Goal: Task Accomplishment & Management: Manage account settings

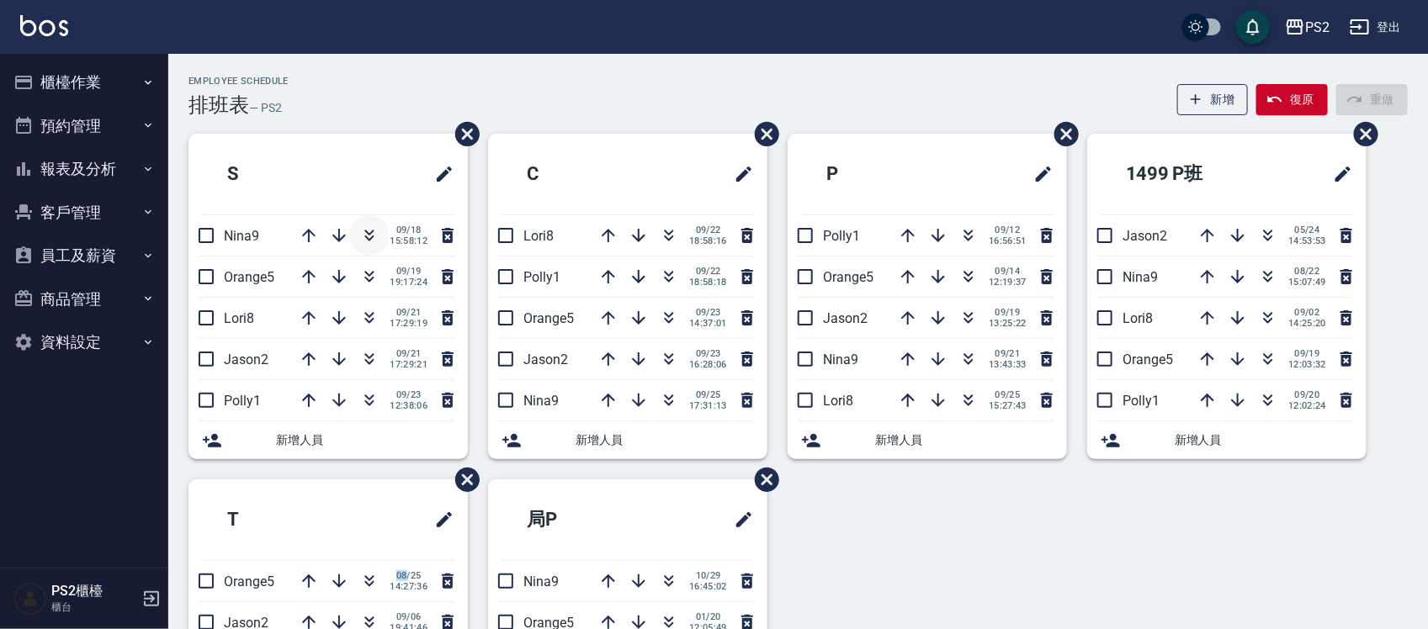
click at [371, 233] on icon "button" at bounding box center [369, 236] width 20 height 20
click at [309, 400] on icon "button" at bounding box center [309, 400] width 20 height 20
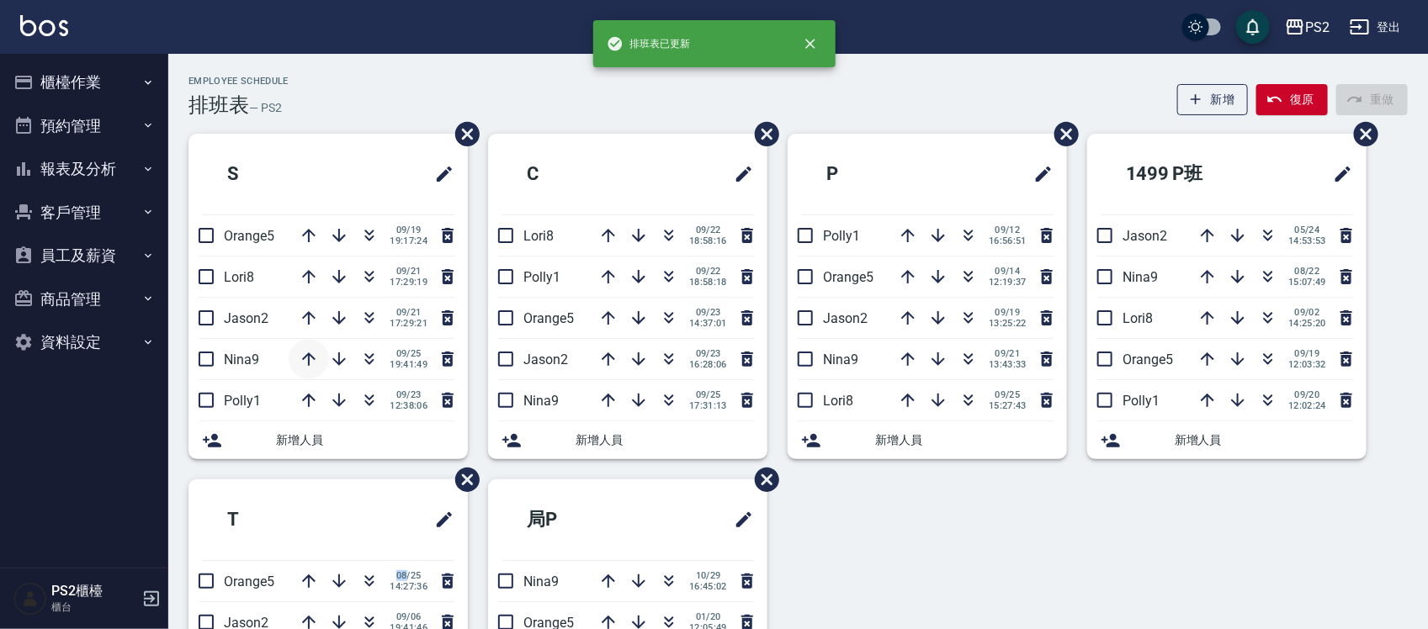
click at [307, 363] on icon "button" at bounding box center [309, 359] width 20 height 20
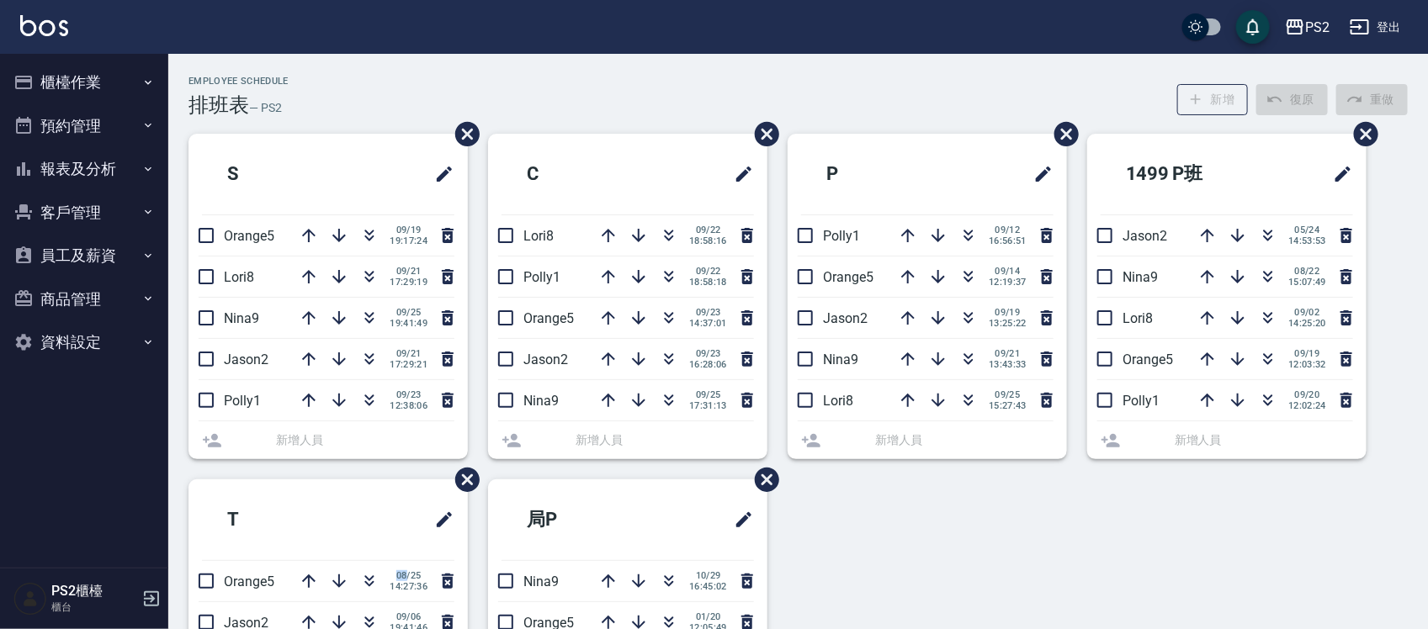
click at [307, 363] on div "[DATE] 17:29:21" at bounding box center [373, 359] width 169 height 40
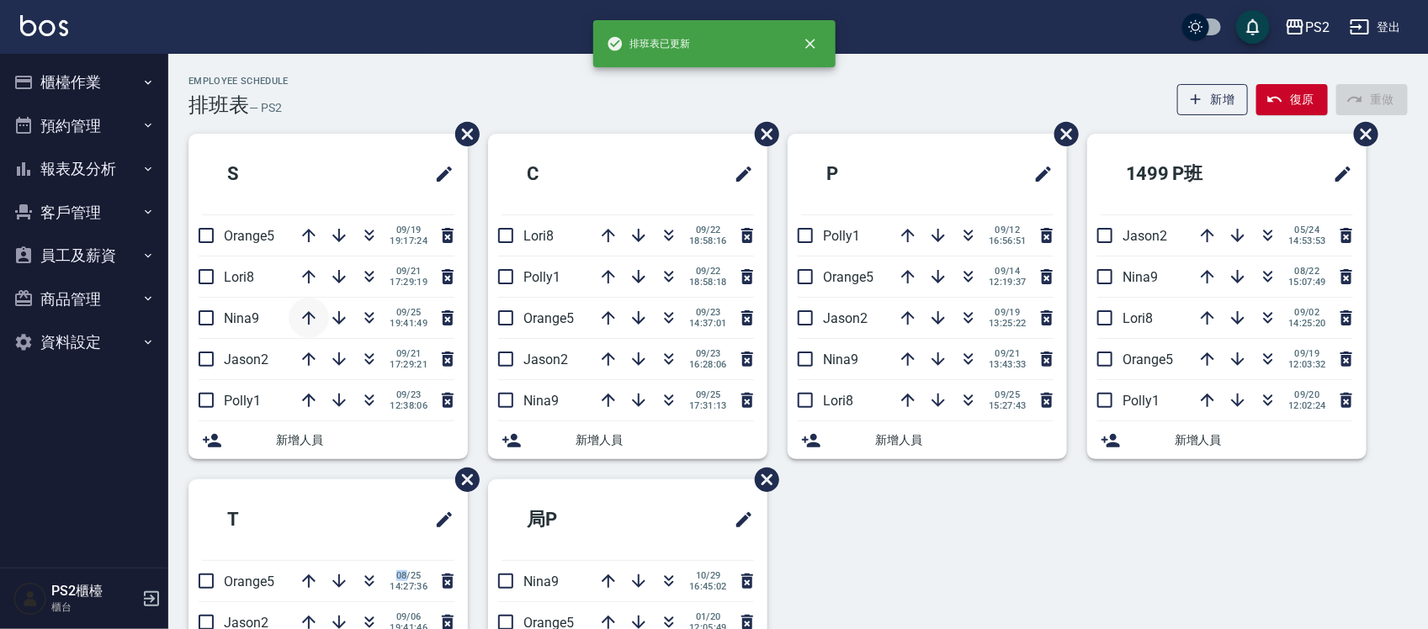
click at [309, 316] on icon "button" at bounding box center [309, 318] width 20 height 20
click at [309, 274] on icon "button" at bounding box center [309, 277] width 20 height 20
click at [665, 236] on icon "button" at bounding box center [669, 239] width 9 height 6
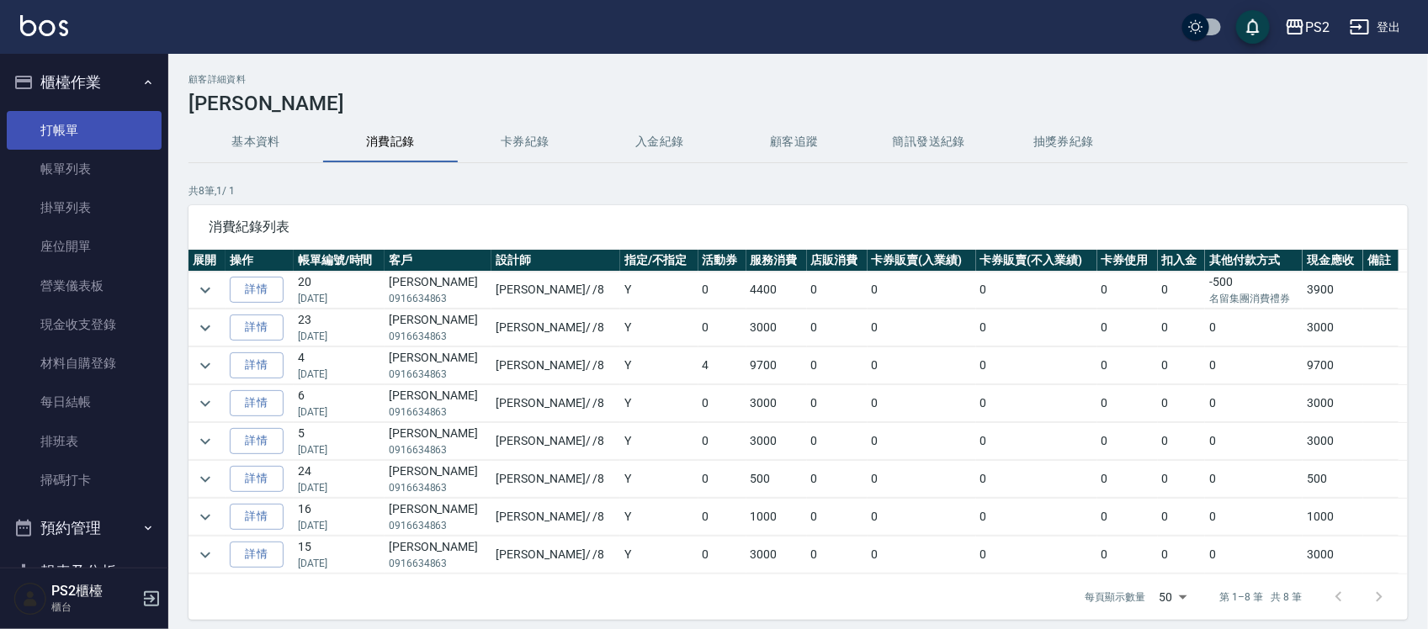
click at [94, 119] on link "打帳單" at bounding box center [84, 130] width 155 height 39
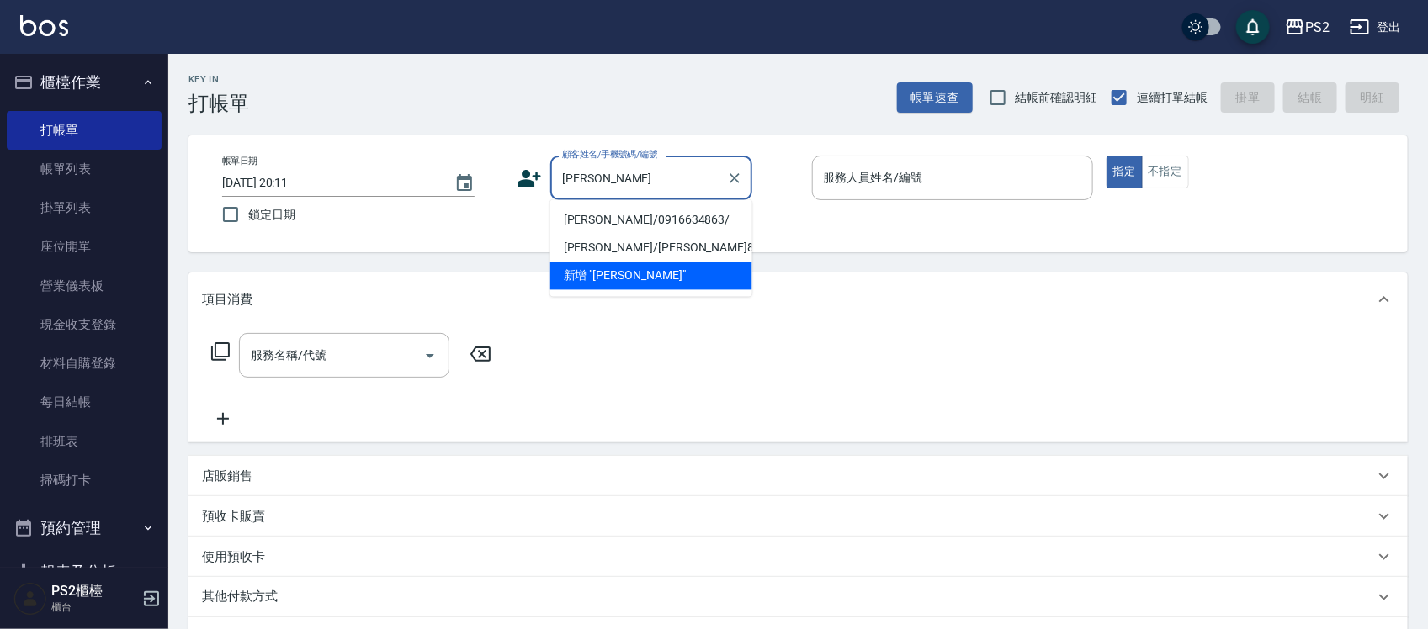
click at [652, 220] on li "鄭雁翎/0916634863/" at bounding box center [651, 221] width 202 height 28
type input "鄭雁翎/0916634863/"
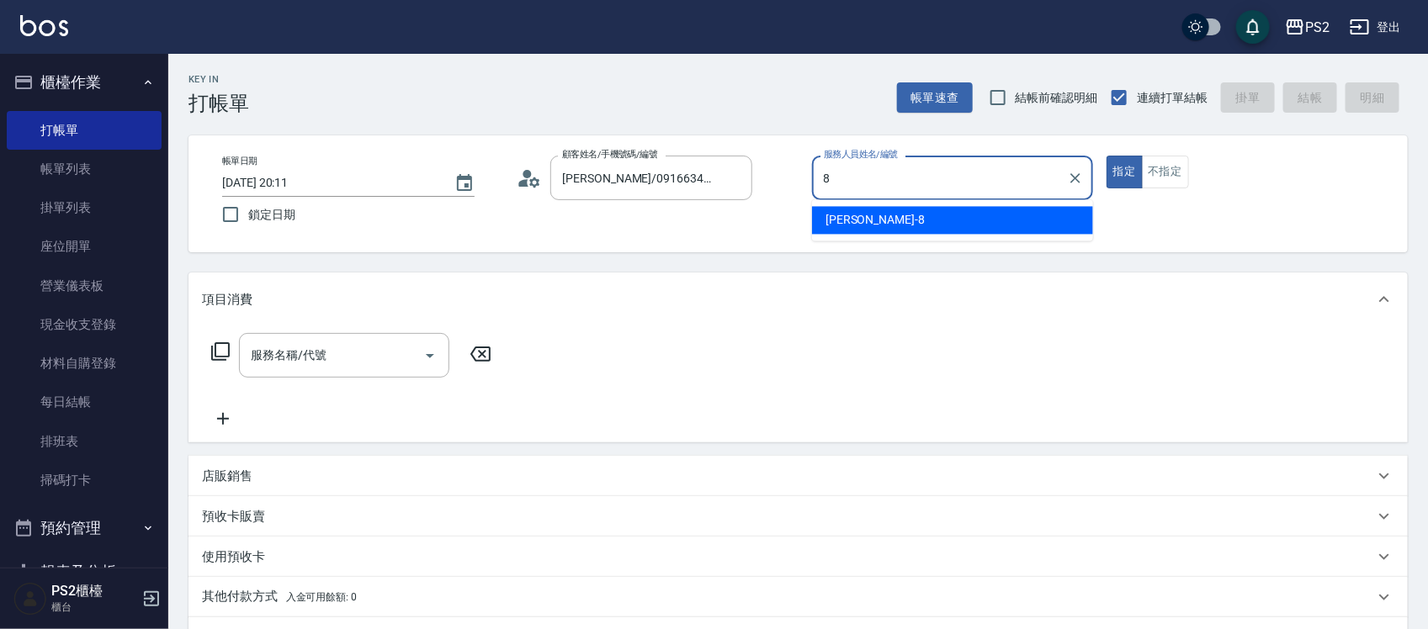
type input "Lori-8"
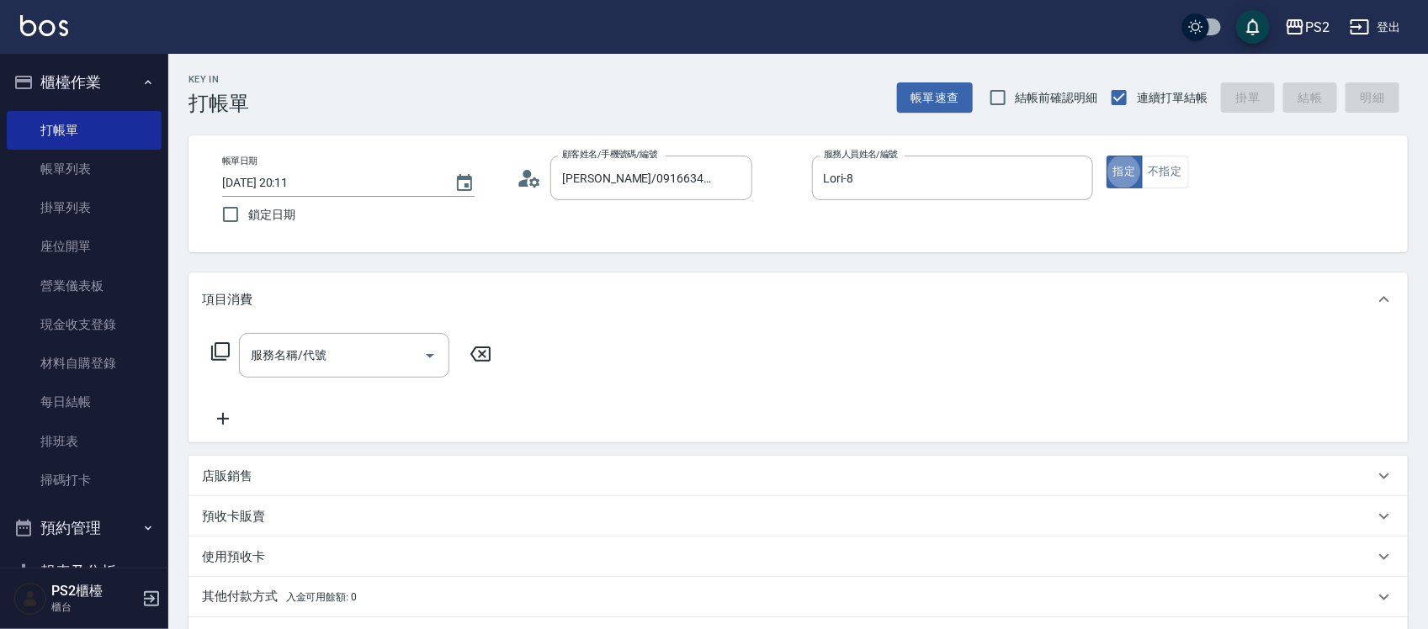
type button "true"
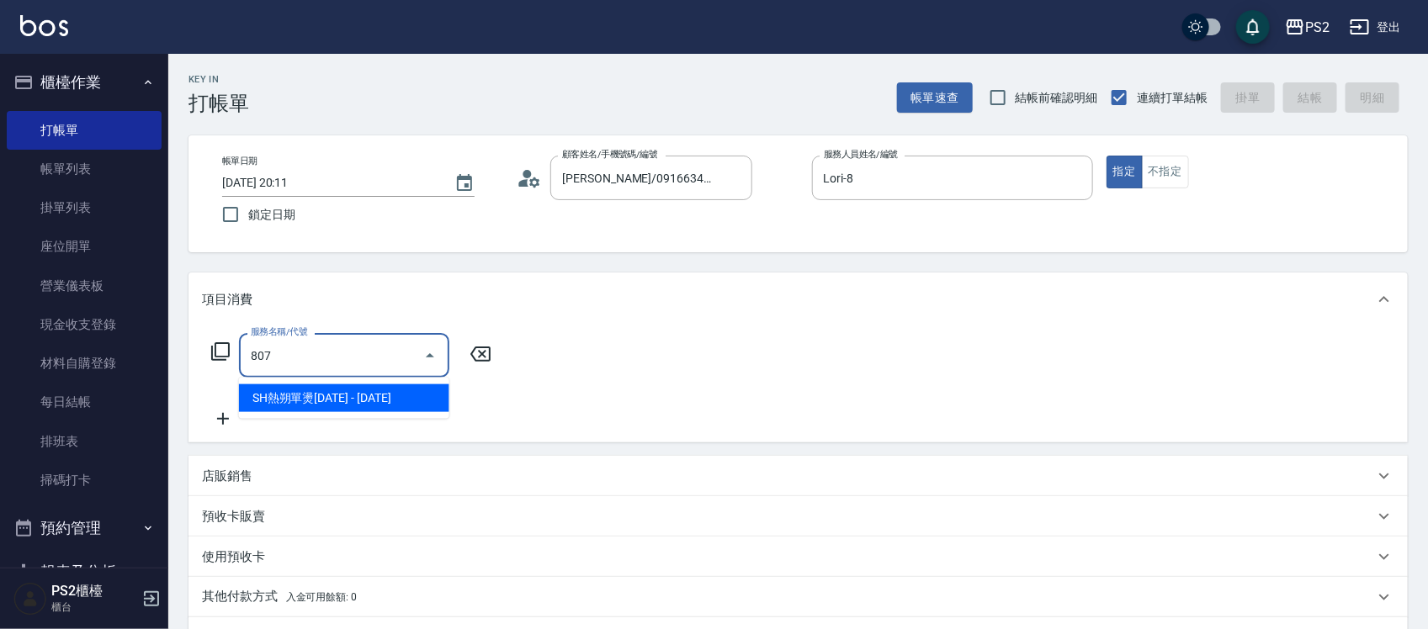
type input "SH熱朔單燙2000(807)"
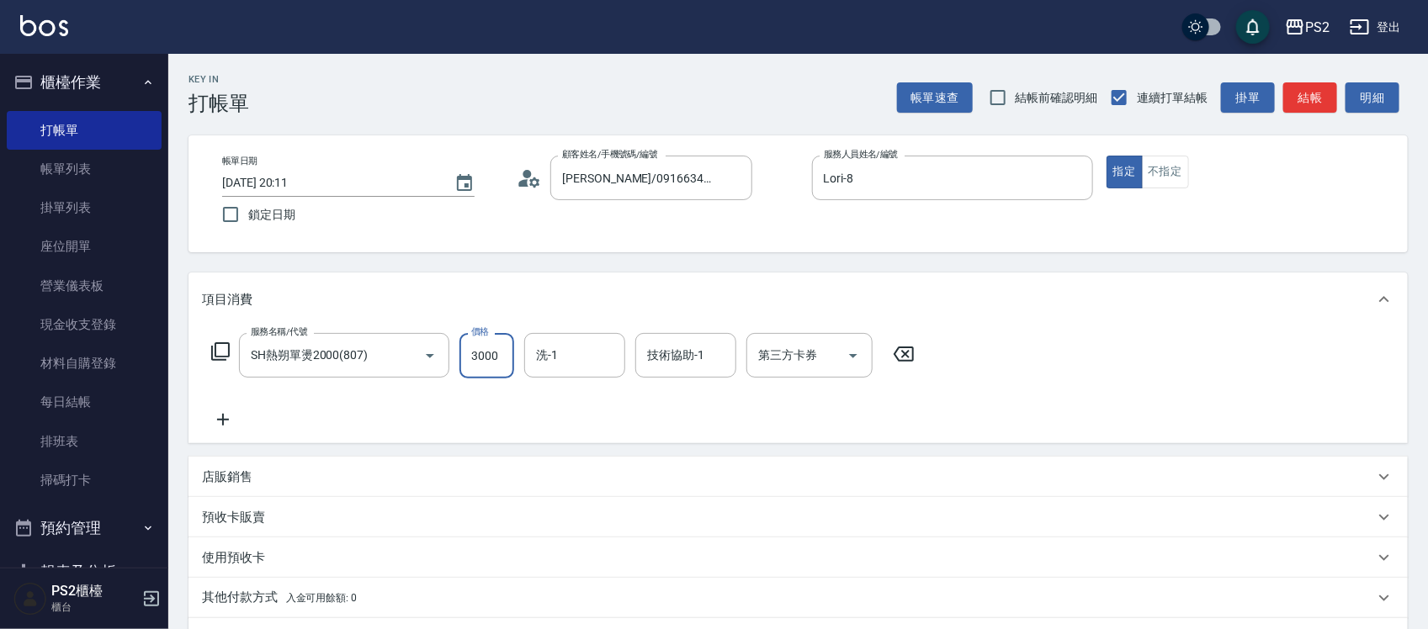
type input "3000"
type input "培芯-33"
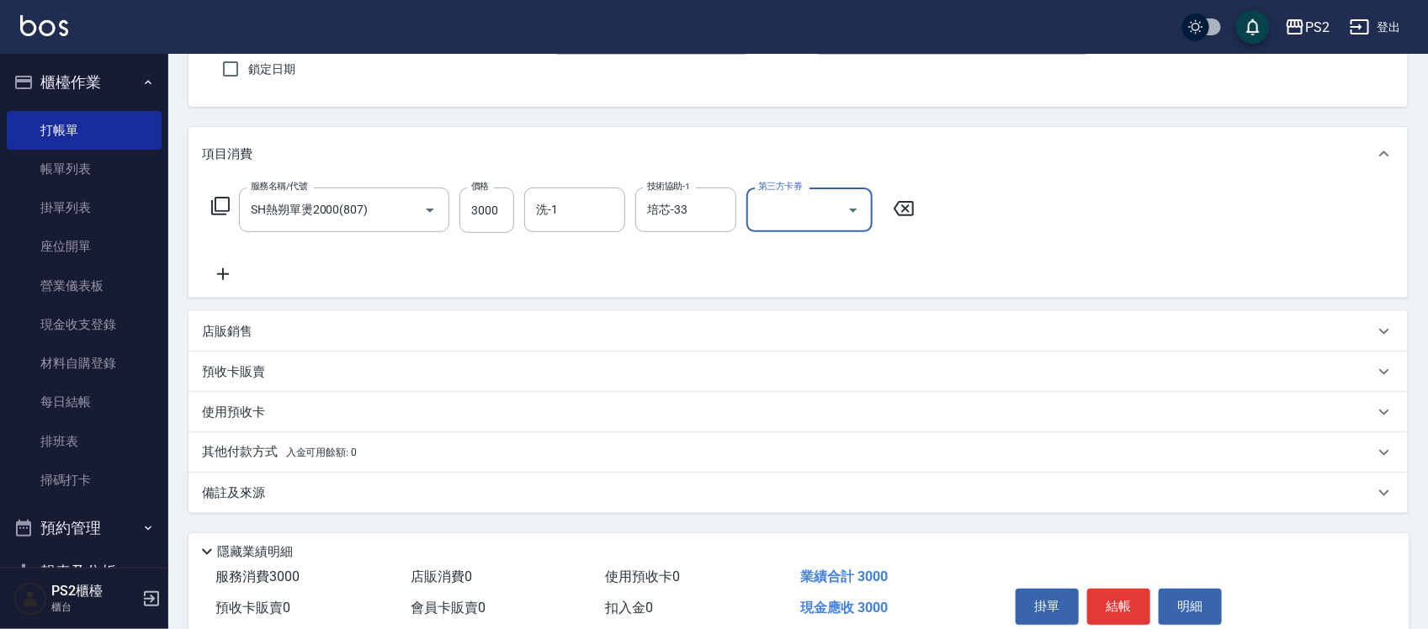
scroll to position [217, 0]
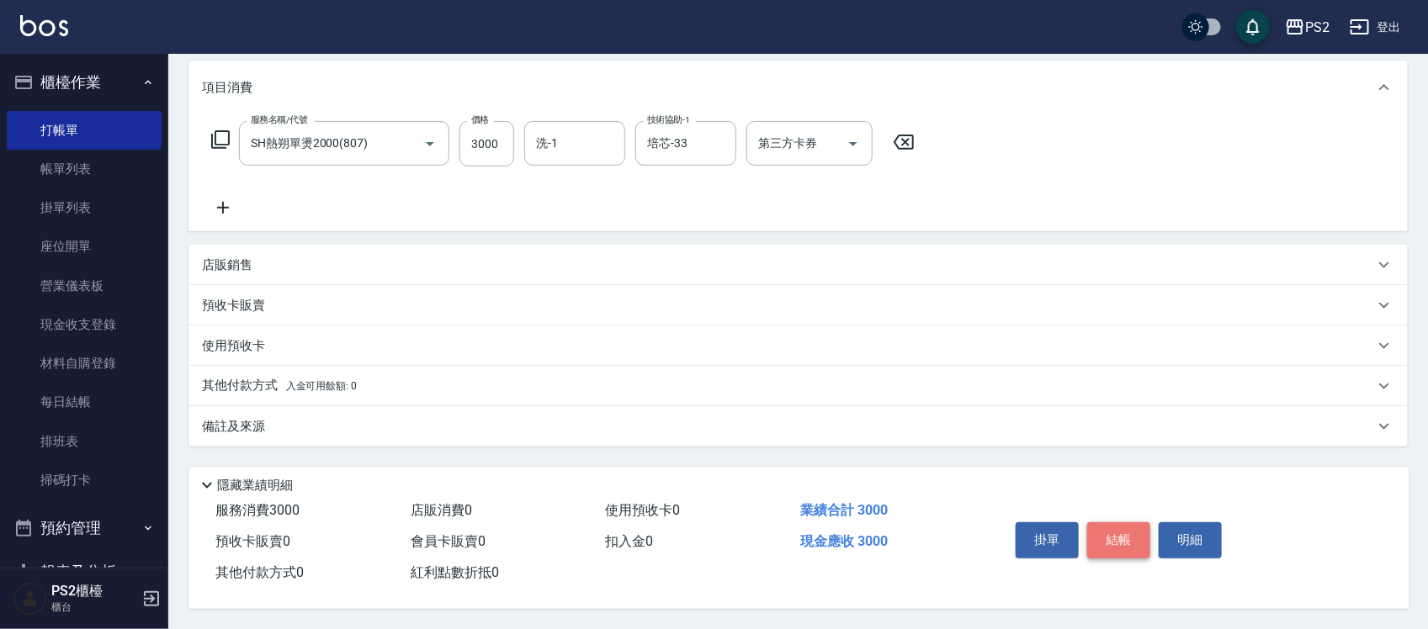
click at [1115, 533] on button "結帳" at bounding box center [1118, 540] width 63 height 35
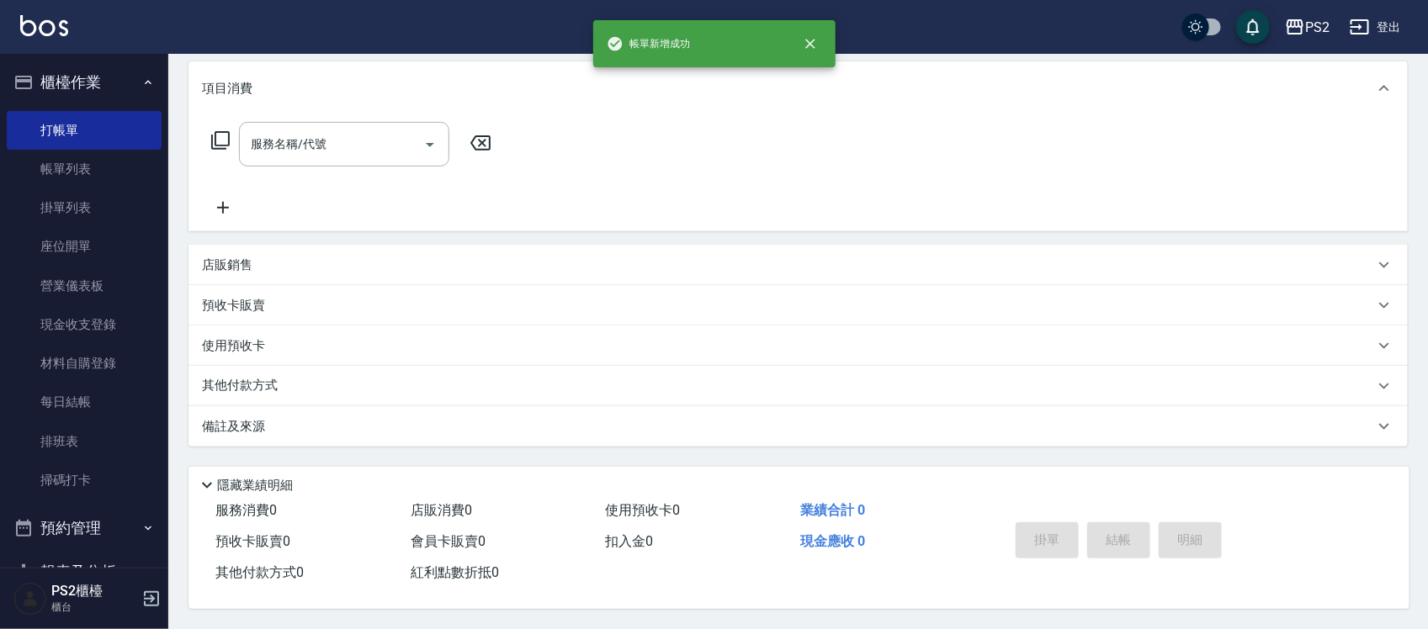
scroll to position [0, 0]
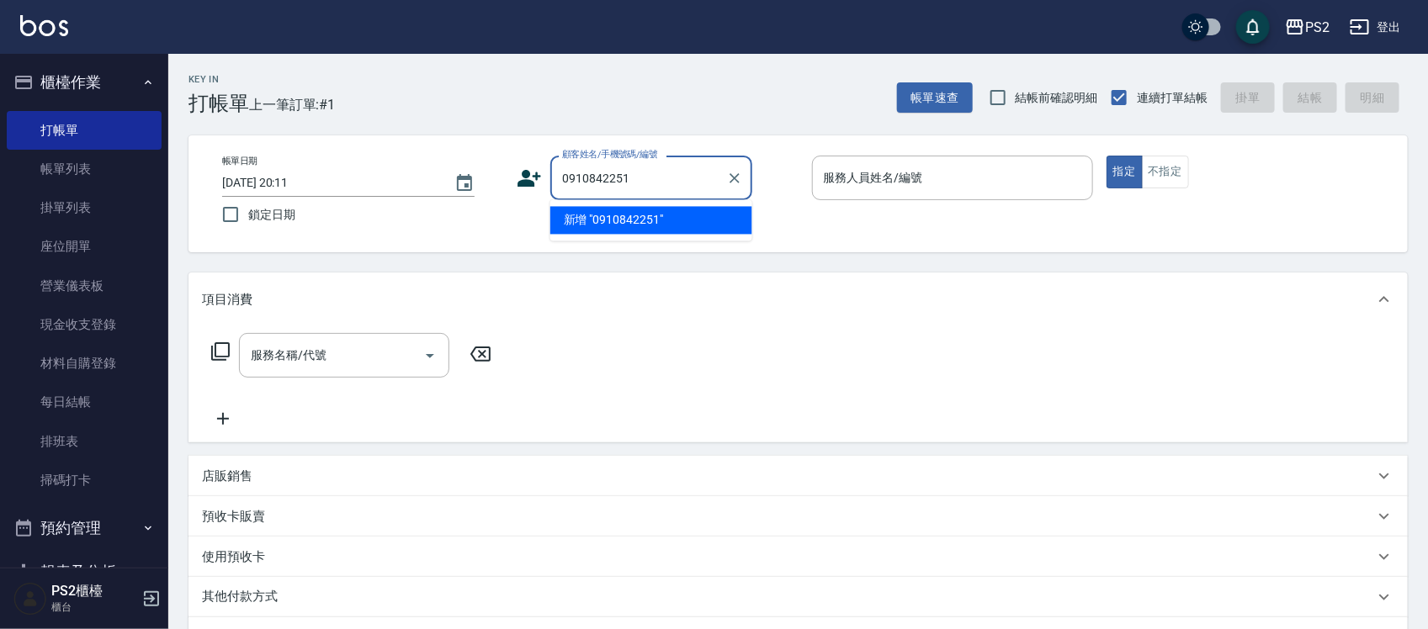
type input "0910842251"
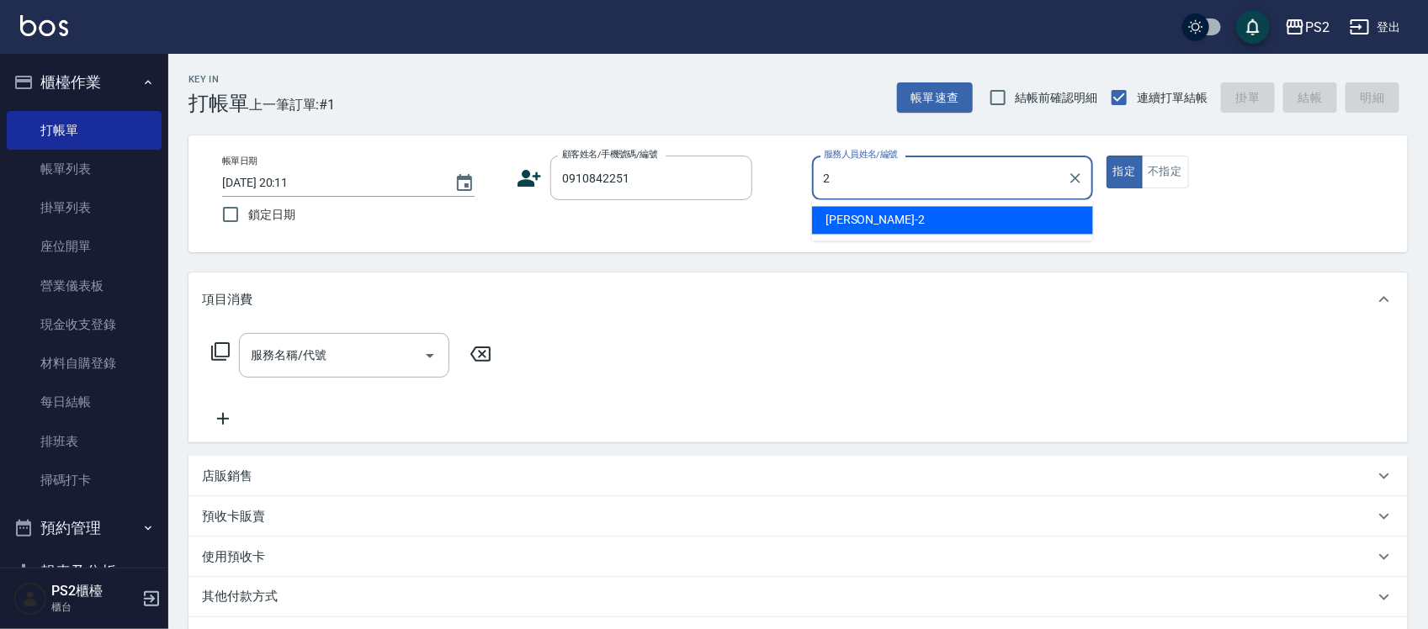
type input "Jason-2"
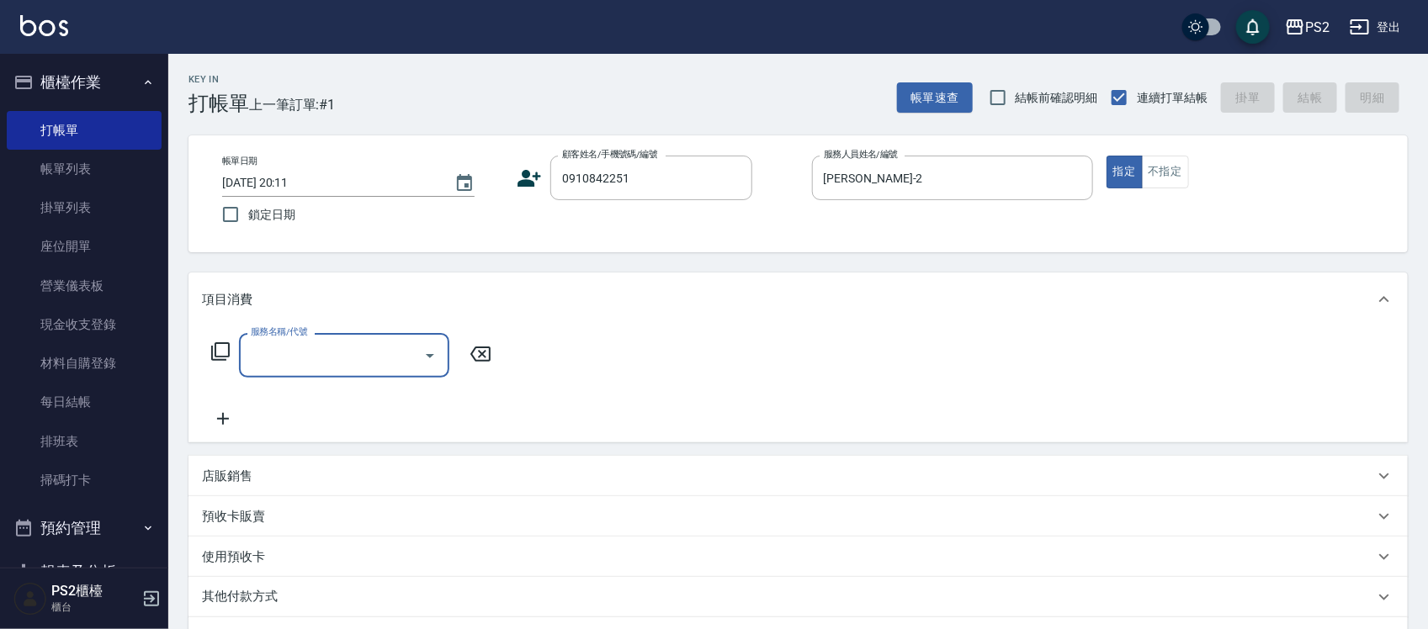
click at [519, 181] on icon at bounding box center [530, 178] width 24 height 17
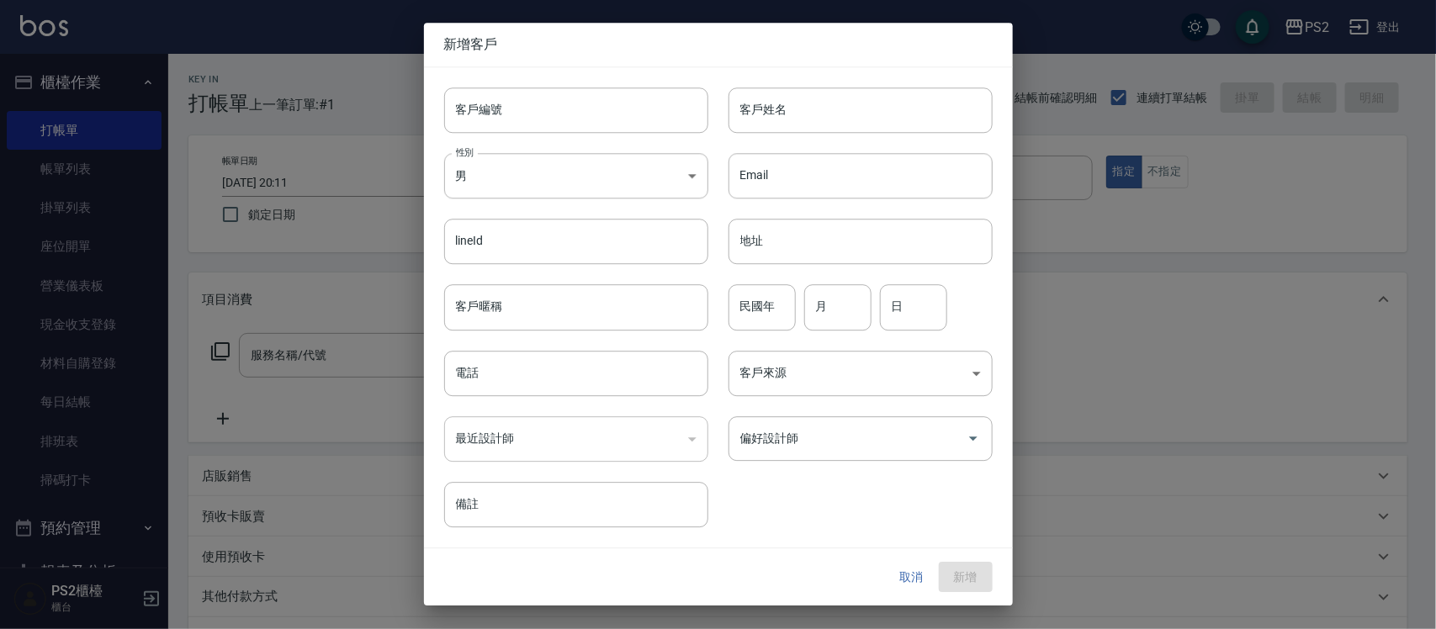
type input "0910842251"
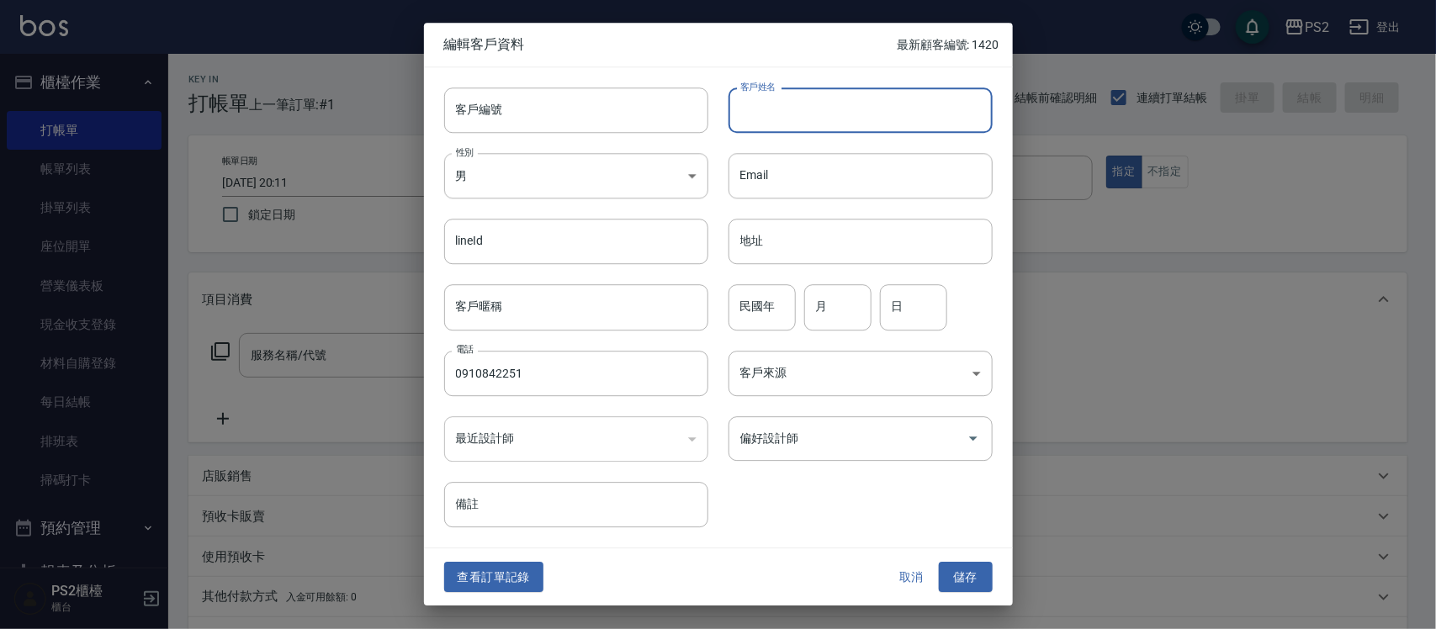
click at [733, 118] on input "客戶姓名" at bounding box center [861, 110] width 264 height 45
type input "顏姿婷"
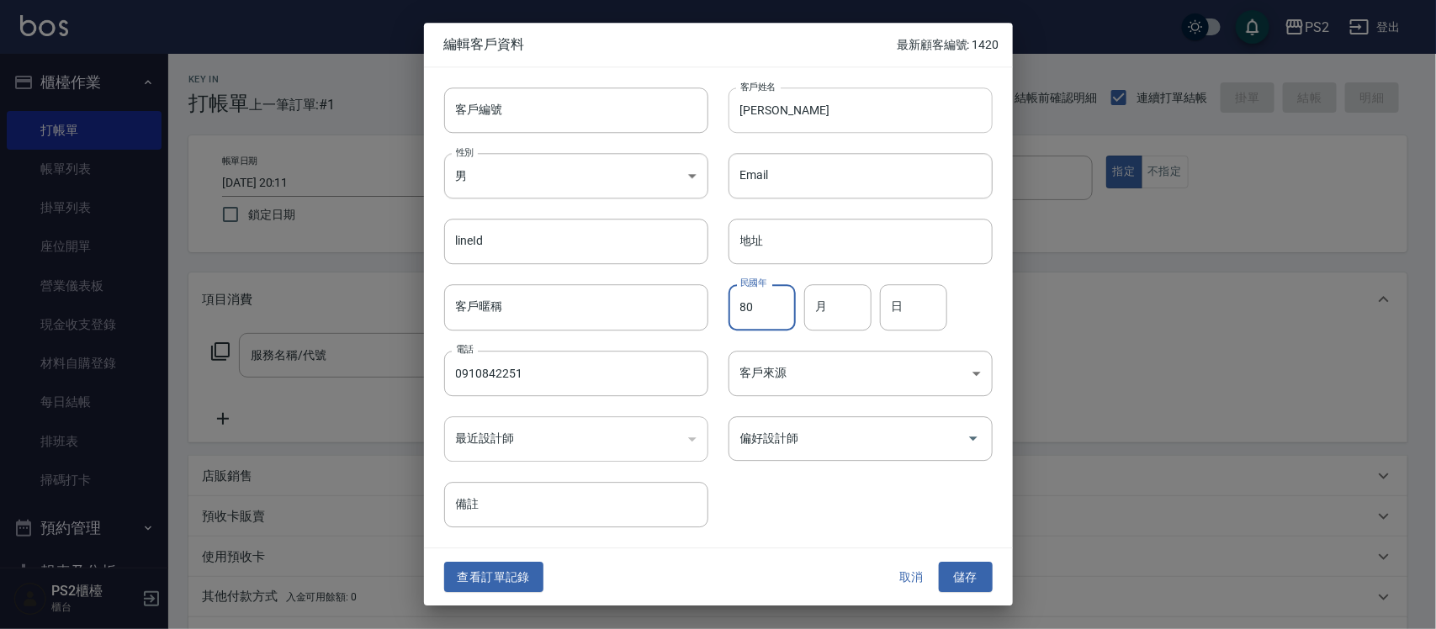
type input "80"
type input "10"
click at [969, 583] on button "儲存" at bounding box center [966, 577] width 54 height 31
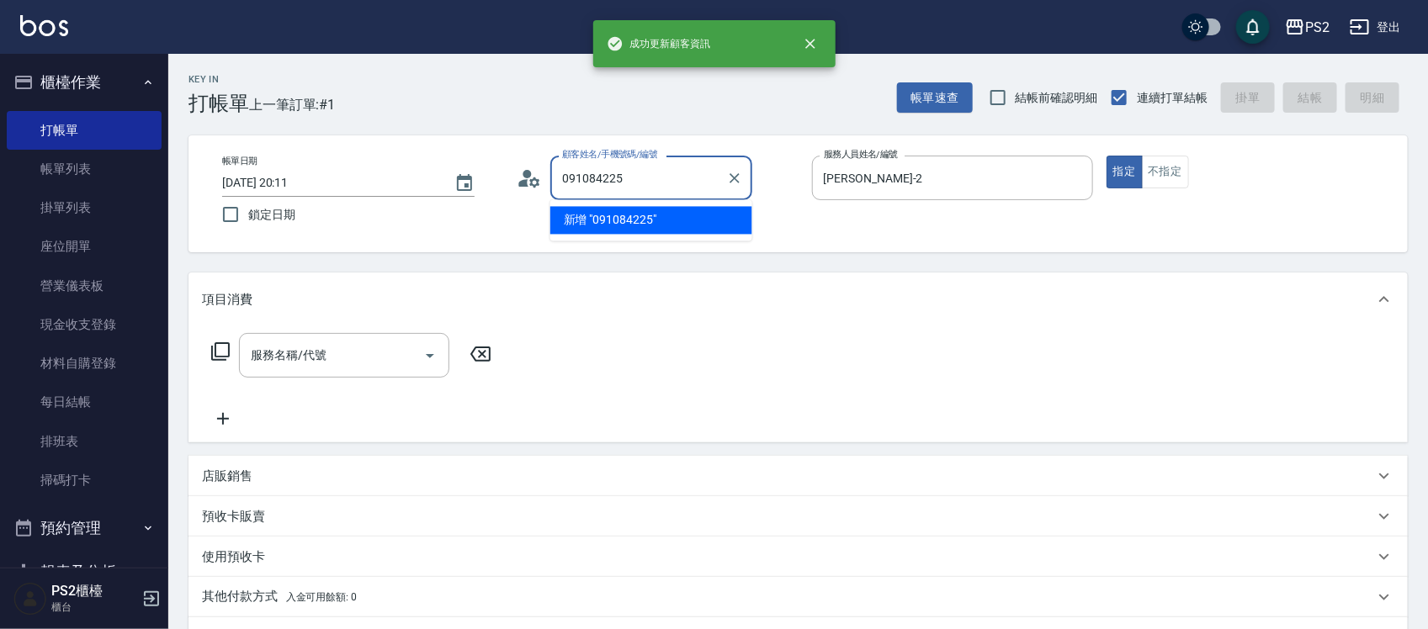
click at [701, 186] on input "091084225" at bounding box center [639, 177] width 162 height 29
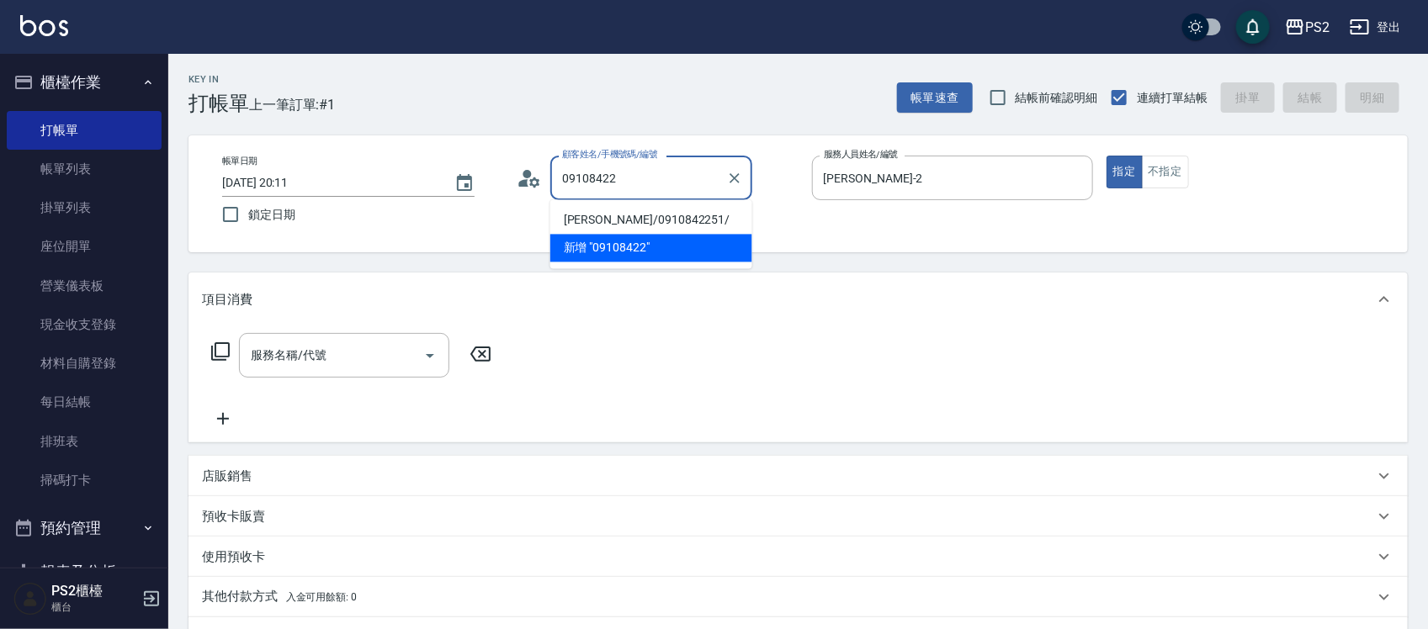
click at [644, 219] on li "顏姿婷/0910842251/" at bounding box center [651, 221] width 202 height 28
type input "顏姿婷/0910842251/"
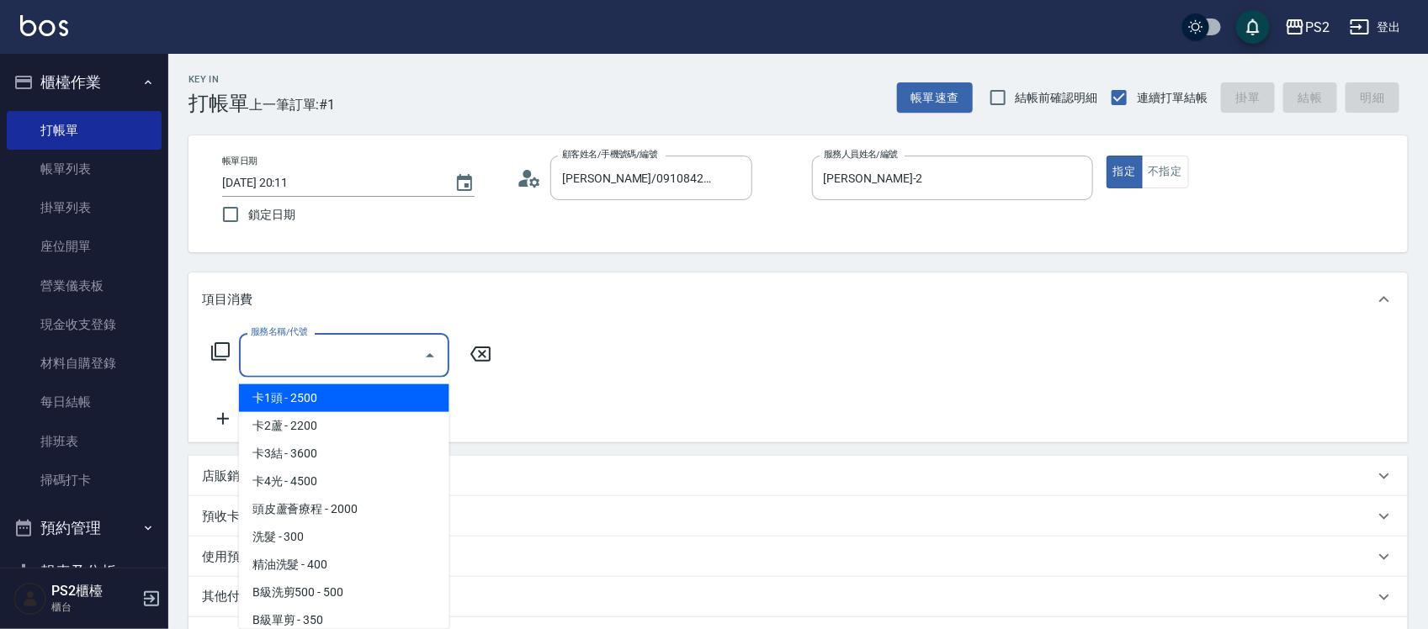
click at [347, 349] on input "服務名稱/代號" at bounding box center [332, 355] width 170 height 29
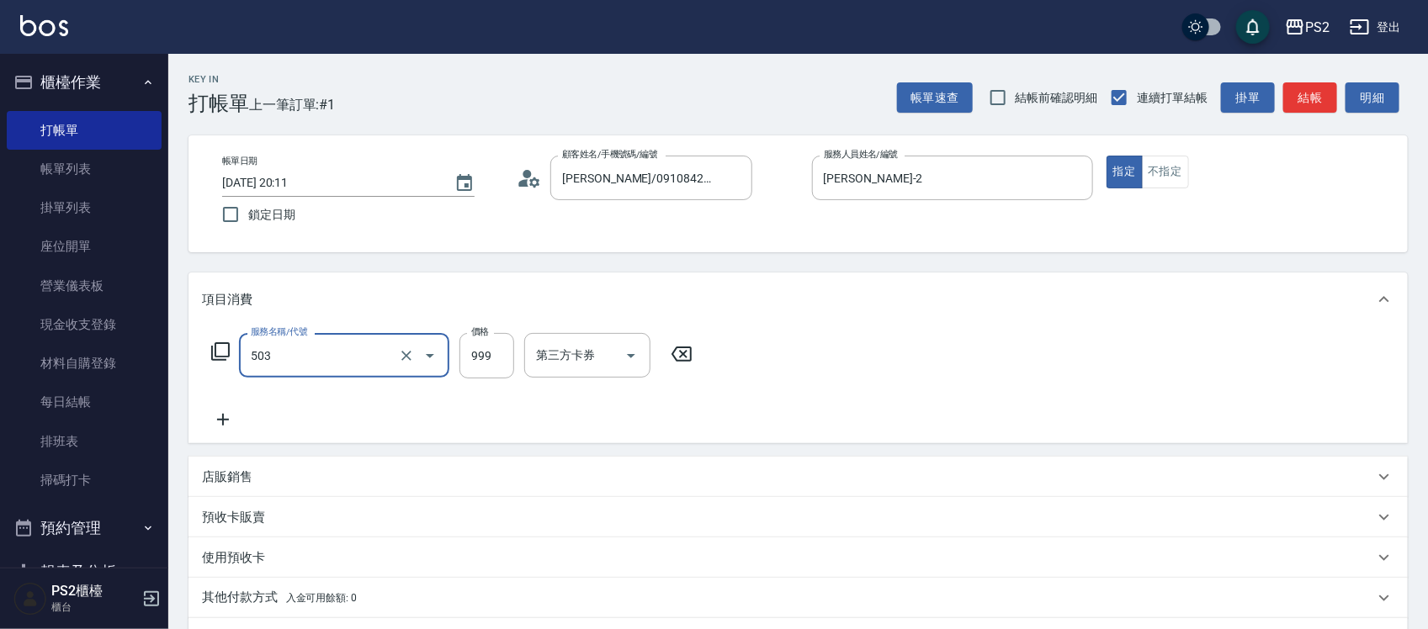
type input "廣告染髮(503)"
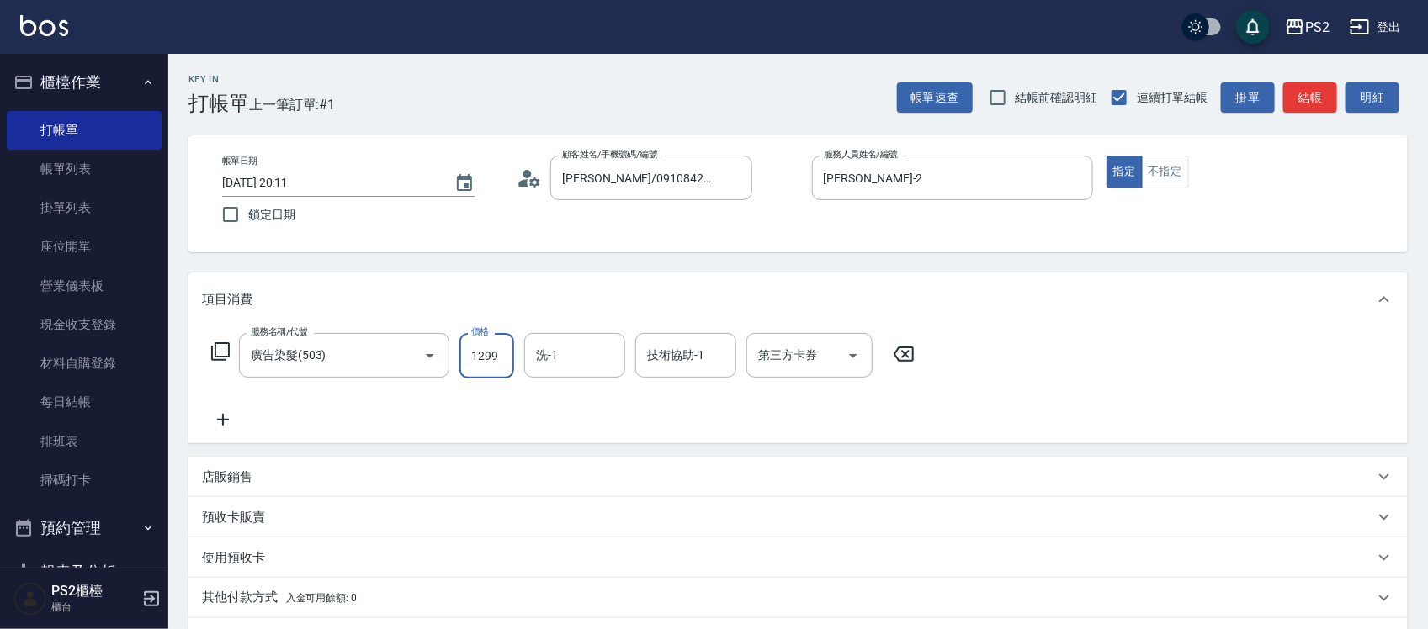
type input "1299"
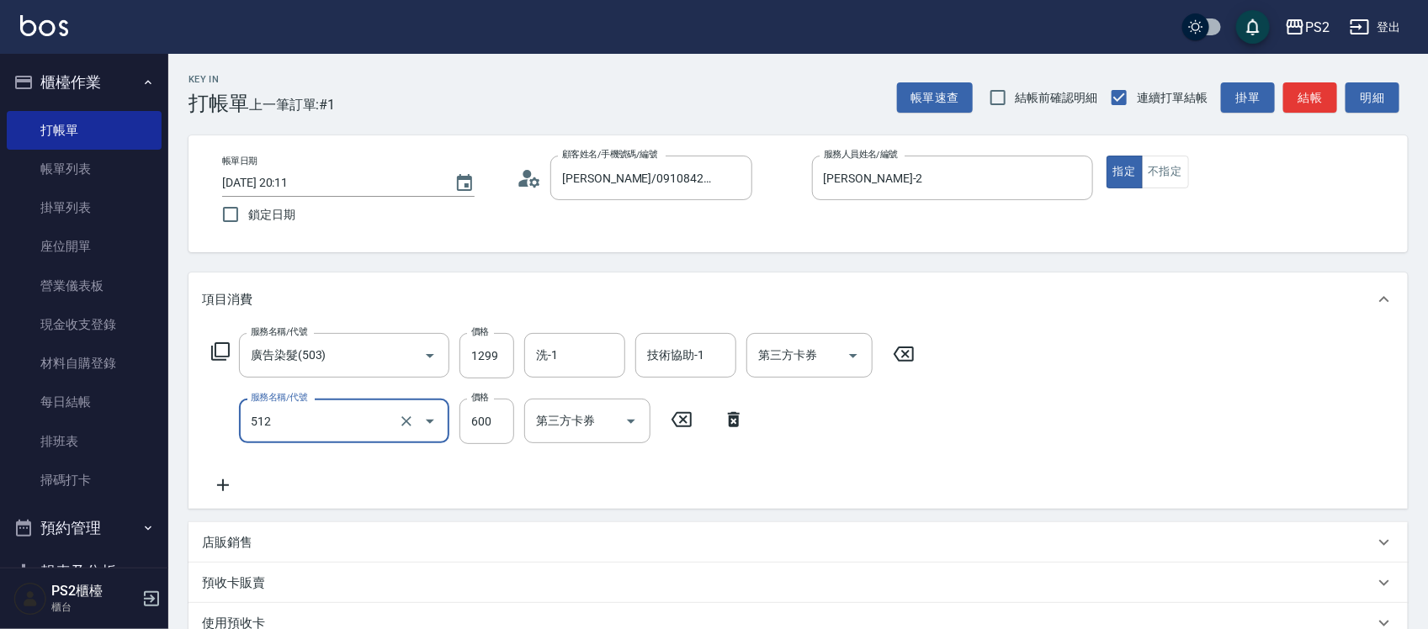
type input "洗+水解護髮600(512)"
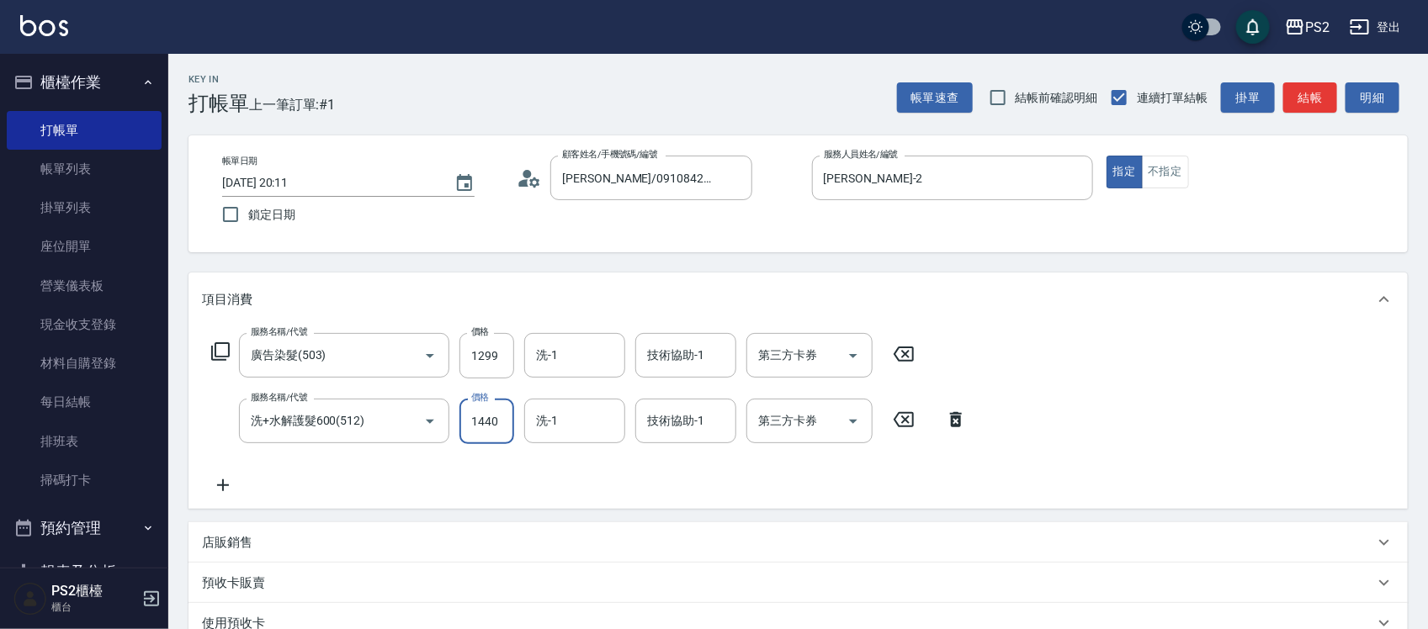
type input "1440"
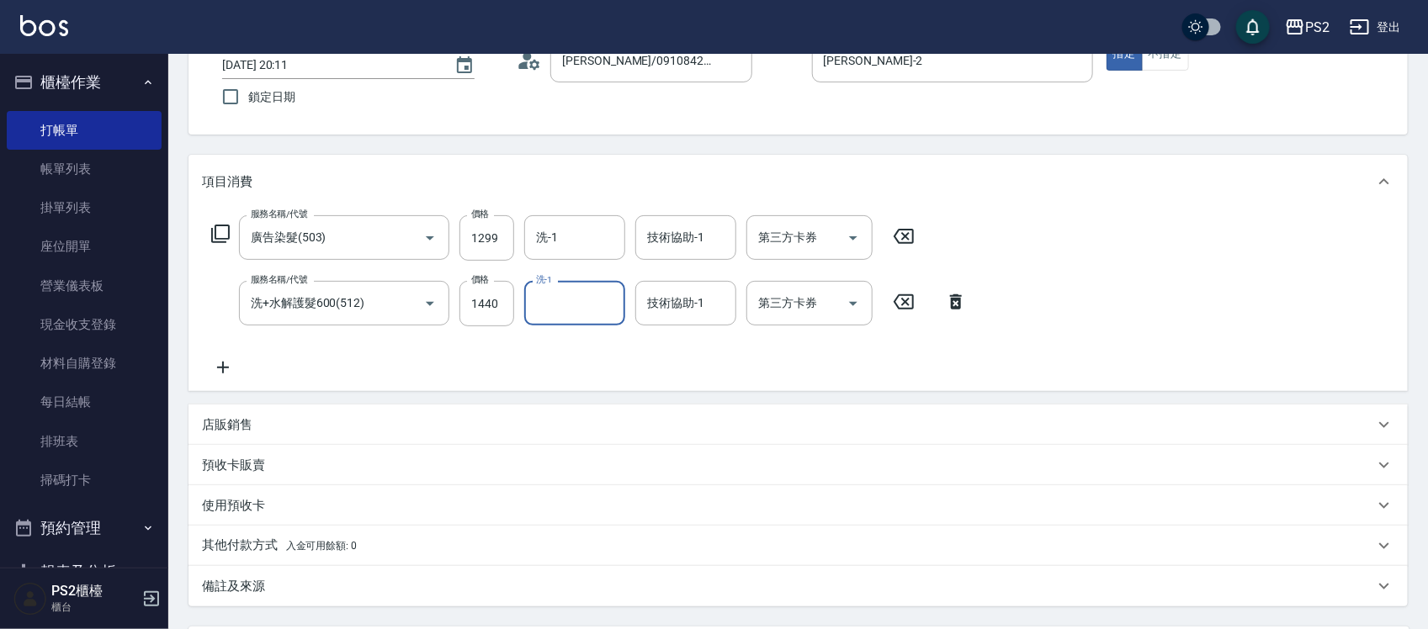
scroll to position [284, 0]
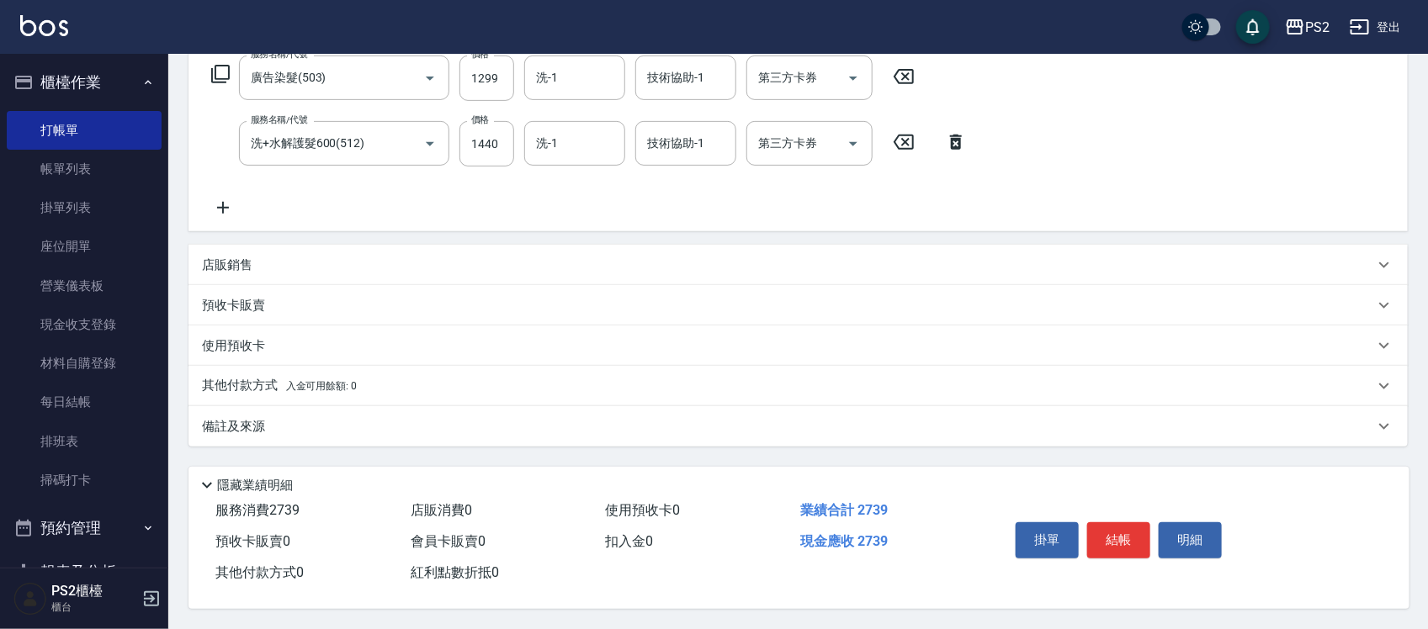
click at [304, 380] on span "入金可用餘額: 0" at bounding box center [322, 386] width 72 height 12
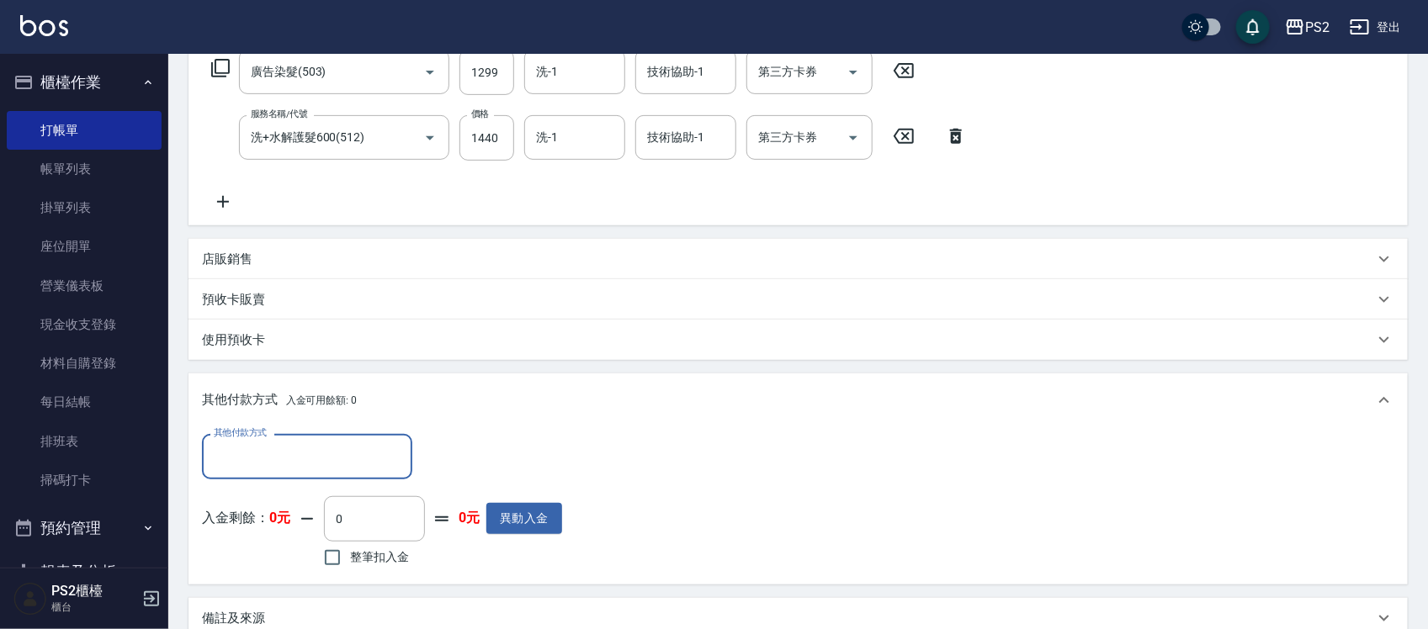
scroll to position [0, 0]
click at [261, 464] on input "其他付款方式" at bounding box center [307, 456] width 195 height 29
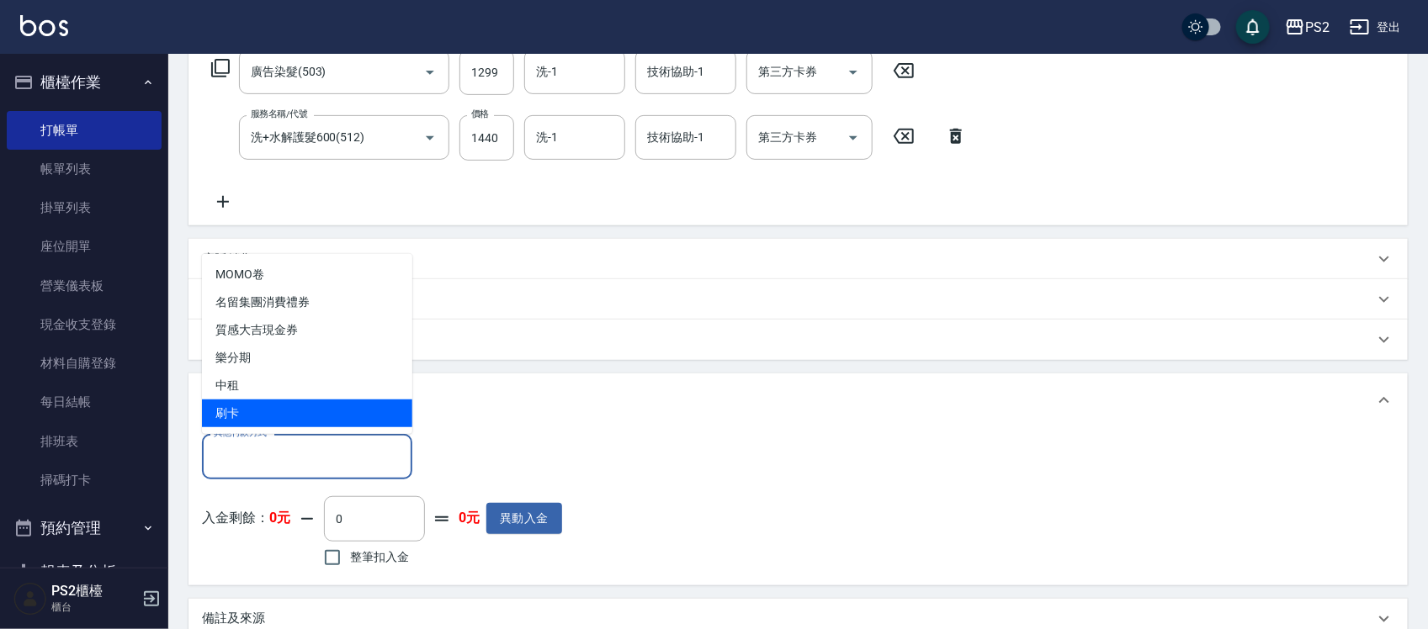
click at [259, 408] on span "刷卡" at bounding box center [307, 414] width 210 height 28
type input "刷卡"
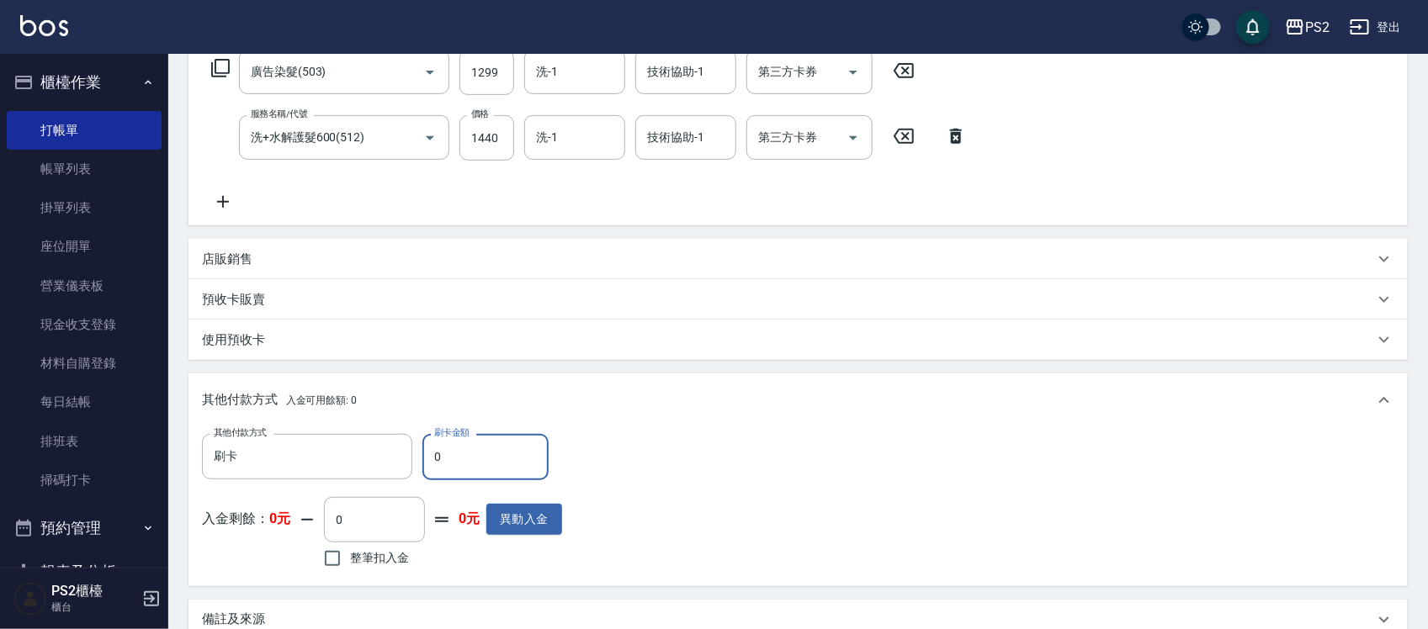
drag, startPoint x: 404, startPoint y: 440, endPoint x: 486, endPoint y: 460, distance: 84.1
click at [412, 443] on div "其他付款方式 刷卡 其他付款方式 刷卡金額 0 刷卡金額" at bounding box center [382, 456] width 360 height 45
click at [486, 459] on input "0" at bounding box center [485, 456] width 126 height 45
click at [482, 459] on input "0" at bounding box center [485, 456] width 126 height 45
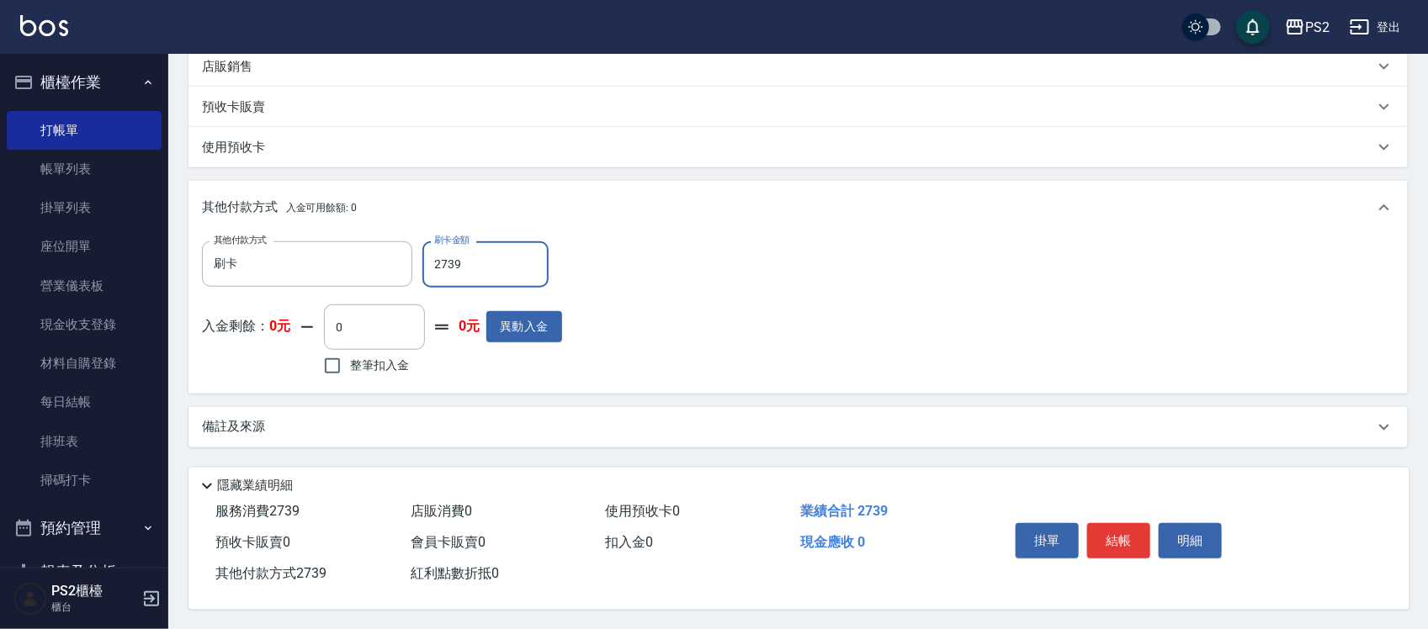
scroll to position [482, 0]
type input "2739"
click at [1141, 528] on button "結帳" at bounding box center [1118, 540] width 63 height 35
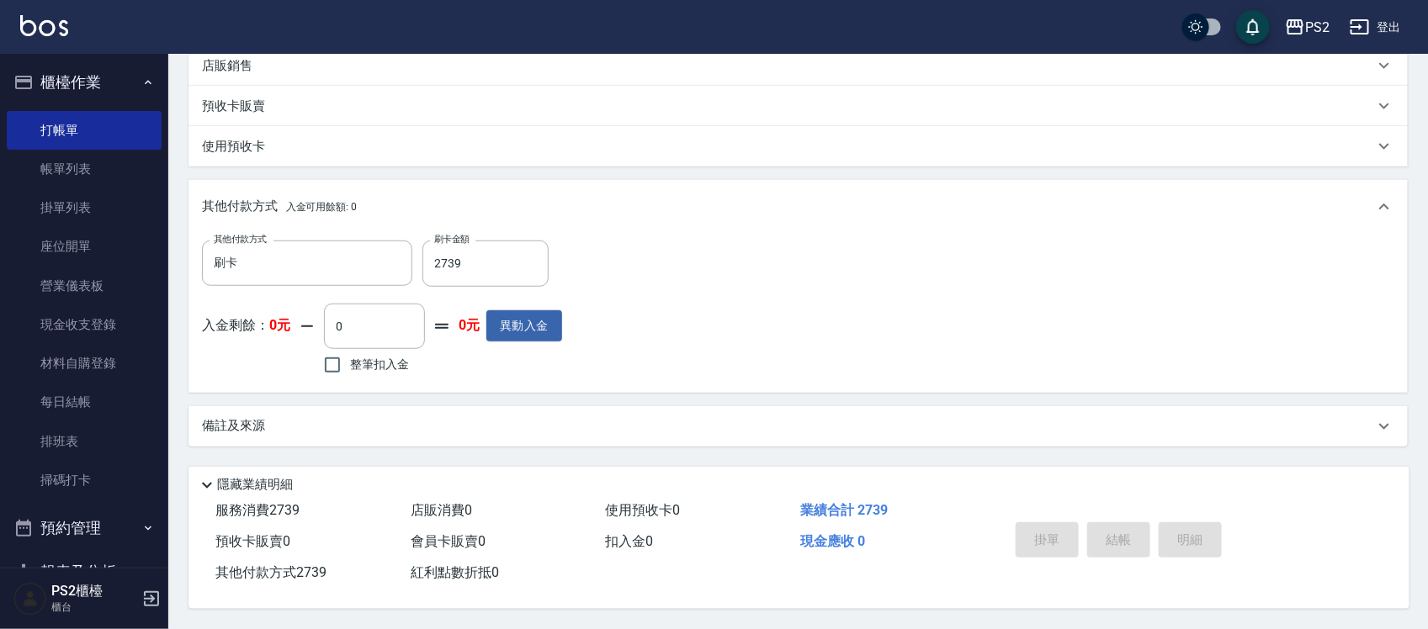
type input "2025/09/25 20:12"
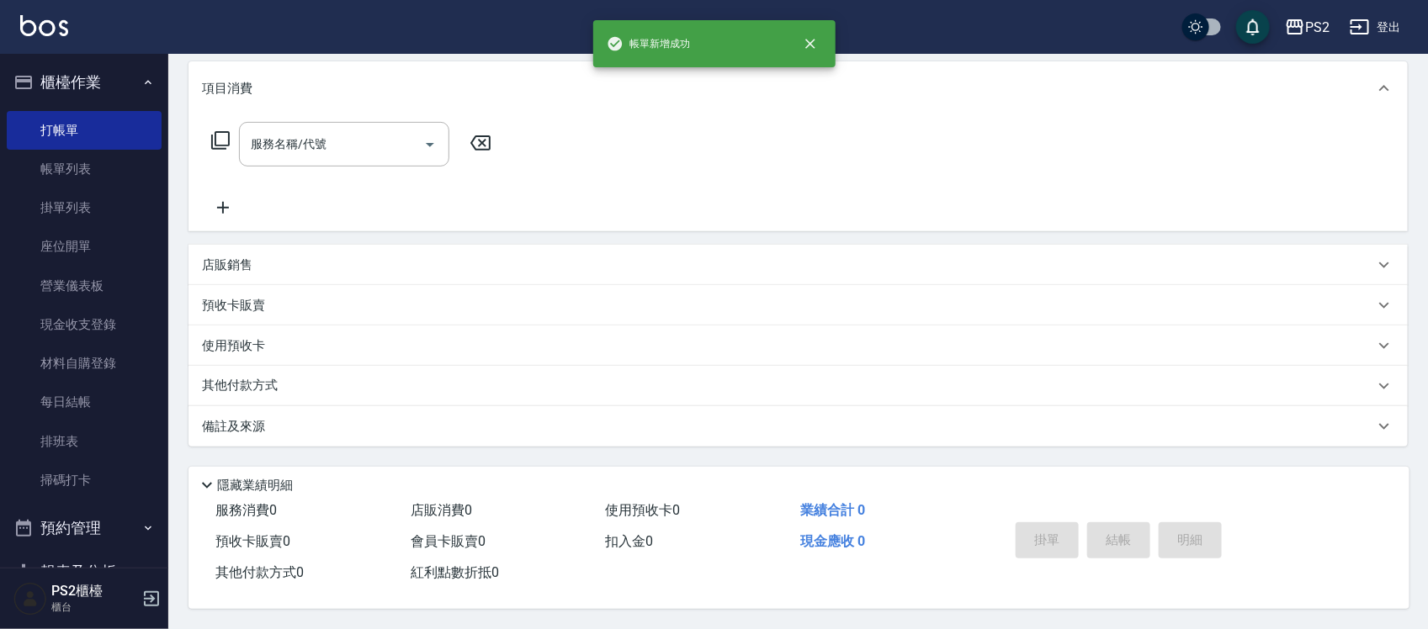
scroll to position [0, 0]
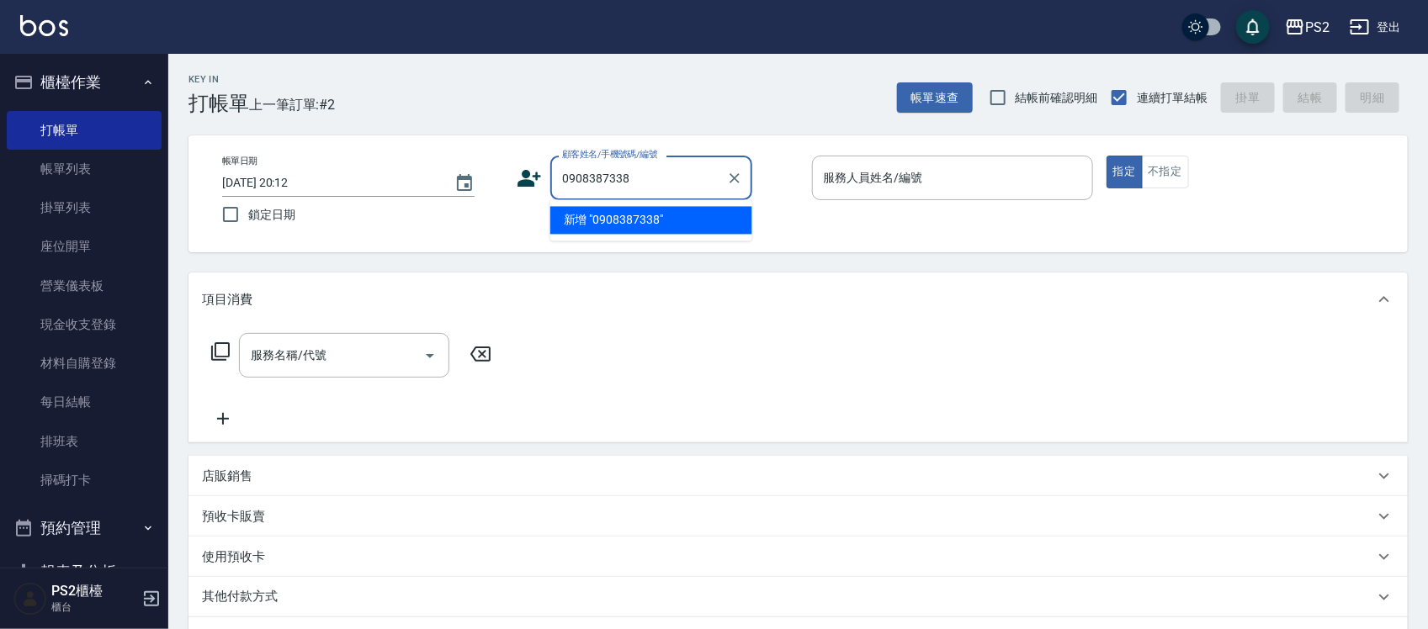
type input "0908387338"
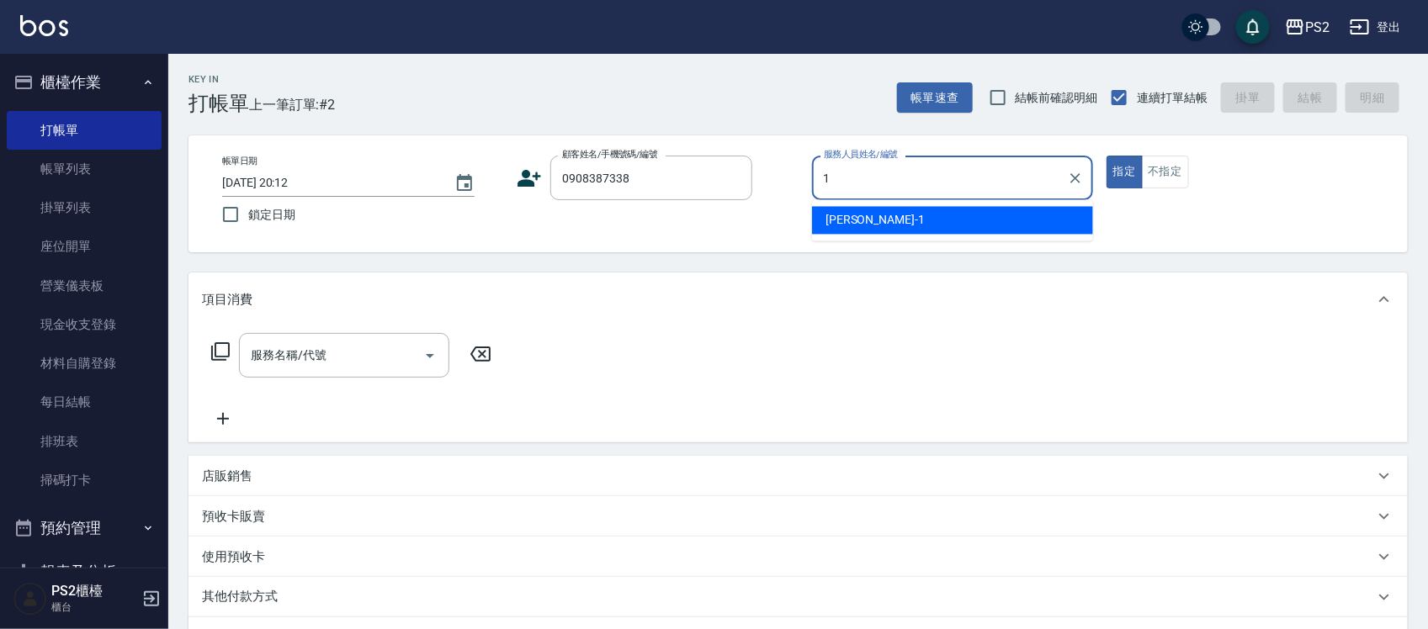
type input "Polly-1"
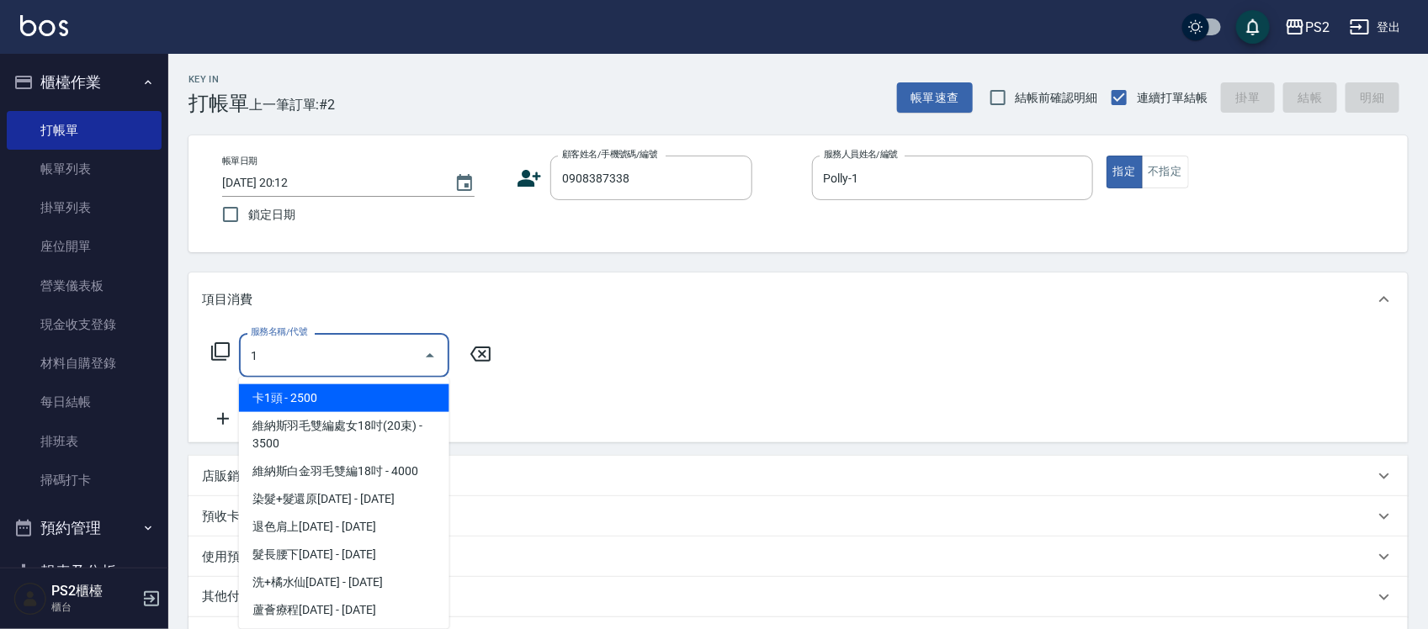
type input "10"
type input "董家程/0908387338/"
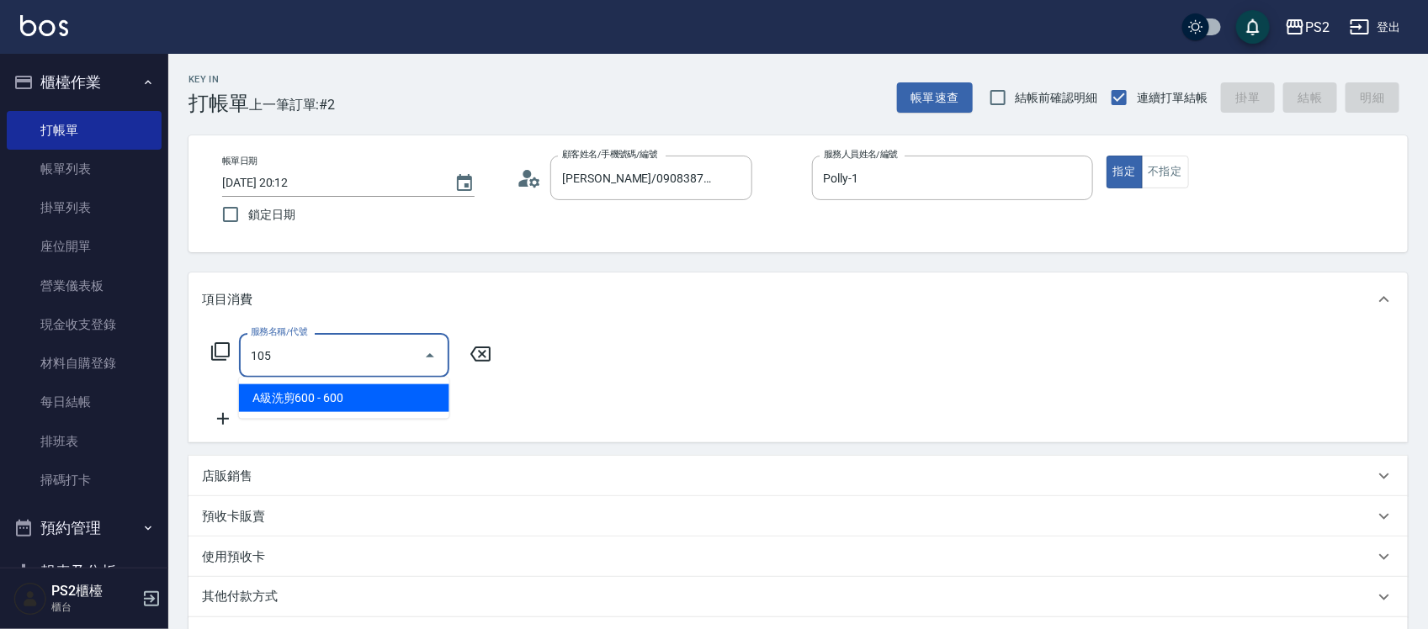
type input "A級洗剪600(105)"
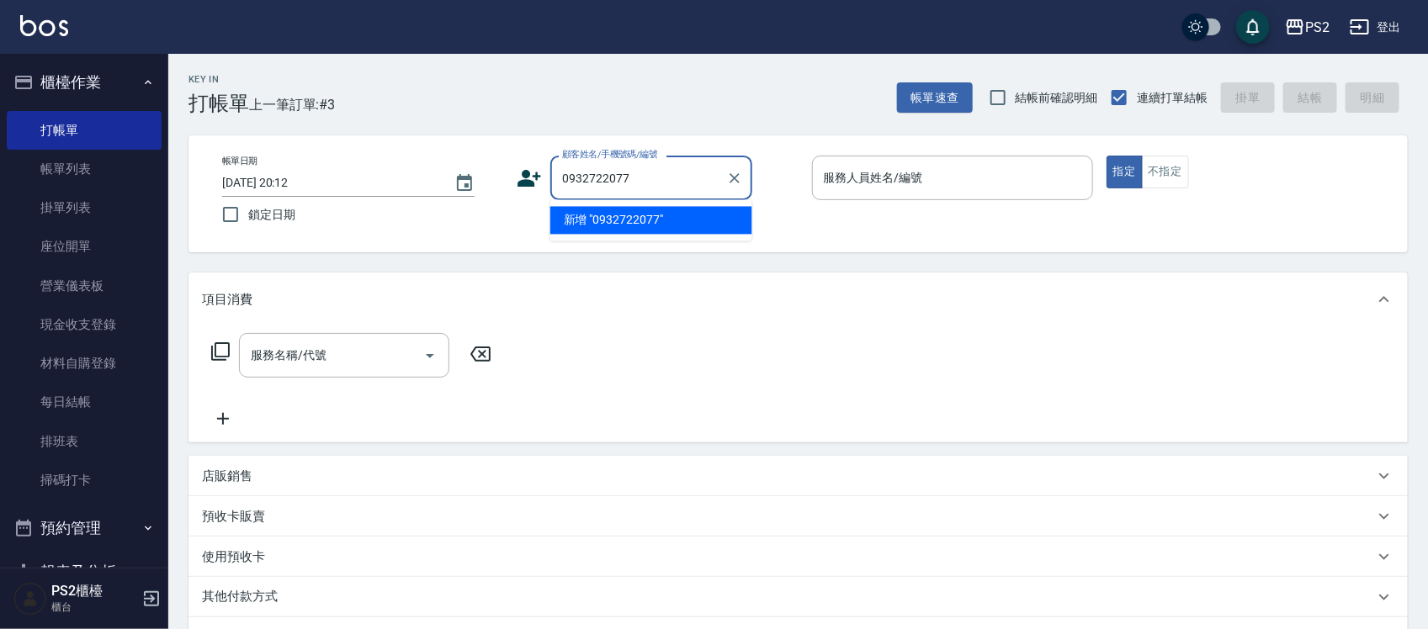
type input "0932722077"
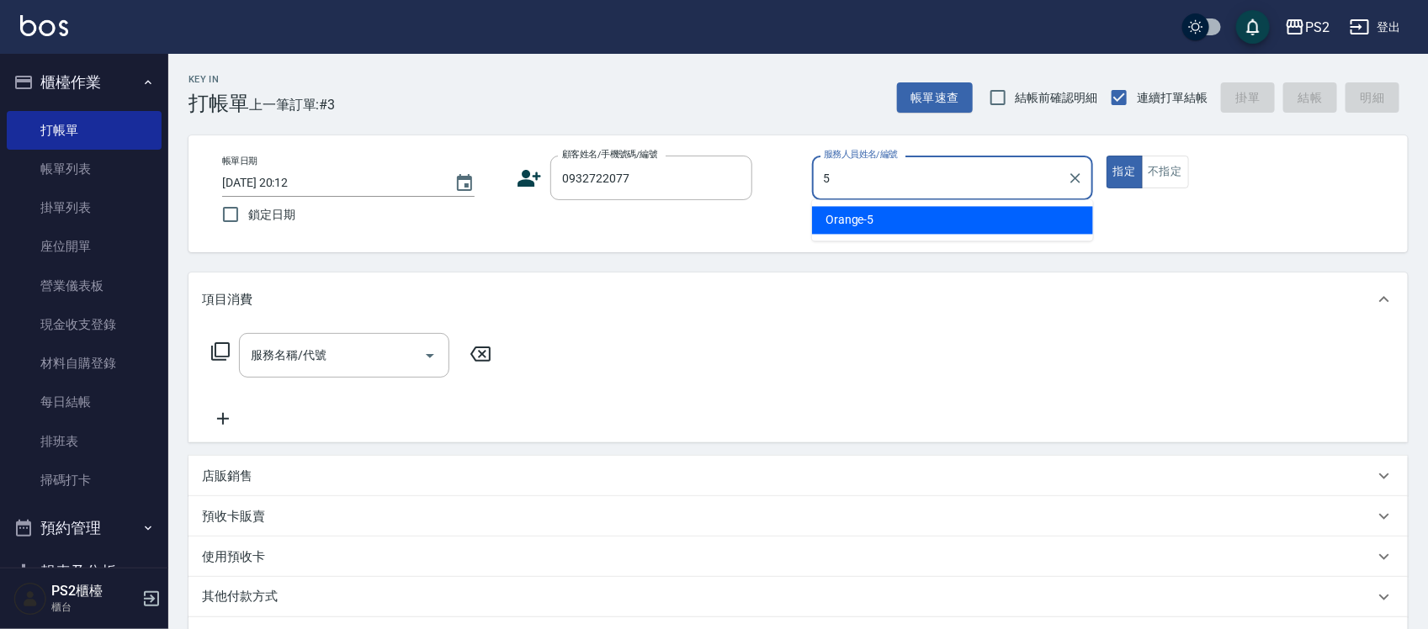
type input "Orange-5"
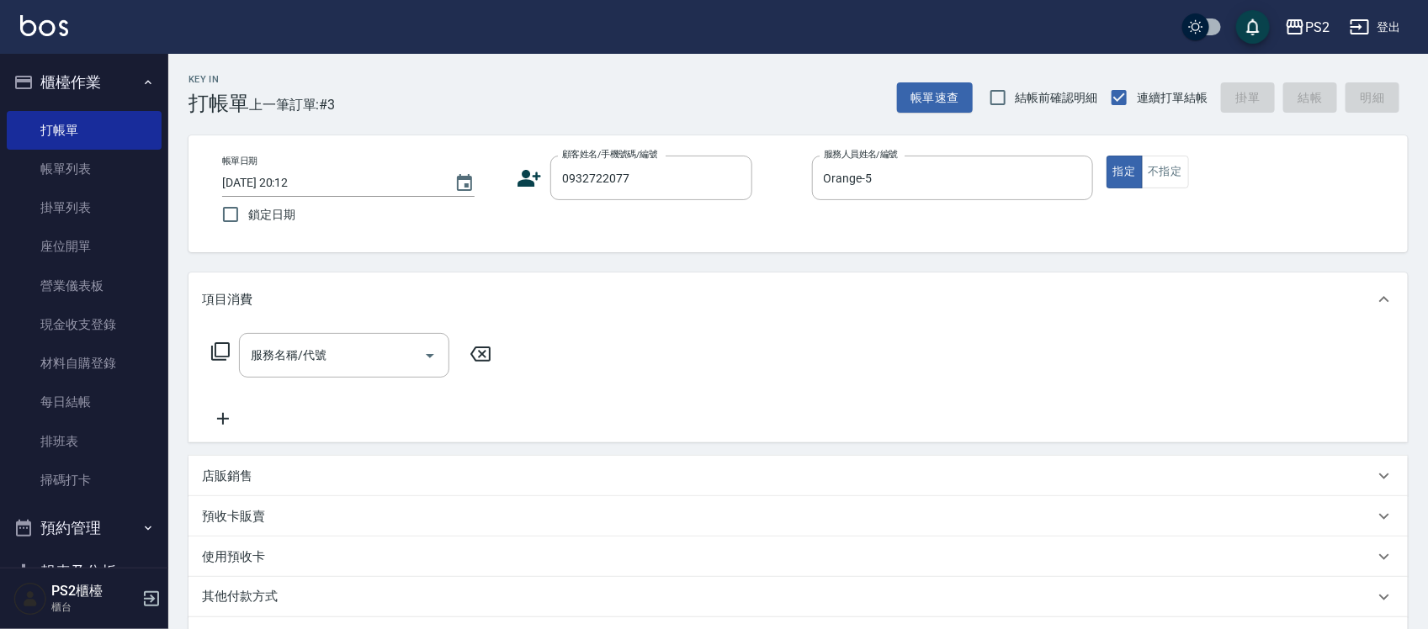
click at [534, 179] on icon at bounding box center [529, 178] width 25 height 25
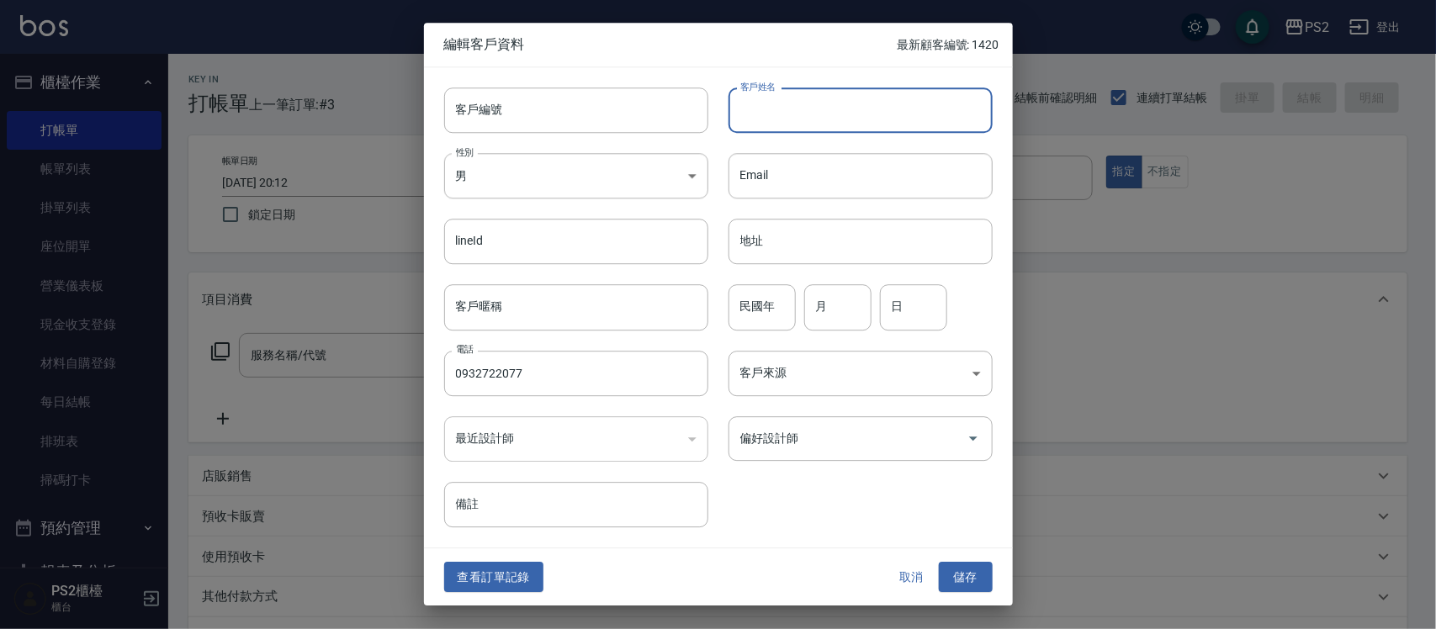
click at [852, 107] on input "客戶姓名" at bounding box center [861, 110] width 264 height 45
type input "黃羽梅"
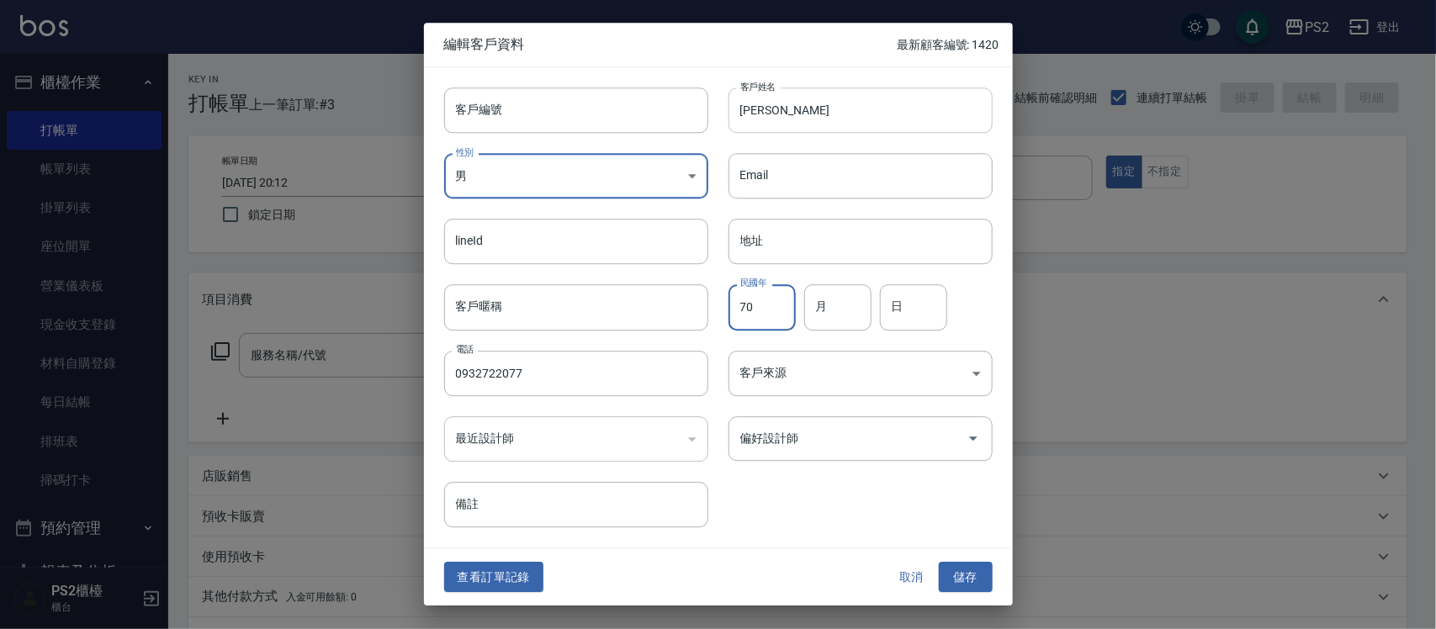
type input "70"
type input "9"
type input "4"
click at [953, 565] on button "儲存" at bounding box center [966, 577] width 54 height 31
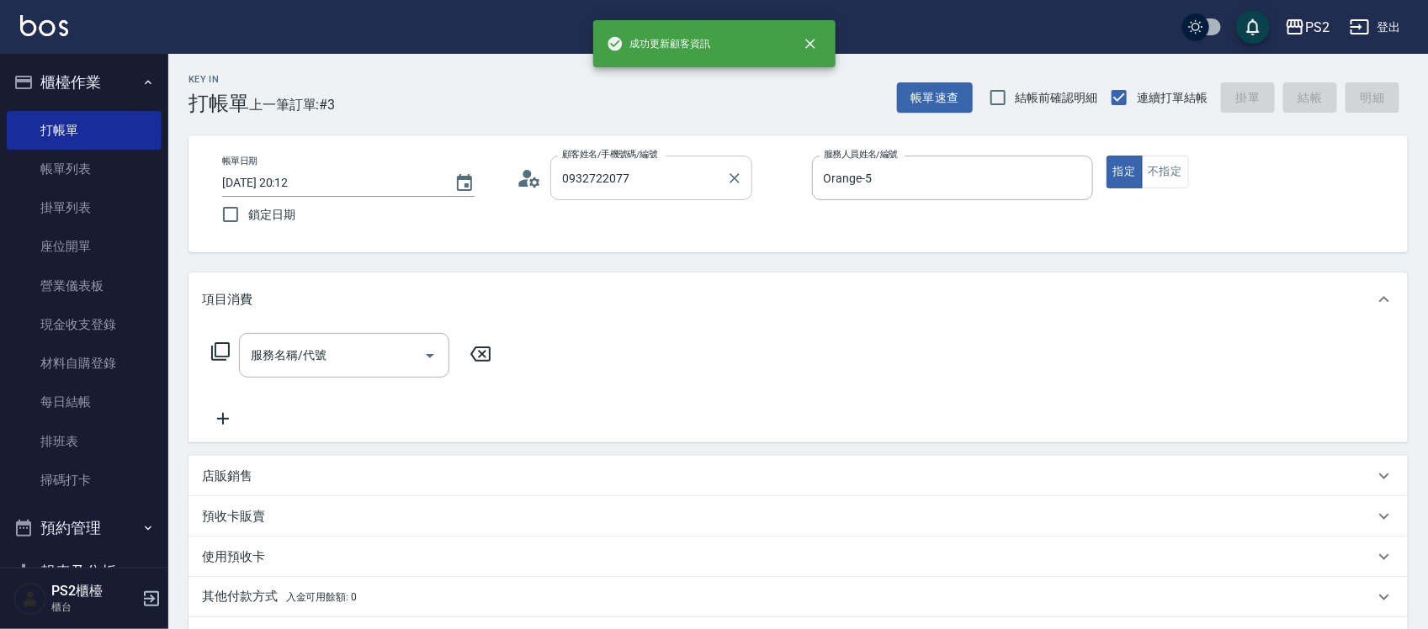
click at [712, 185] on input "0932722077" at bounding box center [639, 177] width 162 height 29
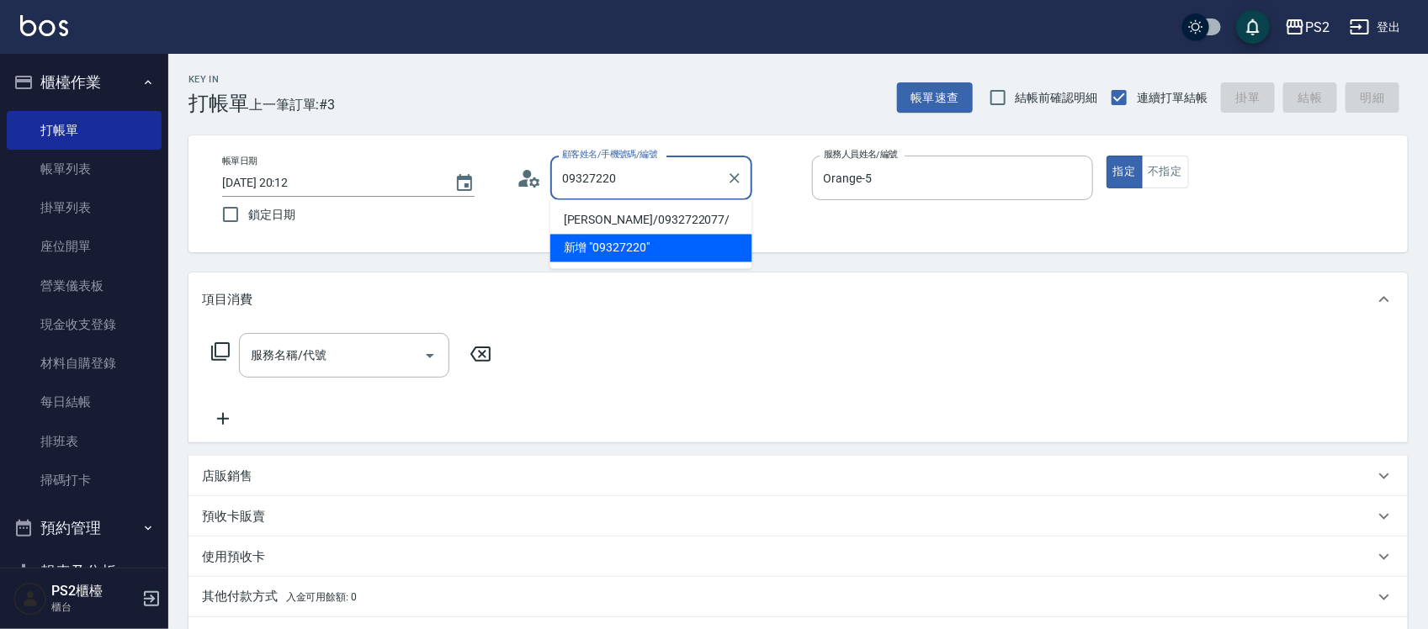
click at [680, 212] on li "黃羽梅/0932722077/" at bounding box center [651, 221] width 202 height 28
type input "黃羽梅/0932722077/"
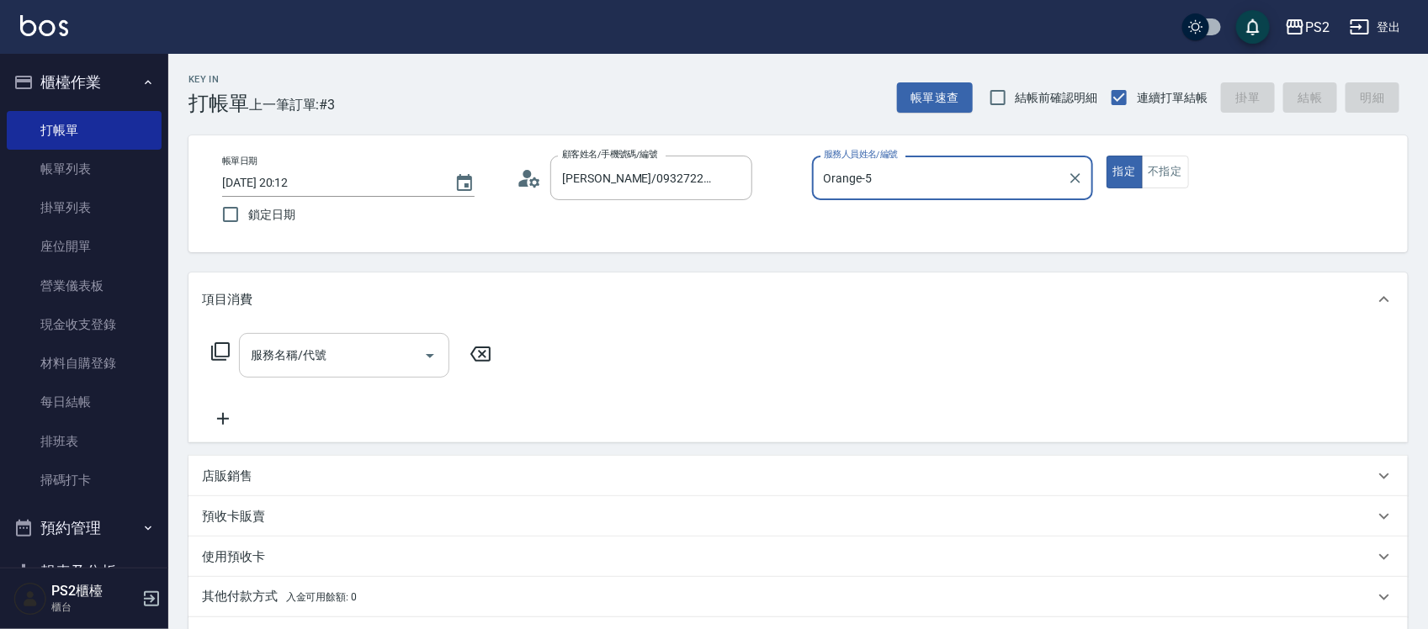
click at [331, 339] on div "服務名稱/代號" at bounding box center [344, 355] width 210 height 45
click at [331, 341] on input "服務名稱/代號" at bounding box center [332, 355] width 170 height 29
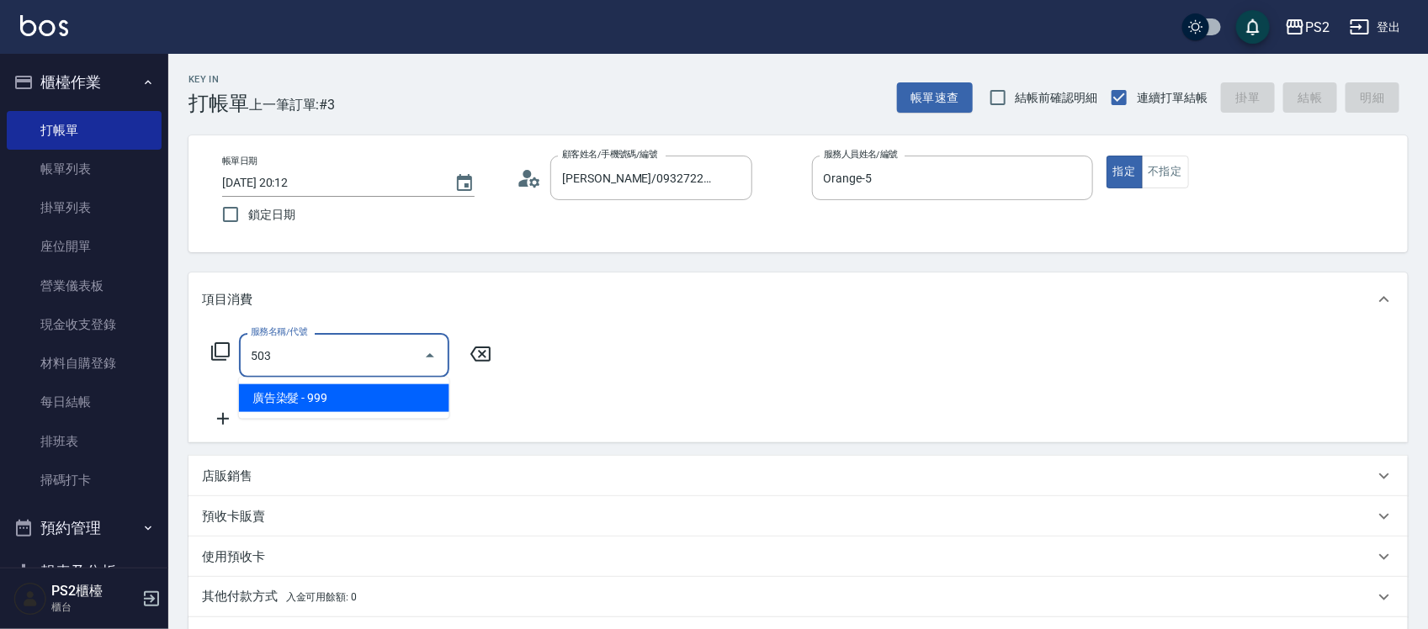
type input "廣告染髮(503)"
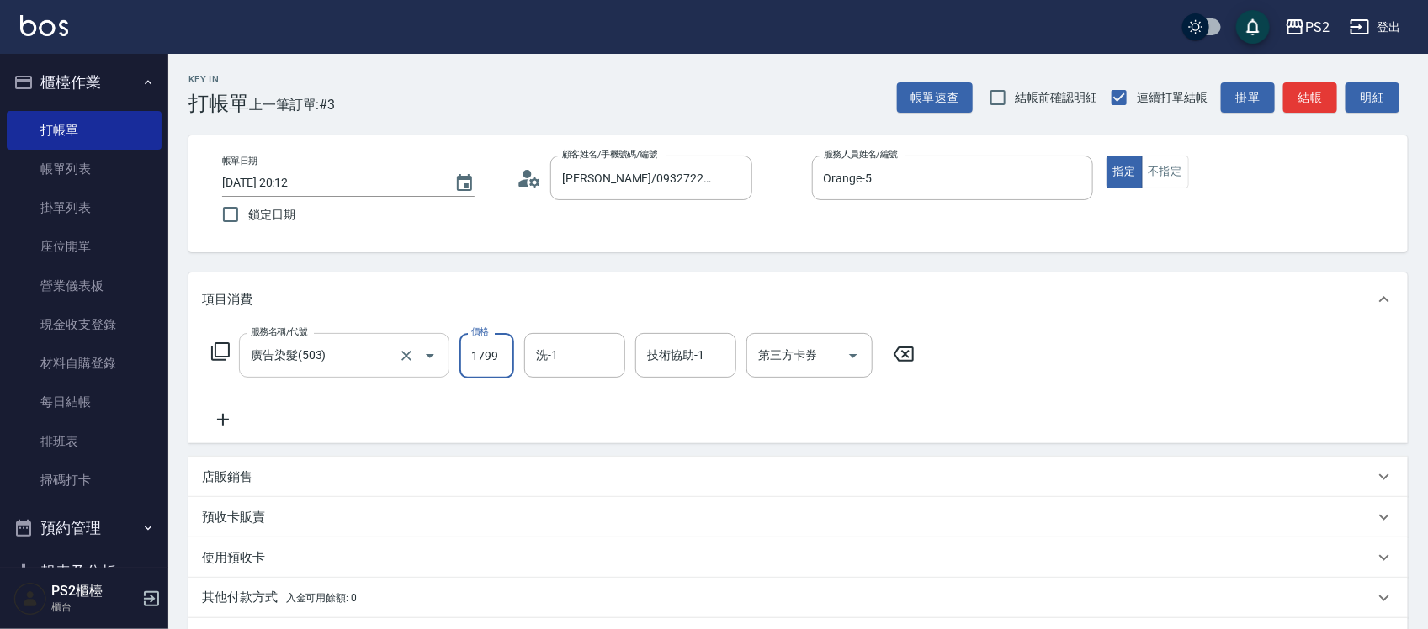
type input "1799"
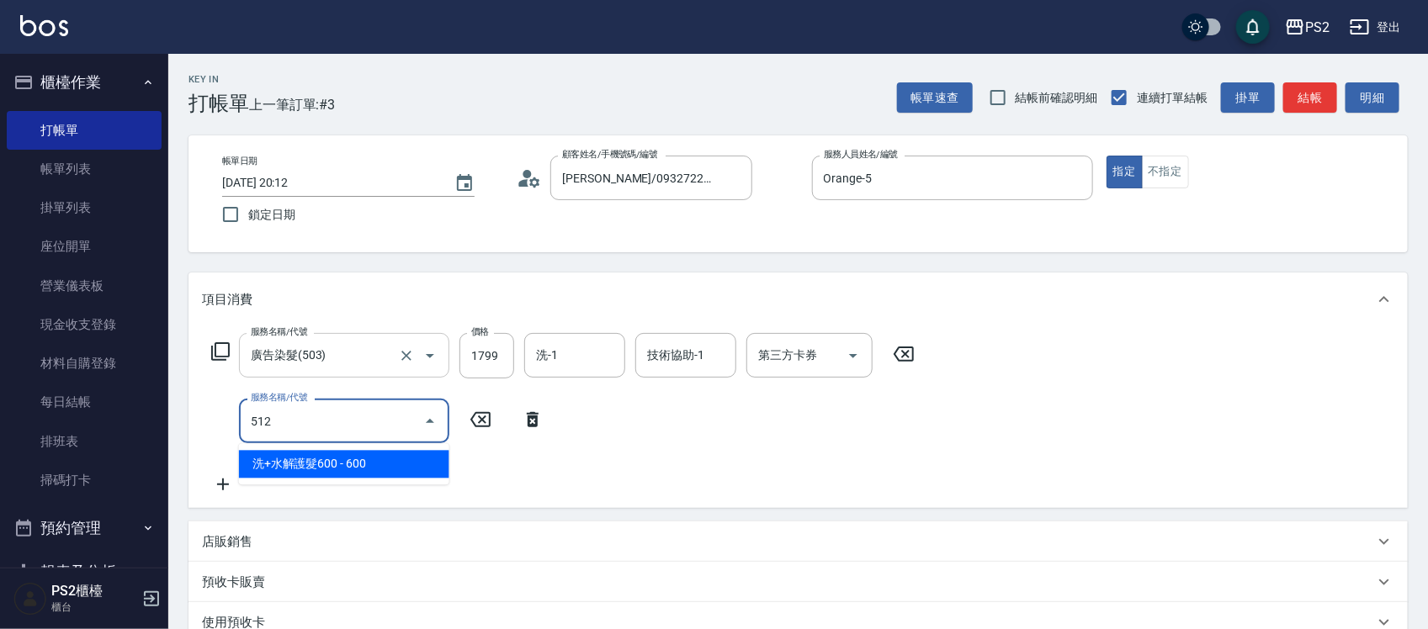
type input "洗+水解護髮600(512)"
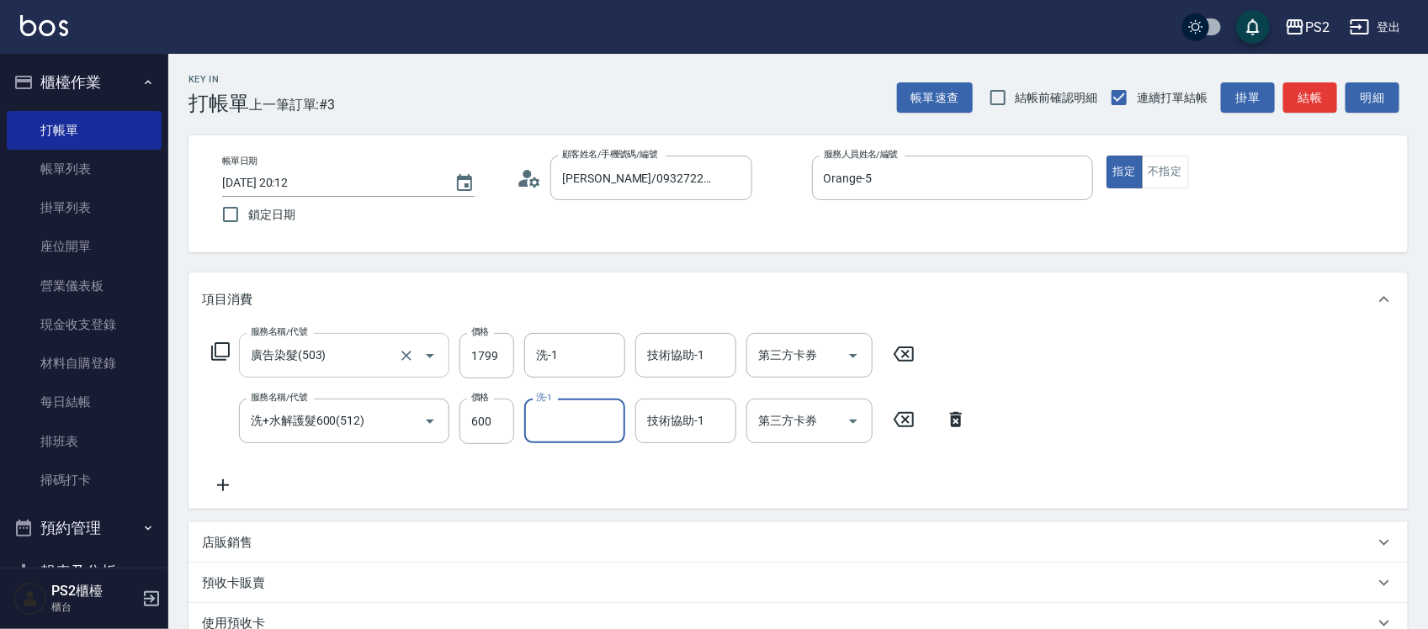
type input "5"
click at [600, 426] on icon "Clear" at bounding box center [607, 421] width 17 height 17
click at [470, 422] on input "600" at bounding box center [486, 421] width 55 height 45
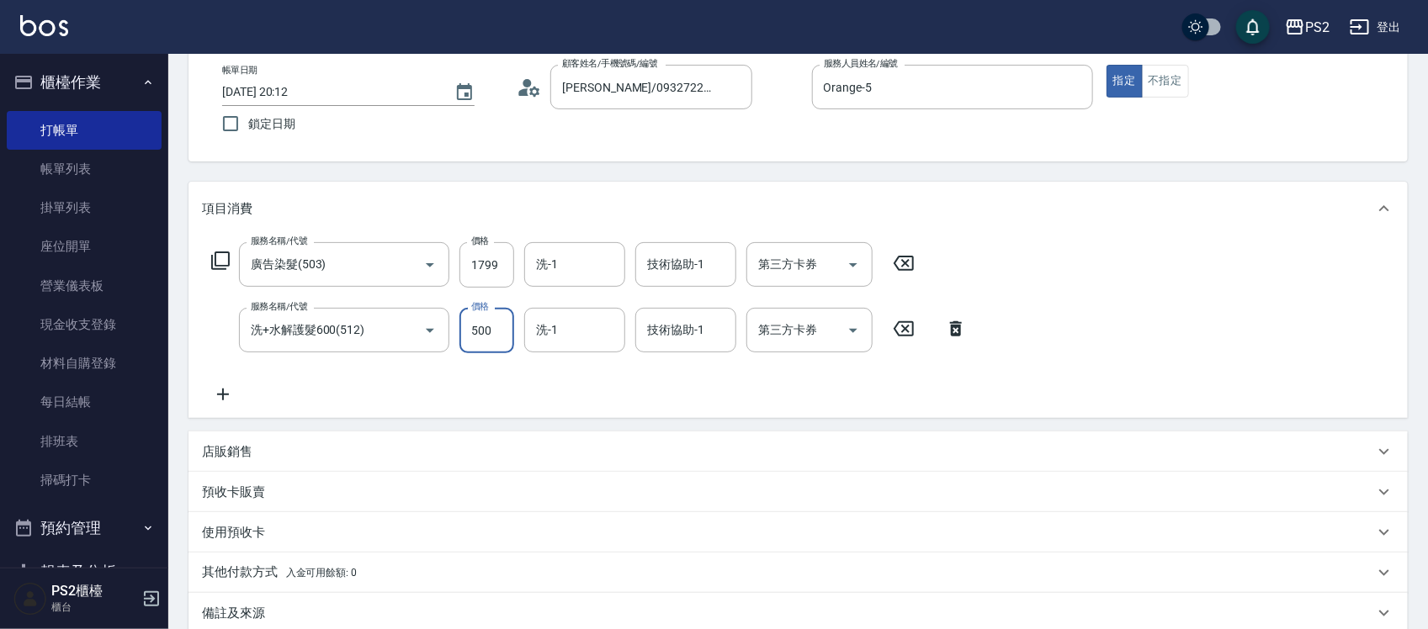
scroll to position [284, 0]
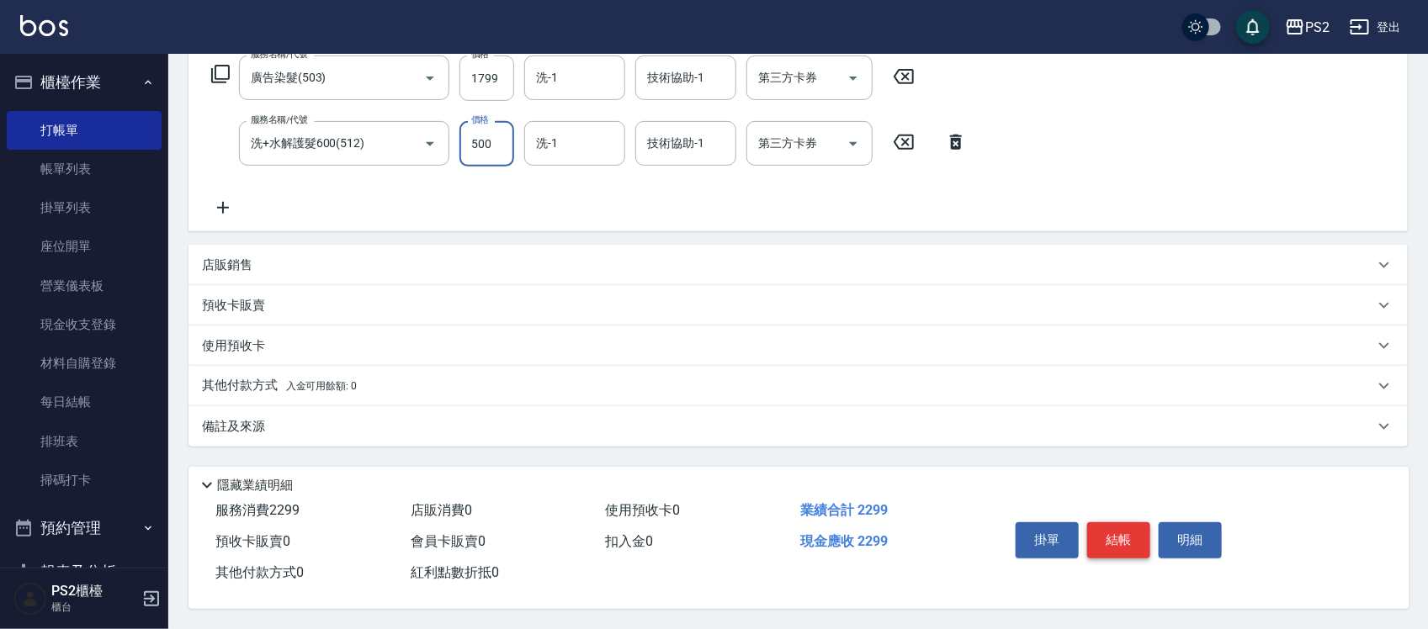
type input "500"
click at [1128, 531] on button "結帳" at bounding box center [1118, 540] width 63 height 35
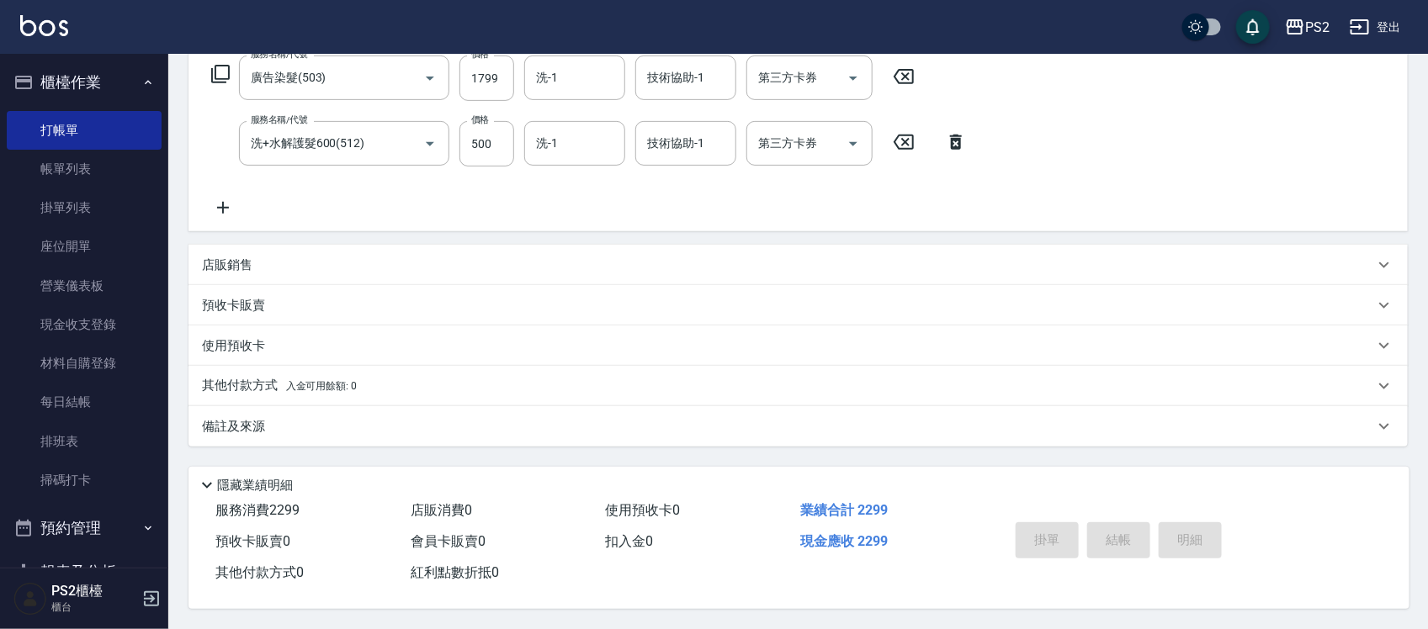
type input "2025/09/25 20:13"
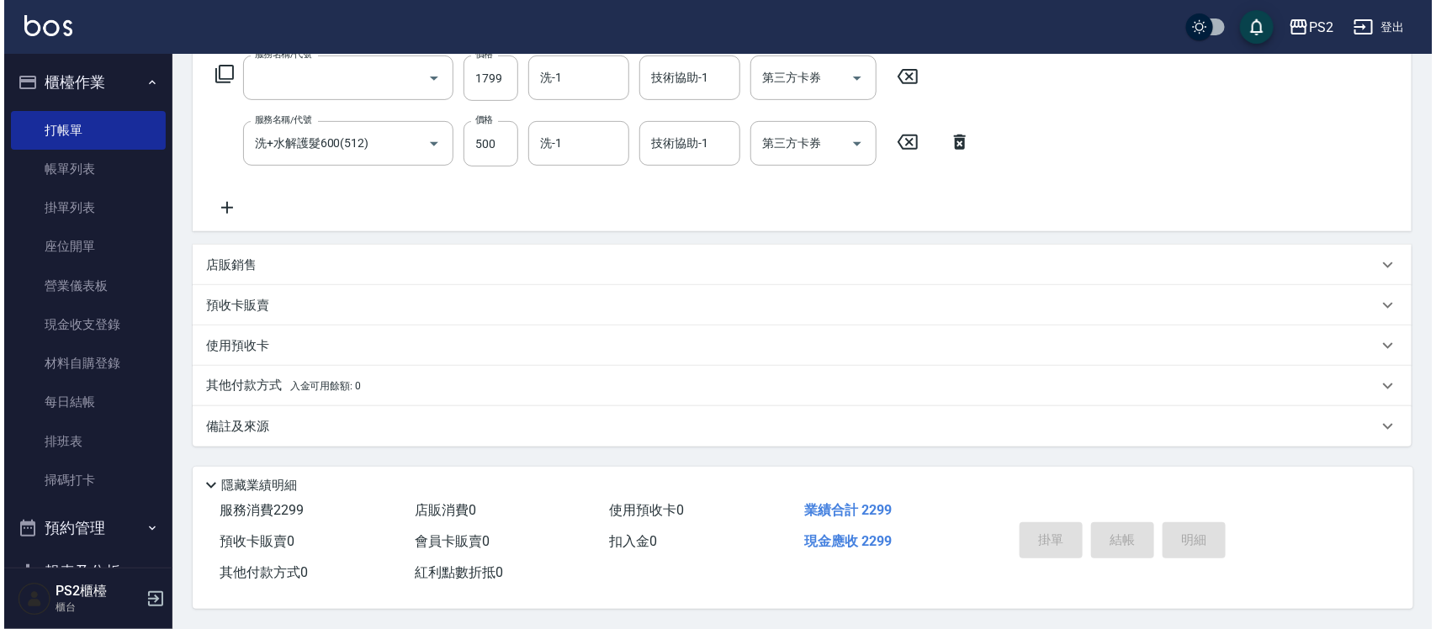
scroll to position [0, 0]
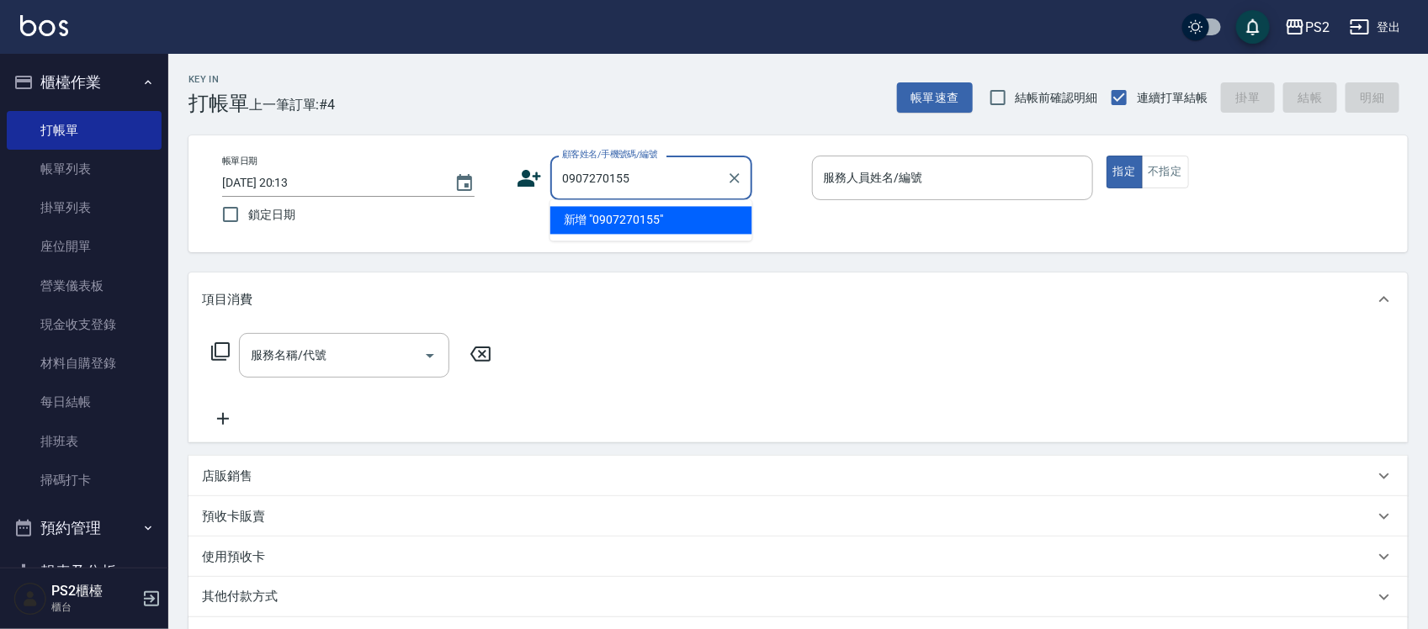
type input "0907270155"
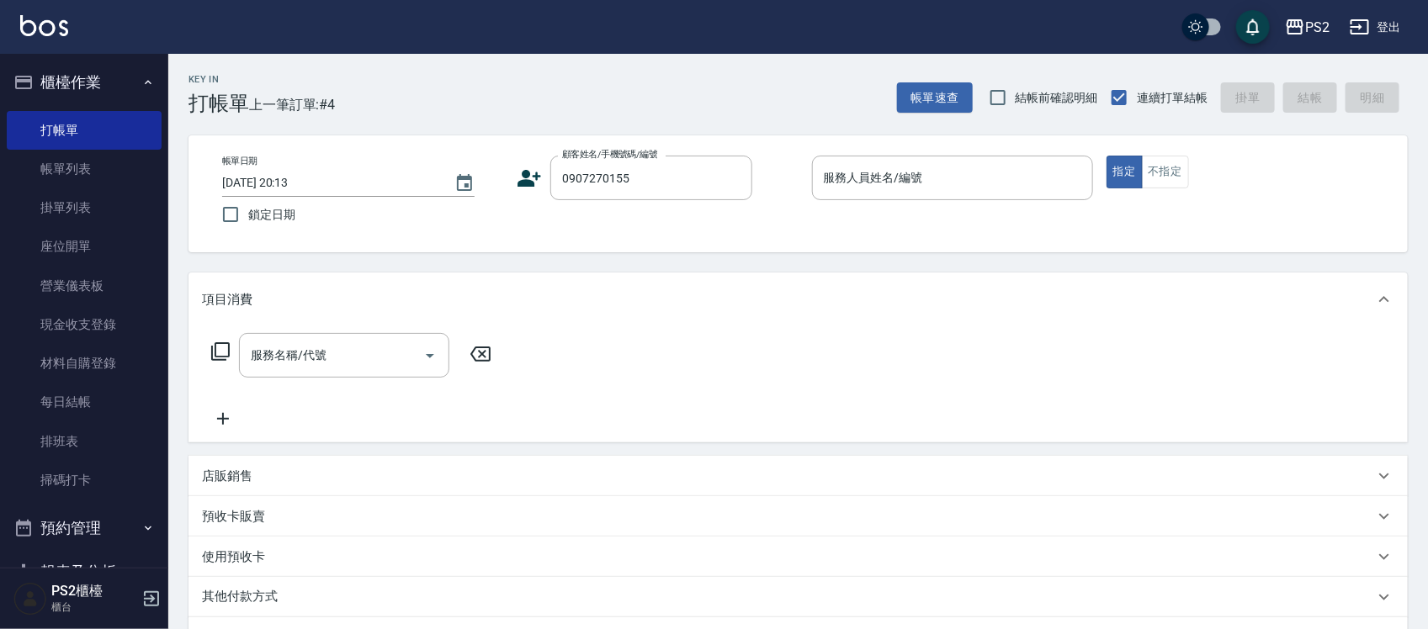
click at [543, 181] on div "顧客姓名/手機號碼/編號 0907270155 顧客姓名/手機號碼/編號" at bounding box center [657, 178] width 281 height 45
click at [540, 181] on icon at bounding box center [529, 178] width 25 height 25
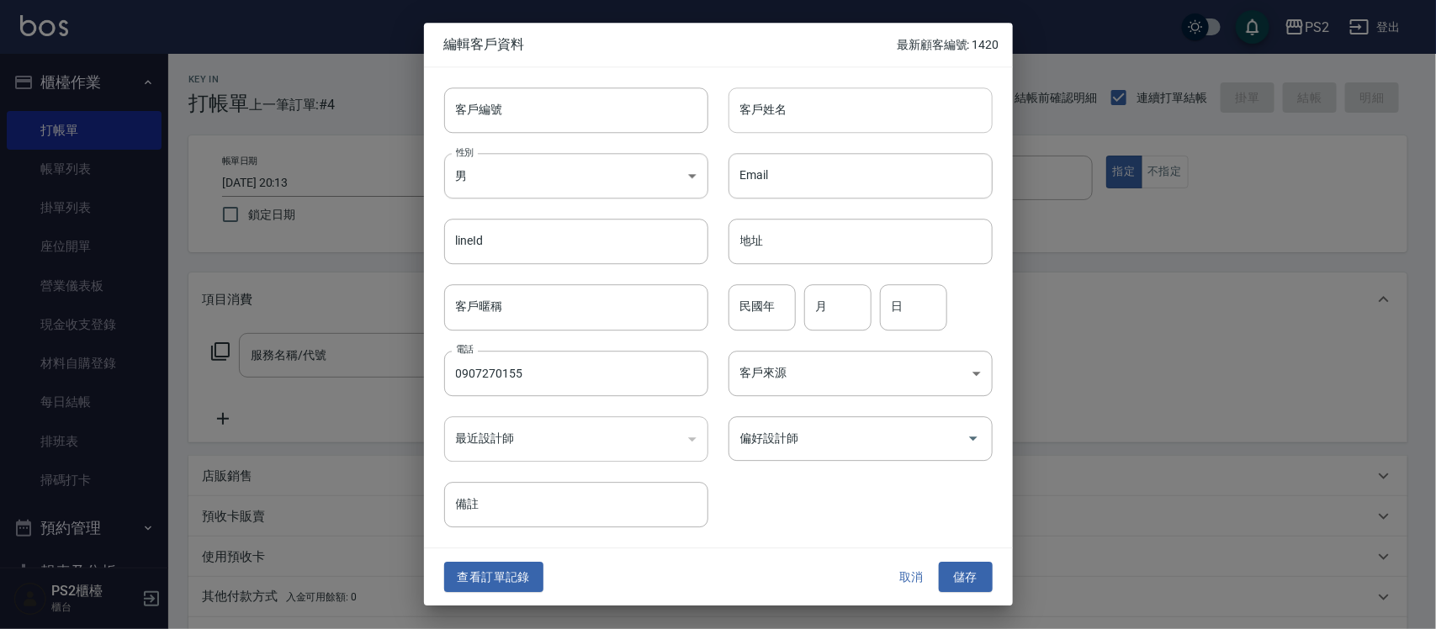
click at [827, 98] on input "客戶姓名" at bounding box center [861, 110] width 264 height 45
type input "汪佩岑"
type input "93"
type input "9"
type input "23"
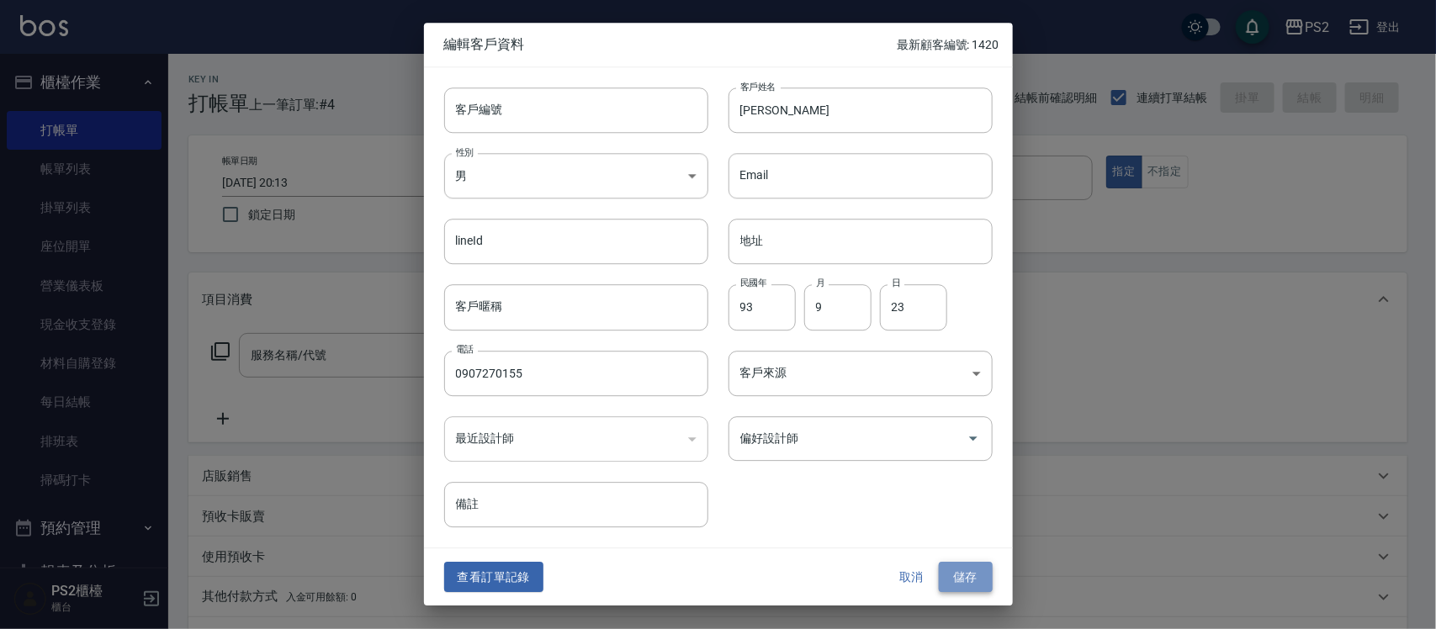
click at [974, 589] on button "儲存" at bounding box center [966, 577] width 54 height 31
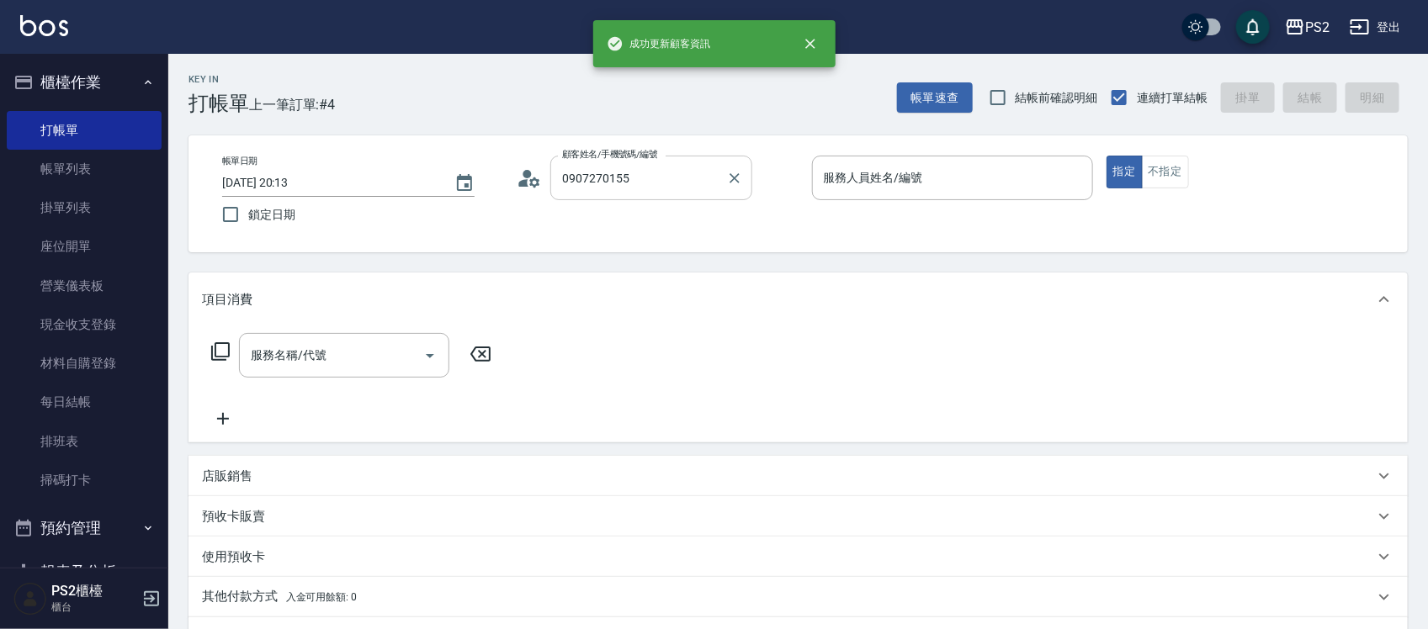
click at [667, 157] on div "0907270155 顧客姓名/手機號碼/編號" at bounding box center [651, 178] width 202 height 45
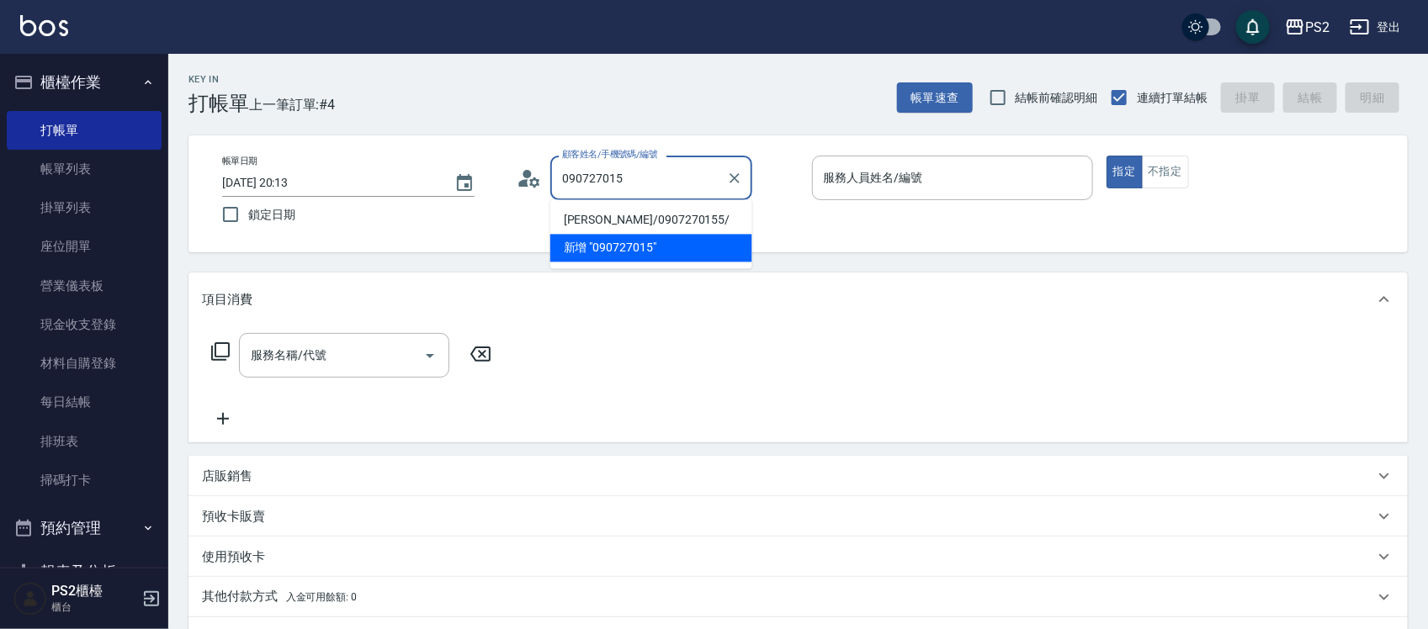
click at [638, 230] on li "汪佩岑/0907270155/" at bounding box center [651, 221] width 202 height 28
type input "汪佩岑/0907270155/"
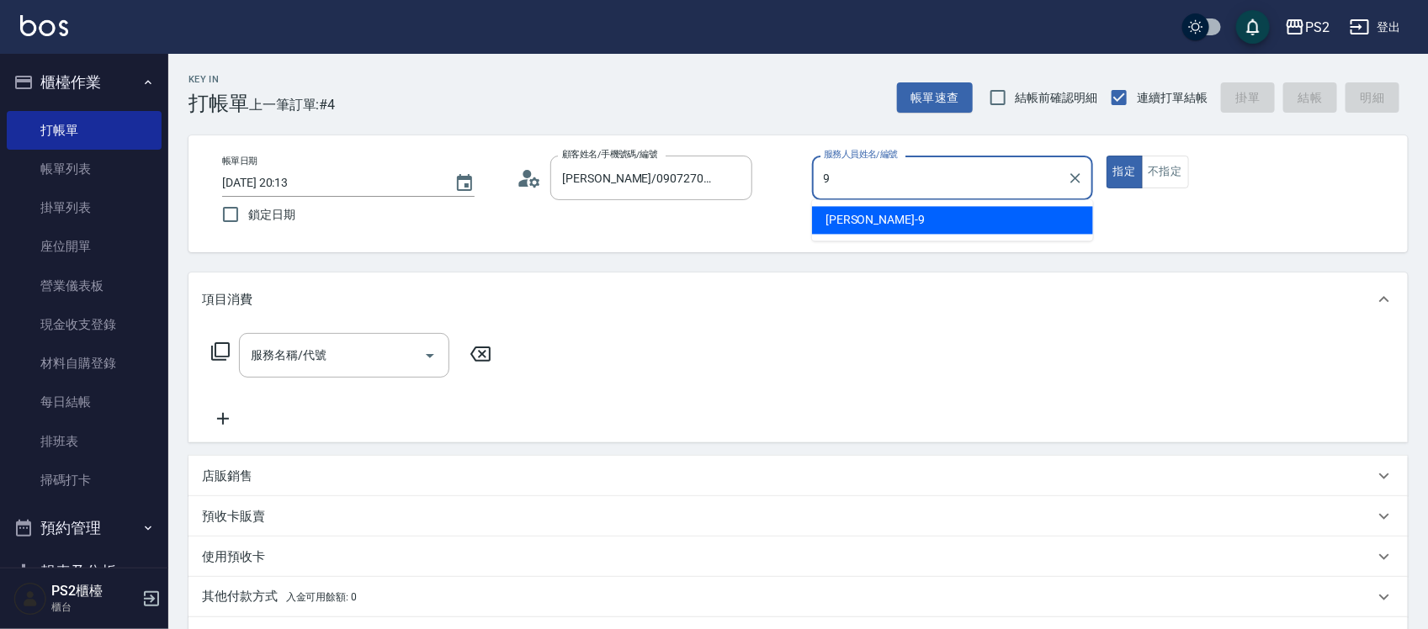
type input "Nina-9"
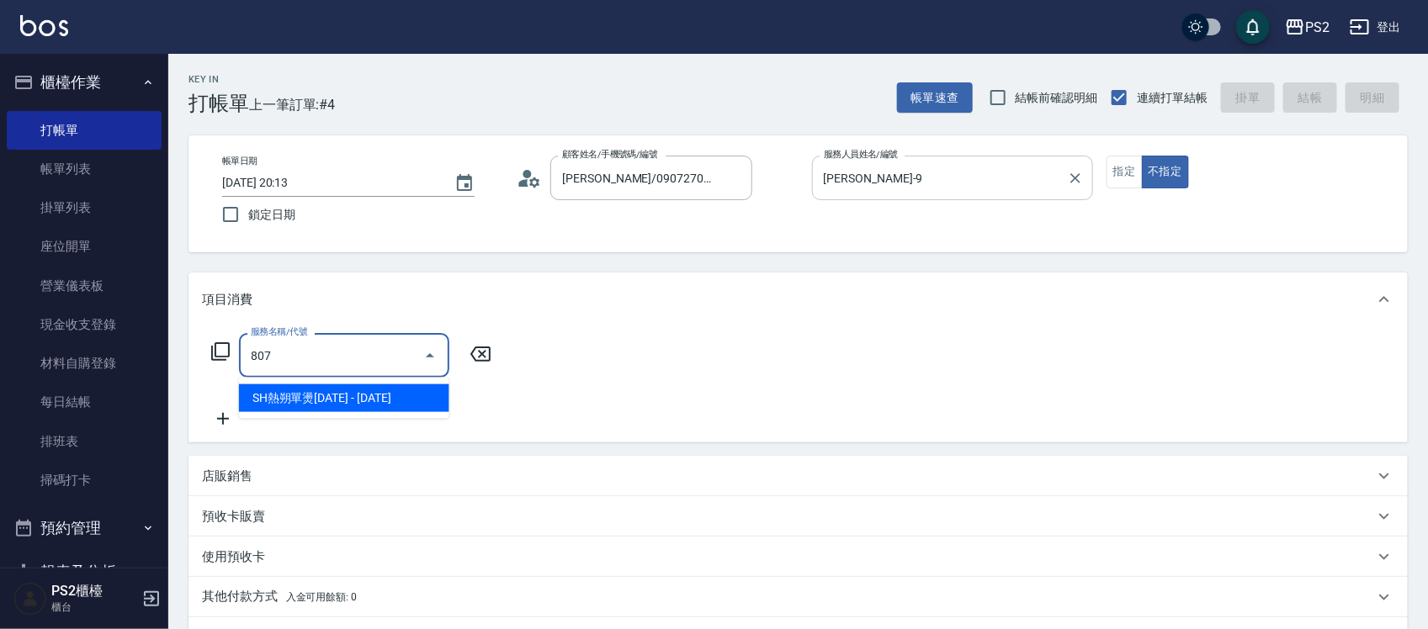
type input "SH熱朔單燙2000(807)"
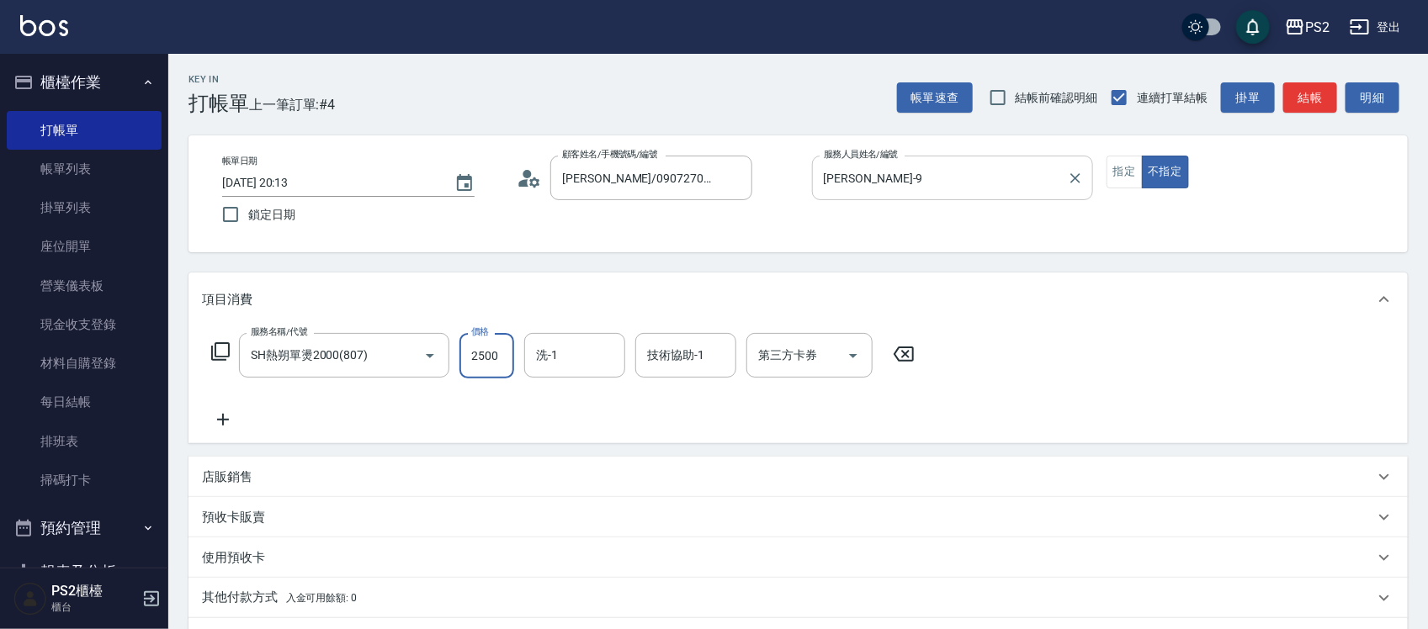
type input "2500"
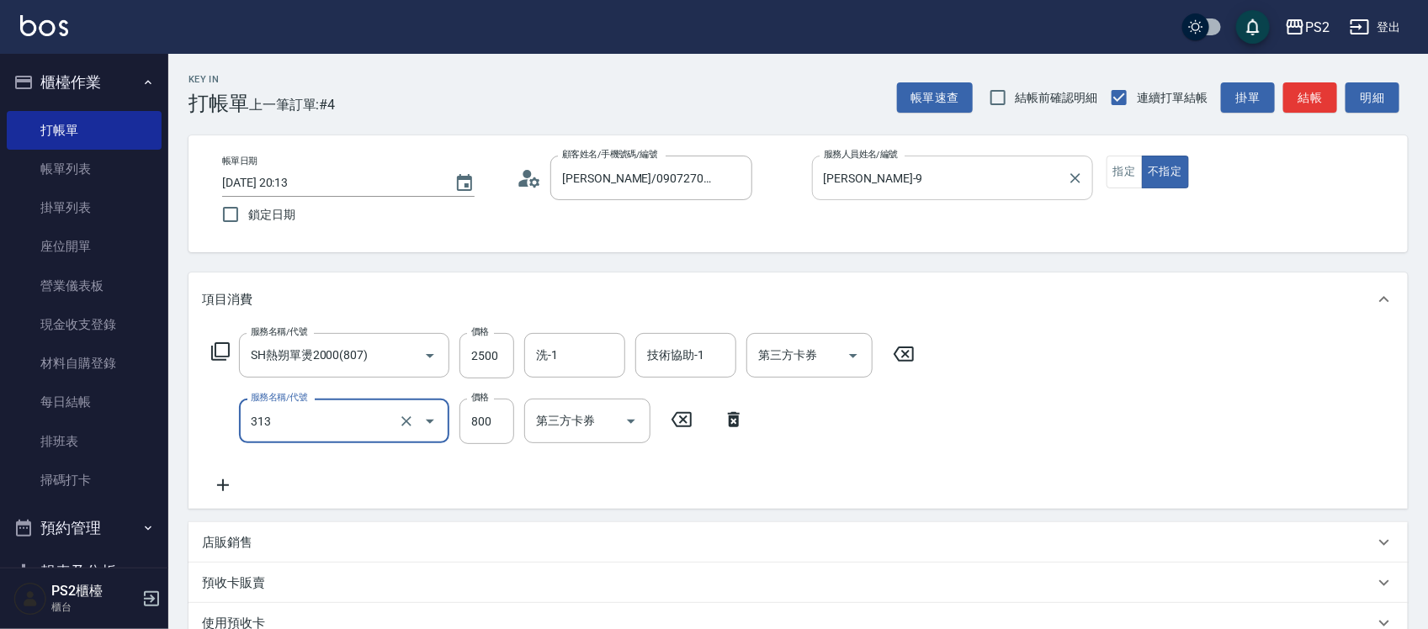
type input "溫碩髮長(313)"
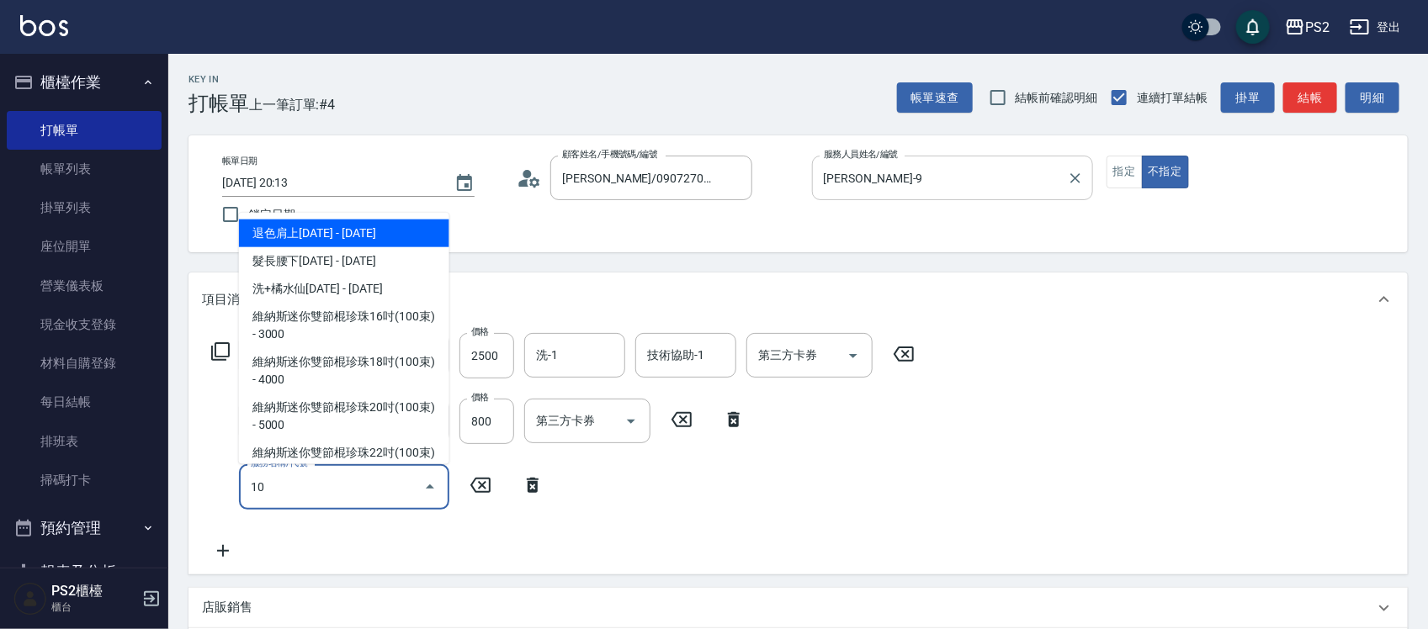
type input "1"
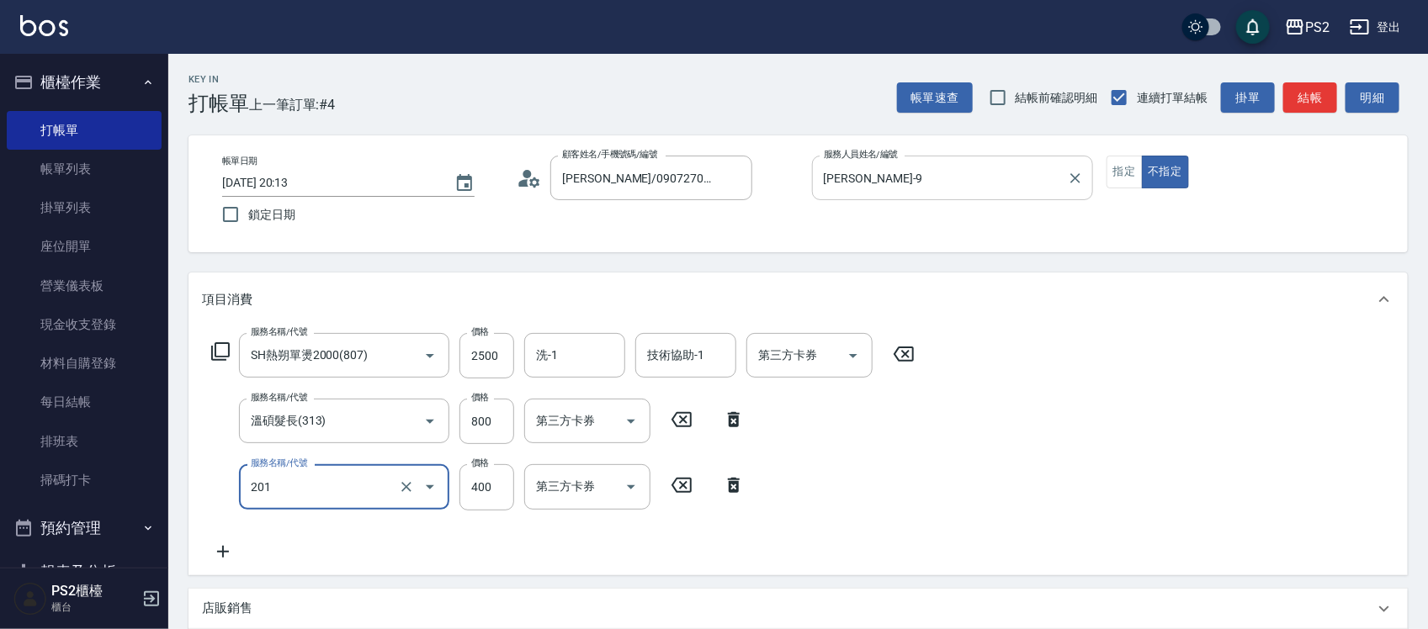
type input "C級洗剪400(201)"
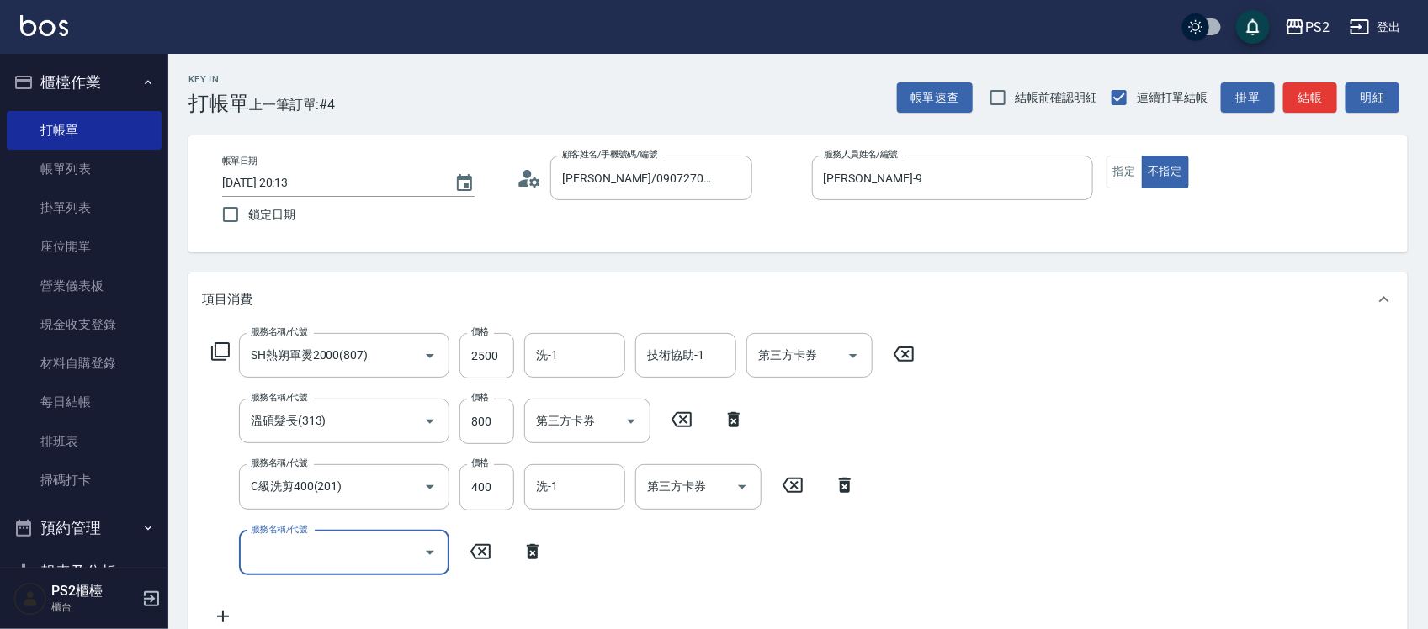
click at [220, 359] on icon at bounding box center [220, 351] width 19 height 19
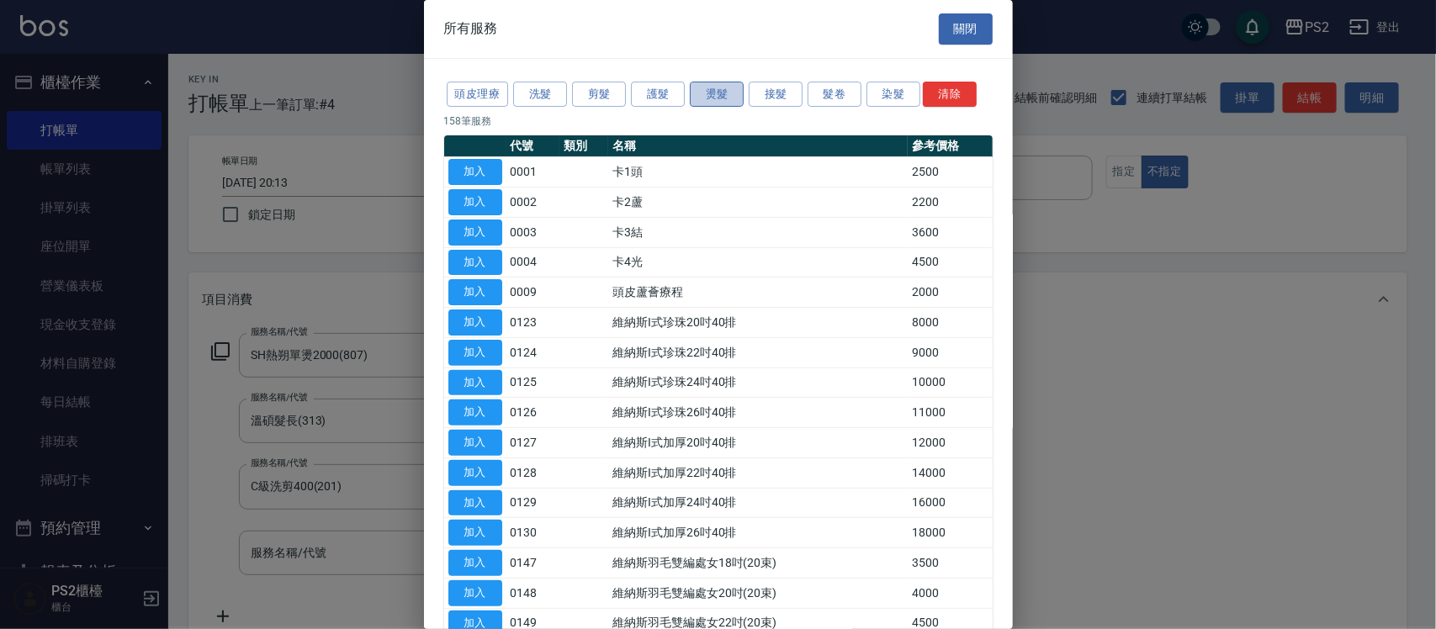
click at [704, 94] on button "燙髮" at bounding box center [717, 95] width 54 height 26
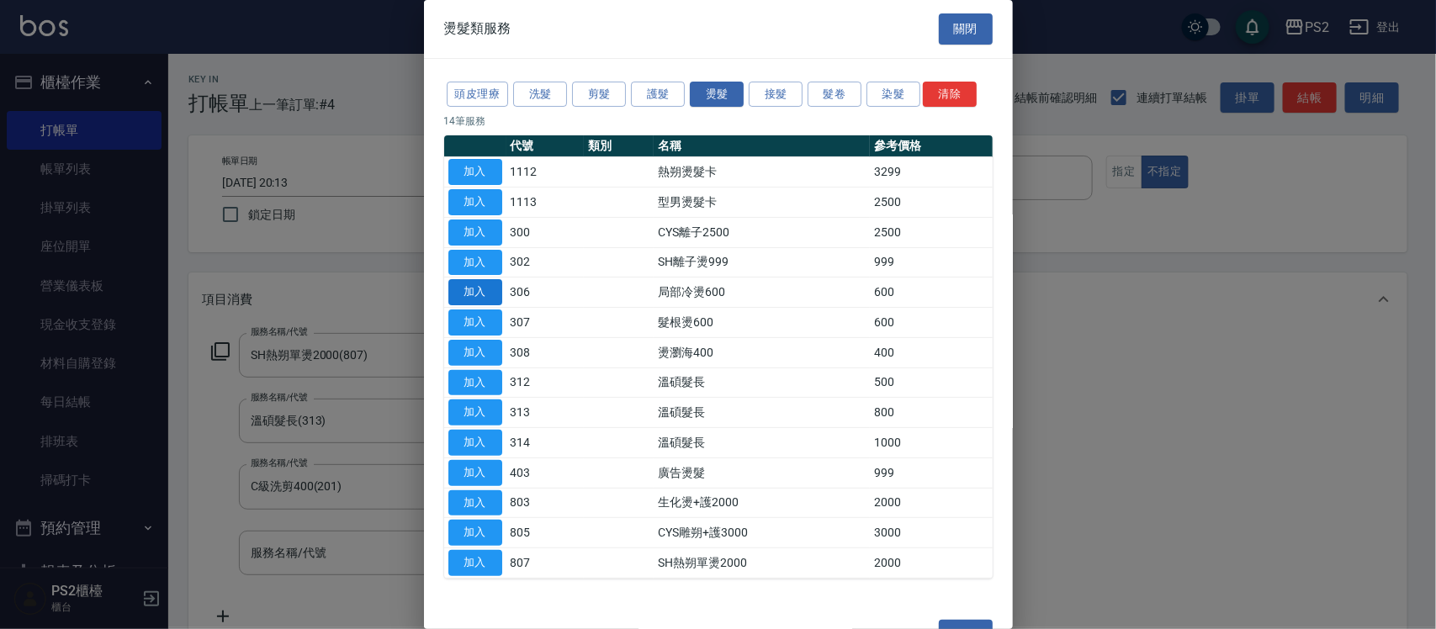
click at [492, 293] on button "加入" at bounding box center [476, 292] width 54 height 26
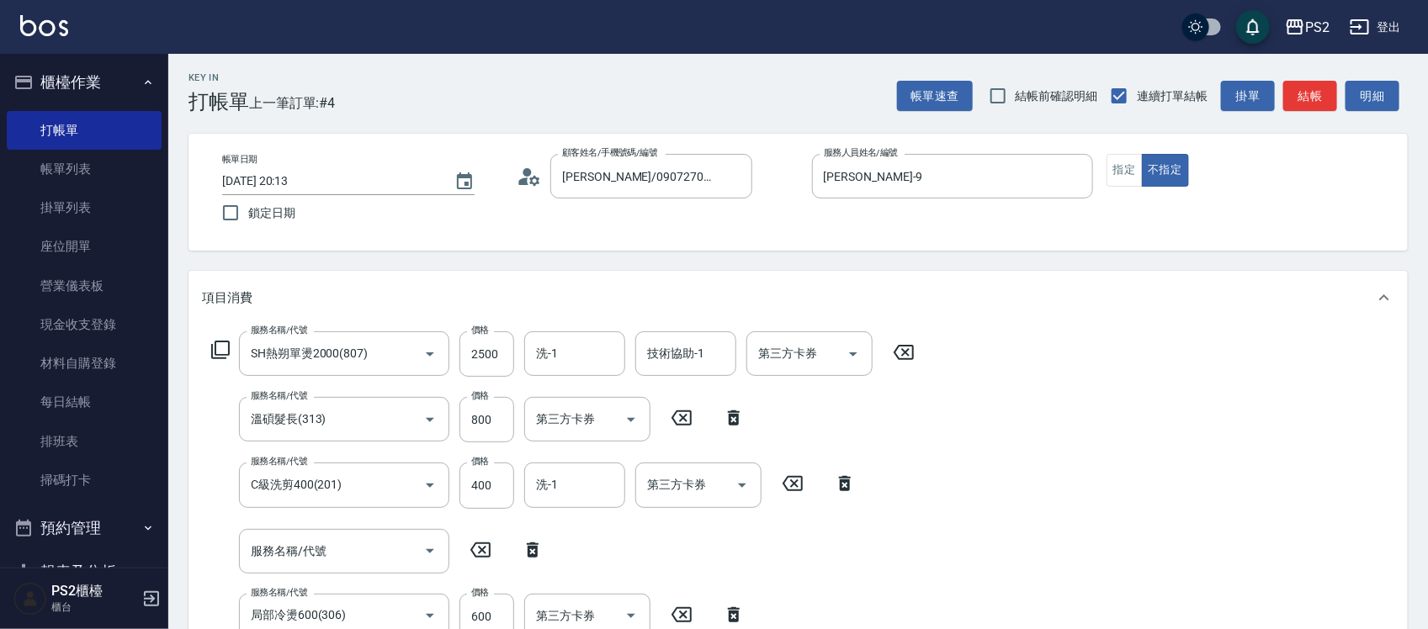
scroll to position [212, 0]
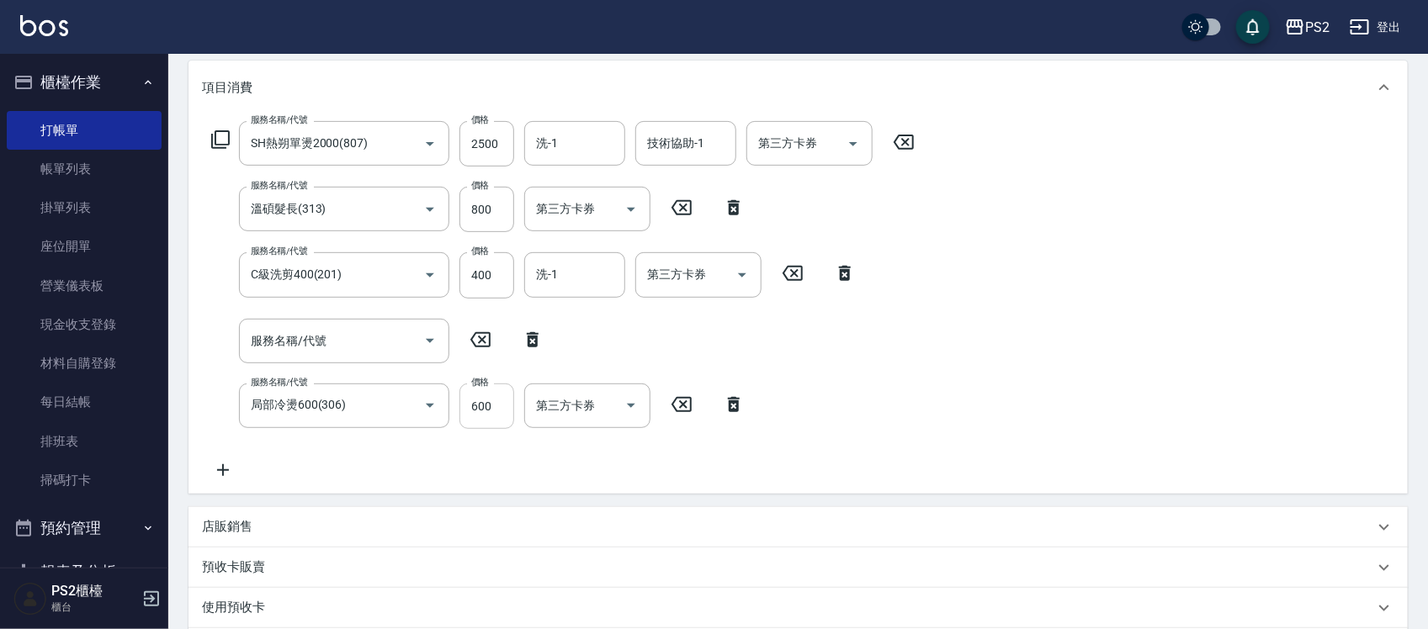
click at [478, 400] on input "600" at bounding box center [486, 406] width 55 height 45
type input "500"
click at [358, 338] on input "服務名稱/代號" at bounding box center [332, 340] width 170 height 29
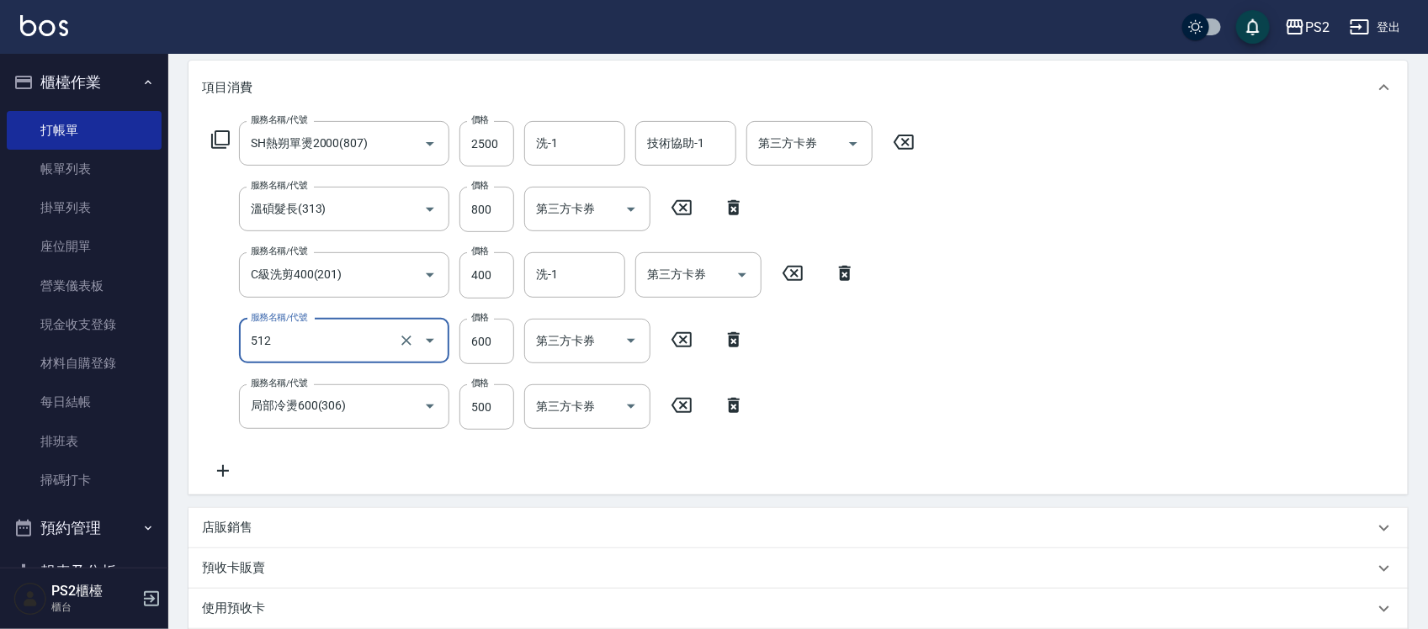
type input "洗+水解護髮600(512)"
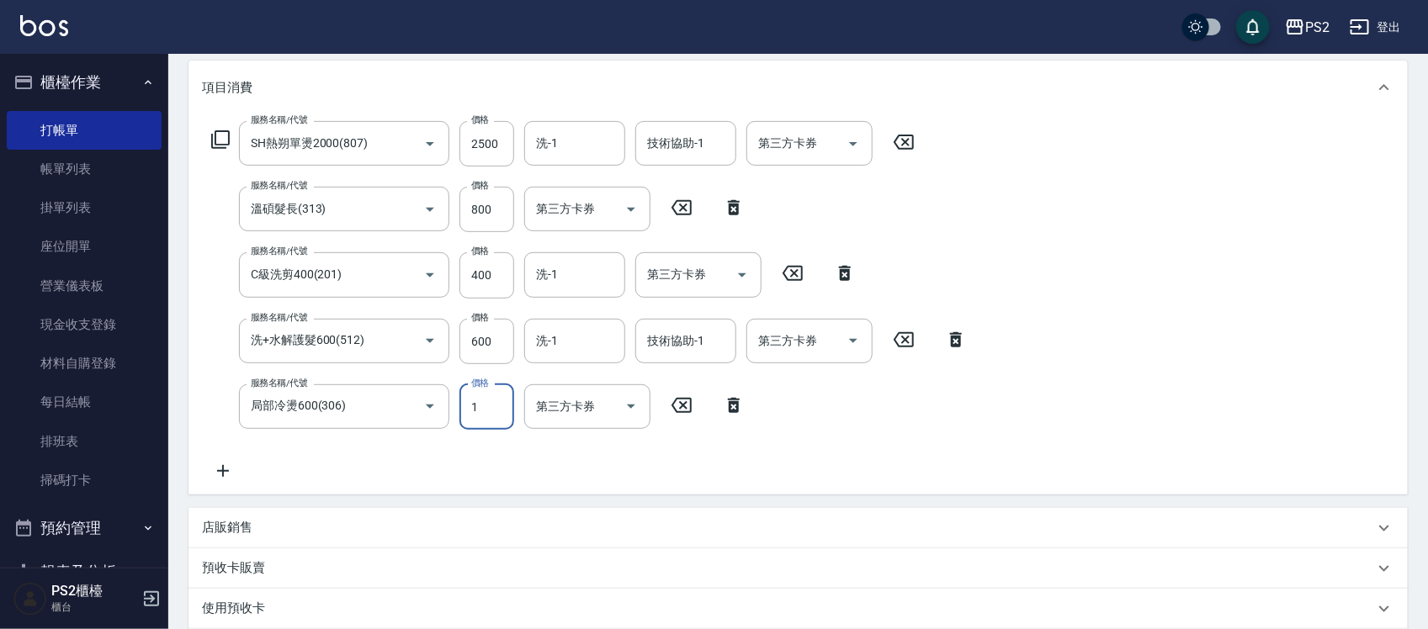
click at [477, 412] on input "1" at bounding box center [486, 407] width 55 height 45
click at [477, 411] on input "1" at bounding box center [486, 407] width 55 height 45
type input "500"
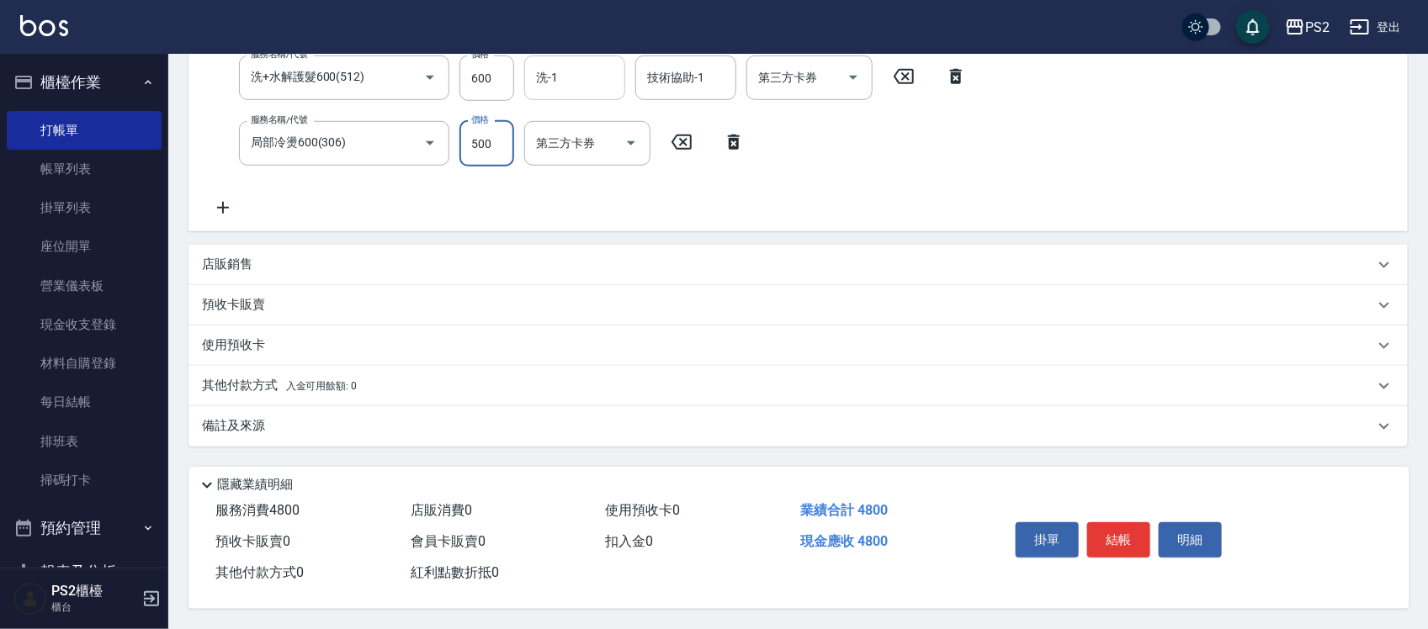
scroll to position [165, 0]
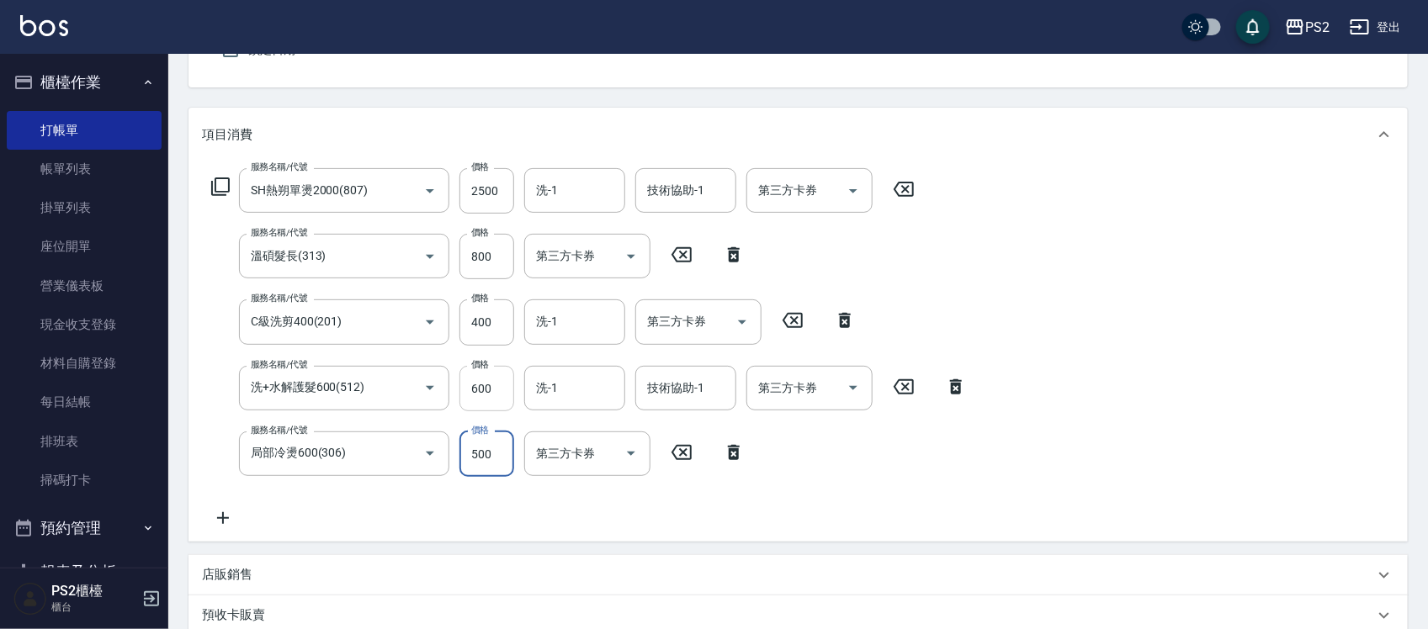
click at [475, 400] on input "600" at bounding box center [486, 388] width 55 height 45
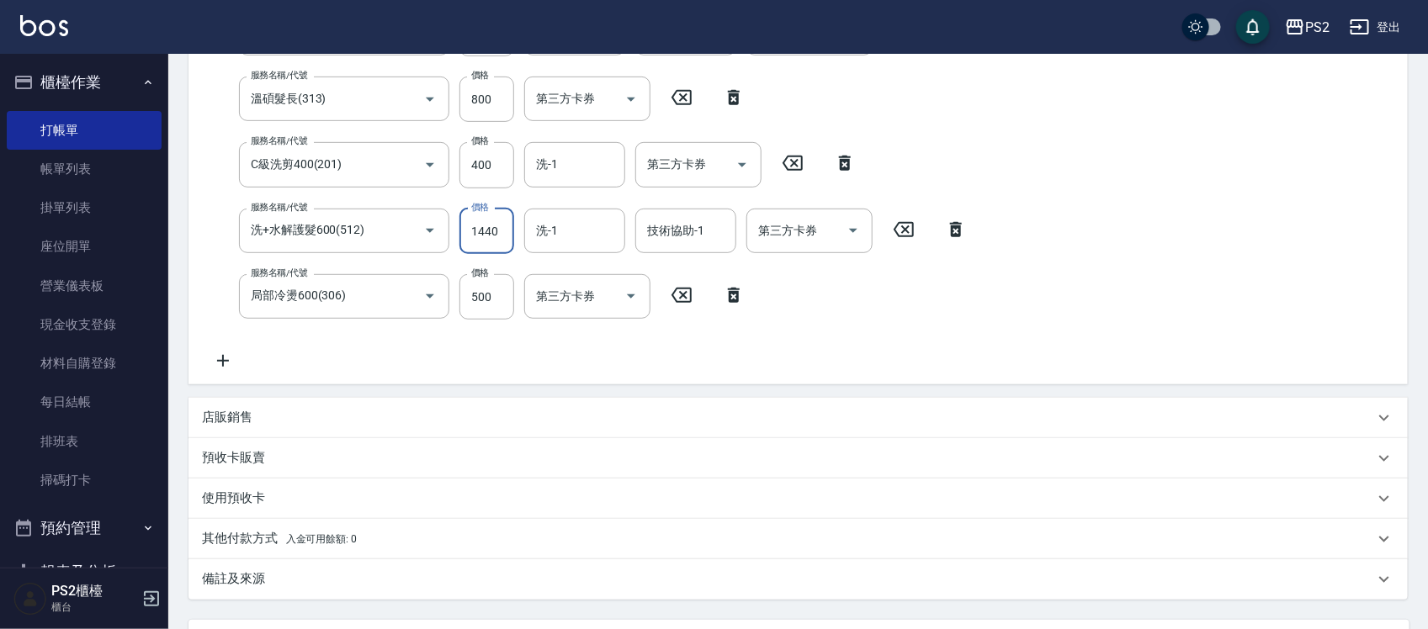
scroll to position [480, 0]
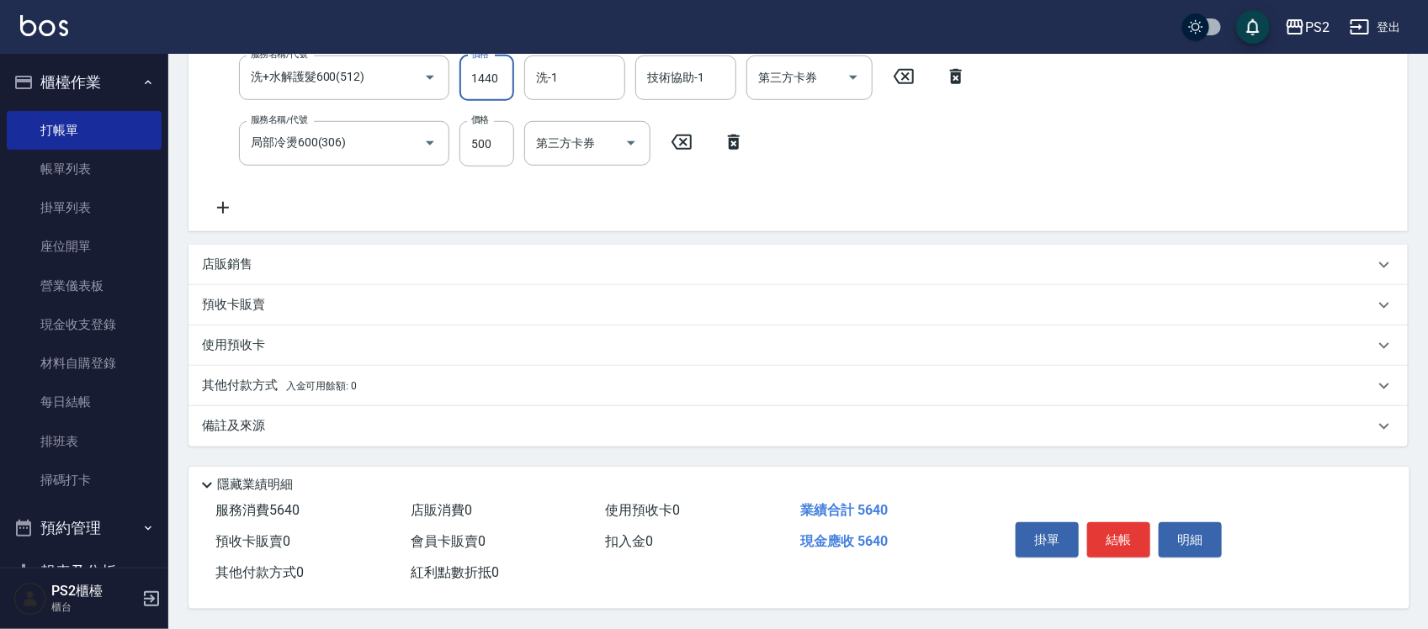
type input "1440"
click at [292, 380] on span "入金可用餘額: 0" at bounding box center [322, 386] width 72 height 12
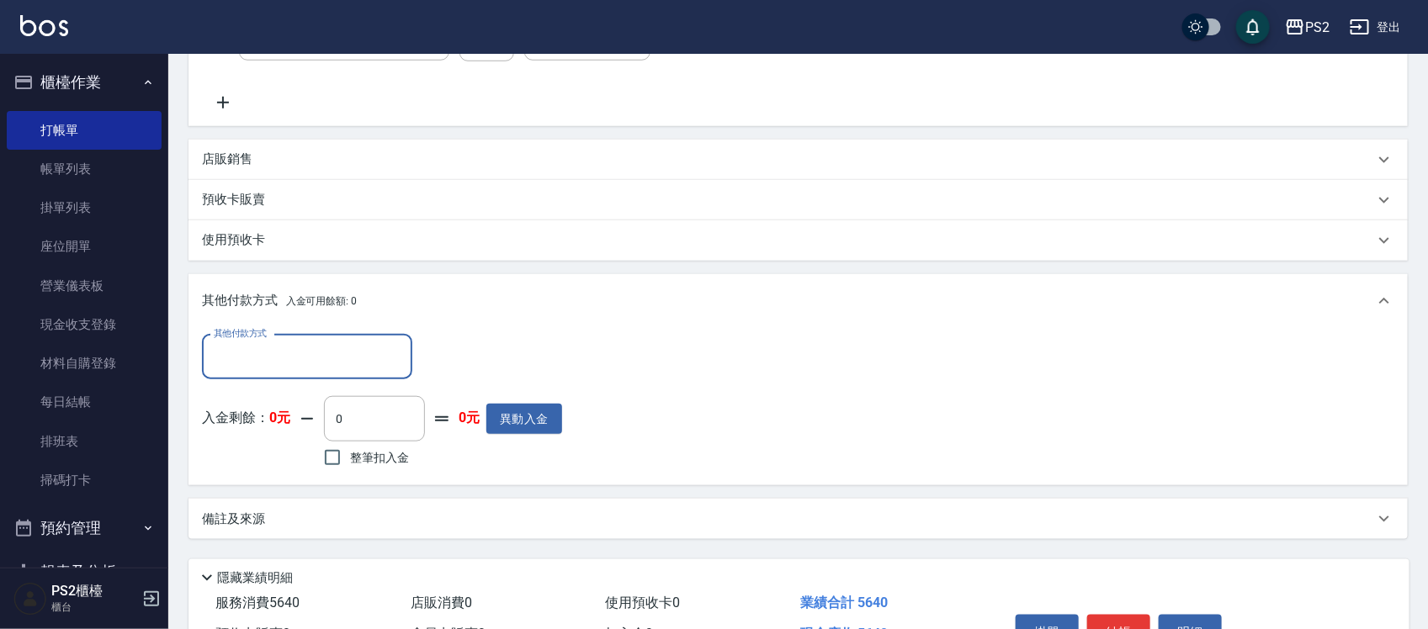
scroll to position [678, 0]
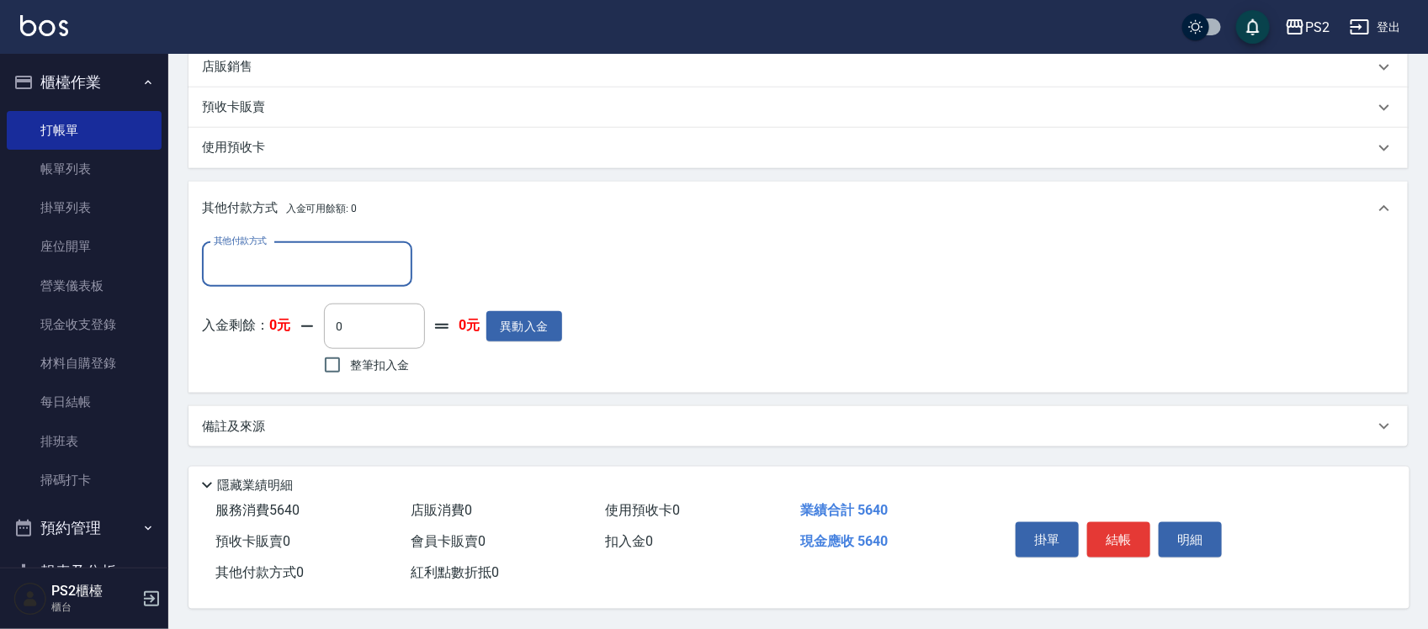
click at [321, 257] on input "其他付款方式" at bounding box center [307, 264] width 195 height 29
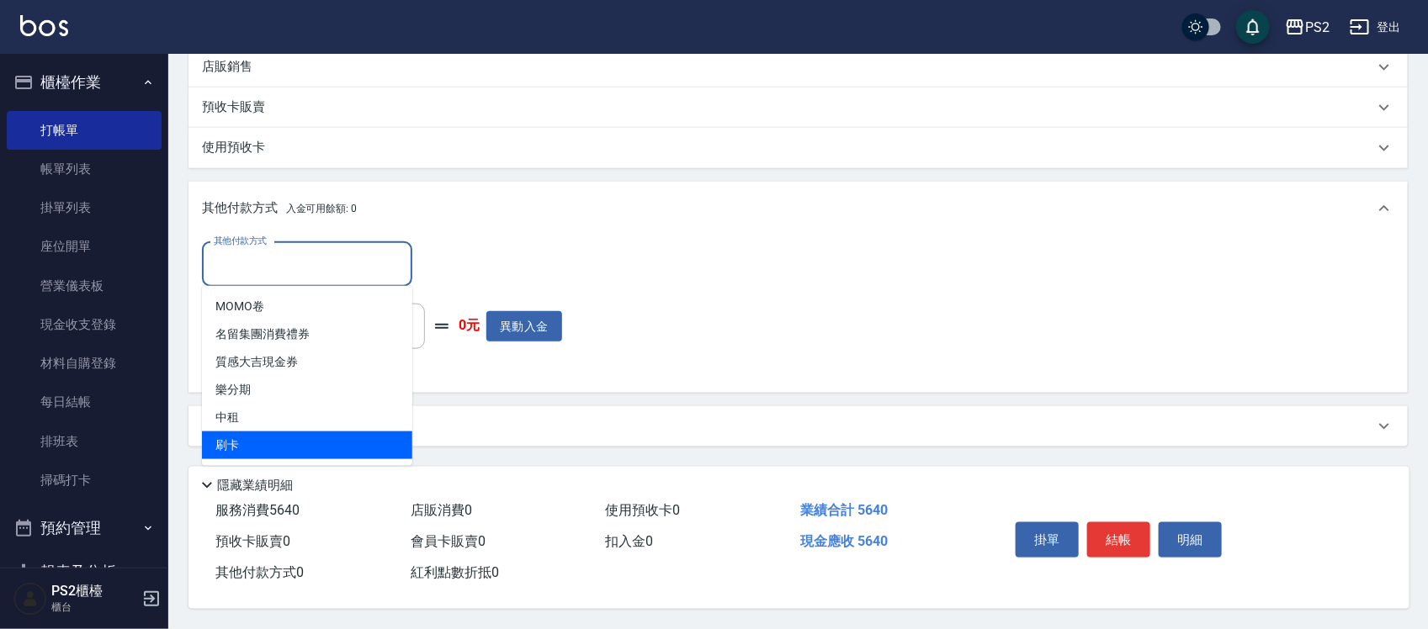
click at [267, 435] on span "刷卡" at bounding box center [307, 446] width 210 height 28
type input "刷卡"
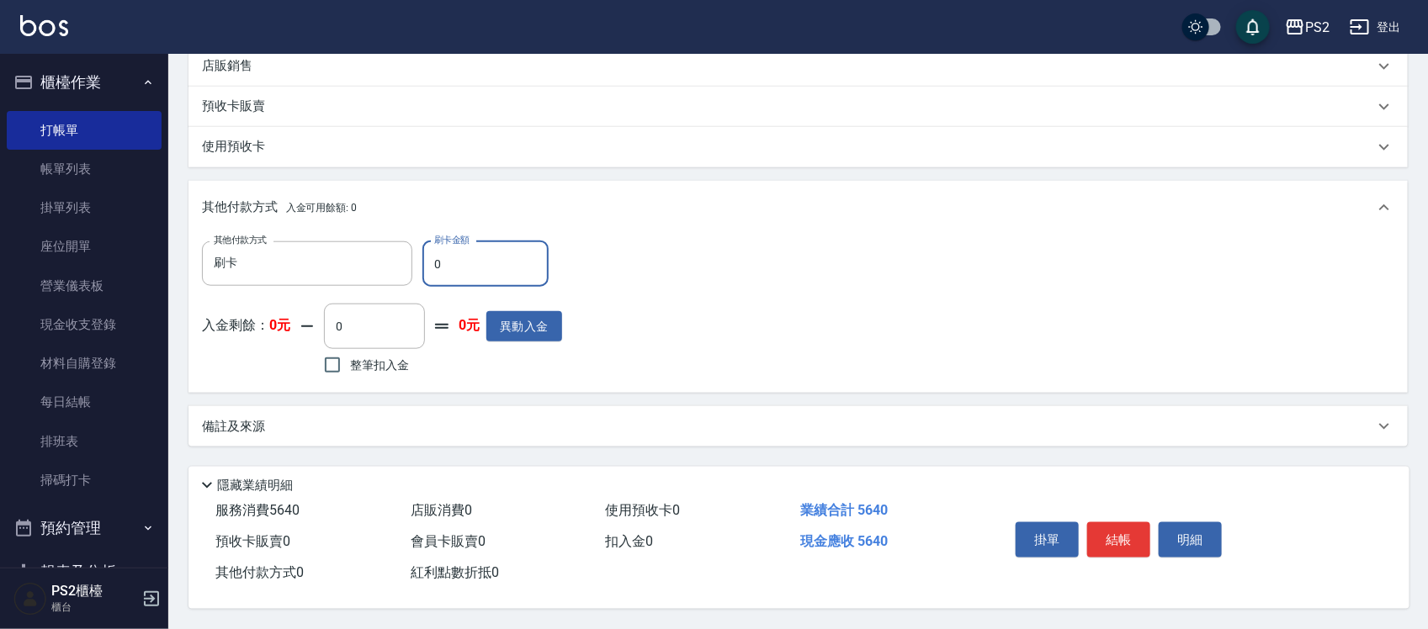
click at [450, 271] on input "0" at bounding box center [485, 264] width 126 height 45
type input "5640"
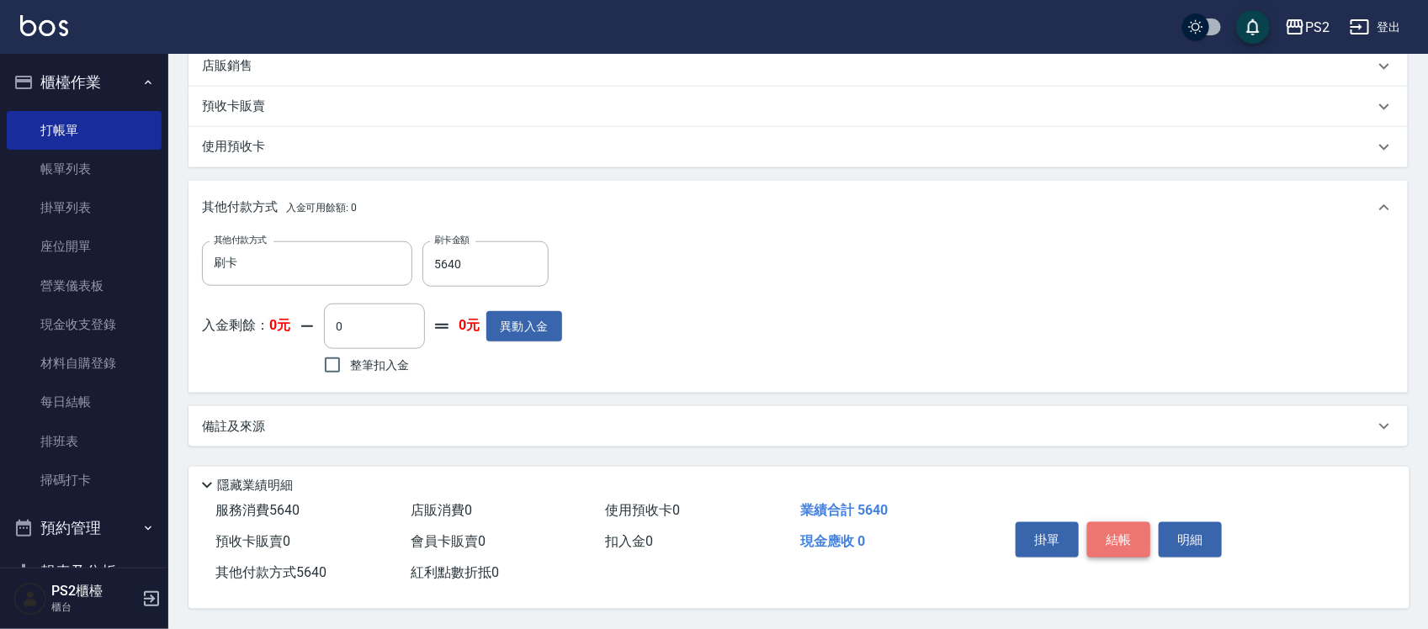
click at [1111, 533] on button "結帳" at bounding box center [1118, 540] width 63 height 35
type input "2025/09/25 20:15"
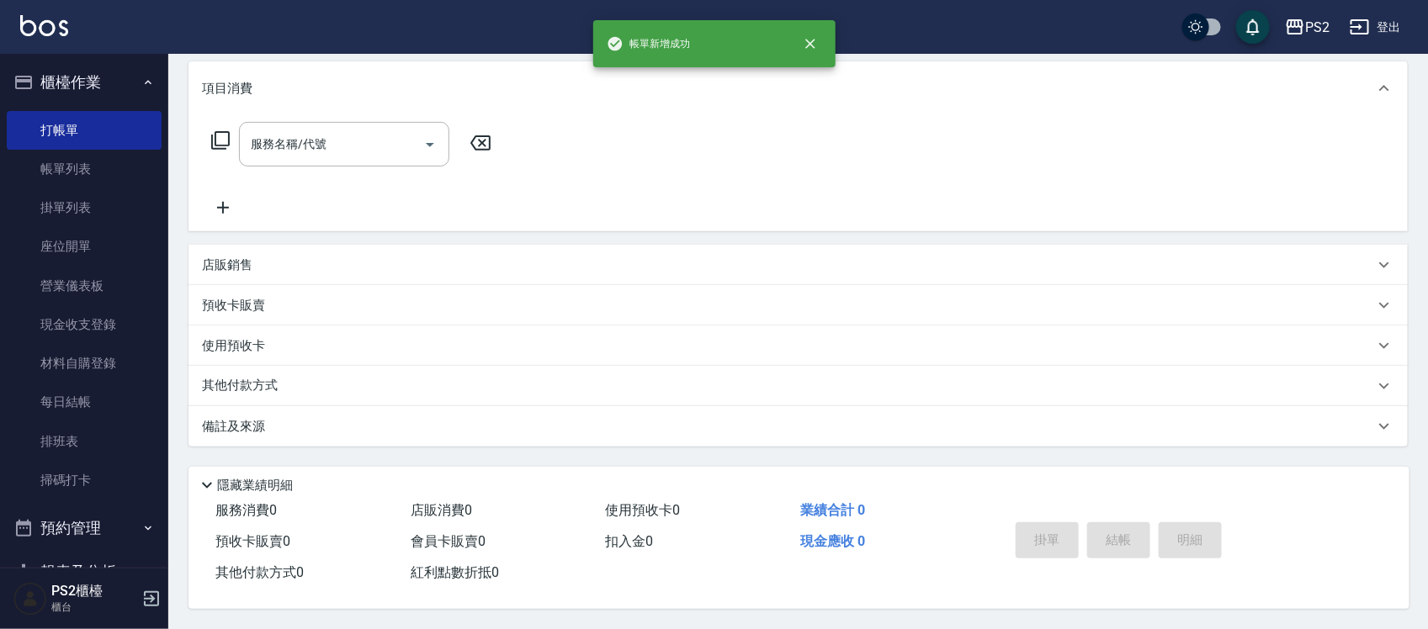
scroll to position [0, 0]
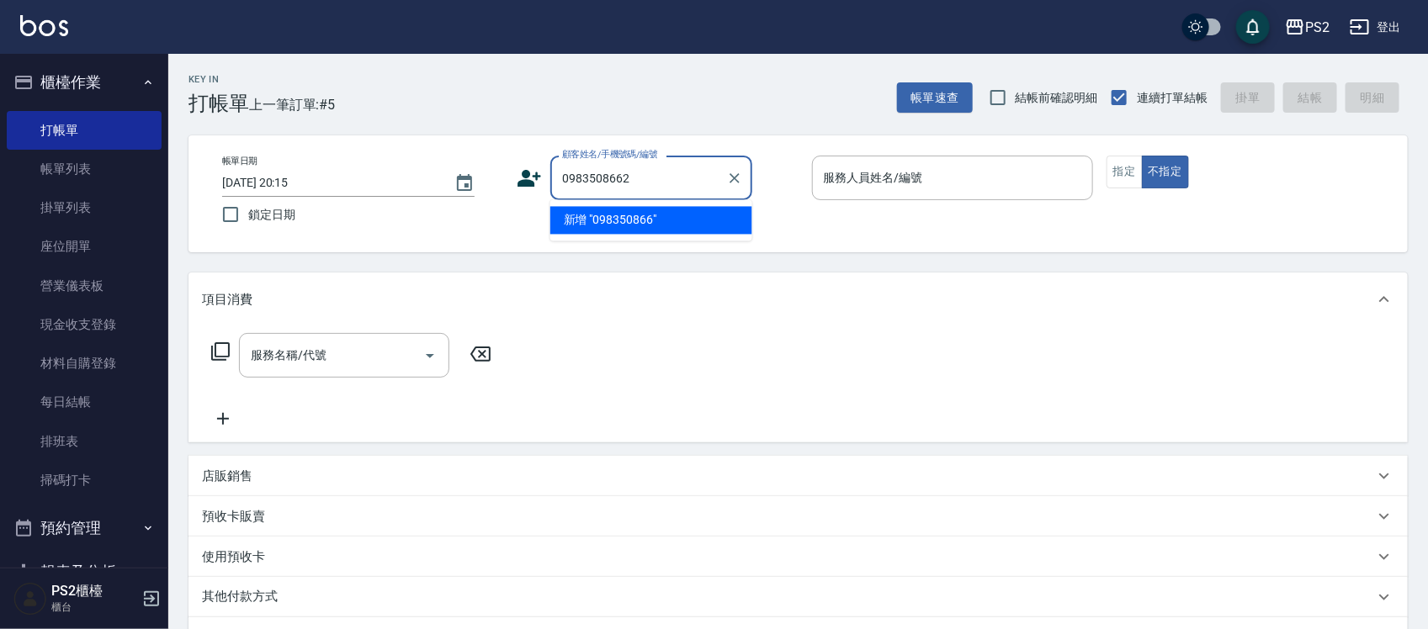
type input "0983508662"
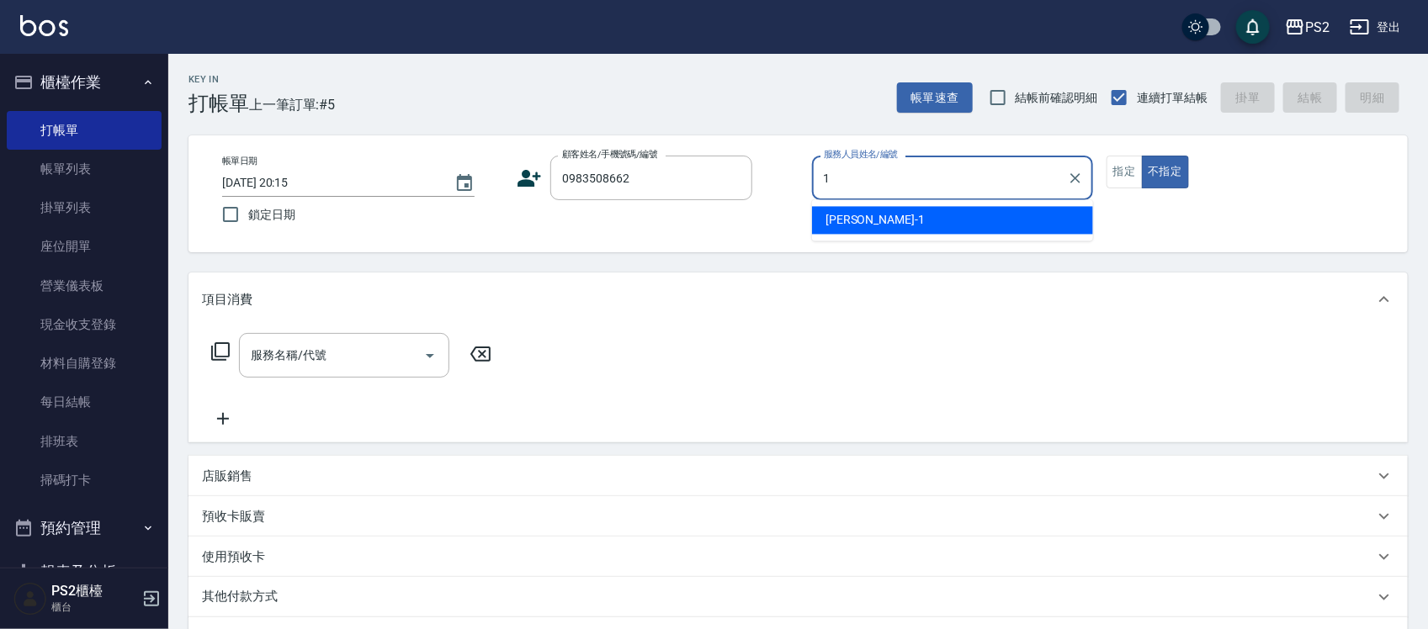
type input "Polly-1"
type button "false"
type input "黃瀞儀/0983508662/"
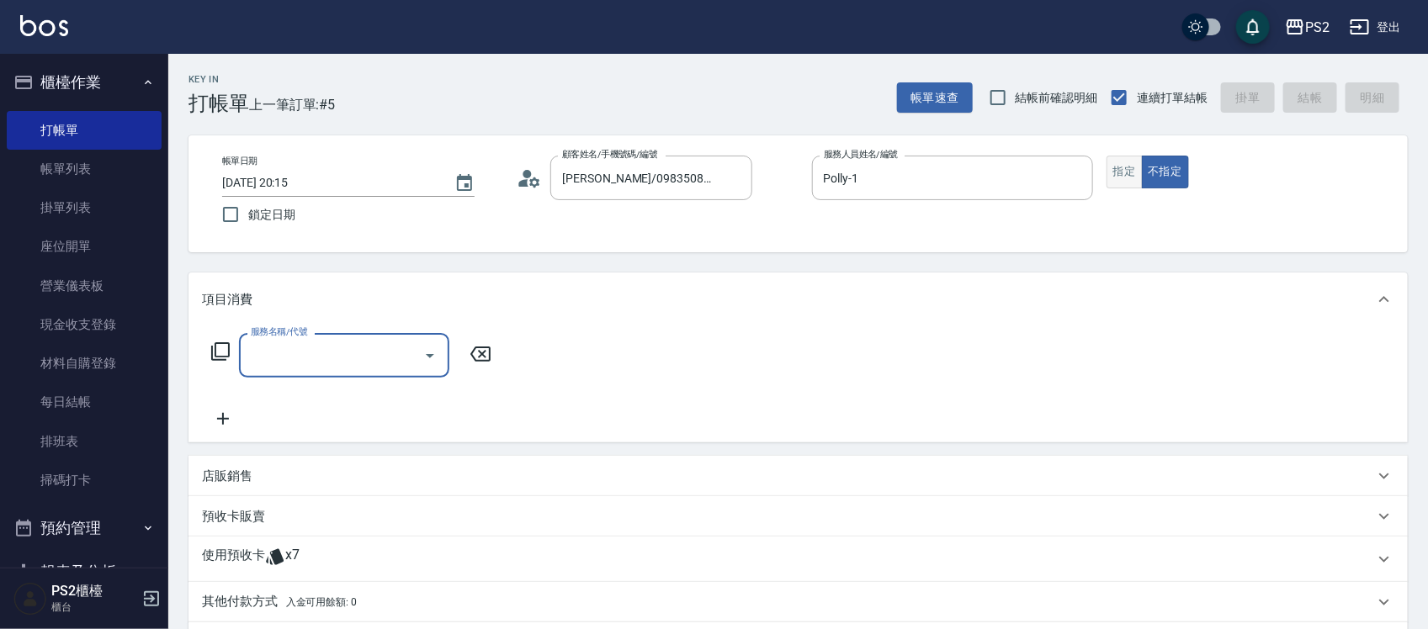
click at [1123, 162] on button "指定" at bounding box center [1125, 172] width 36 height 33
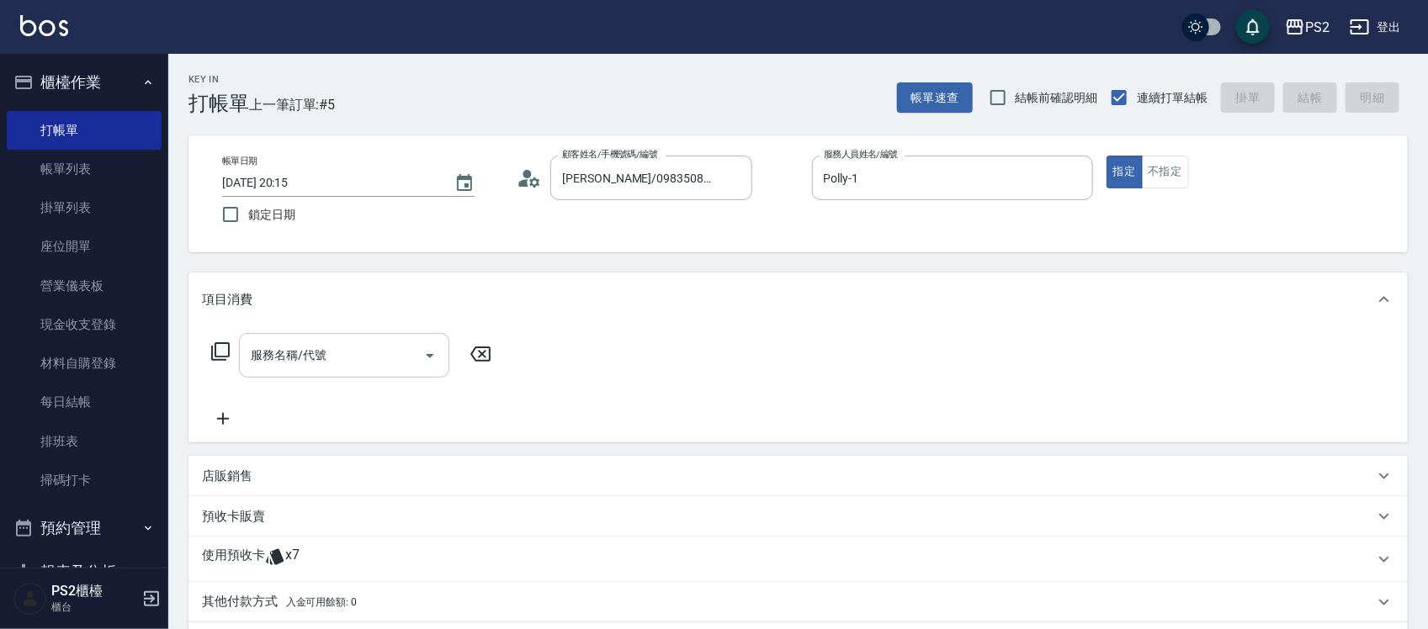
click at [326, 368] on input "服務名稱/代號" at bounding box center [332, 355] width 170 height 29
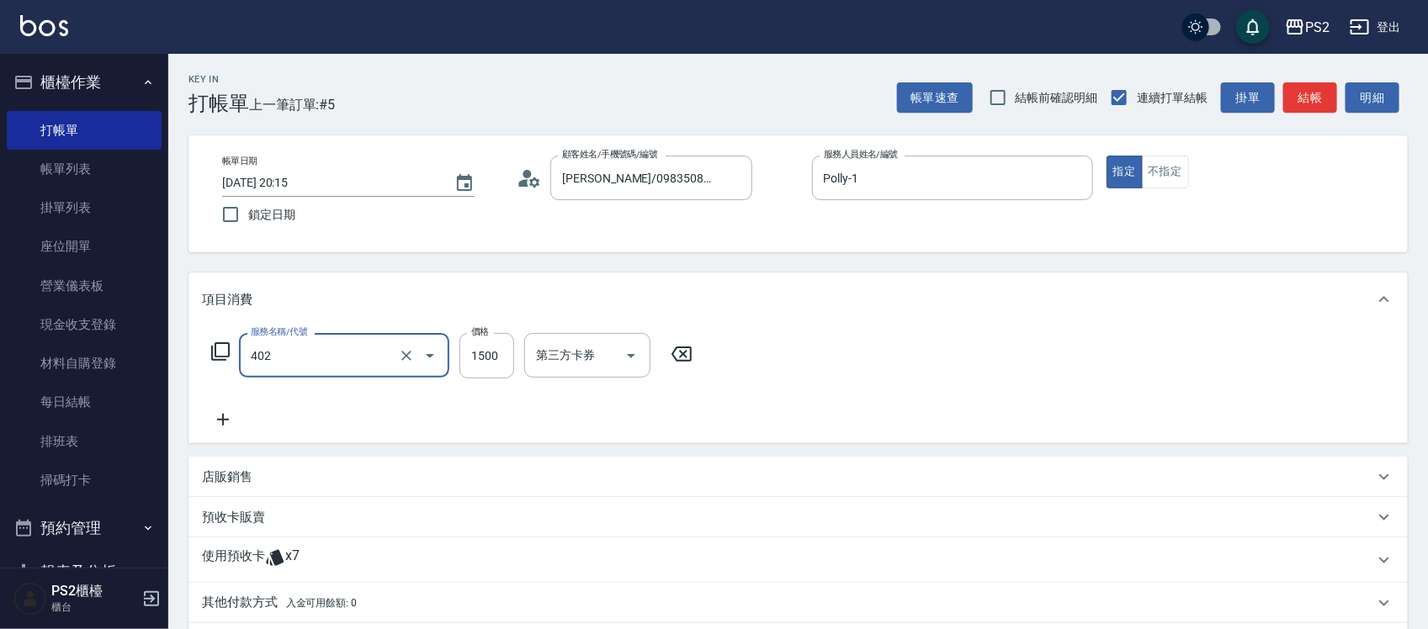
type input "染髮+髮還原1500(402)"
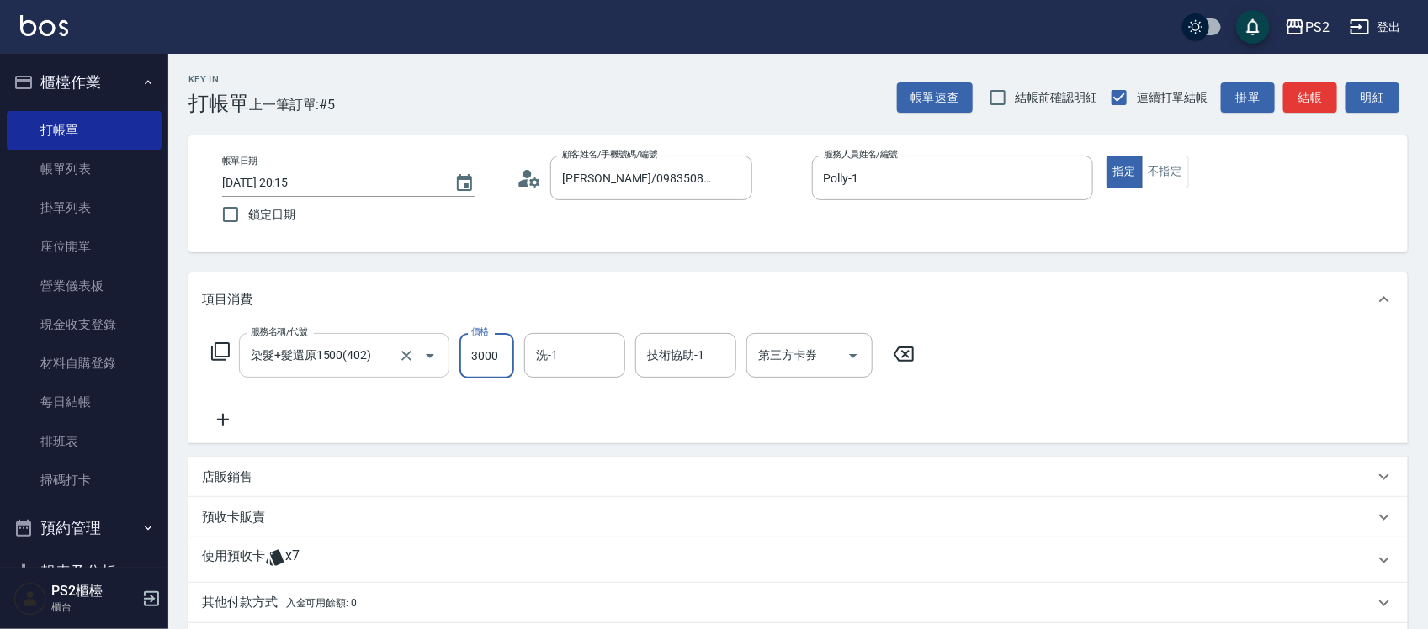
type input "3000"
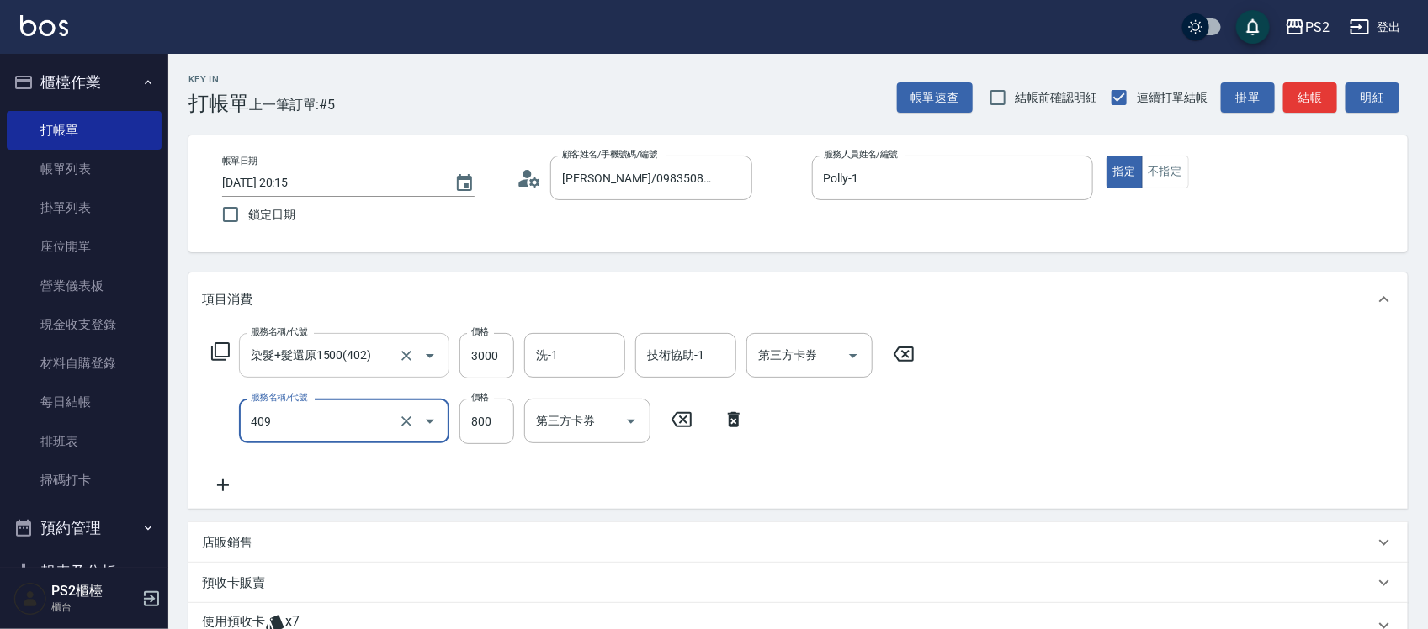
type input "髮長肩帶下800(409)"
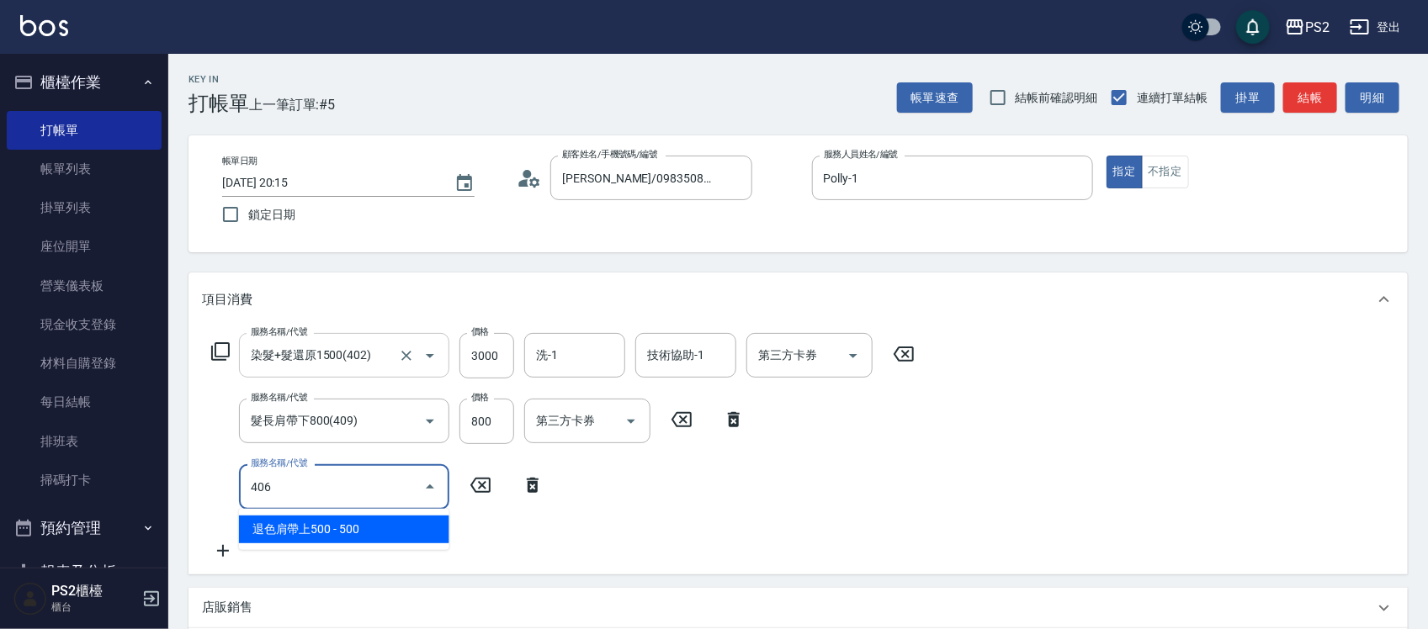
type input "退色肩帶上500(406)"
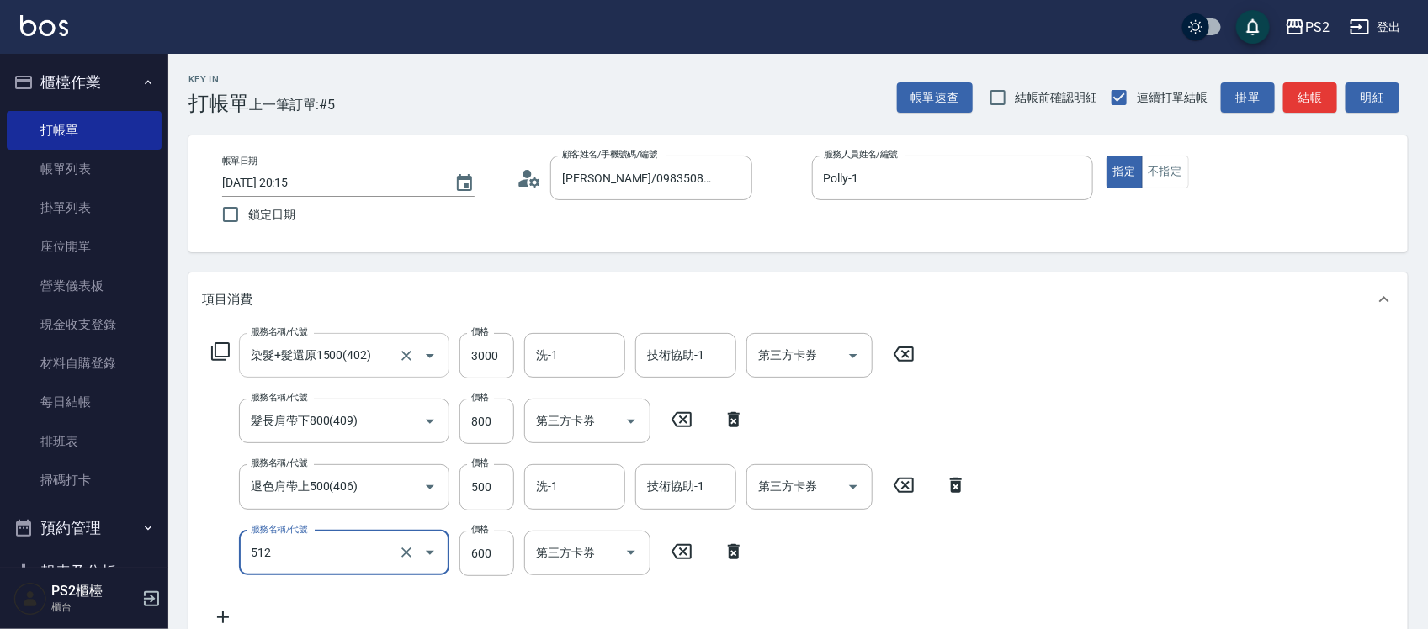
type input "洗+水解護髮600(512)"
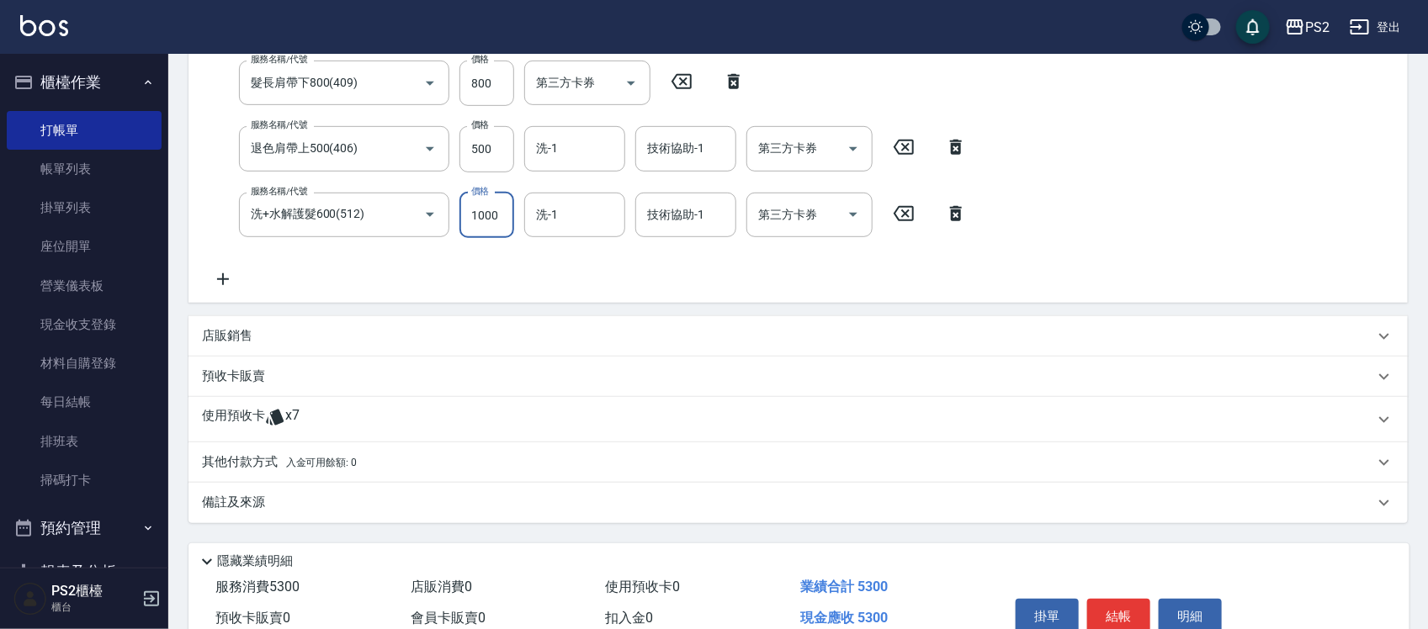
scroll to position [421, 0]
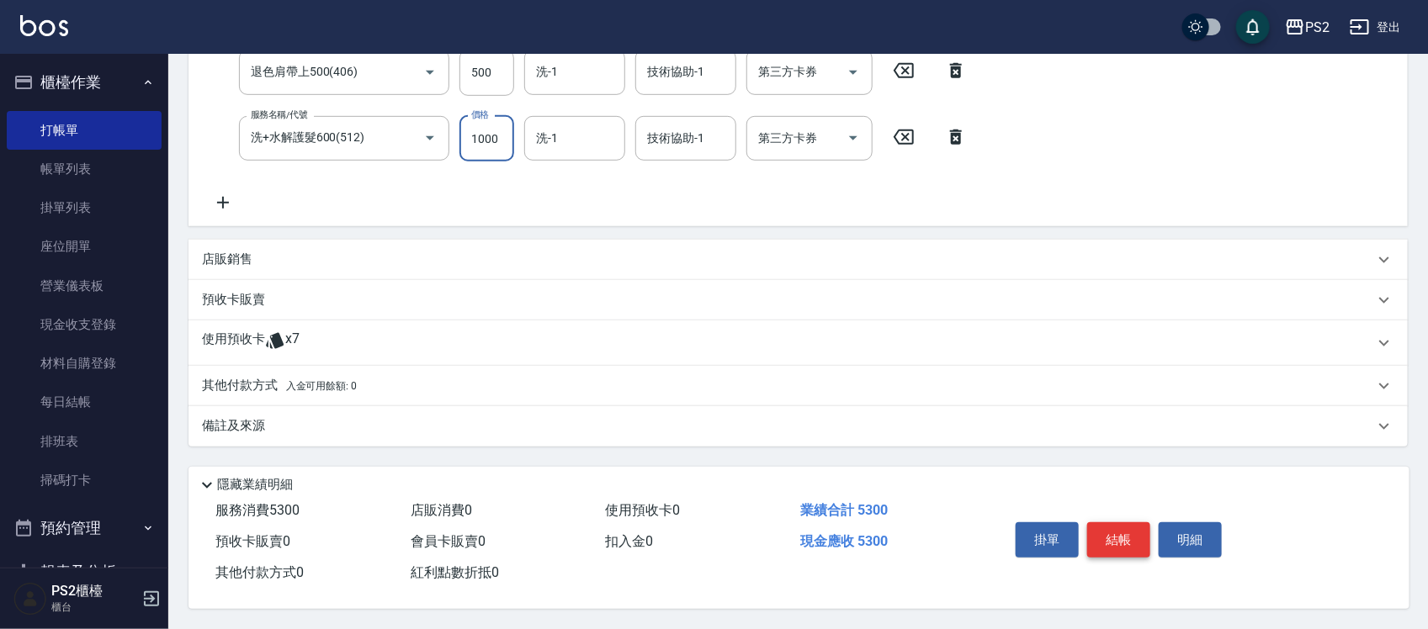
type input "1000"
click at [1113, 536] on button "結帳" at bounding box center [1118, 540] width 63 height 35
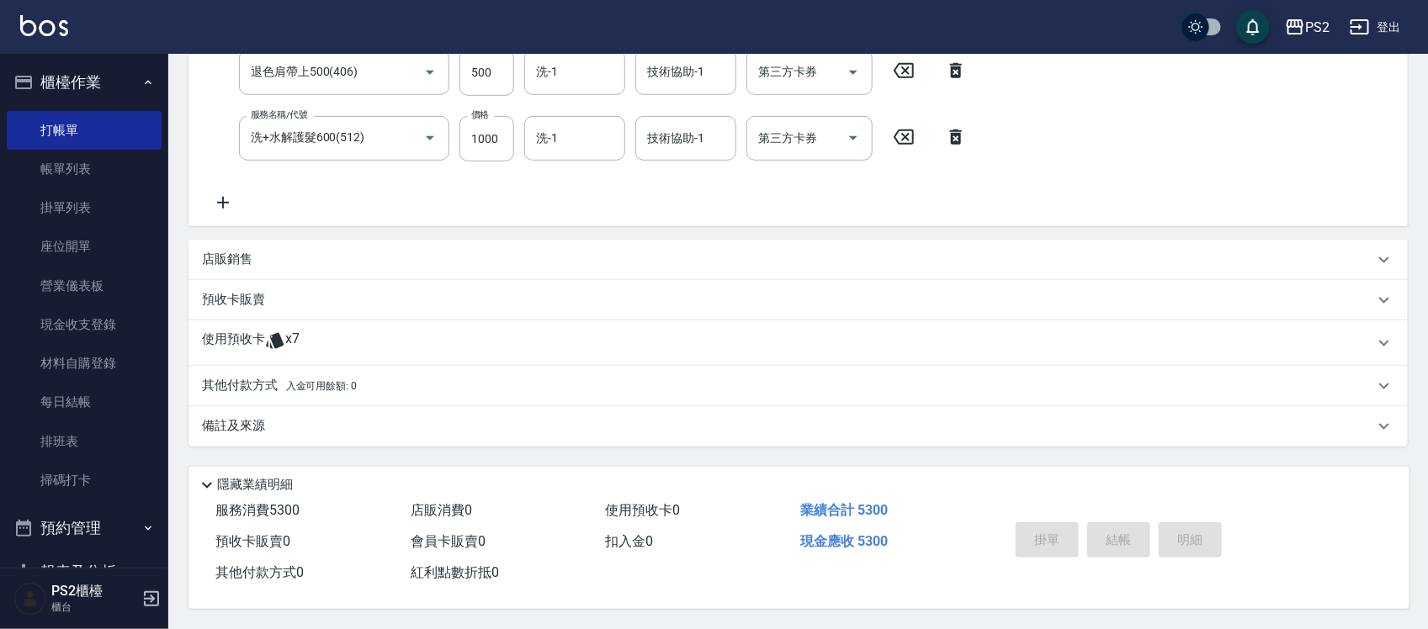
type input "2025/09/25 20:16"
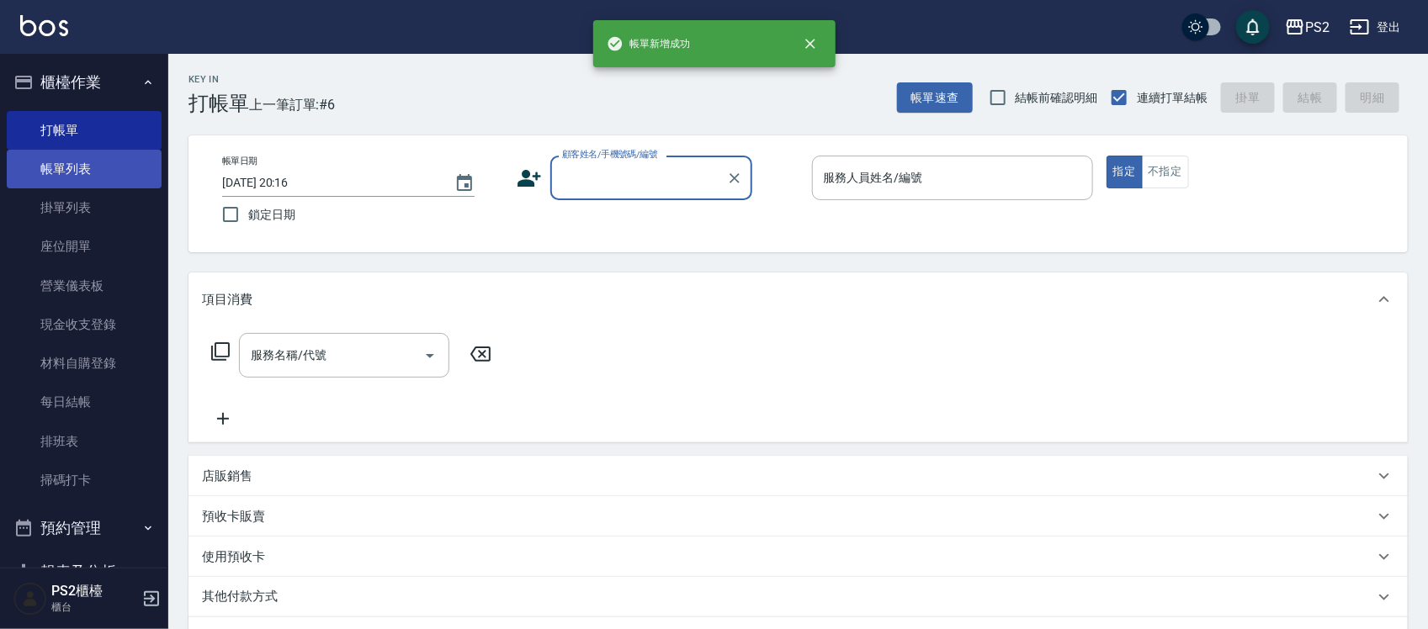
click at [115, 170] on link "帳單列表" at bounding box center [84, 169] width 155 height 39
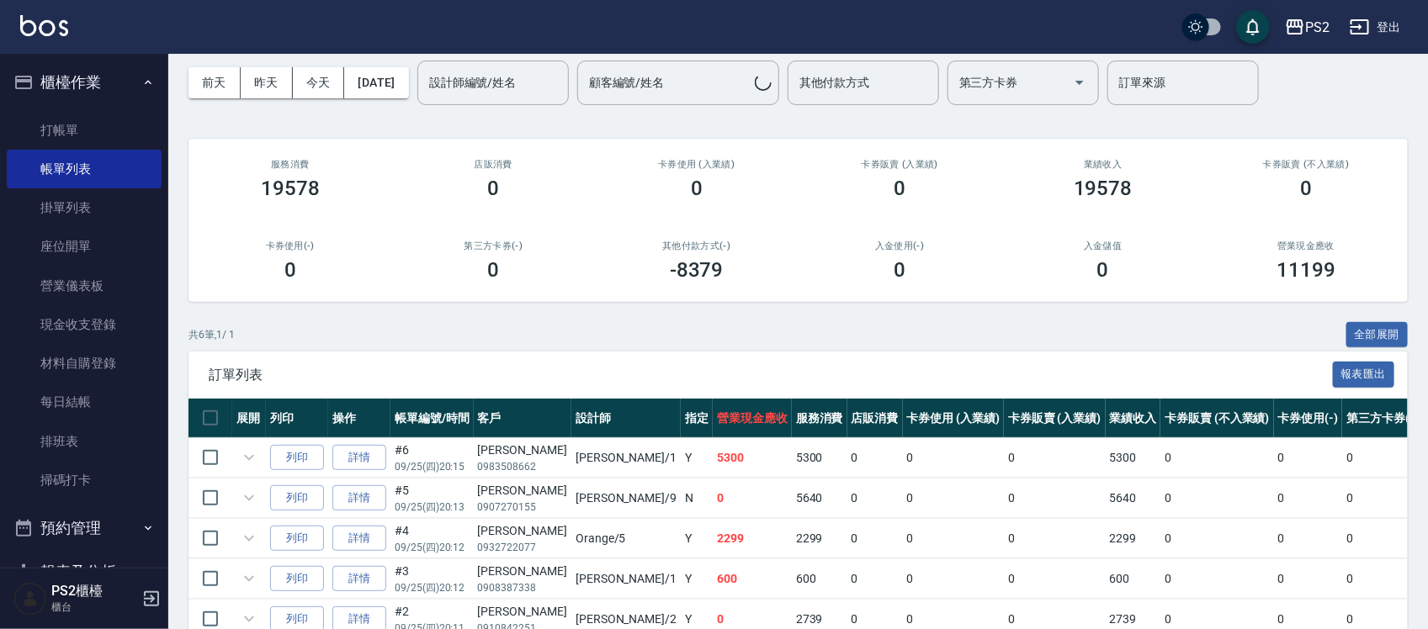
scroll to position [105, 0]
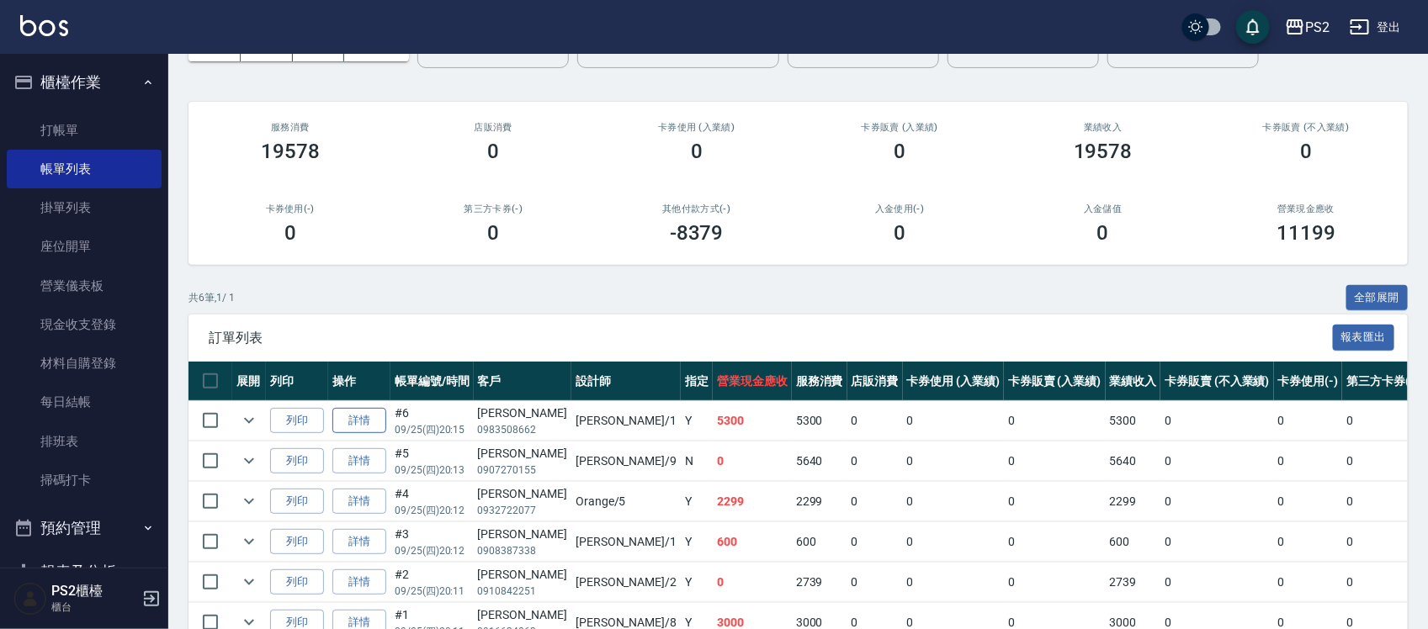
click at [360, 421] on link "詳情" at bounding box center [359, 421] width 54 height 26
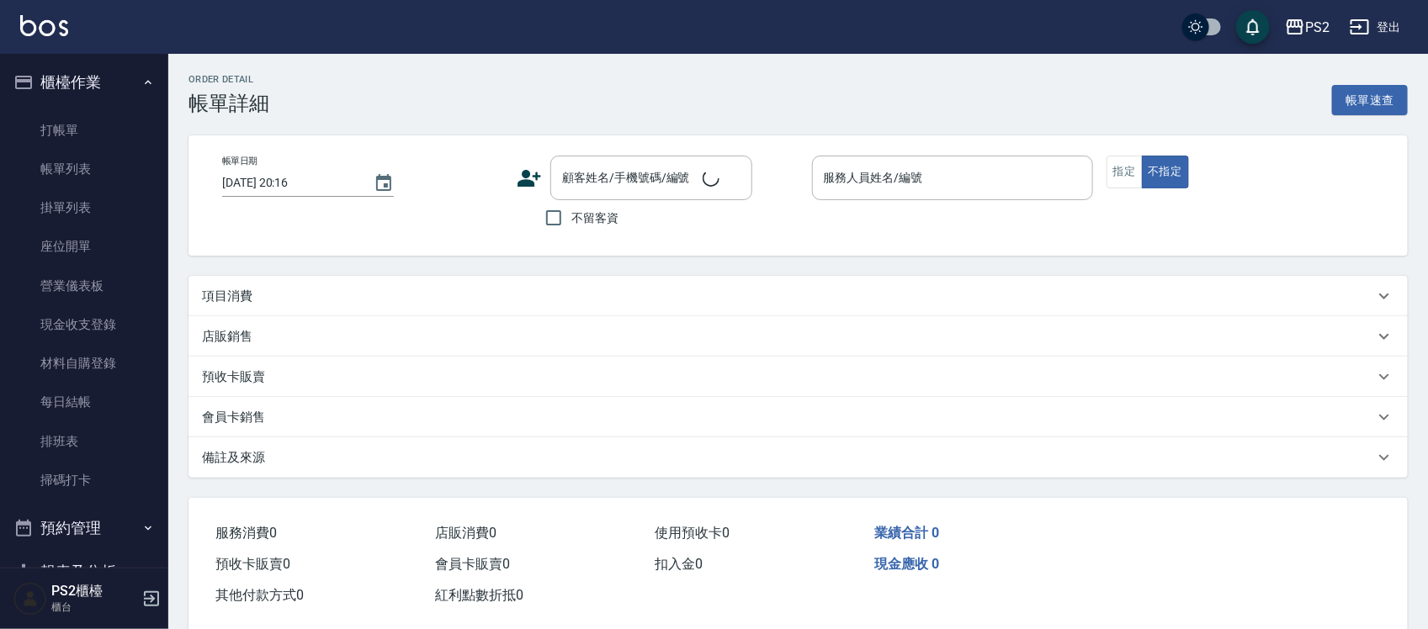
type input "2025/09/25 20:15"
type input "Polly-1"
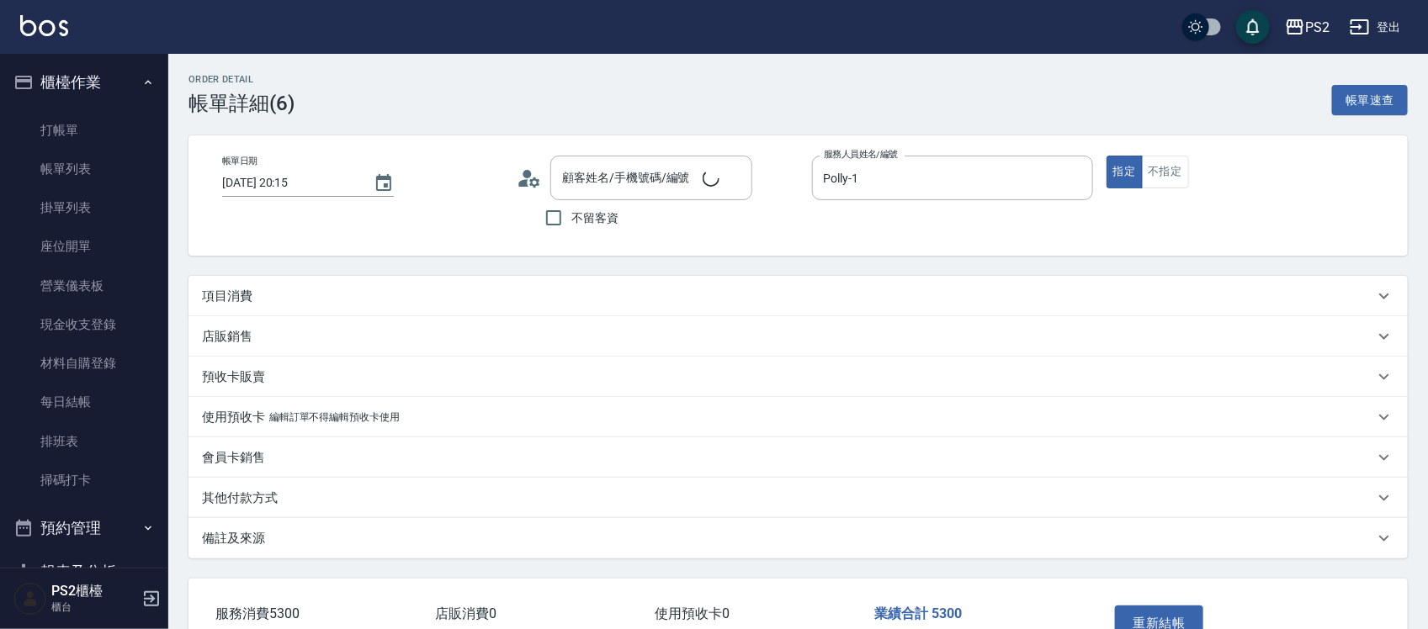
type input "黃瀞儀/0983508662/"
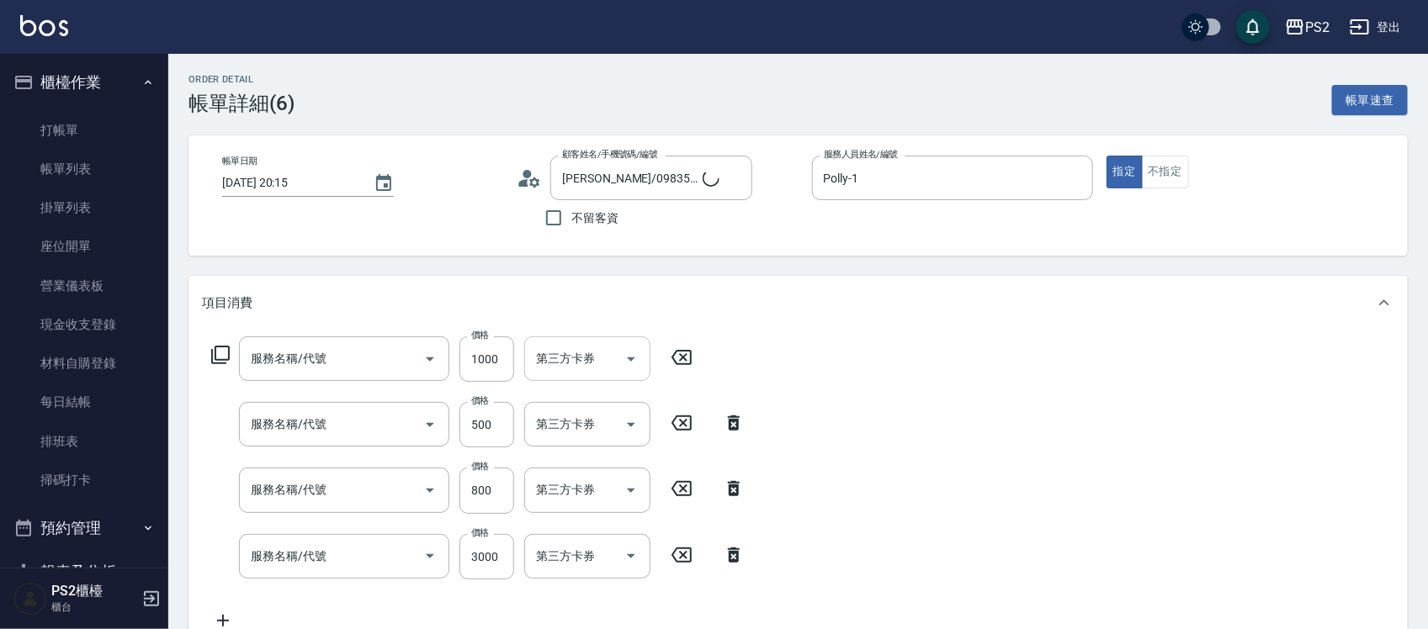
type input "洗+水解護髮600(512)"
type input "退色肩帶上500(406)"
type input "髮長肩帶下800(409)"
type input "染髮+髮還原1500(402)"
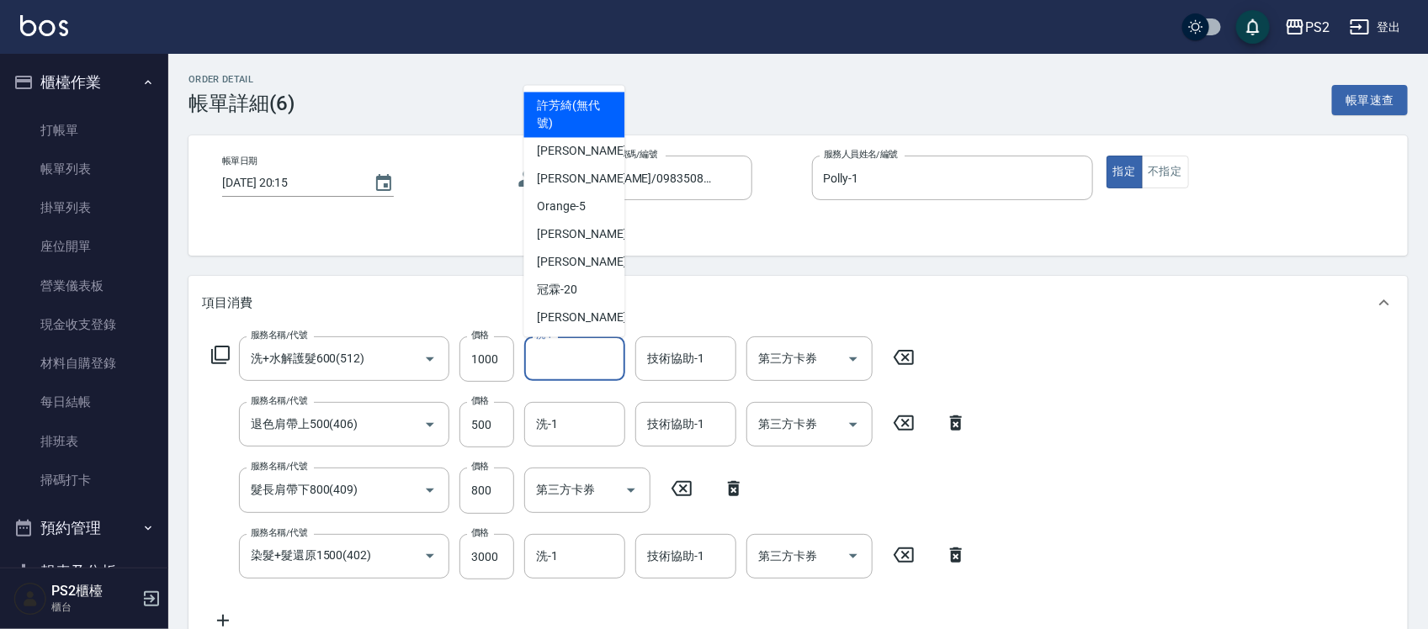
click at [571, 351] on input "洗-1" at bounding box center [575, 358] width 86 height 29
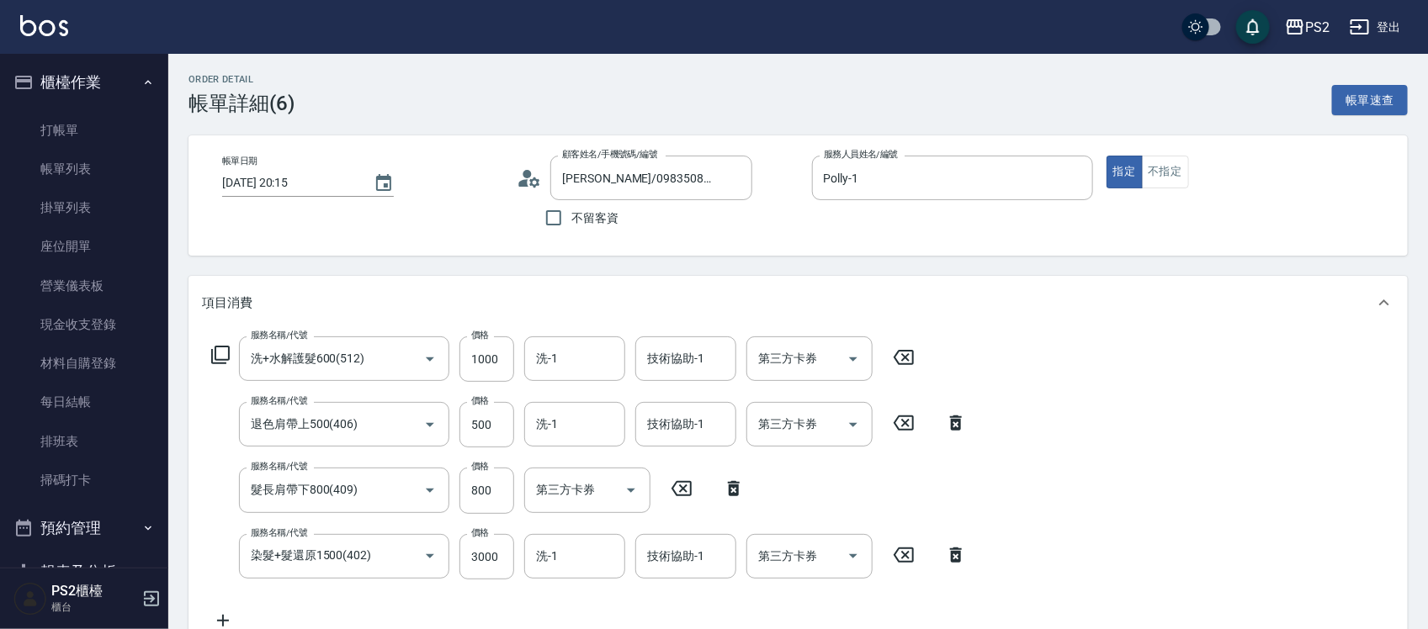
click at [555, 586] on div "服務名稱/代號 洗+水解護髮600(512) 服務名稱/代號 價格 1000 價格 洗-1 洗-1 技術協助-1 技術協助-1 第三方卡券 第三方卡券 服務名…" at bounding box center [589, 484] width 775 height 295
click at [708, 556] on input "技術協助-1" at bounding box center [686, 556] width 86 height 29
type input "Allan-25"
click at [507, 561] on input "3000" at bounding box center [486, 556] width 55 height 45
click at [560, 565] on input "洗-1" at bounding box center [575, 556] width 86 height 29
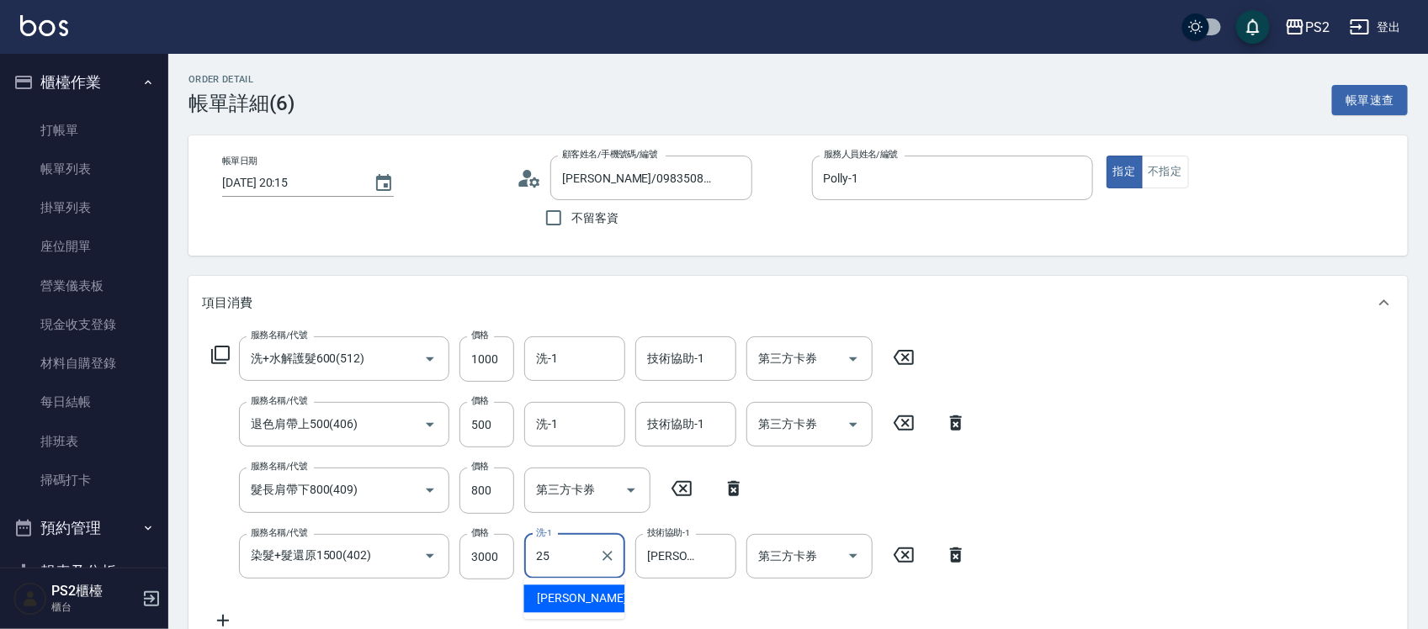
type input "Allan-25"
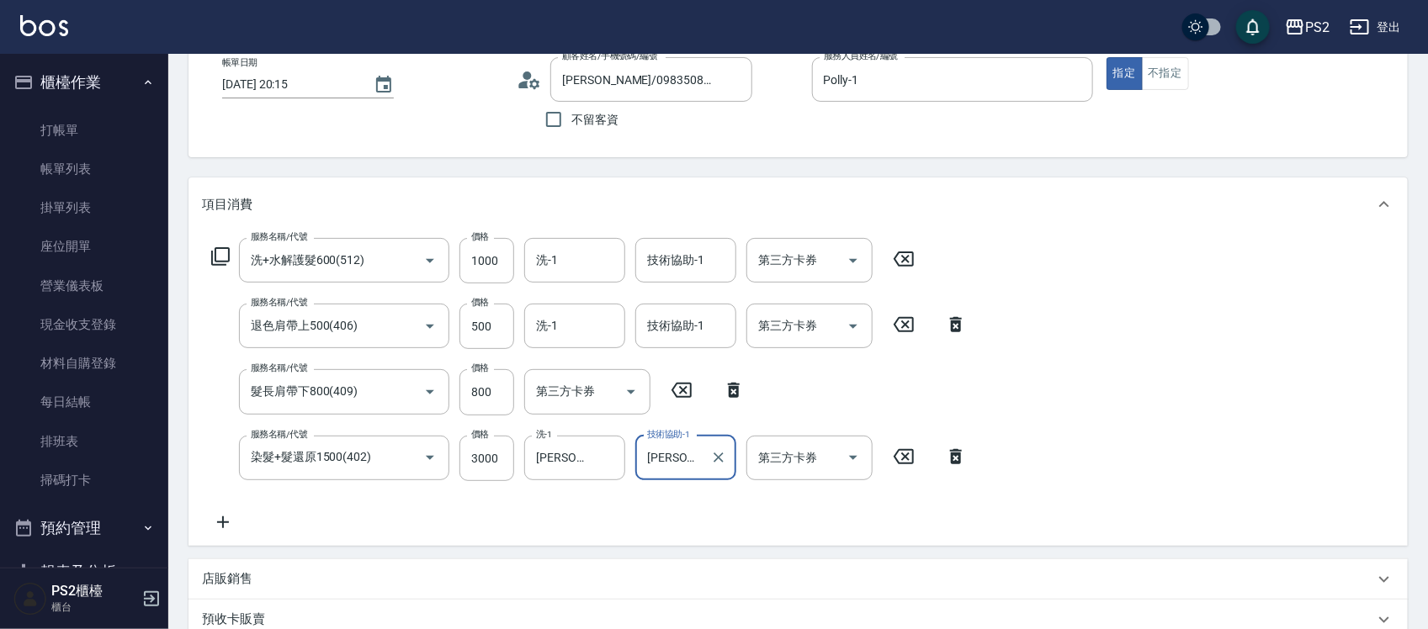
scroll to position [450, 0]
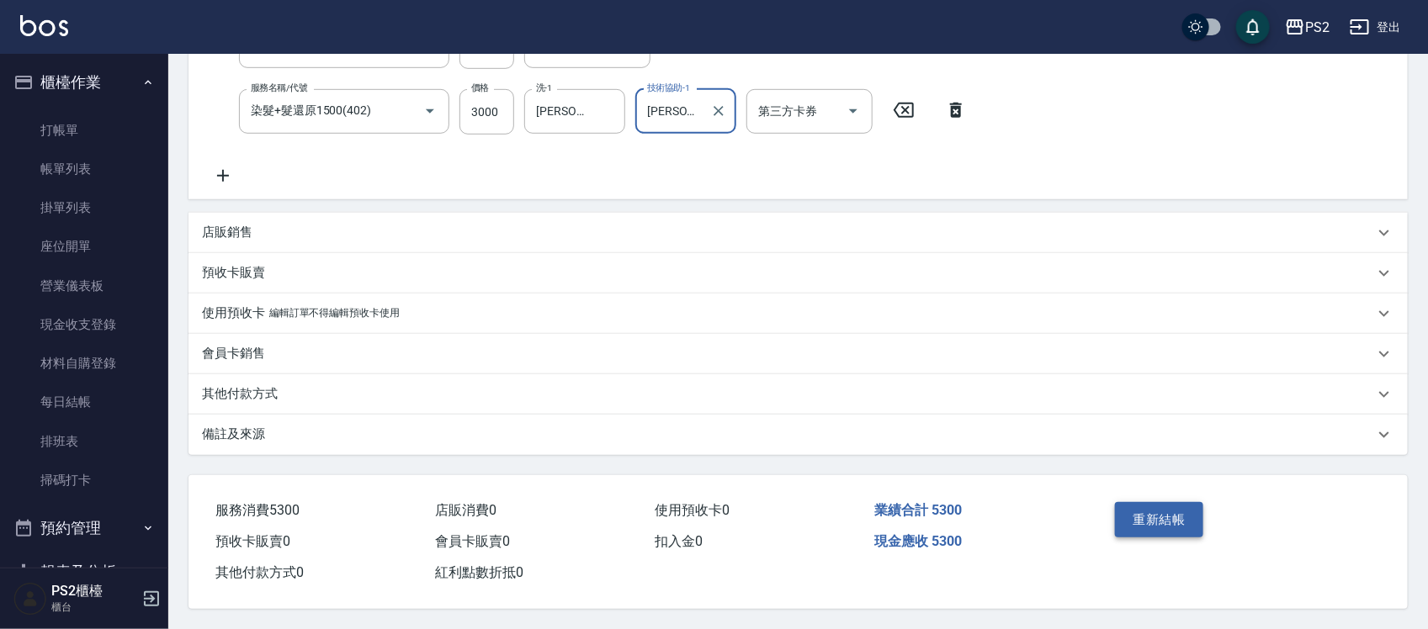
click at [1128, 522] on button "重新結帳" at bounding box center [1159, 519] width 89 height 35
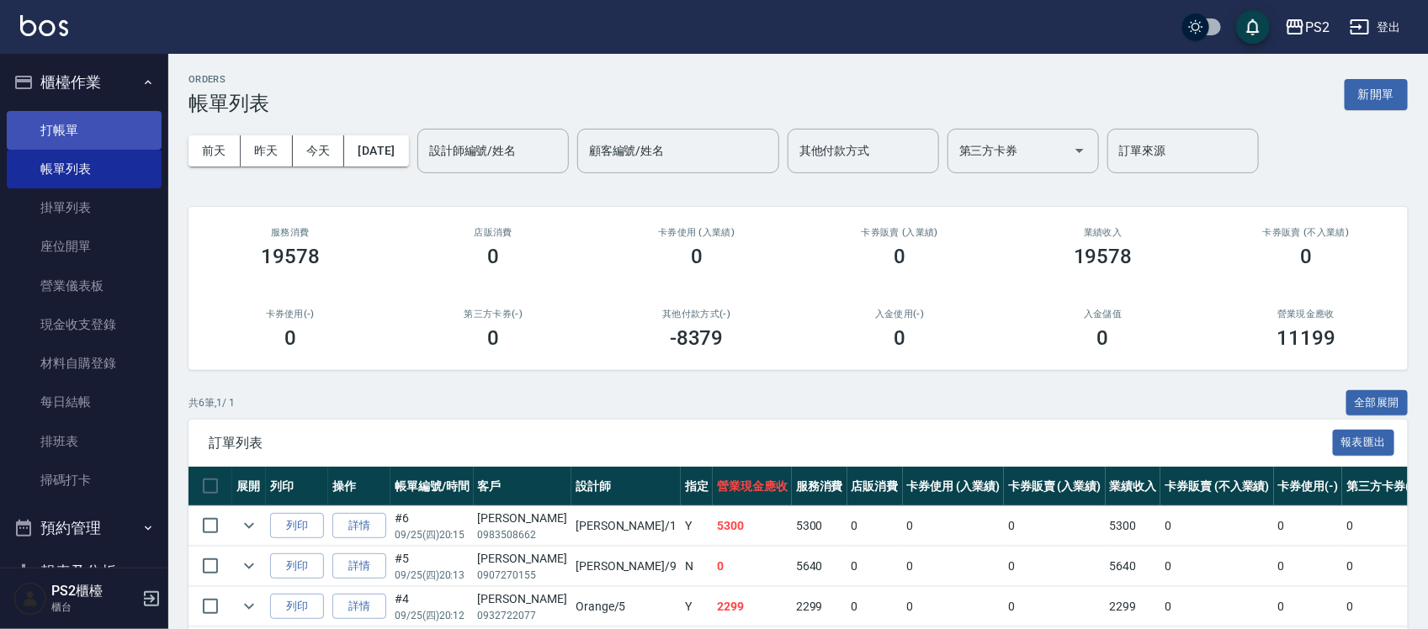
click at [72, 114] on link "打帳單" at bounding box center [84, 130] width 155 height 39
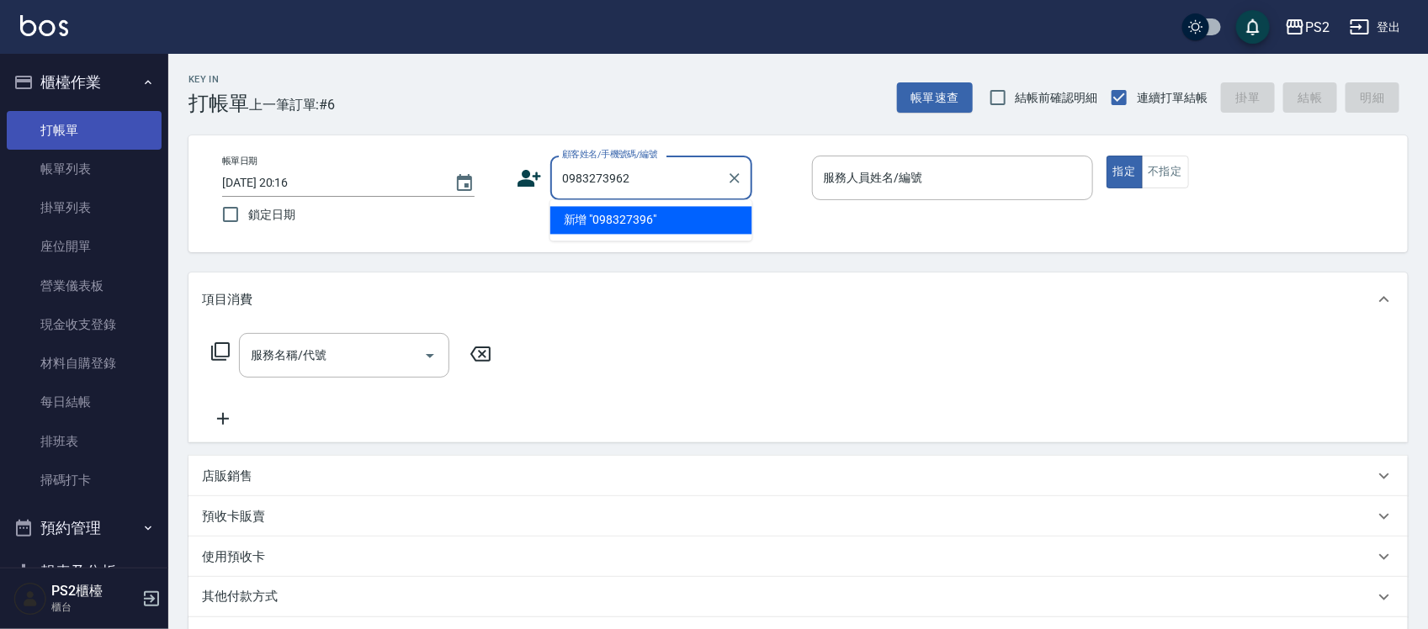
type input "0983273962"
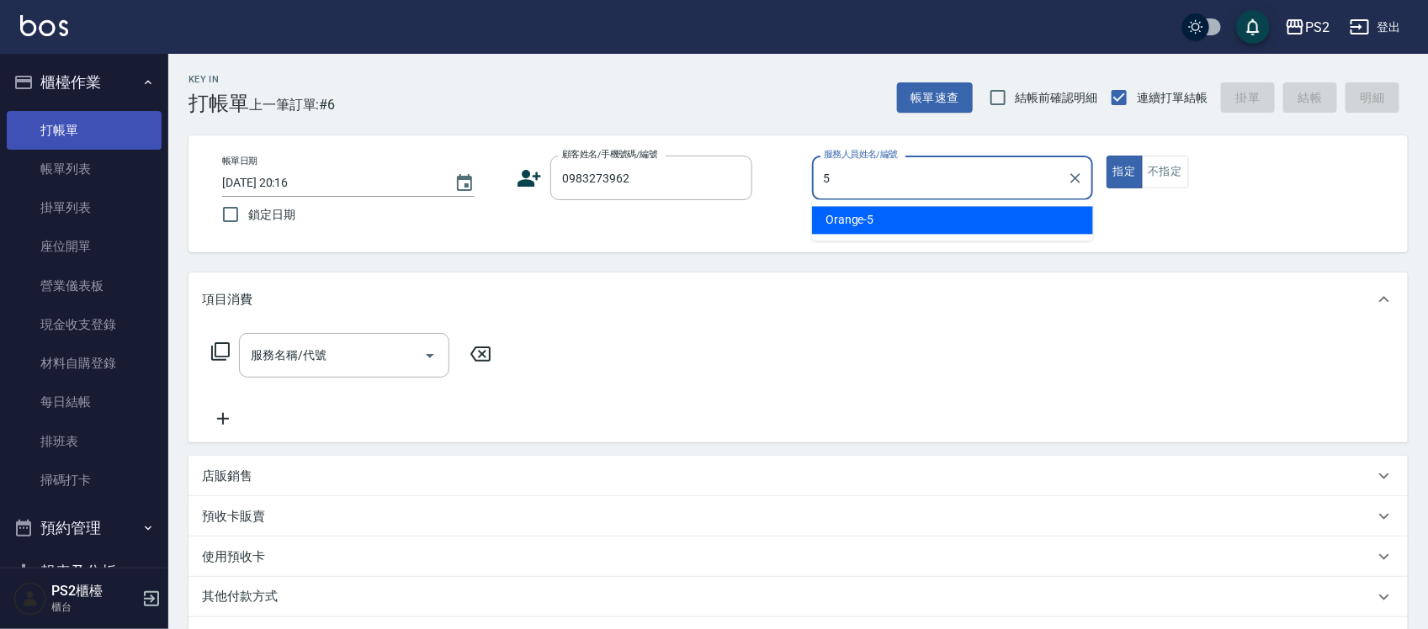
type input "Orange-5"
type button "true"
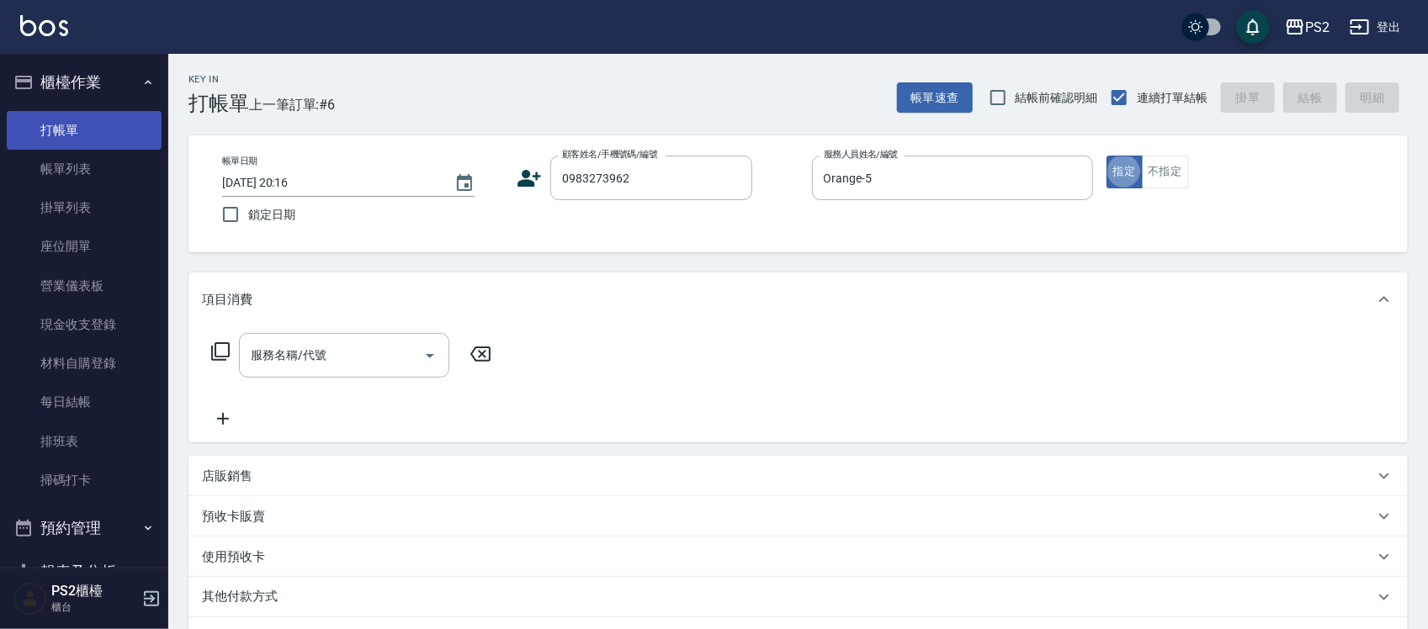
type input "王冠霖/0983273962/"
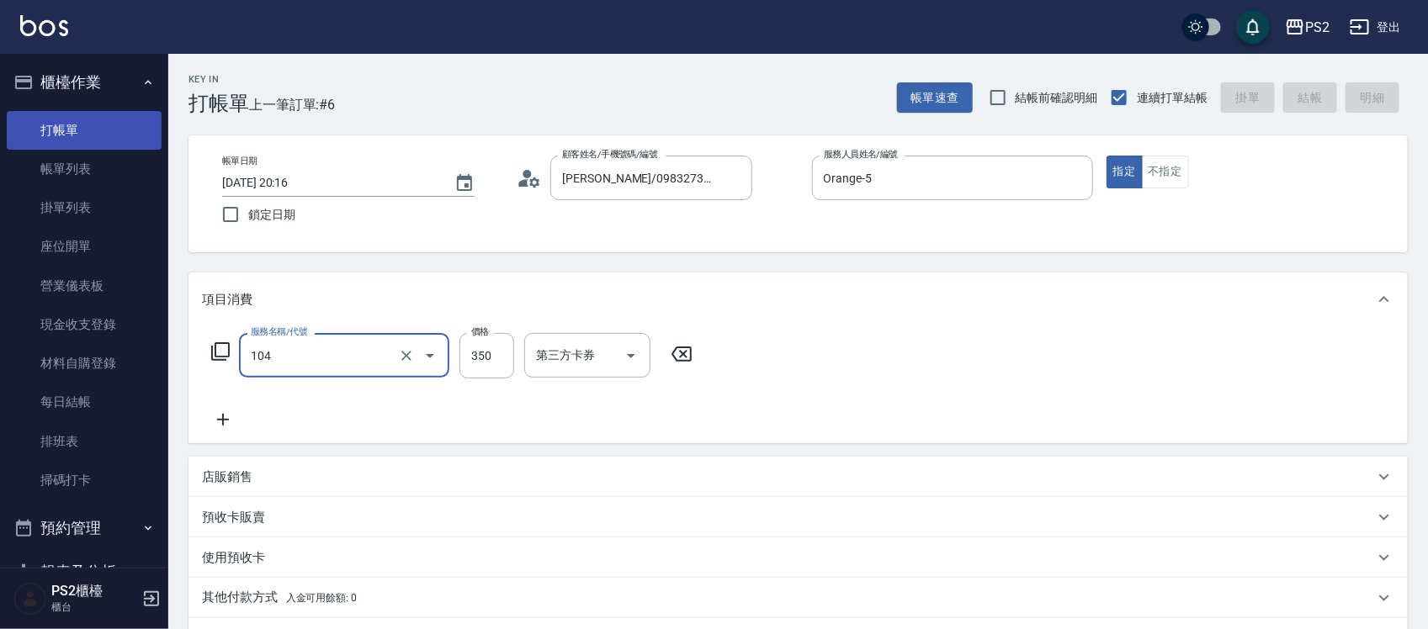
type input "104"
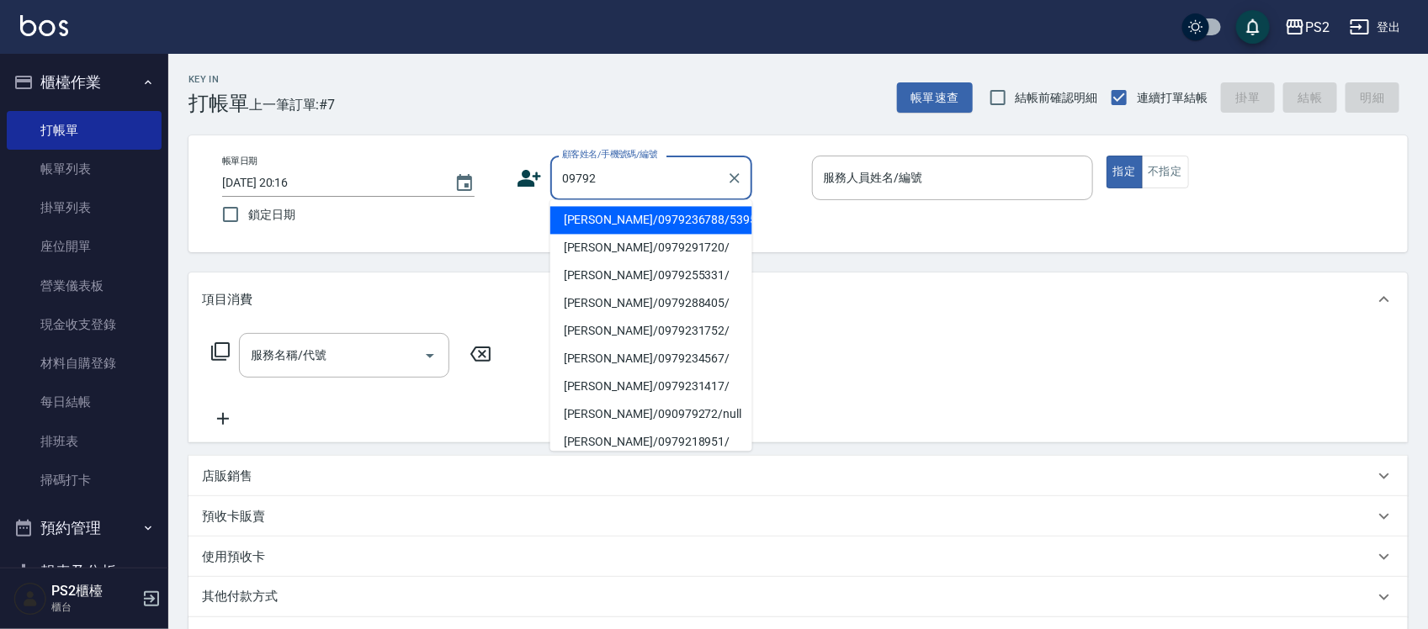
drag, startPoint x: 617, startPoint y: 182, endPoint x: 427, endPoint y: 182, distance: 190.2
click at [427, 182] on div "帳單日期 2025/09/25 20:16 鎖定日期 顧客姓名/手機號碼/編號 09792 顧客姓名/手機號碼/編號 服務人員姓名/編號 服務人員姓名/編號 …" at bounding box center [798, 194] width 1179 height 77
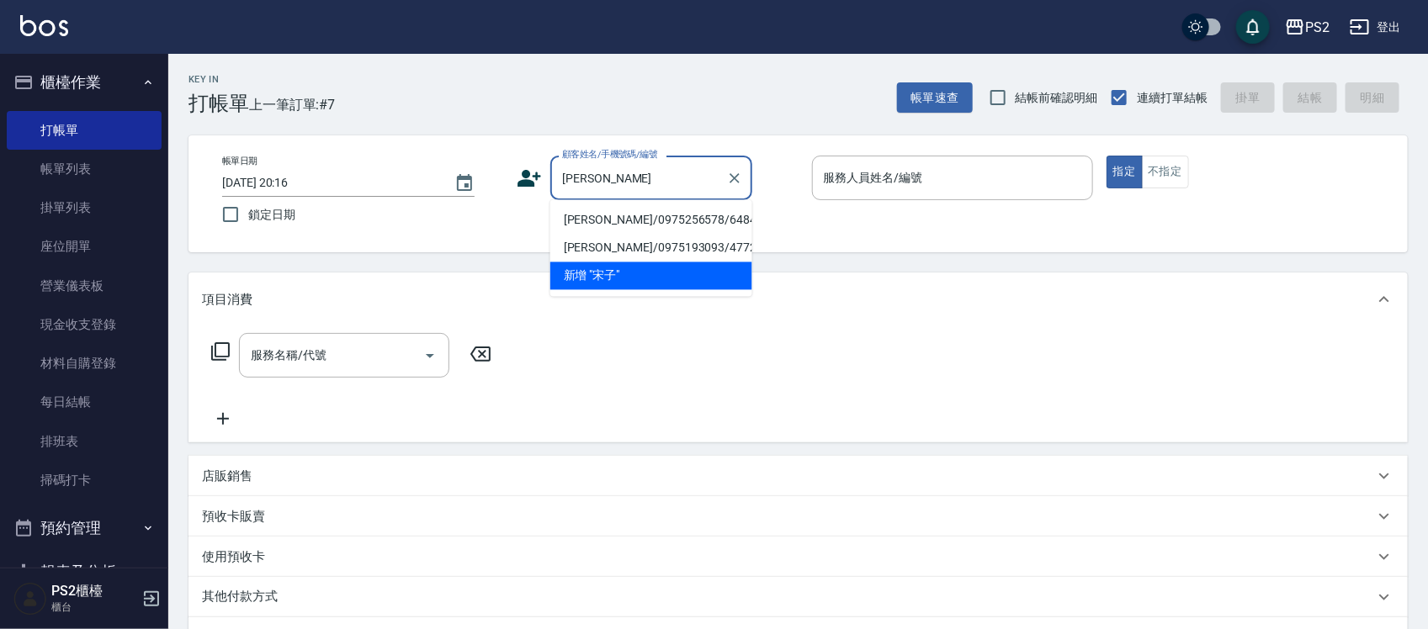
click at [645, 230] on li "宋子英/0975256578/6484" at bounding box center [651, 221] width 202 height 28
type input "宋子英/0975256578/6484"
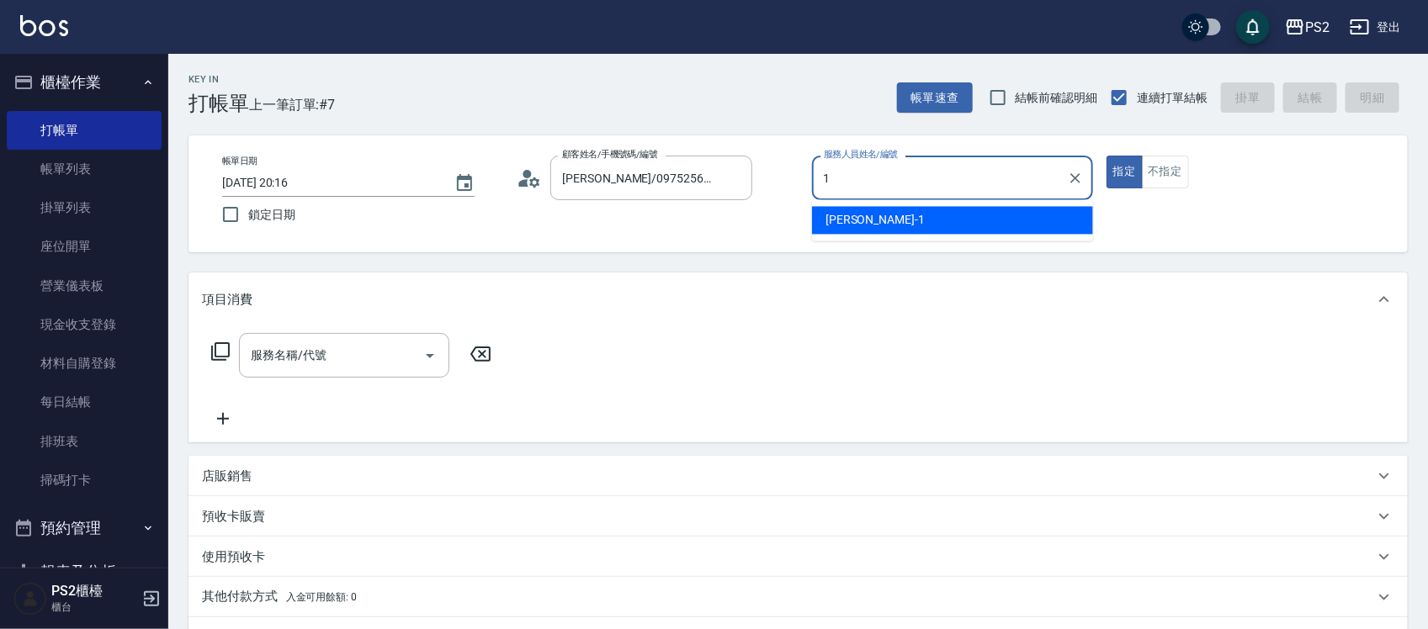
type input "Polly-1"
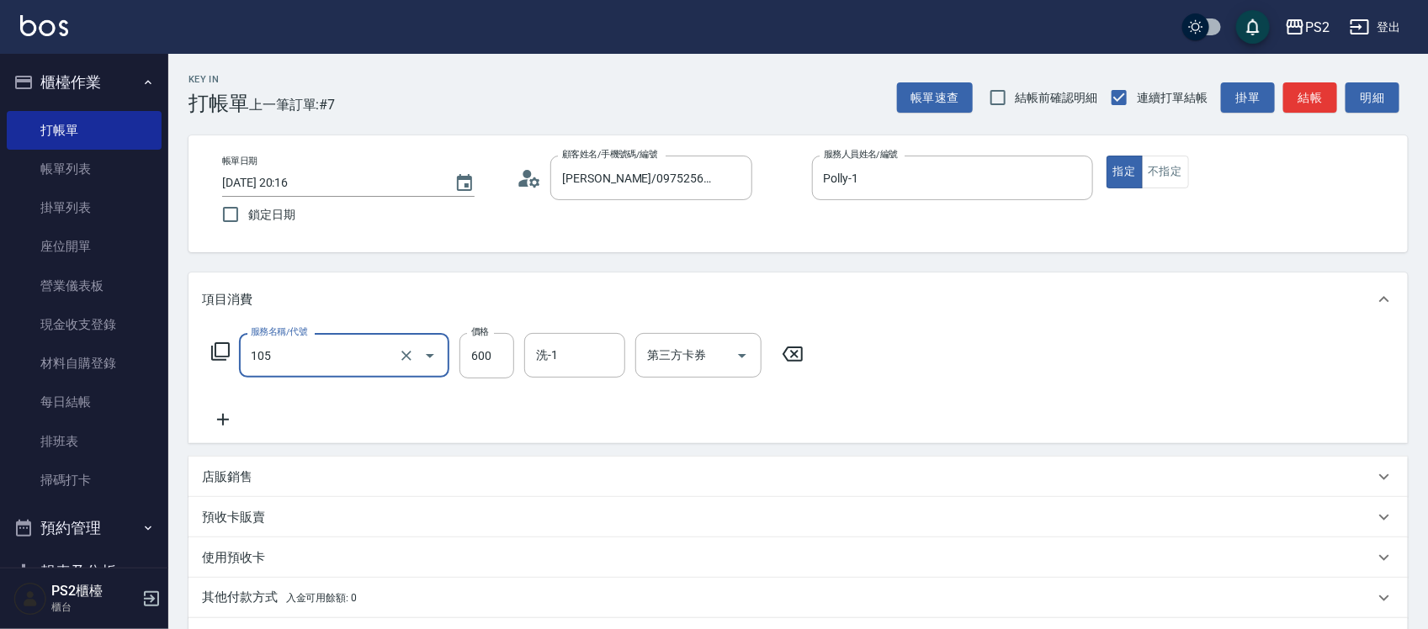
type input "A級洗剪600(105)"
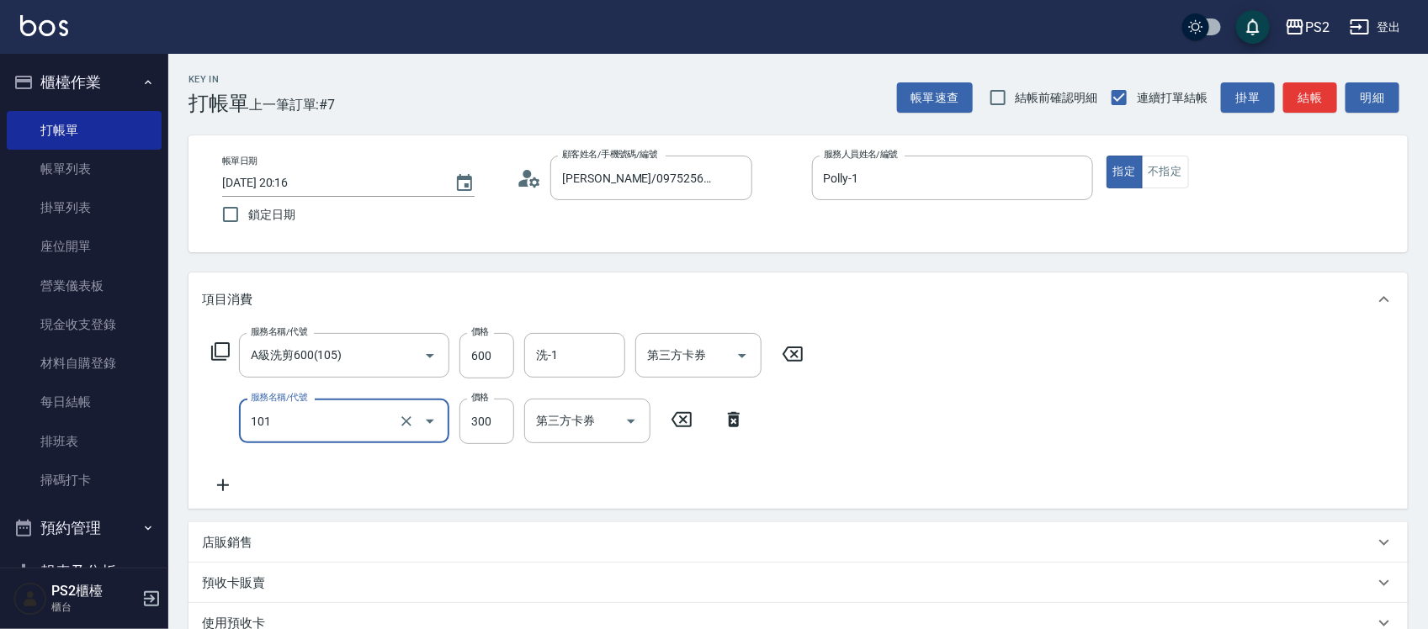
type input "洗髮(101)"
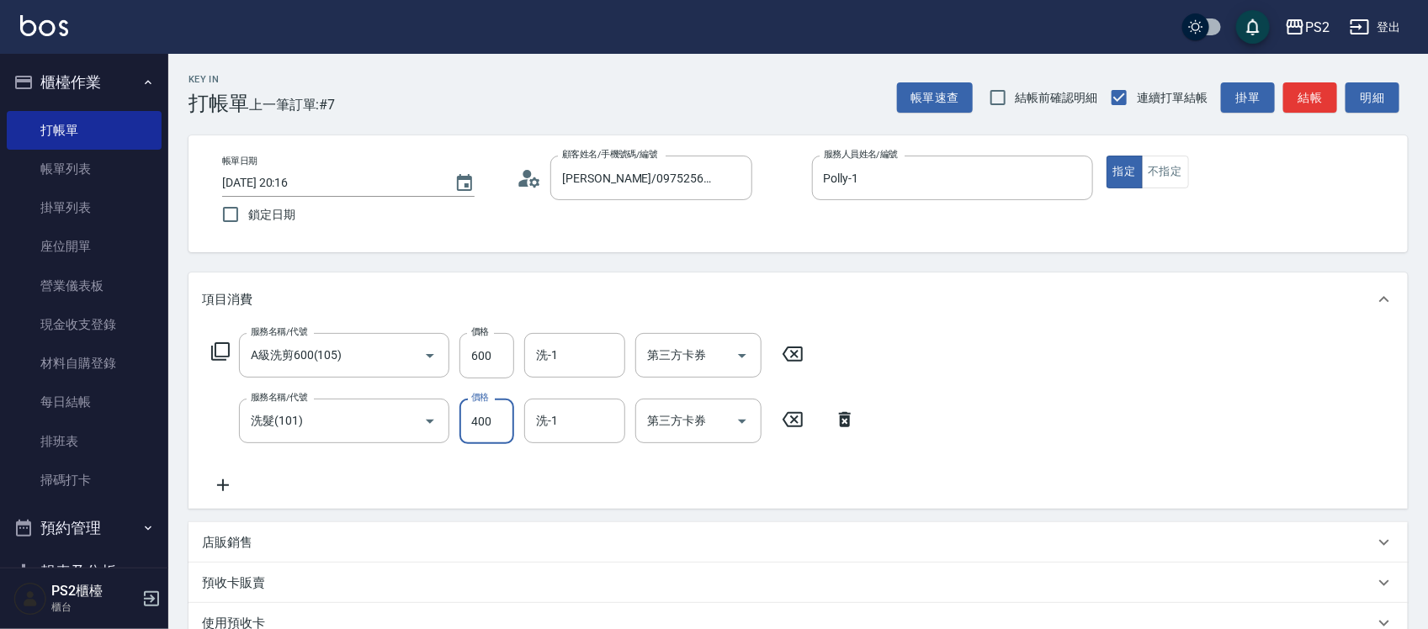
type input "400"
click at [230, 549] on p "店販銷售" at bounding box center [227, 543] width 50 height 18
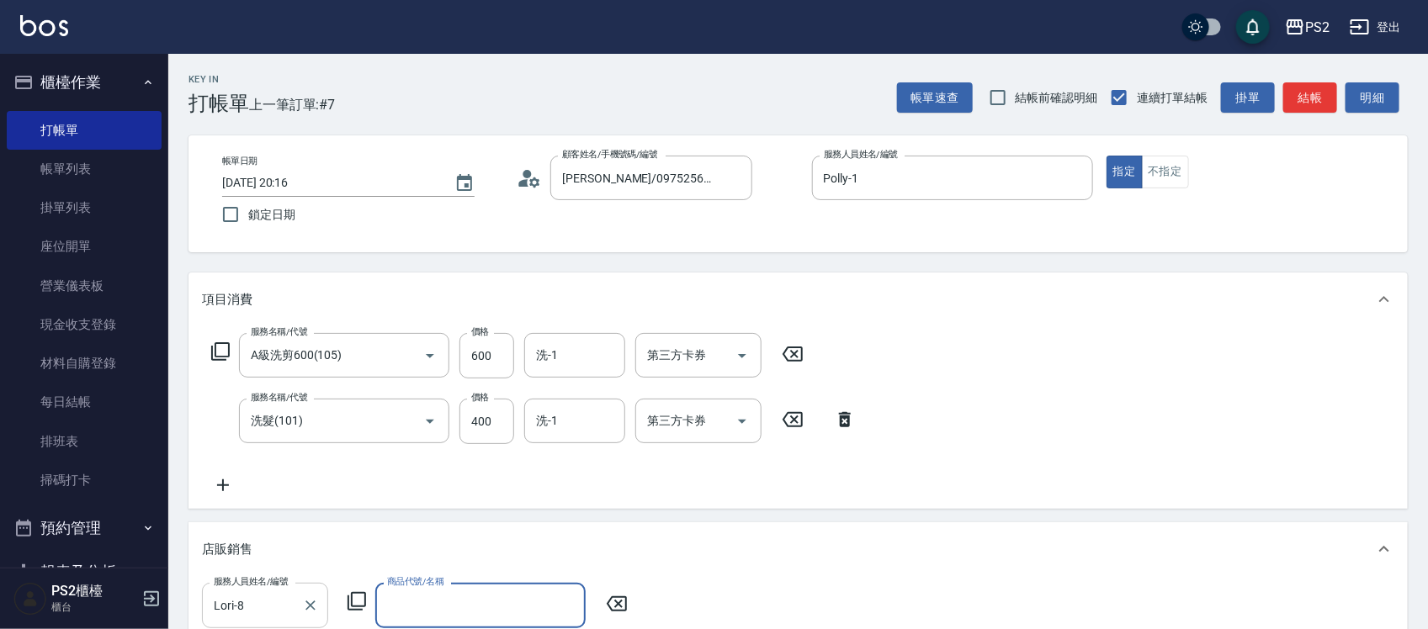
click at [272, 617] on input "Lori-8" at bounding box center [253, 605] width 86 height 29
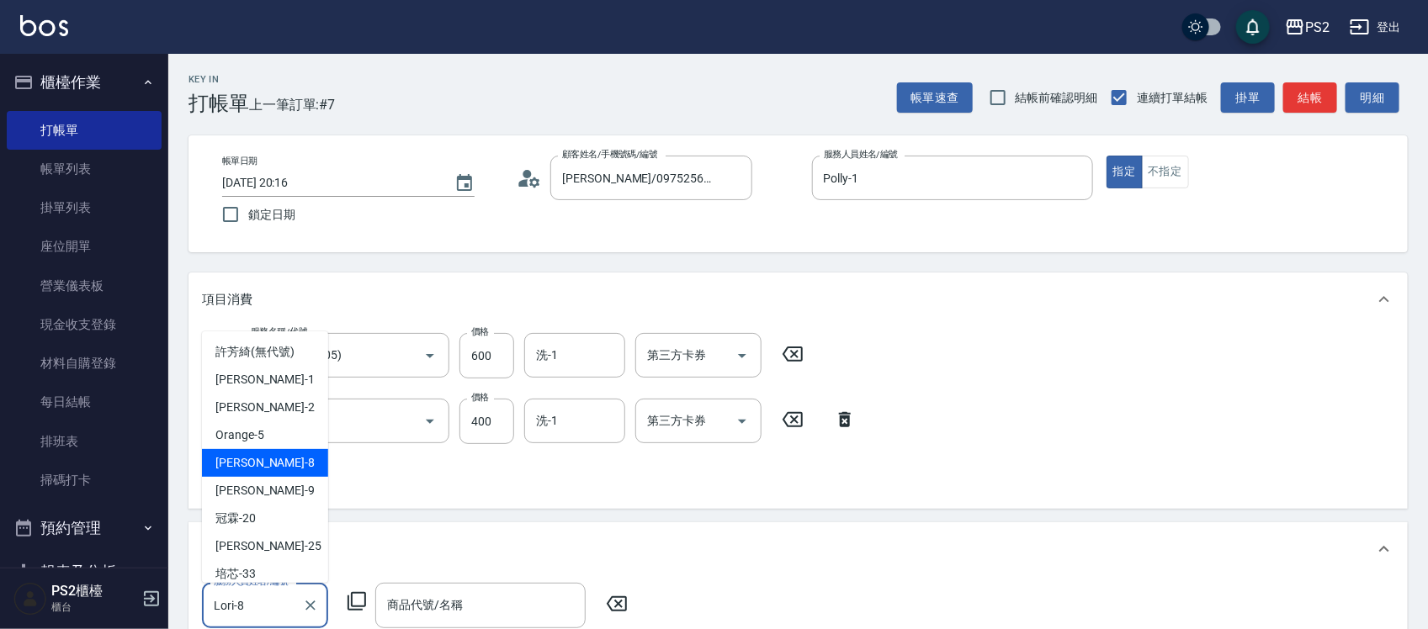
click at [272, 617] on input "Lori-8" at bounding box center [253, 605] width 86 height 29
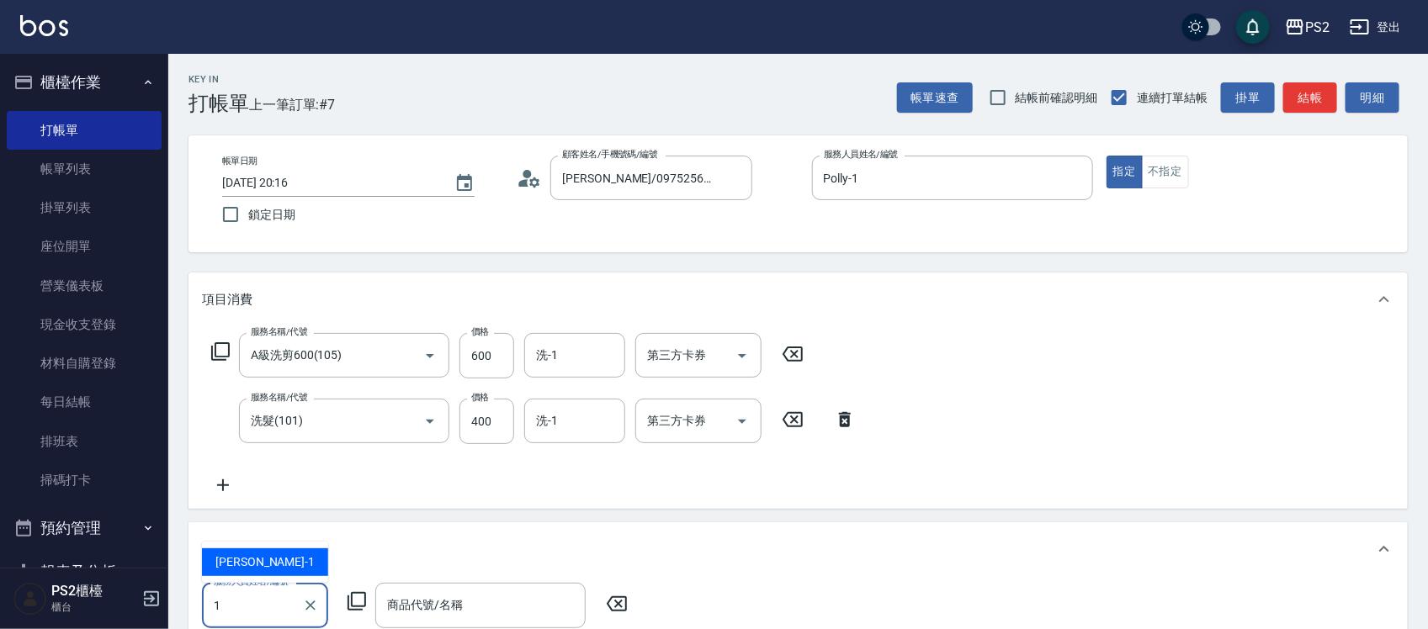
type input "Polly-1"
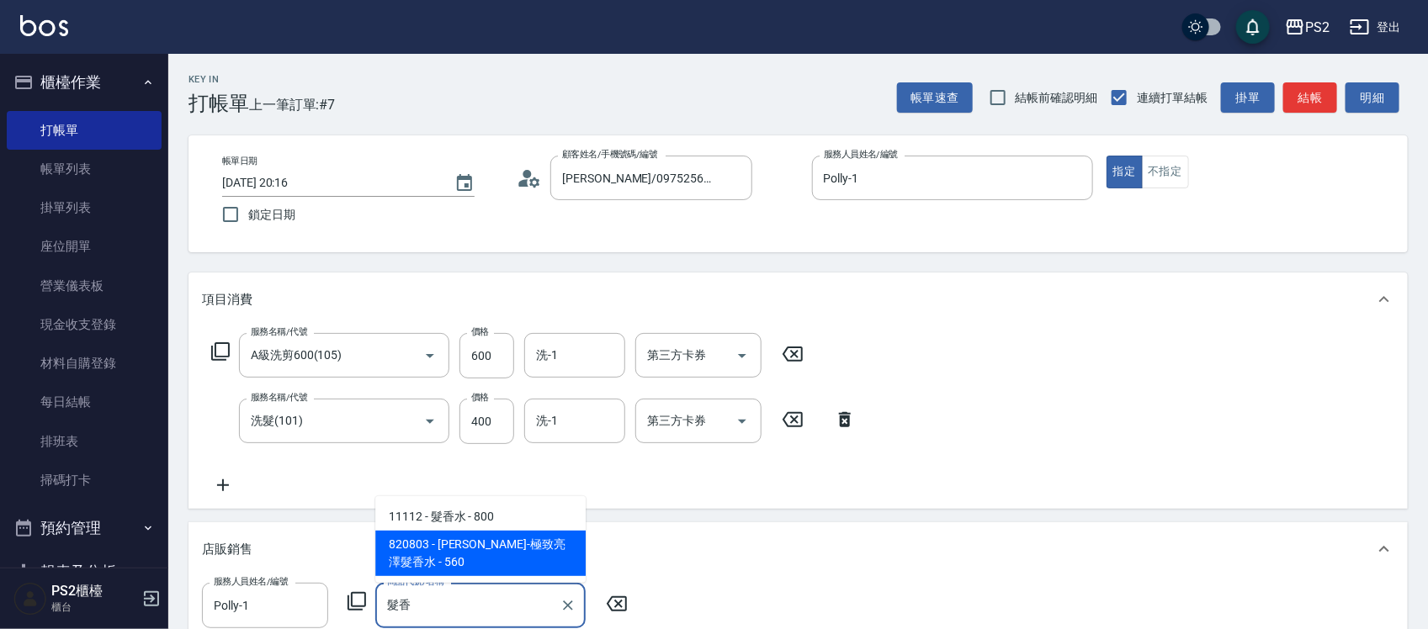
click at [429, 551] on span "820803 - 華旭-極致亮澤髮香水 - 560" at bounding box center [480, 553] width 210 height 45
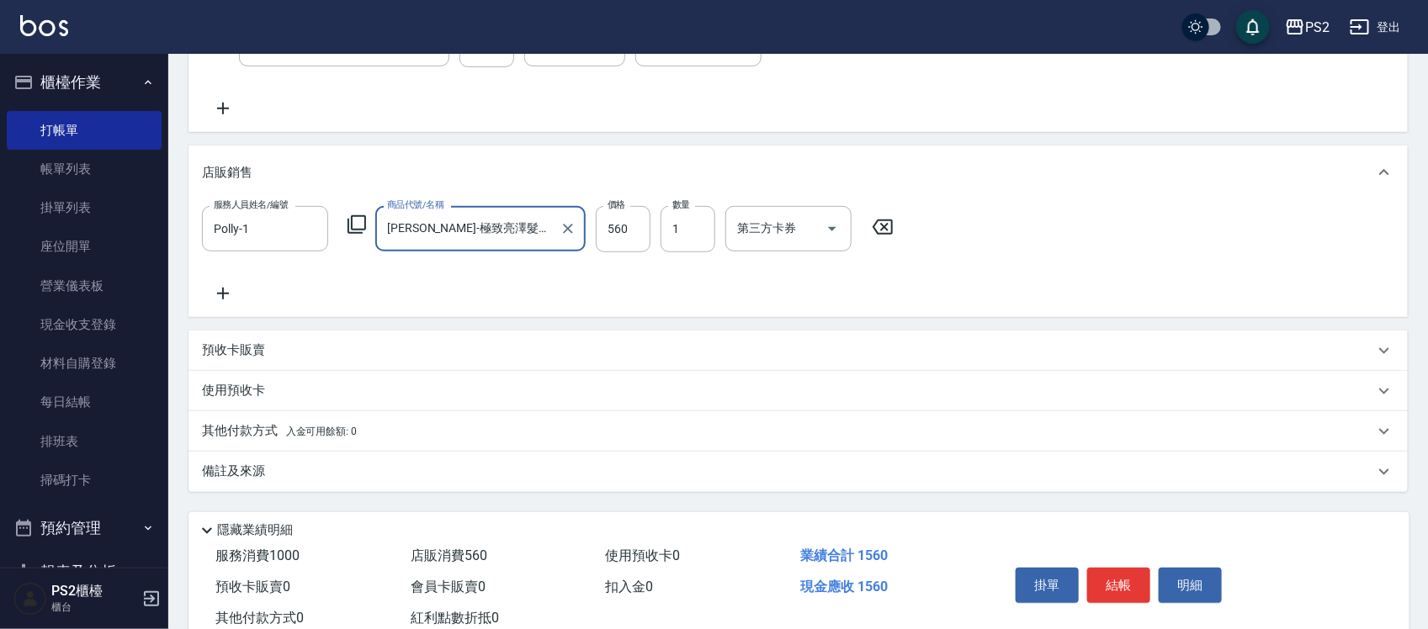
scroll to position [427, 0]
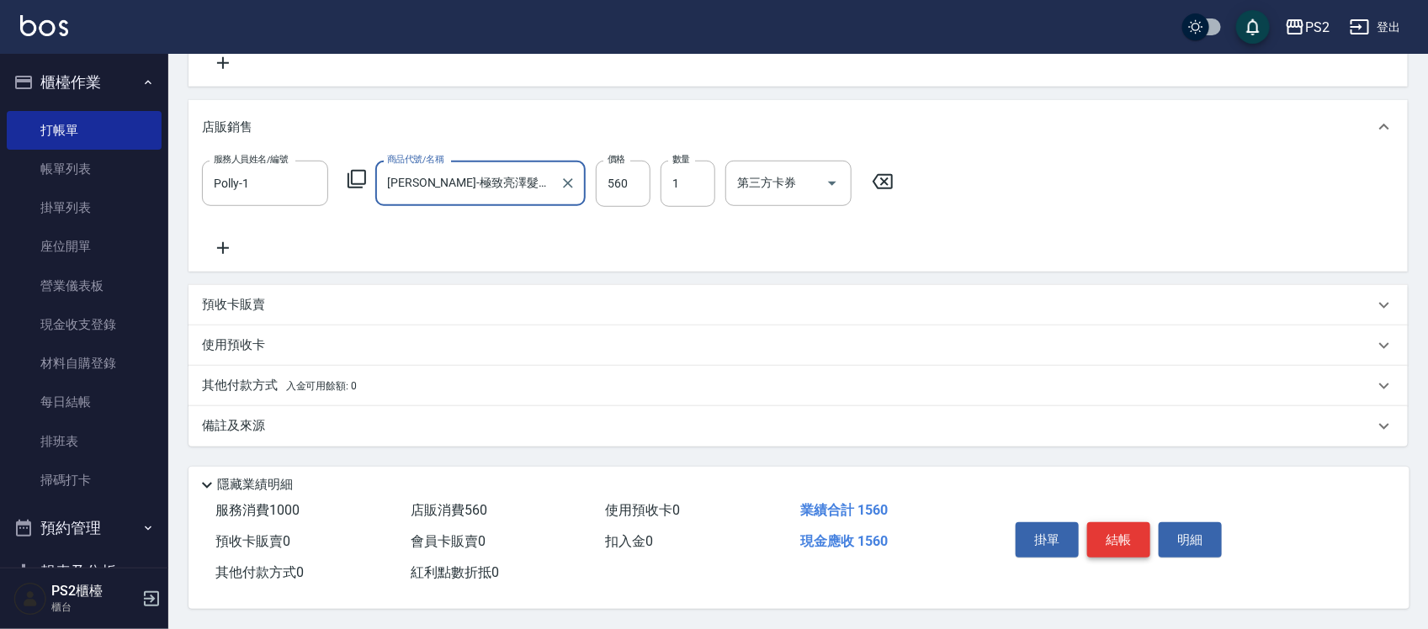
type input "華旭-極致亮澤髮香水"
click at [1133, 539] on button "結帳" at bounding box center [1118, 540] width 63 height 35
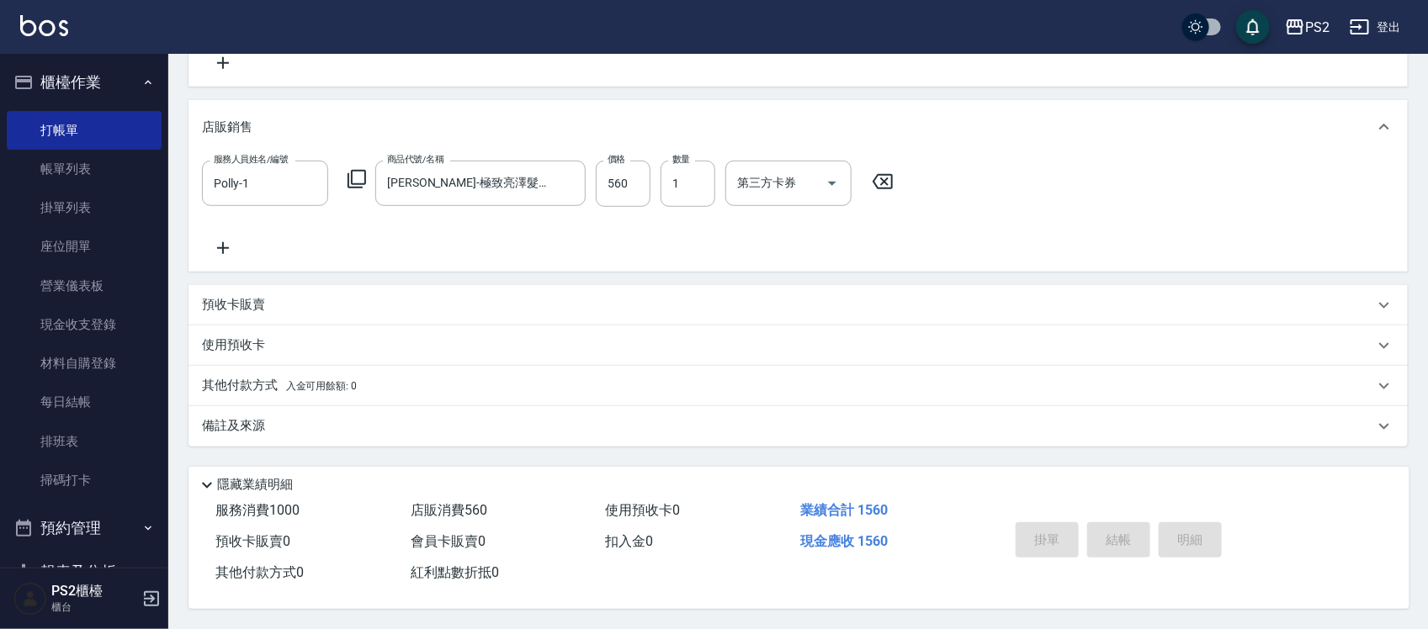
type input "2025/09/25 20:17"
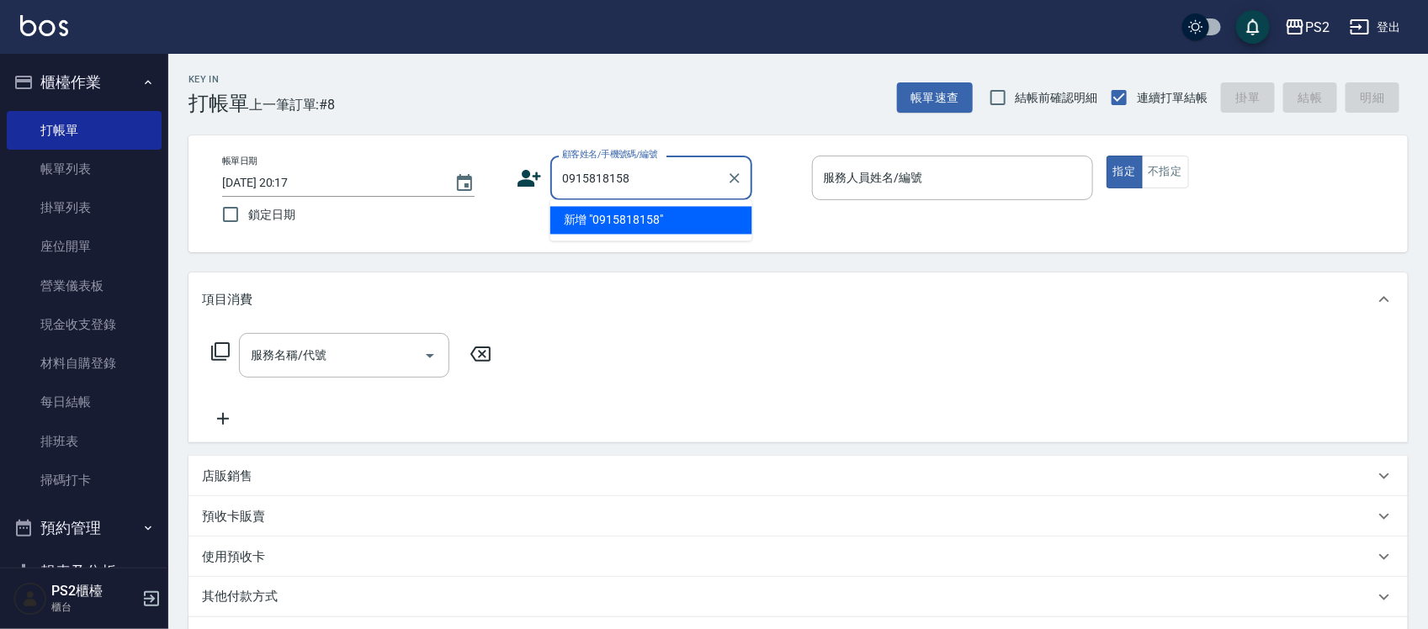
type input "0915818158"
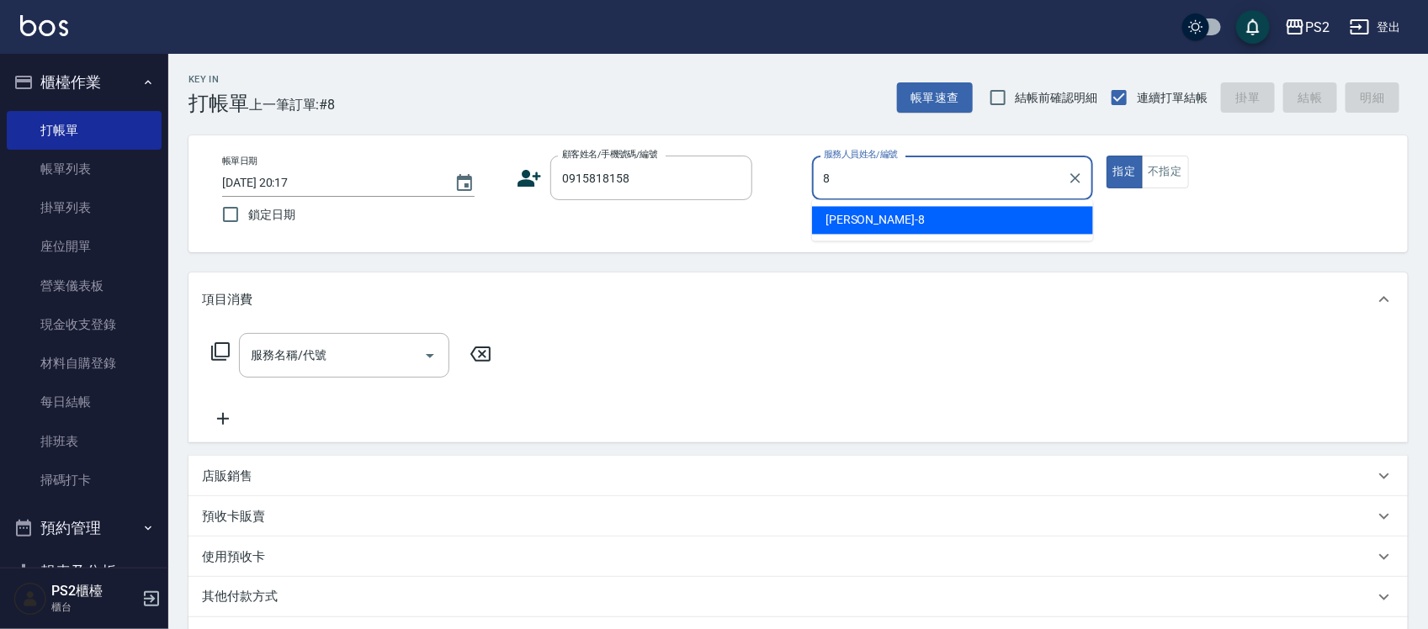
type input "Lori-8"
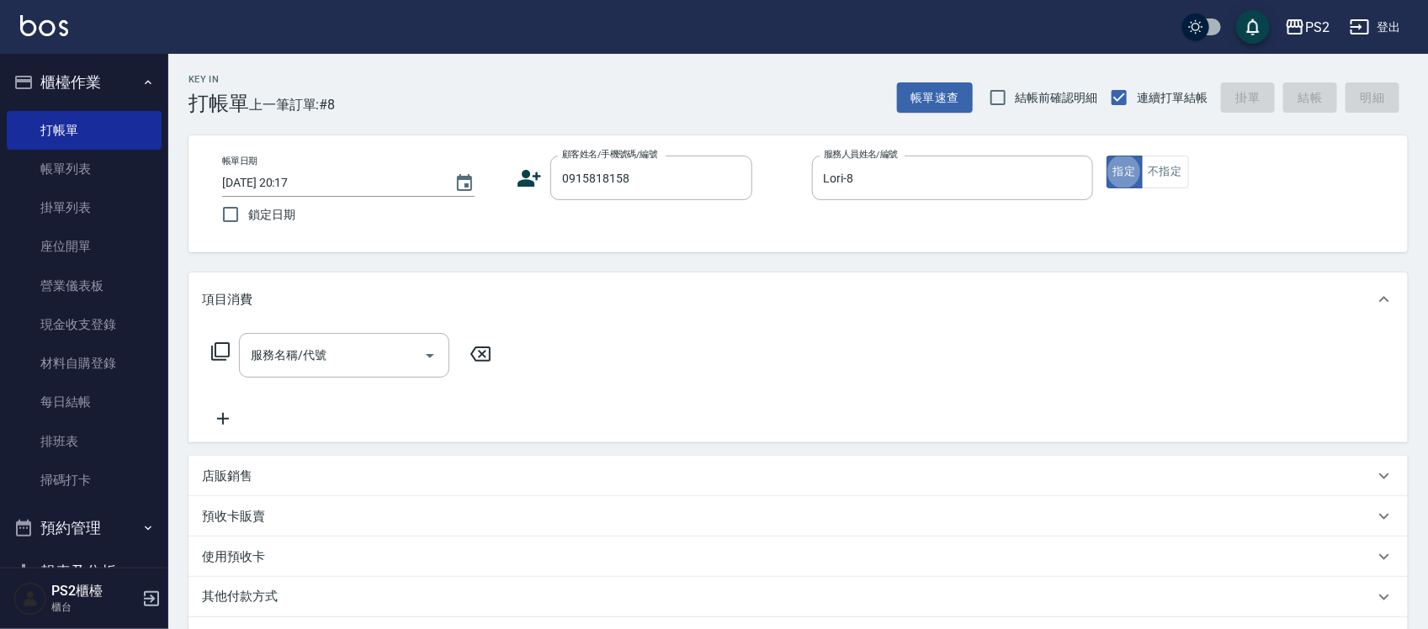
click at [524, 171] on icon at bounding box center [530, 178] width 24 height 17
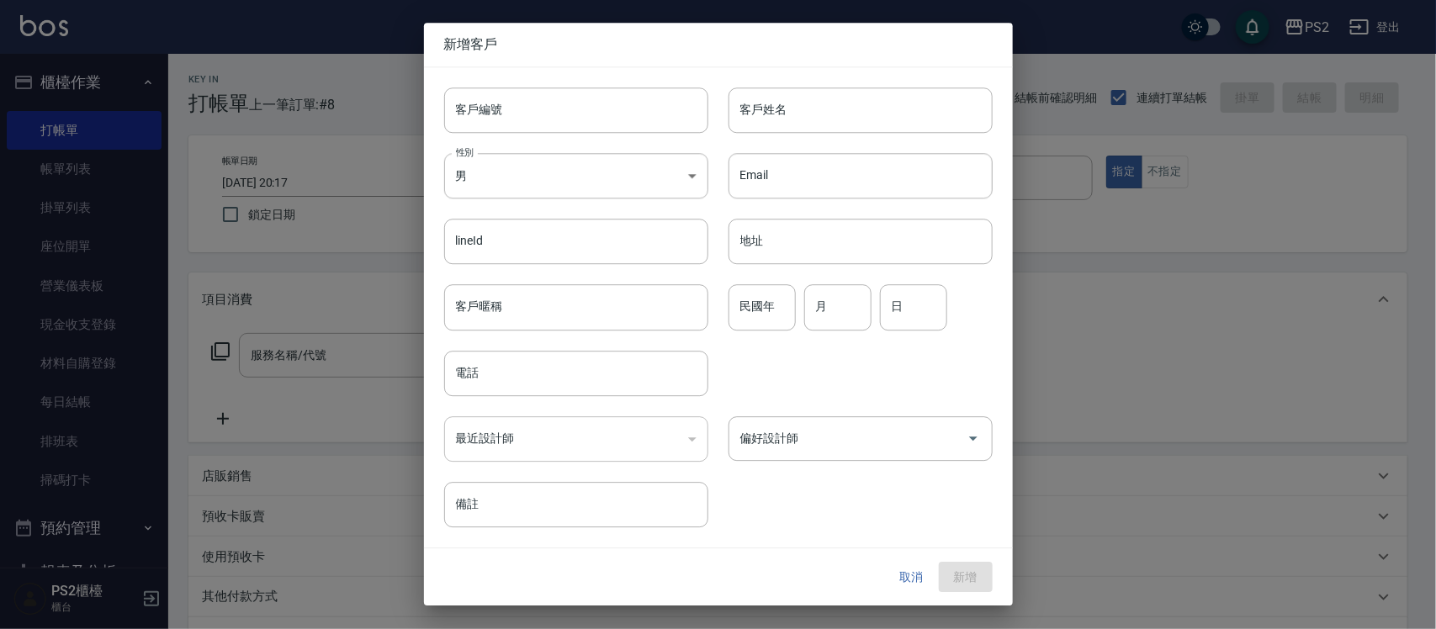
type input "0915818158"
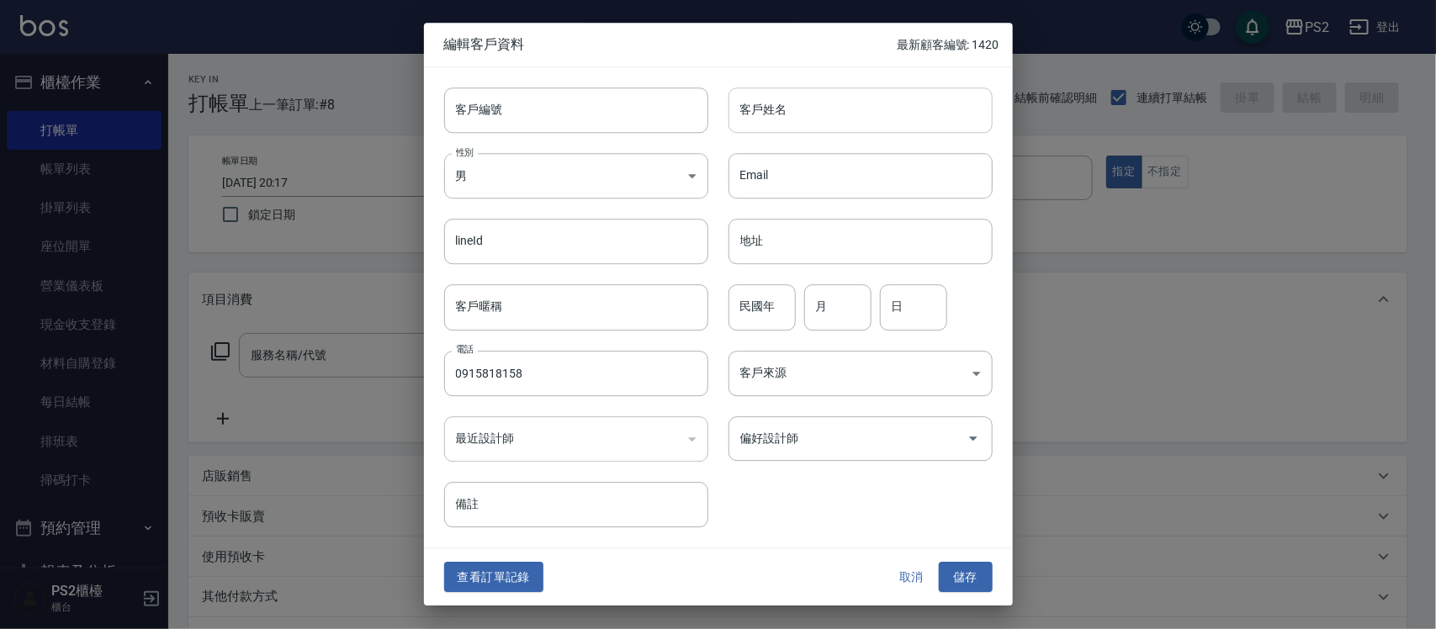
click at [801, 124] on input "客戶姓名" at bounding box center [861, 110] width 264 height 45
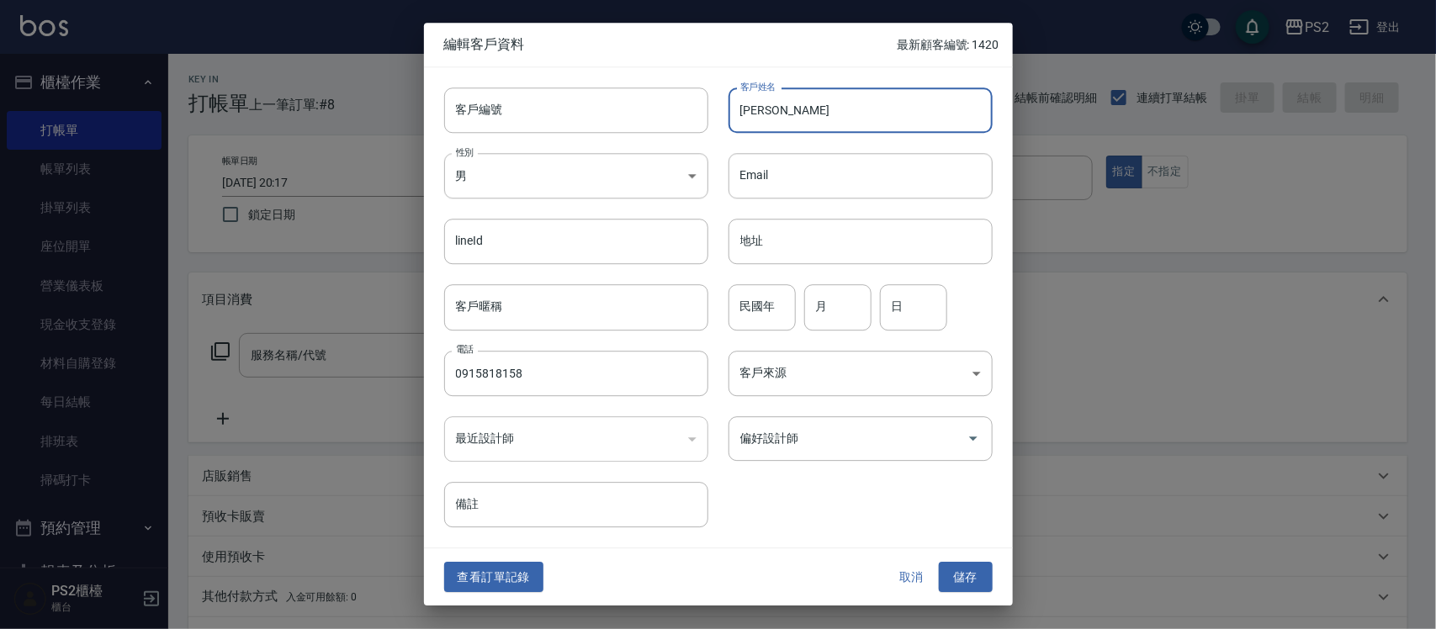
type input "[PERSON_NAME]"
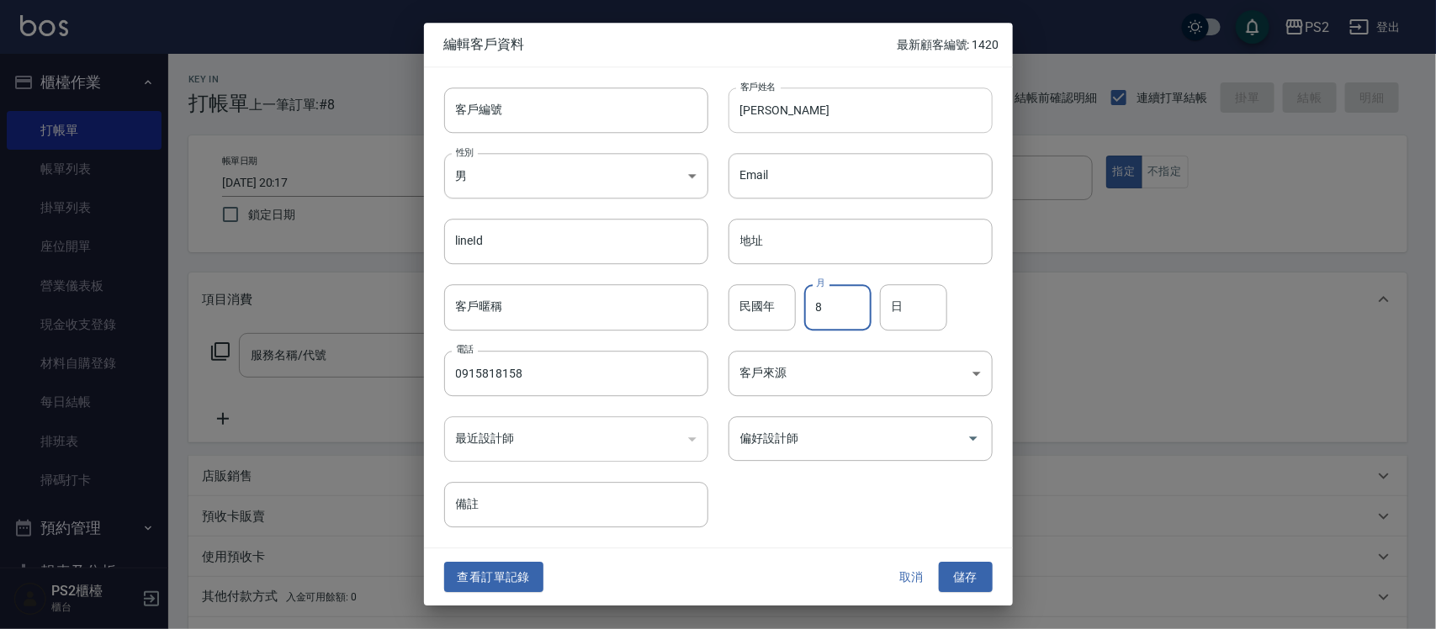
type input "8"
type input "18"
click at [979, 568] on button "儲存" at bounding box center [966, 577] width 54 height 31
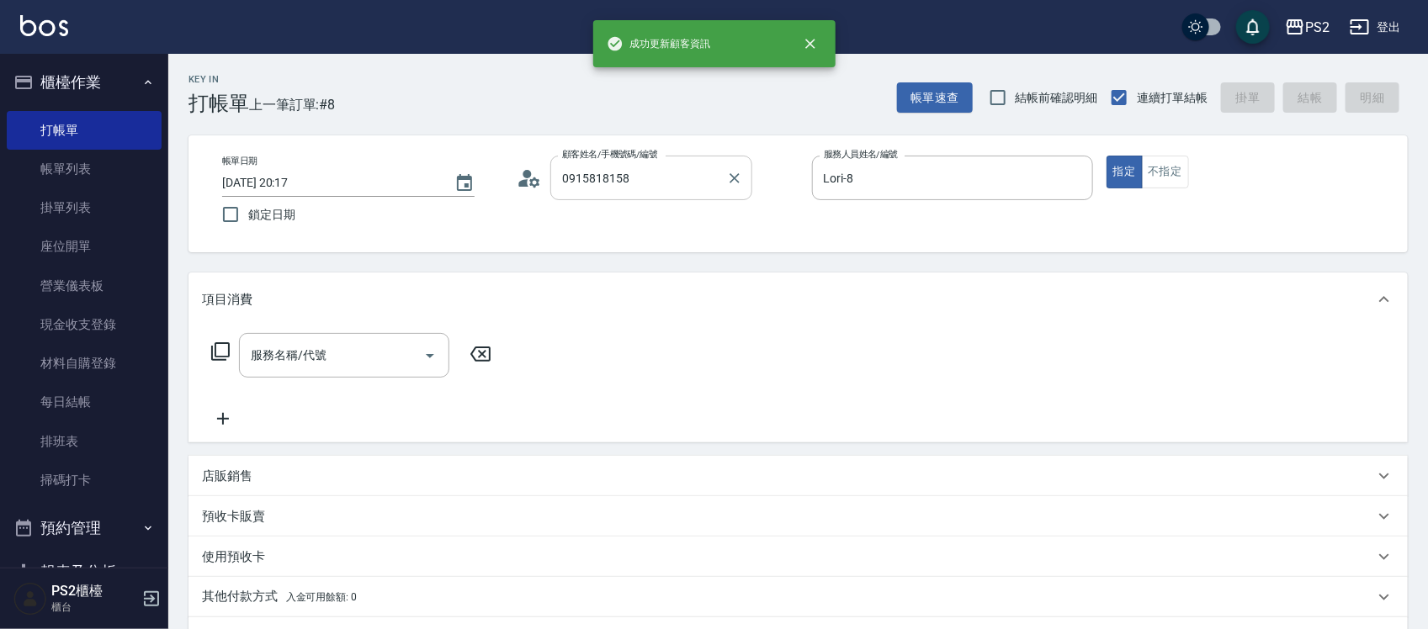
click at [666, 173] on input "0915818158" at bounding box center [639, 177] width 162 height 29
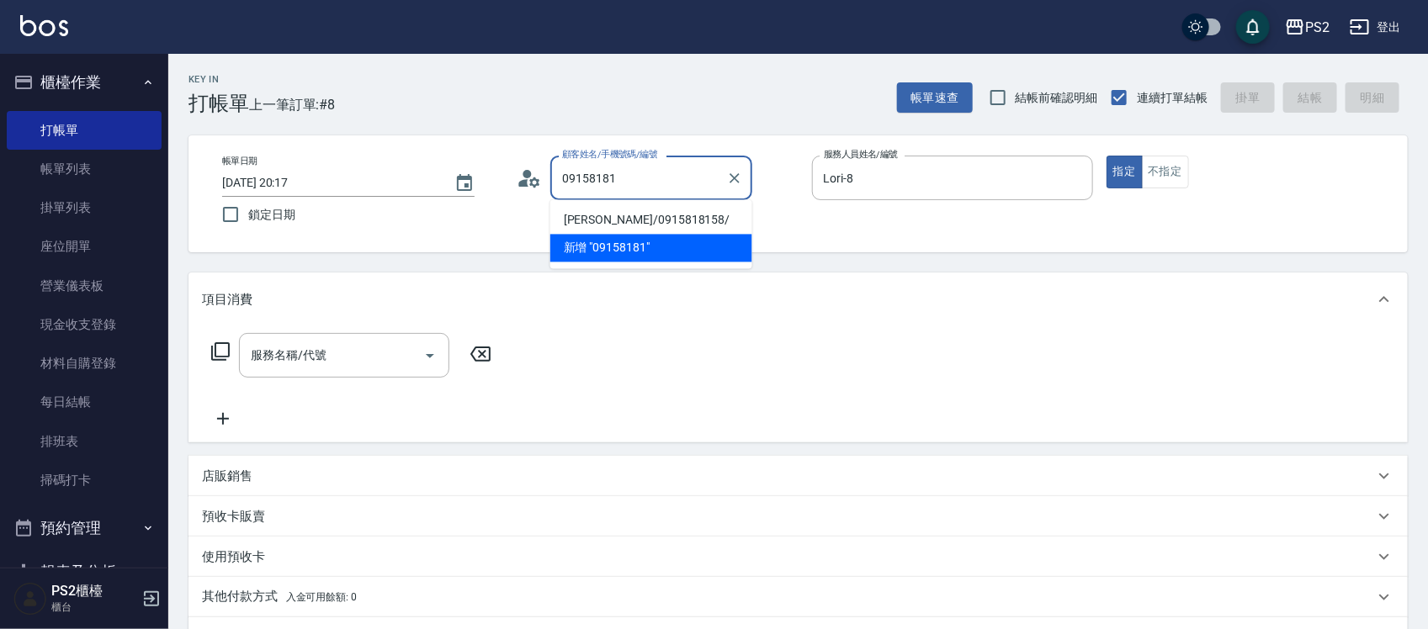
click at [650, 213] on li "張雅圓/0915818158/" at bounding box center [651, 221] width 202 height 28
type input "張雅圓/0915818158/"
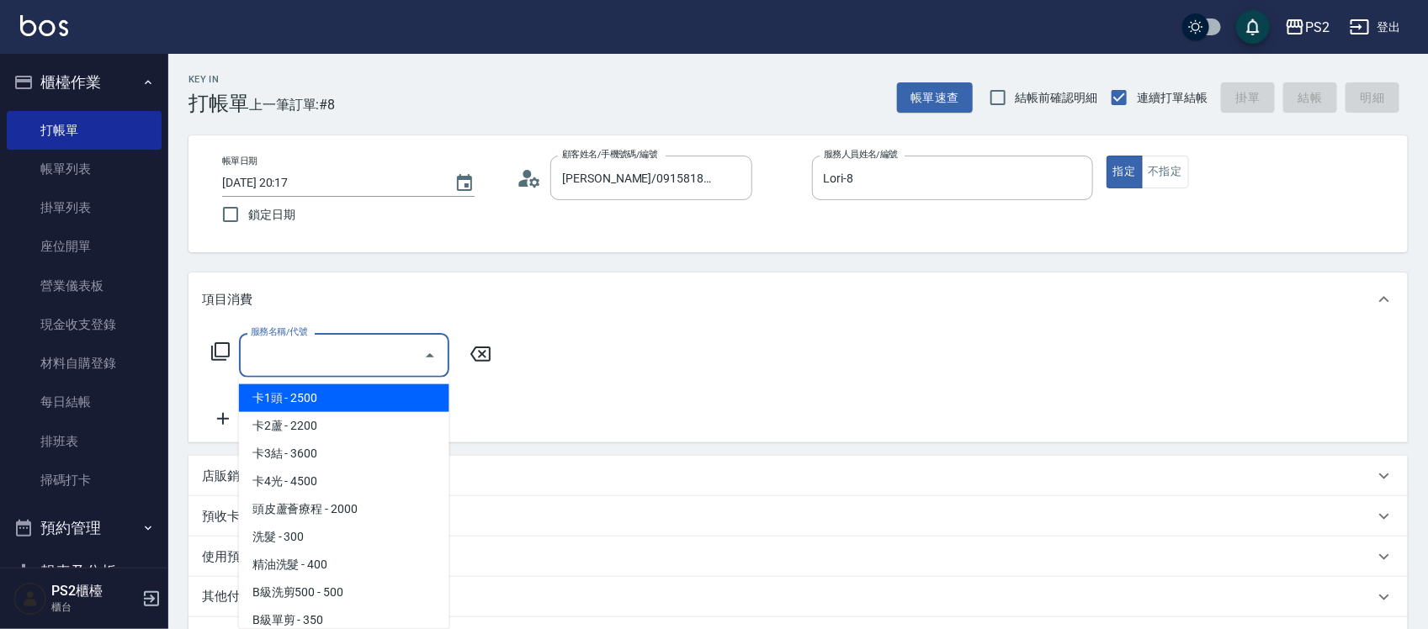
click at [291, 355] on input "服務名稱/代號" at bounding box center [332, 355] width 170 height 29
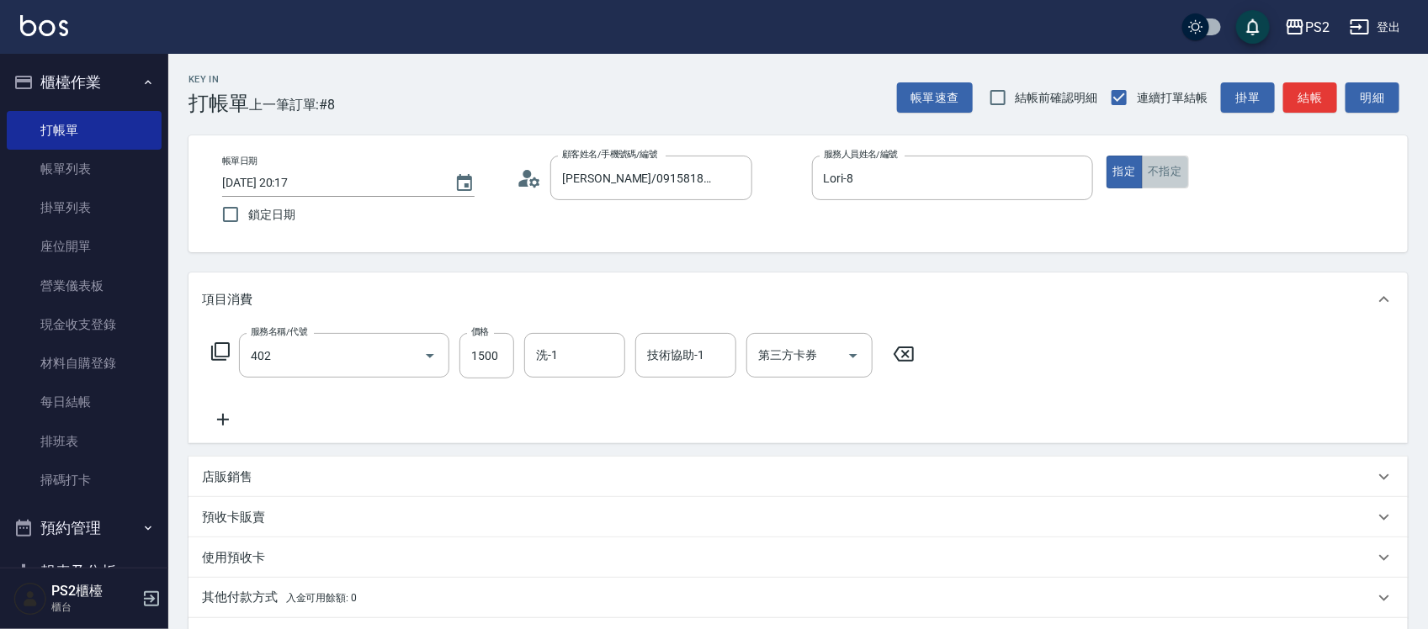
type input "染髮+髮還原1500(402)"
click at [1170, 170] on button "不指定" at bounding box center [1165, 172] width 47 height 33
click at [225, 415] on icon at bounding box center [223, 420] width 42 height 20
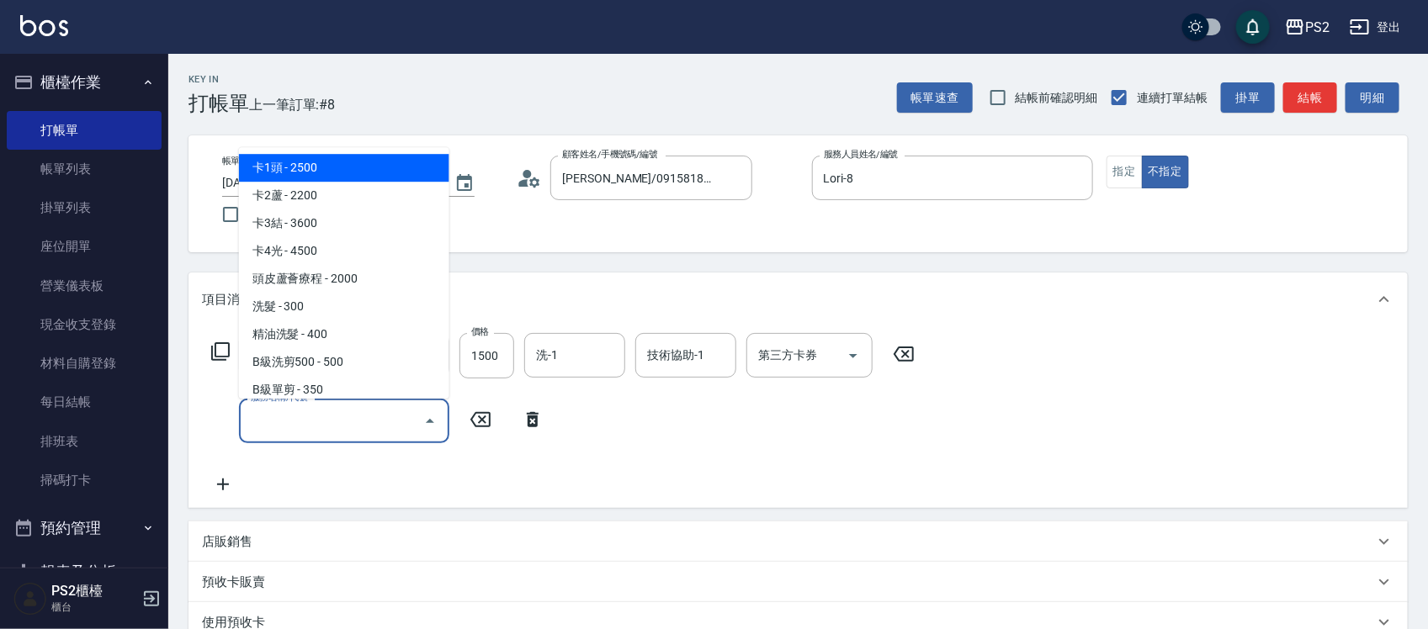
click at [342, 425] on input "服務名稱/代號" at bounding box center [332, 420] width 170 height 29
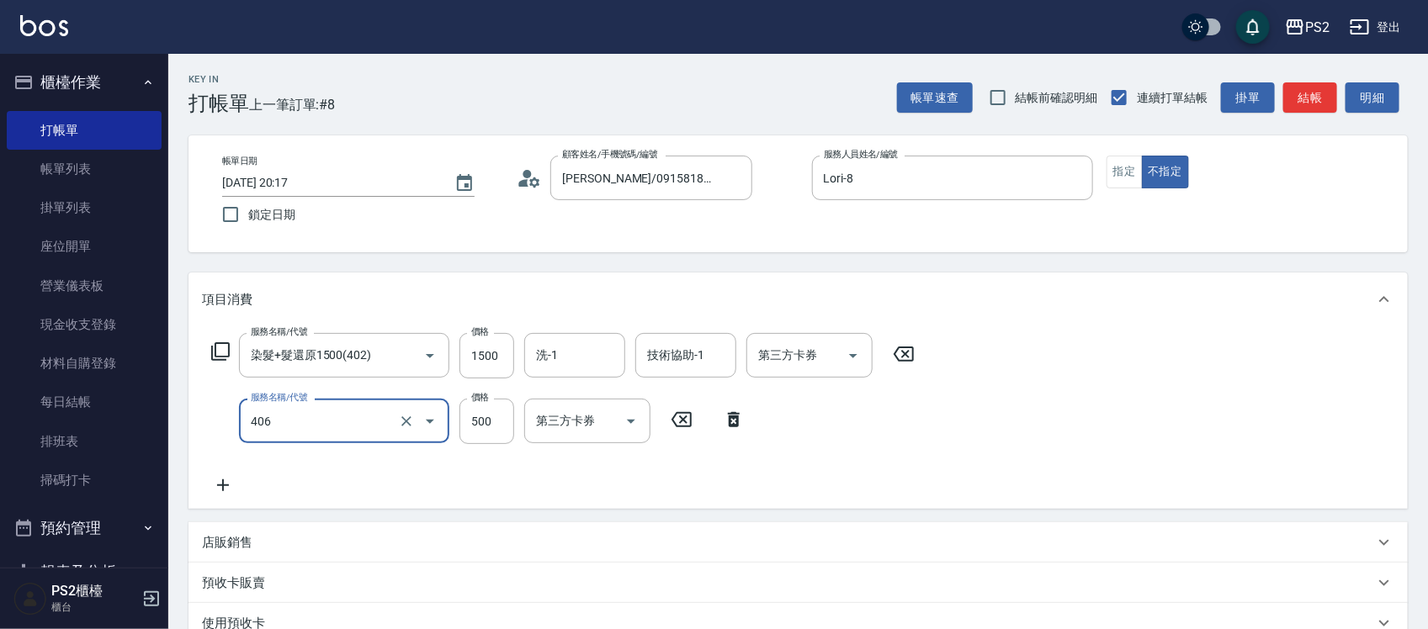
type input "退色肩帶上500(406)"
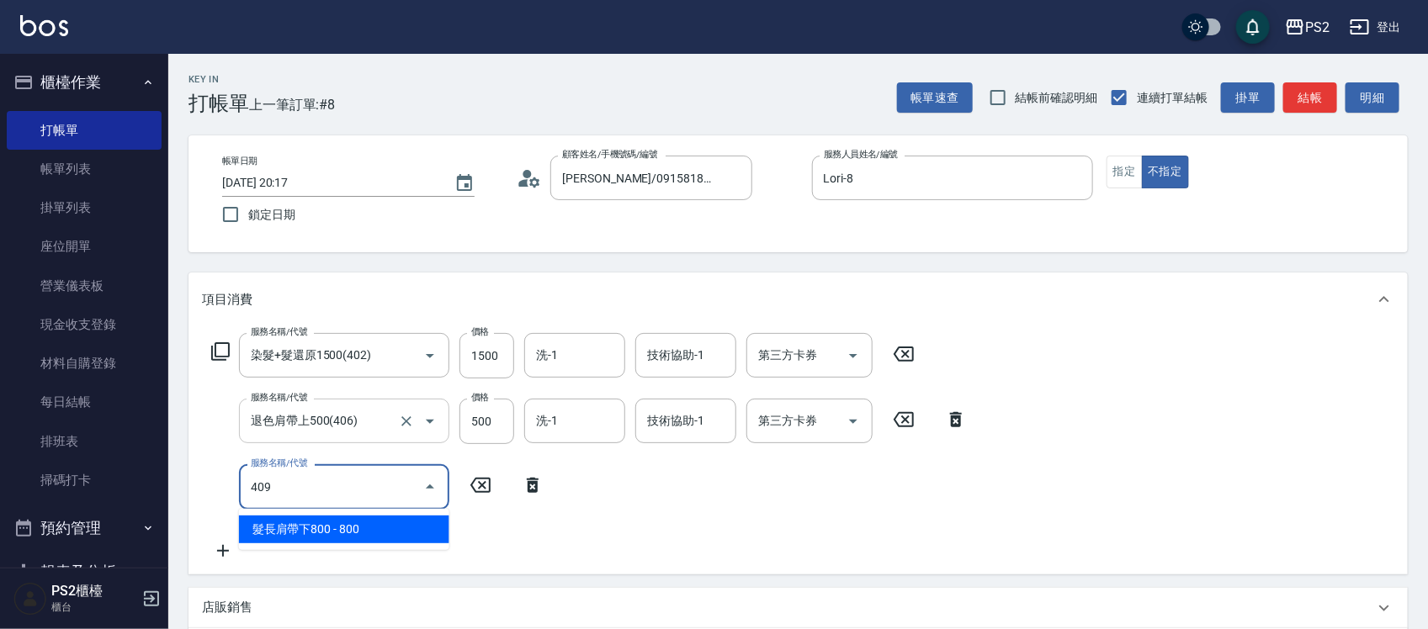
type input "髮長肩帶下800(409)"
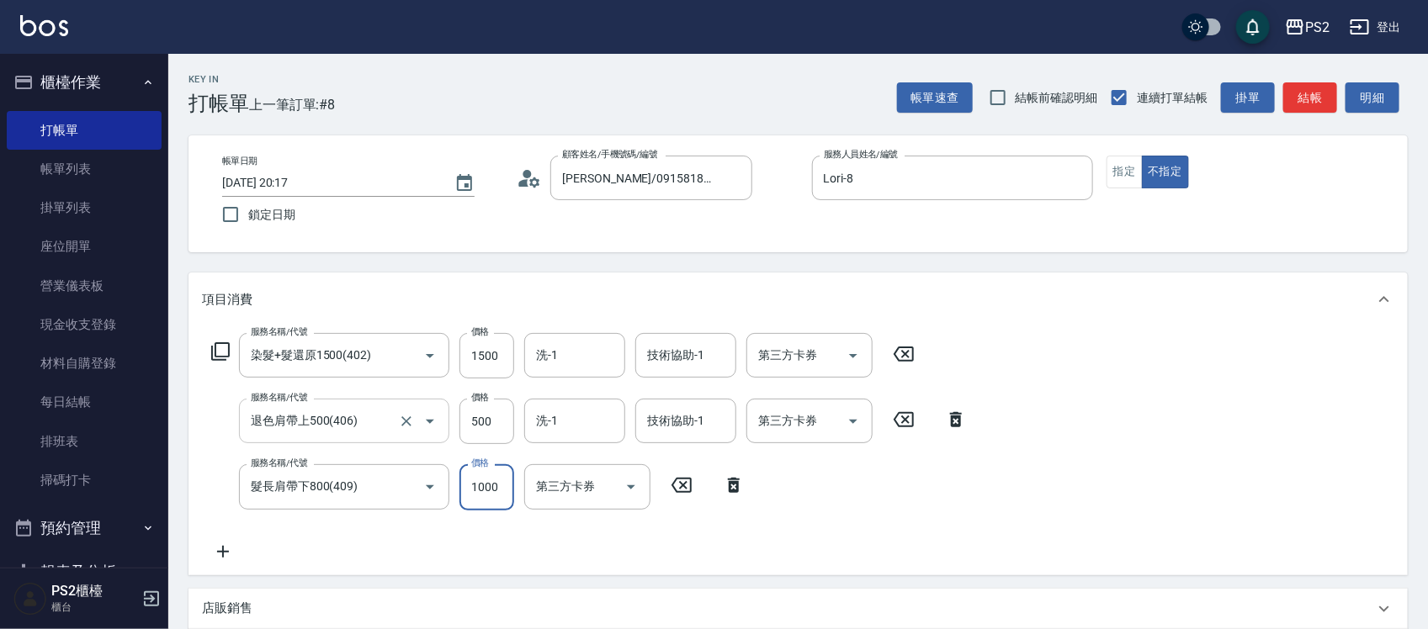
type input "1000"
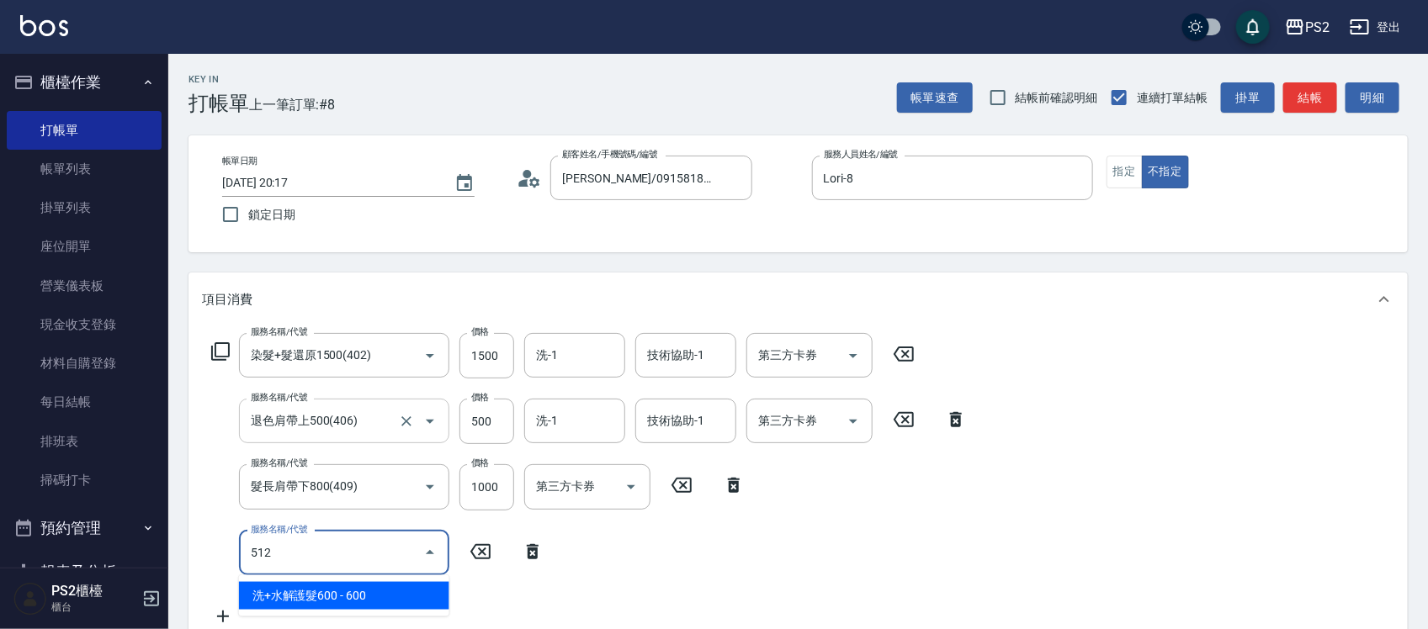
type input "洗+水解護髮600(512)"
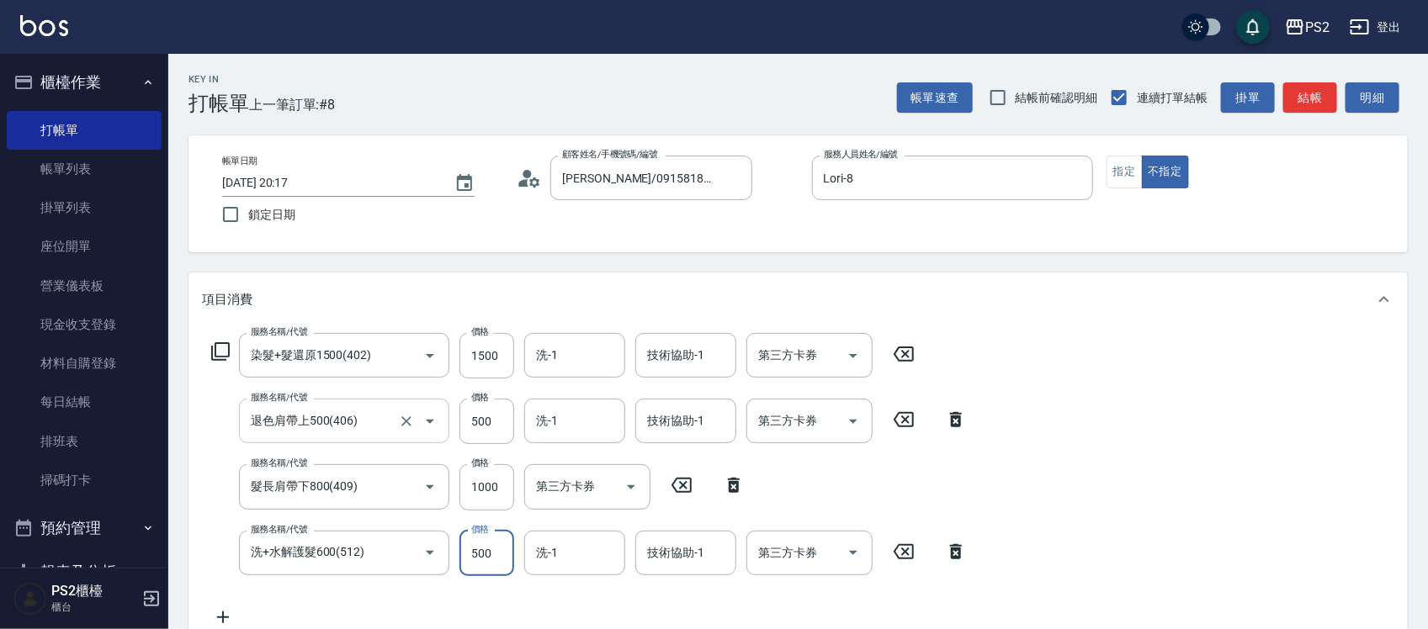
type input "500"
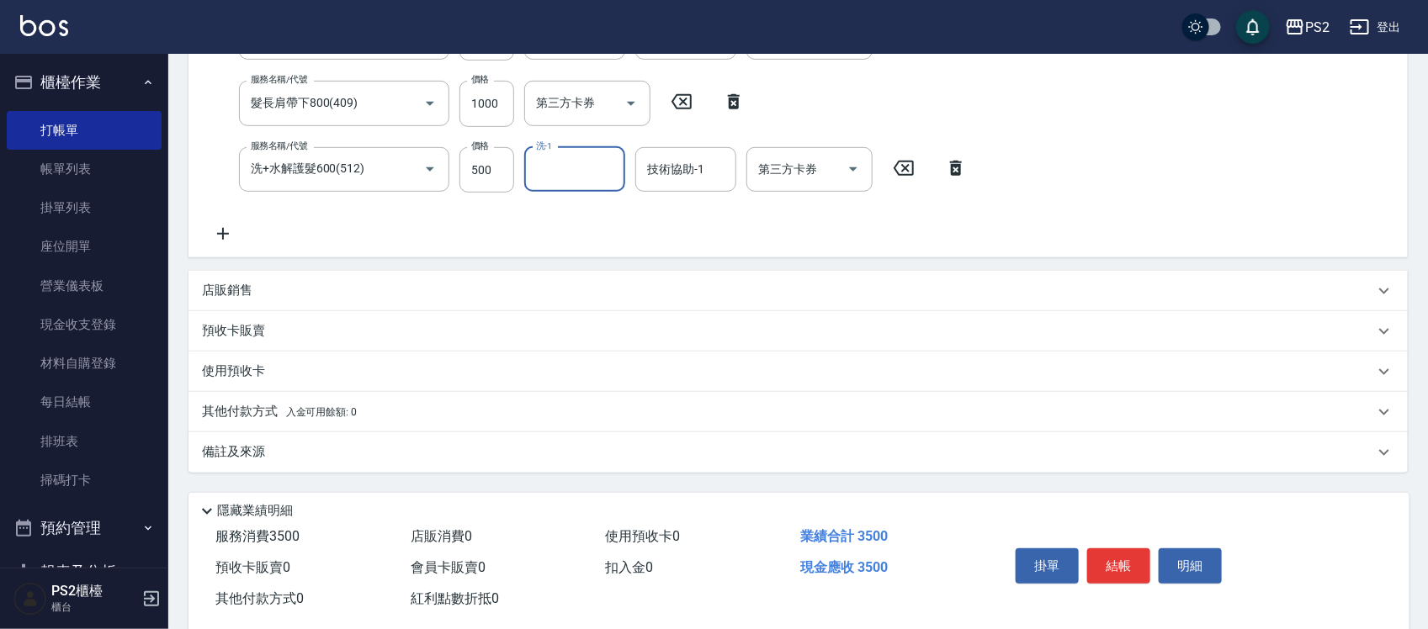
scroll to position [415, 0]
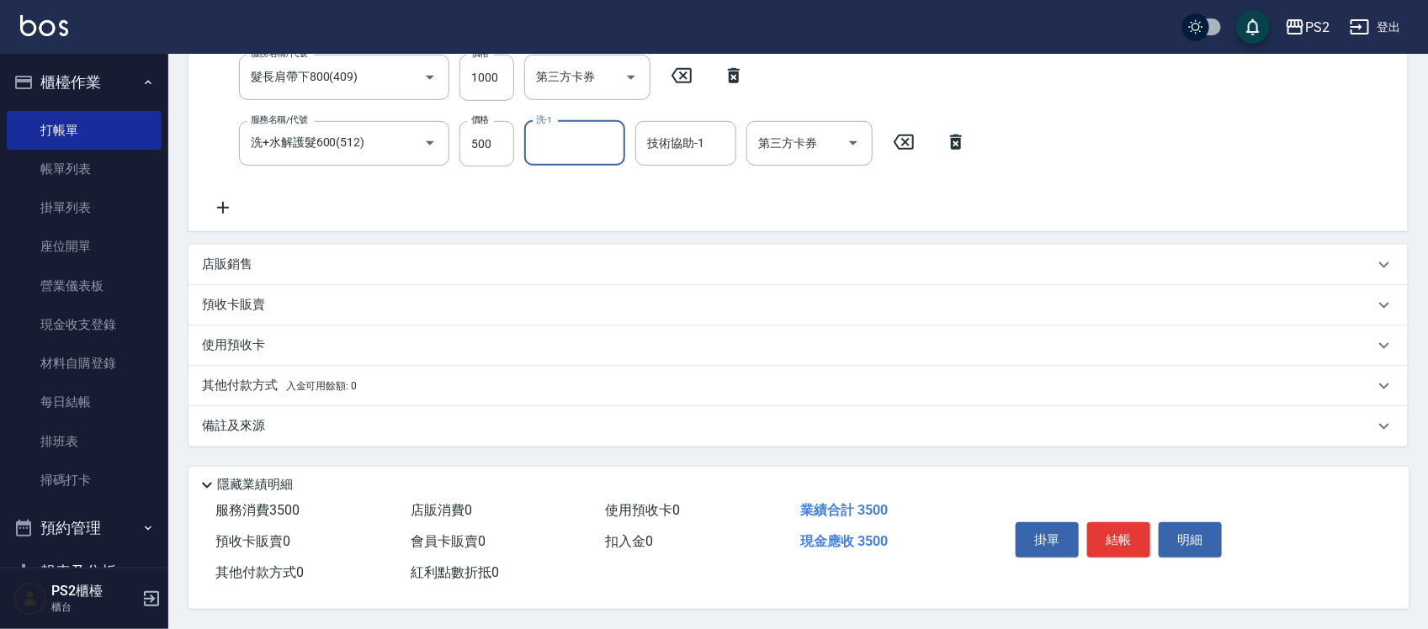
click at [297, 390] on div "其他付款方式 入金可用餘額: 0" at bounding box center [797, 386] width 1219 height 40
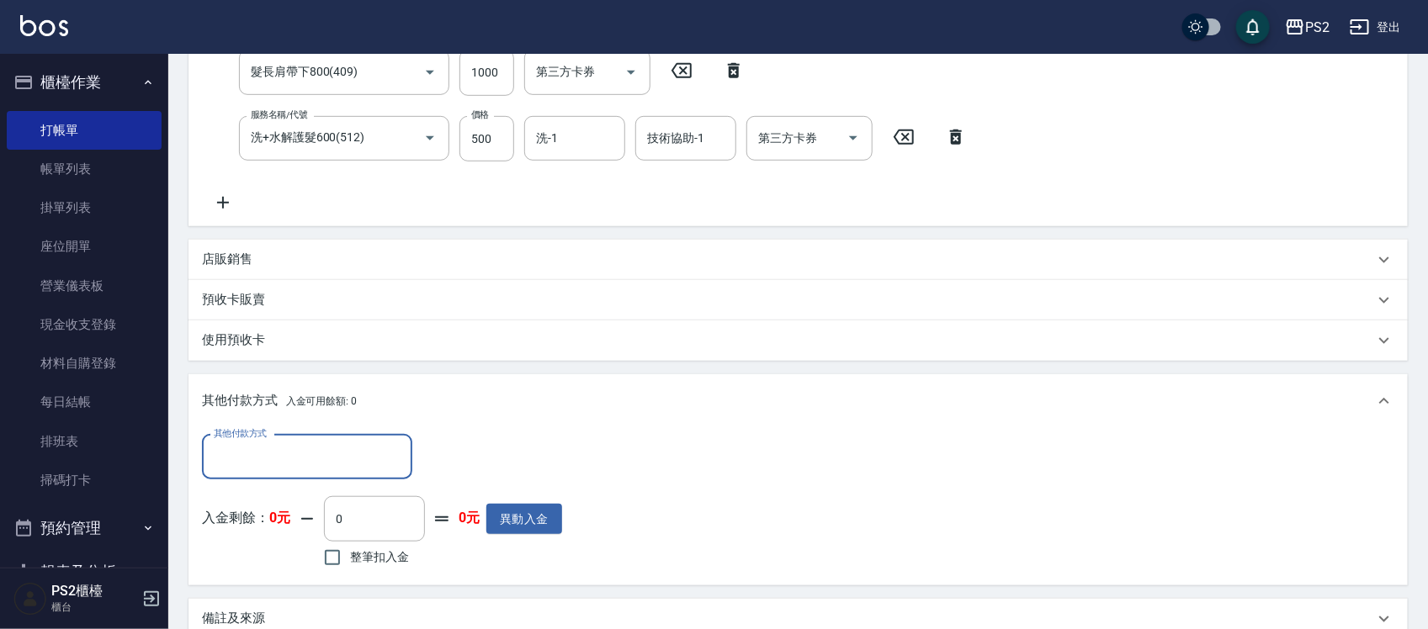
scroll to position [0, 0]
click at [268, 455] on input "其他付款方式" at bounding box center [307, 457] width 195 height 29
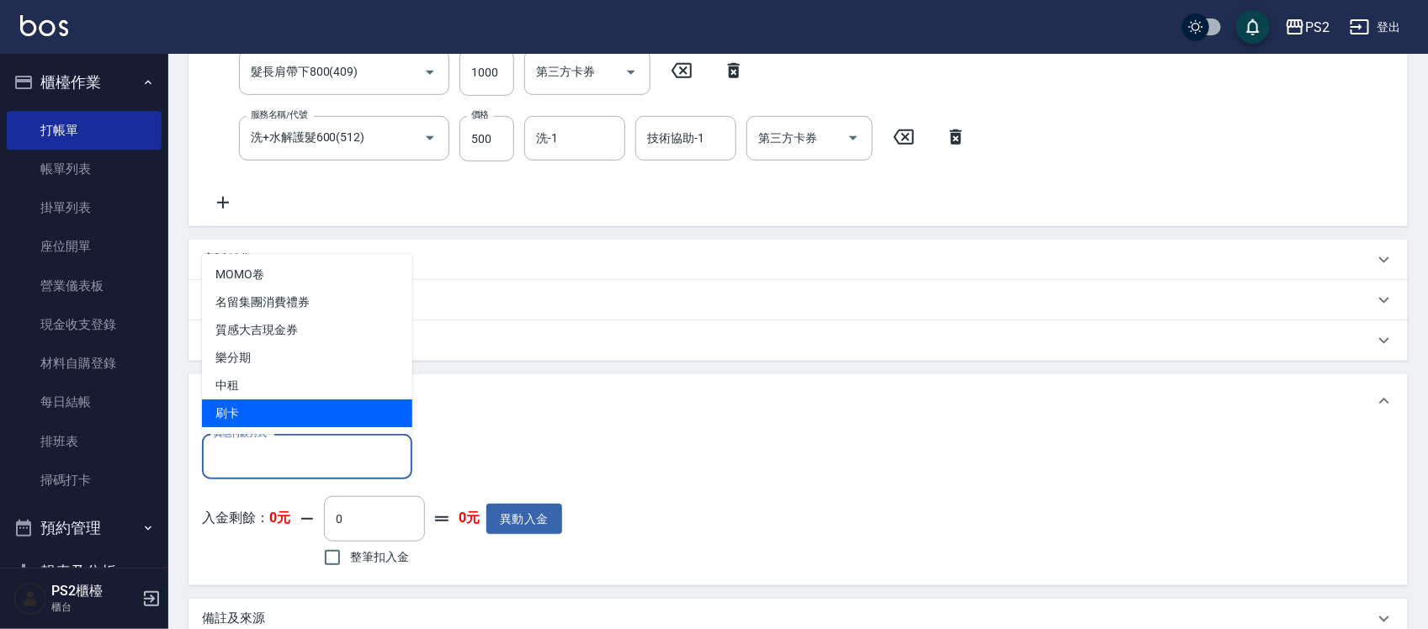
click at [284, 414] on span "刷卡" at bounding box center [307, 414] width 210 height 28
type input "刷卡"
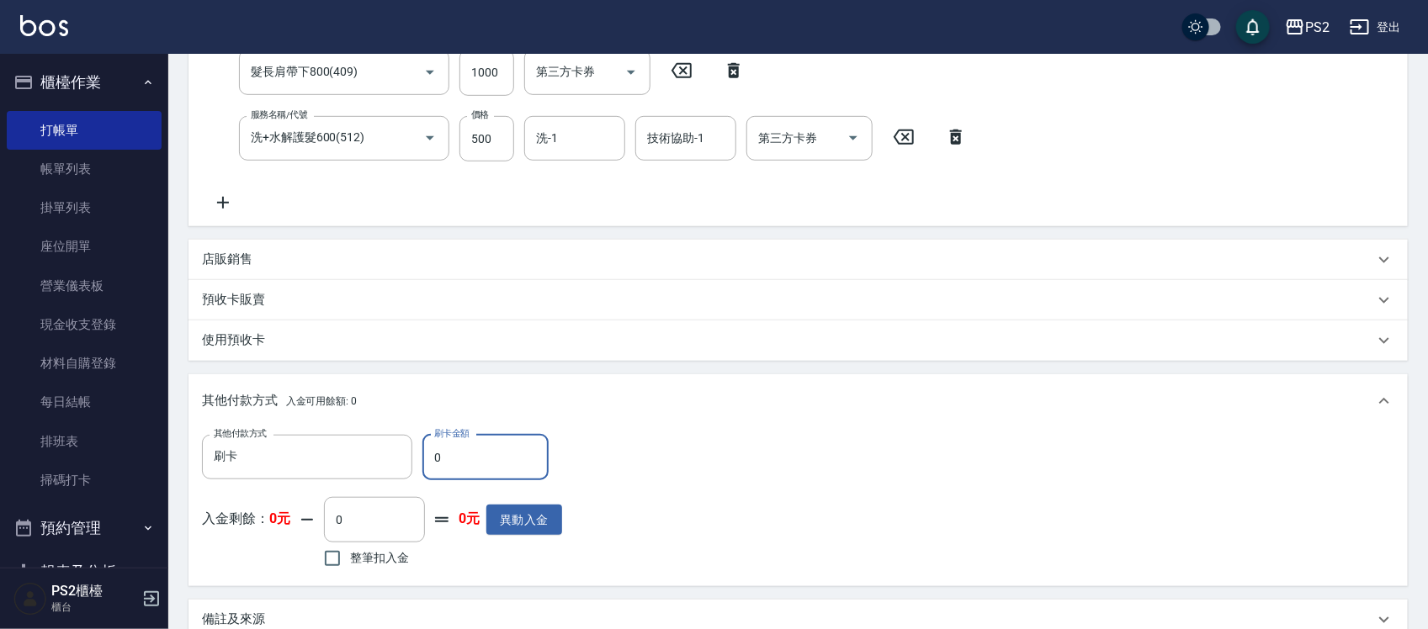
click at [451, 470] on input "0" at bounding box center [485, 457] width 126 height 45
click at [452, 469] on input "0" at bounding box center [485, 457] width 126 height 45
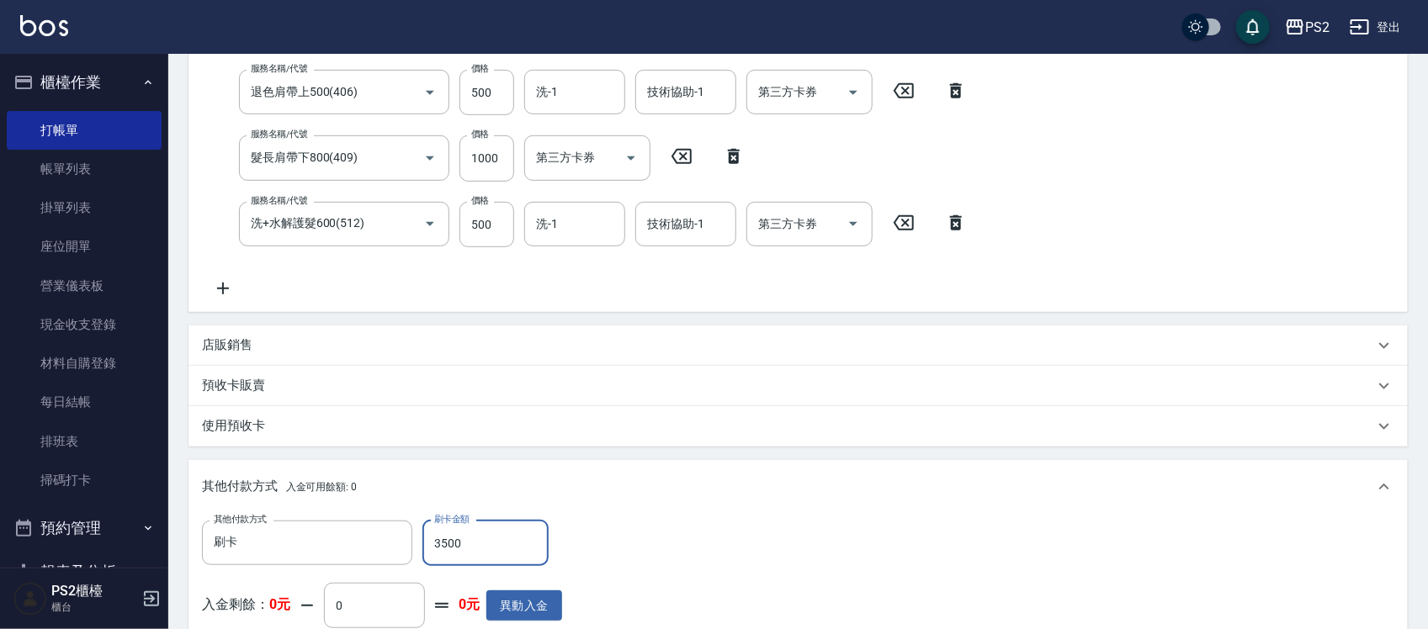
scroll to position [204, 0]
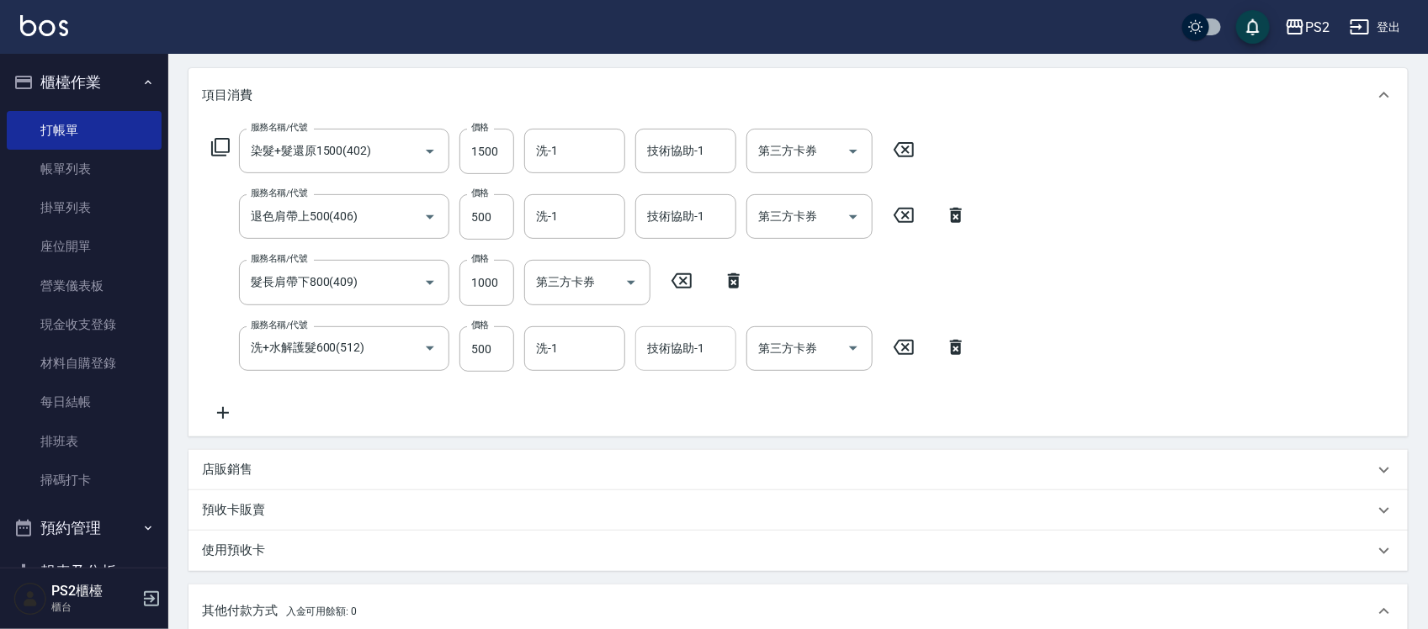
type input "3500"
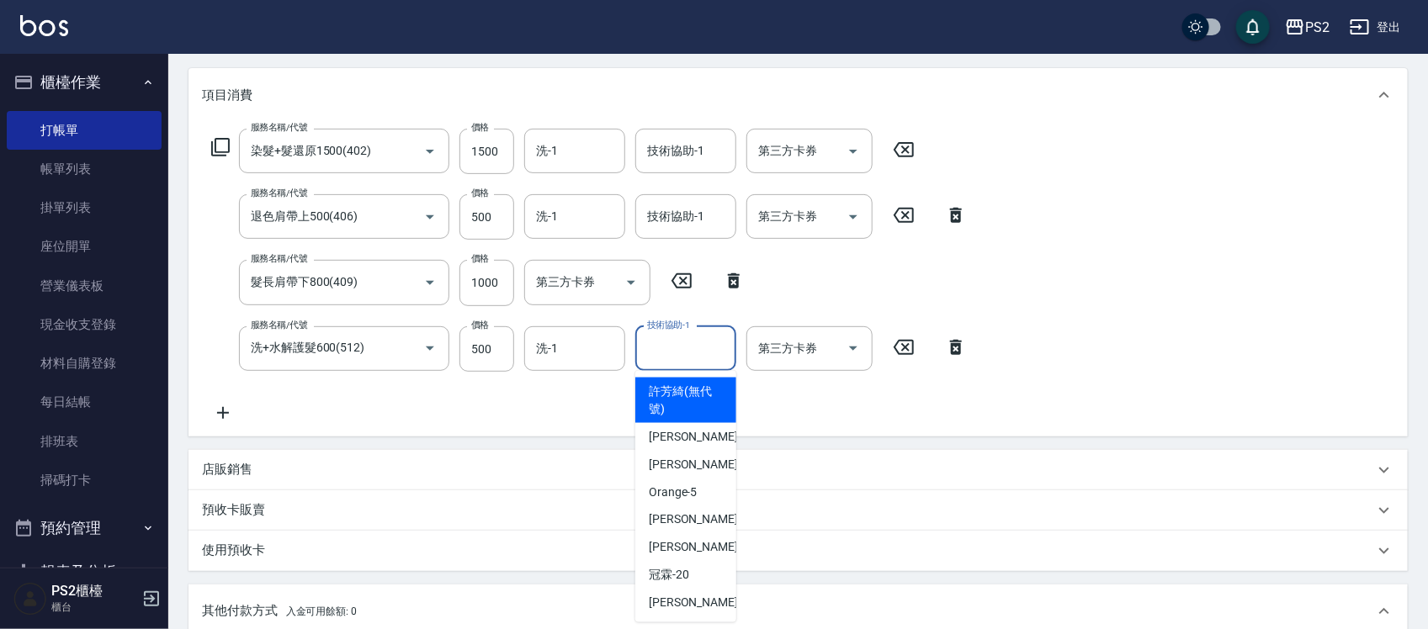
click at [683, 346] on input "技術協助-1" at bounding box center [686, 348] width 86 height 29
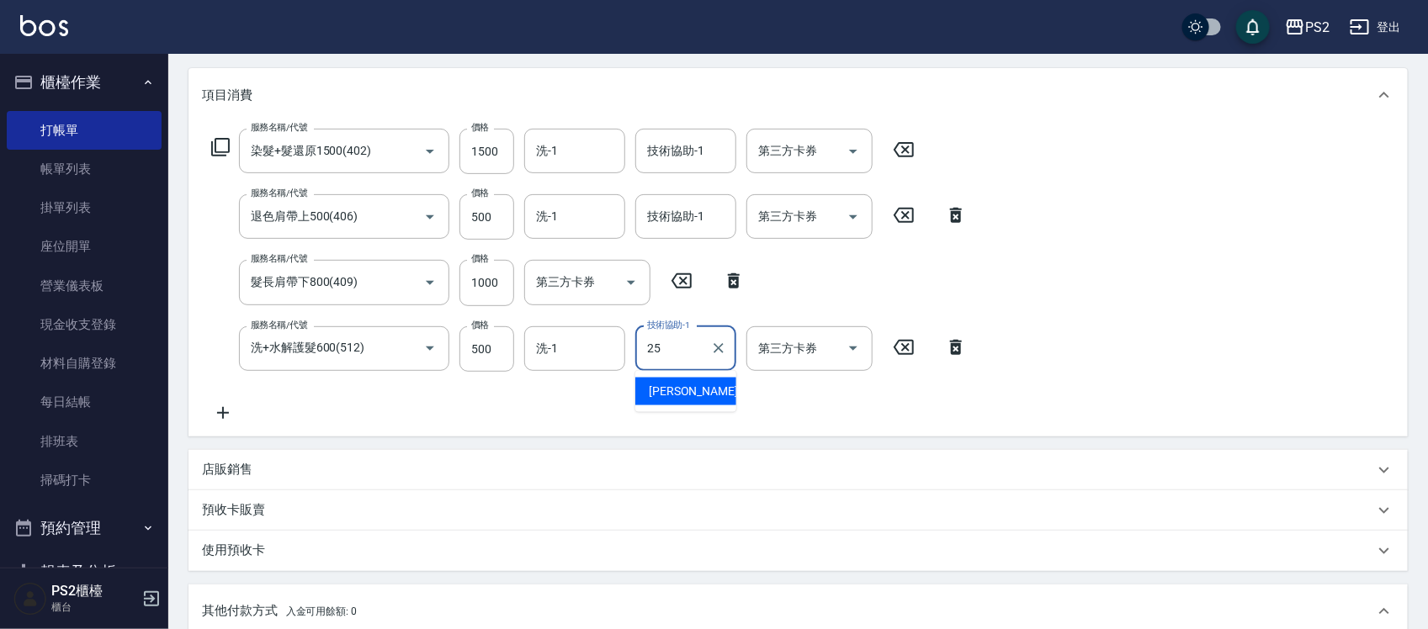
type input "Allan-25"
type input "0"
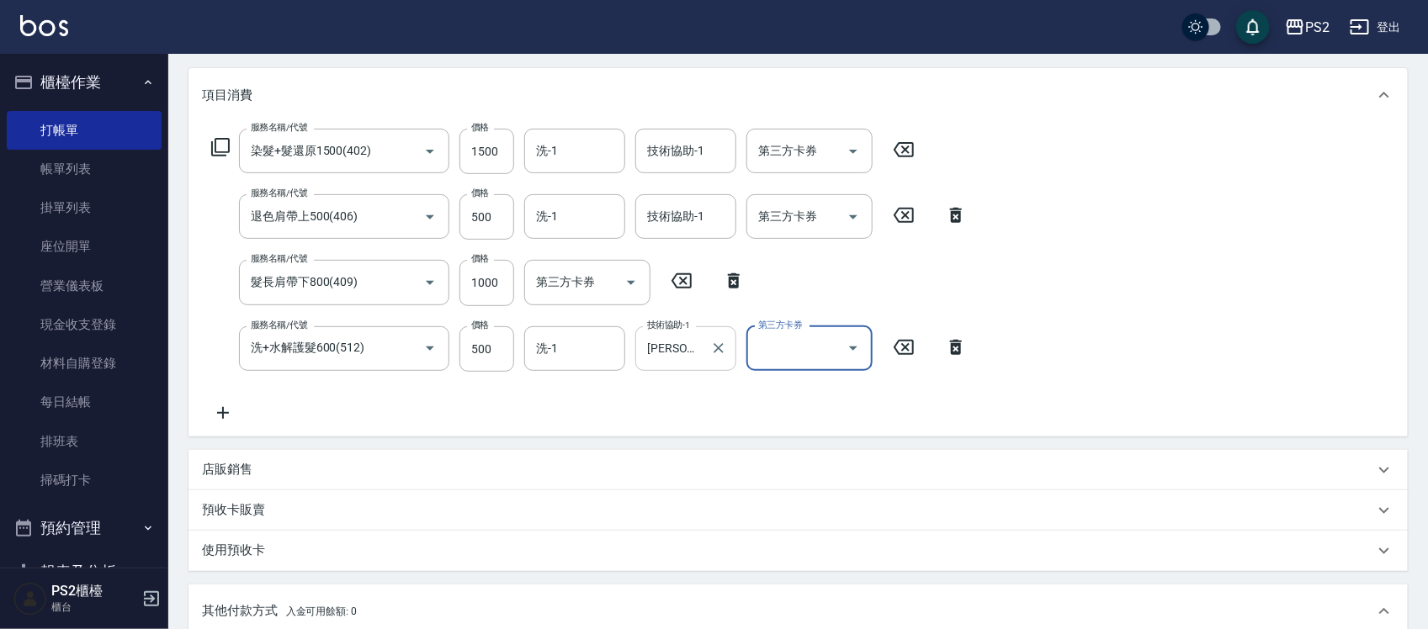
click at [724, 358] on div at bounding box center [718, 348] width 22 height 45
click at [716, 343] on icon "Clear" at bounding box center [718, 348] width 17 height 17
click at [576, 345] on input "洗-1" at bounding box center [575, 348] width 86 height 29
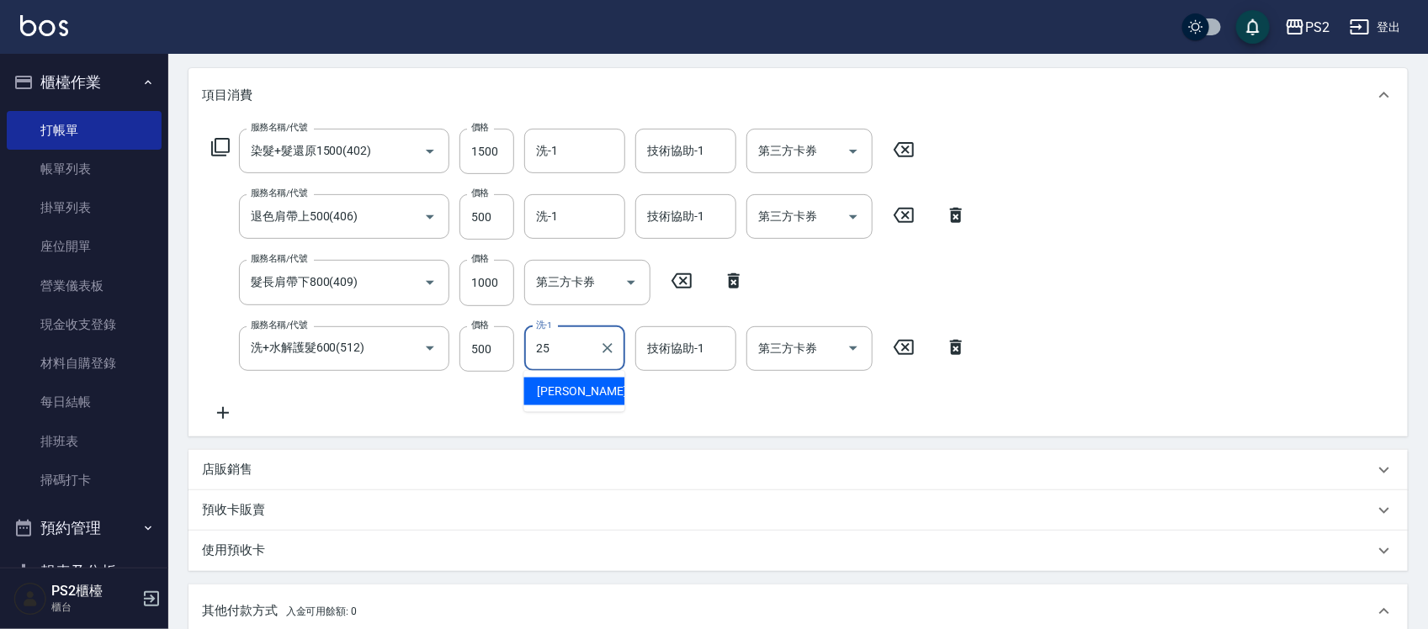
type input "Allan-25"
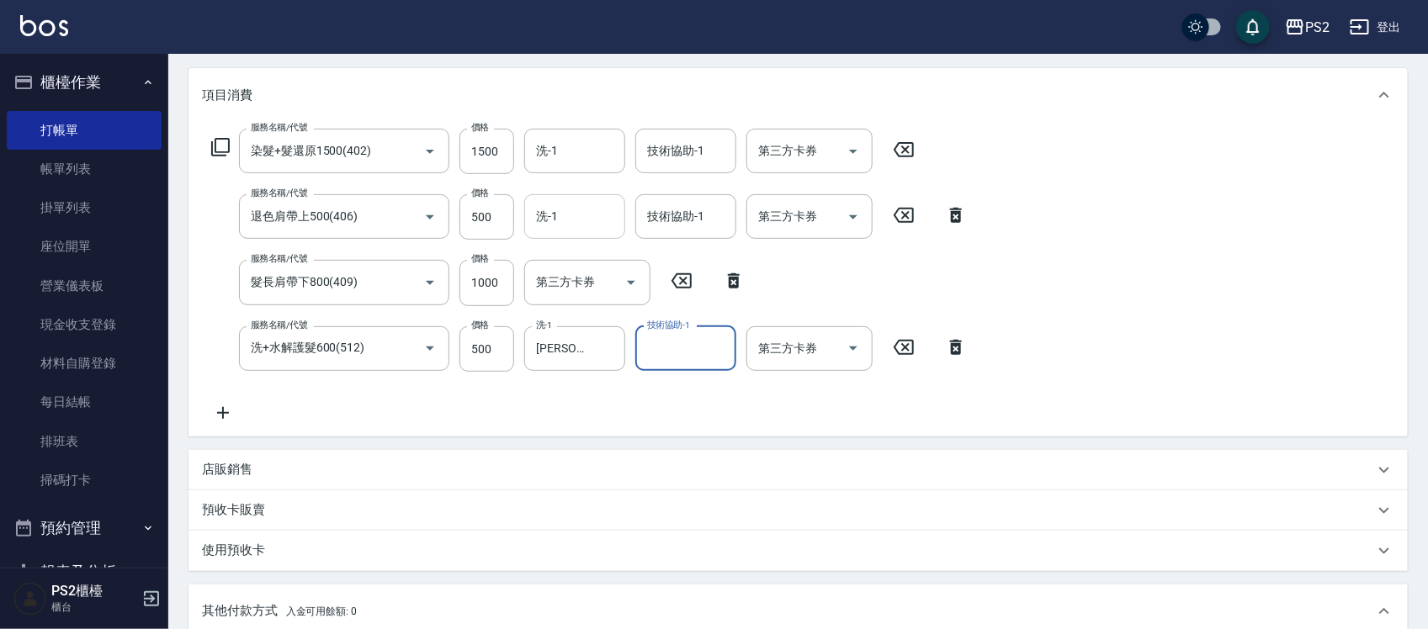
click at [581, 236] on div "洗-1" at bounding box center [574, 216] width 101 height 45
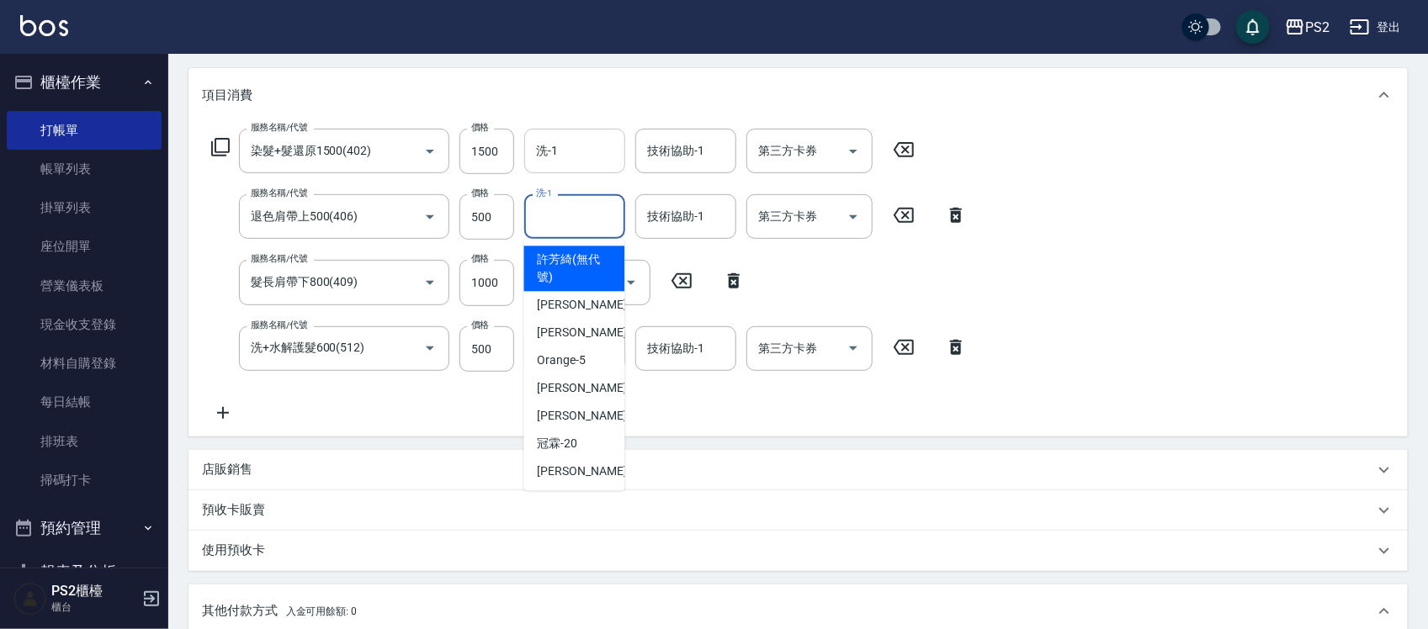
click at [565, 152] on input "洗-1" at bounding box center [575, 150] width 86 height 29
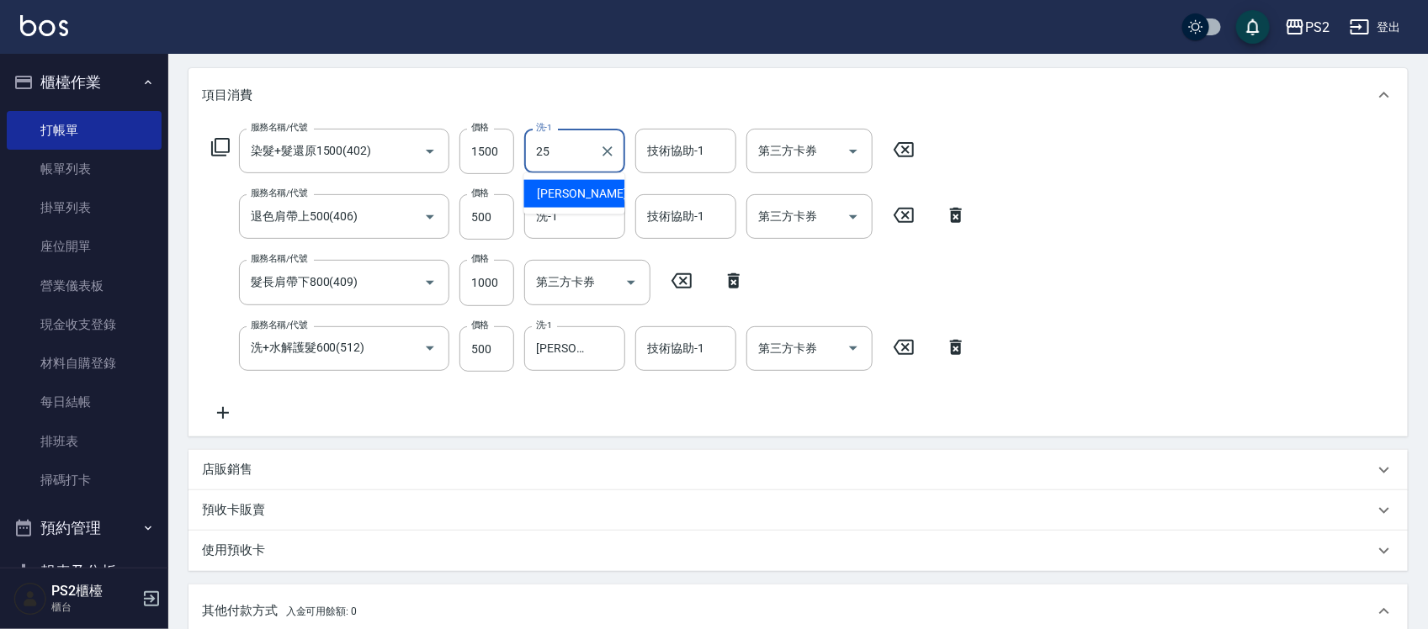
type input "Allan-25"
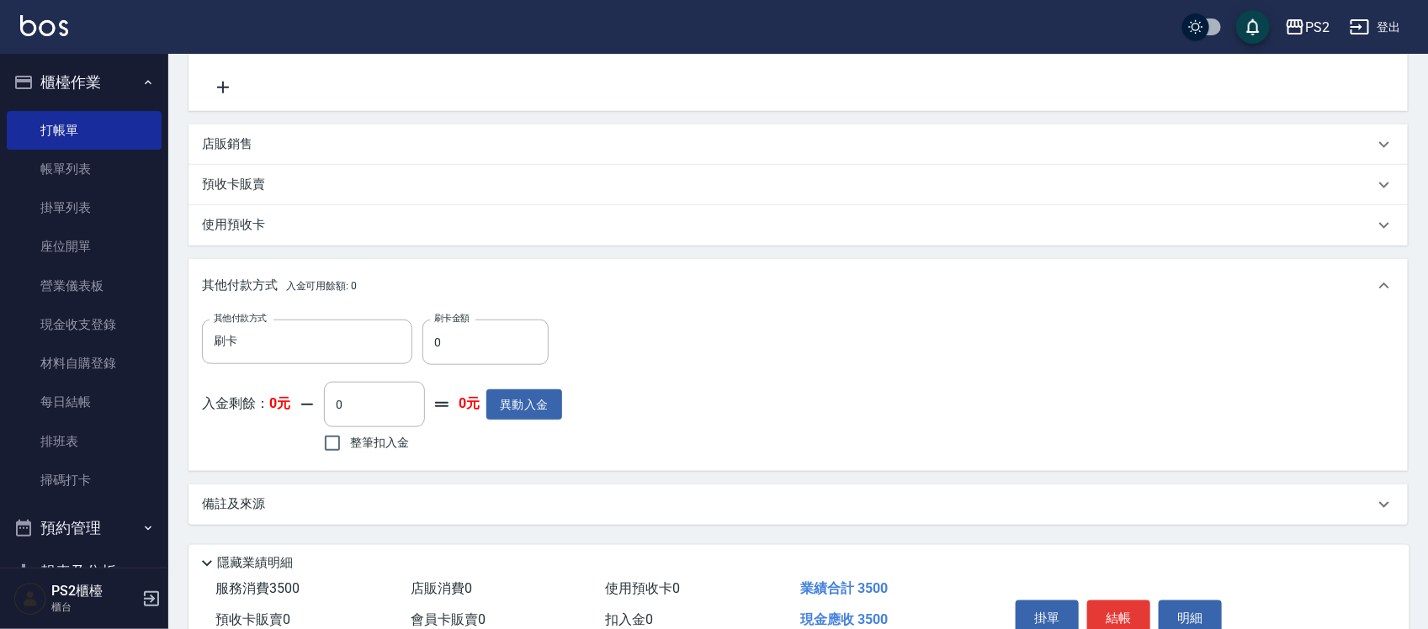
scroll to position [614, 0]
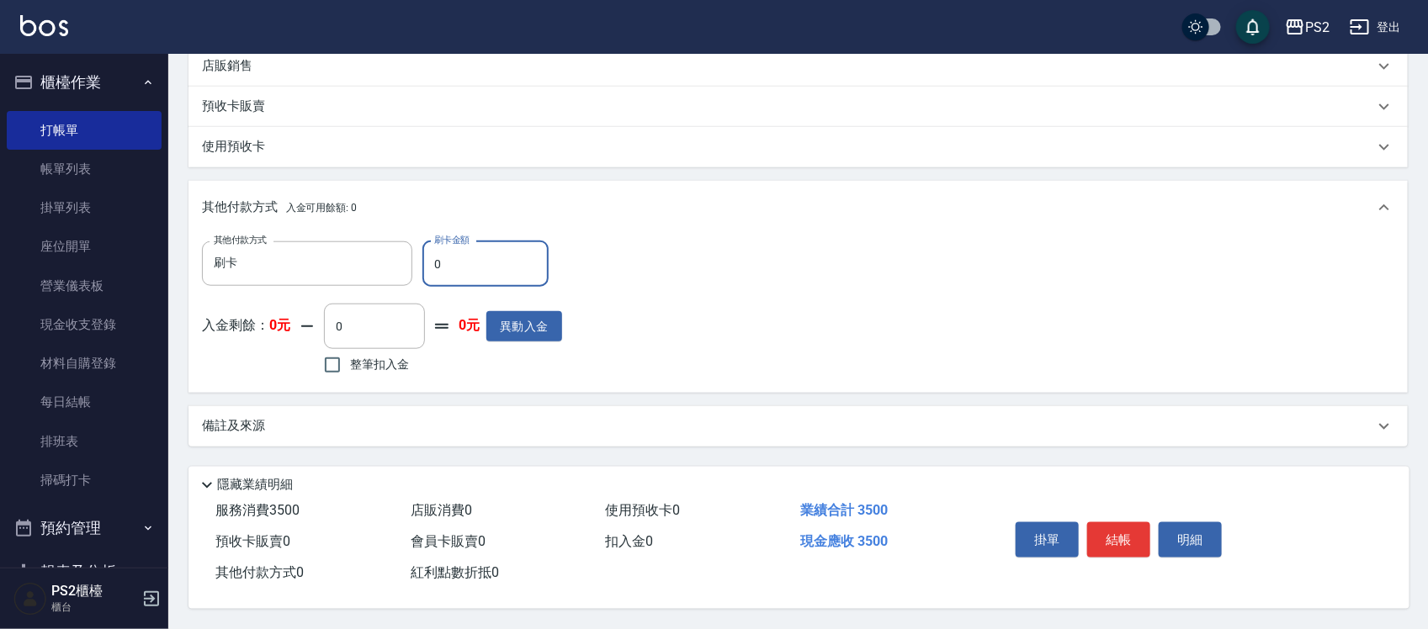
click at [459, 262] on input "0" at bounding box center [485, 264] width 126 height 45
type input "3500"
click at [1138, 539] on button "結帳" at bounding box center [1118, 540] width 63 height 35
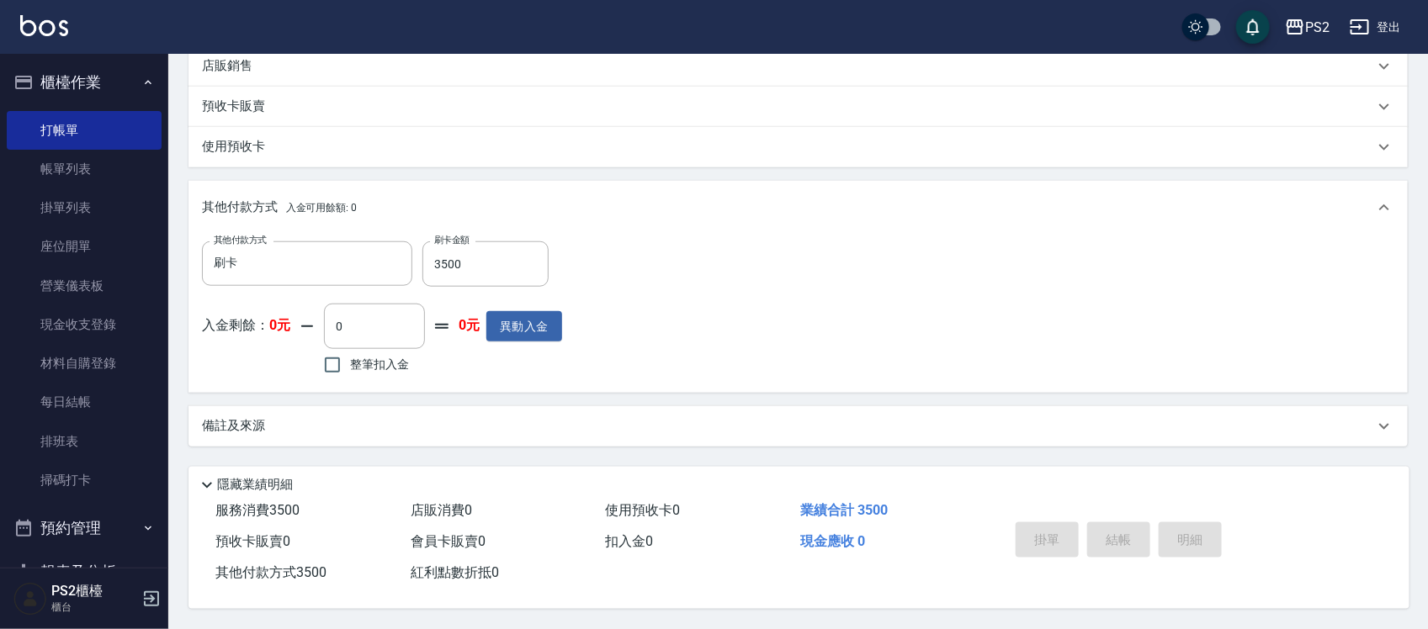
type input "2025/09/25 20:19"
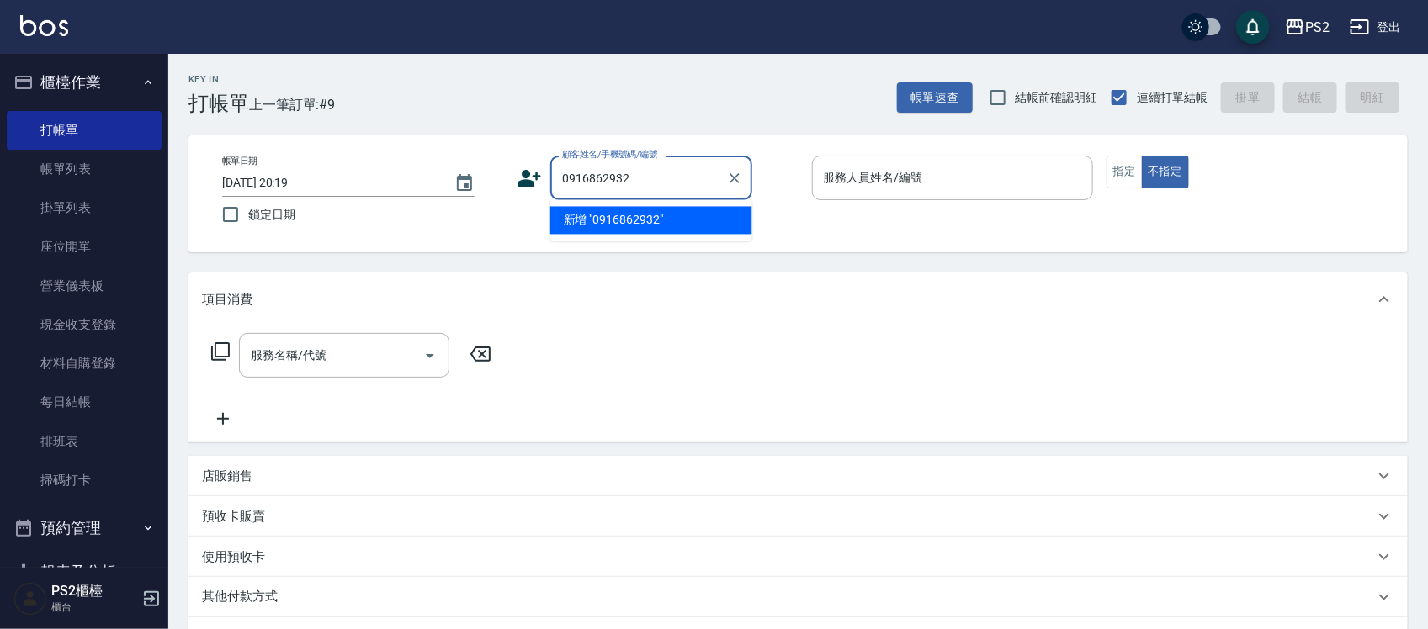
type input "0916862932"
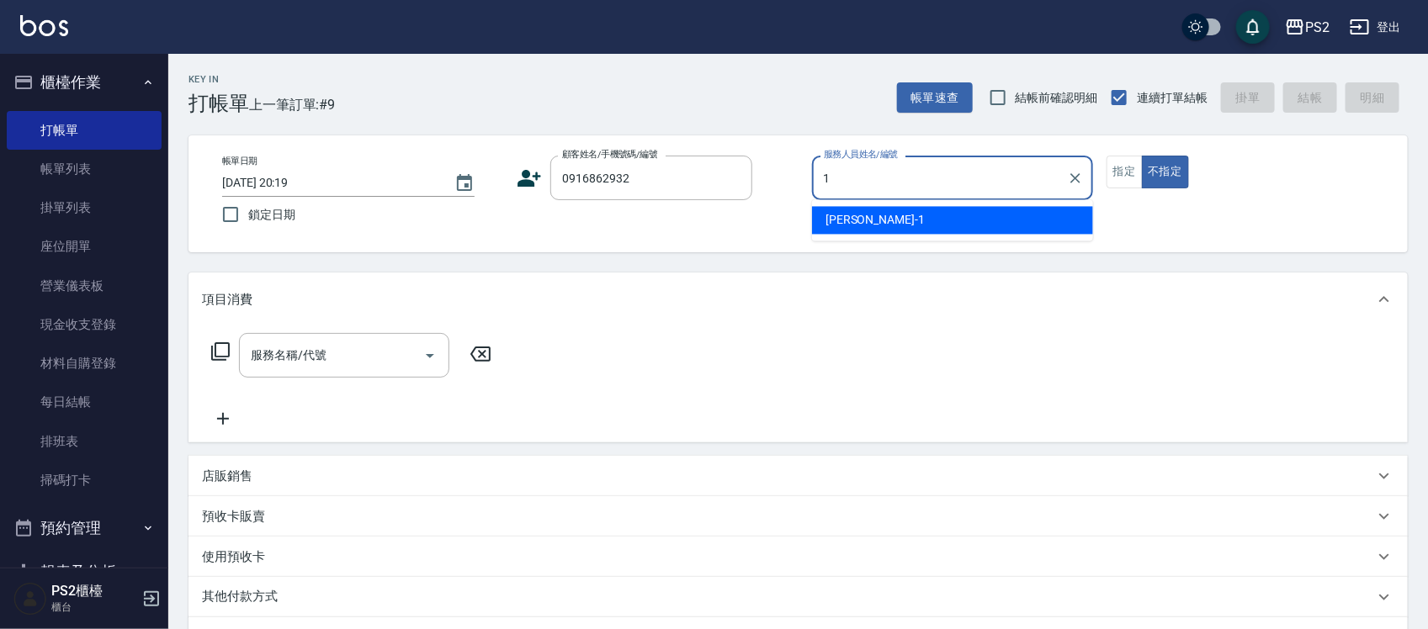
type input "Polly-1"
type button "false"
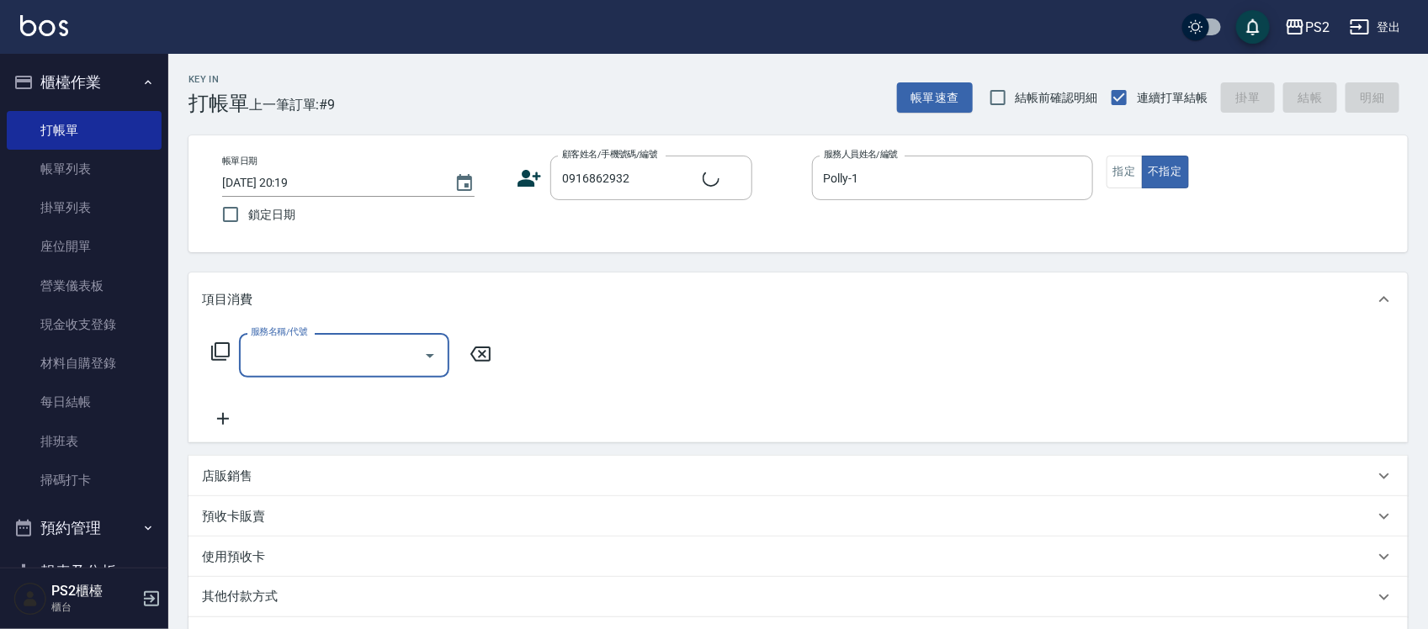
type input "鄭惟中/0916862932/"
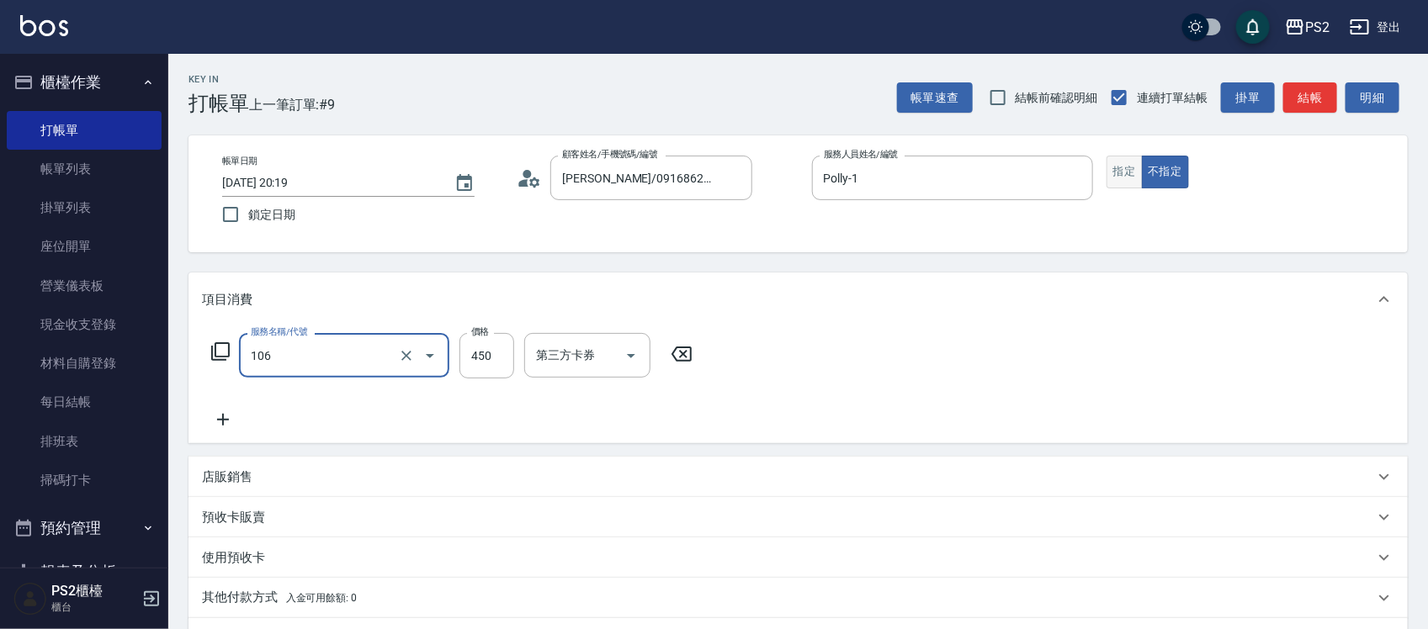
type input "A級單剪(106)"
click at [1125, 175] on button "指定" at bounding box center [1125, 172] width 36 height 33
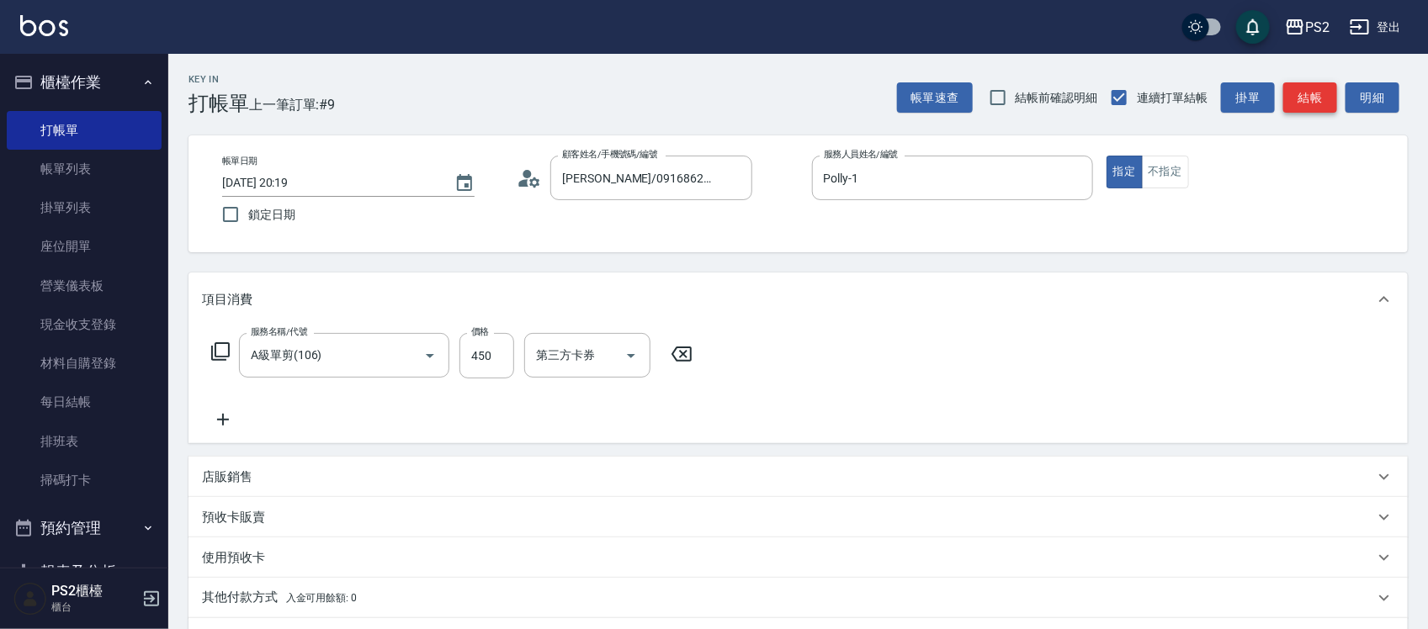
click at [1326, 85] on button "結帳" at bounding box center [1310, 97] width 54 height 31
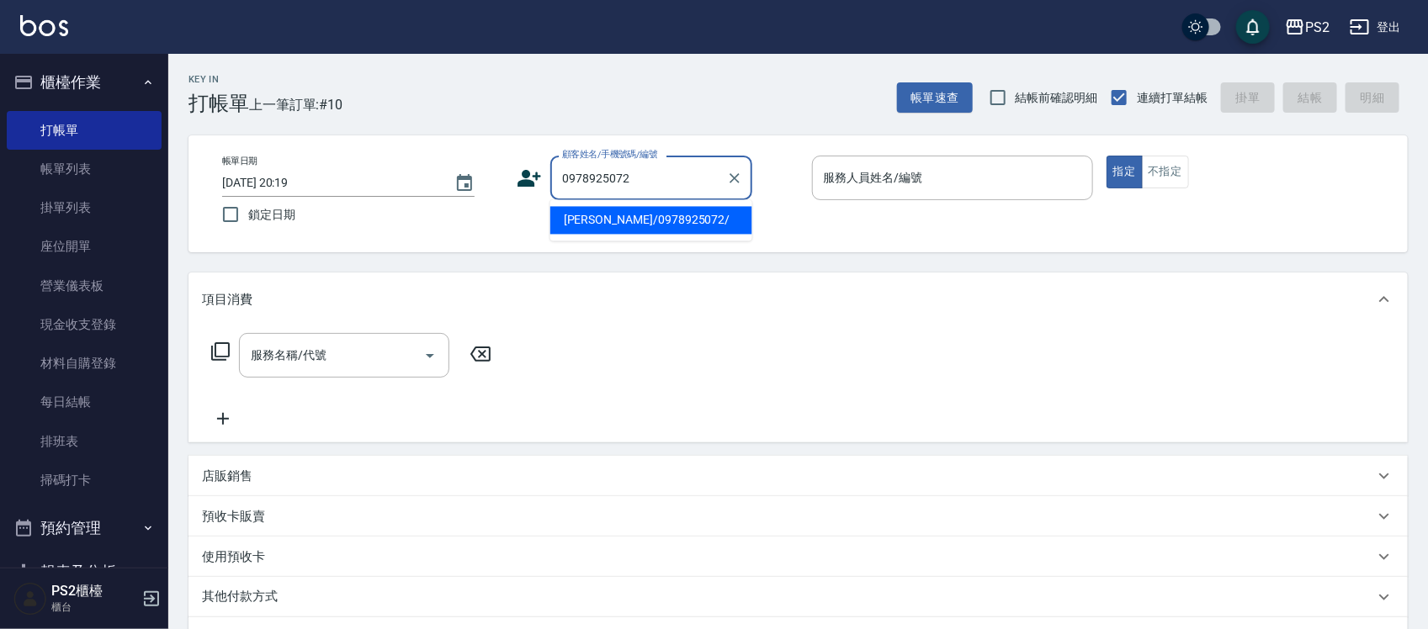
type input "王凱軍/0978925072/"
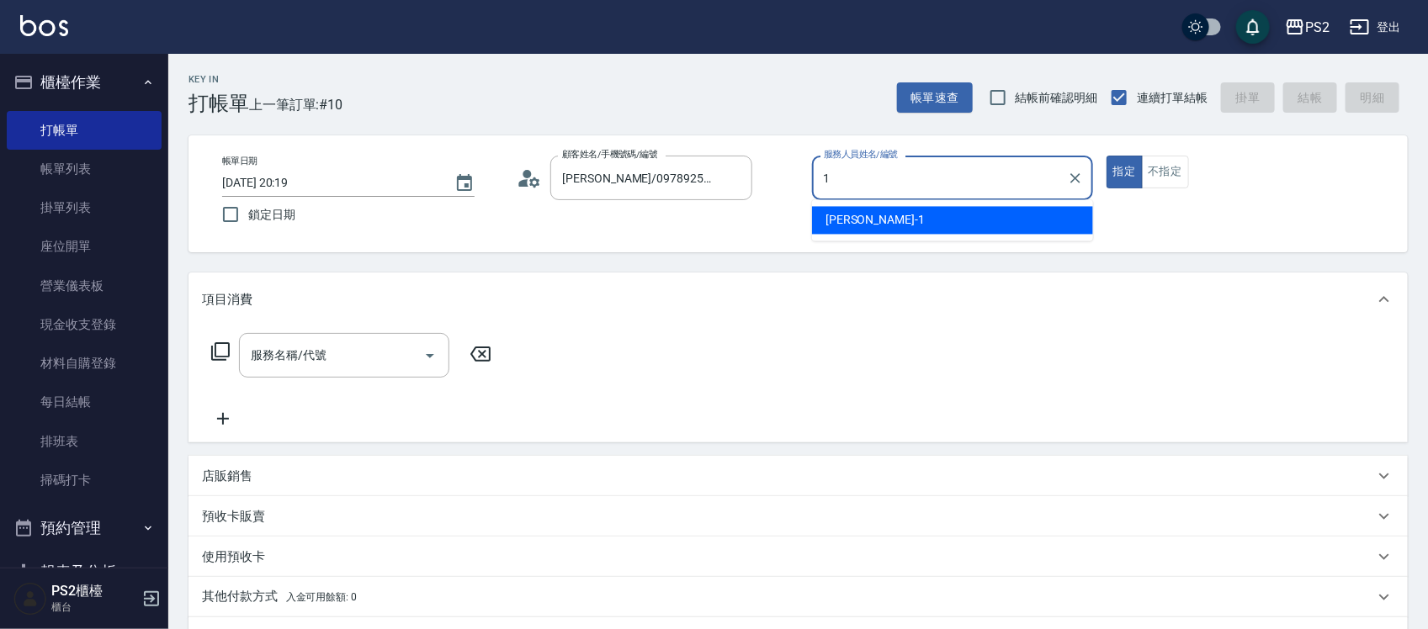
type input "Polly-1"
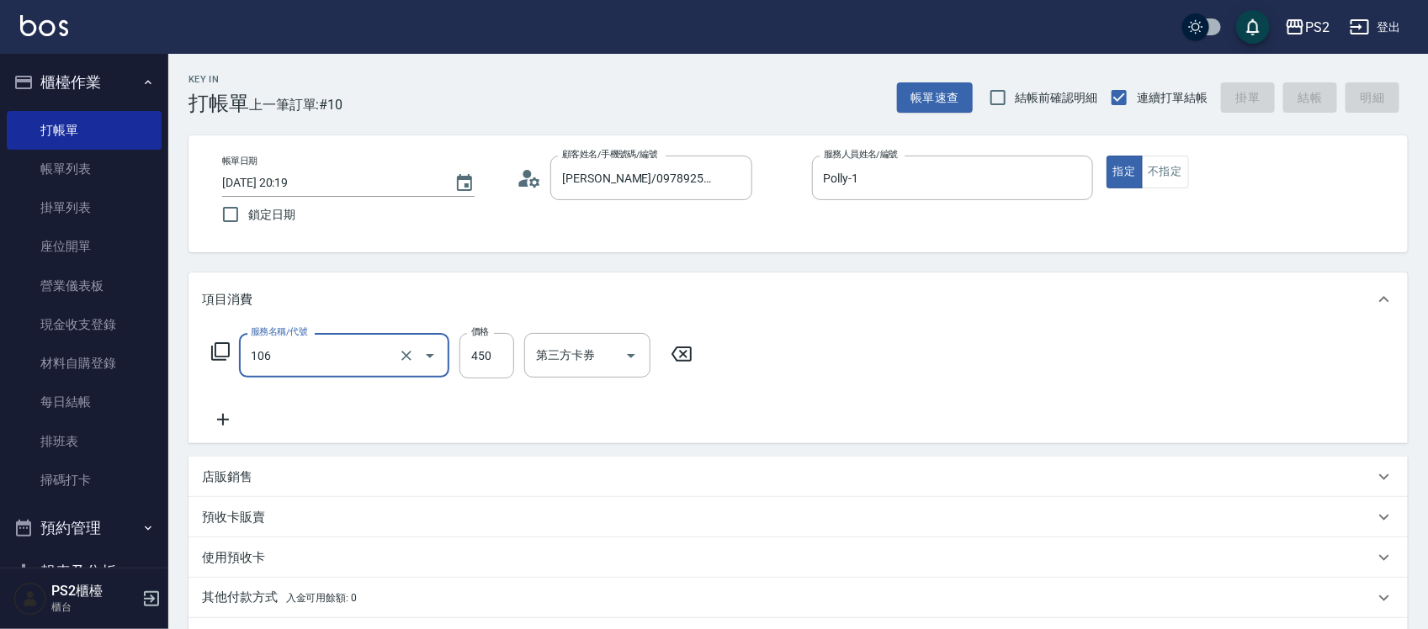
type input "106"
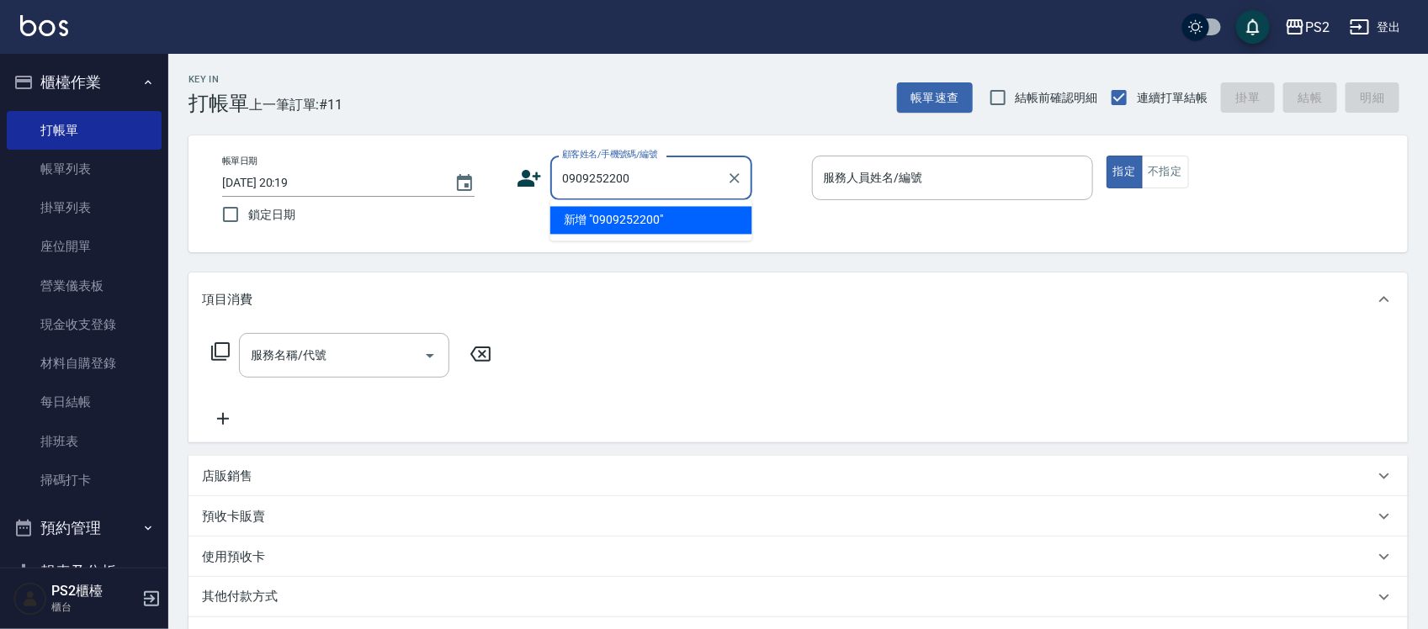
type input "0909252200"
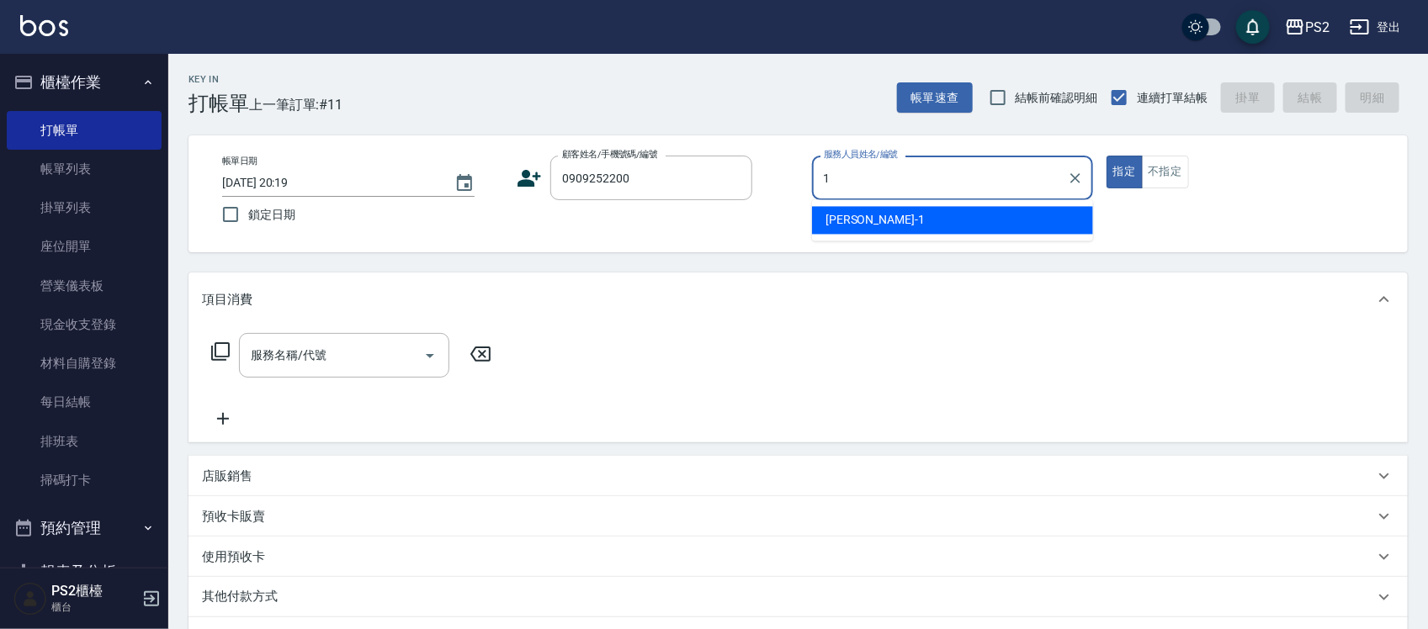
type input "Polly-1"
type input "廖棕畯/0909252200/"
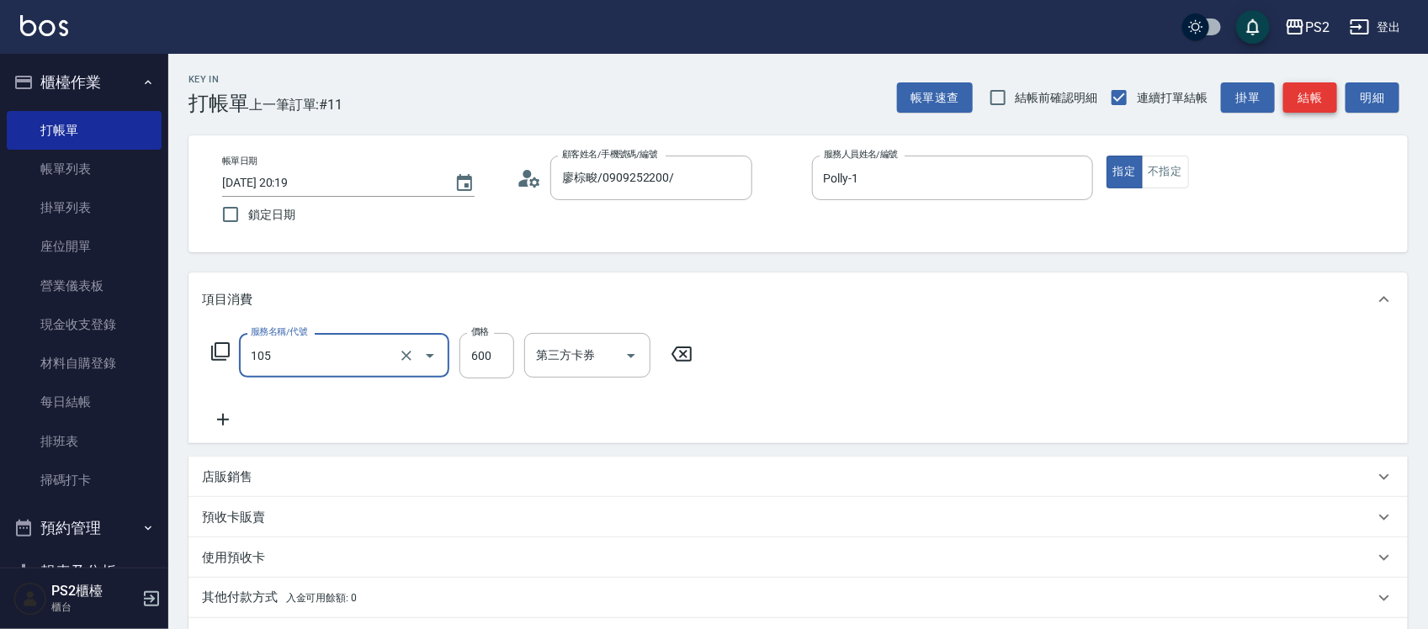
type input "A級洗剪600(105)"
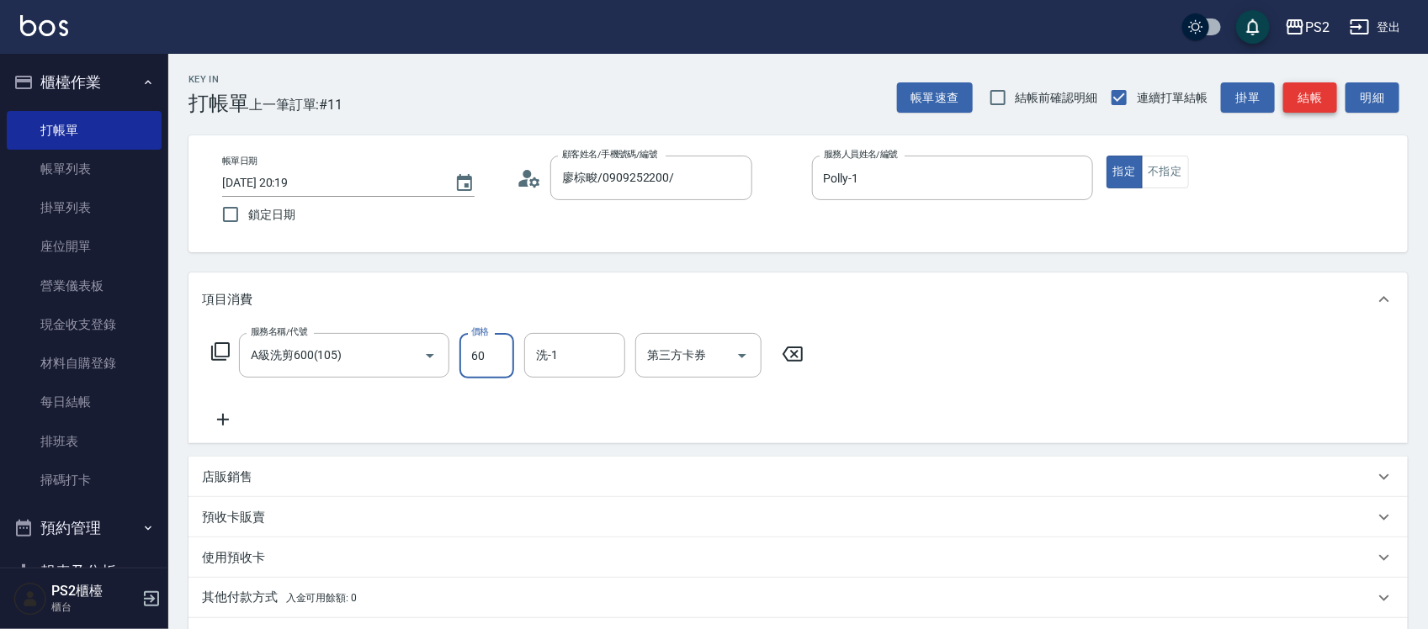
type input "600"
type input "冠霖-20"
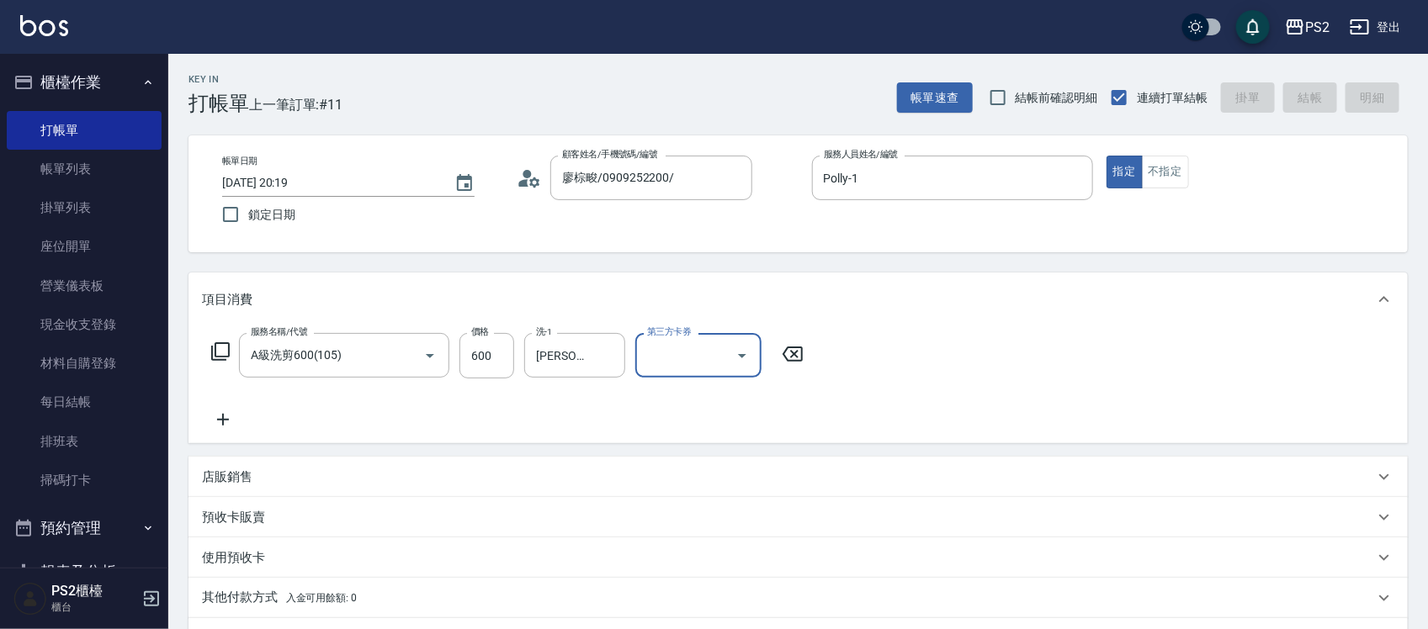
type input "2025/09/25 20:20"
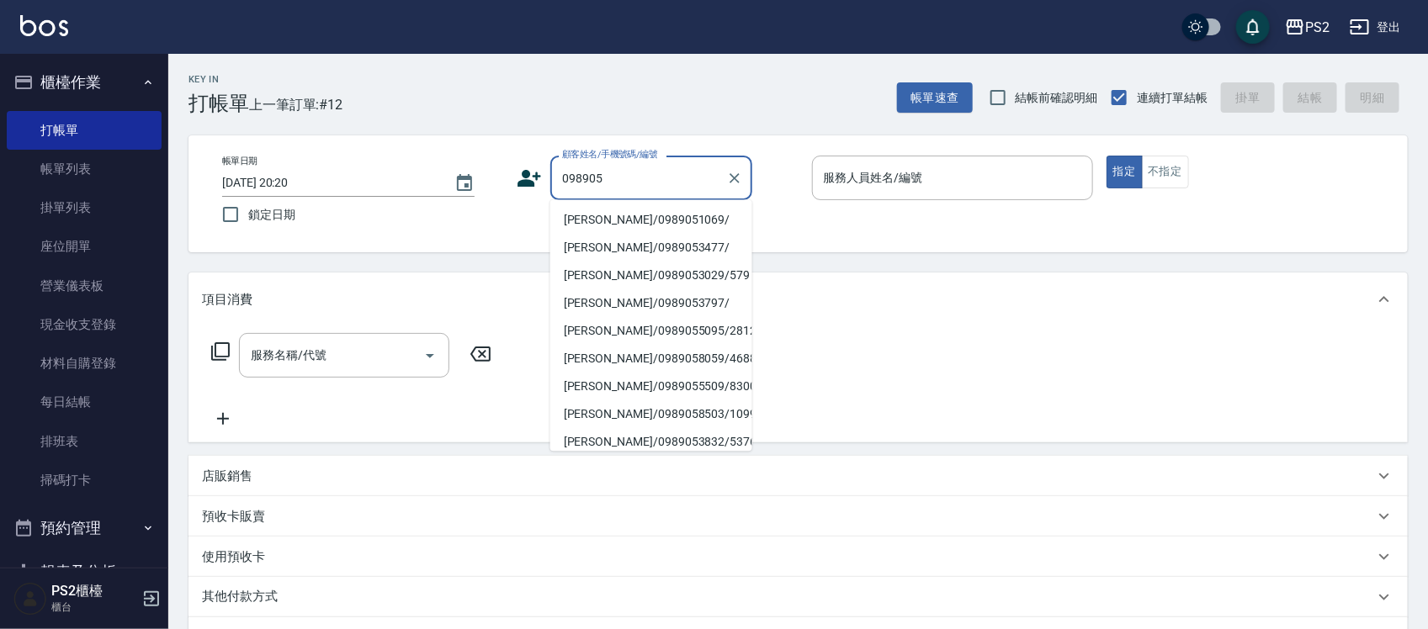
type input "李守程/0989051069/"
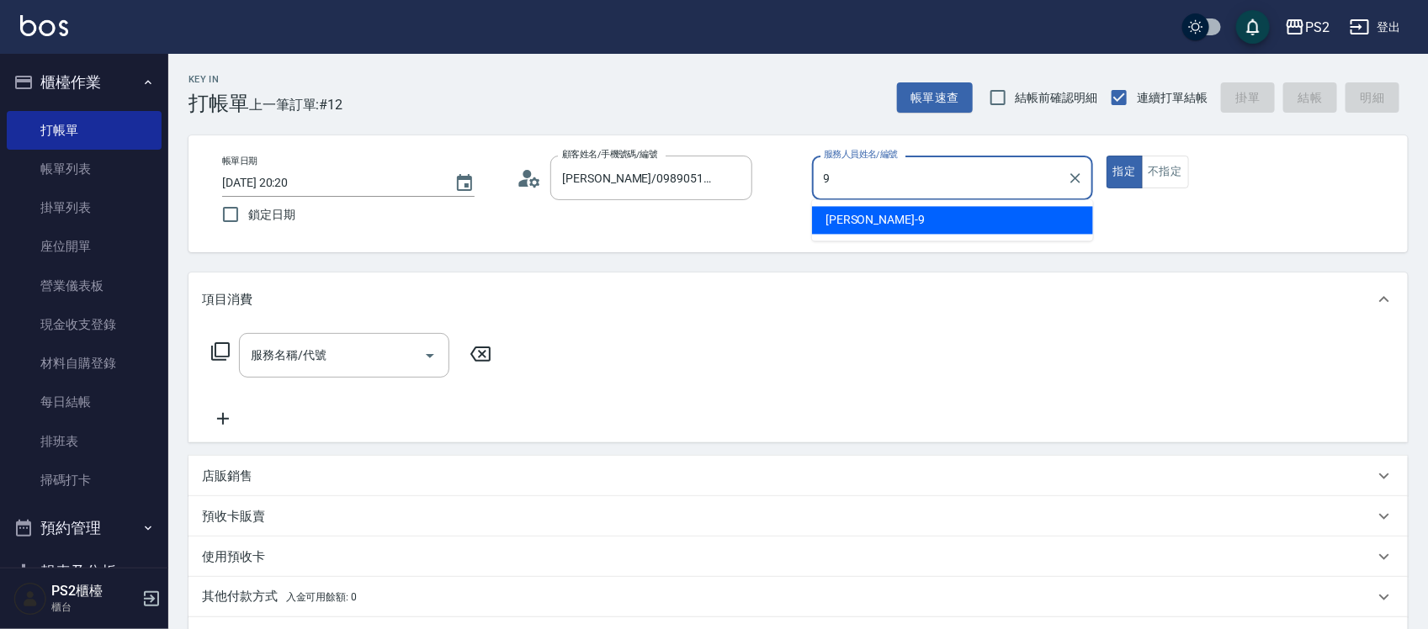
type input "Nina-9"
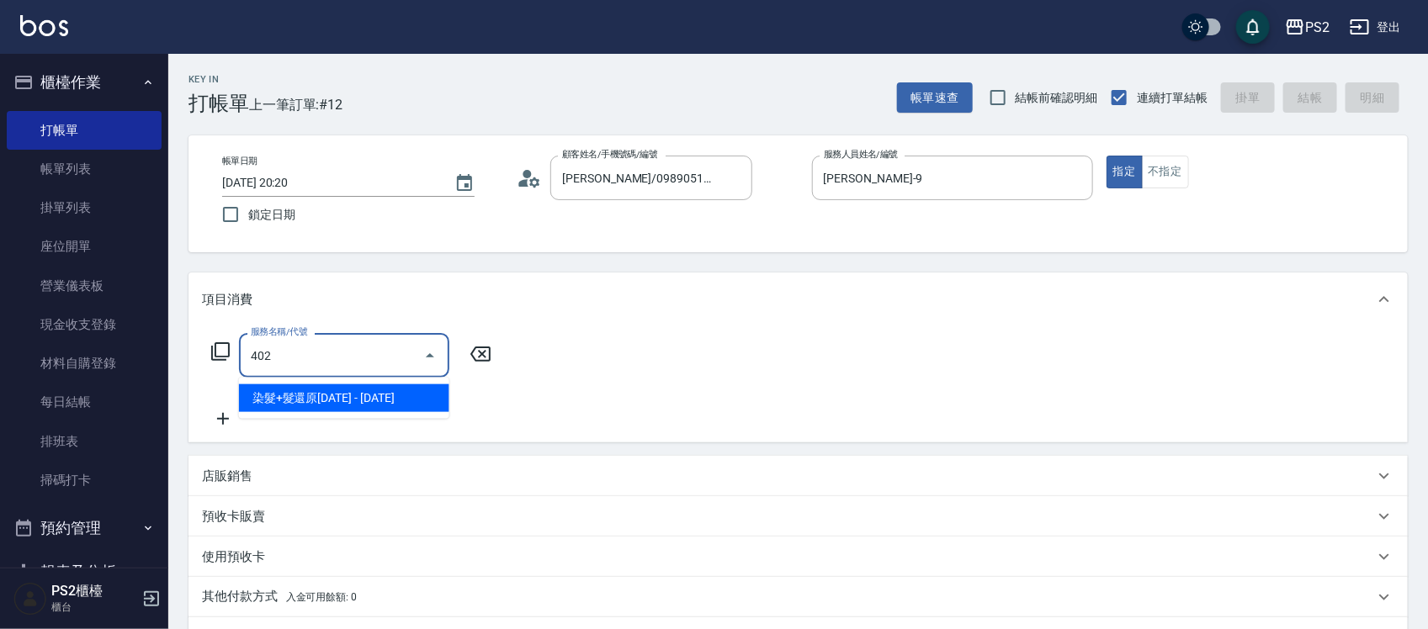
type input "染髮+髮還原1500(402)"
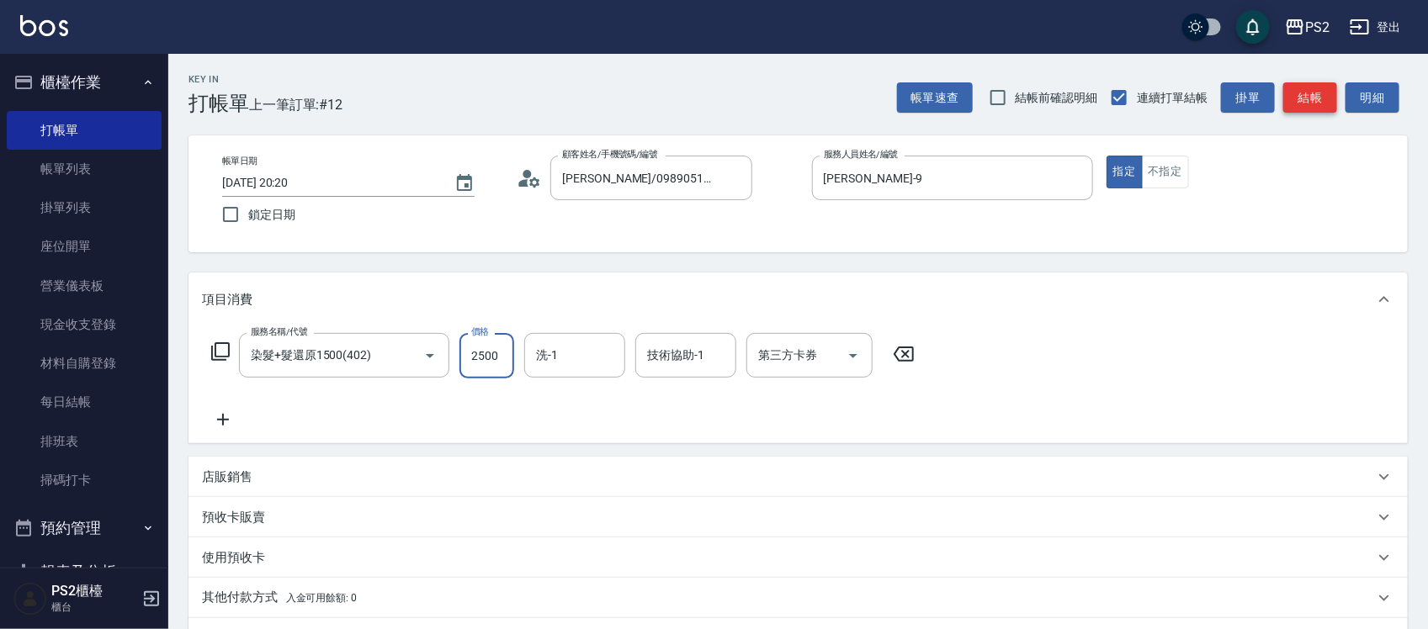
type input "2500"
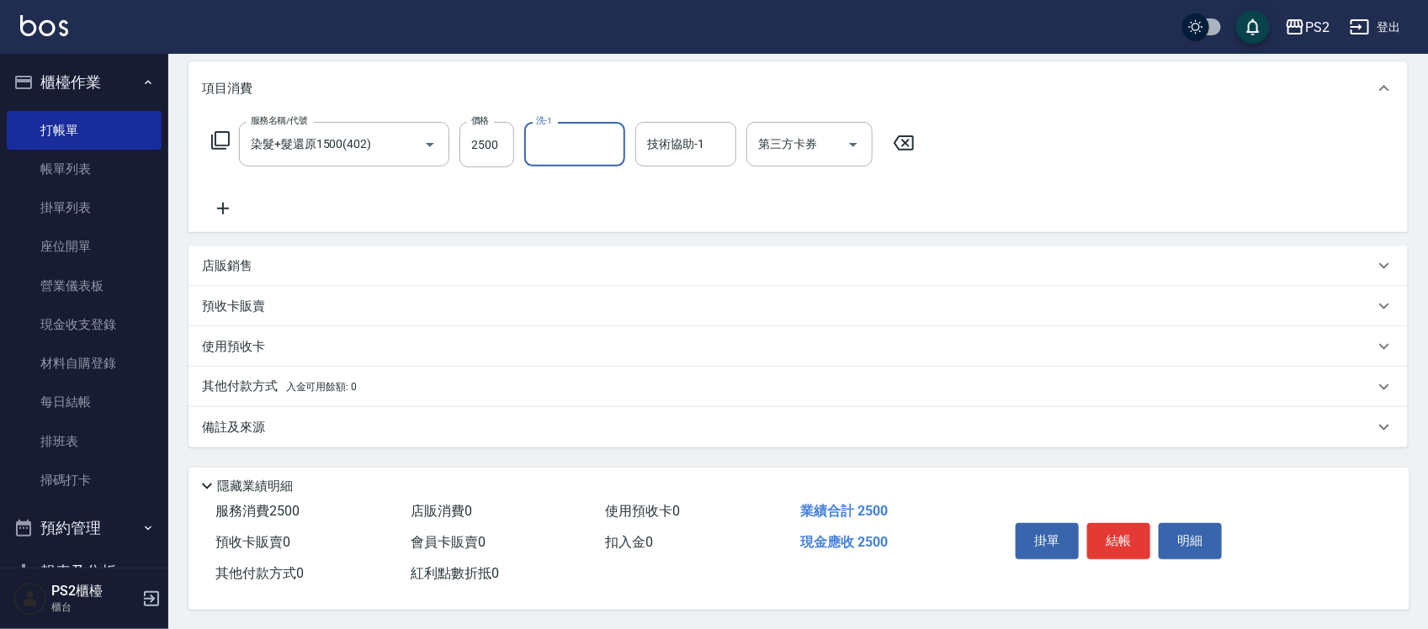
scroll to position [217, 0]
click at [279, 377] on p "其他付款方式 入金可用餘額: 0" at bounding box center [279, 386] width 155 height 19
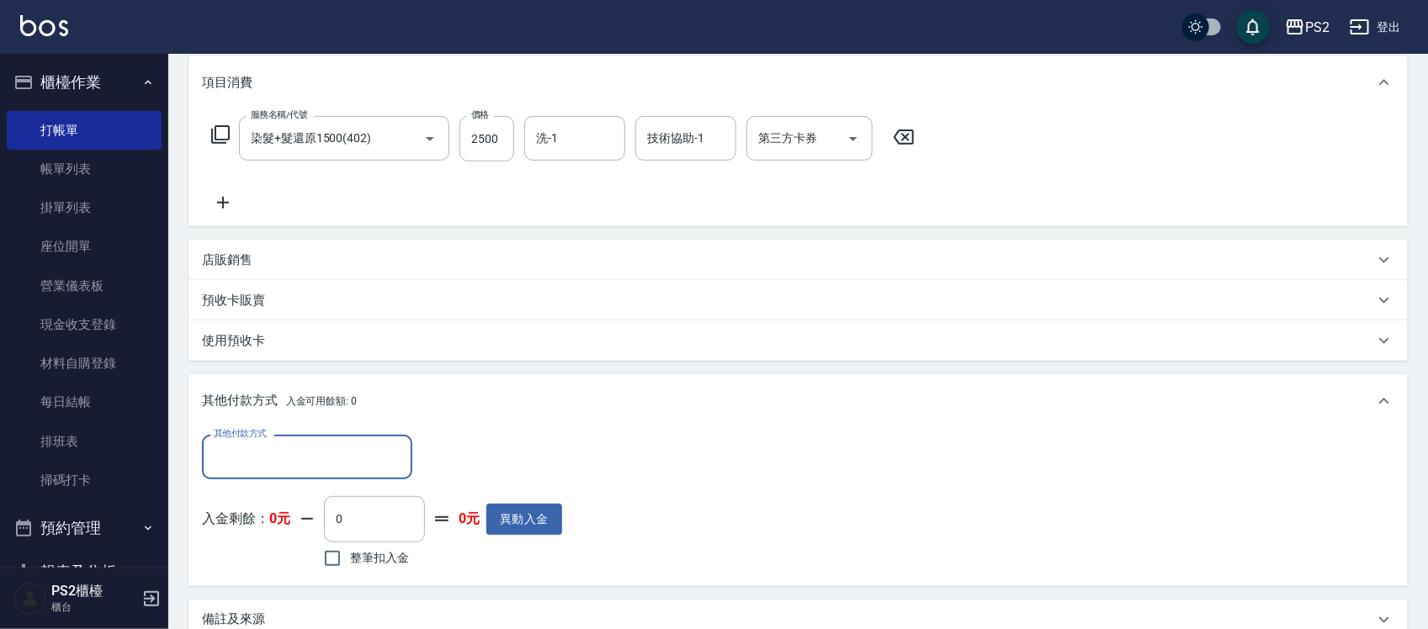
scroll to position [0, 0]
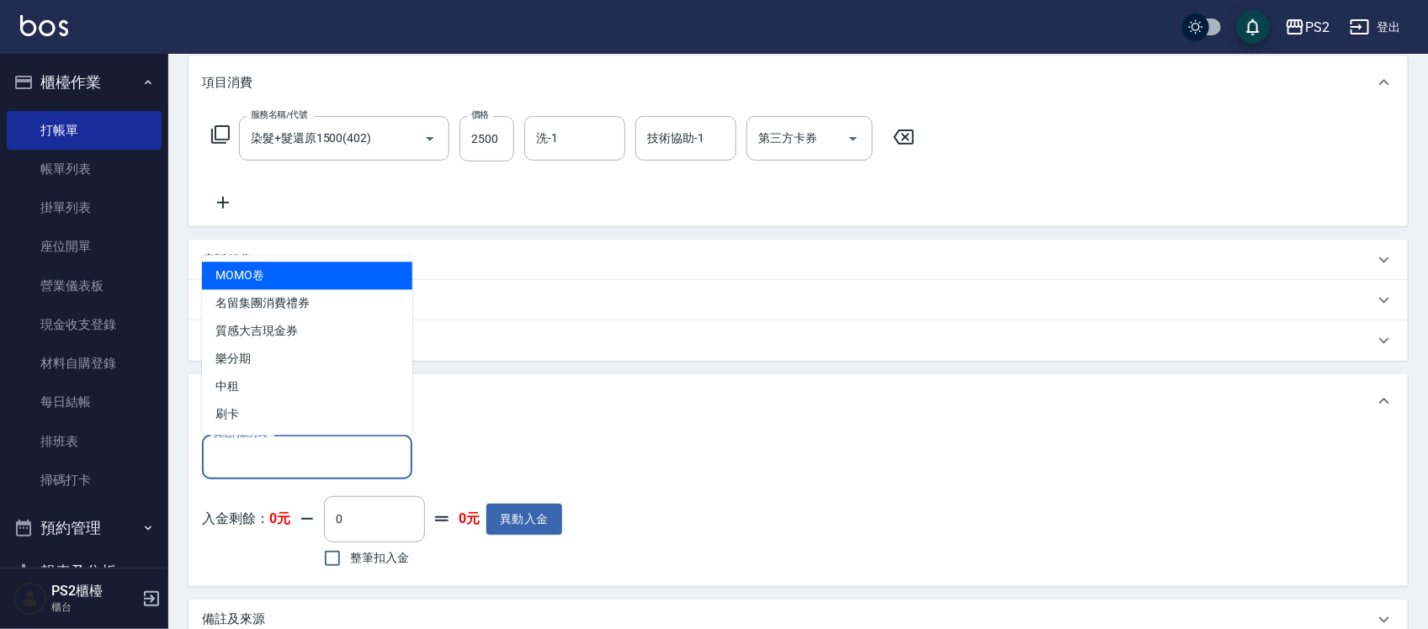
click at [227, 456] on input "其他付款方式" at bounding box center [307, 457] width 195 height 29
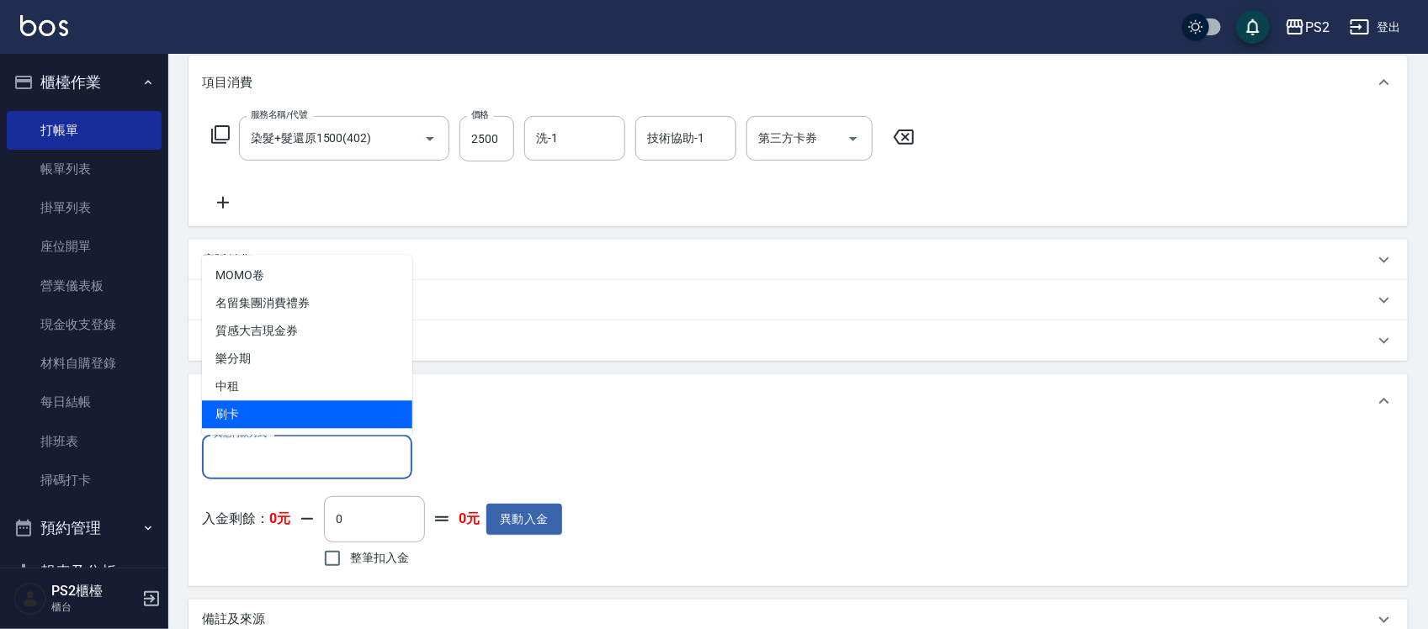
click at [272, 413] on span "刷卡" at bounding box center [307, 415] width 210 height 28
type input "刷卡"
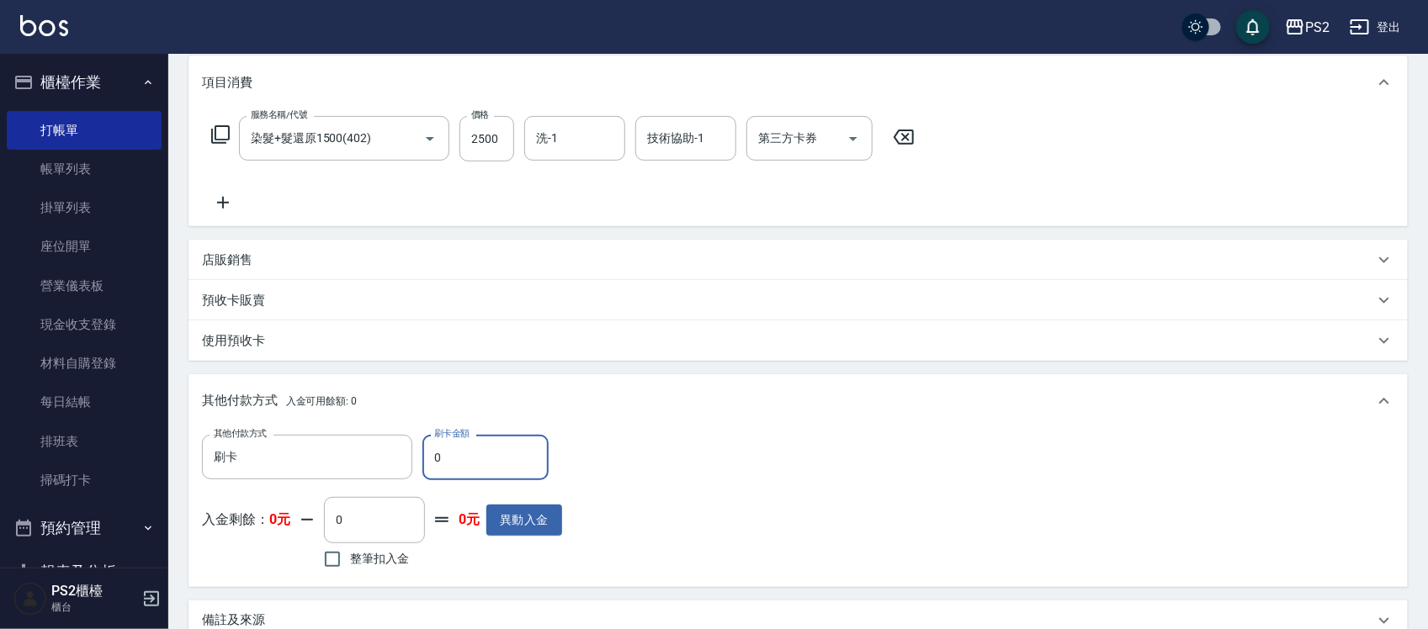
click at [476, 455] on input "0" at bounding box center [485, 457] width 126 height 45
click at [477, 455] on input "0" at bounding box center [485, 457] width 126 height 45
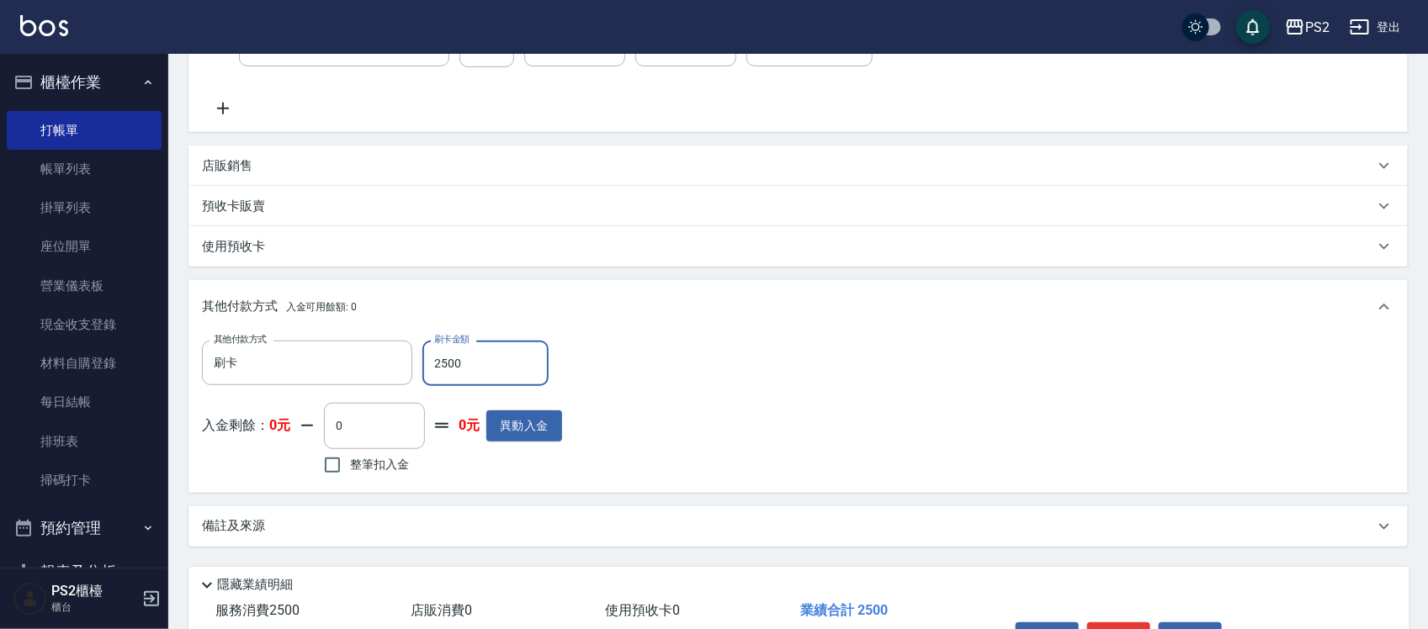
scroll to position [417, 0]
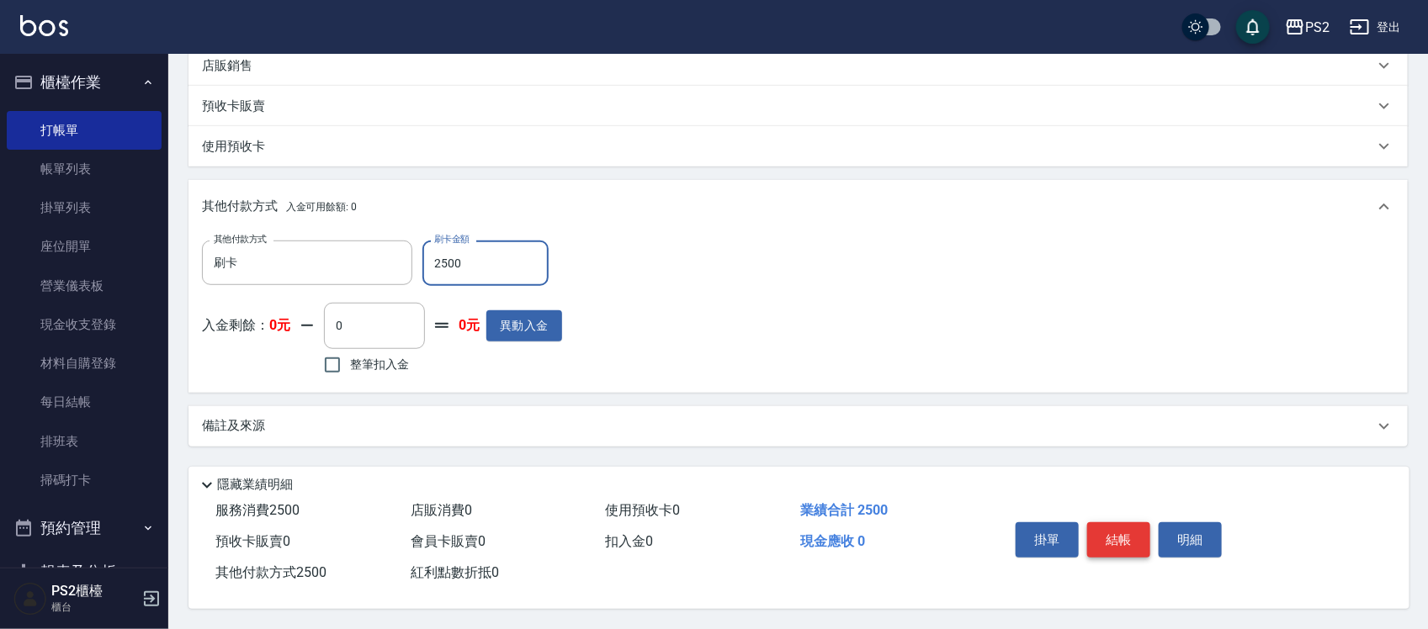
type input "2500"
click at [1117, 532] on button "結帳" at bounding box center [1118, 540] width 63 height 35
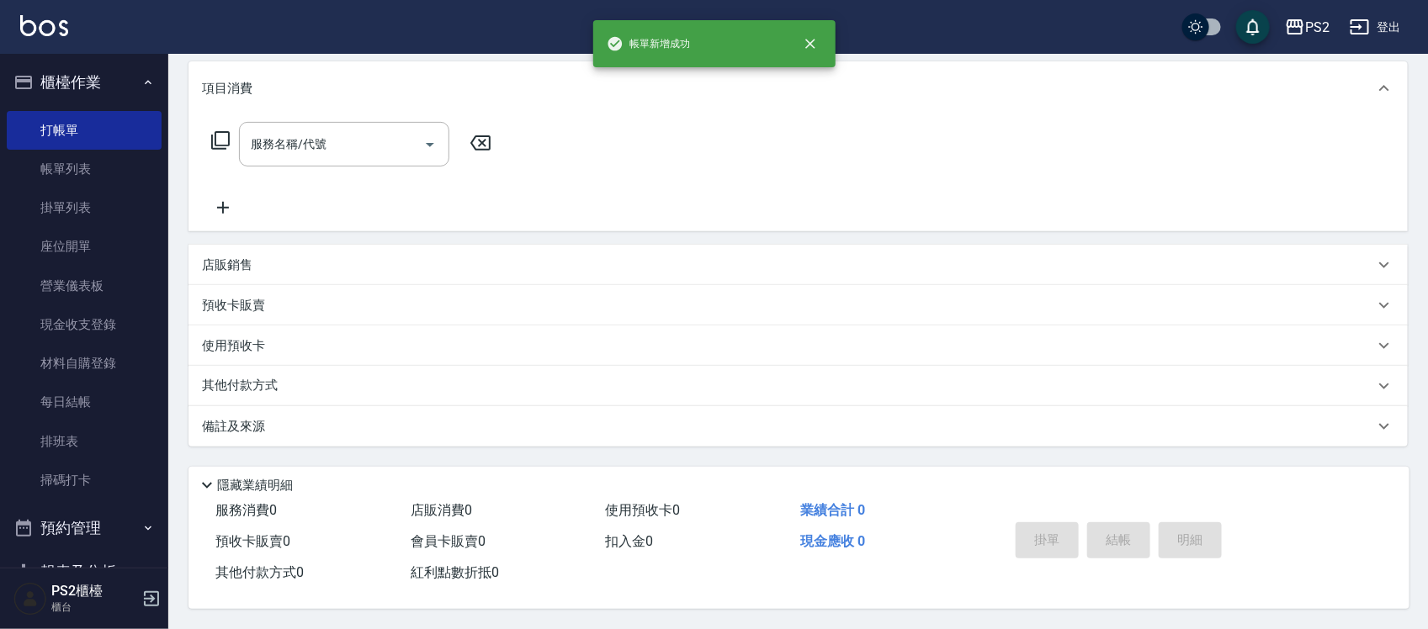
scroll to position [0, 0]
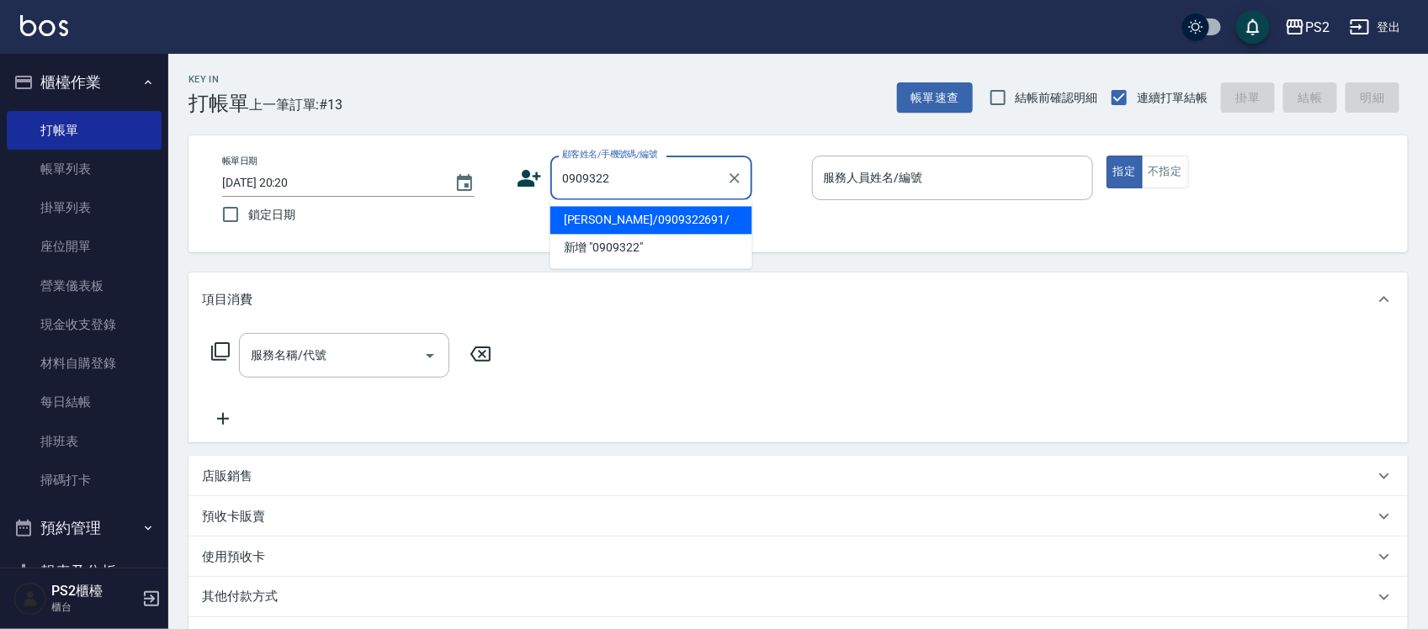
type input "柯又睿/0909322691/"
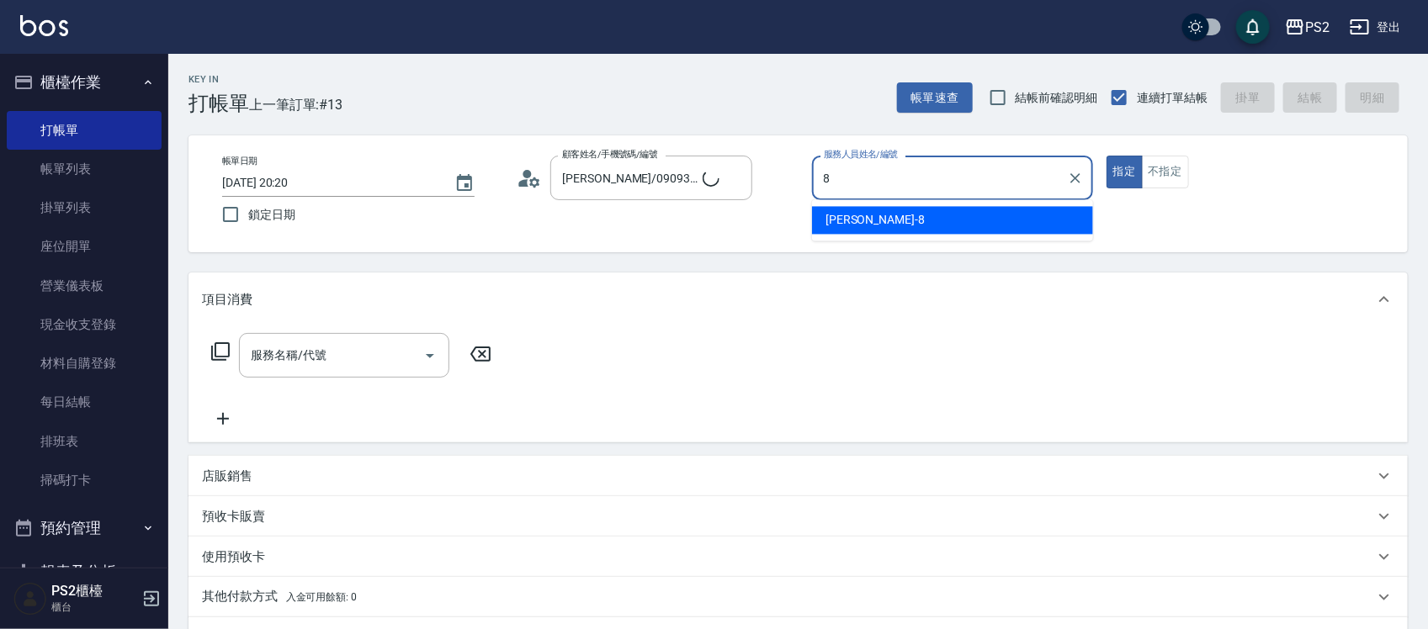
type input "Lori-8"
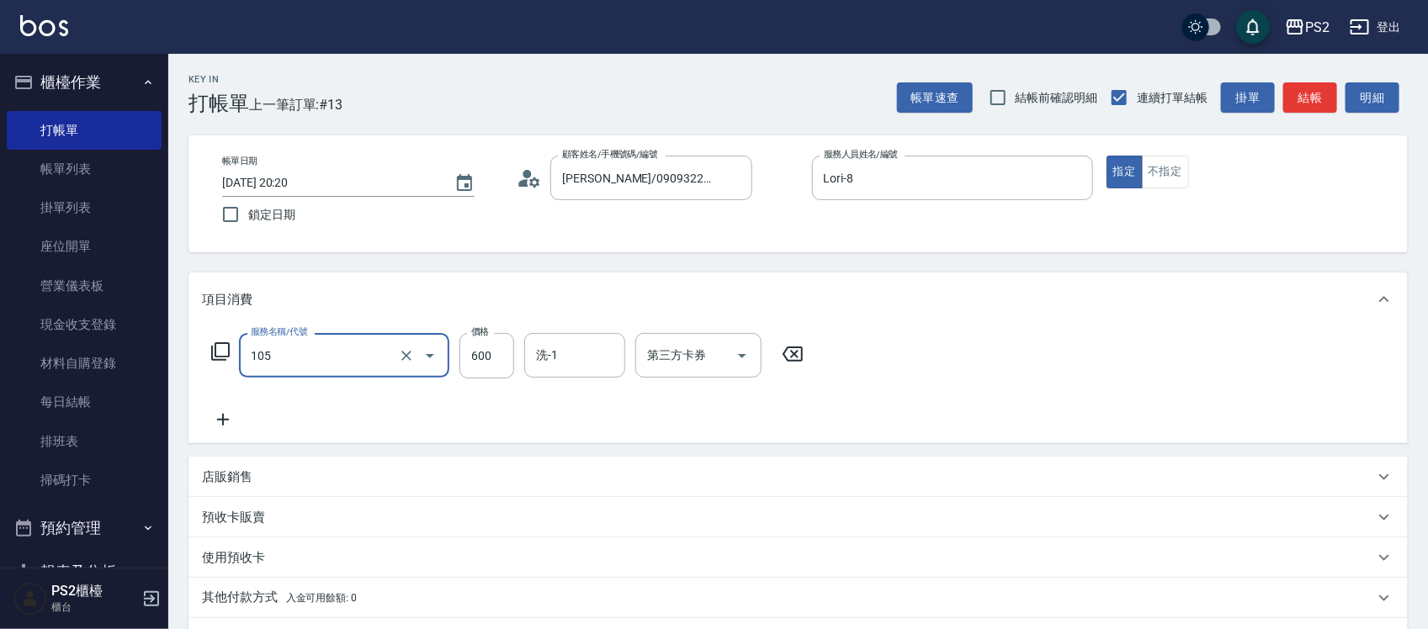
type input "A級洗剪600(105)"
type input "8"
click at [370, 368] on input "A級洗剪600(105)" at bounding box center [321, 355] width 148 height 29
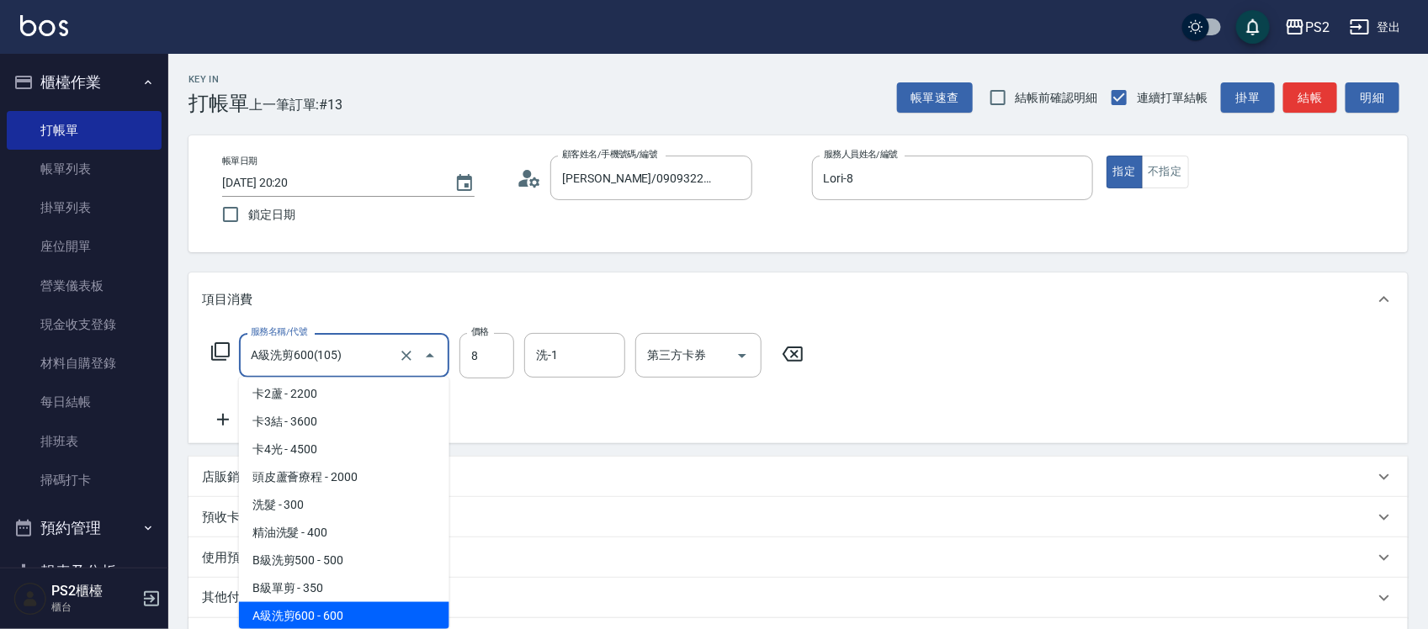
click at [370, 368] on input "A級洗剪600(105)" at bounding box center [321, 355] width 148 height 29
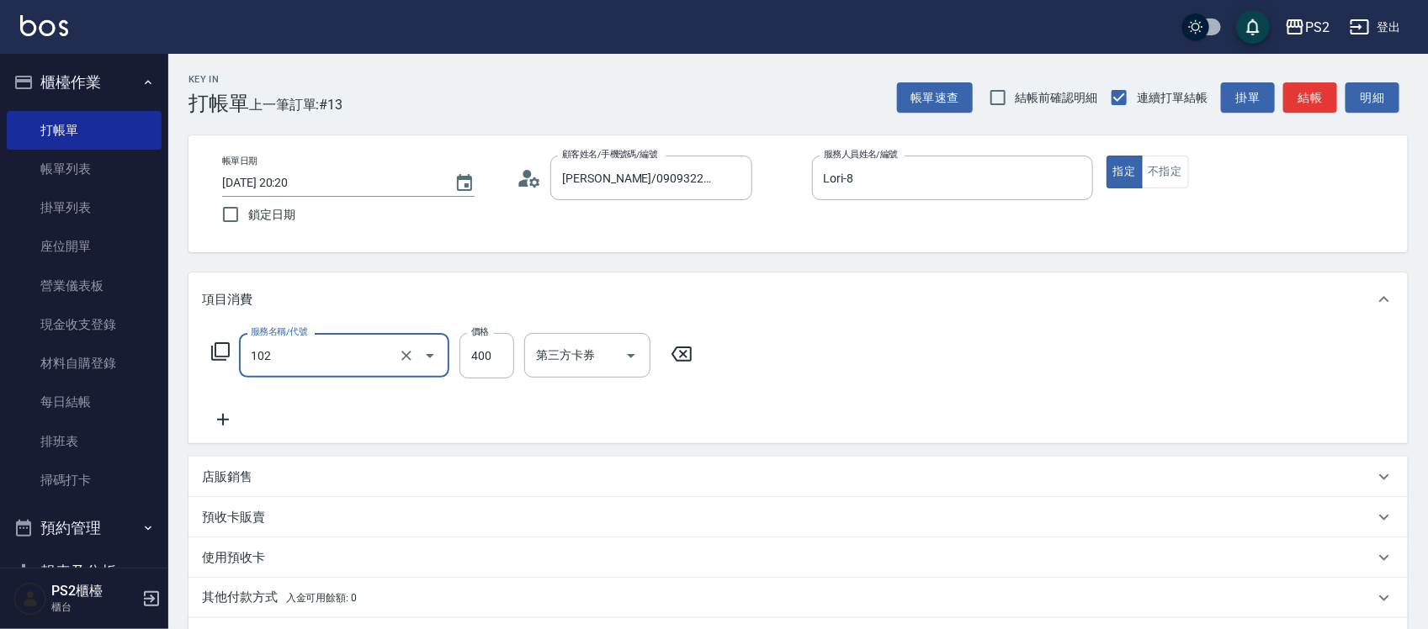
type input "精油洗髮(102)"
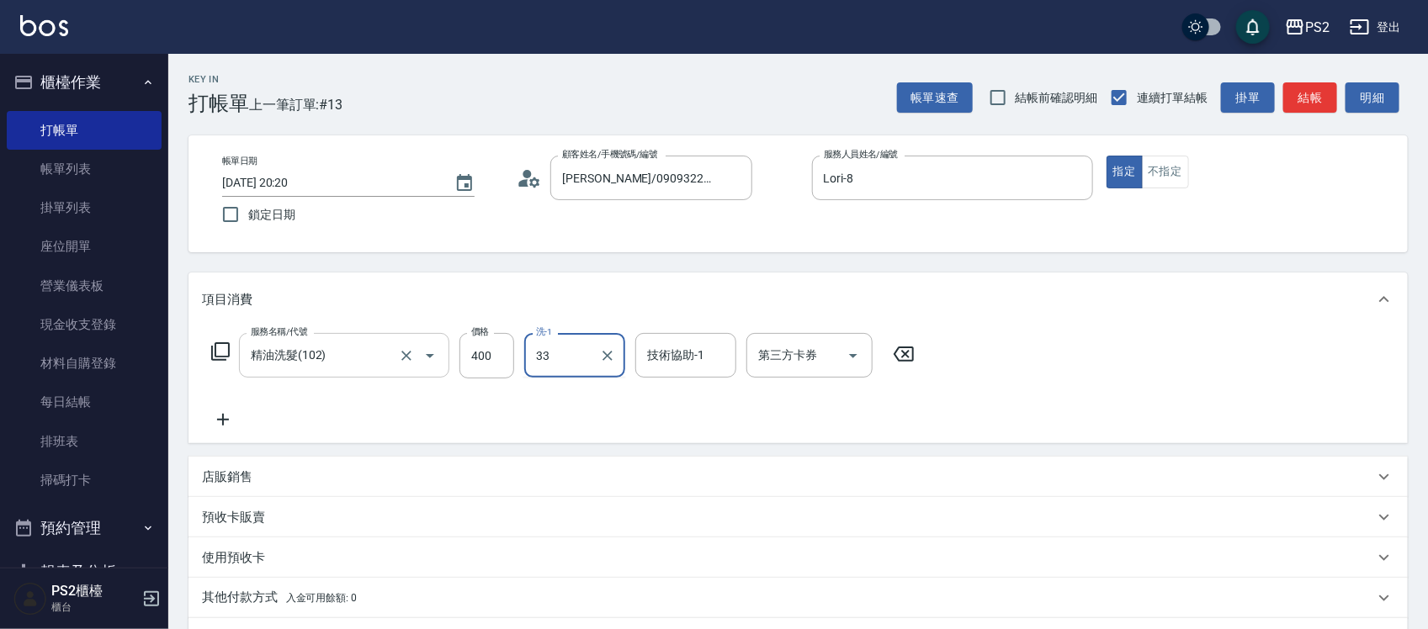
type input "培芯-33"
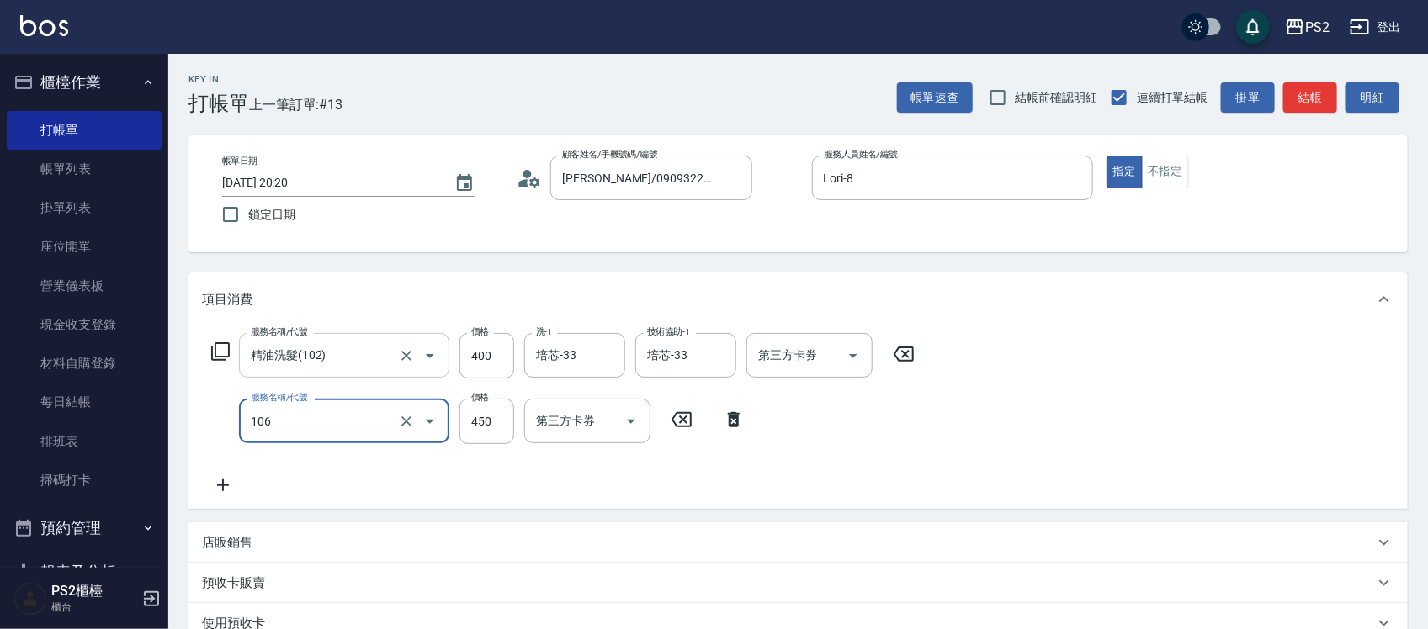
type input "A級單剪(106)"
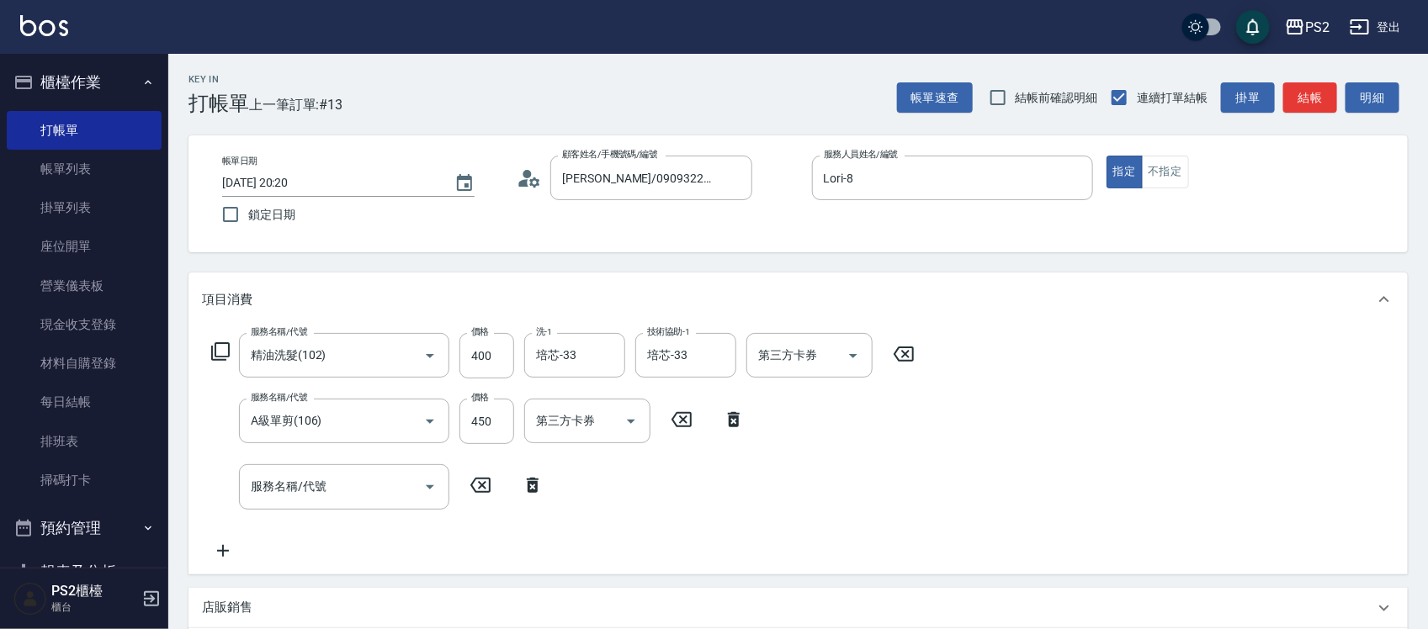
click at [535, 481] on icon at bounding box center [533, 485] width 12 height 15
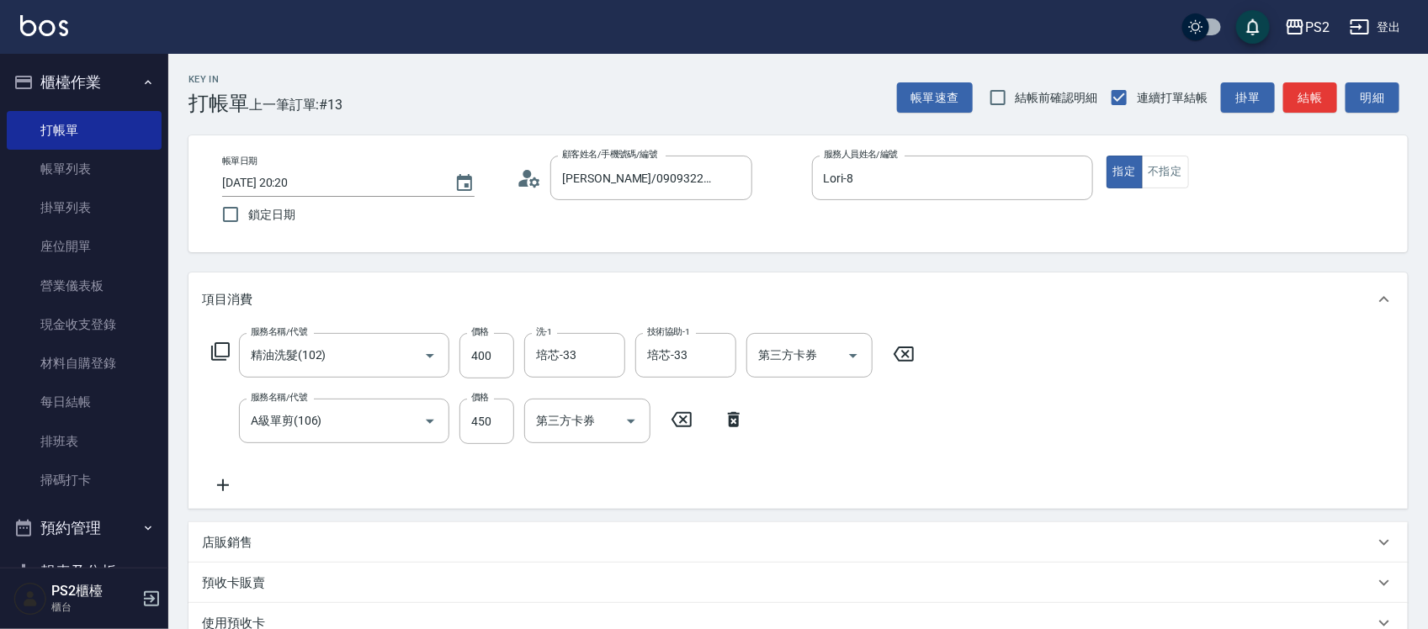
click at [216, 539] on p "店販銷售" at bounding box center [227, 543] width 50 height 18
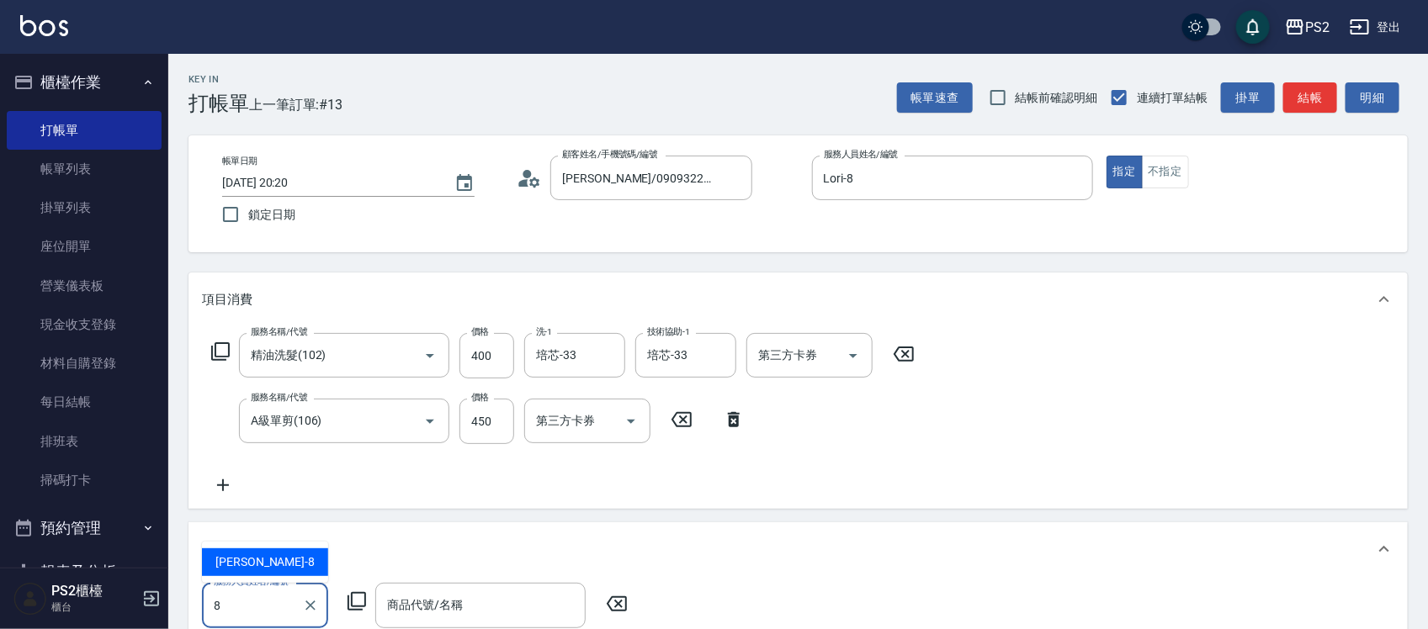
type input "Lori-8"
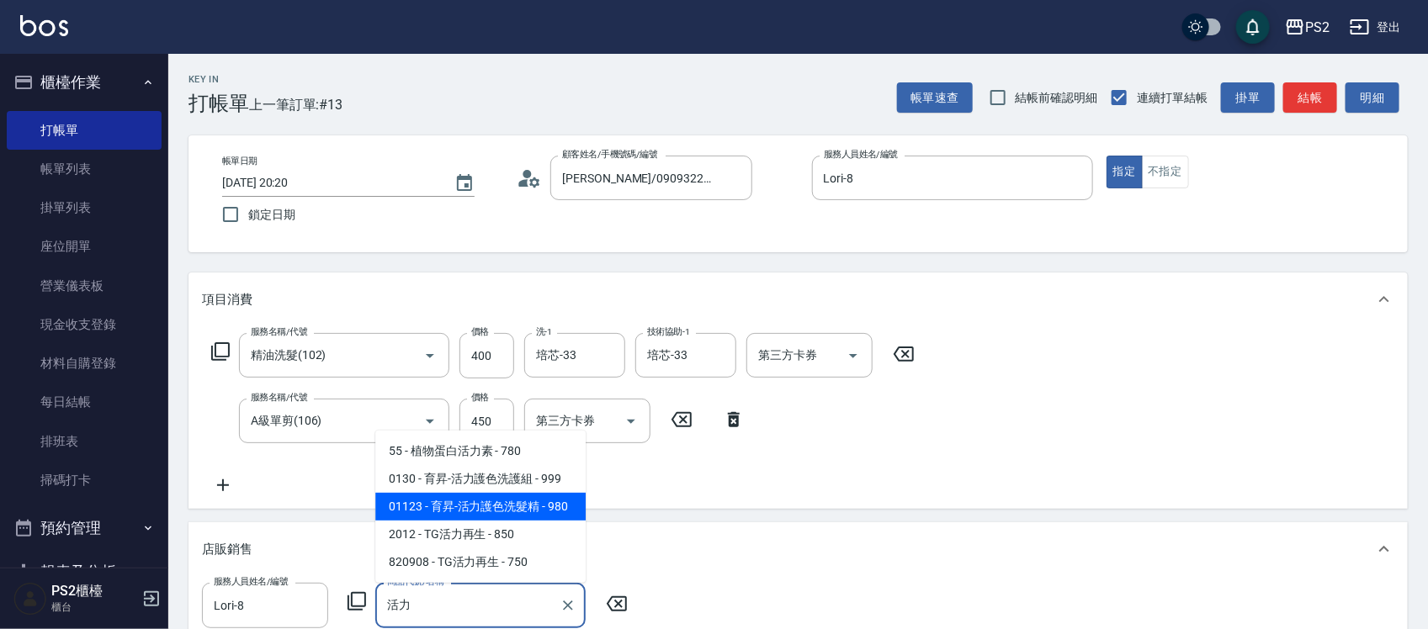
click at [463, 505] on span "01123 - 育昇-活力護色洗髮精 - 980" at bounding box center [480, 507] width 210 height 28
type input "育昇-活力護色洗髮精"
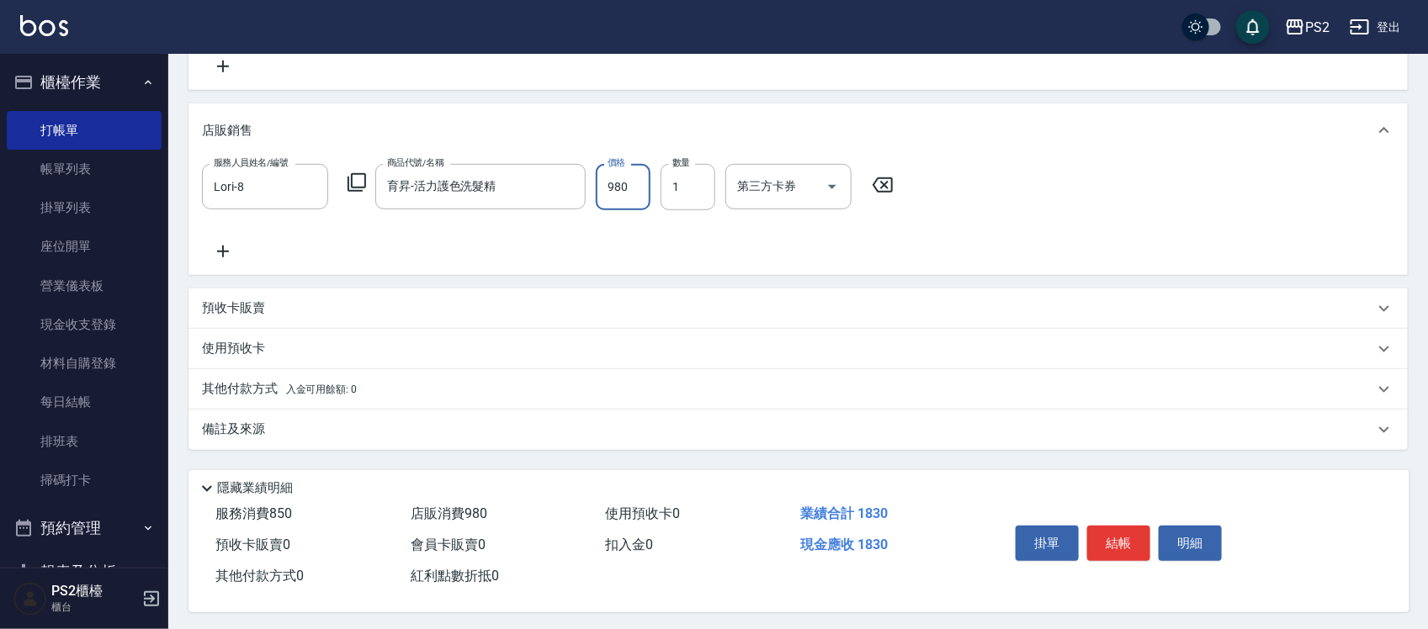
scroll to position [427, 0]
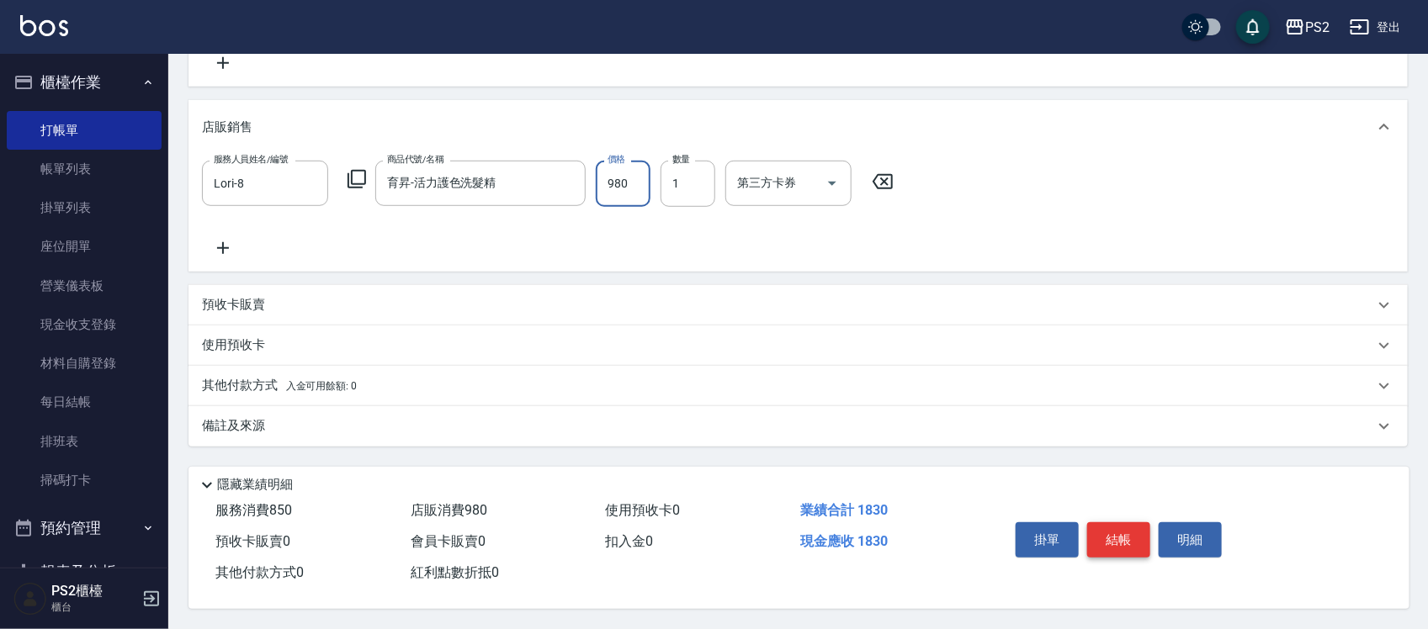
click at [1107, 526] on button "結帳" at bounding box center [1118, 540] width 63 height 35
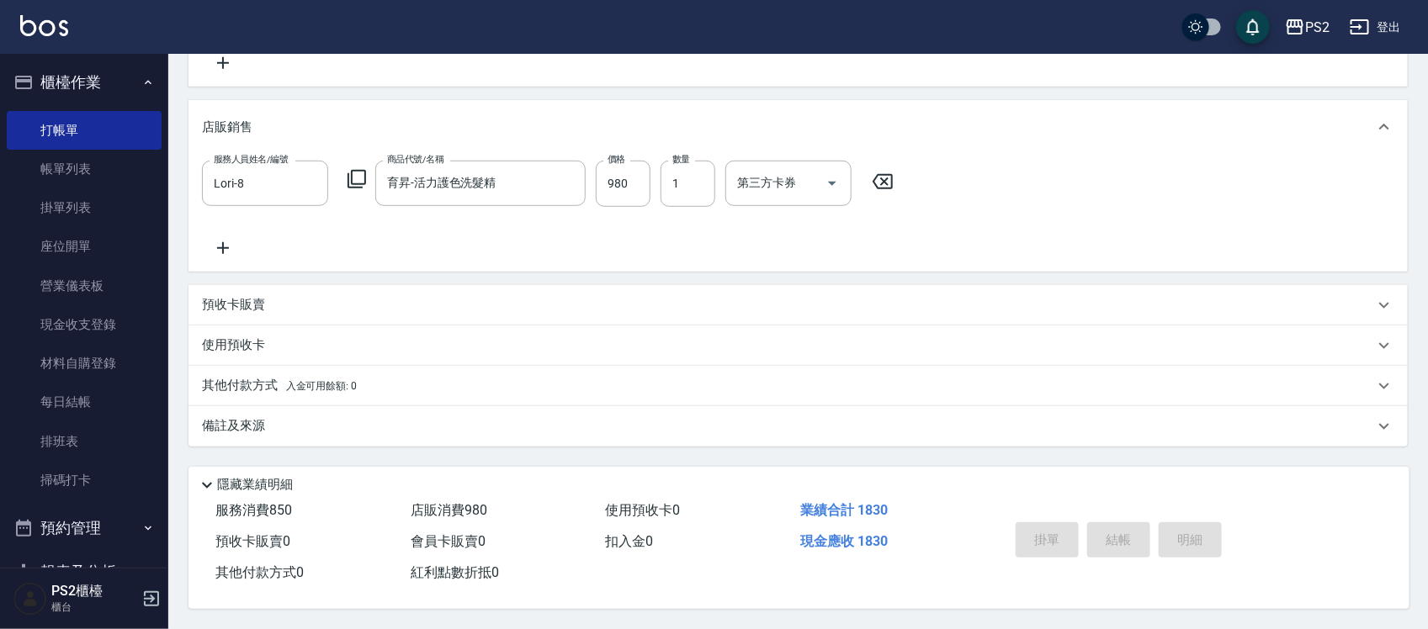
type input "2025/09/25 20:21"
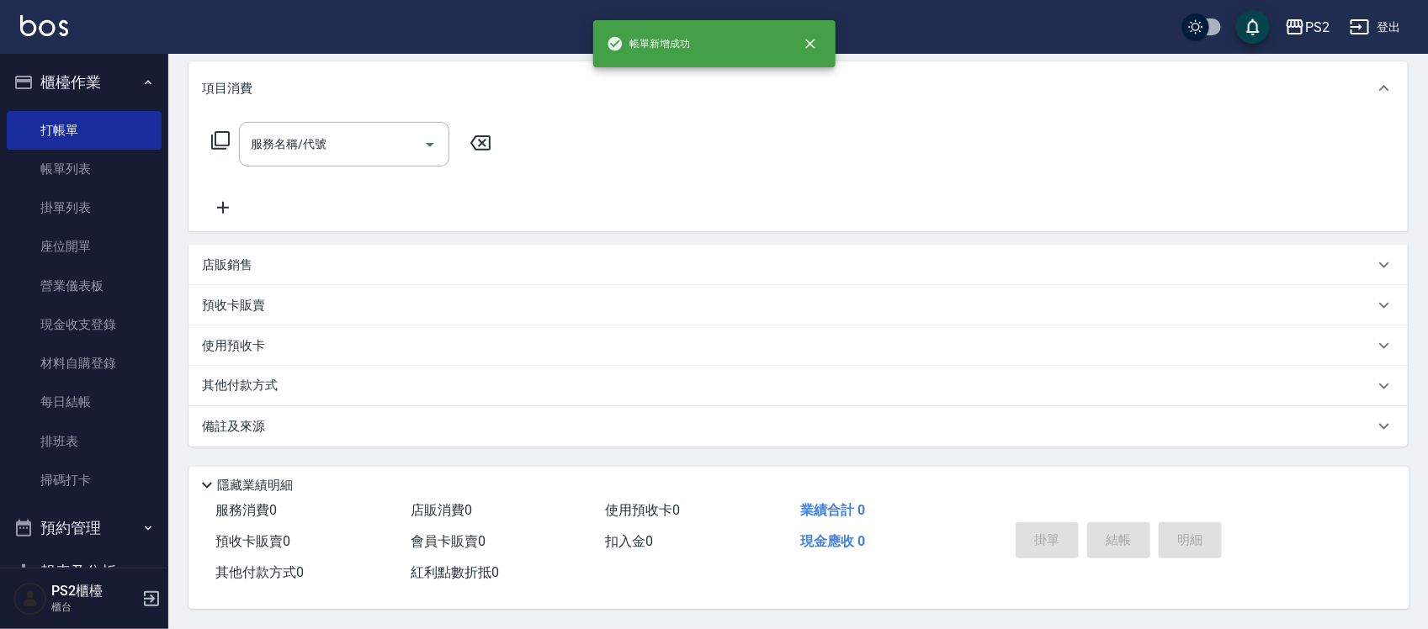
scroll to position [0, 0]
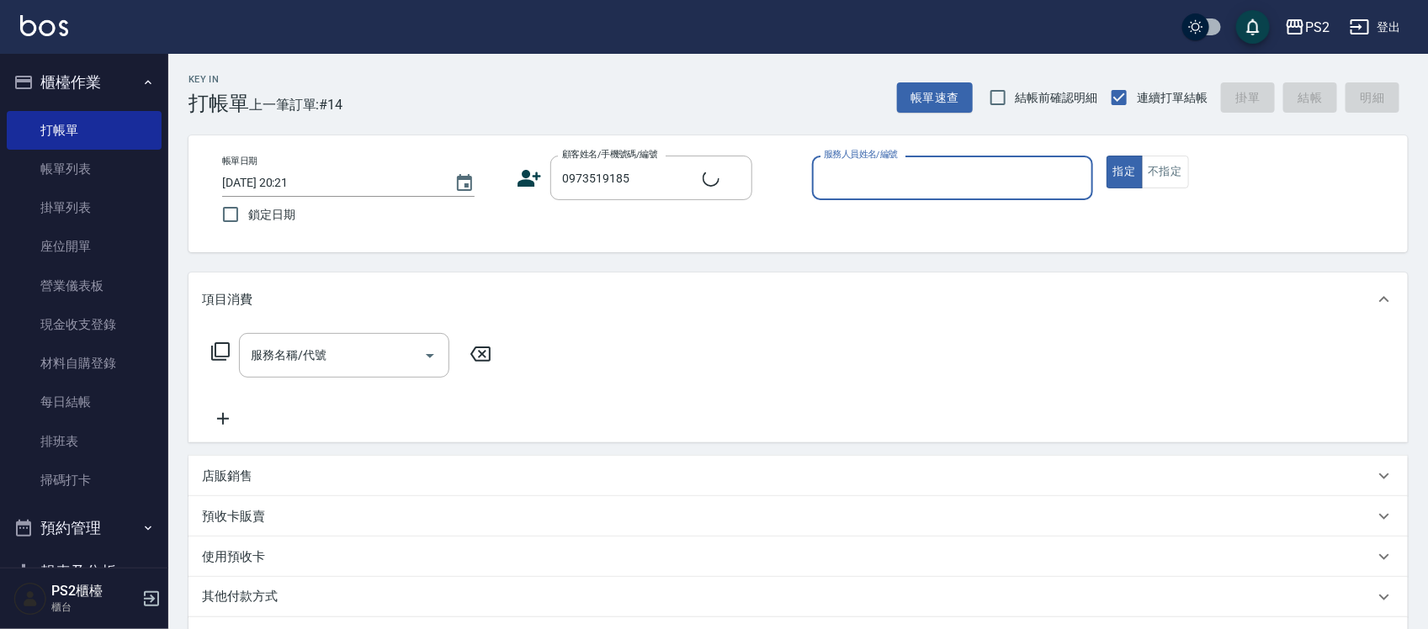
type input "李牧珊/0973519185/"
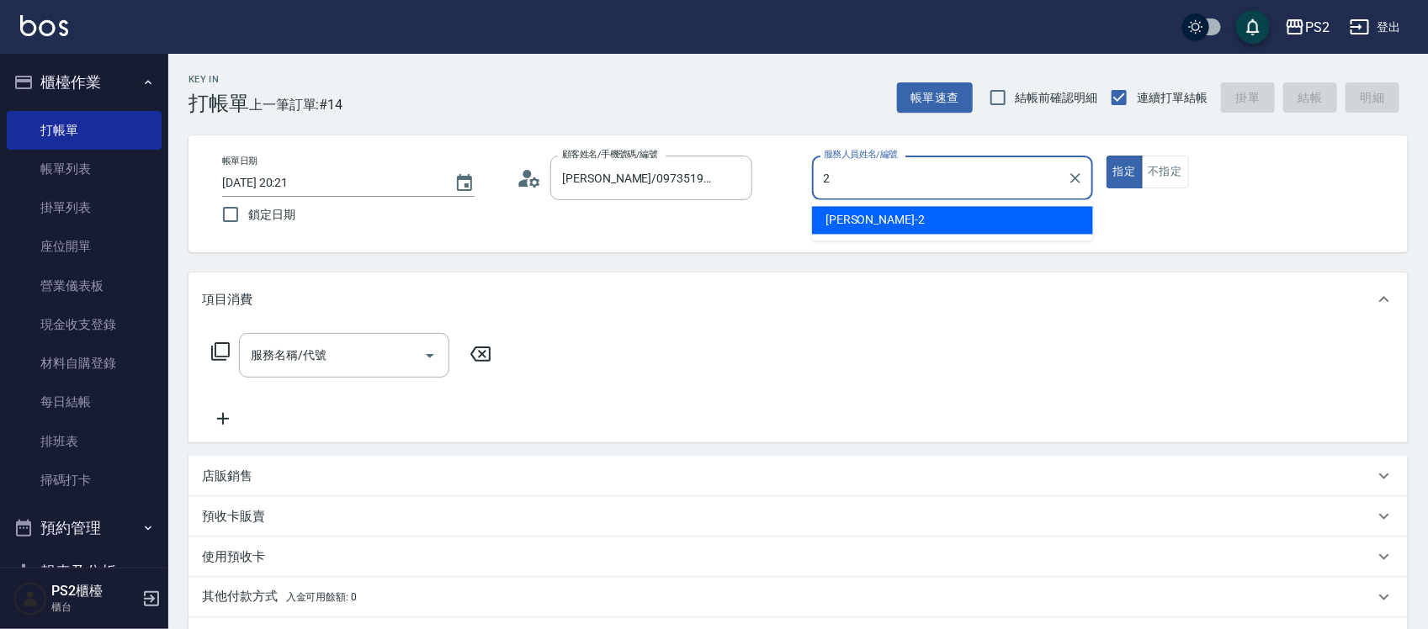
type input "Jason-2"
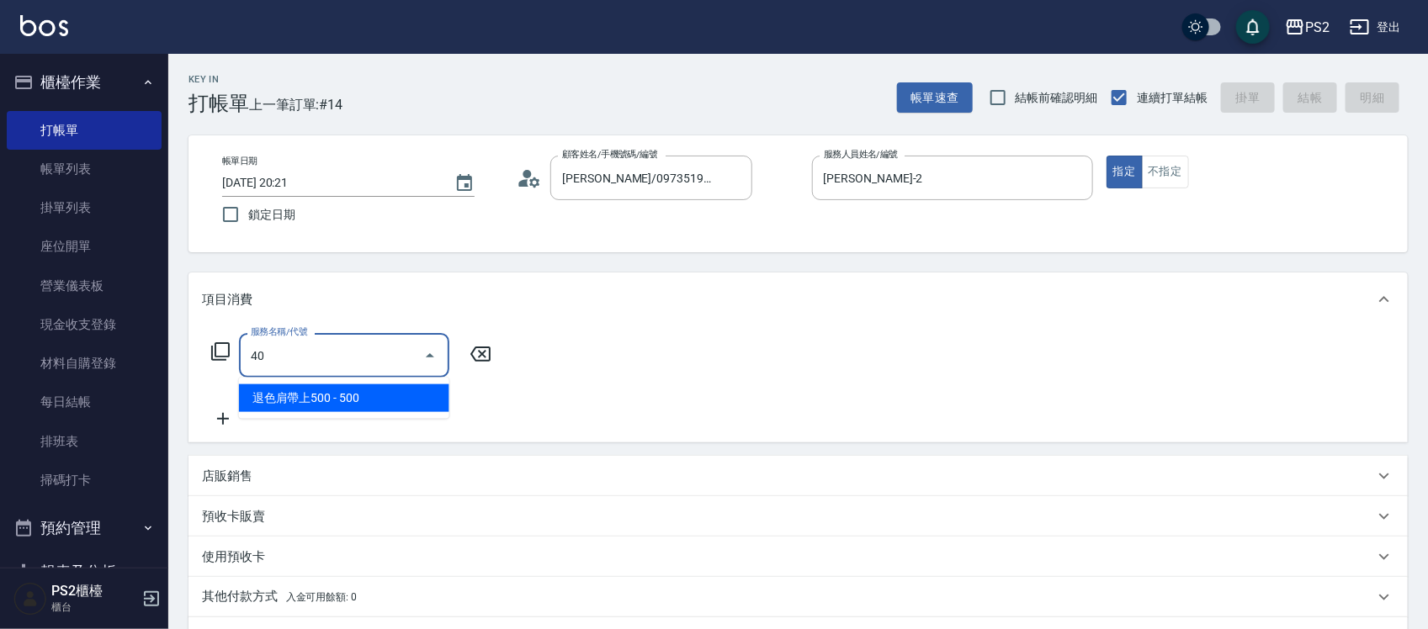
type input "4"
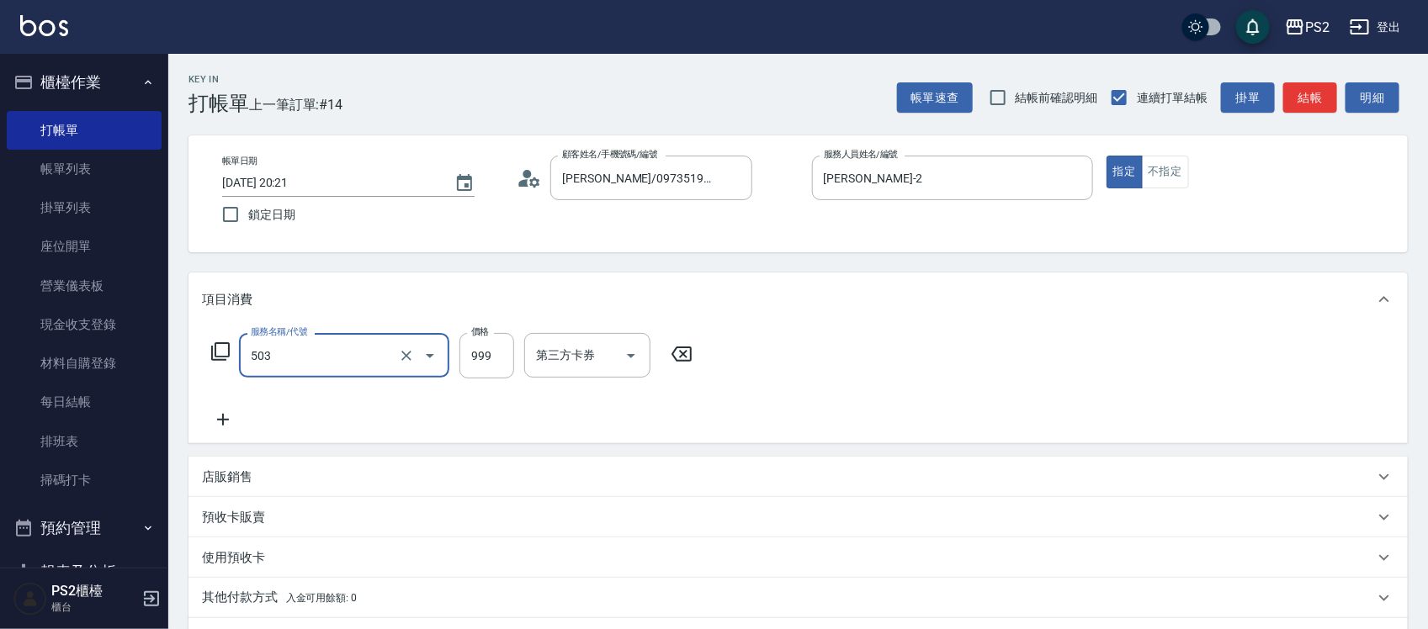
type input "廣告染髮(503)"
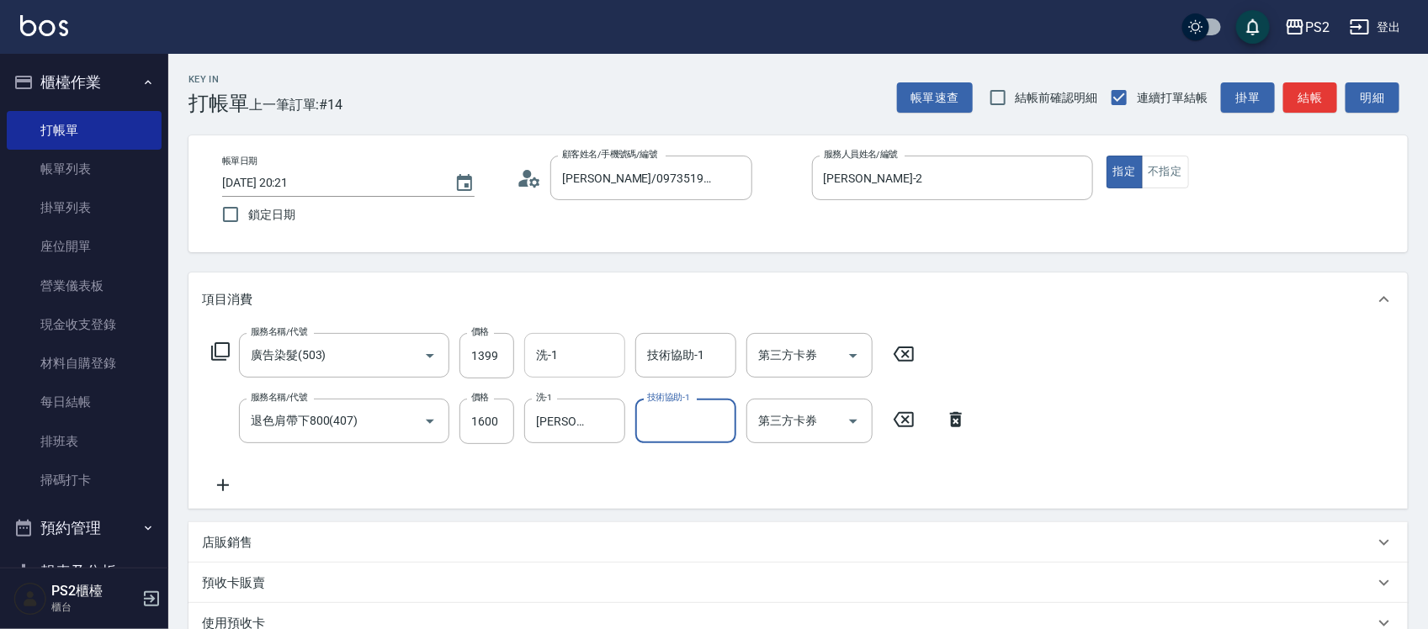
click at [571, 353] on input "洗-1" at bounding box center [575, 355] width 86 height 29
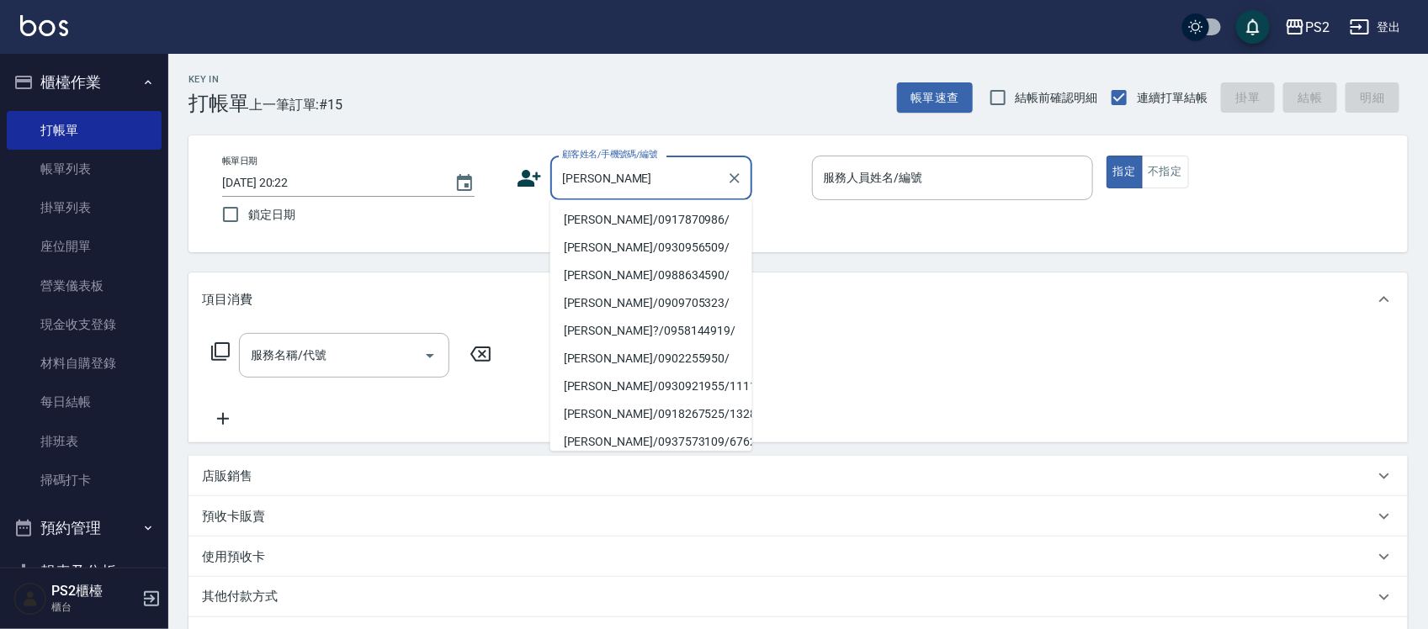
click at [594, 219] on li "陳沛妤/0917870986/" at bounding box center [651, 221] width 202 height 28
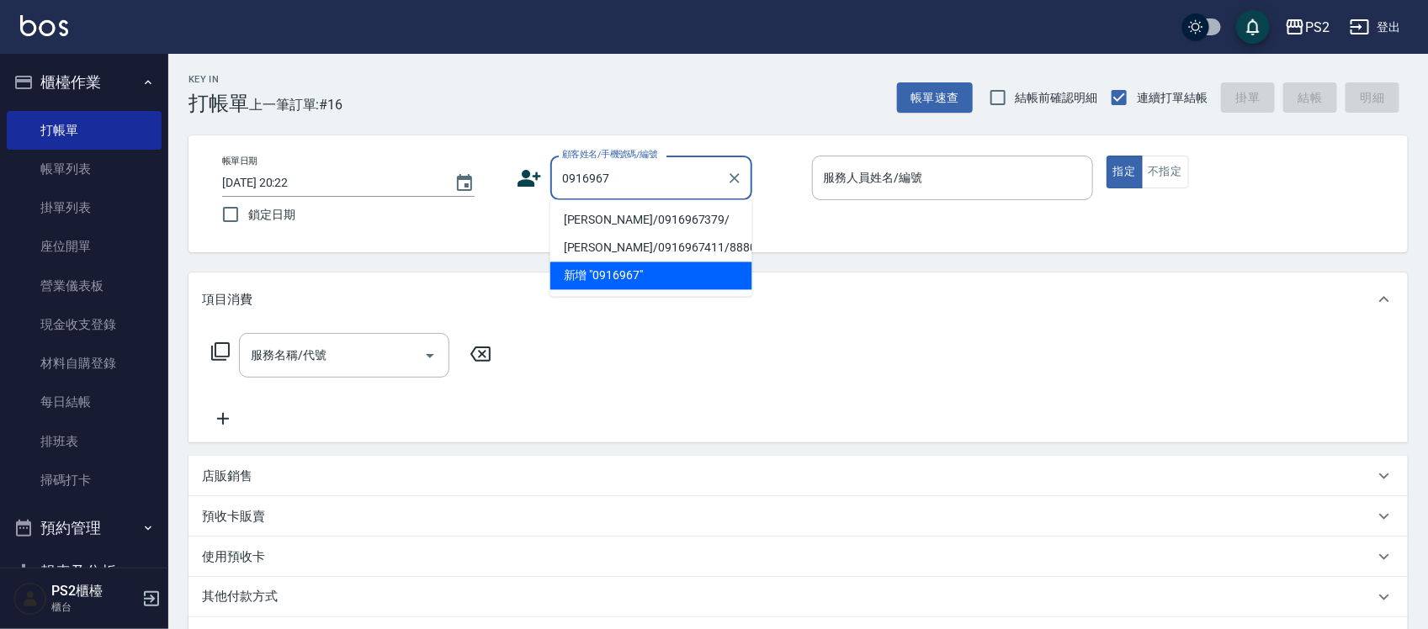
click at [603, 220] on li "洪穎翔/0916967379/" at bounding box center [651, 221] width 202 height 28
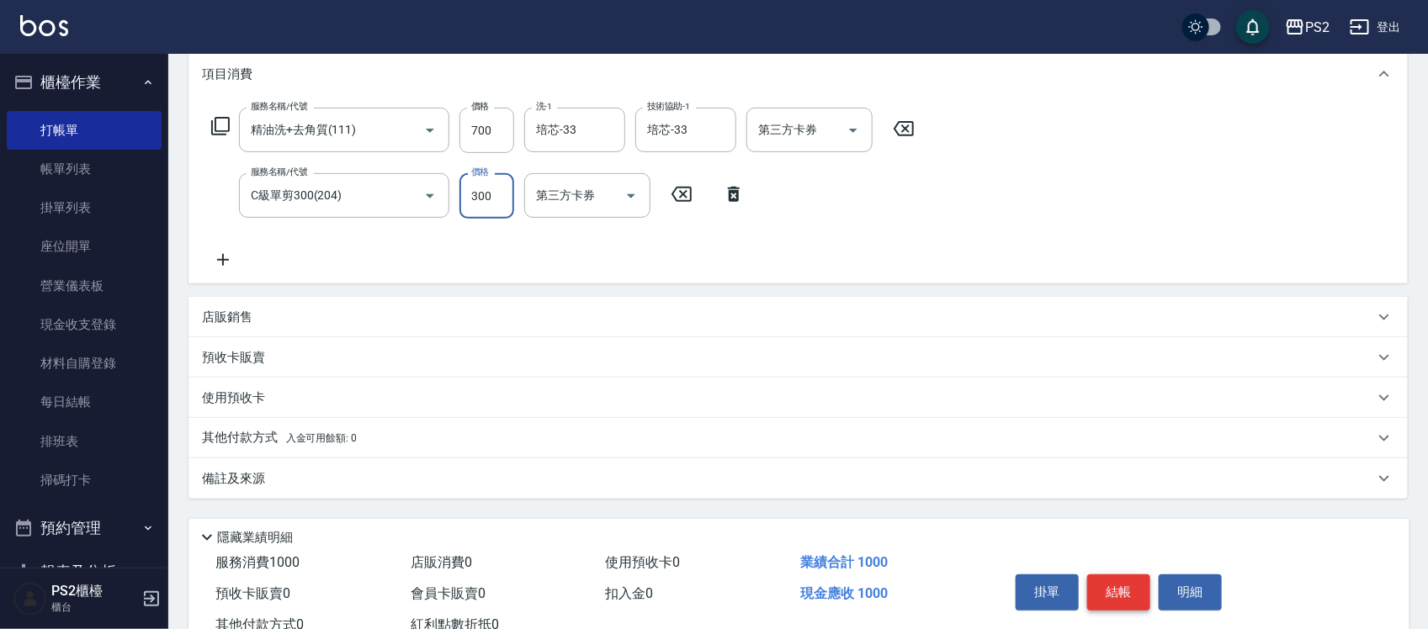
scroll to position [284, 0]
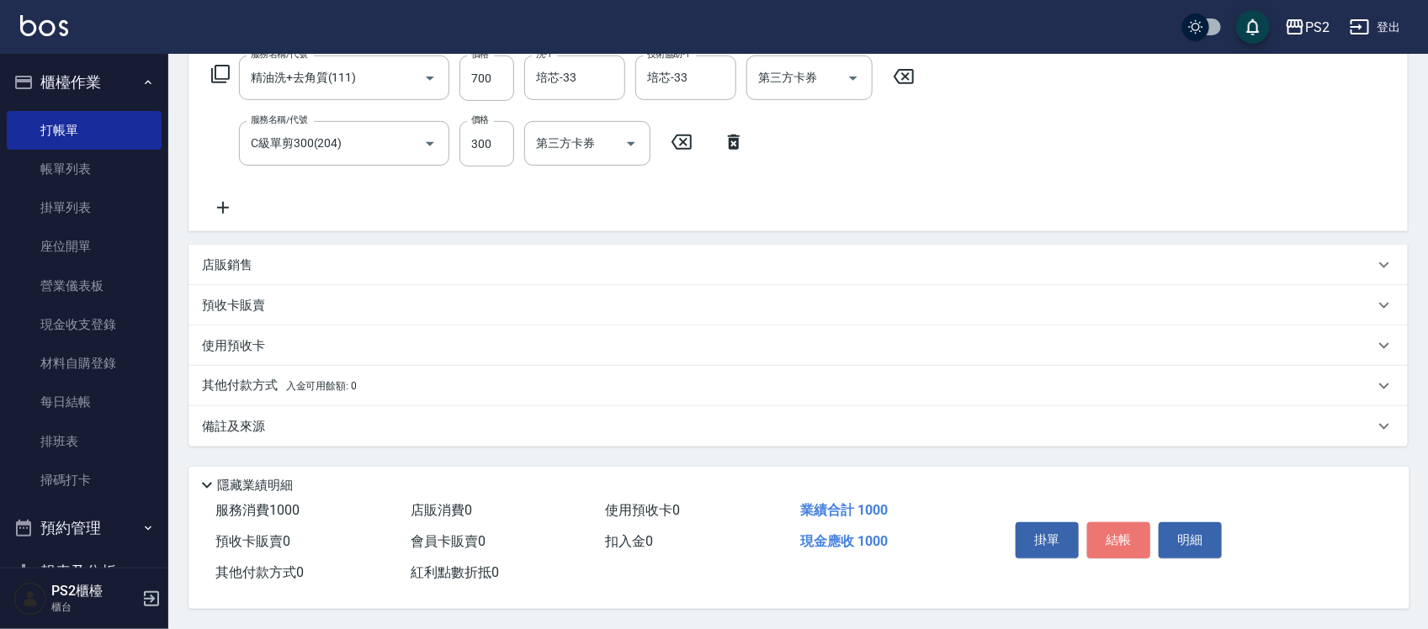
click at [1120, 536] on button "結帳" at bounding box center [1118, 540] width 63 height 35
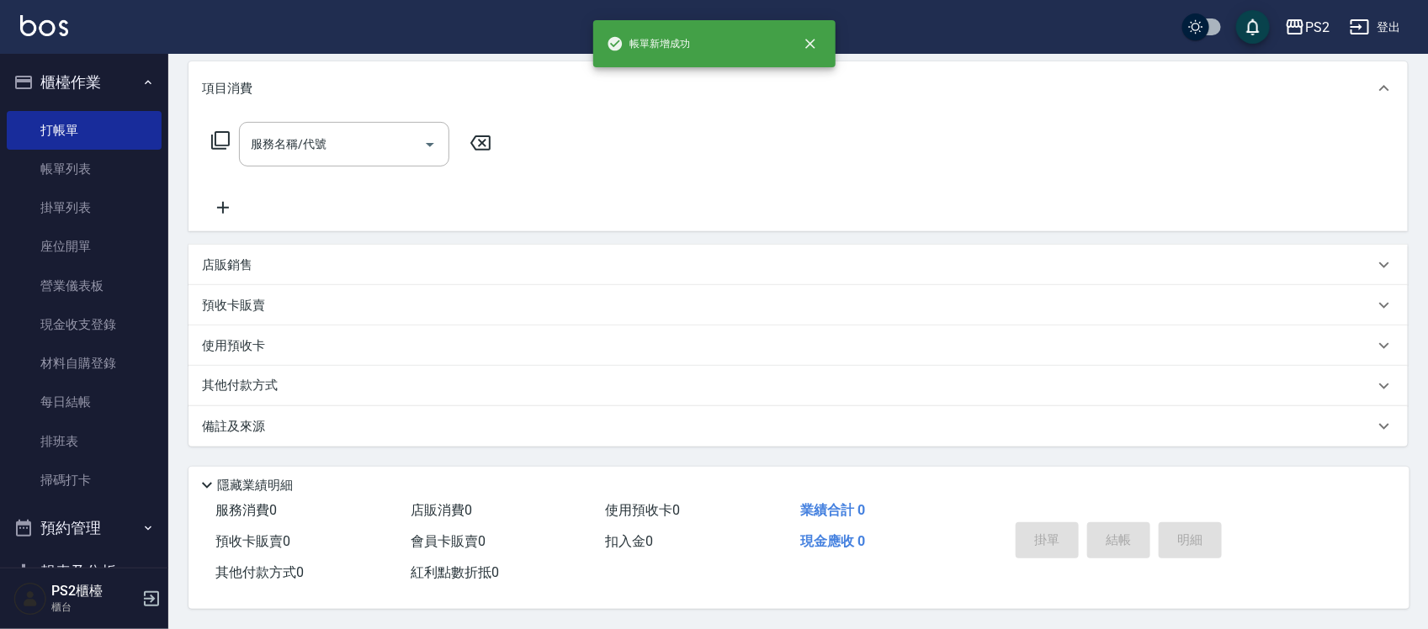
scroll to position [0, 0]
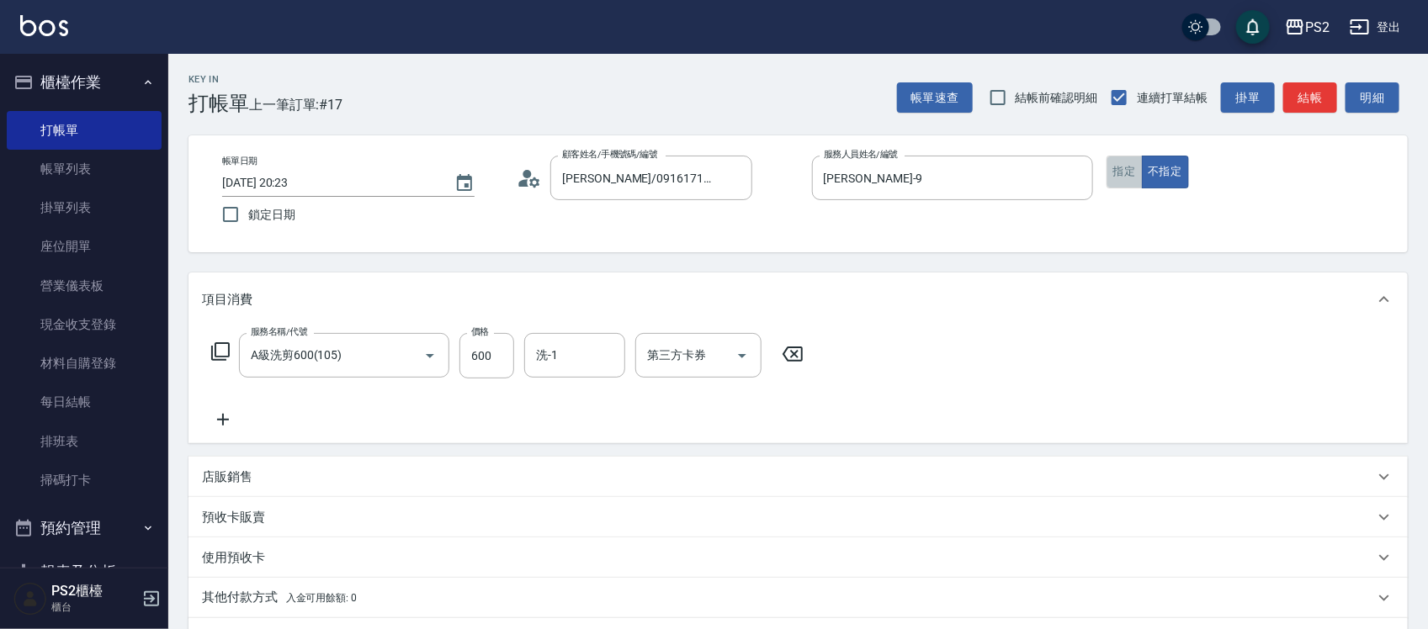
drag, startPoint x: 1119, startPoint y: 171, endPoint x: 1234, endPoint y: 141, distance: 118.2
click at [1117, 171] on button "指定" at bounding box center [1125, 172] width 36 height 33
click at [570, 351] on input "洗-1" at bounding box center [575, 355] width 86 height 29
click at [1305, 102] on button "結帳" at bounding box center [1310, 97] width 54 height 31
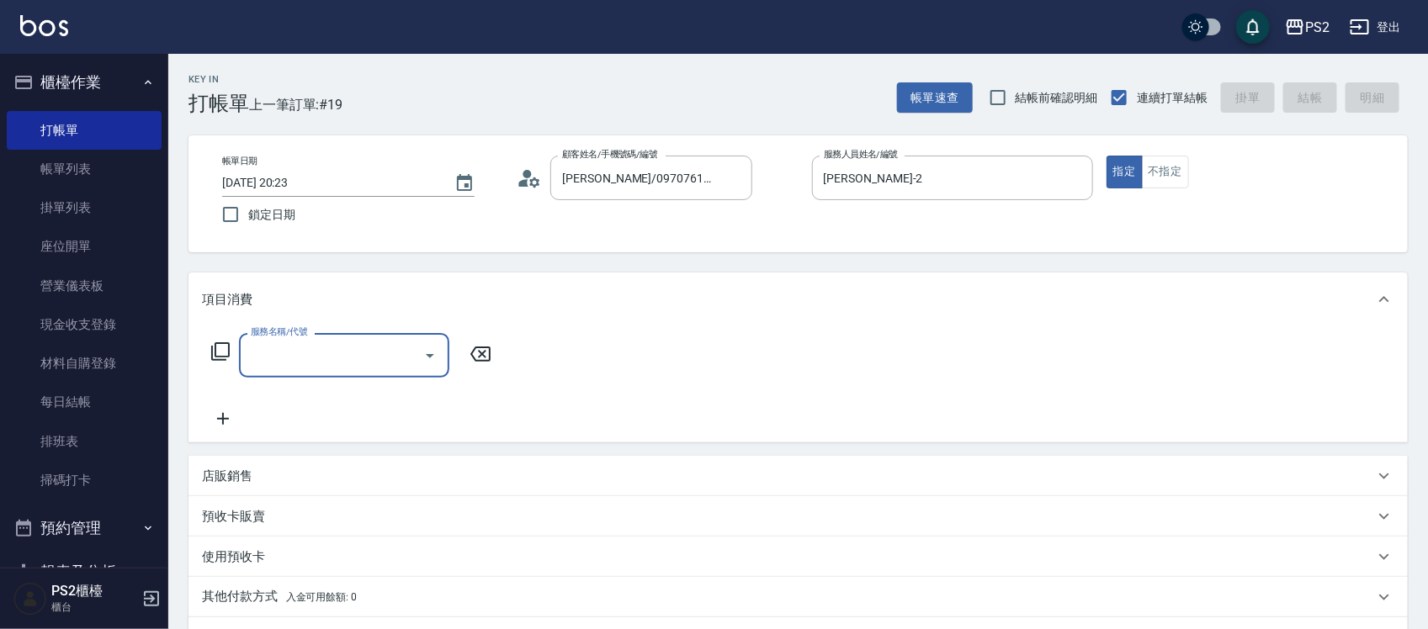
click at [226, 345] on icon at bounding box center [220, 352] width 20 height 20
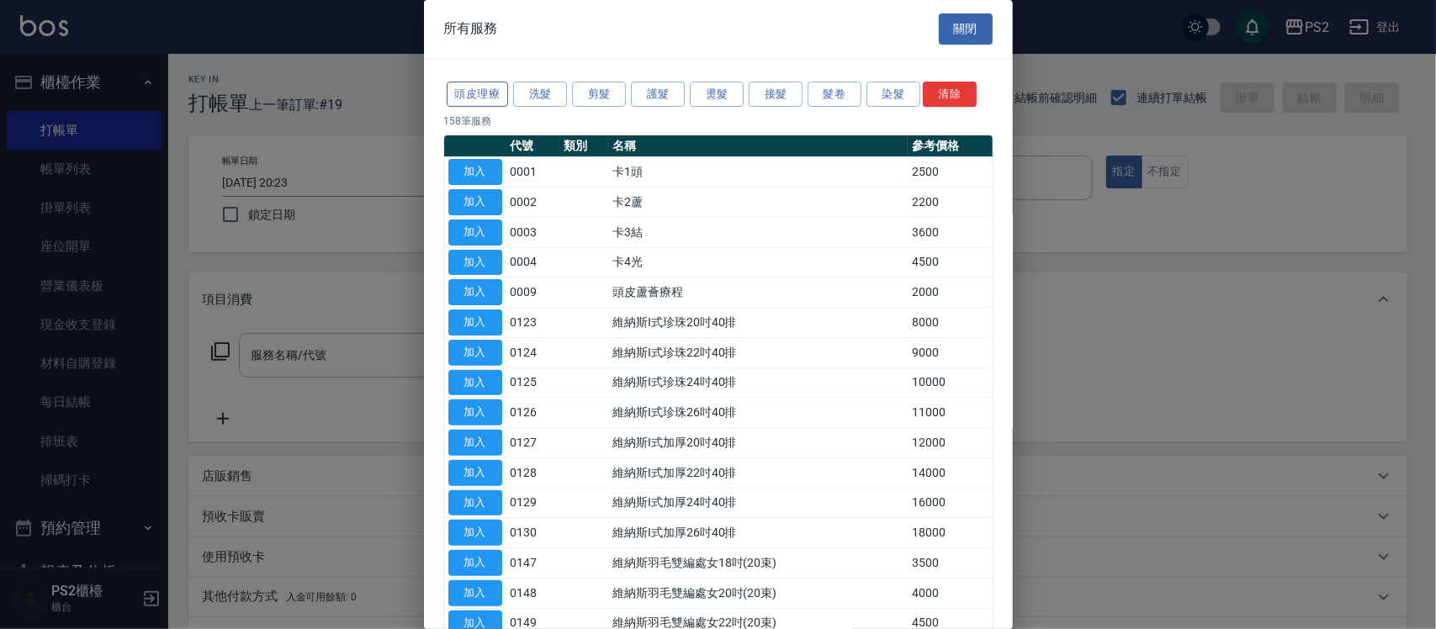
click at [470, 93] on button "頭皮理療" at bounding box center [478, 95] width 62 height 26
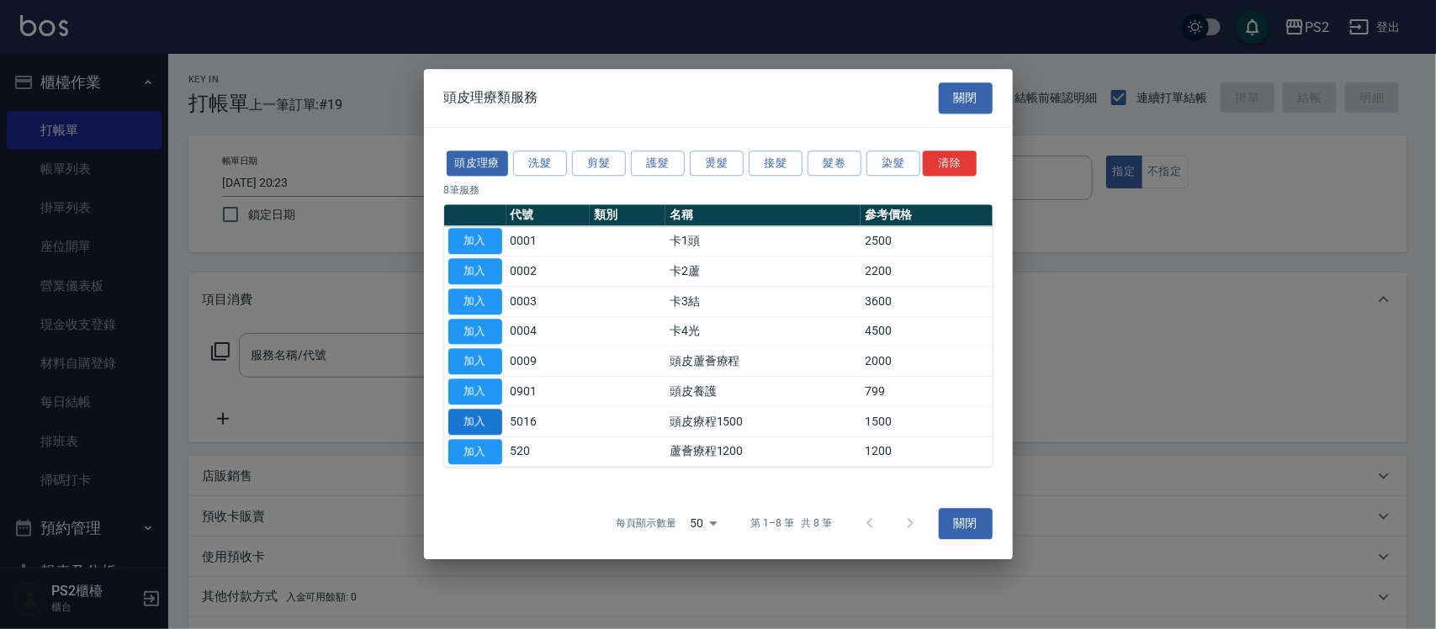
click at [460, 418] on button "加入" at bounding box center [476, 422] width 54 height 26
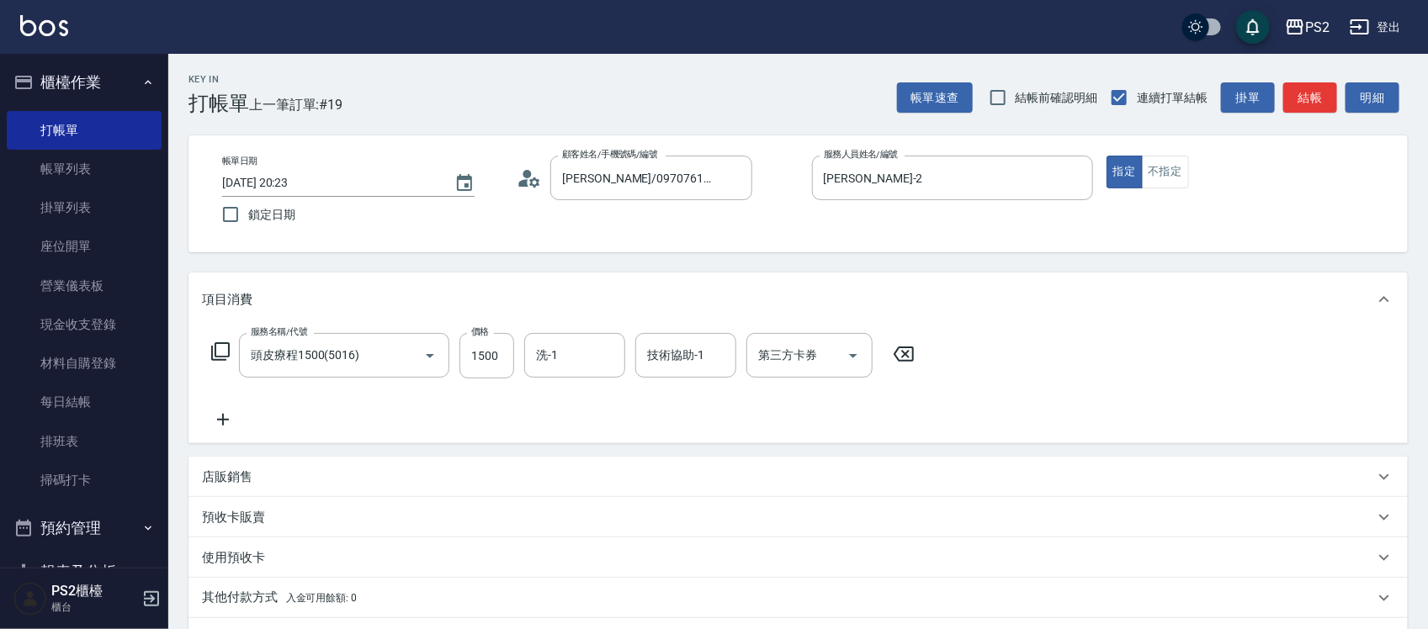
click at [204, 425] on icon at bounding box center [223, 420] width 42 height 20
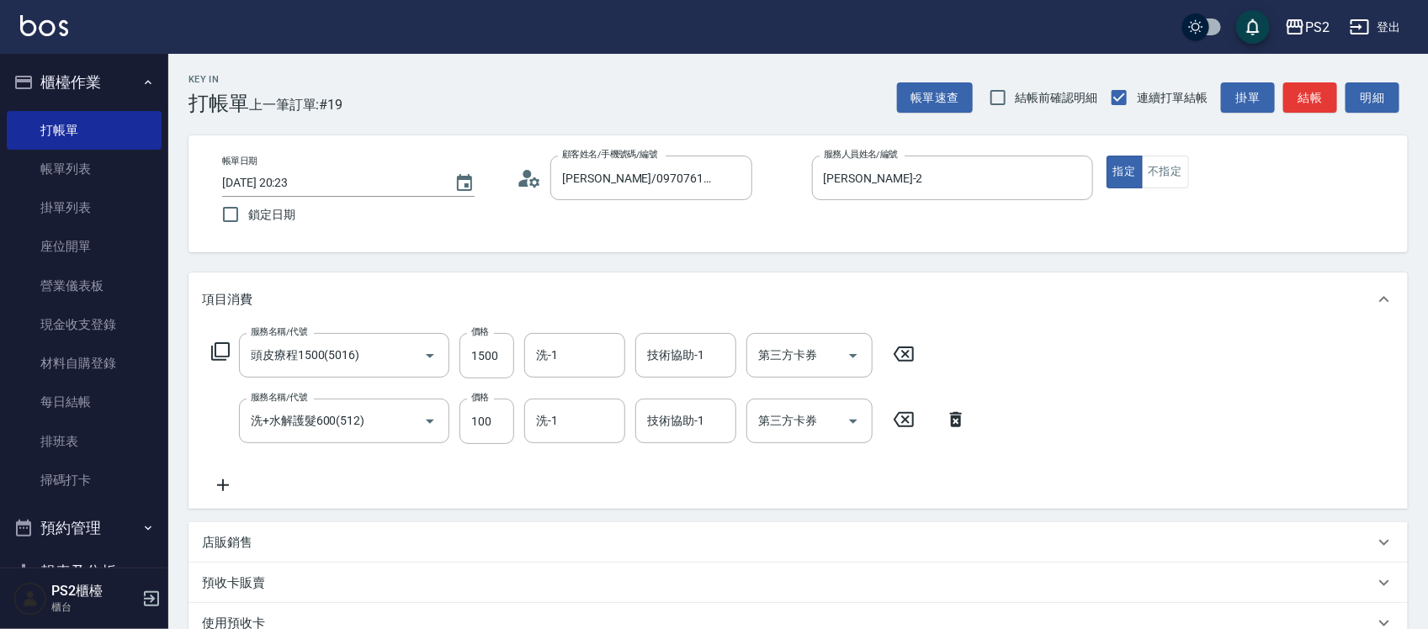
click at [669, 381] on div "服務名稱/代號 頭皮療程1500(5016) 服務名稱/代號 價格 1500 價格 洗-1 洗-1 技術協助-1 技術協助-1 第三方卡券 第三方卡券 服務名…" at bounding box center [589, 414] width 775 height 162
click at [687, 360] on input "技術協助-1" at bounding box center [686, 355] width 86 height 29
click at [565, 333] on div "洗-1" at bounding box center [574, 355] width 101 height 45
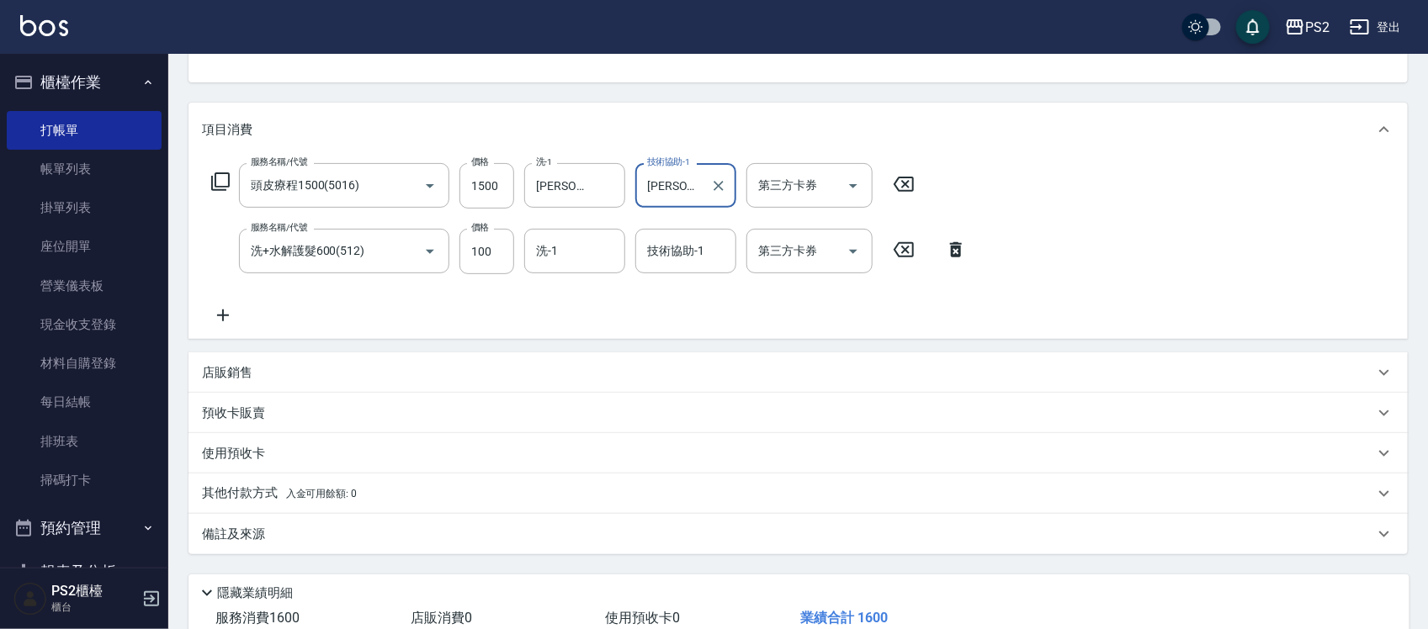
scroll to position [284, 0]
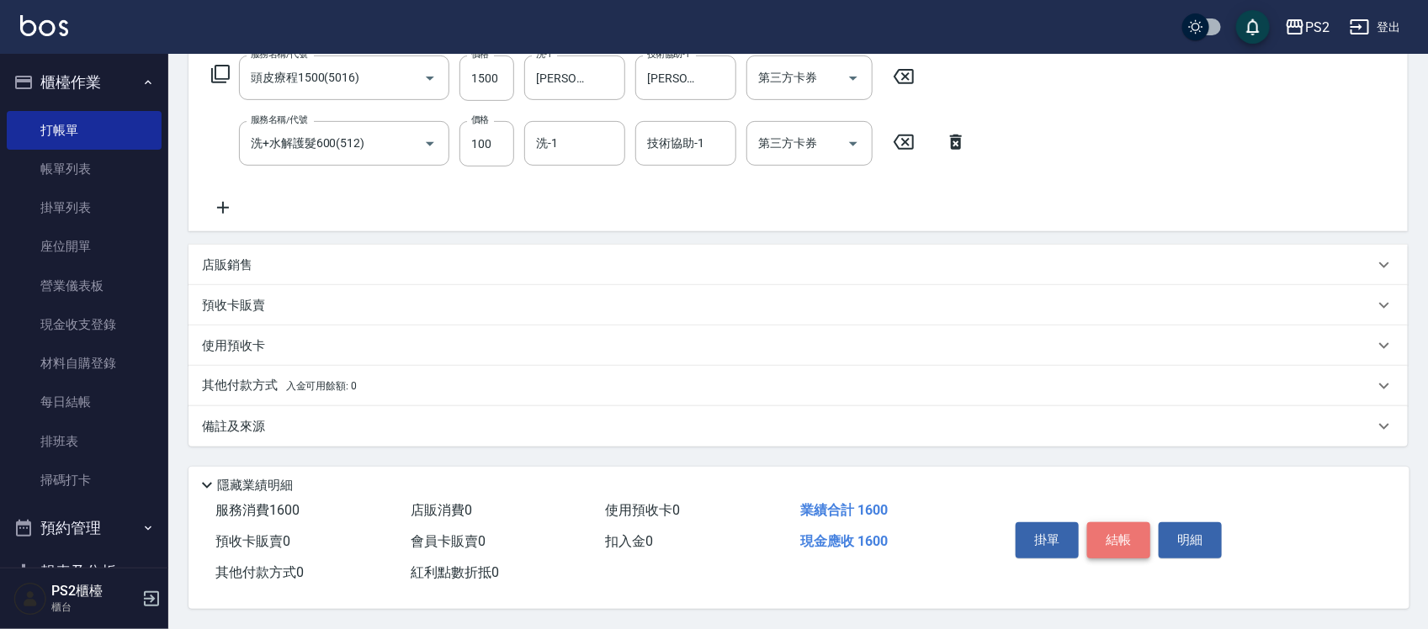
click at [1119, 540] on button "結帳" at bounding box center [1118, 540] width 63 height 35
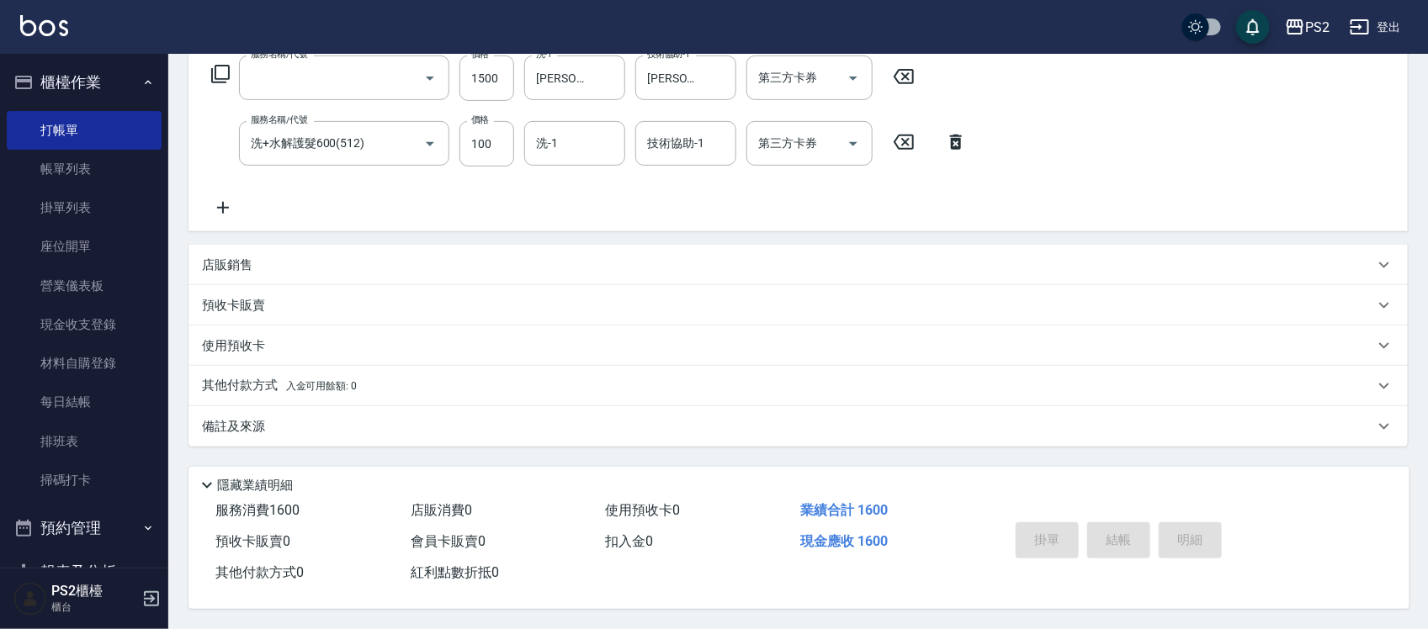
scroll to position [0, 0]
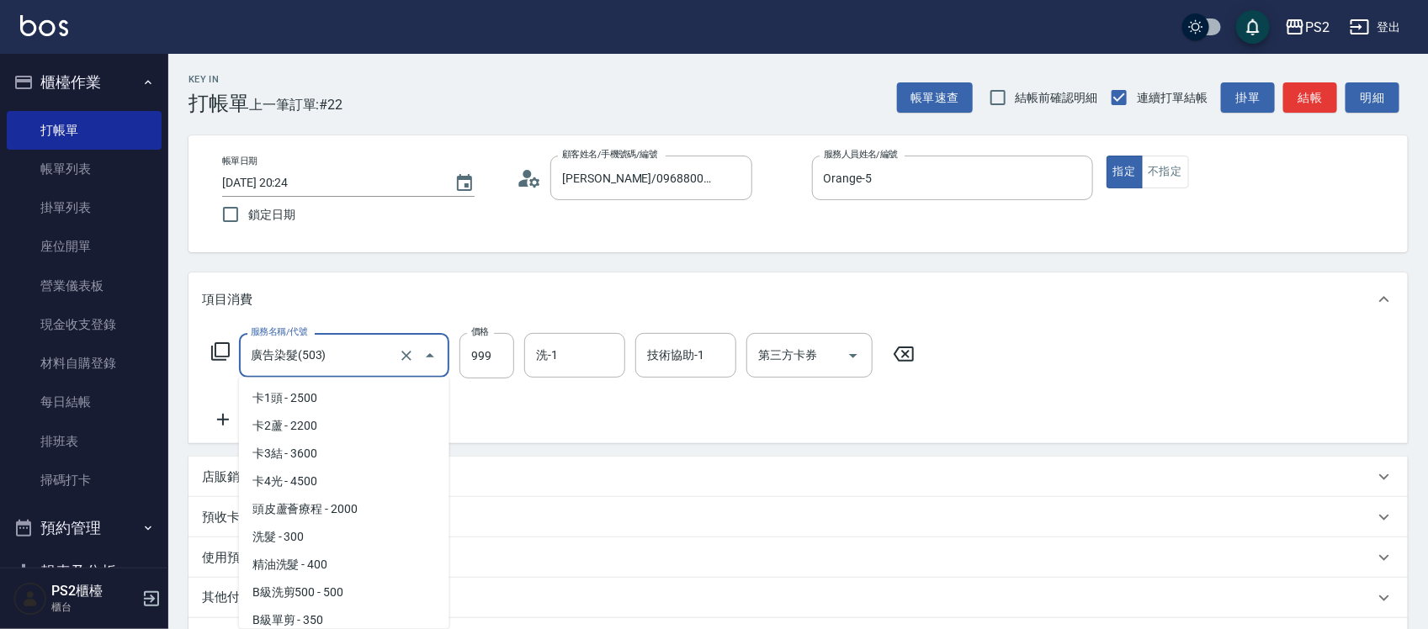
click at [347, 355] on input "廣告染髮(503)" at bounding box center [321, 355] width 148 height 29
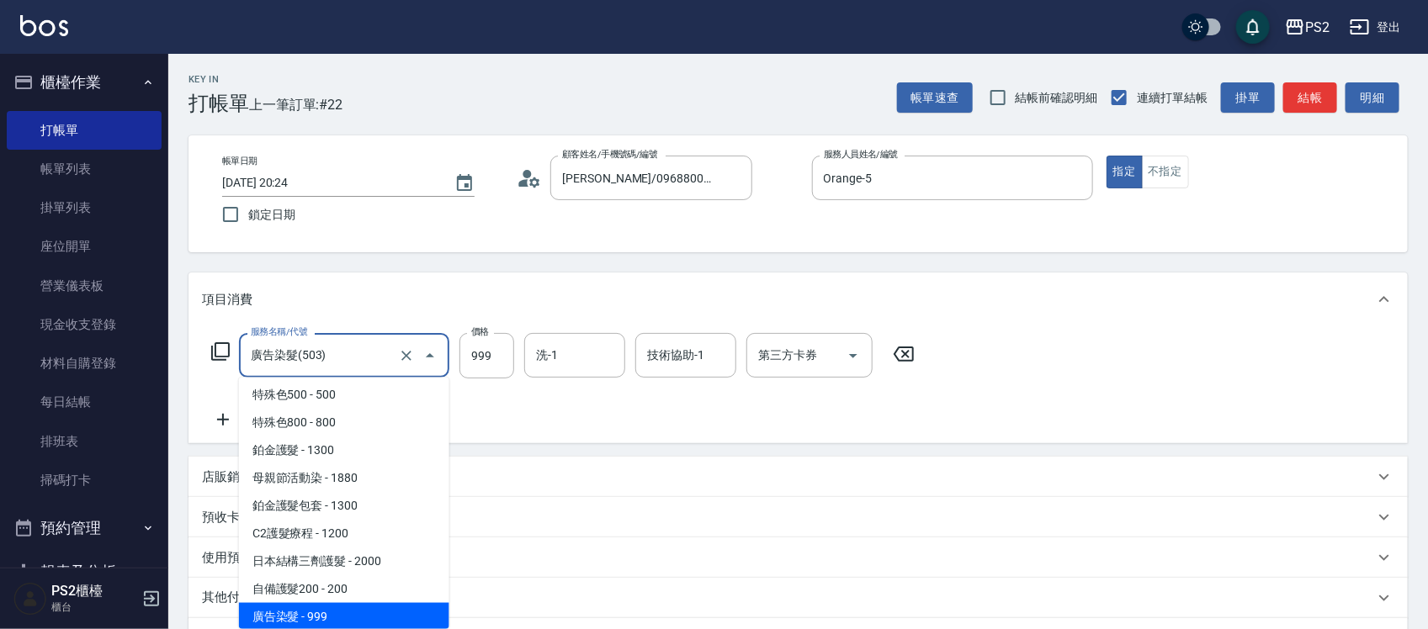
click at [347, 355] on input "廣告染髮(503)" at bounding box center [321, 355] width 148 height 29
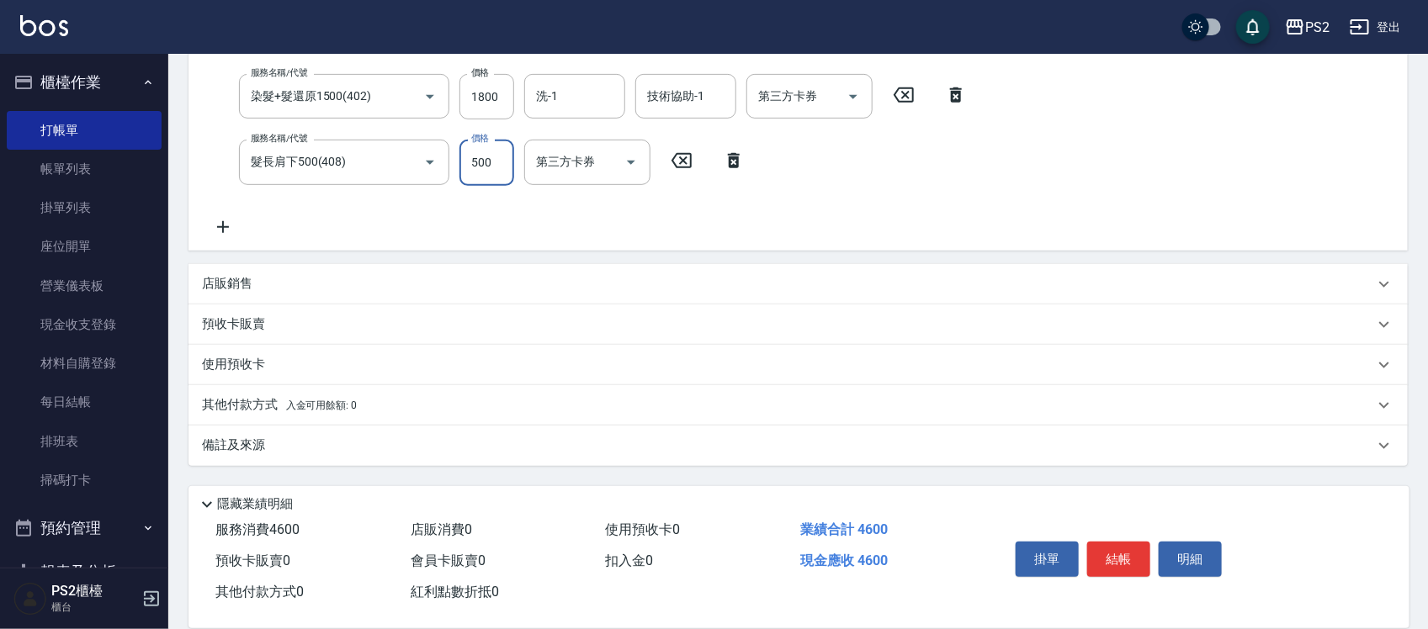
scroll to position [349, 0]
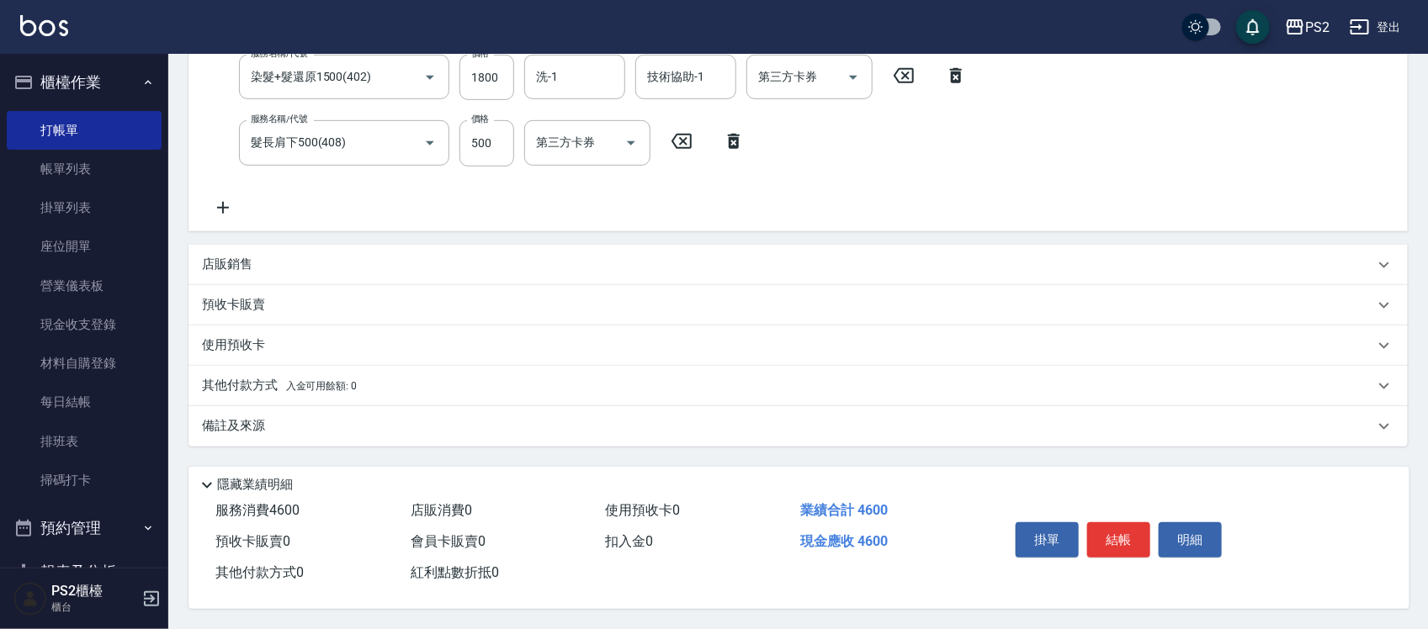
click at [252, 385] on p "其他付款方式 入金可用餘額: 0" at bounding box center [279, 386] width 155 height 19
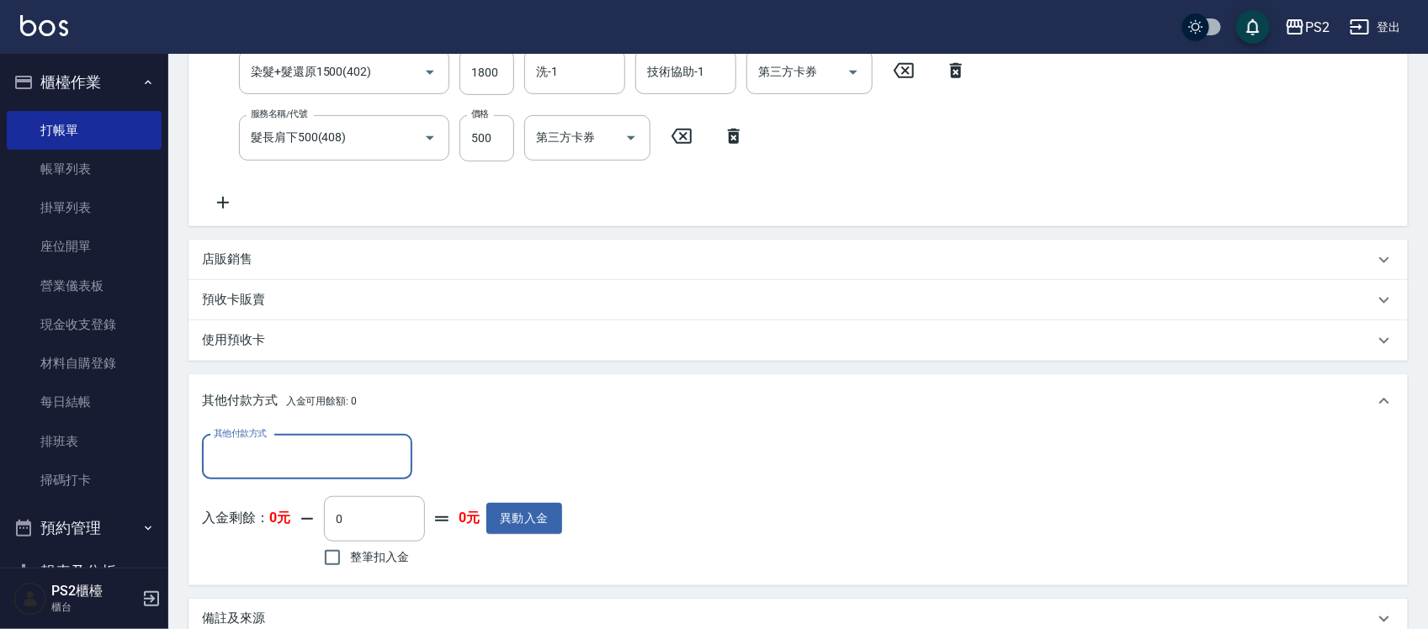
scroll to position [0, 0]
click at [252, 447] on input "其他付款方式" at bounding box center [307, 457] width 195 height 29
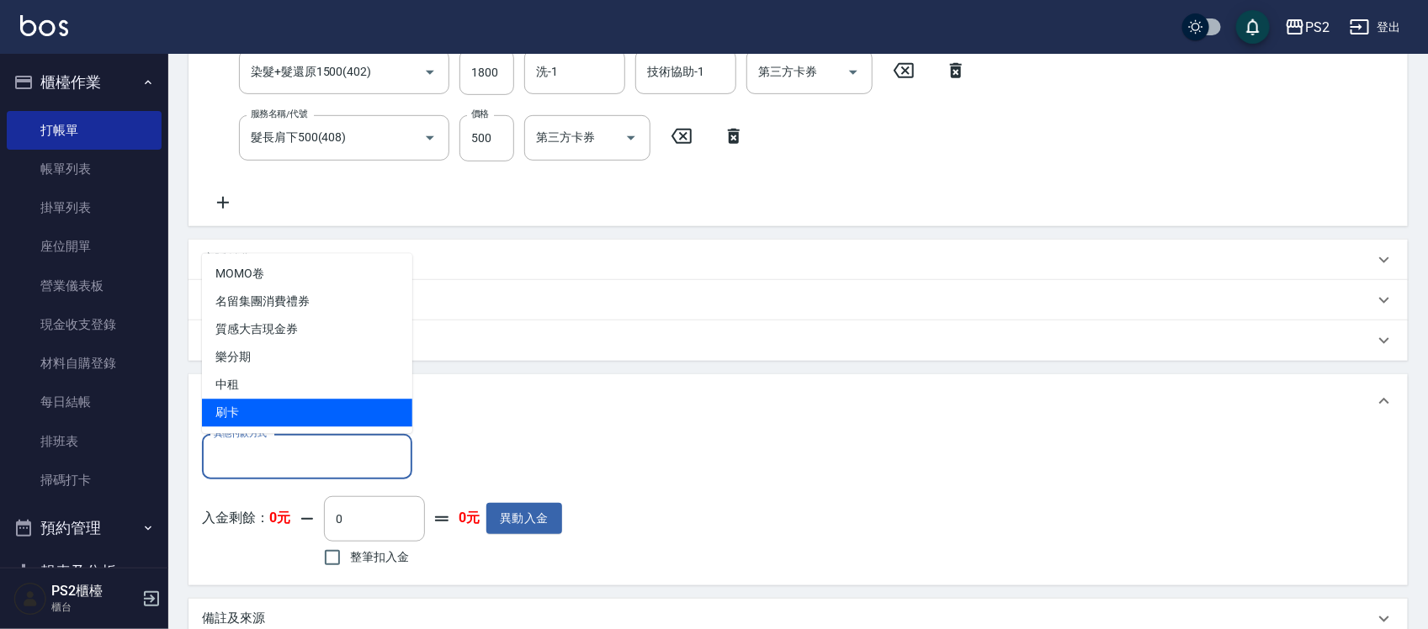
click at [263, 409] on span "刷卡" at bounding box center [307, 414] width 210 height 28
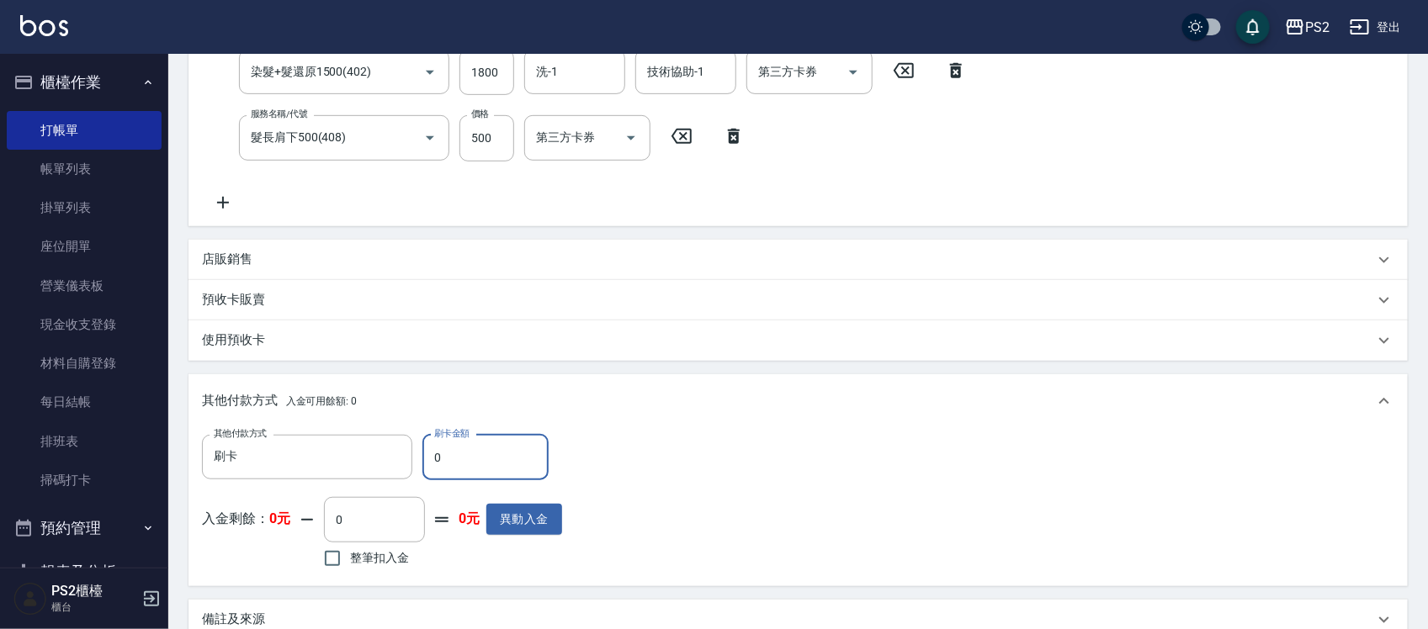
click at [459, 457] on input "0" at bounding box center [485, 457] width 126 height 45
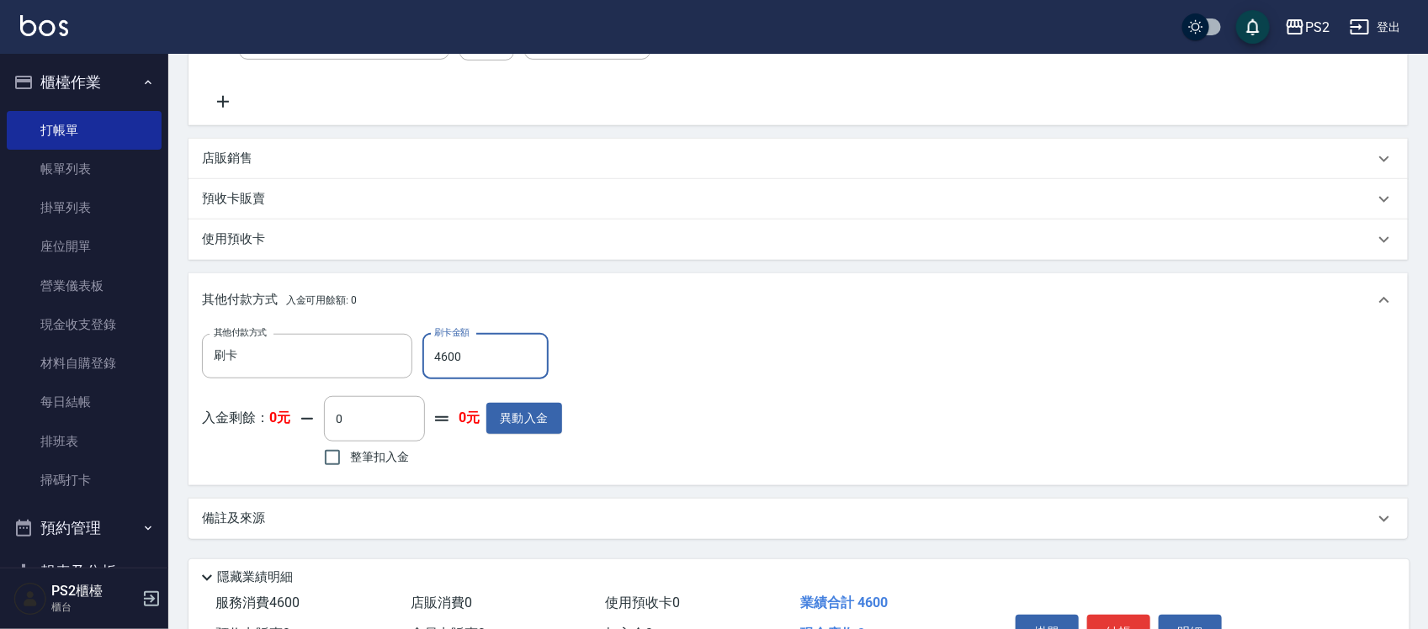
scroll to position [548, 0]
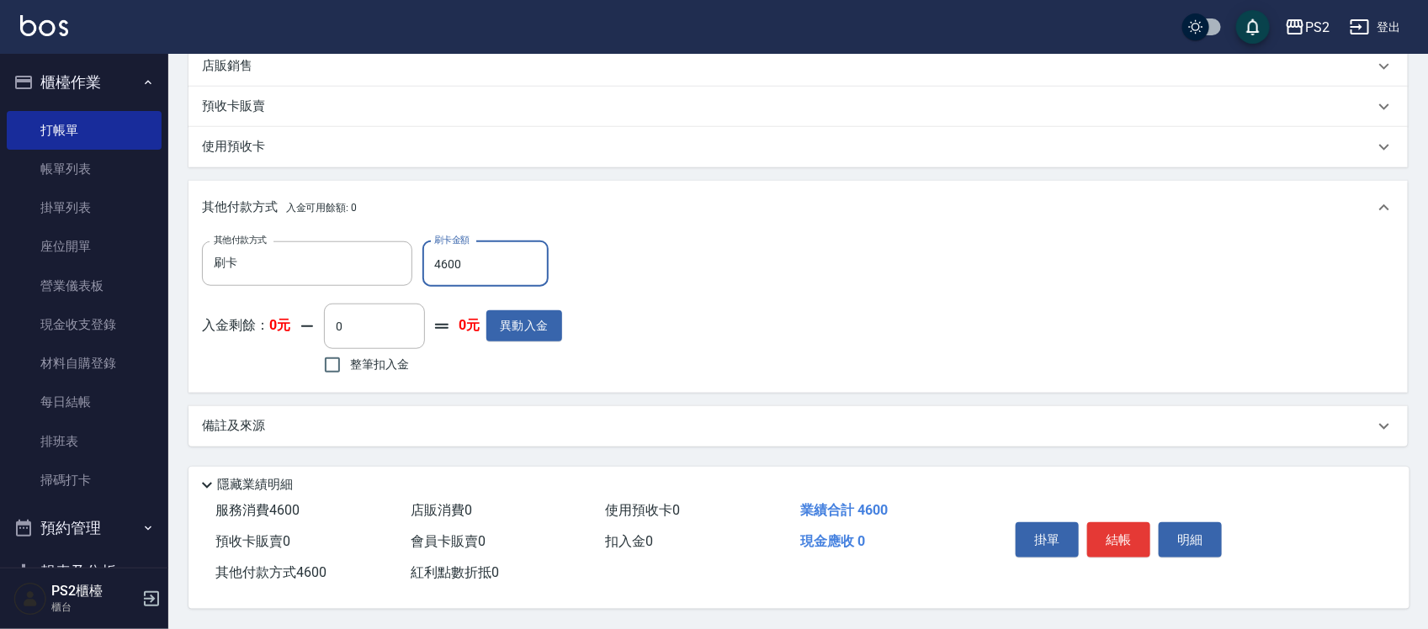
click at [1132, 516] on div "掛單 結帳 明細" at bounding box center [1119, 542] width 220 height 53
click at [1123, 532] on button "結帳" at bounding box center [1118, 540] width 63 height 35
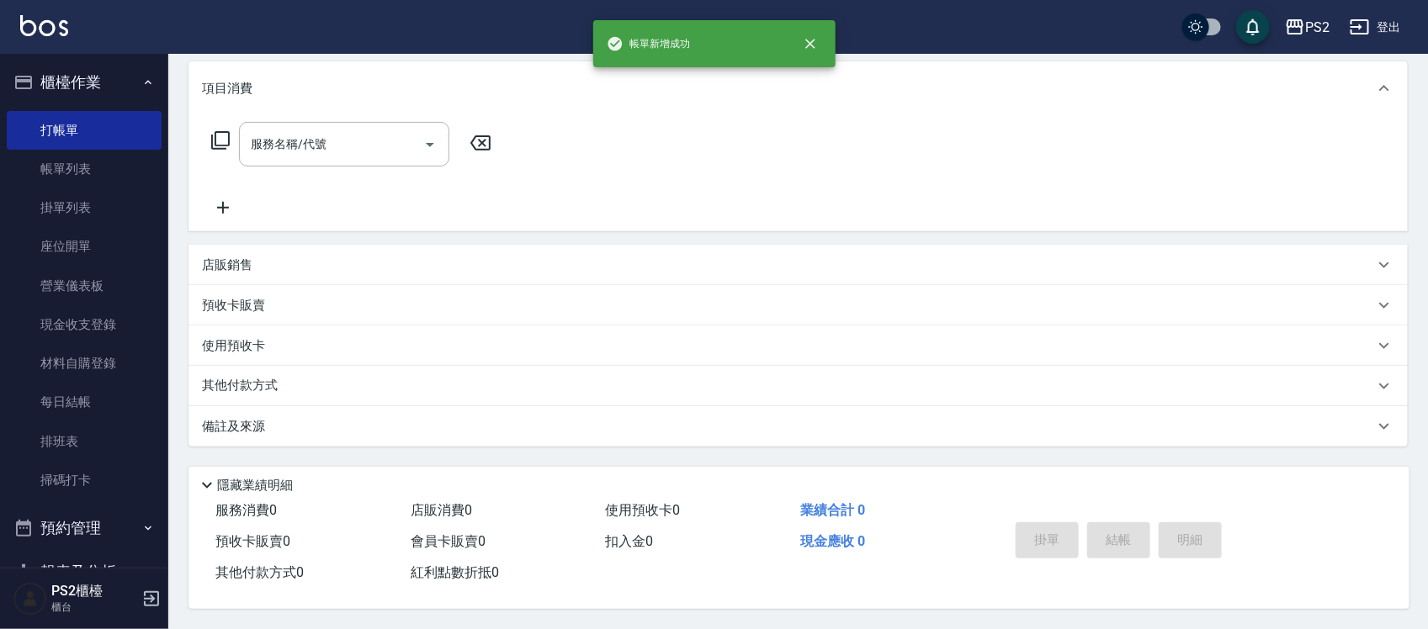
scroll to position [0, 0]
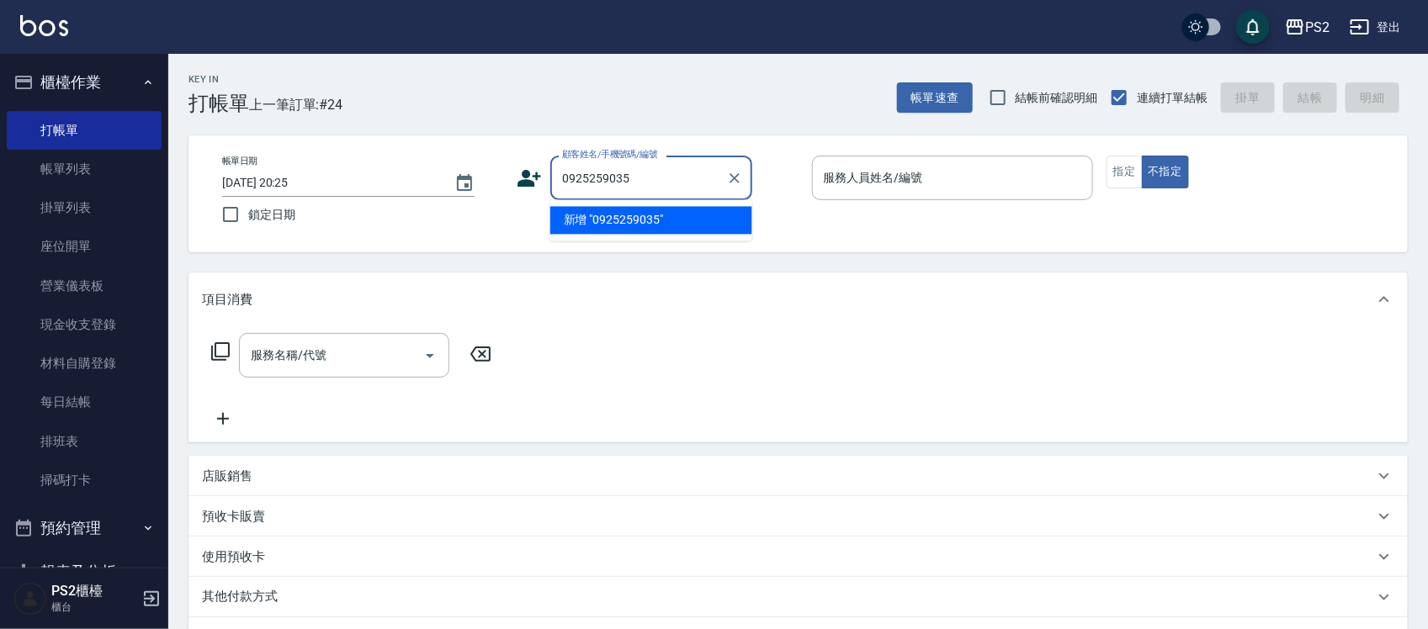
drag, startPoint x: 1123, startPoint y: 532, endPoint x: 613, endPoint y: 165, distance: 628.9
click at [613, 162] on div "顧客姓名/手機號碼/編號 0925259035 顧客姓名/手機號碼/編號" at bounding box center [651, 178] width 202 height 45
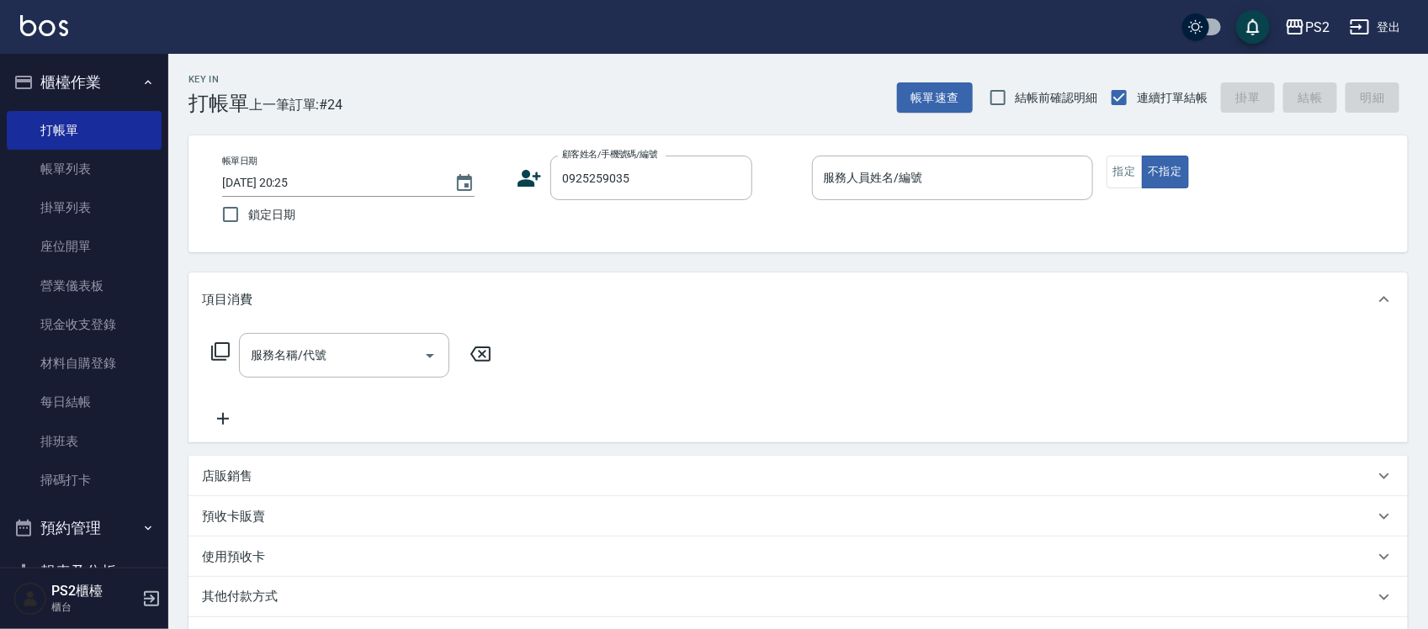
click at [517, 174] on icon at bounding box center [529, 178] width 25 height 25
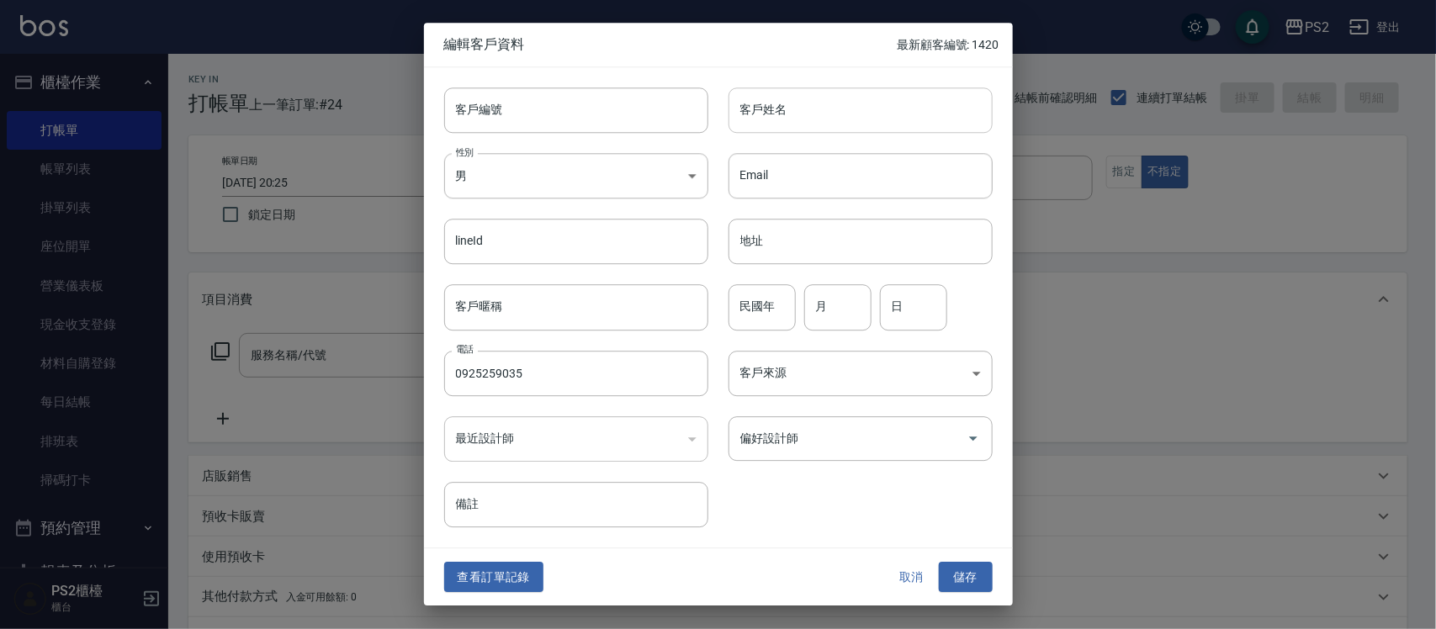
click at [924, 108] on input "客戶姓名" at bounding box center [861, 110] width 264 height 45
click at [959, 576] on button "儲存" at bounding box center [966, 577] width 54 height 31
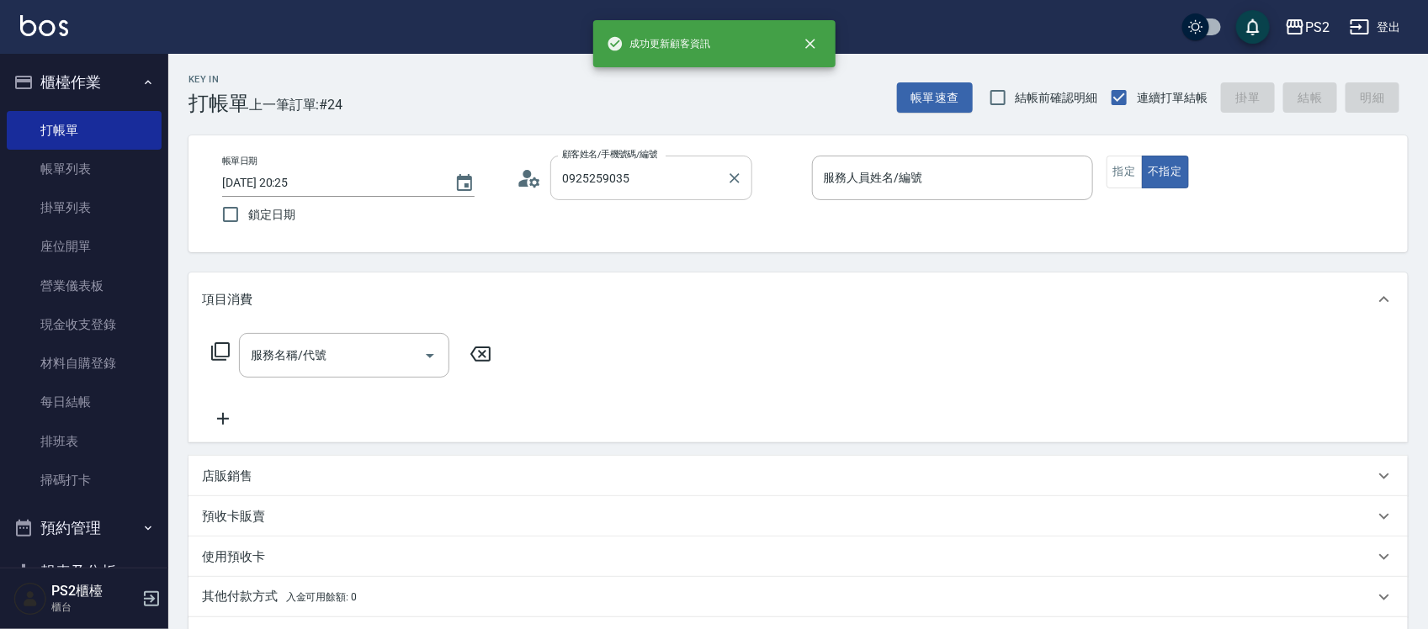
click at [687, 169] on input "0925259035" at bounding box center [639, 177] width 162 height 29
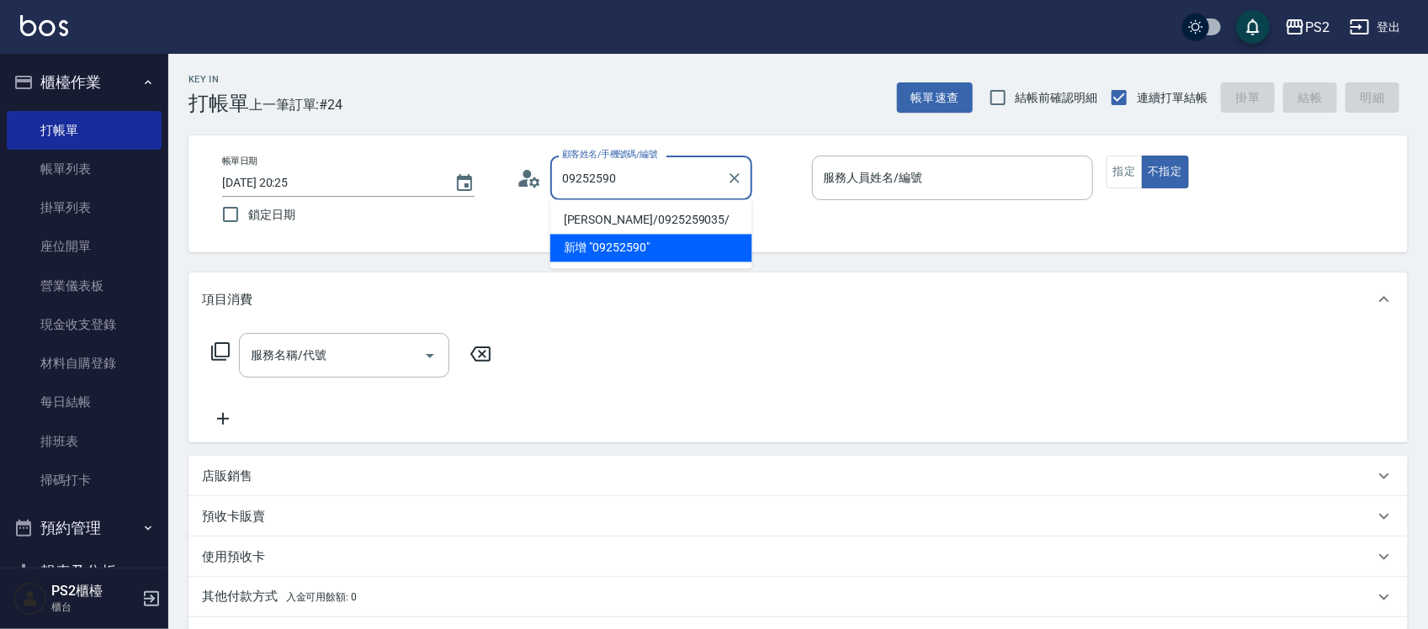
click at [704, 217] on li "朱盈臻/0925259035/" at bounding box center [651, 221] width 202 height 28
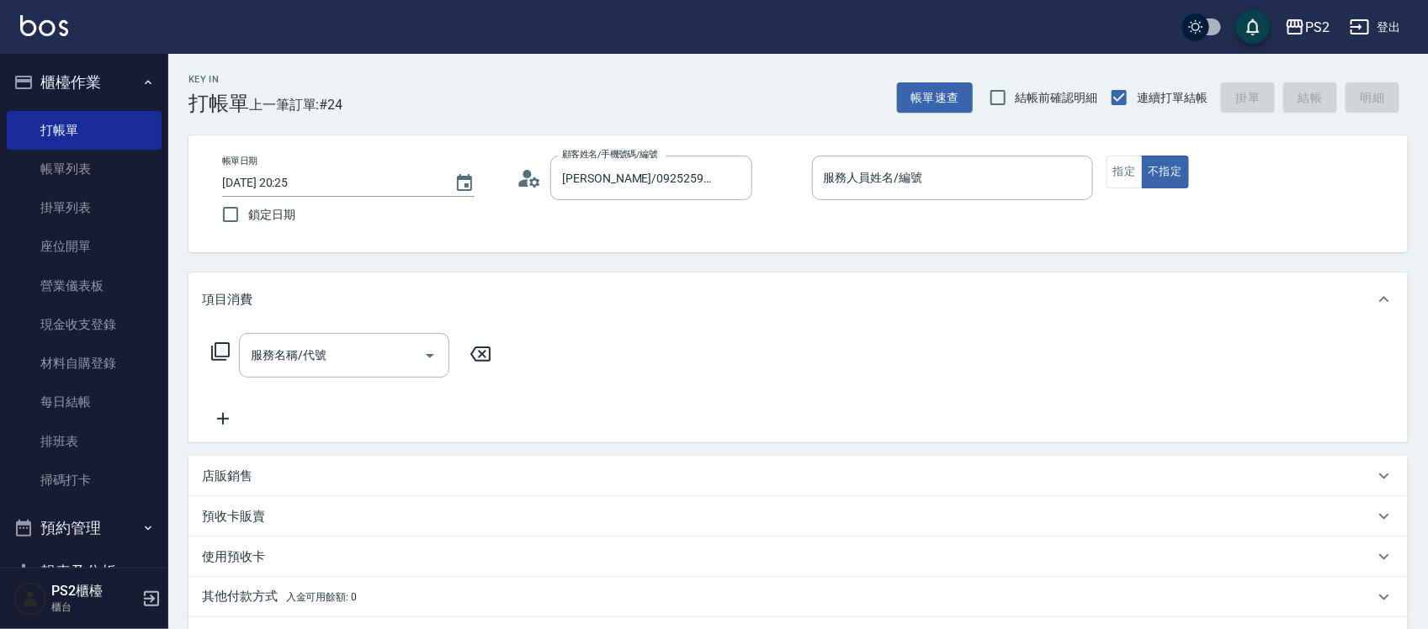
click at [704, 217] on div "帳單日期 2025/09/25 20:25 鎖定日期 顧客姓名/手機號碼/編號 朱盈臻/0925259035/ 顧客姓名/手機號碼/編號 服務人員姓名/編號 …" at bounding box center [798, 194] width 1179 height 77
click at [882, 187] on input "服務人員姓名/編號" at bounding box center [953, 177] width 266 height 29
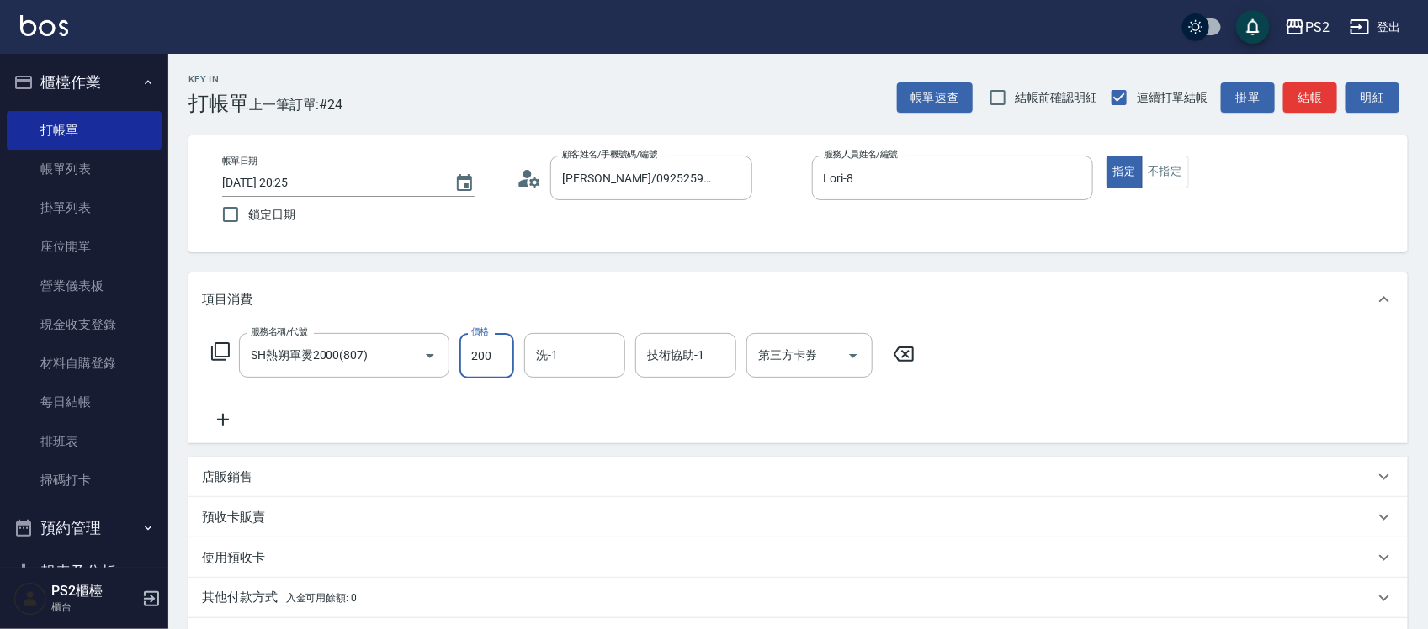
click at [507, 354] on input "200" at bounding box center [486, 355] width 55 height 45
click at [230, 417] on icon at bounding box center [223, 420] width 42 height 20
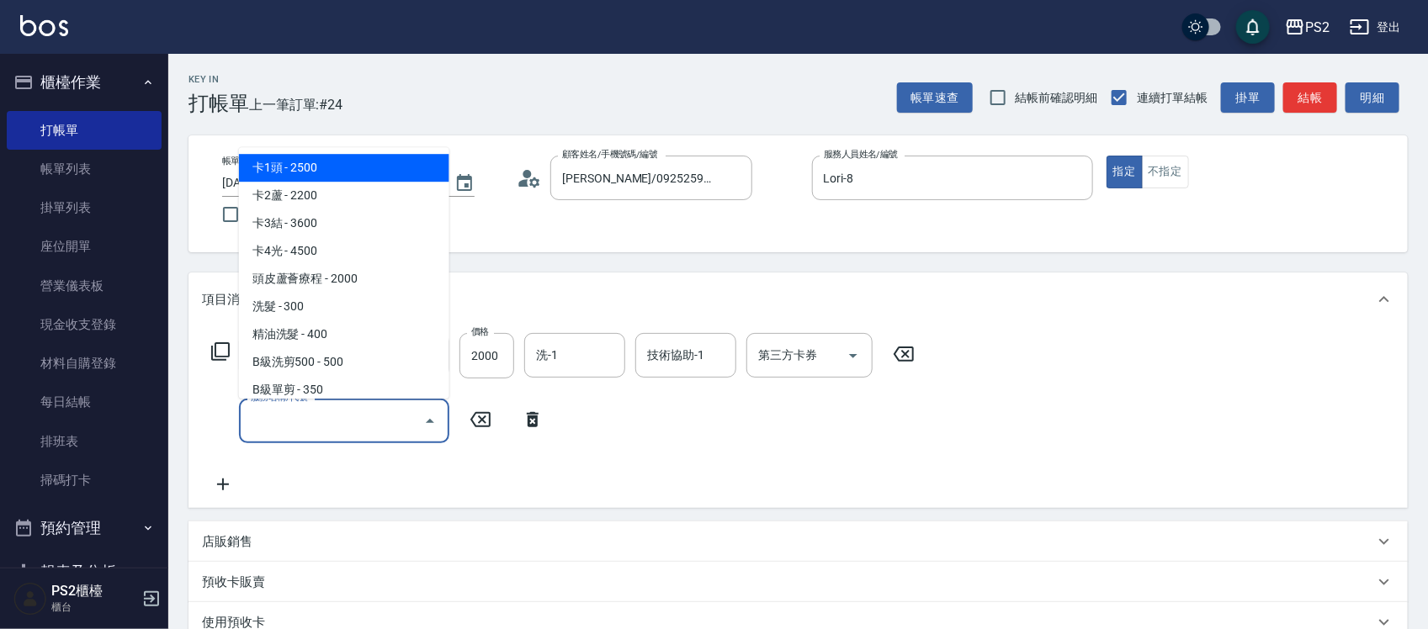
click at [266, 414] on input "服務名稱/代號" at bounding box center [332, 420] width 170 height 29
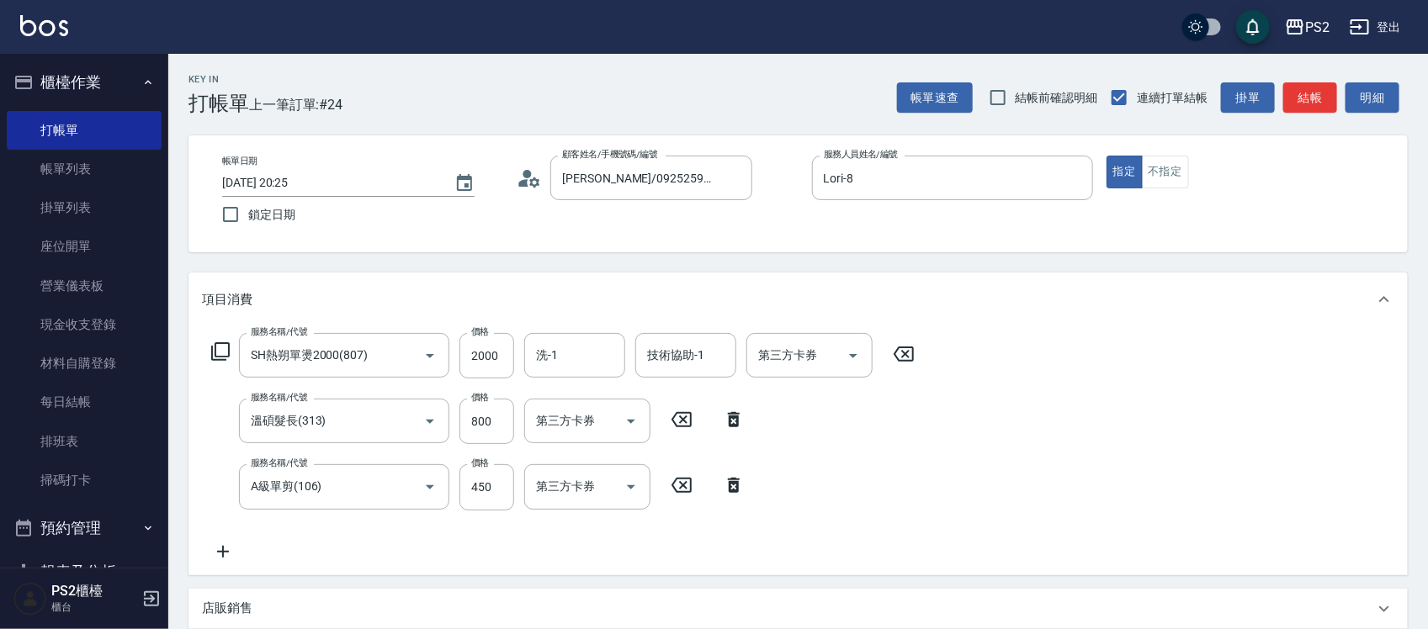
click at [234, 536] on div "服務名稱/代號 SH熱朔單燙2000(807) 服務名稱/代號 價格 2000 價格 洗-1 洗-1 技術協助-1 技術協助-1 第三方卡券 第三方卡券 服務…" at bounding box center [563, 447] width 723 height 228
click at [226, 545] on icon at bounding box center [223, 552] width 42 height 20
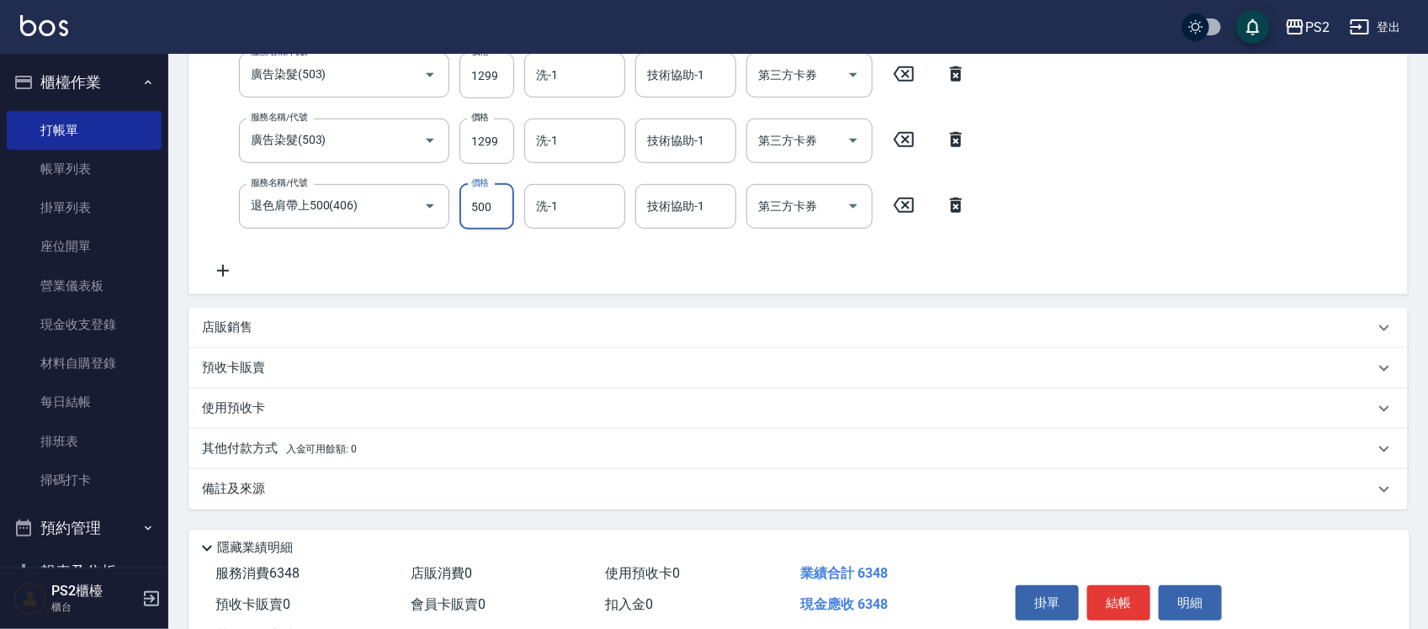
scroll to position [442, 0]
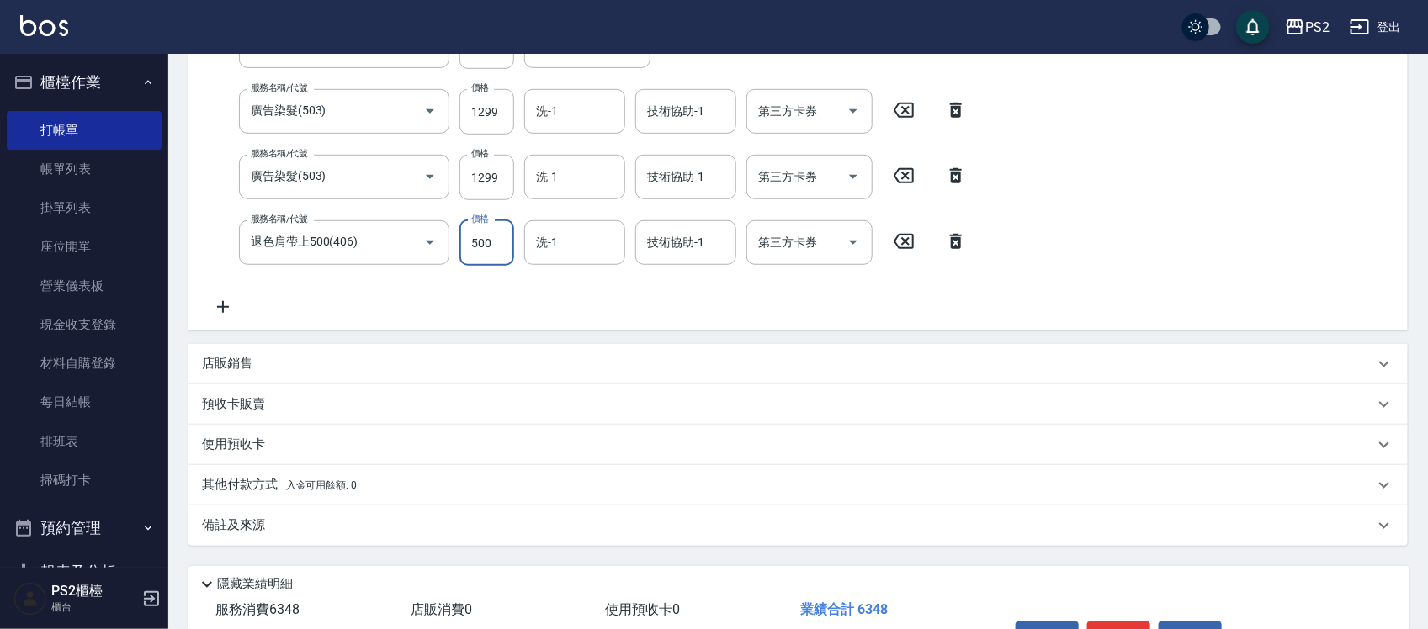
click at [215, 303] on icon at bounding box center [223, 307] width 42 height 20
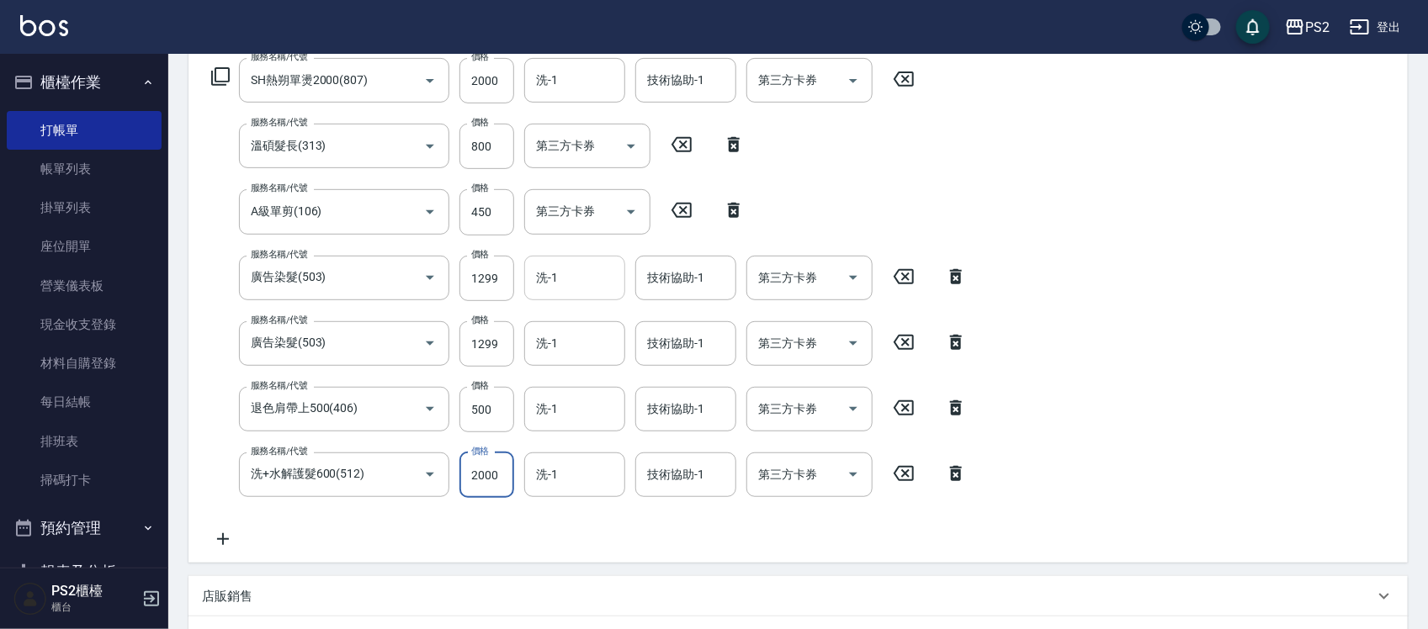
scroll to position [225, 0]
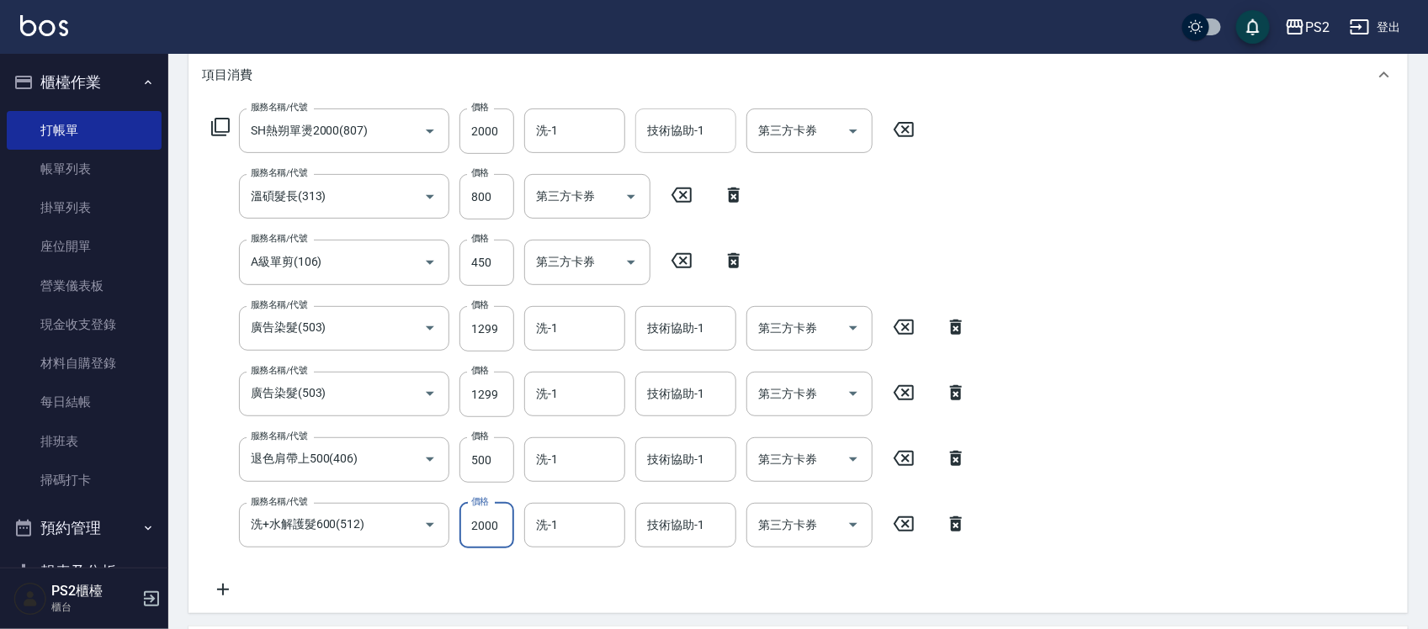
click at [667, 130] on input "技術協助-1" at bounding box center [686, 130] width 86 height 29
click at [547, 339] on input "洗-1" at bounding box center [575, 328] width 86 height 29
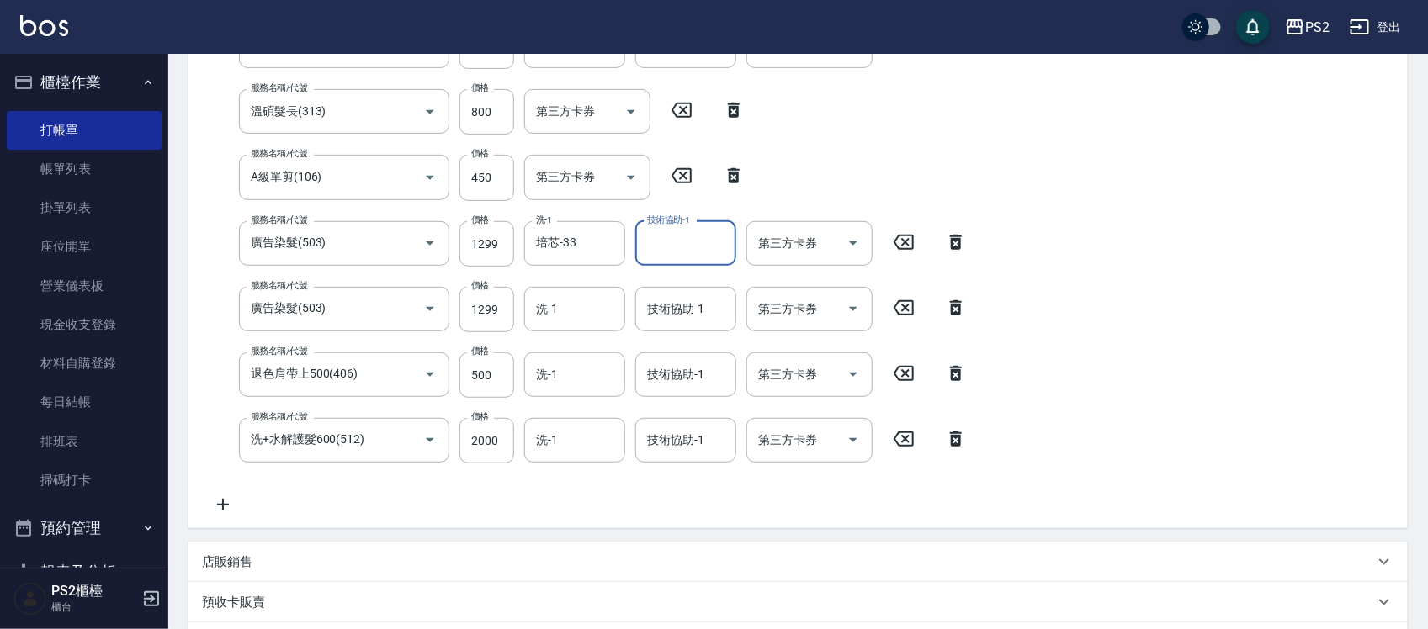
scroll to position [540, 0]
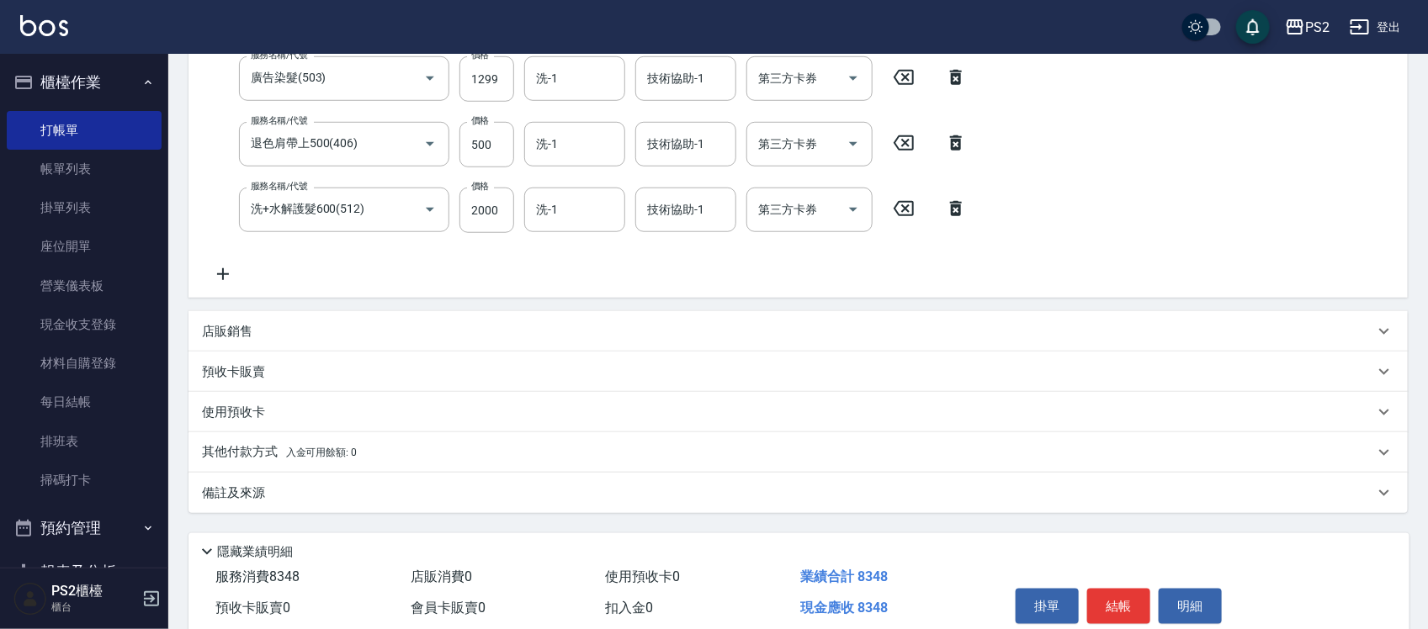
click at [341, 444] on p "其他付款方式 入金可用餘額: 0" at bounding box center [279, 452] width 155 height 19
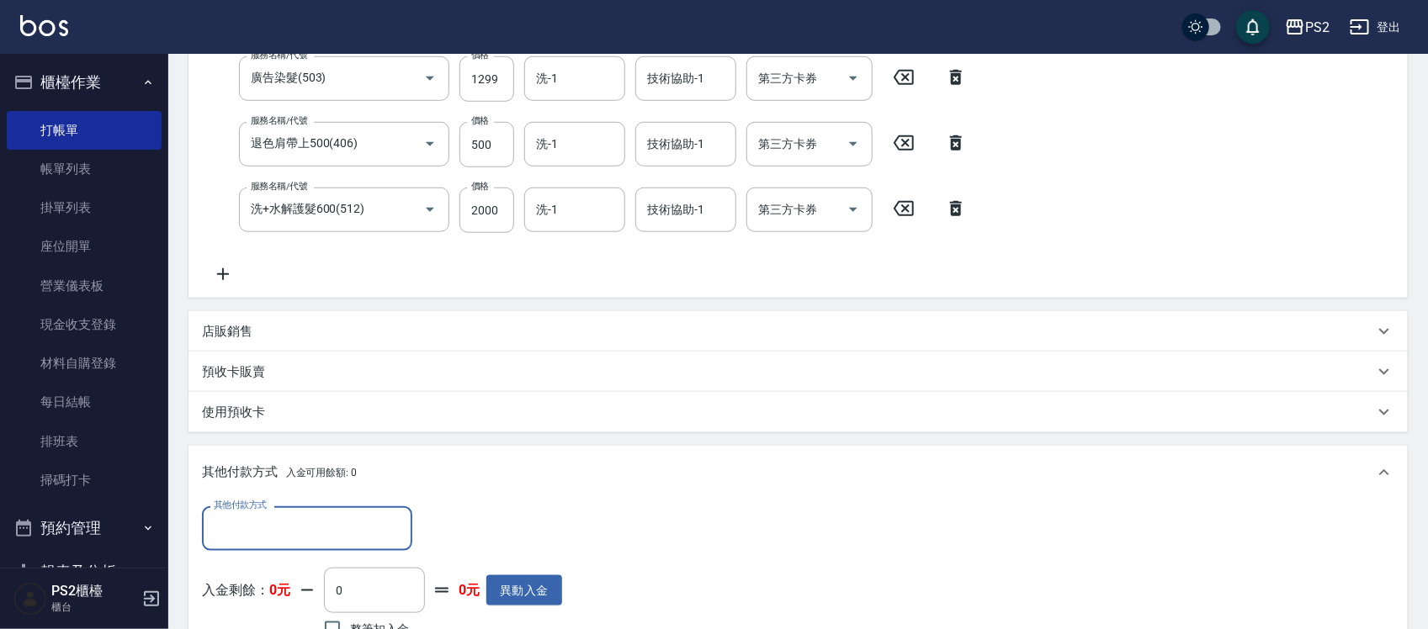
scroll to position [0, 0]
drag, startPoint x: 215, startPoint y: 515, endPoint x: 242, endPoint y: 518, distance: 27.0
click at [215, 516] on input "其他付款方式" at bounding box center [307, 528] width 195 height 29
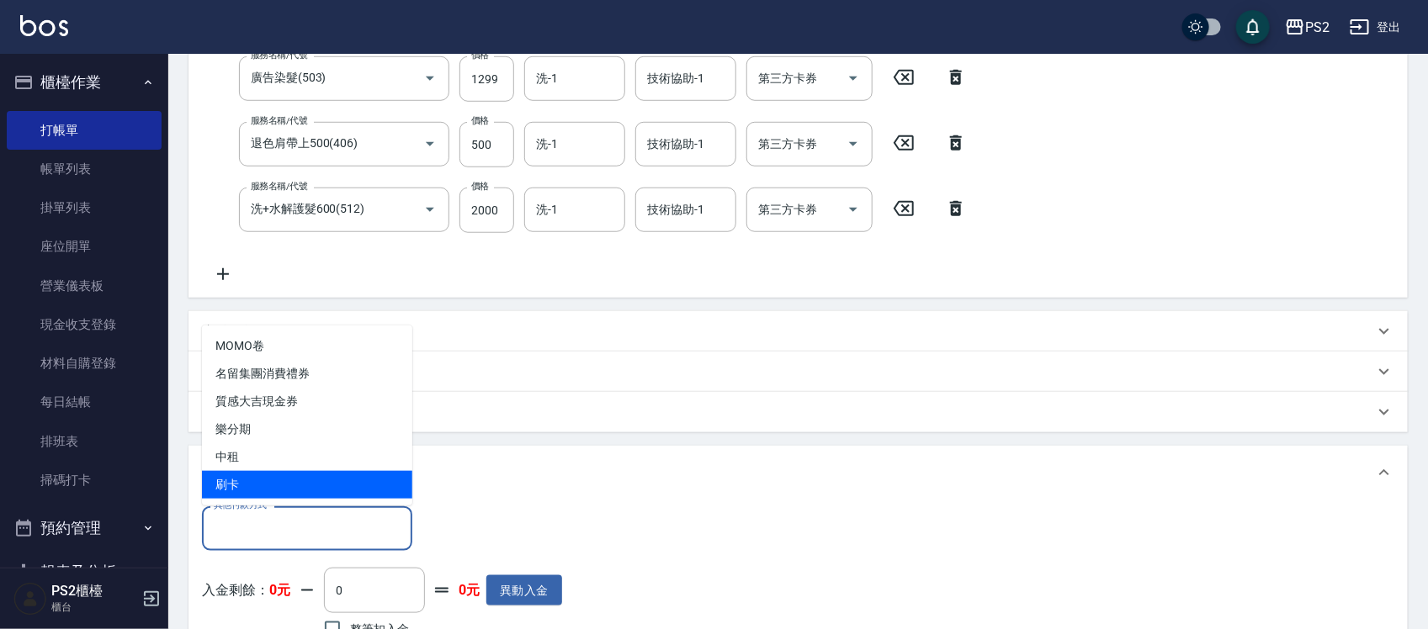
click at [265, 486] on span "刷卡" at bounding box center [307, 485] width 210 height 28
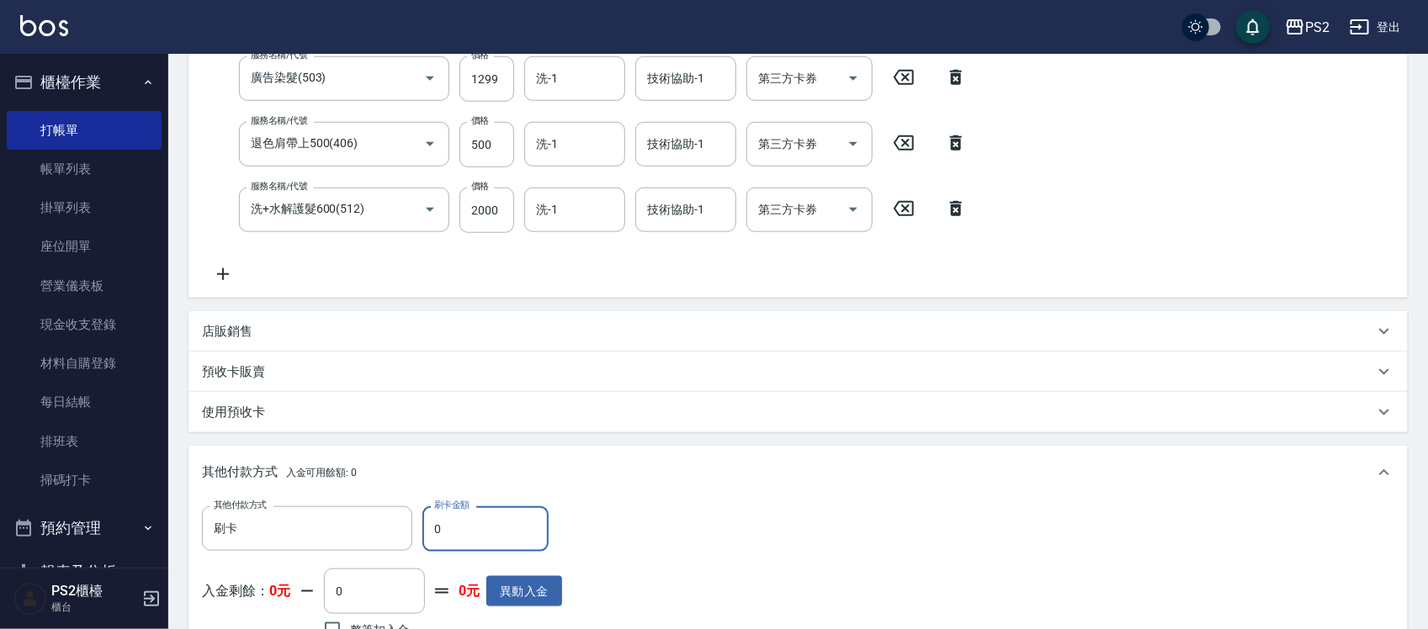
click at [432, 512] on input "0" at bounding box center [485, 529] width 126 height 45
click at [450, 518] on input "0" at bounding box center [485, 529] width 126 height 45
click at [451, 518] on input "0" at bounding box center [485, 529] width 126 height 45
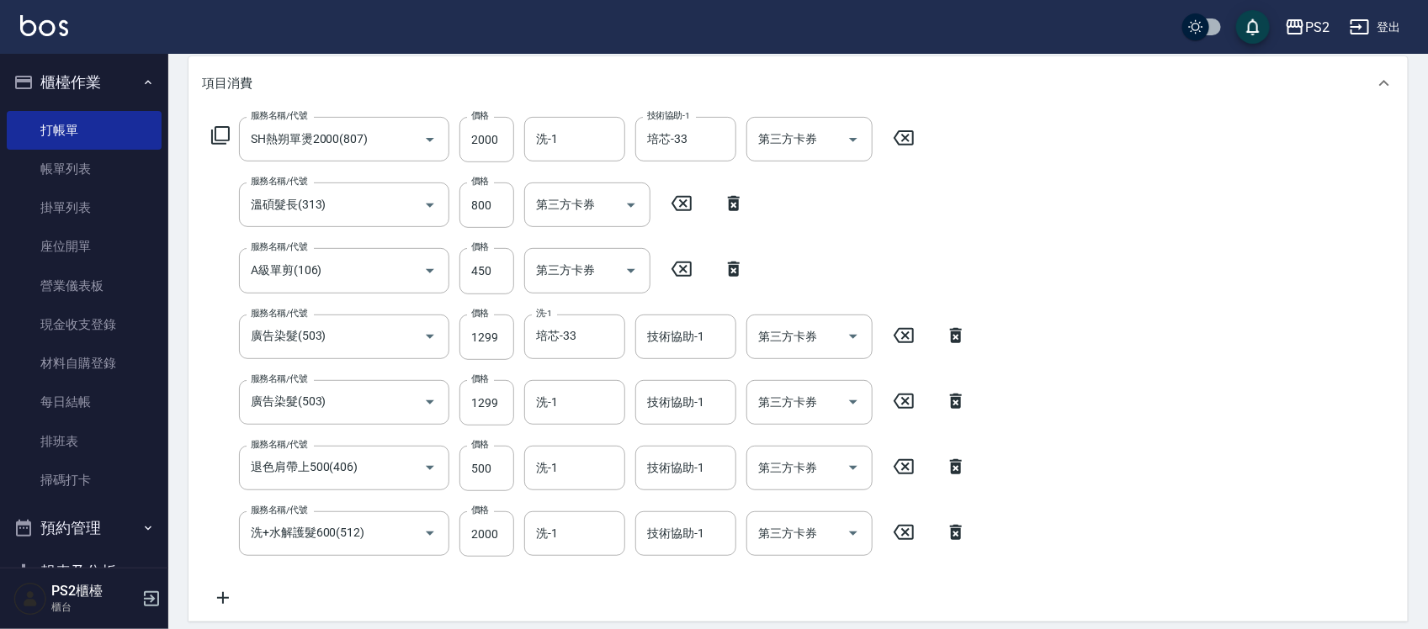
scroll to position [179, 0]
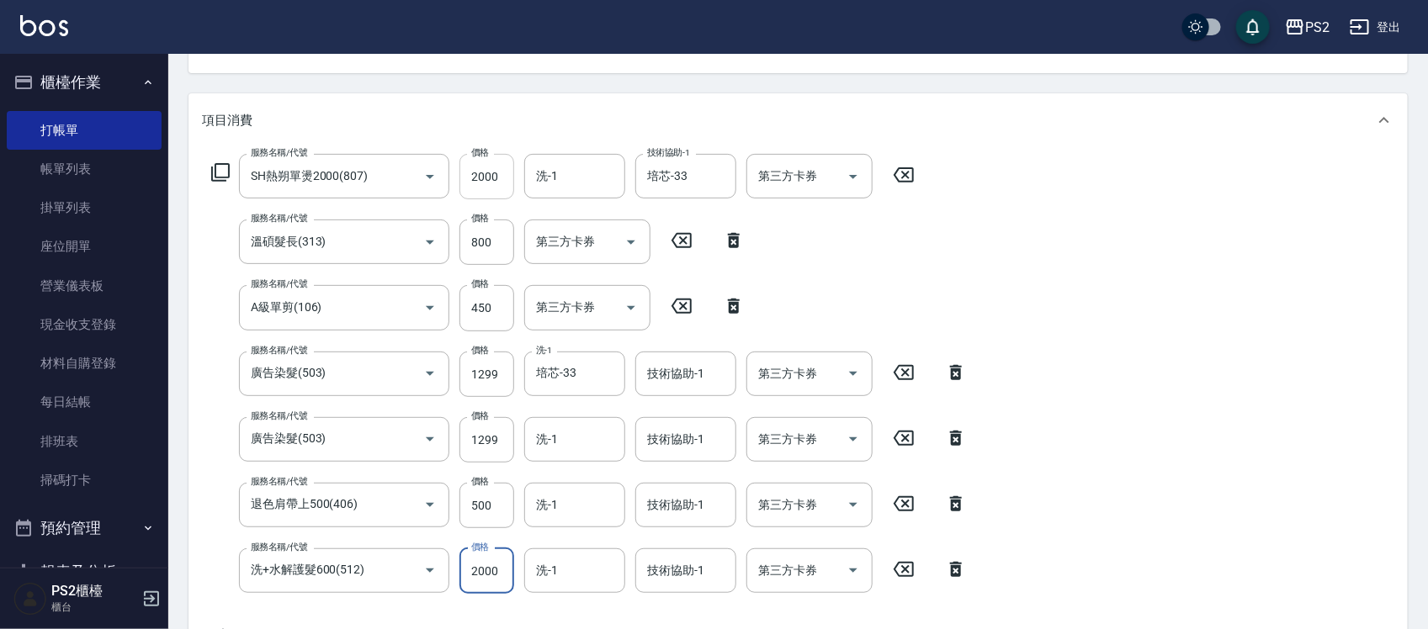
click at [507, 188] on input "2000" at bounding box center [486, 176] width 55 height 45
click at [345, 246] on input "溫碩髮長(313)" at bounding box center [321, 241] width 148 height 29
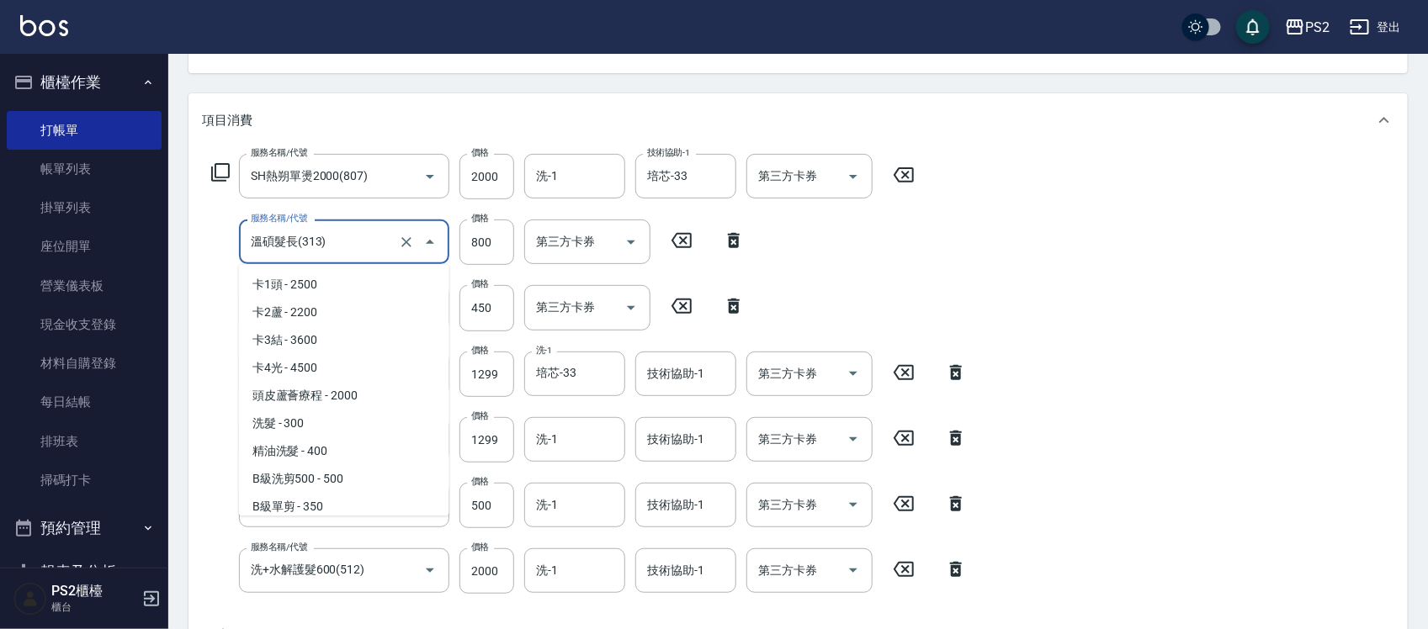
click at [343, 246] on input "溫碩髮長(313)" at bounding box center [321, 241] width 148 height 29
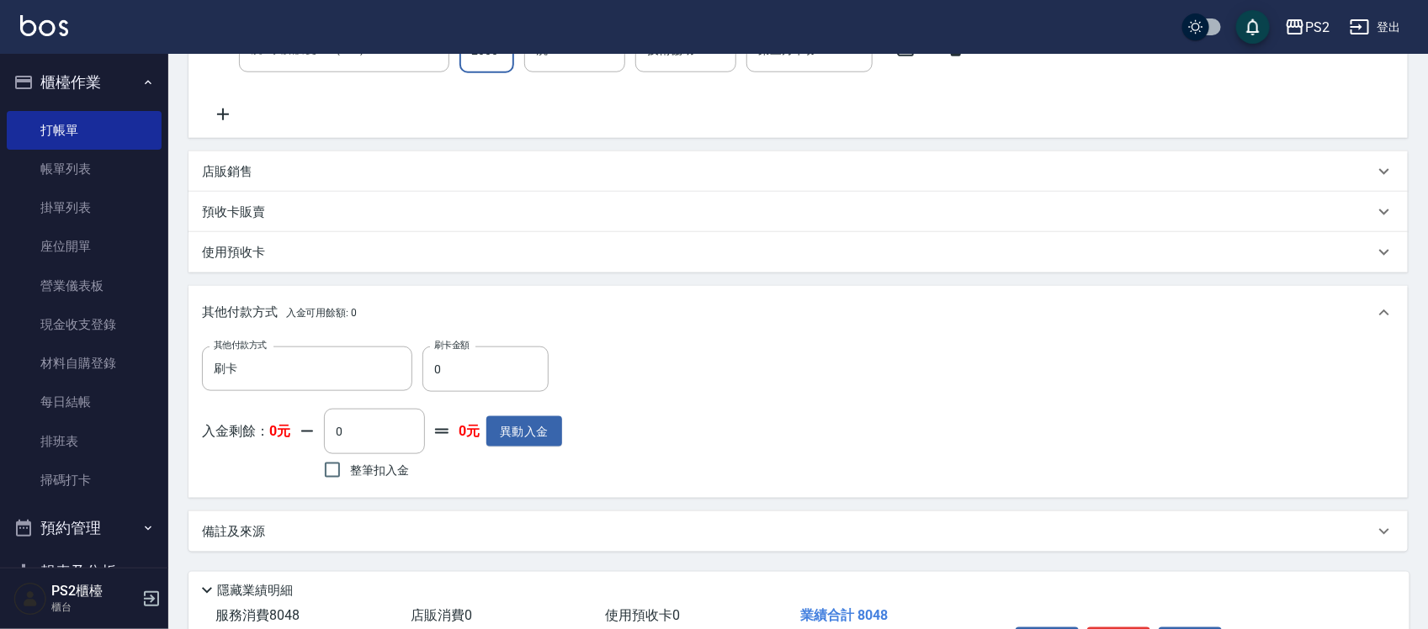
scroll to position [810, 0]
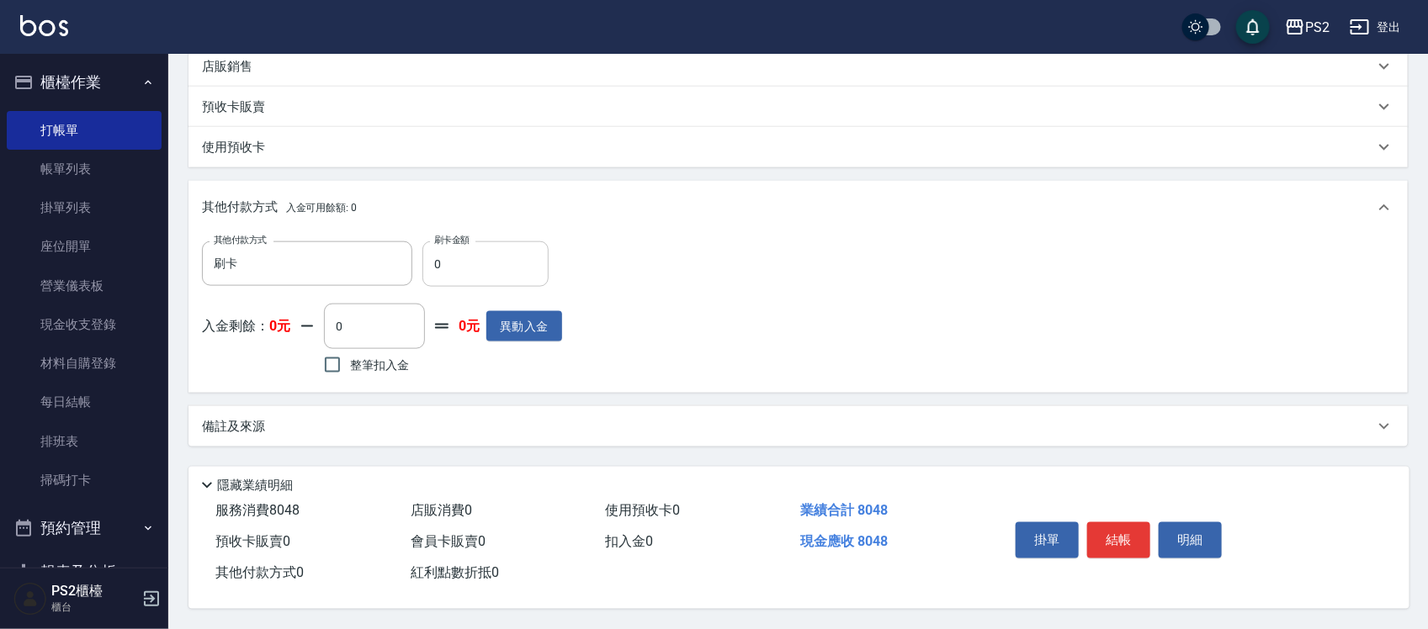
click at [485, 262] on input "0" at bounding box center [485, 264] width 126 height 45
click at [1122, 528] on button "結帳" at bounding box center [1118, 540] width 63 height 35
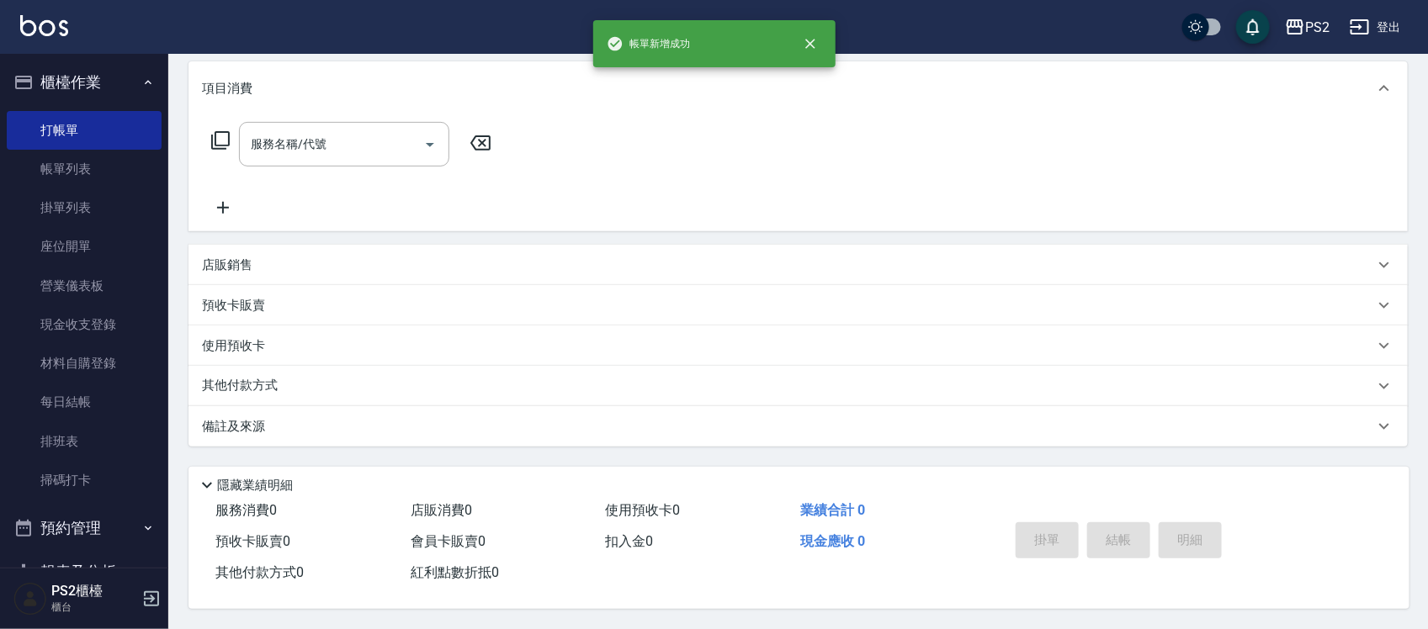
scroll to position [0, 0]
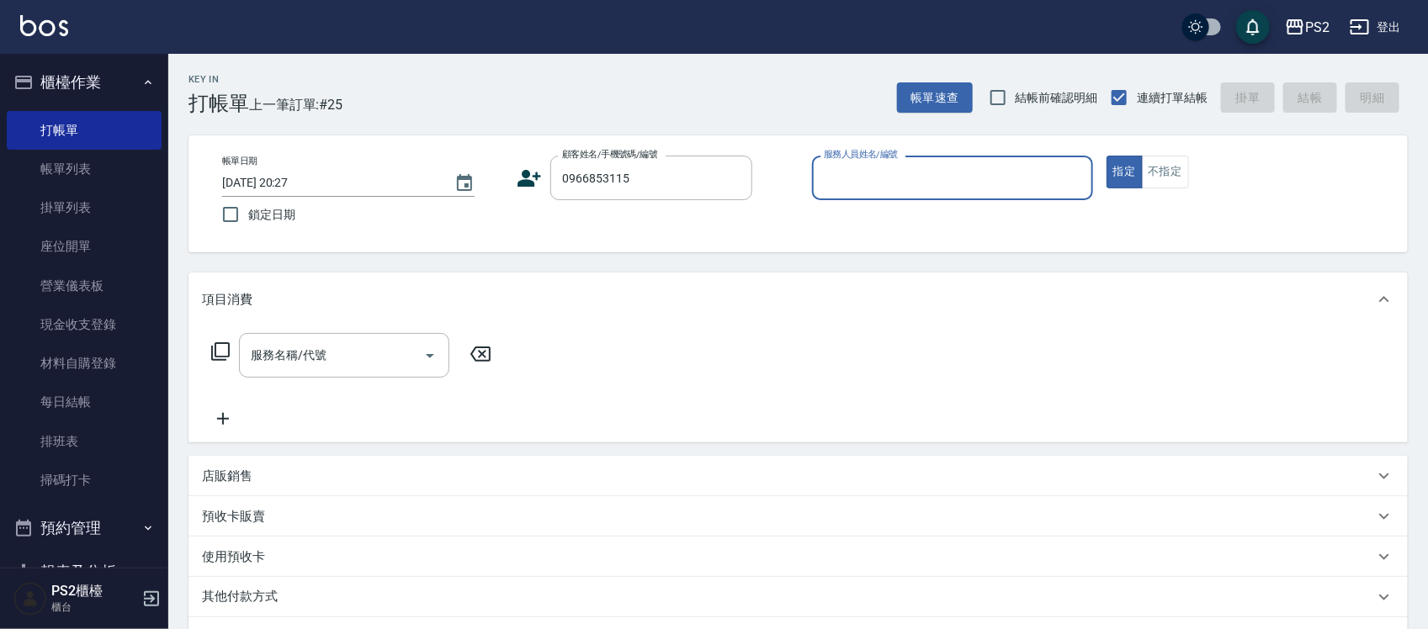
click at [531, 185] on icon at bounding box center [530, 178] width 24 height 17
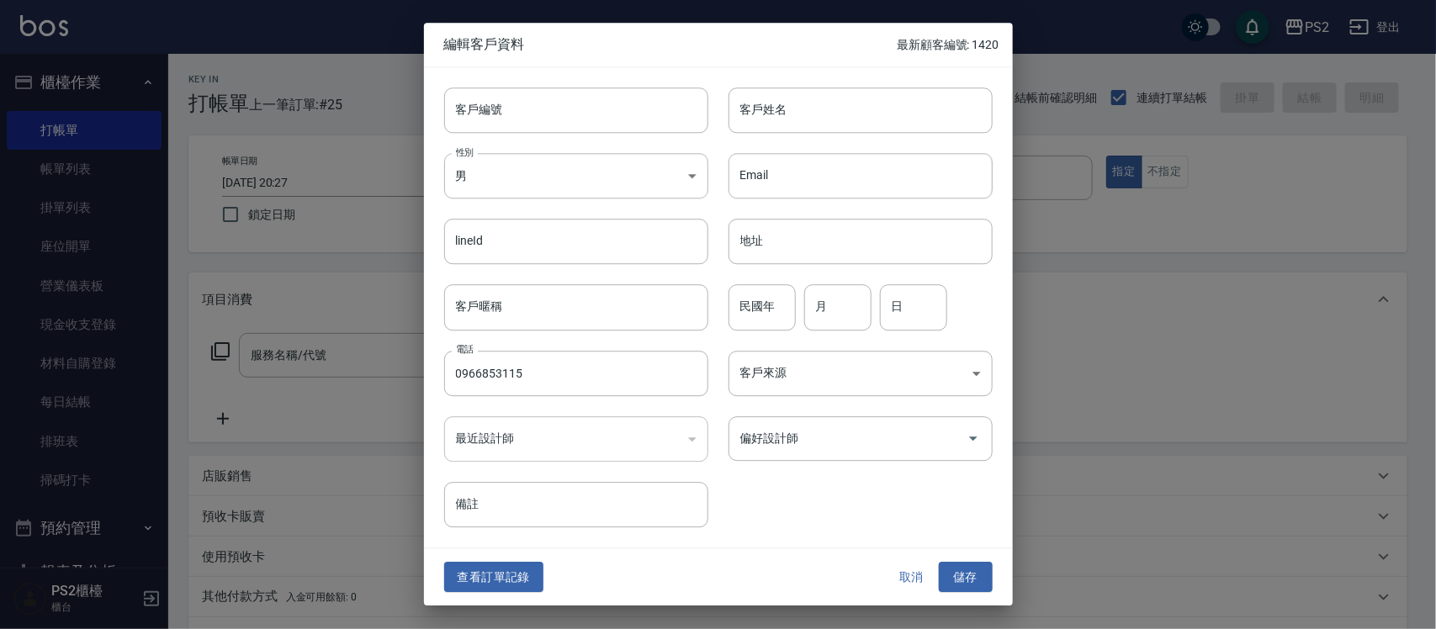
click at [755, 141] on div "Email Email" at bounding box center [851, 166] width 284 height 66
click at [759, 115] on input "客戶姓名" at bounding box center [861, 110] width 264 height 45
click at [969, 571] on button "儲存" at bounding box center [966, 577] width 54 height 31
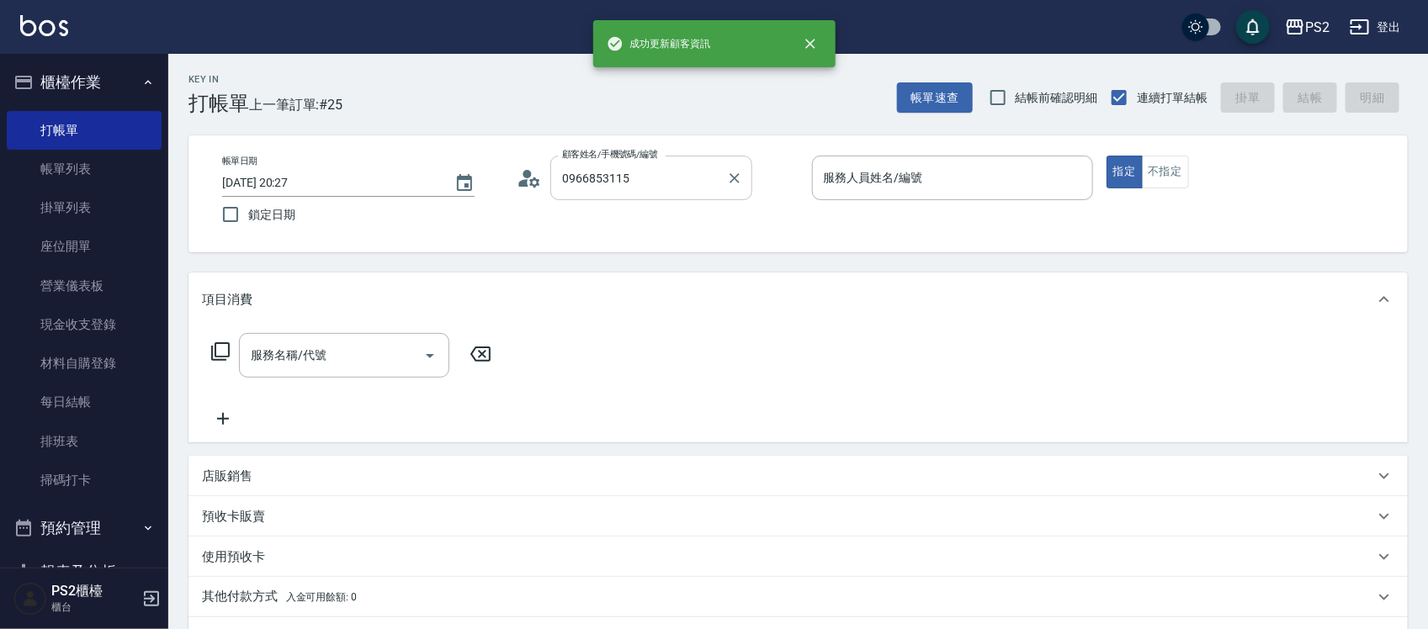
click at [619, 173] on input "0966853115" at bounding box center [639, 177] width 162 height 29
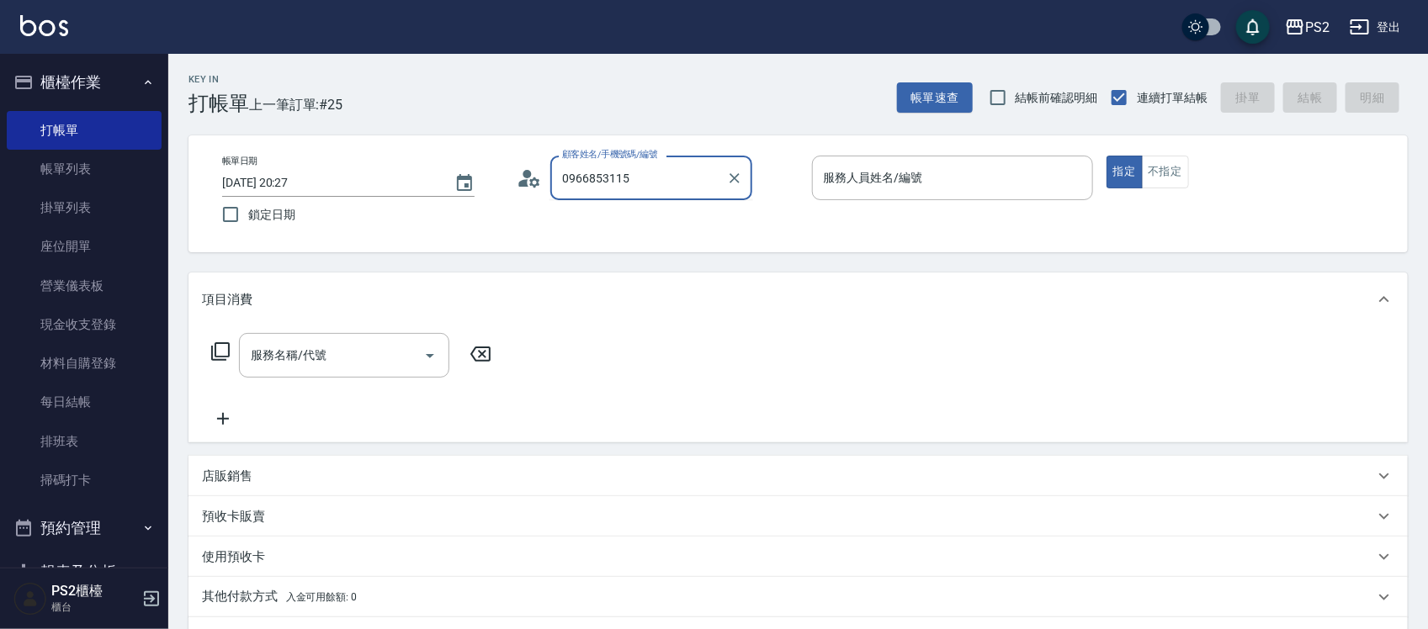
click at [644, 173] on input "0966853115" at bounding box center [639, 177] width 162 height 29
click at [646, 223] on li "湯涵如/0966853115/" at bounding box center [651, 221] width 202 height 28
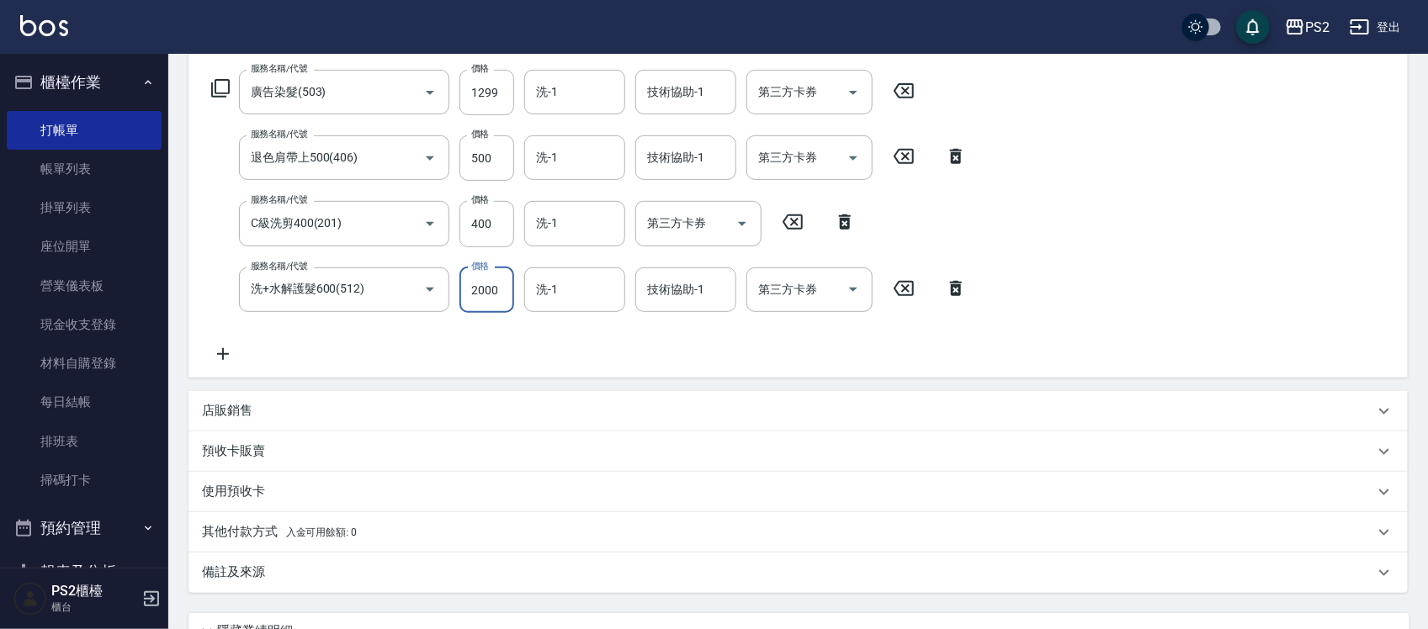
scroll to position [316, 0]
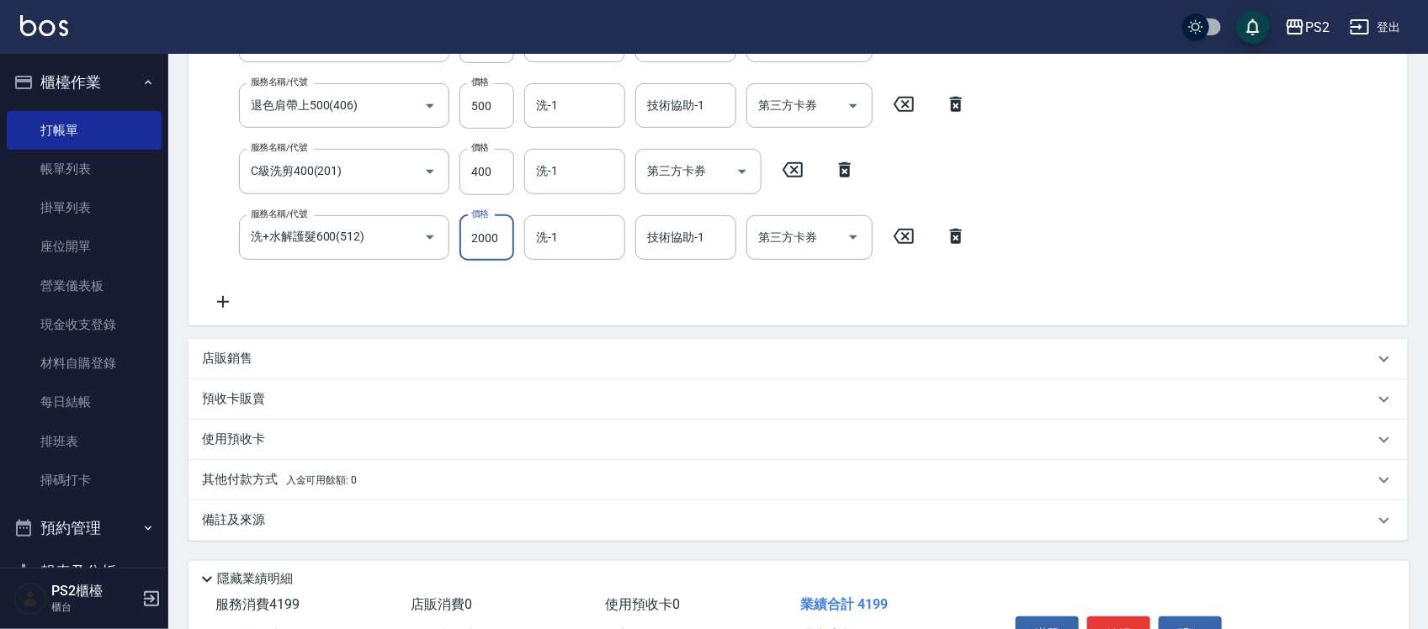
click at [276, 368] on div "店販銷售" at bounding box center [797, 359] width 1219 height 40
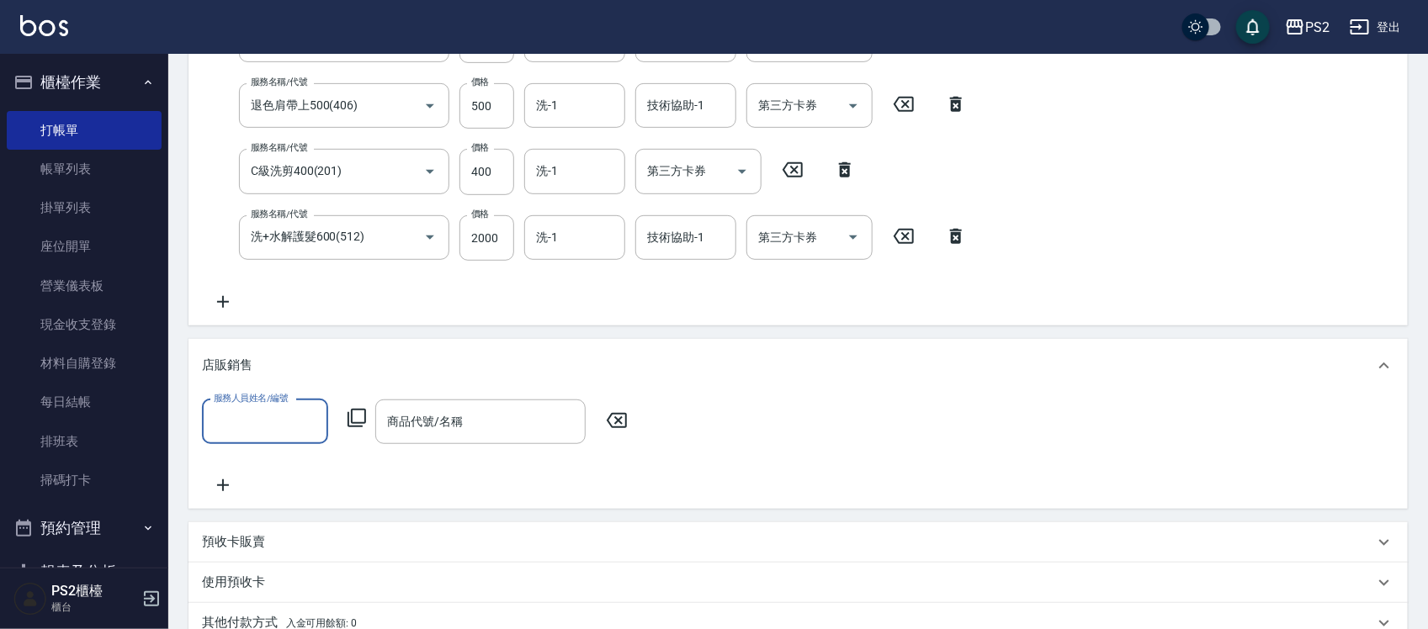
scroll to position [0, 0]
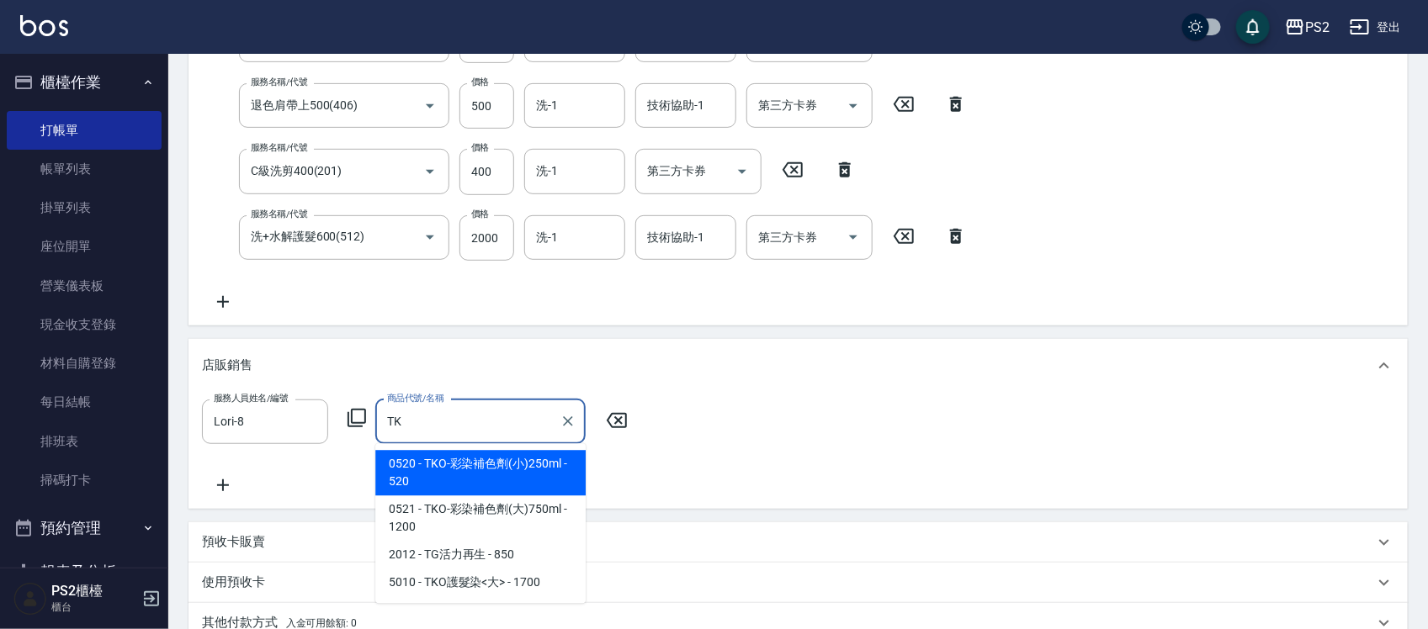
click at [533, 467] on span "0520 - TKO-彩染補色劑(小)250ml - 520" at bounding box center [480, 473] width 210 height 45
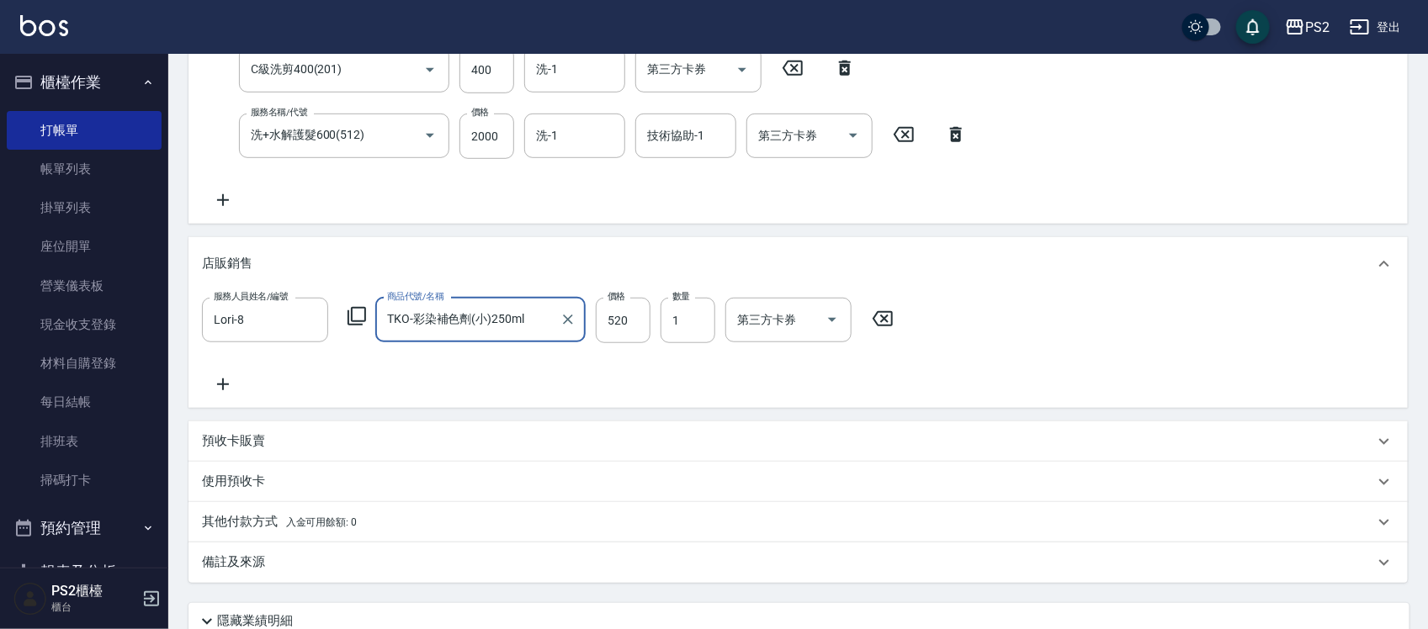
scroll to position [560, 0]
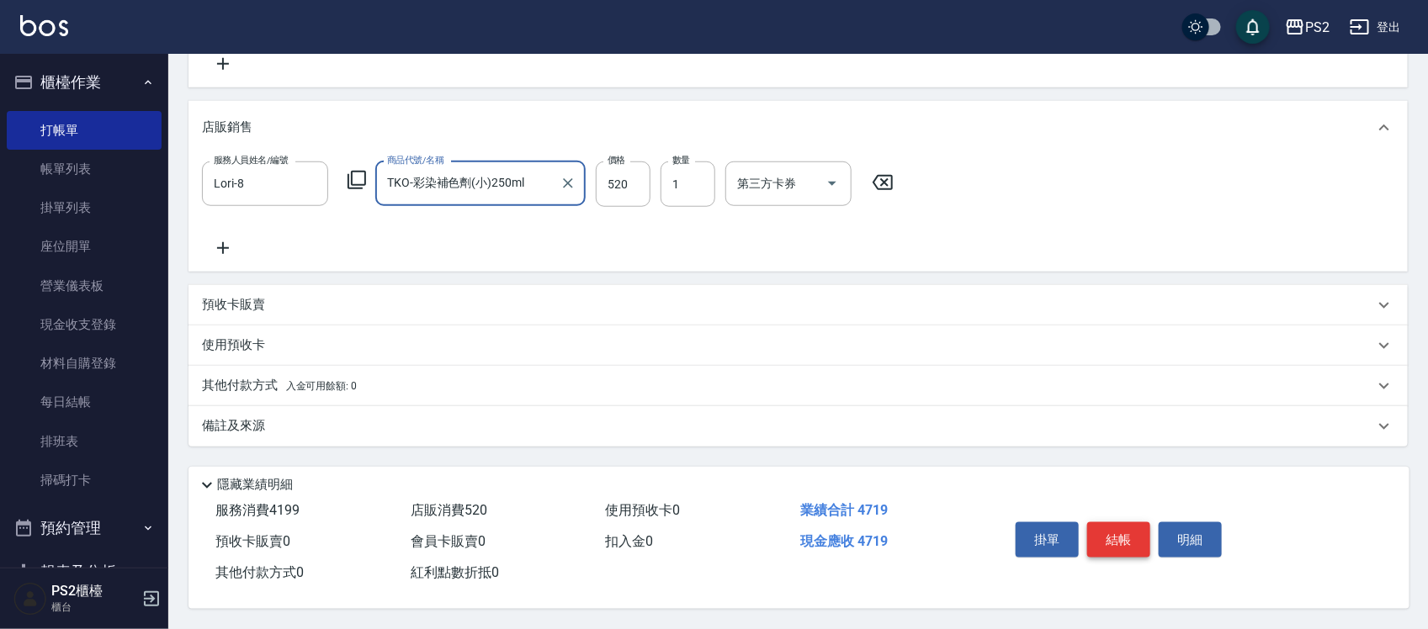
click at [1102, 533] on button "結帳" at bounding box center [1118, 540] width 63 height 35
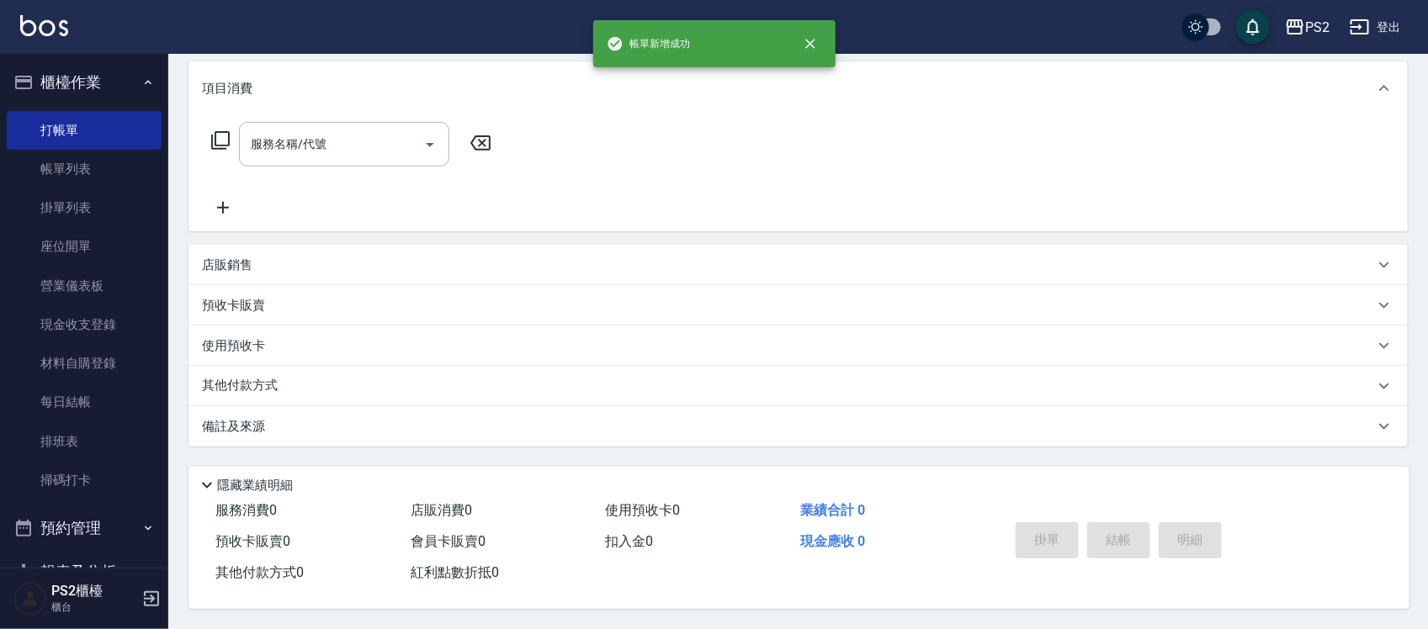
scroll to position [0, 0]
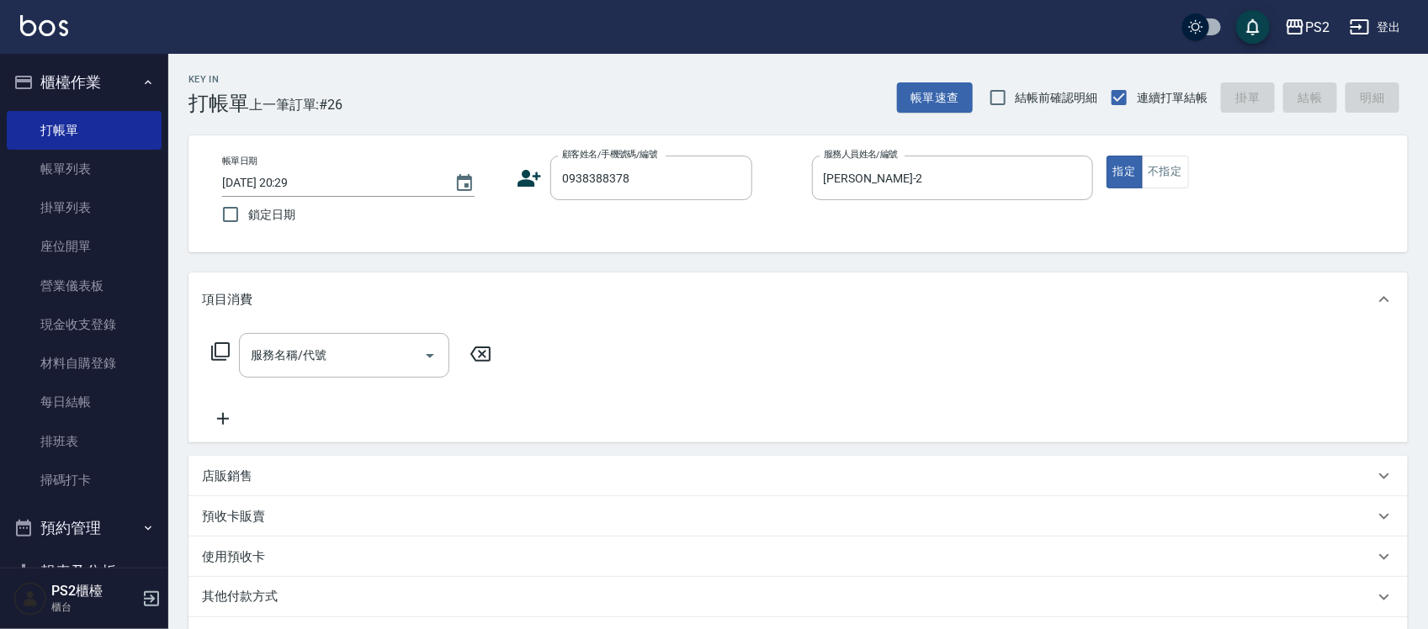
click at [531, 177] on icon at bounding box center [529, 178] width 25 height 25
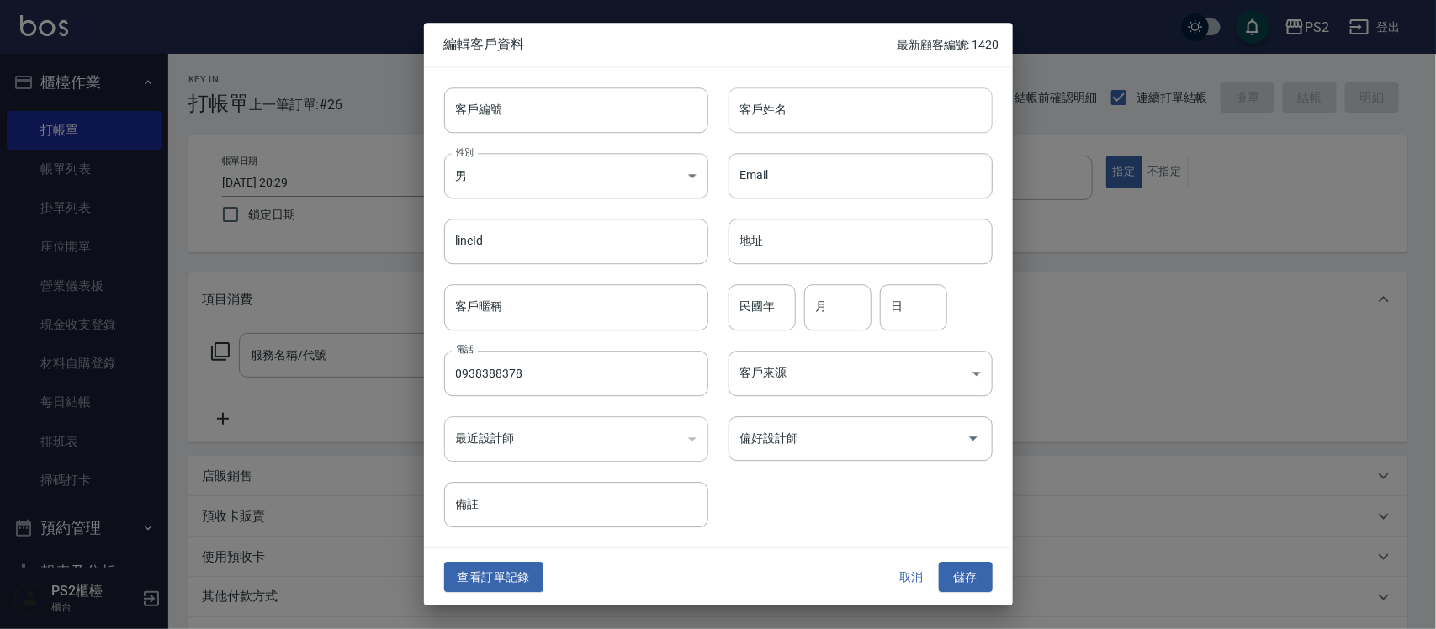
click at [774, 122] on input "客戶姓名" at bounding box center [861, 110] width 264 height 45
click at [990, 571] on button "儲存" at bounding box center [966, 577] width 54 height 31
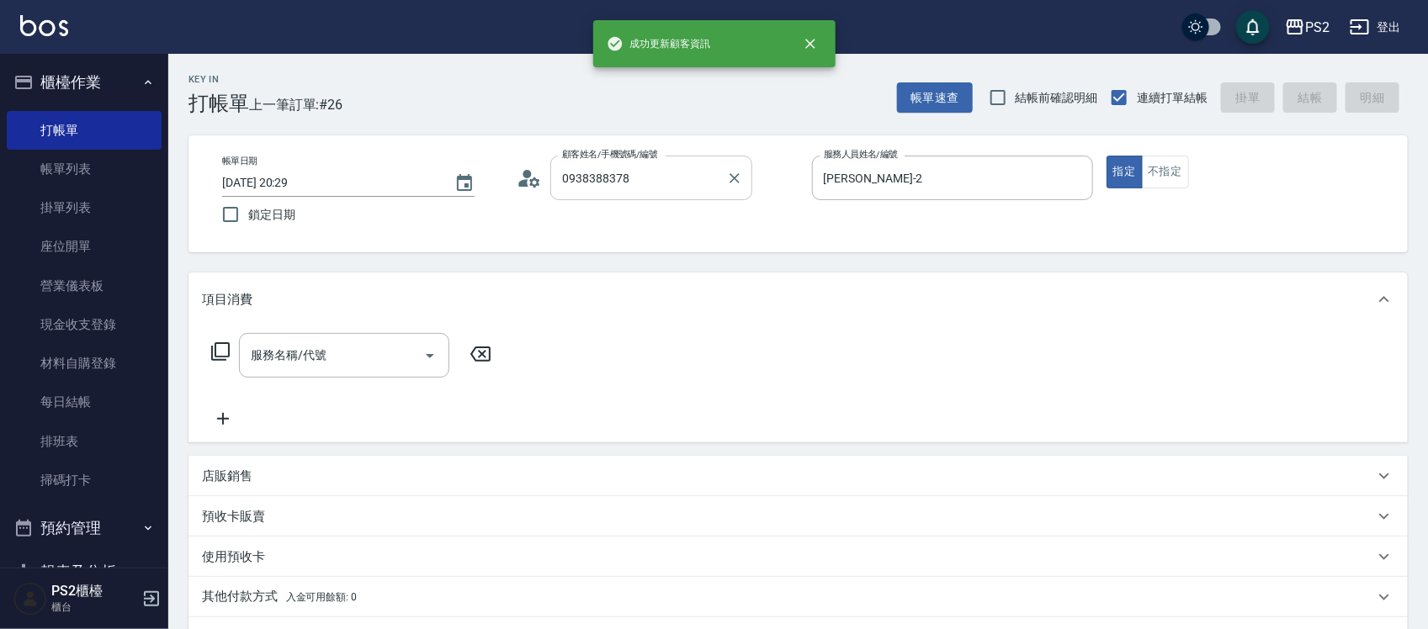
click at [705, 195] on div "0938388378 顧客姓名/手機號碼/編號" at bounding box center [651, 178] width 202 height 45
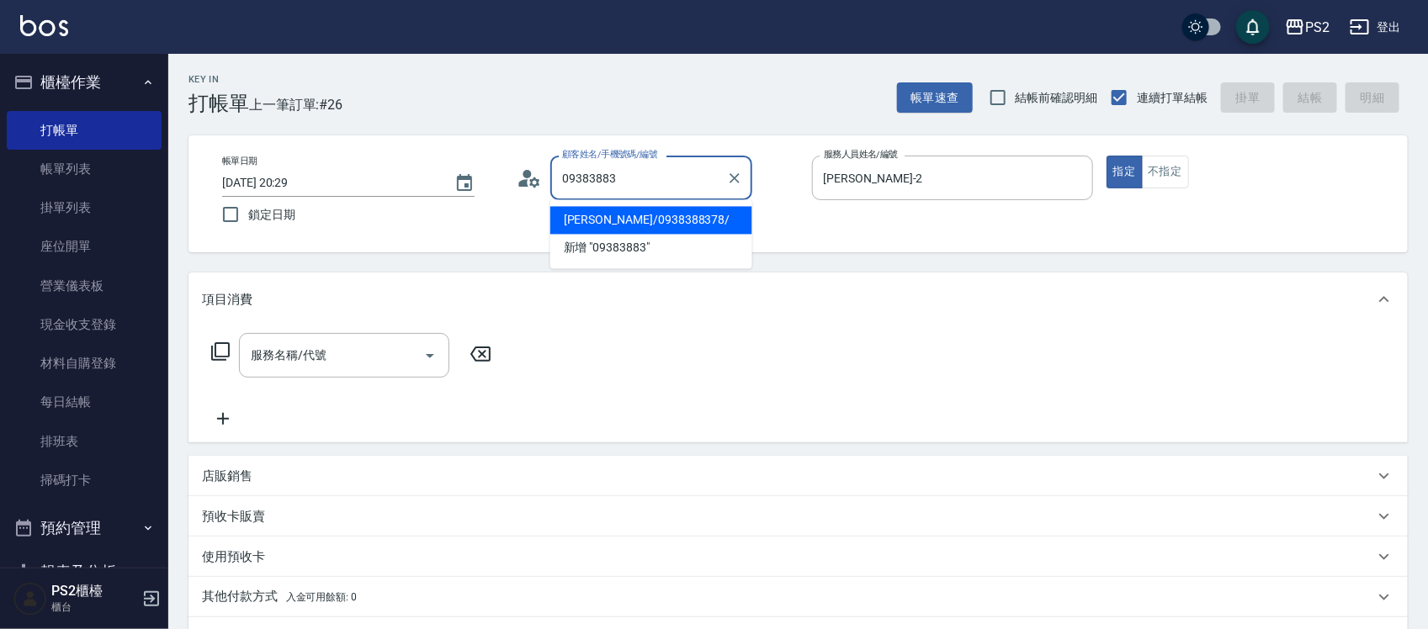
click at [637, 215] on li "羅浩辰/0938388378/" at bounding box center [651, 221] width 202 height 28
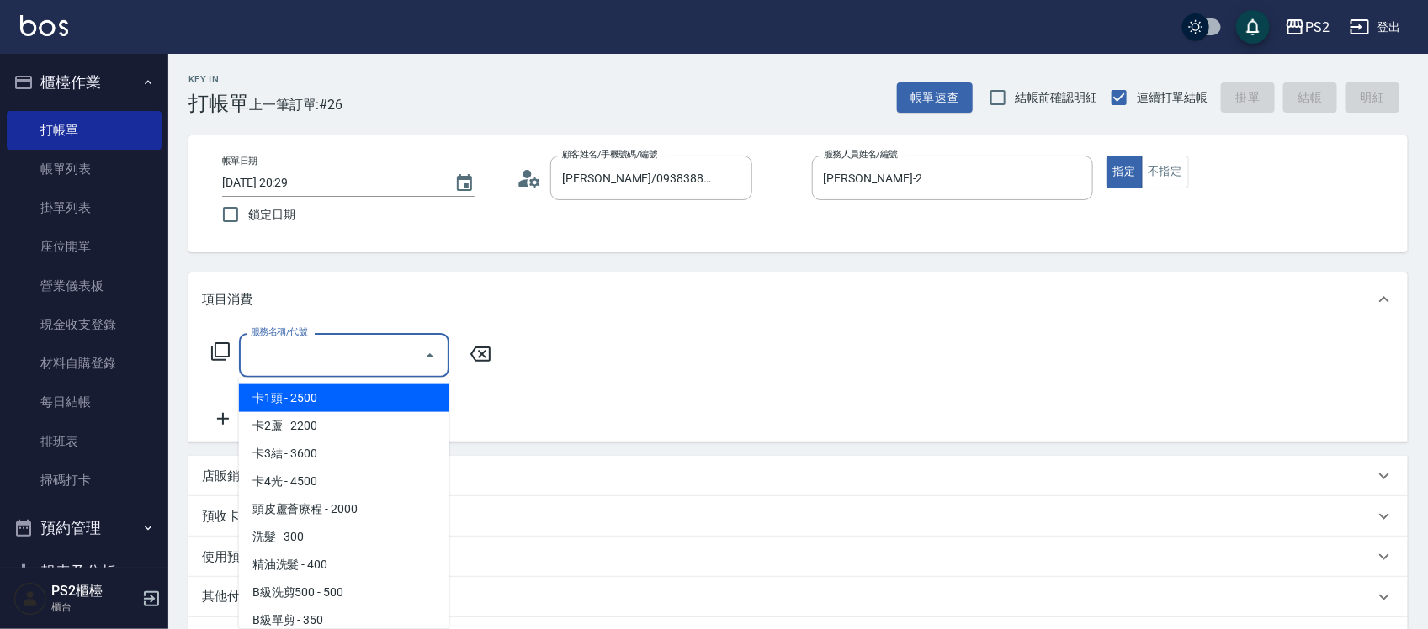
click at [360, 359] on input "服務名稱/代號" at bounding box center [332, 355] width 170 height 29
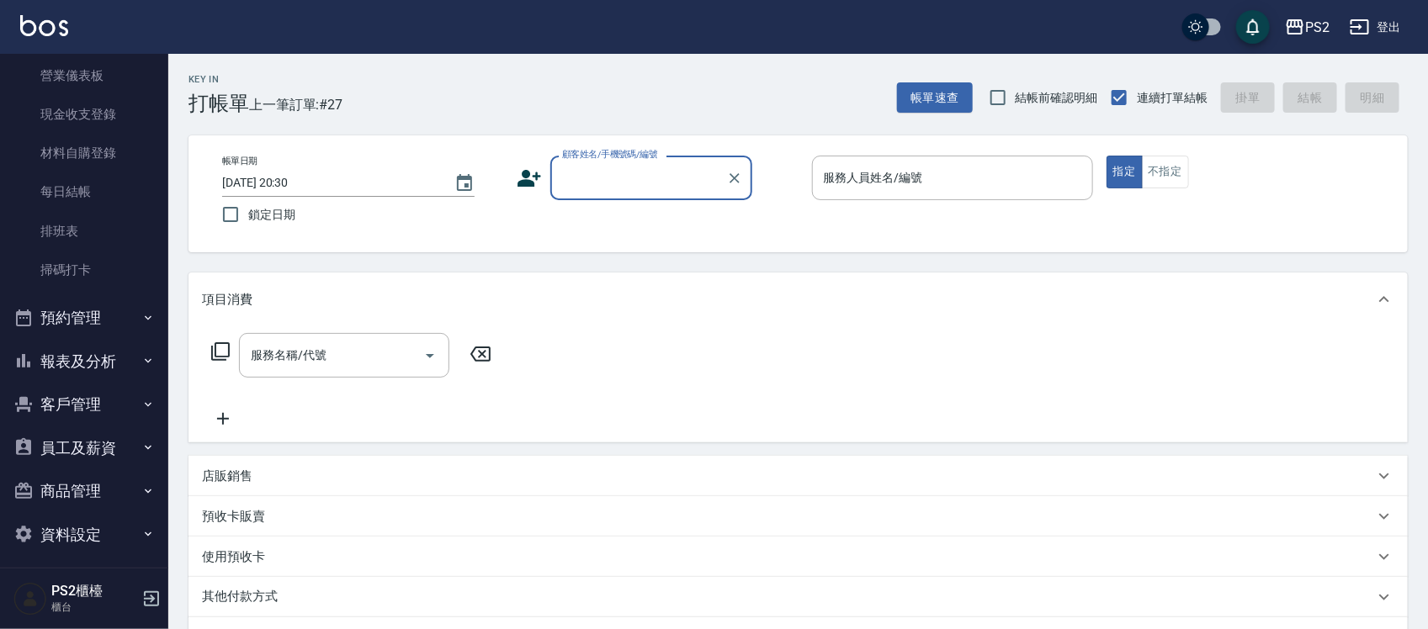
click at [98, 362] on button "報表及分析" at bounding box center [84, 362] width 155 height 44
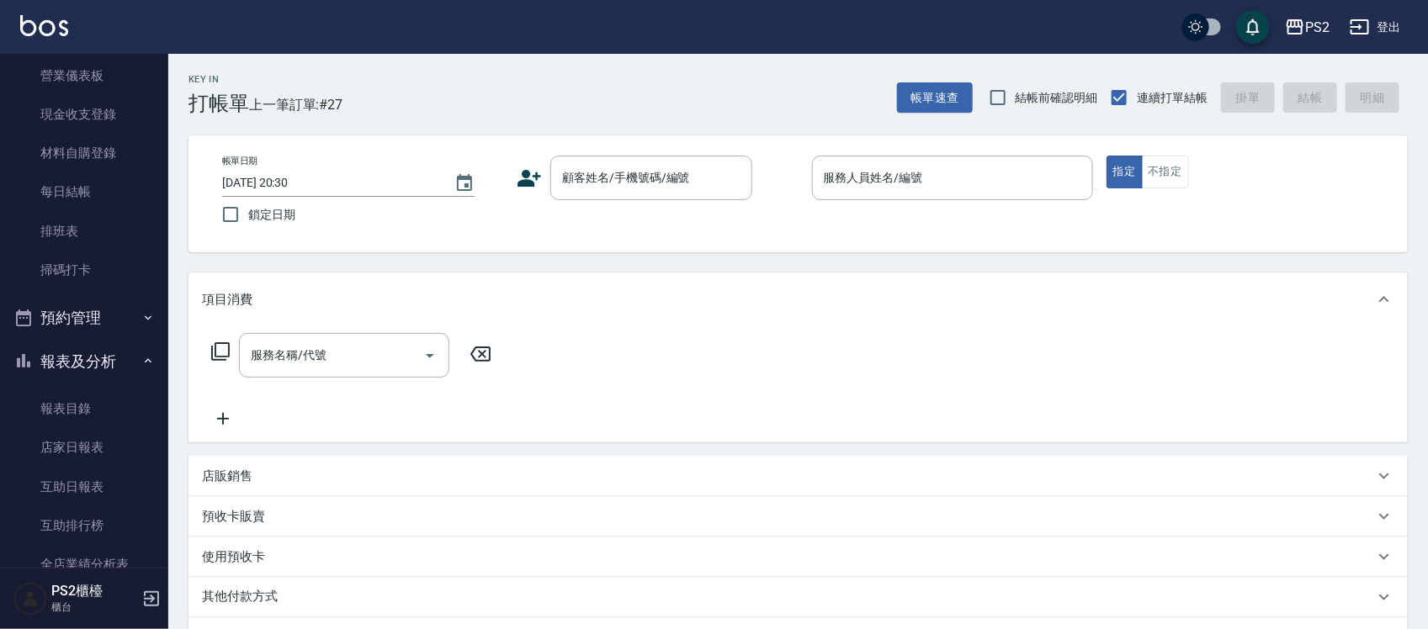
scroll to position [316, 0]
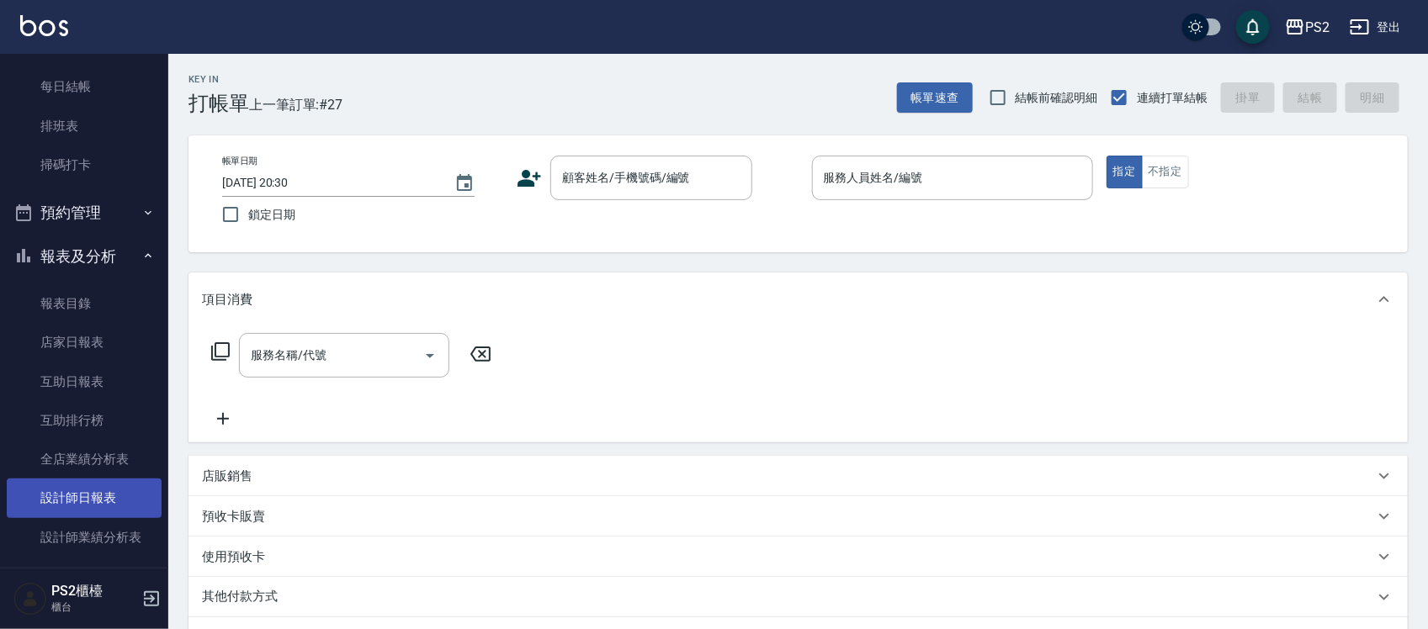
click at [77, 481] on link "設計師日報表" at bounding box center [84, 498] width 155 height 39
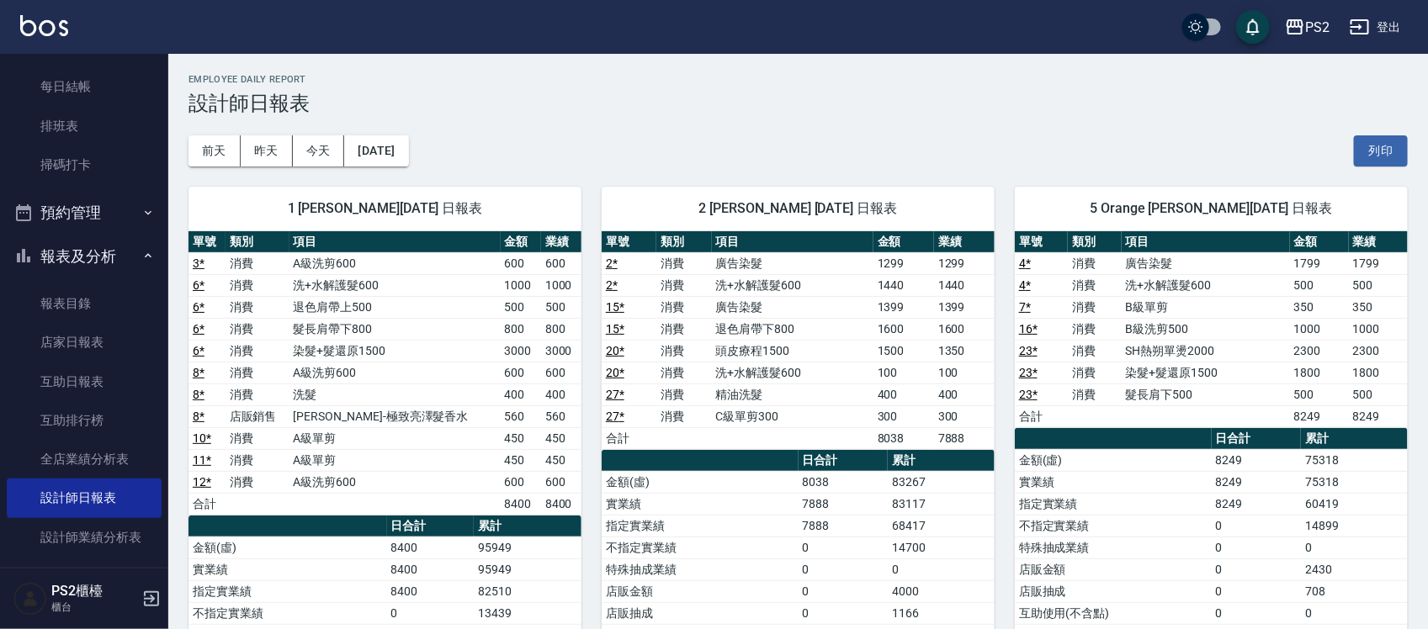
drag, startPoint x: 495, startPoint y: 511, endPoint x: 612, endPoint y: 509, distance: 117.0
click at [502, 511] on td "8400" at bounding box center [521, 504] width 40 height 22
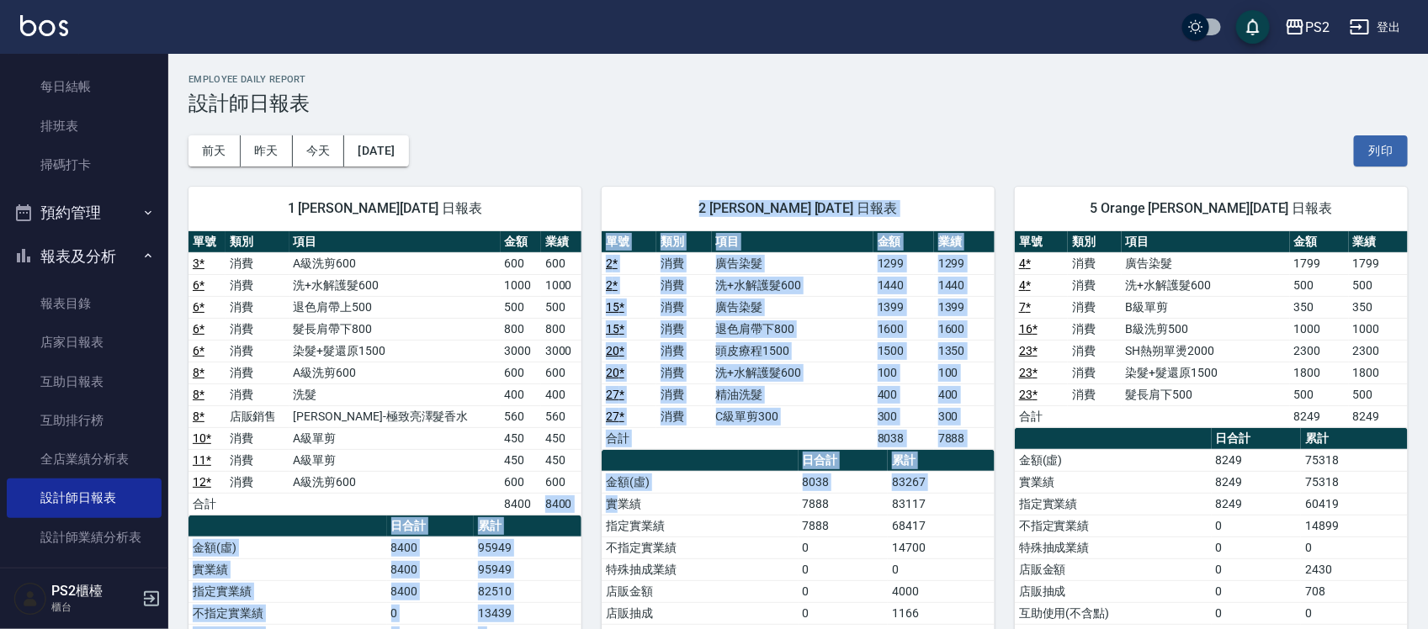
click at [612, 509] on td "實業績" at bounding box center [700, 504] width 197 height 22
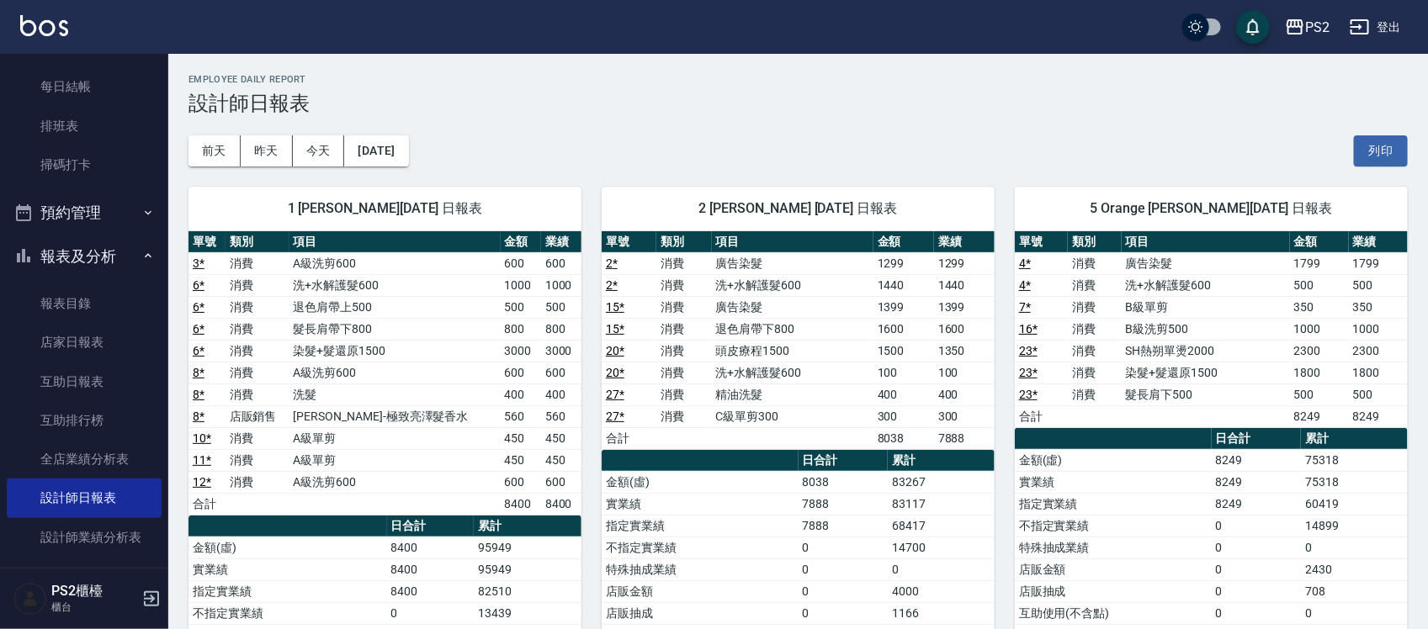
click at [844, 502] on td "7888" at bounding box center [844, 504] width 90 height 22
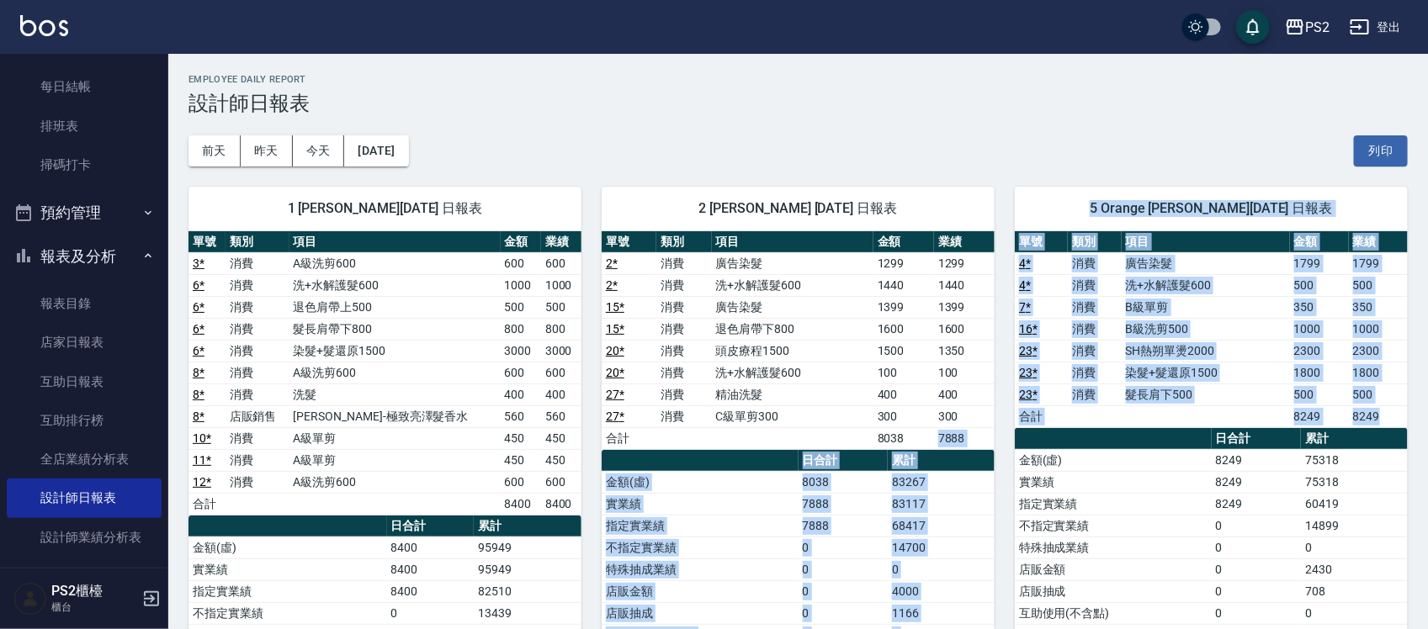
drag, startPoint x: 959, startPoint y: 438, endPoint x: 1018, endPoint y: 438, distance: 58.9
click at [1129, 446] on th "a dense table" at bounding box center [1113, 439] width 197 height 22
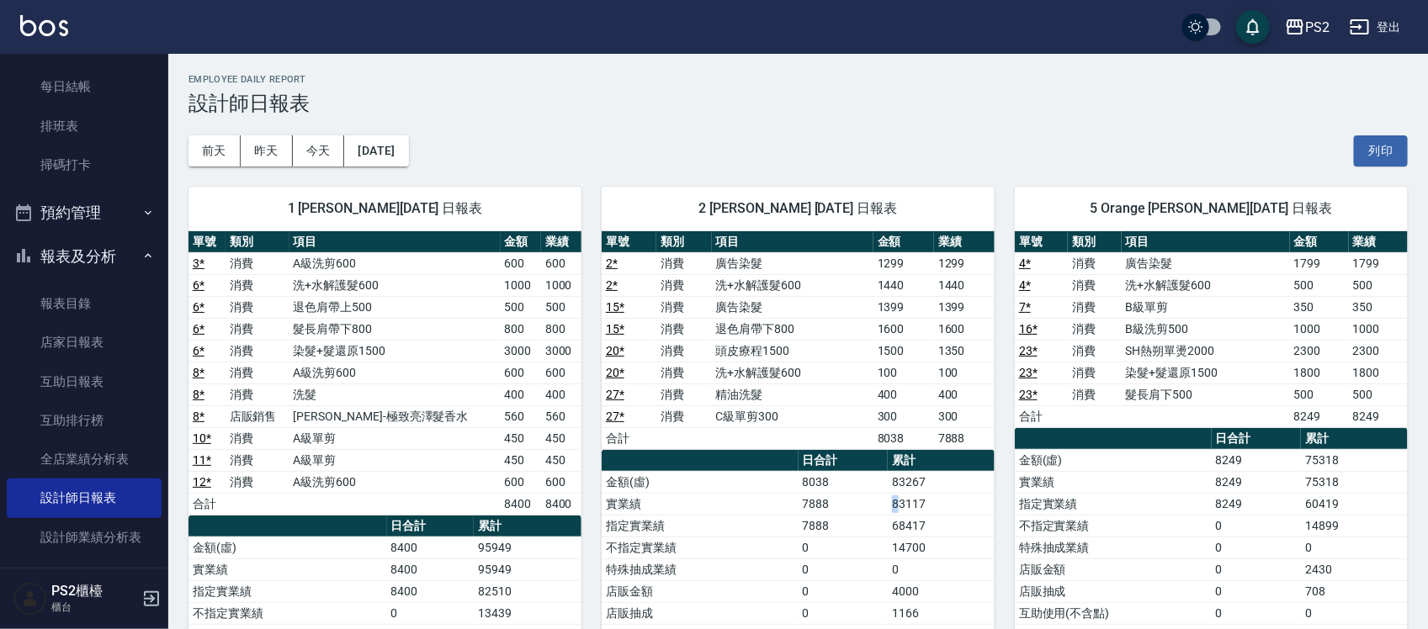
drag, startPoint x: 857, startPoint y: 507, endPoint x: 900, endPoint y: 507, distance: 43.8
click at [900, 507] on tr "實業績 7888 83117" at bounding box center [798, 504] width 393 height 22
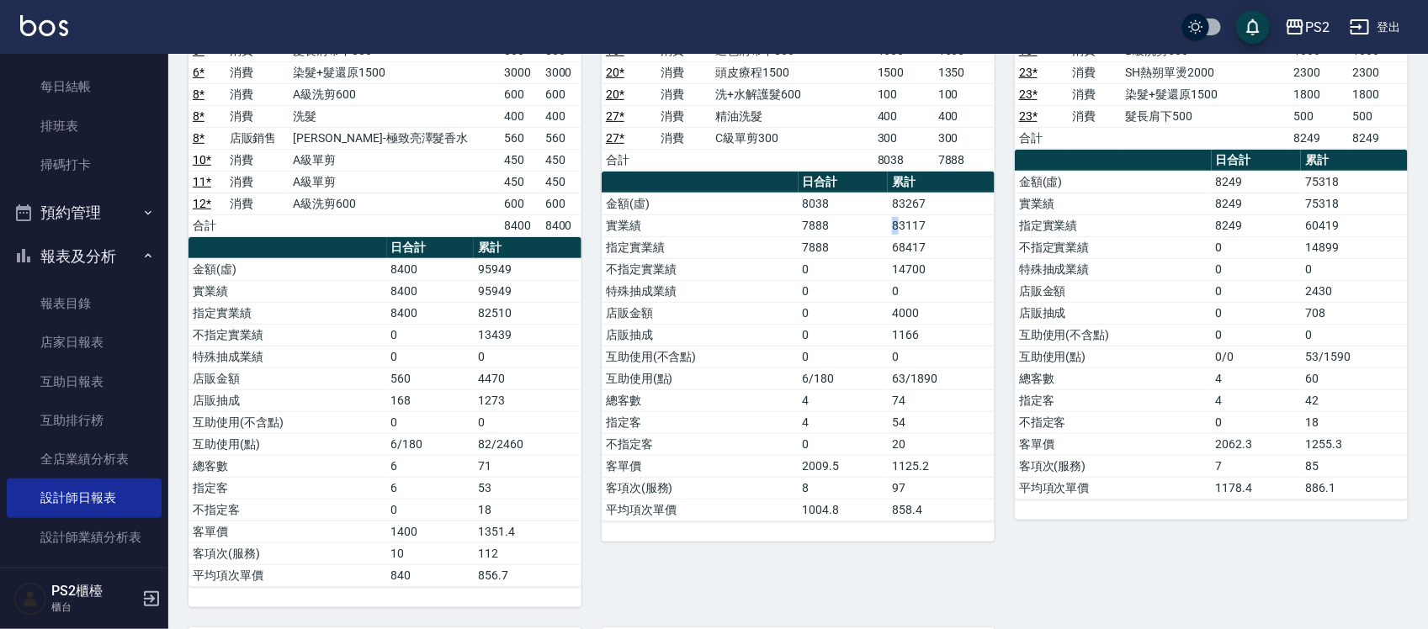
scroll to position [316, 0]
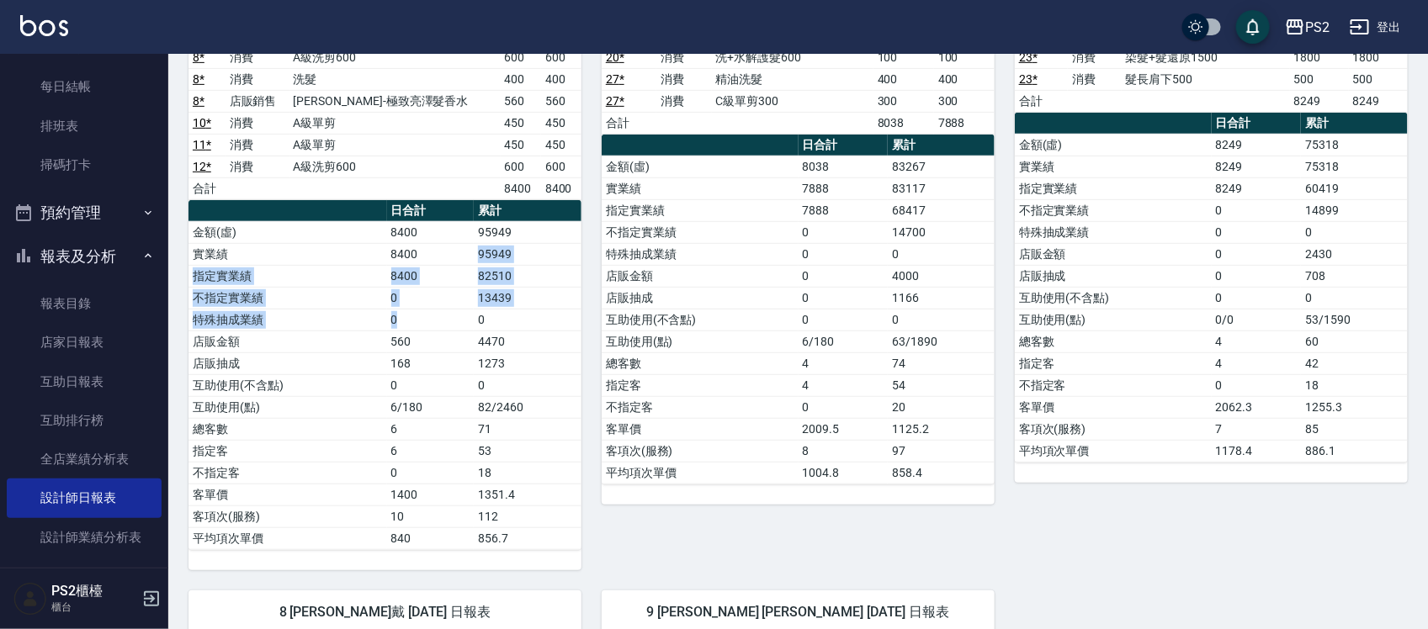
drag, startPoint x: 510, startPoint y: 311, endPoint x: 459, endPoint y: 263, distance: 69.6
click at [451, 258] on tbody "金額(虛) 8400 95949 實業績 8400 95949 指定實業績 8400 82510 不指定實業績 0 13439 特殊抽成業績 0 0 店販金額…" at bounding box center [384, 385] width 393 height 328
click at [461, 267] on td "8400" at bounding box center [431, 276] width 88 height 22
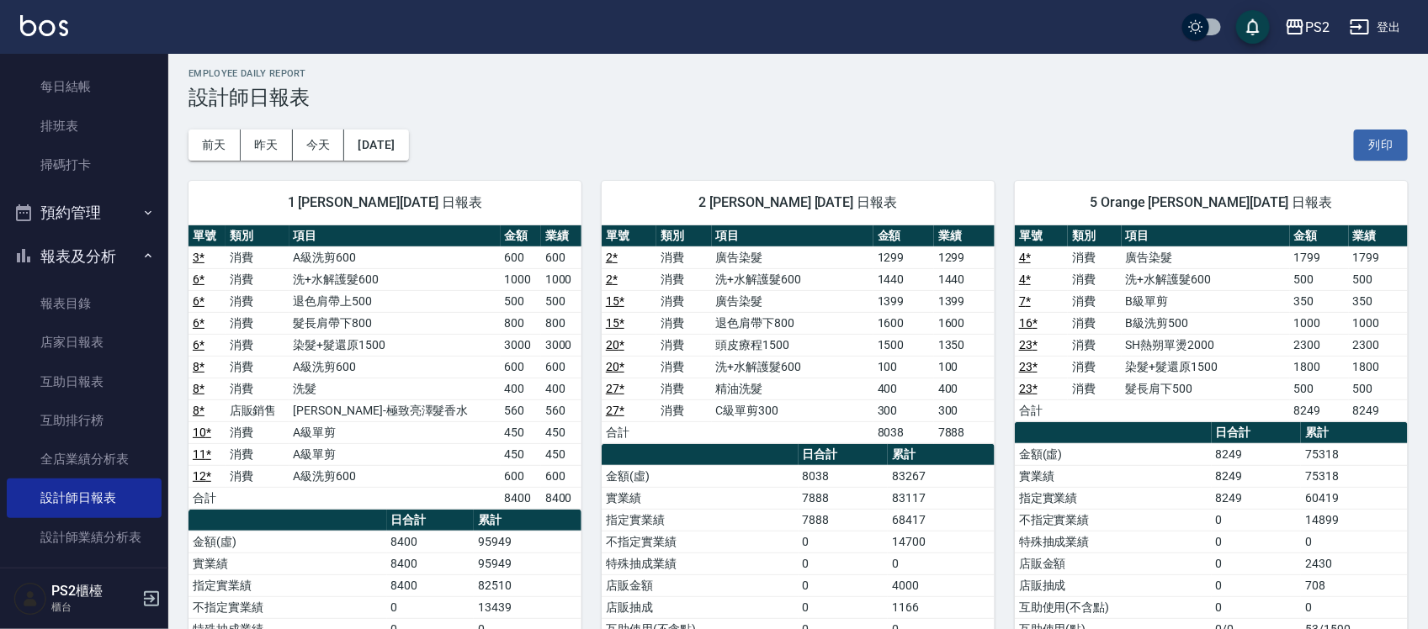
scroll to position [0, 0]
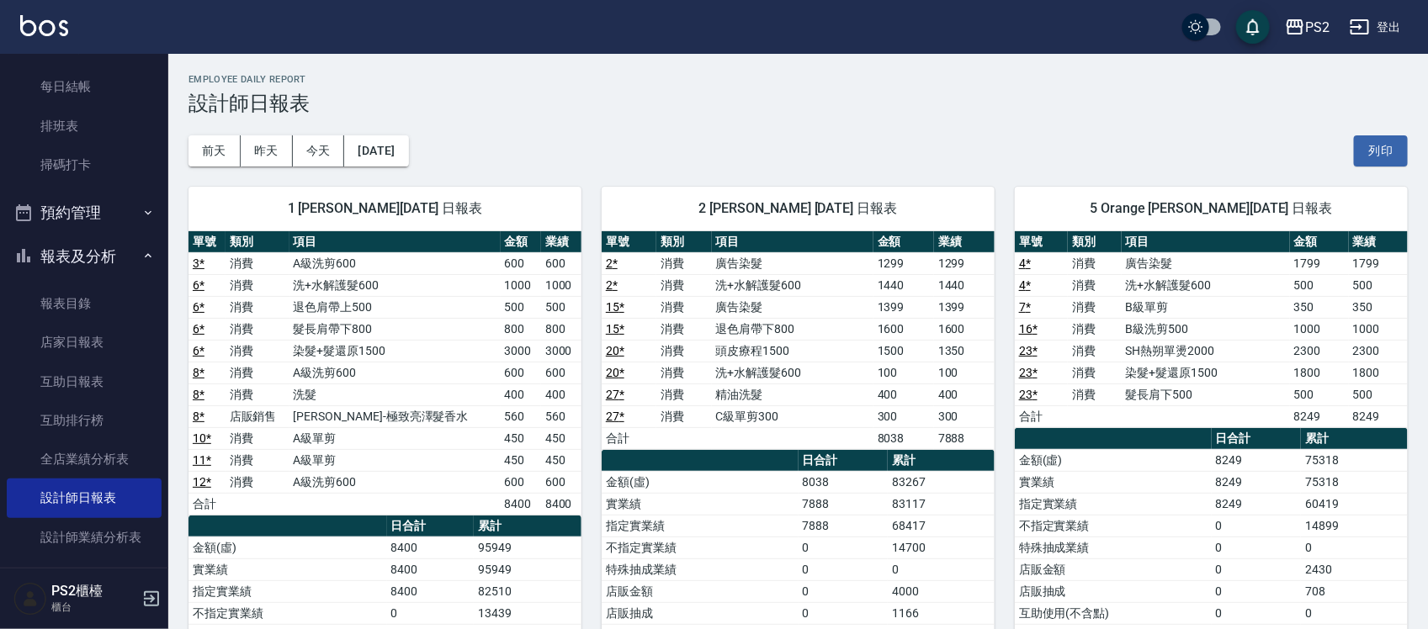
click at [199, 311] on link "6 *" at bounding box center [199, 306] width 12 height 13
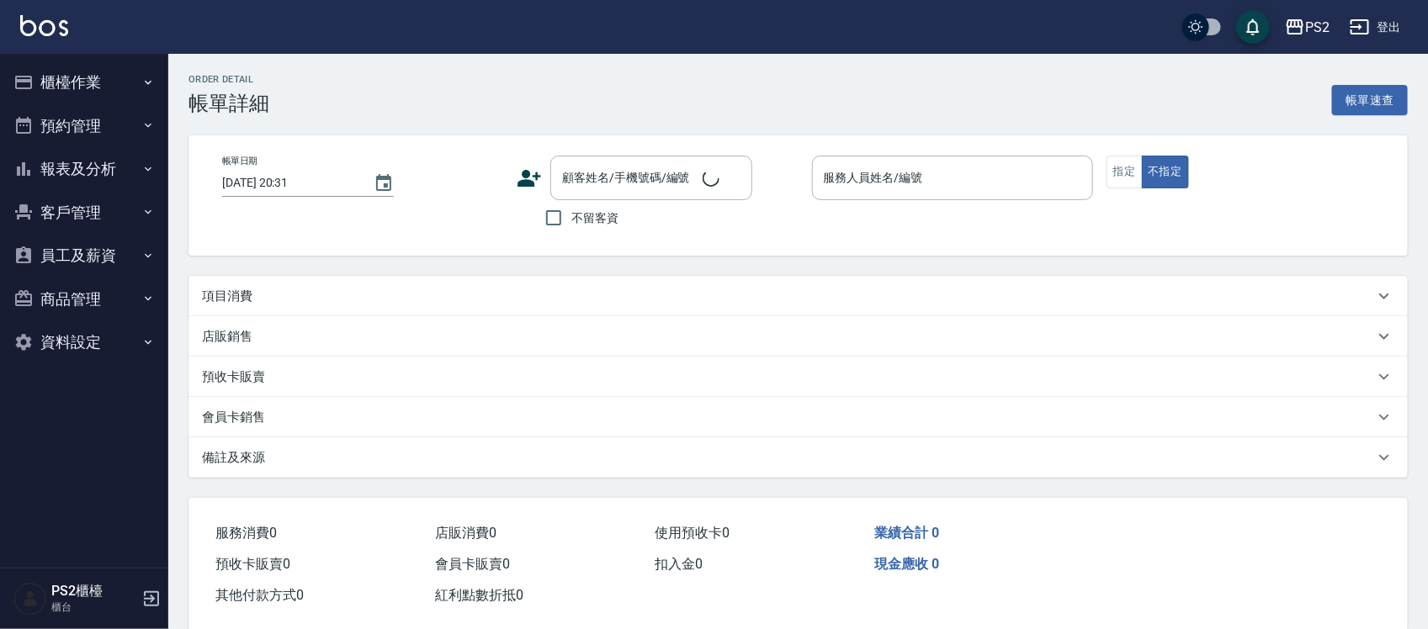
type input "2025/09/25 20:15"
type input "Polly-1"
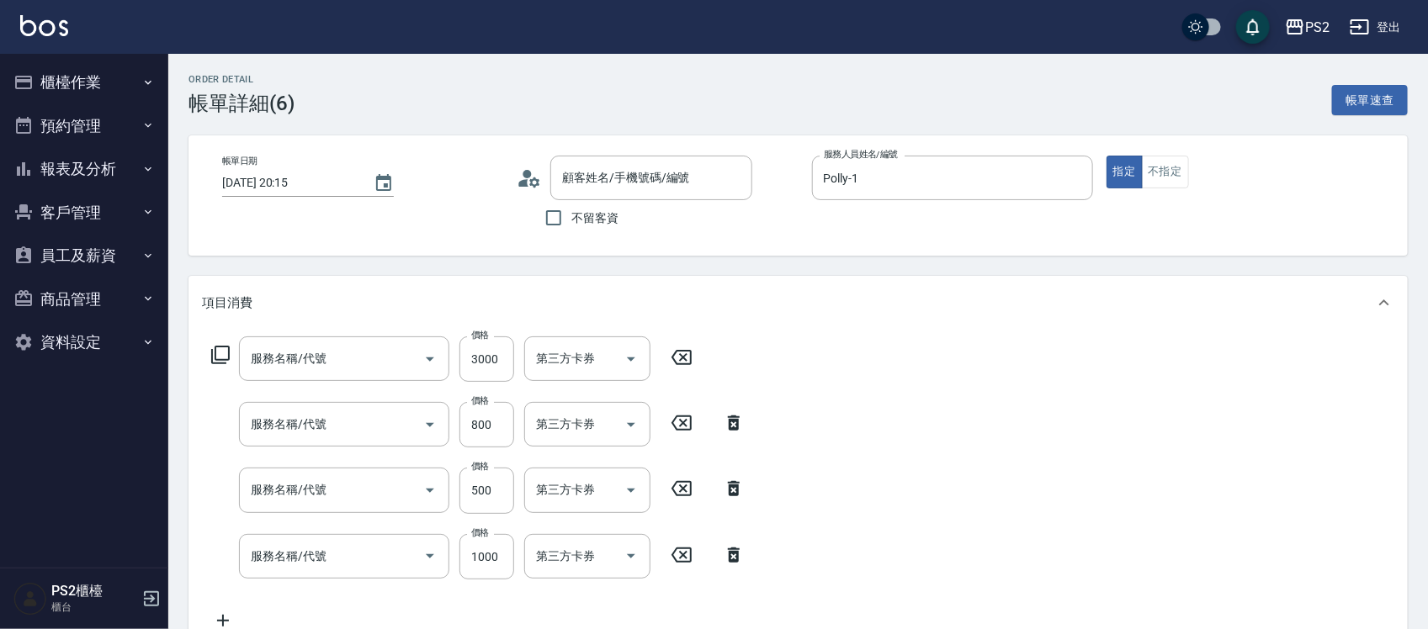
type input "黃瀞儀/0983508662/"
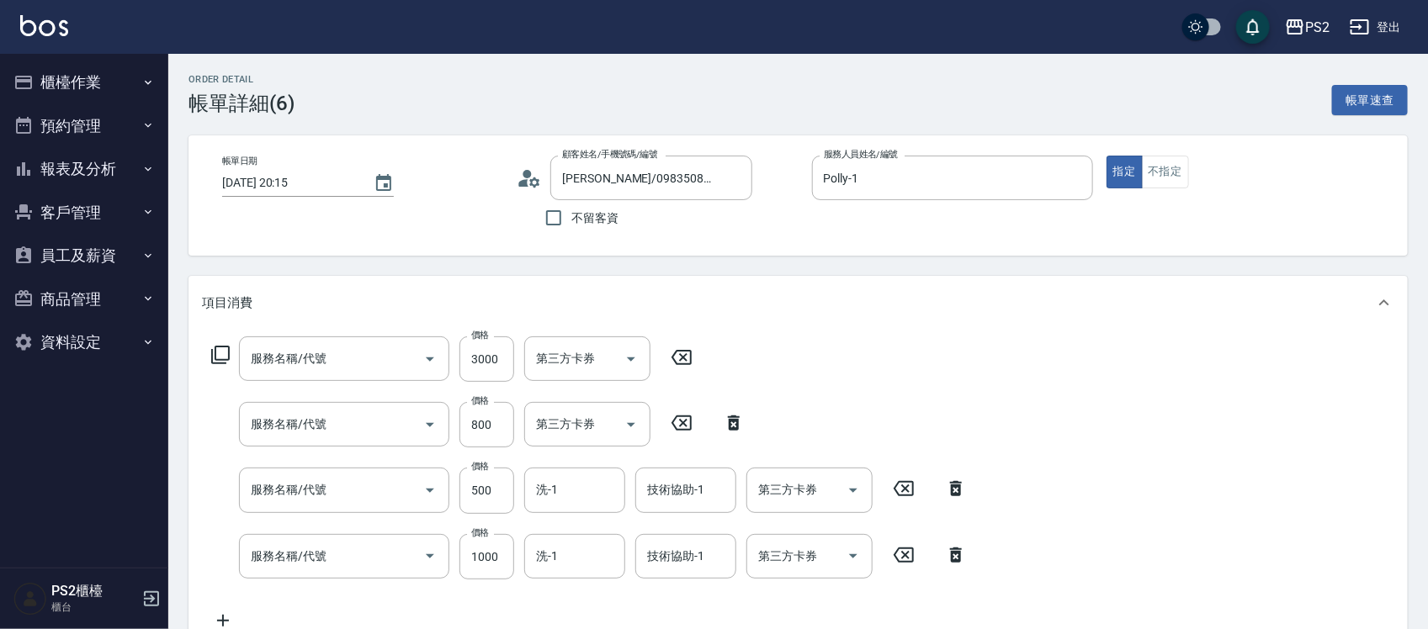
type input "染髮+髮還原1500(402)"
type input "髮長肩帶下800(409)"
type input "退色肩帶上500(406)"
type input "洗+水解護髮600(512)"
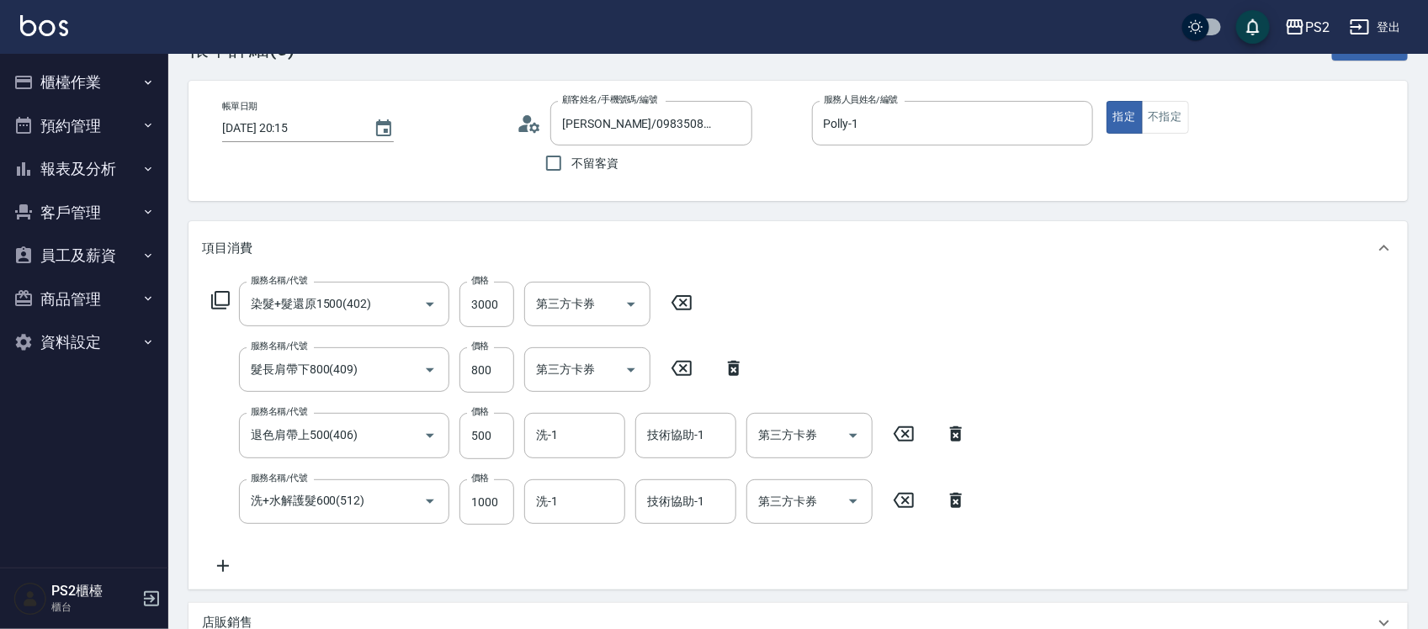
scroll to position [105, 0]
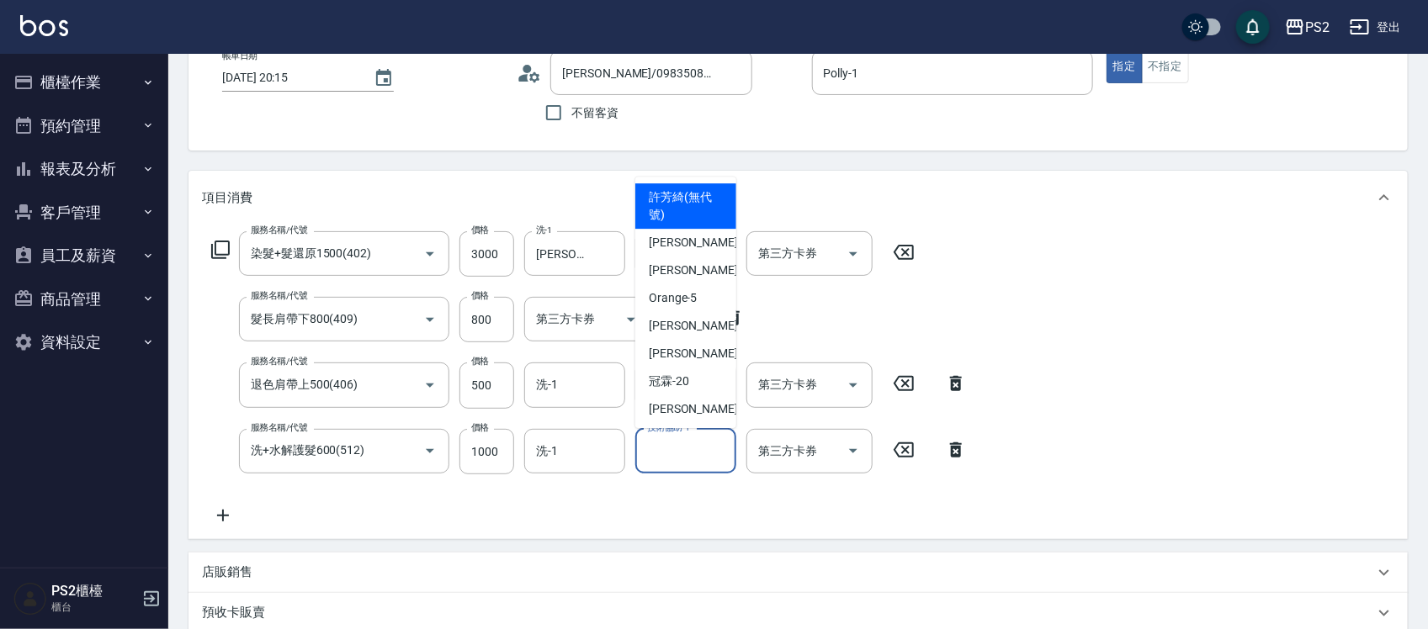
click at [683, 448] on input "技術協助-1" at bounding box center [686, 451] width 86 height 29
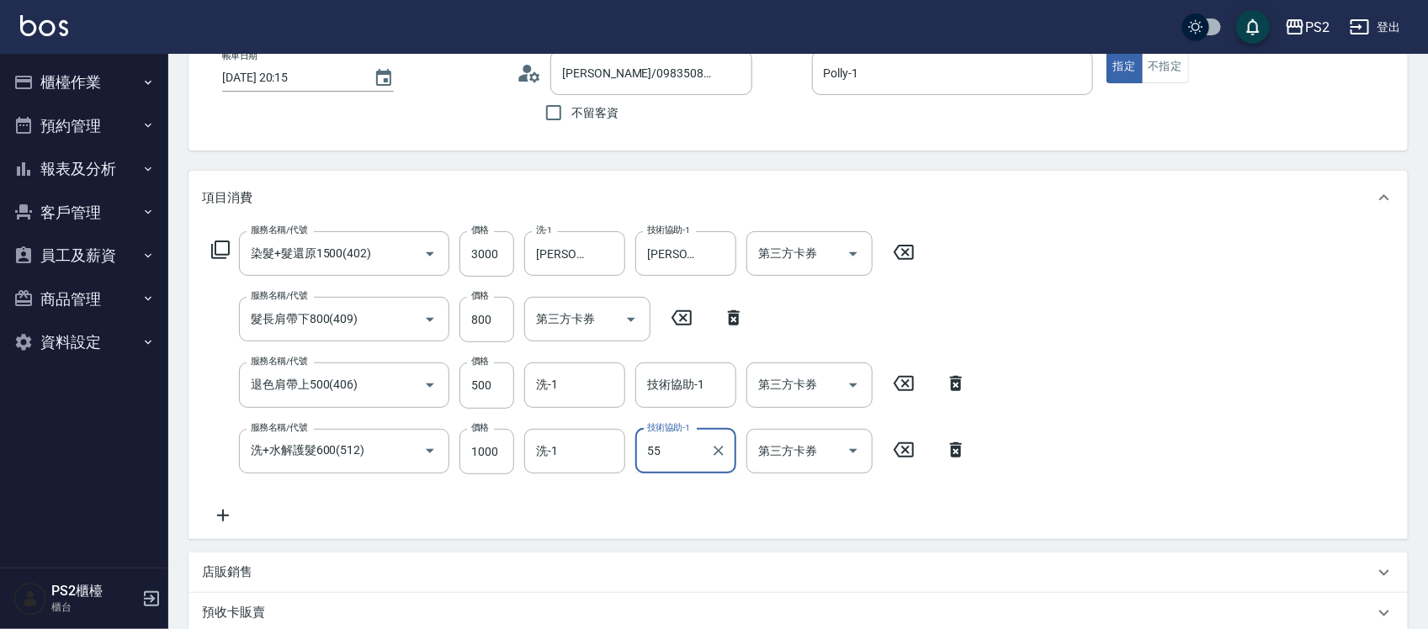
type input "5"
type input "Allan-25"
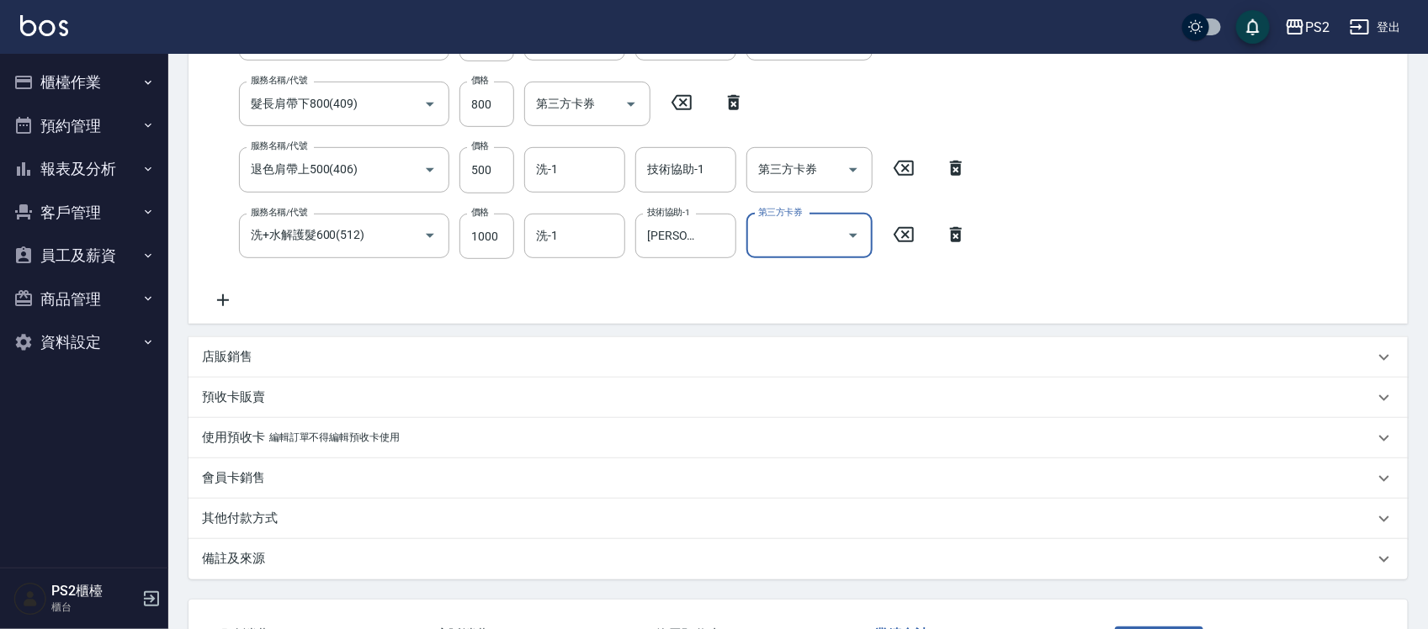
scroll to position [450, 0]
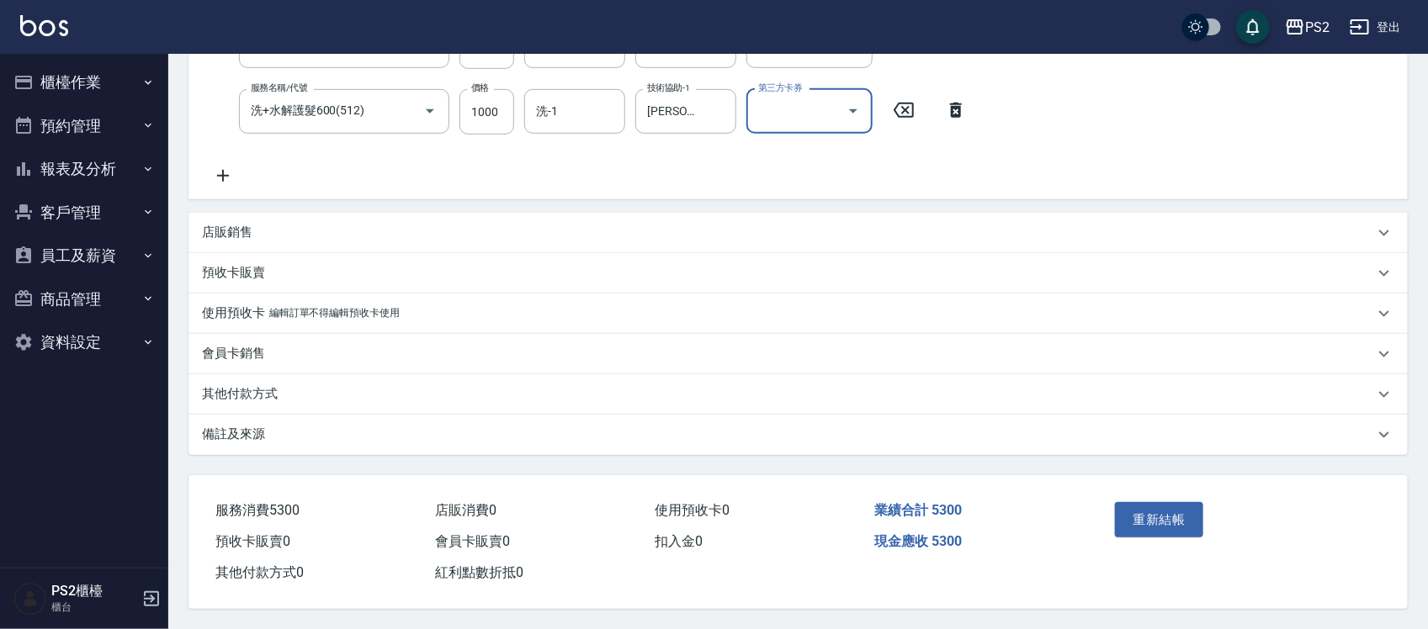
click at [1175, 544] on div "重新結帳" at bounding box center [1173, 532] width 130 height 73
click at [279, 389] on div "其他付款方式" at bounding box center [788, 394] width 1172 height 18
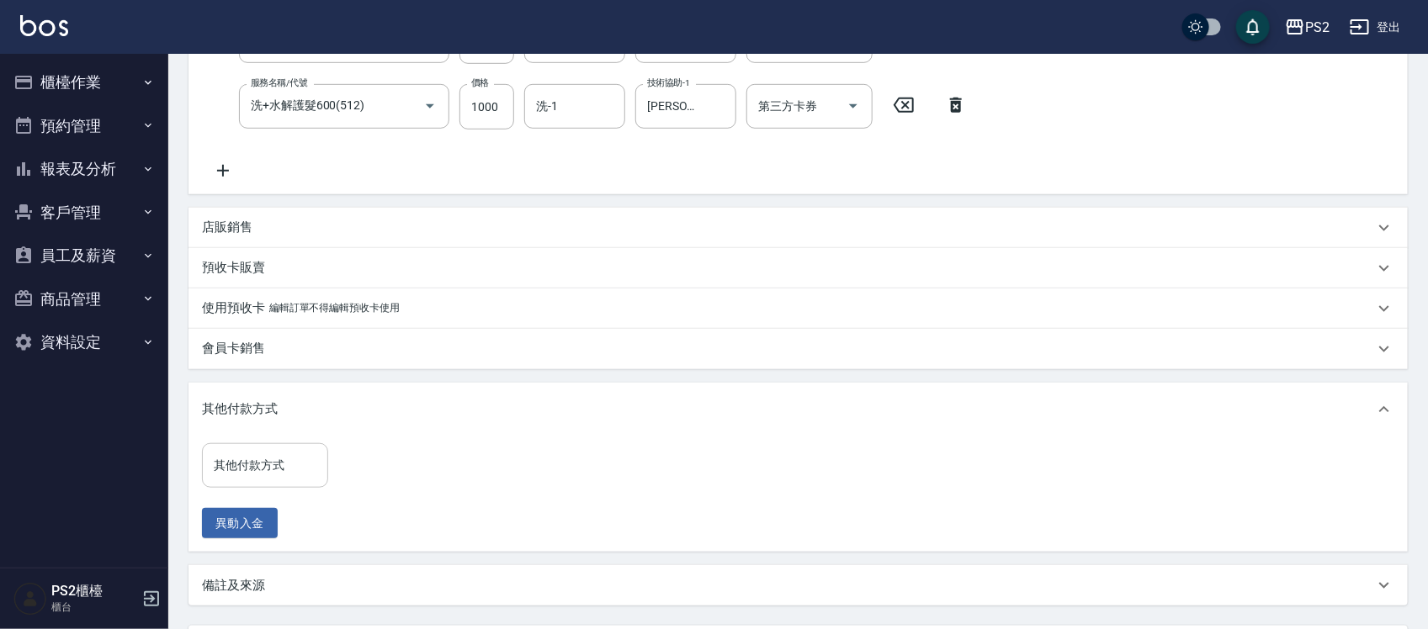
click at [229, 472] on input "其他付款方式" at bounding box center [265, 465] width 111 height 29
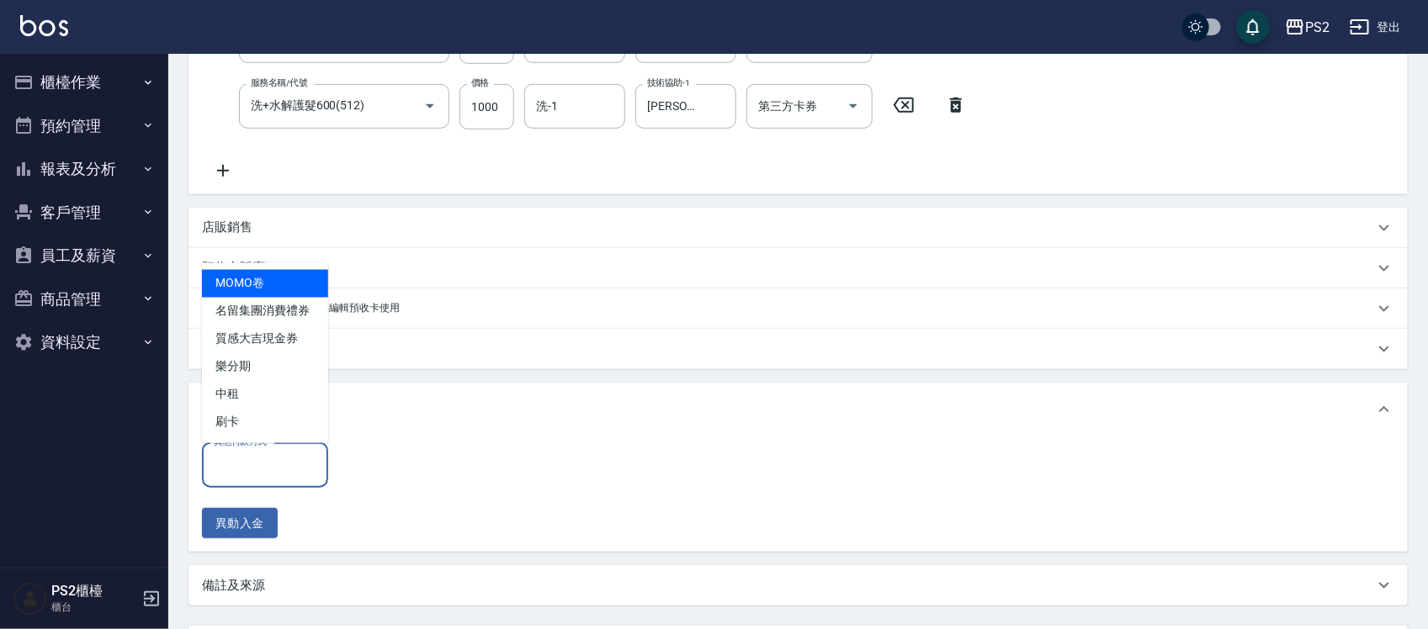
click at [283, 431] on span "刷卡" at bounding box center [265, 423] width 126 height 28
type input "刷卡"
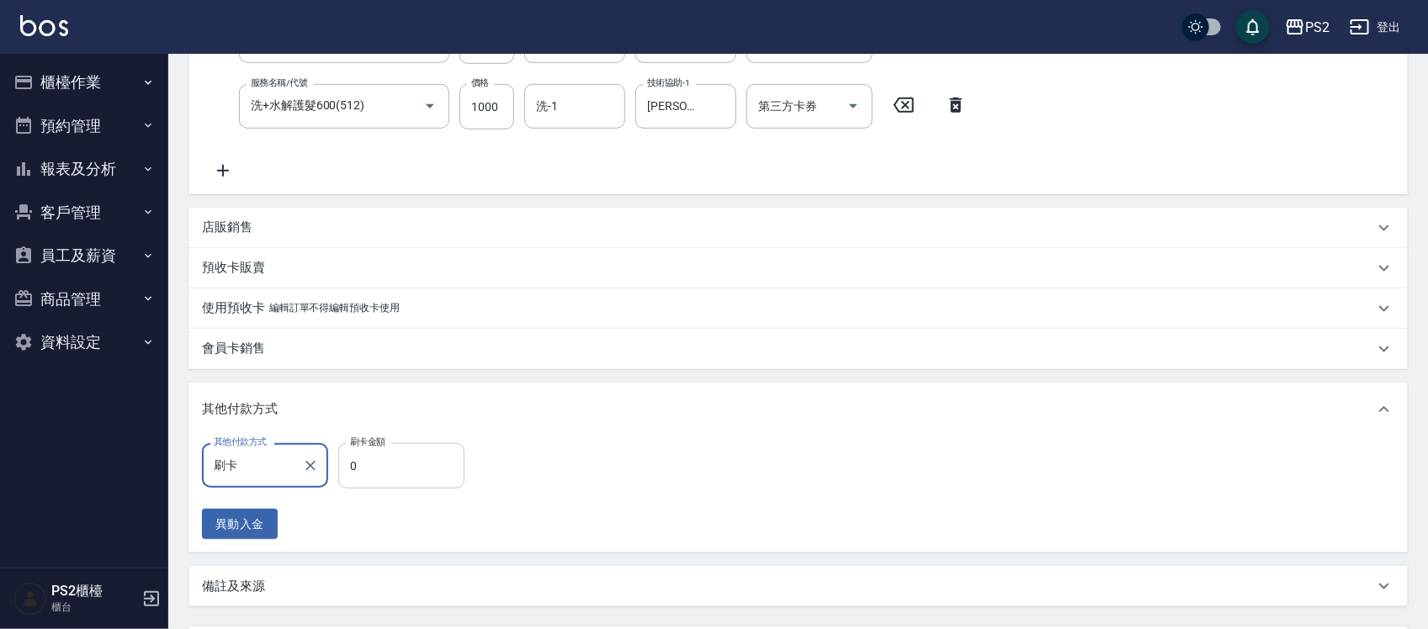
click at [410, 471] on input "0" at bounding box center [401, 465] width 126 height 45
click at [411, 471] on input "0" at bounding box center [401, 465] width 126 height 45
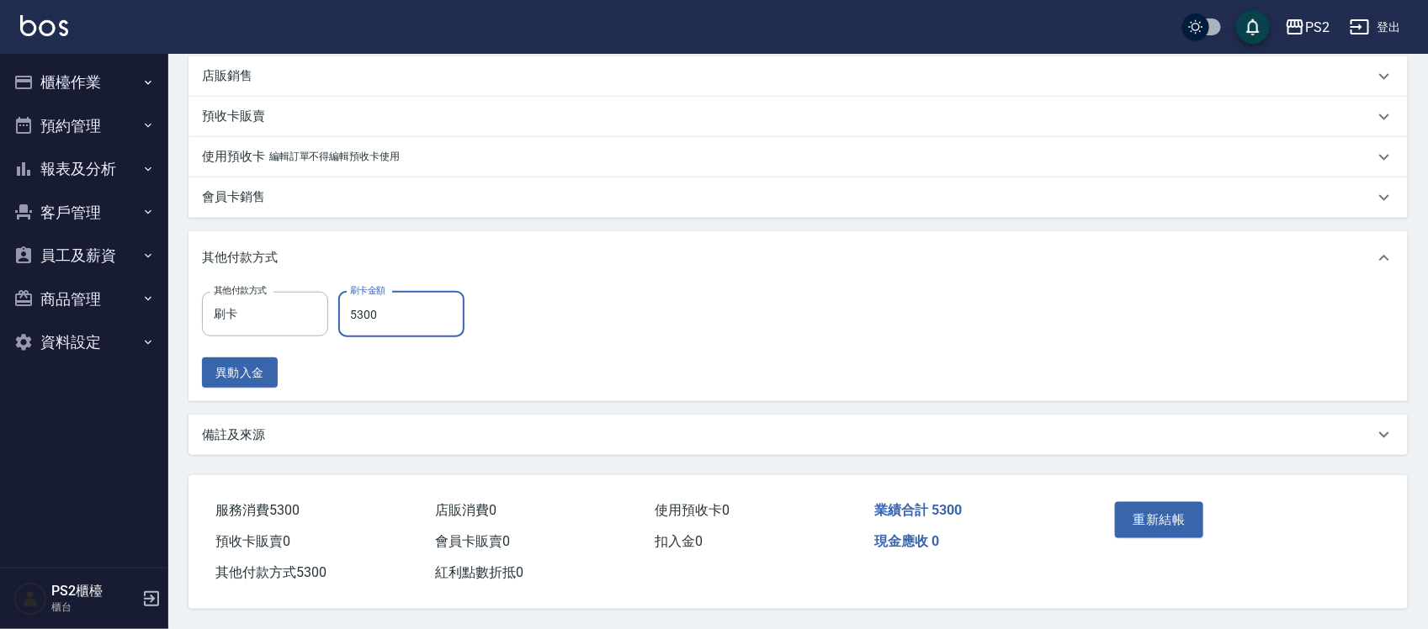
scroll to position [608, 0]
type input "5300"
click at [1255, 509] on div "重新結帳" at bounding box center [1238, 532] width 300 height 114
click at [1162, 512] on button "重新結帳" at bounding box center [1159, 519] width 89 height 35
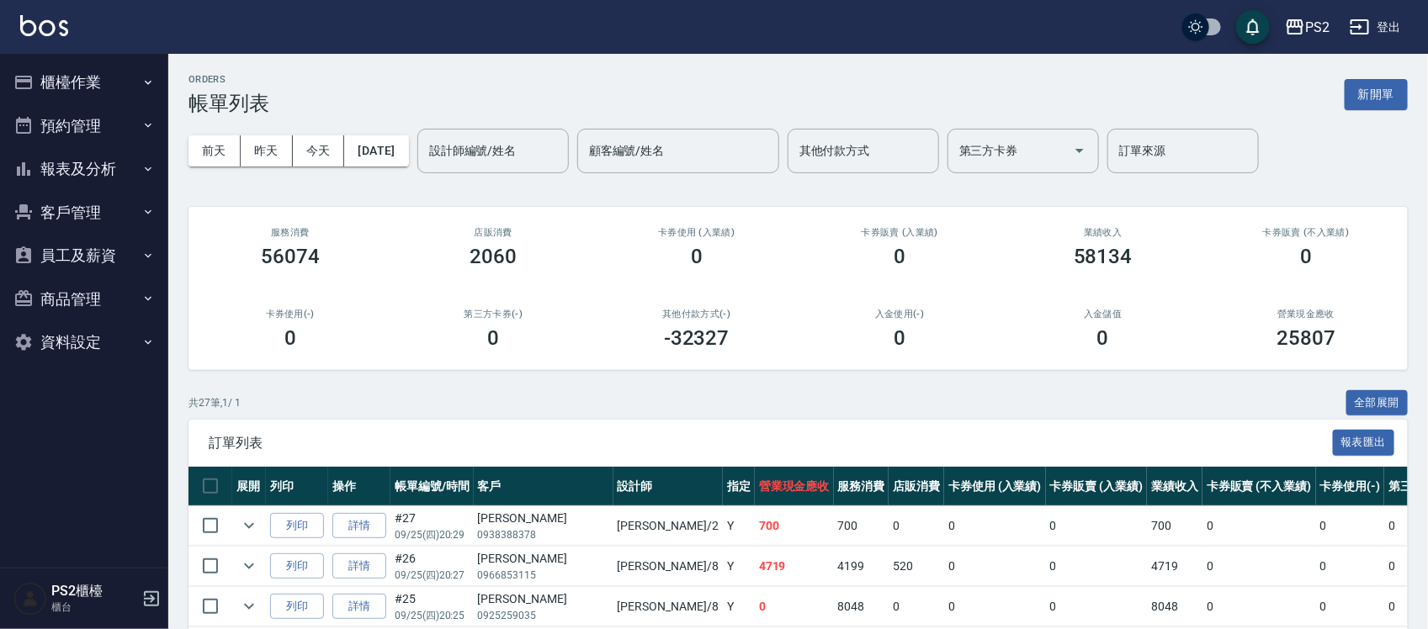
click at [78, 91] on button "櫃檯作業" at bounding box center [84, 83] width 155 height 44
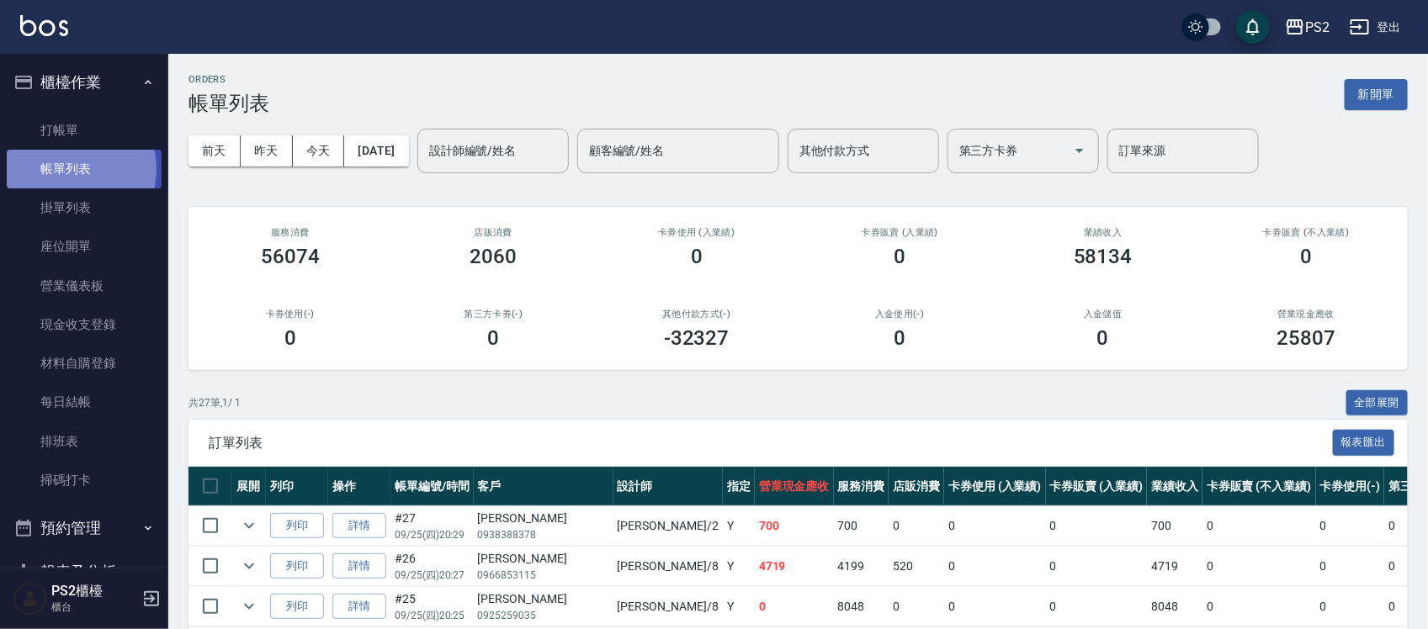
click at [70, 169] on link "帳單列表" at bounding box center [84, 169] width 155 height 39
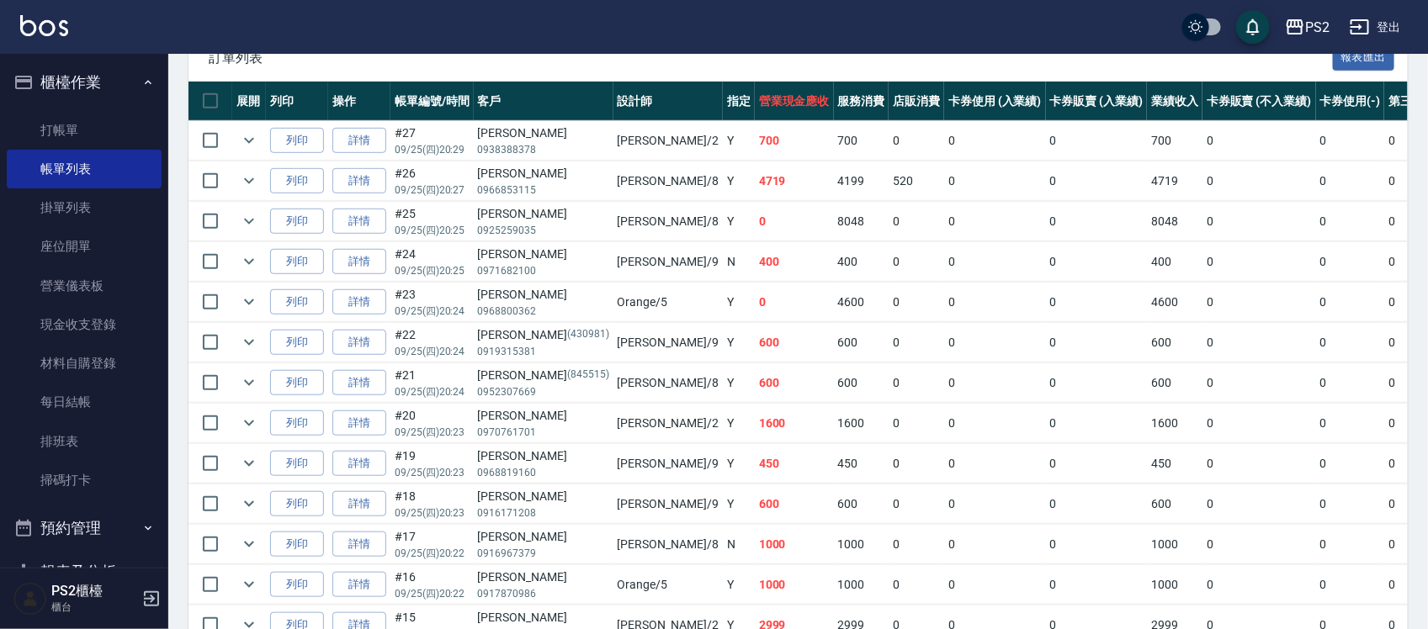
scroll to position [421, 0]
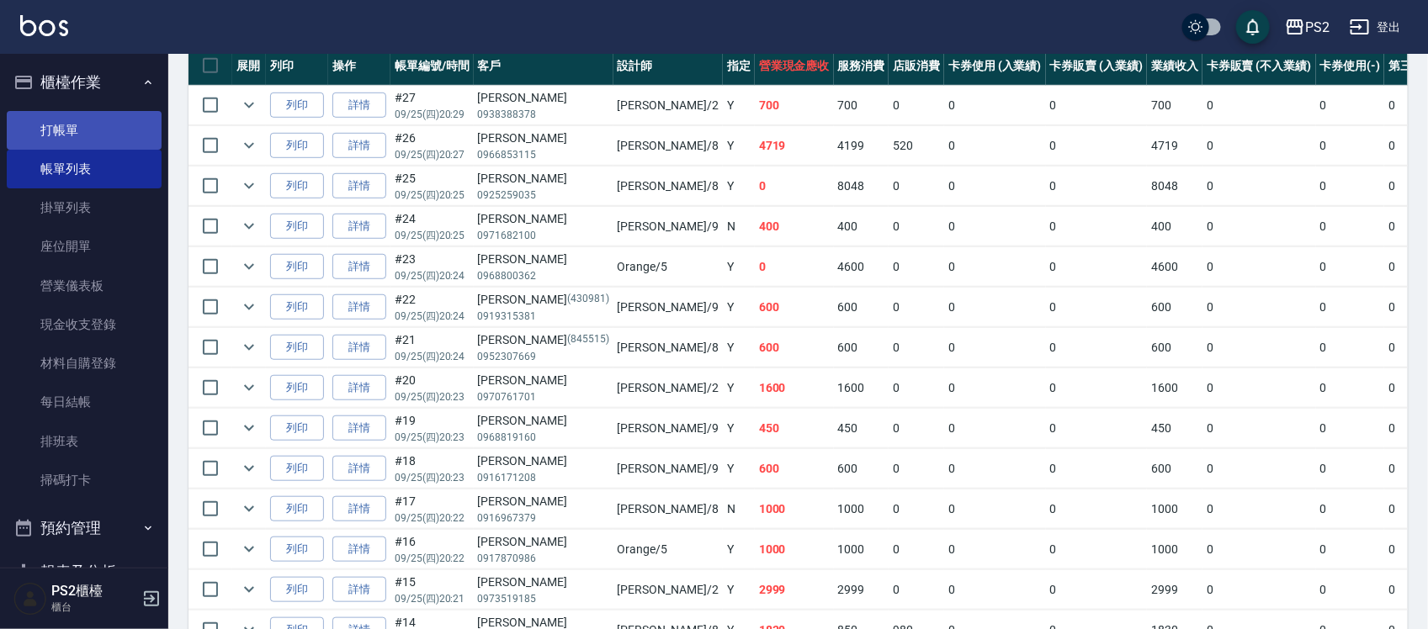
click at [55, 115] on link "打帳單" at bounding box center [84, 130] width 155 height 39
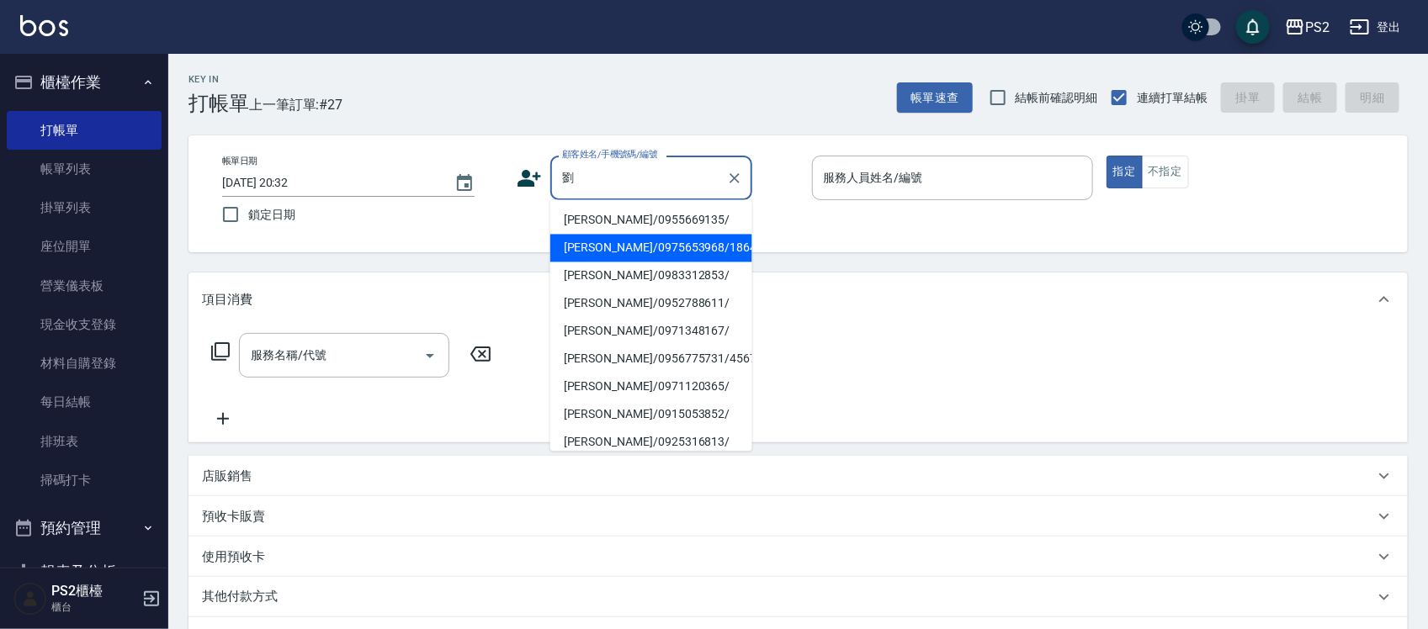
click at [654, 242] on li "劉娜拉/0975653968/1864" at bounding box center [651, 249] width 202 height 28
type input "劉娜拉/0975653968/1864"
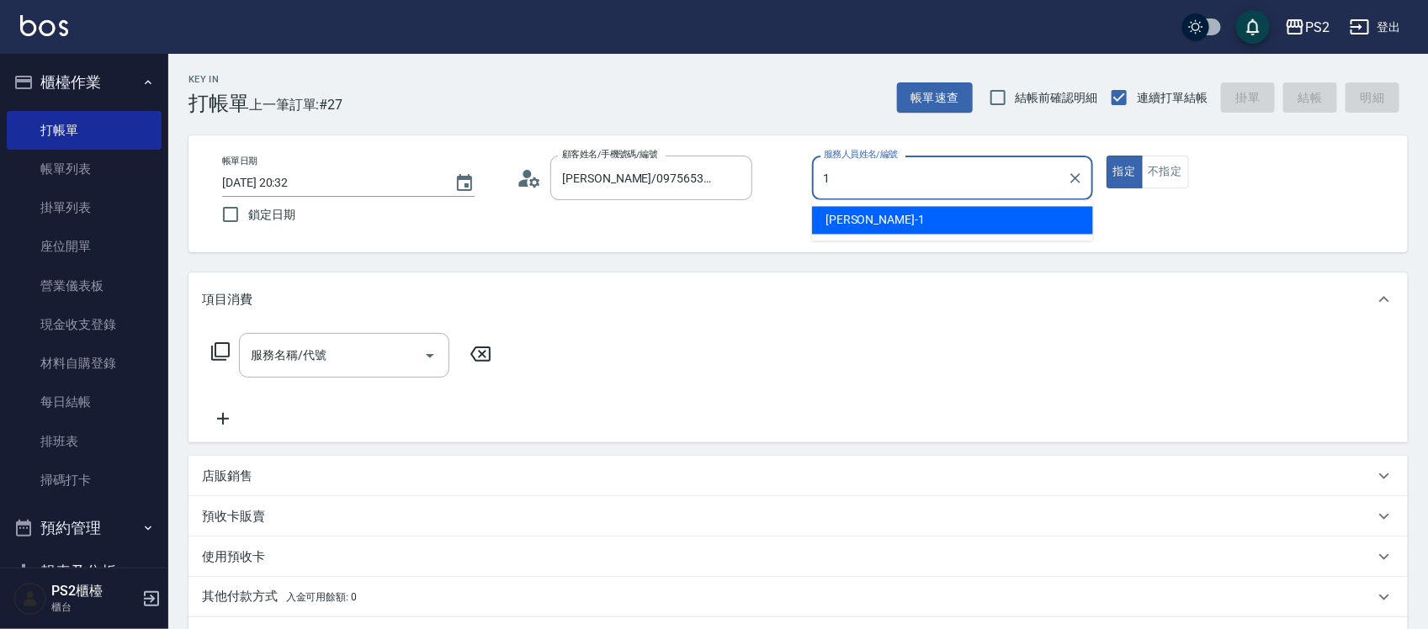
type input "Polly-1"
type button "true"
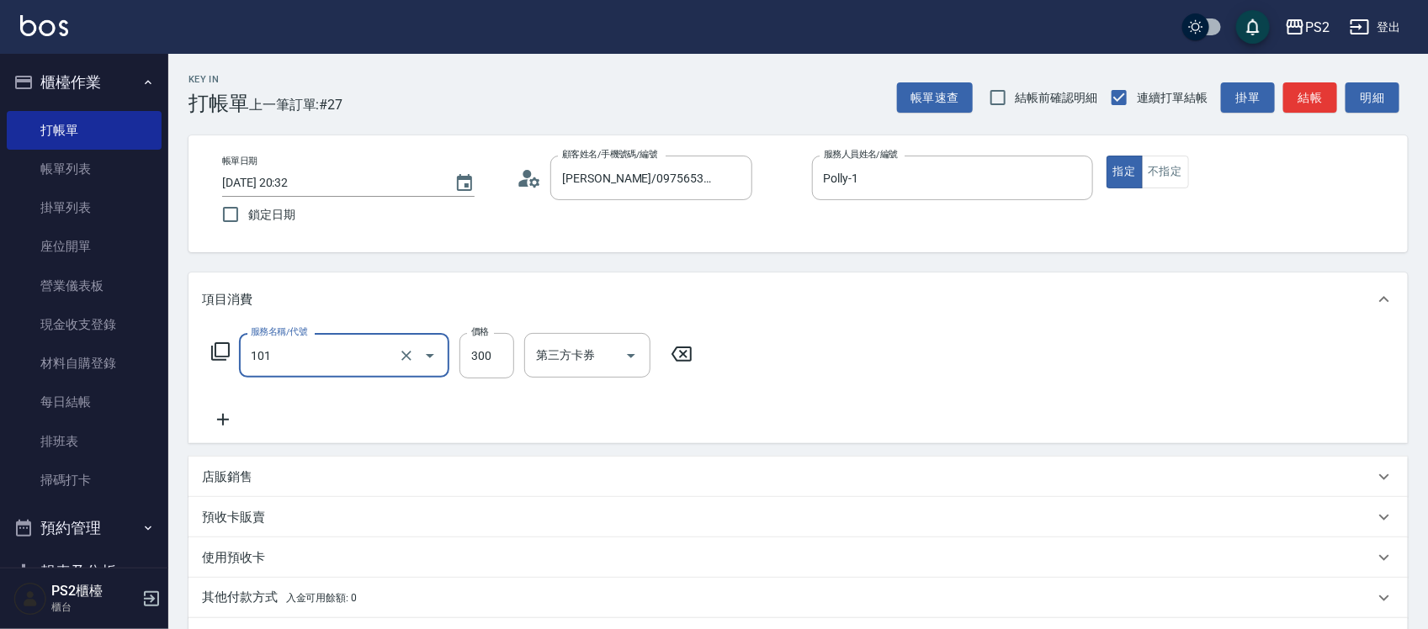
type input "洗髮(101)"
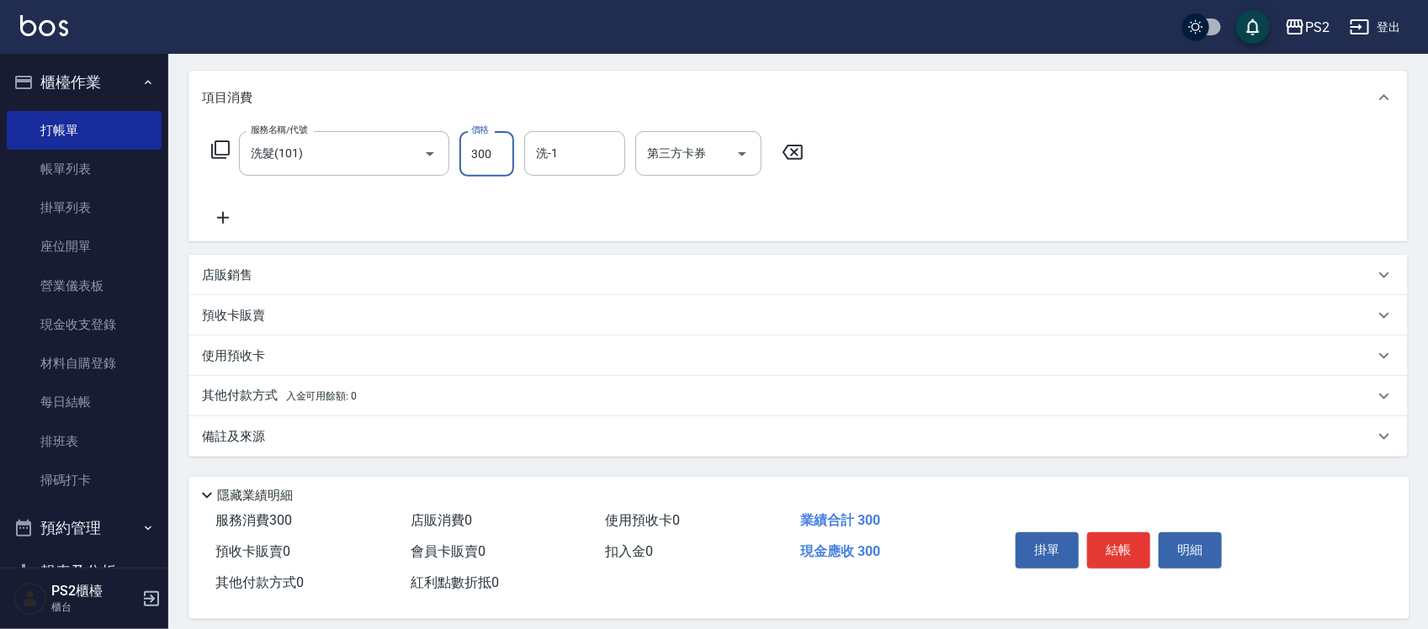
scroll to position [210, 0]
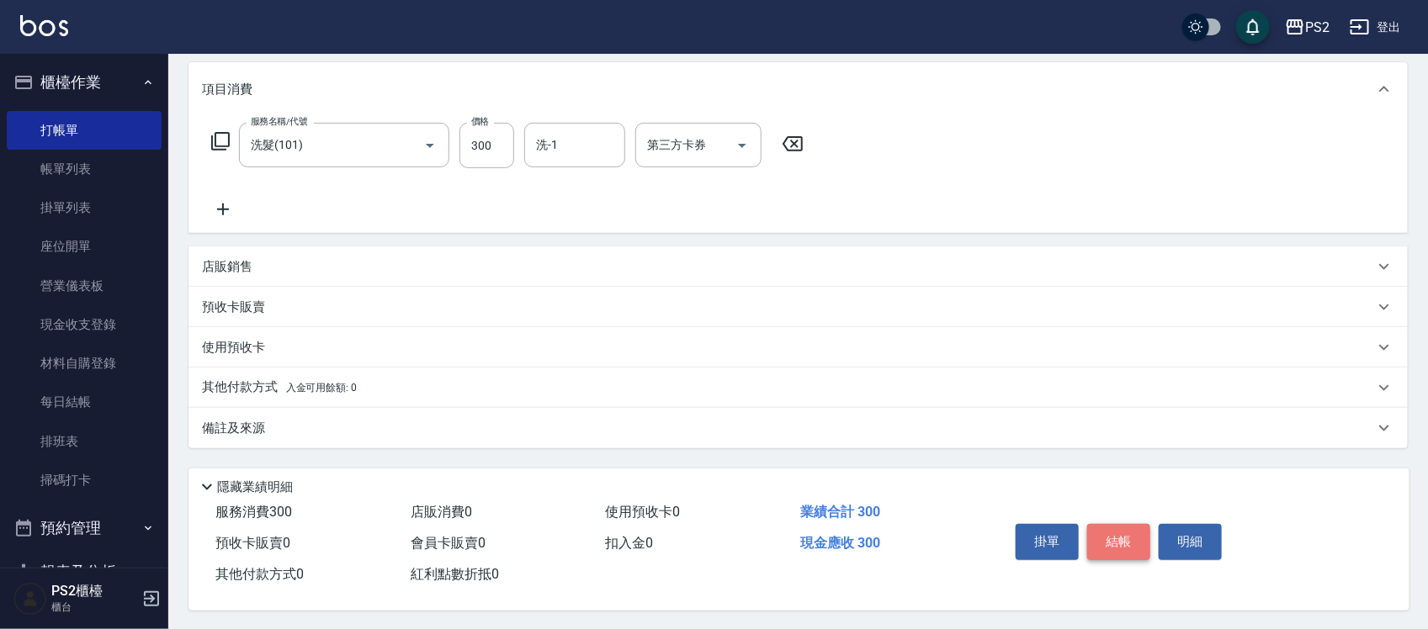
drag, startPoint x: 1149, startPoint y: 540, endPoint x: 1138, endPoint y: 540, distance: 11.8
click at [1141, 540] on button "結帳" at bounding box center [1118, 541] width 63 height 35
click at [1133, 539] on div "掛單 結帳 明細" at bounding box center [1119, 544] width 220 height 53
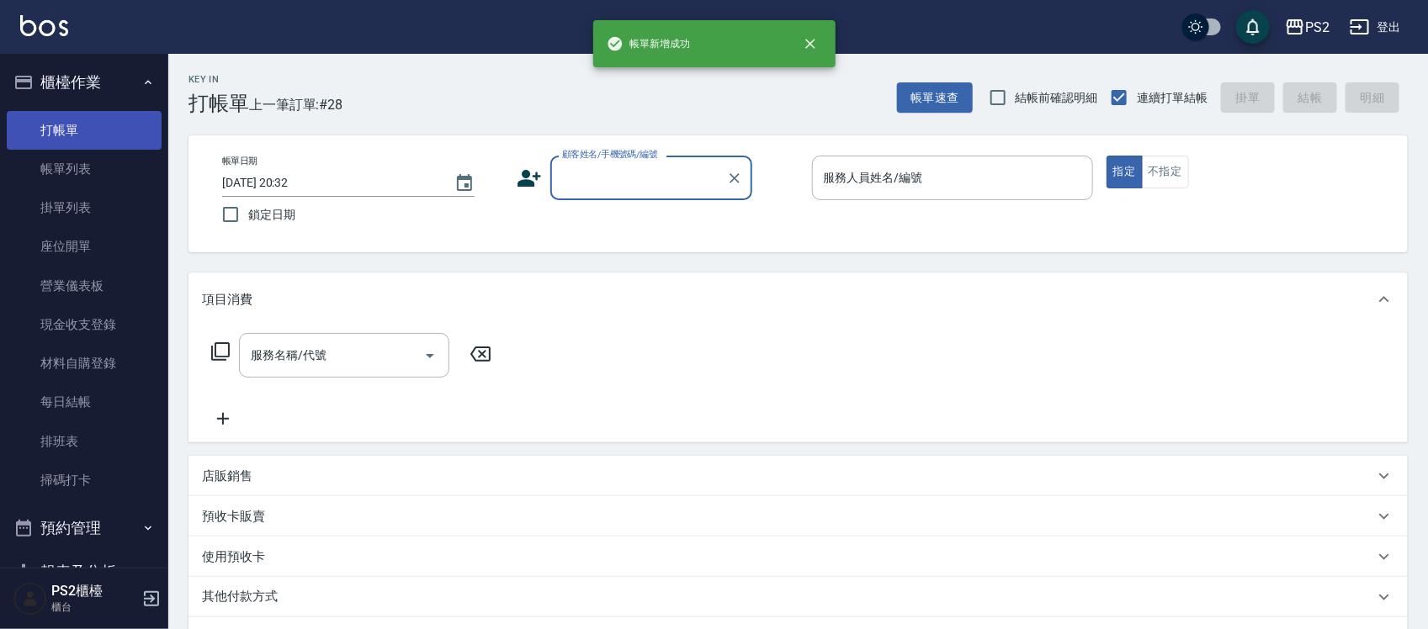
drag, startPoint x: 84, startPoint y: 154, endPoint x: 72, endPoint y: 131, distance: 25.6
click at [85, 157] on link "帳單列表" at bounding box center [84, 169] width 155 height 39
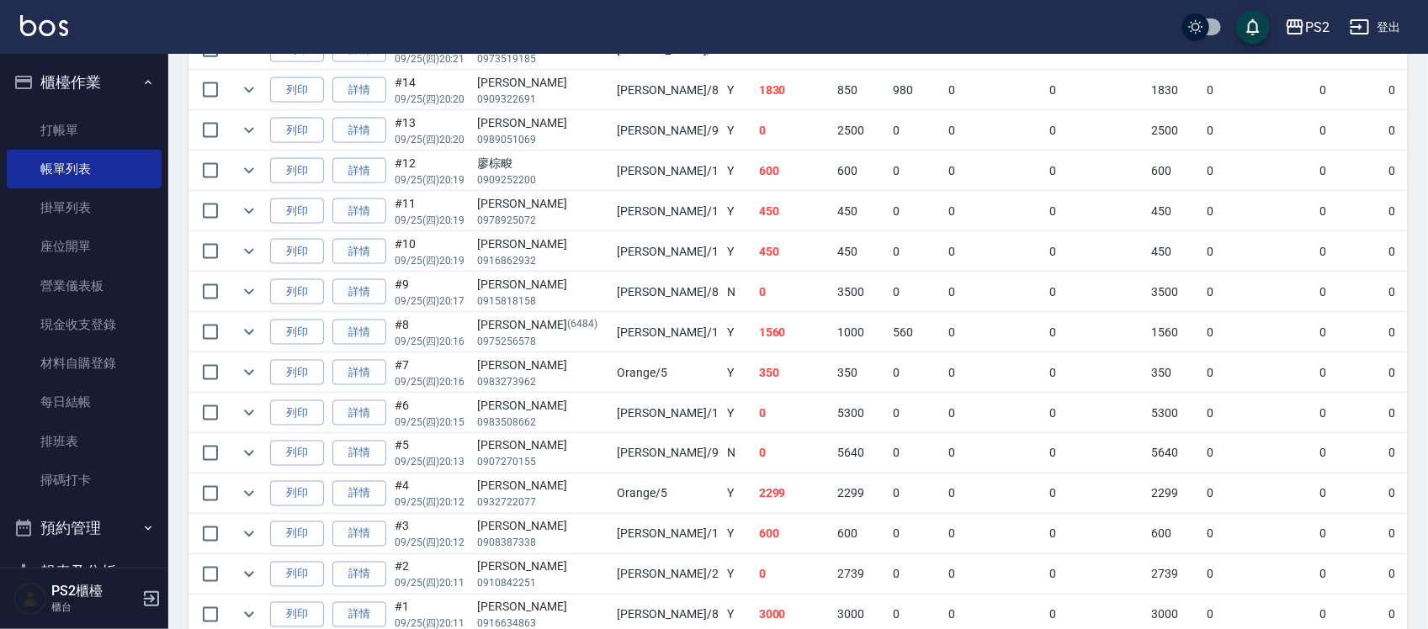
scroll to position [1052, 0]
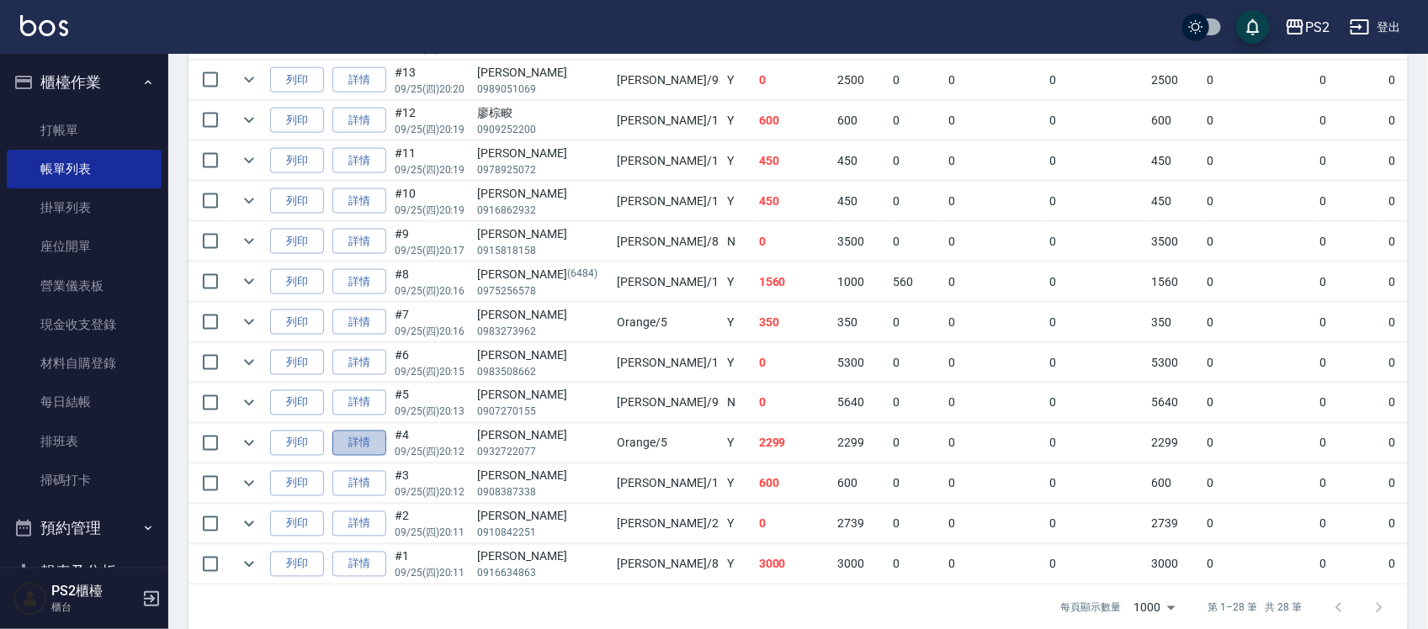
click at [381, 450] on link "詳情" at bounding box center [359, 444] width 54 height 26
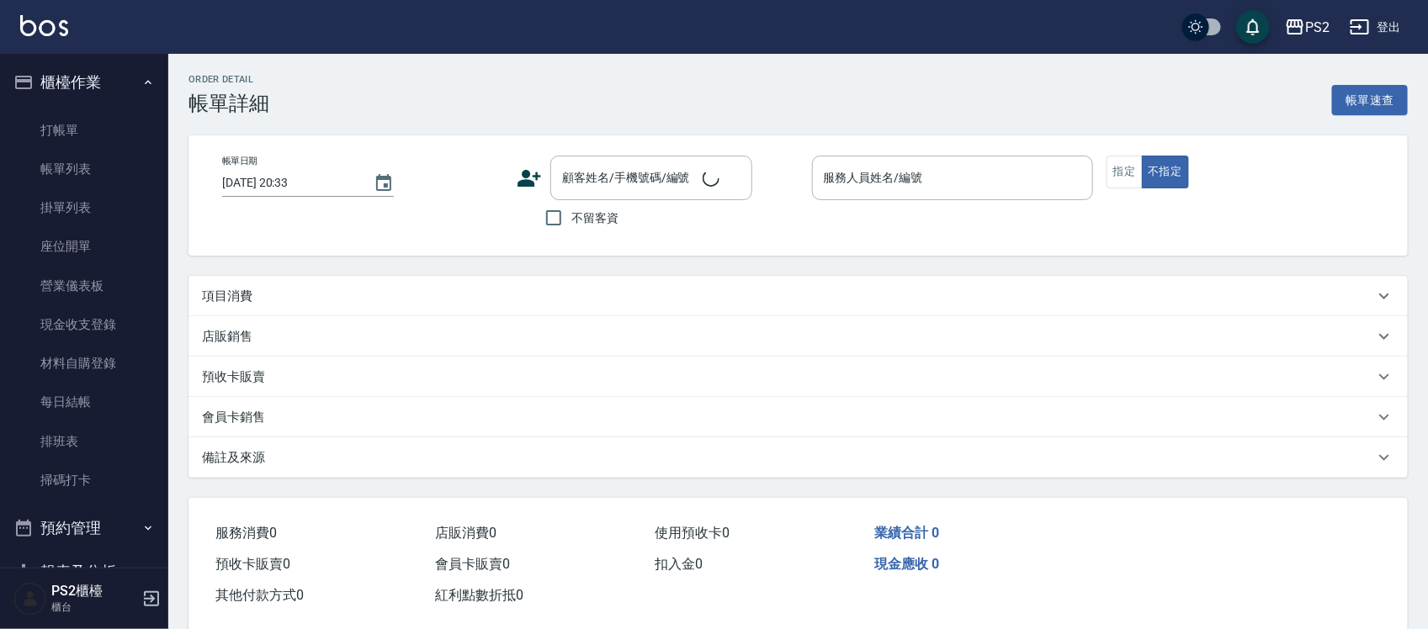
type input "2025/09/25 20:12"
type input "Orange-5"
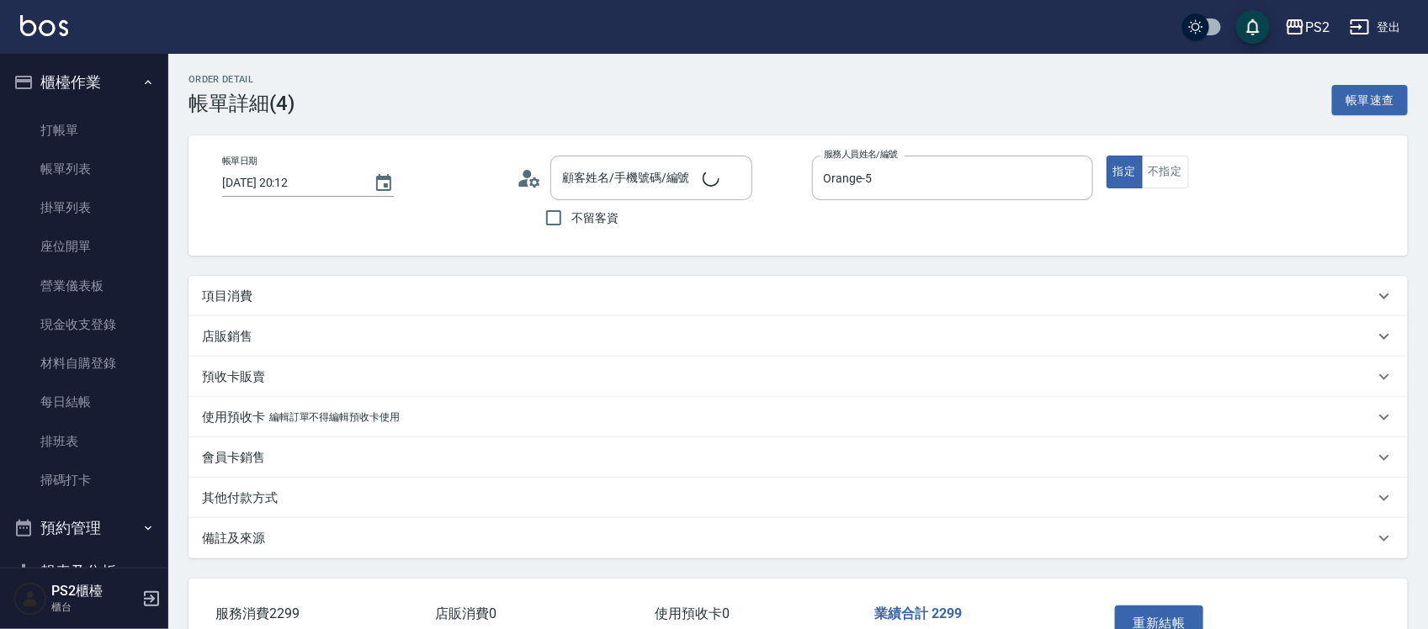
type input "黃羽梅/0932722077/"
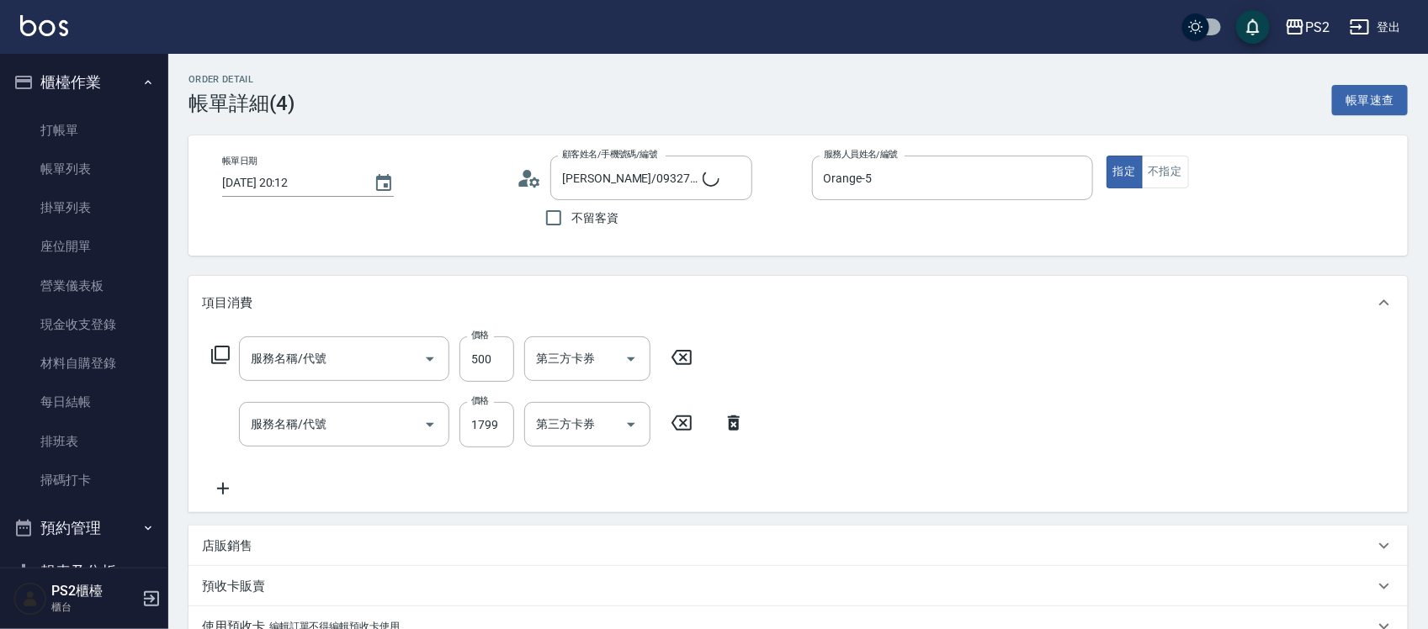
type input "洗+水解護髮600(512)"
type input "廣告染髮(503)"
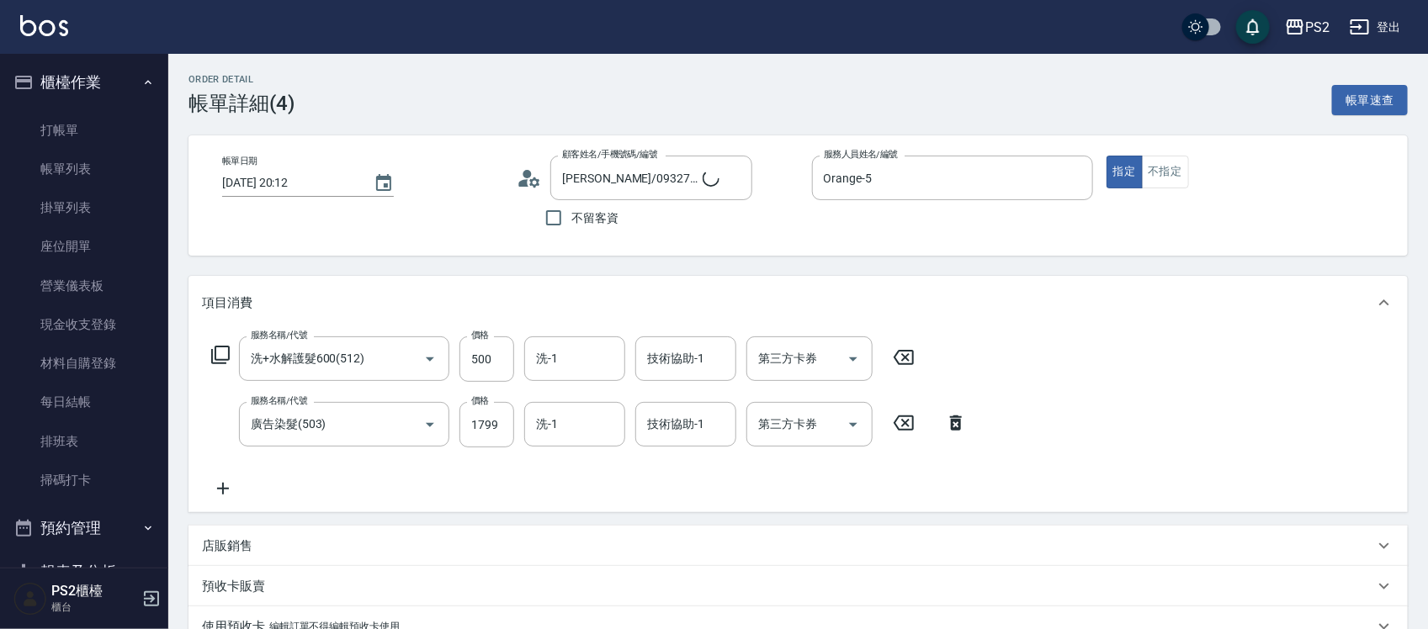
scroll to position [318, 0]
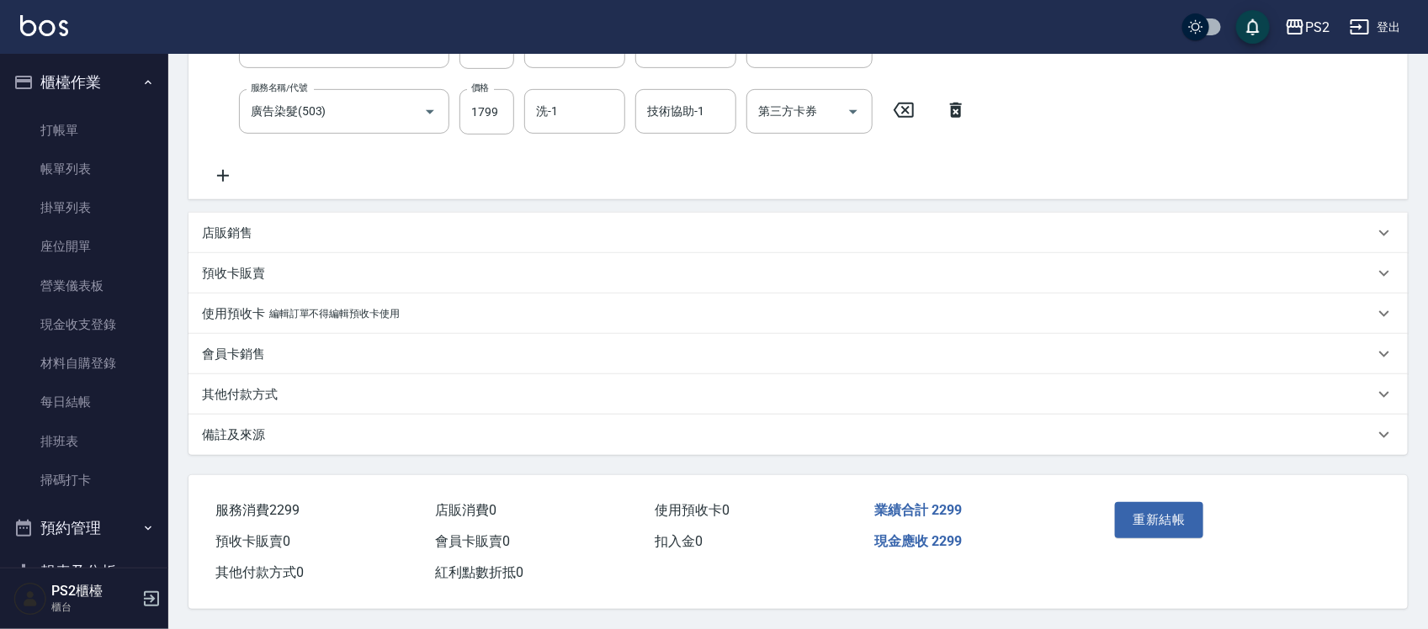
click at [241, 386] on p "其他付款方式" at bounding box center [240, 395] width 76 height 18
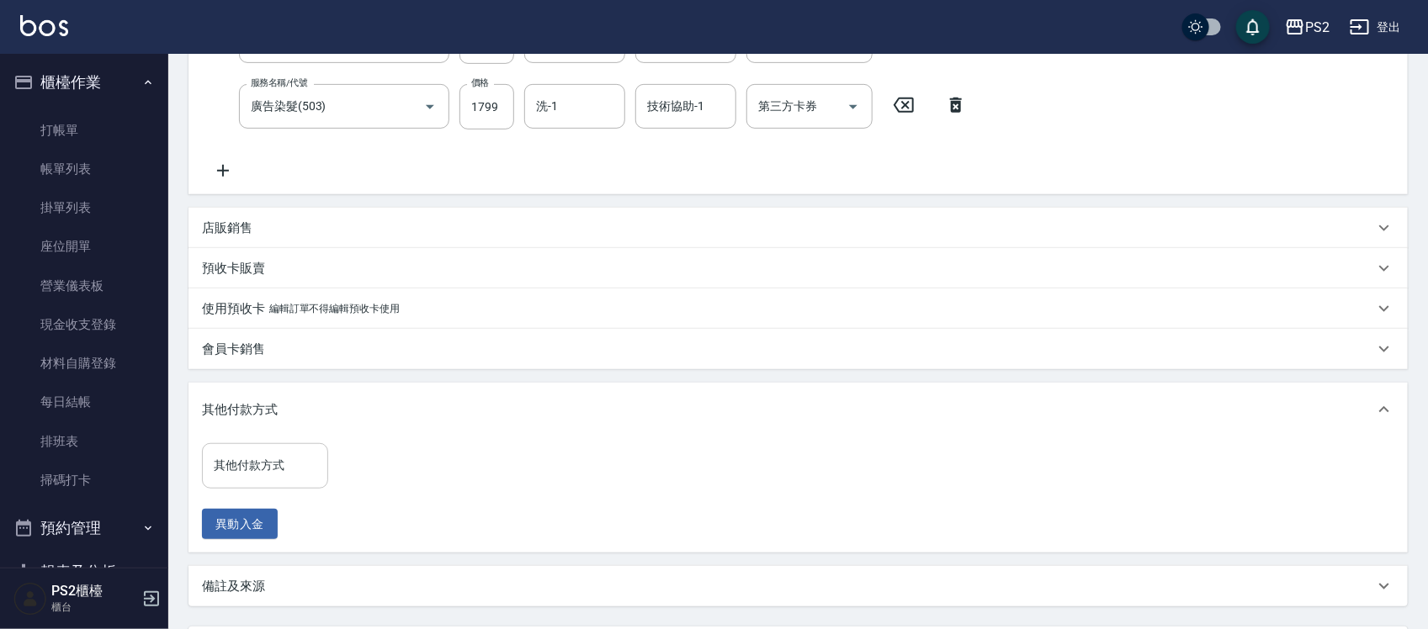
click at [229, 473] on input "其他付款方式" at bounding box center [265, 465] width 111 height 29
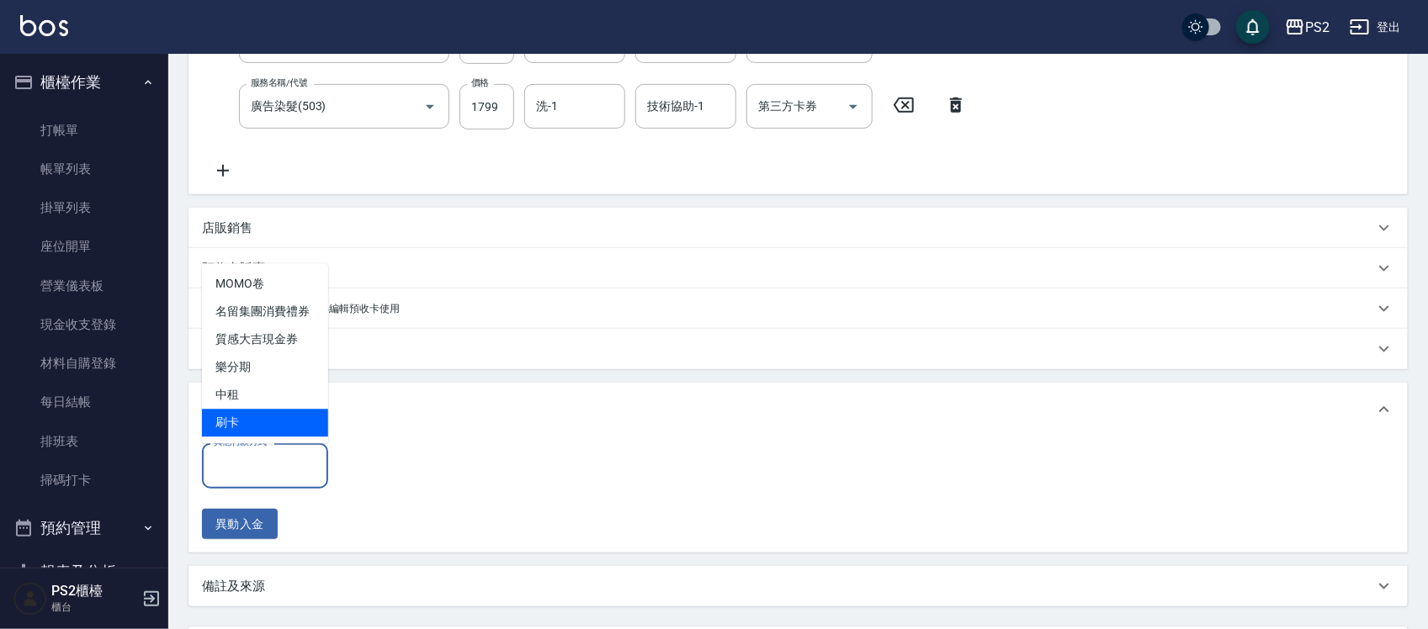
click at [269, 427] on span "刷卡" at bounding box center [265, 424] width 126 height 28
type input "刷卡"
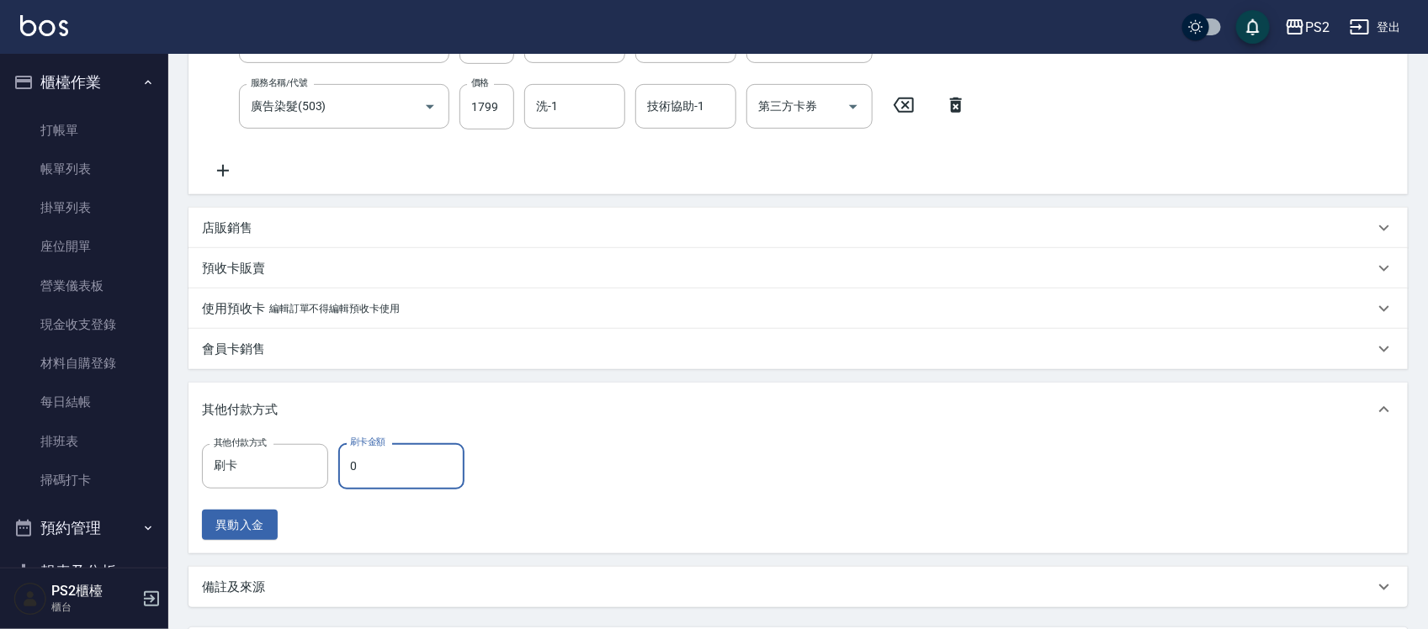
click at [364, 470] on input "0" at bounding box center [401, 465] width 126 height 45
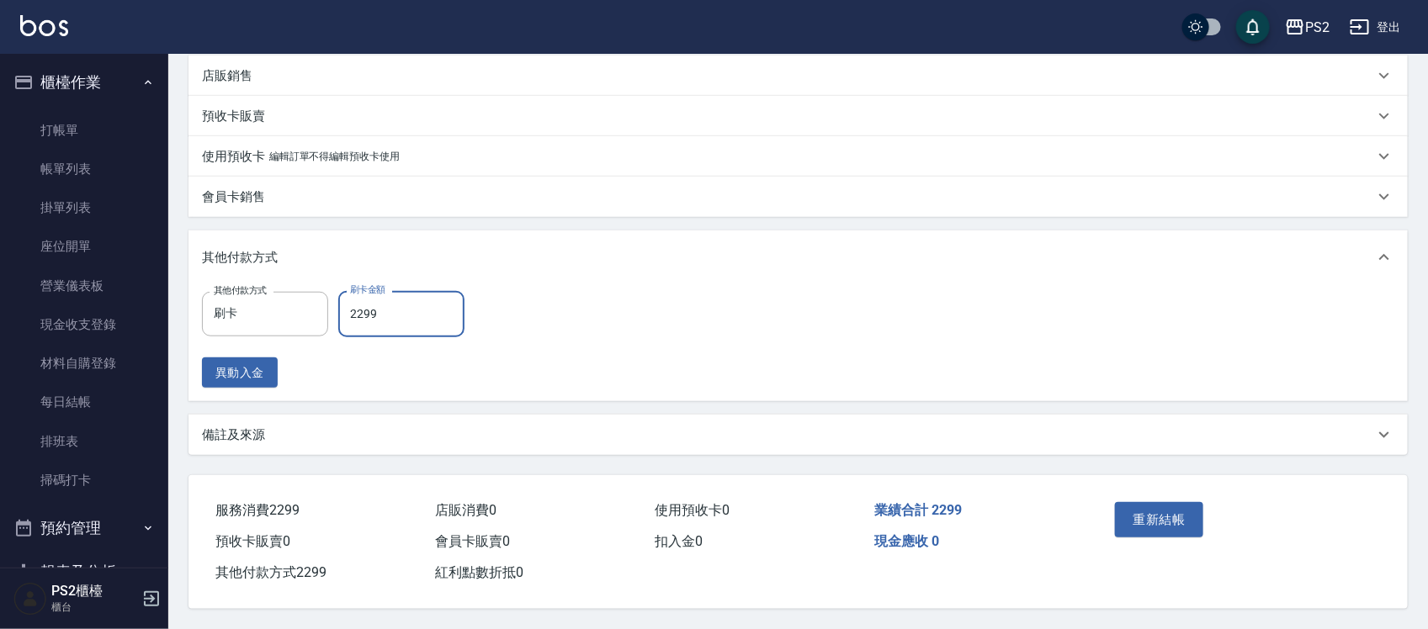
scroll to position [476, 0]
type input "2299"
click at [1144, 528] on button "重新結帳" at bounding box center [1159, 519] width 89 height 35
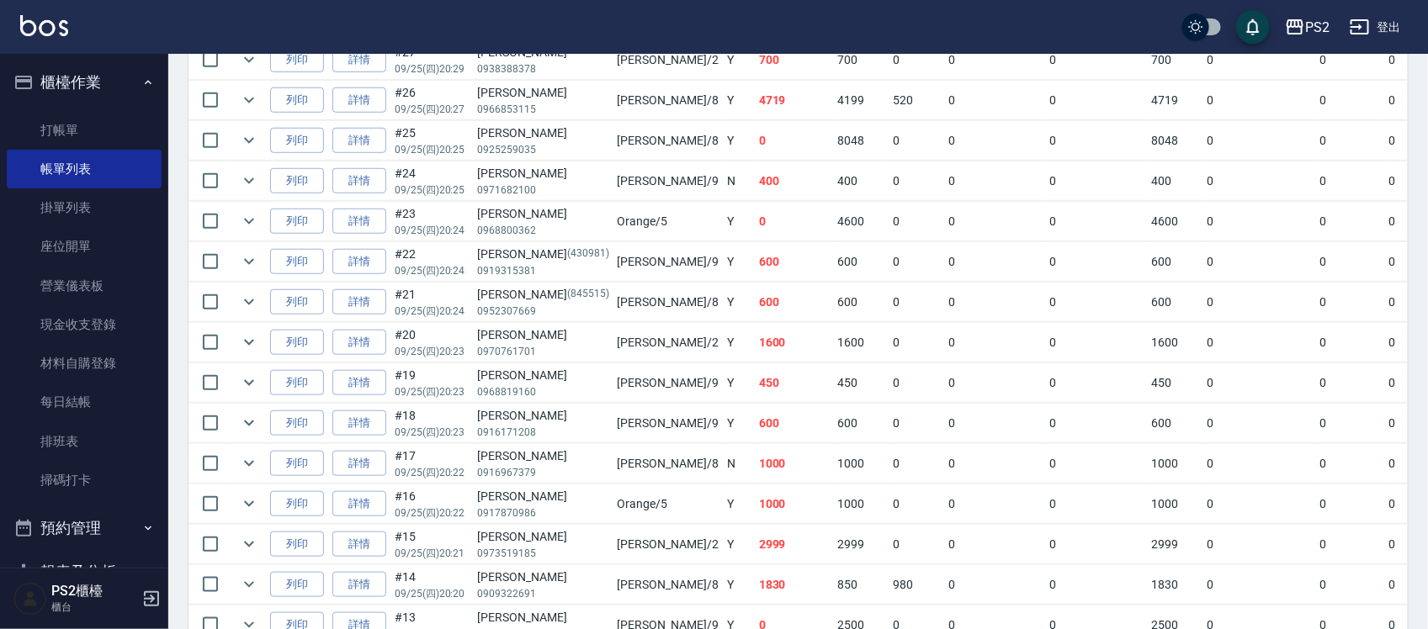
scroll to position [257, 0]
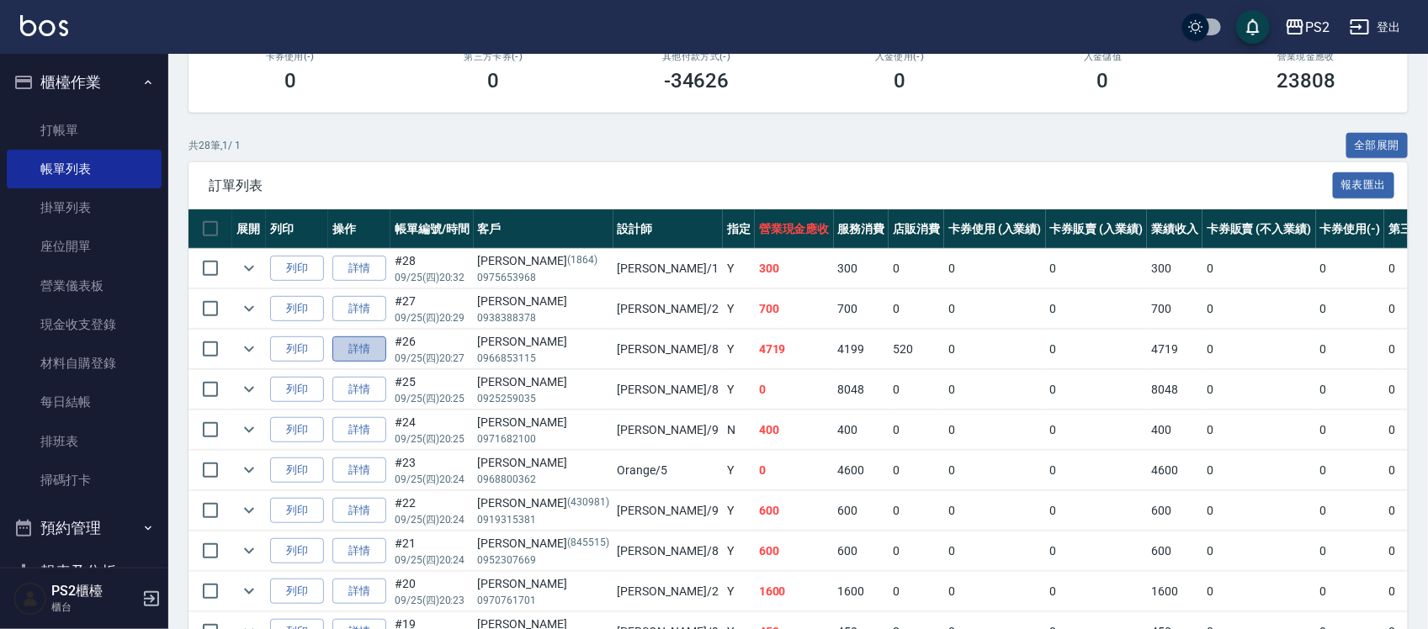
click at [351, 349] on link "詳情" at bounding box center [359, 350] width 54 height 26
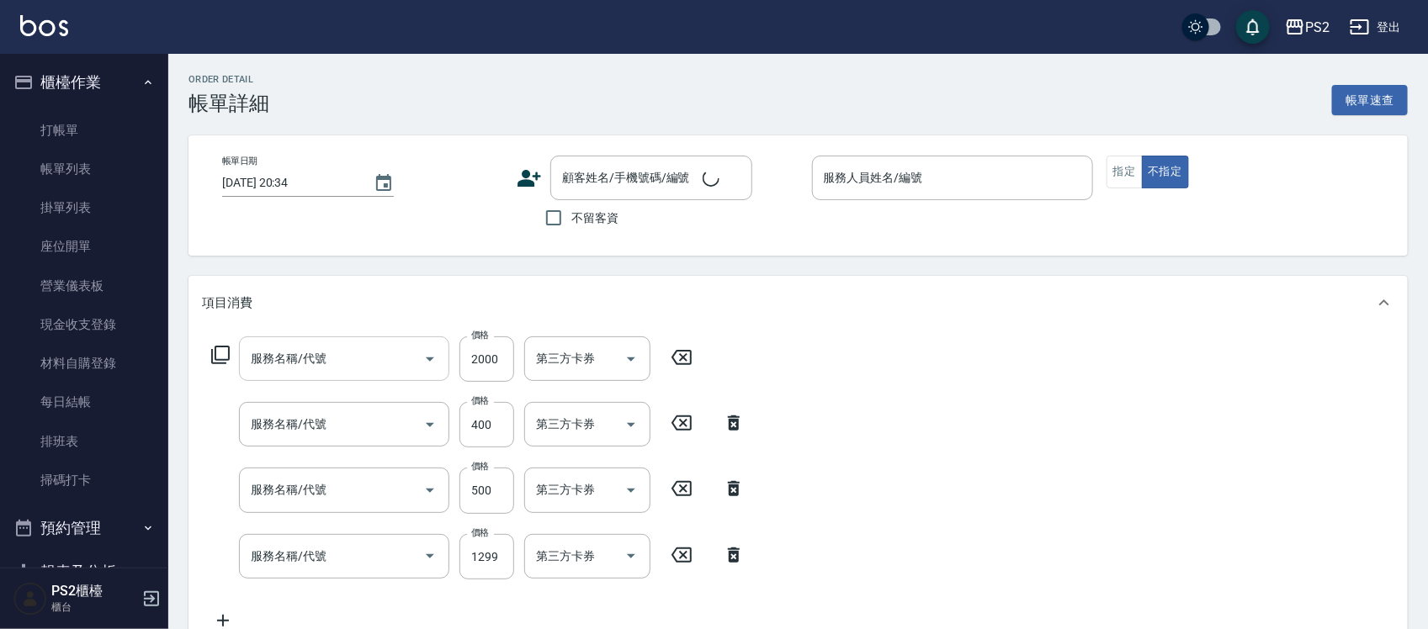
type input "2025/09/25 20:27"
type input "Lori-8"
type input "洗+水解護髮600(512)"
type input "C級洗剪400(201)"
type input "退色肩帶上500(406)"
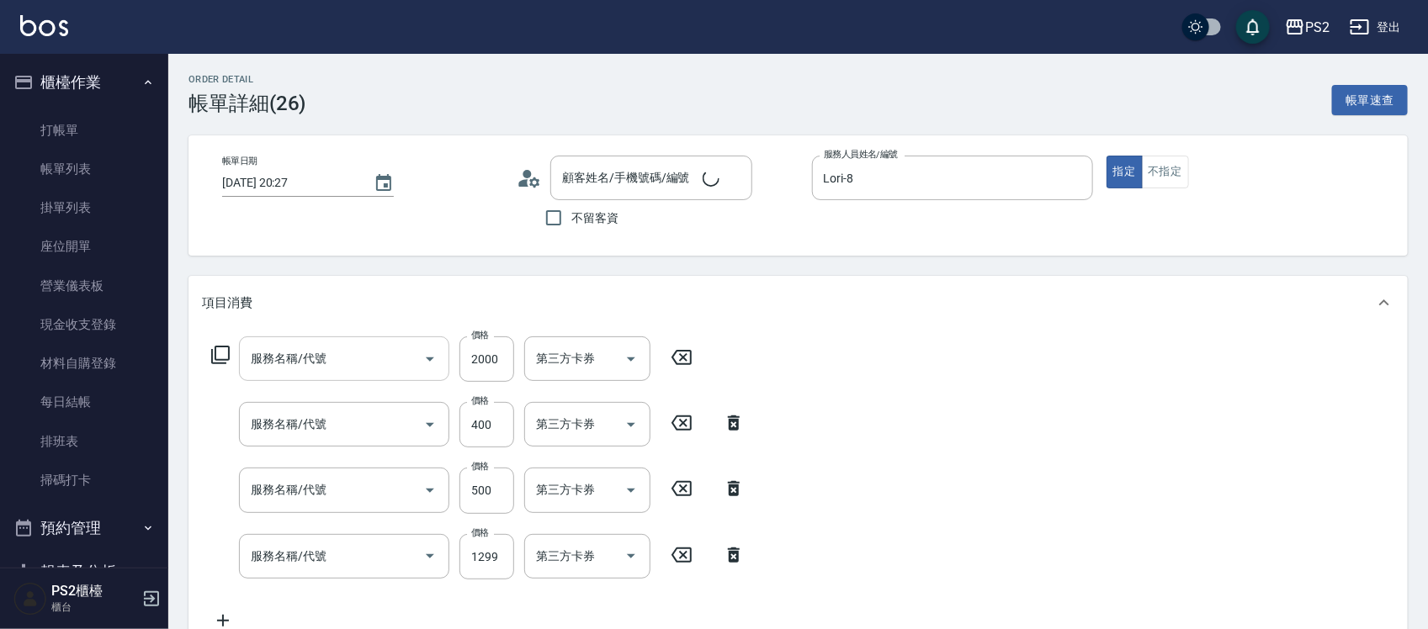
type input "廣告染髮(503)"
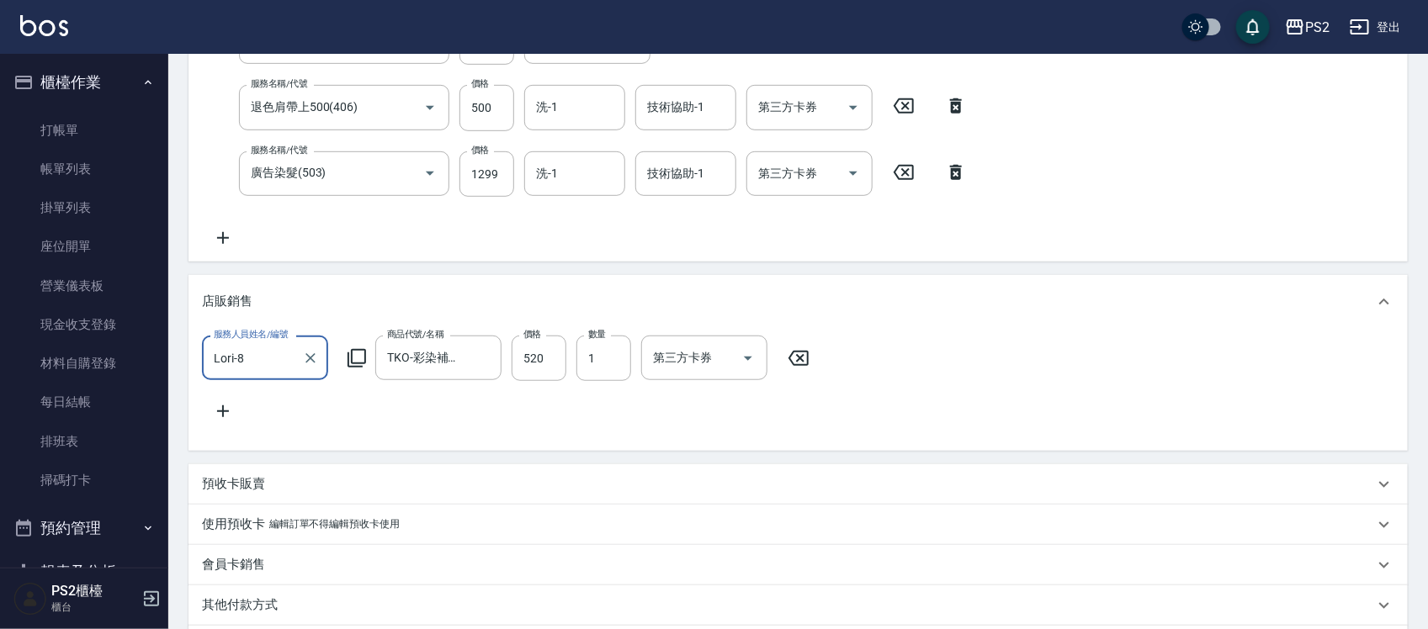
type input "湯涵如/0966853115/"
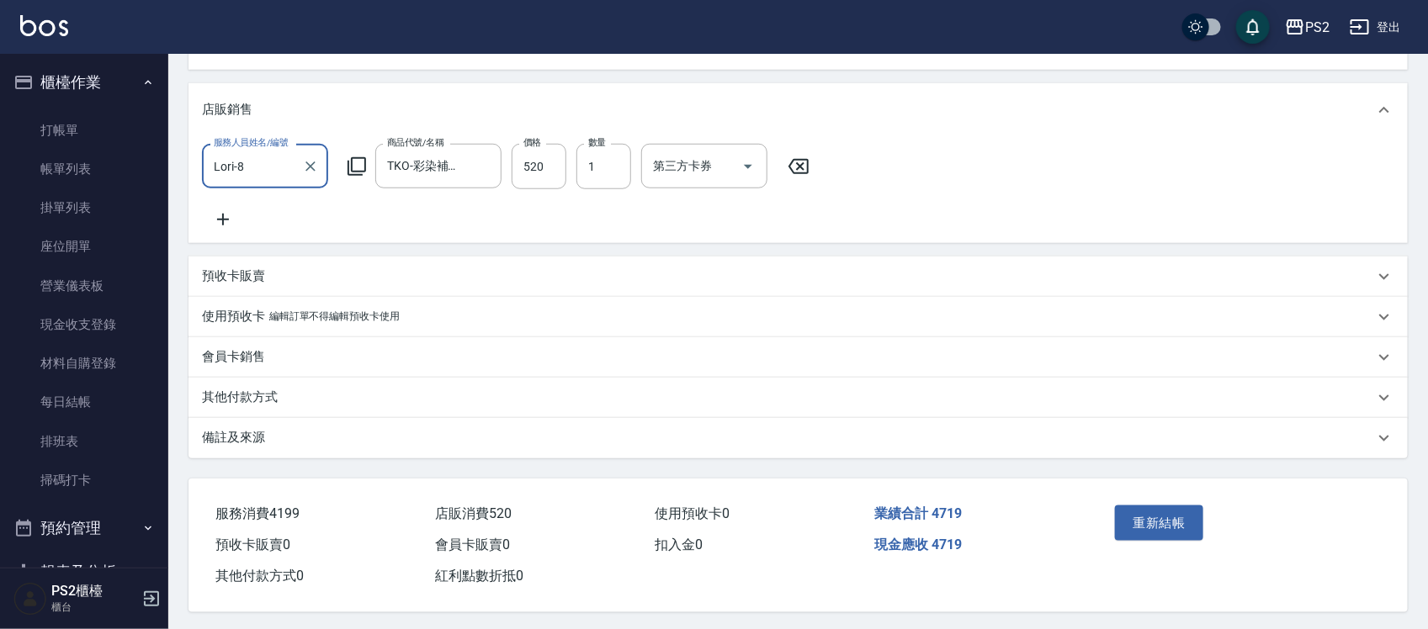
scroll to position [599, 0]
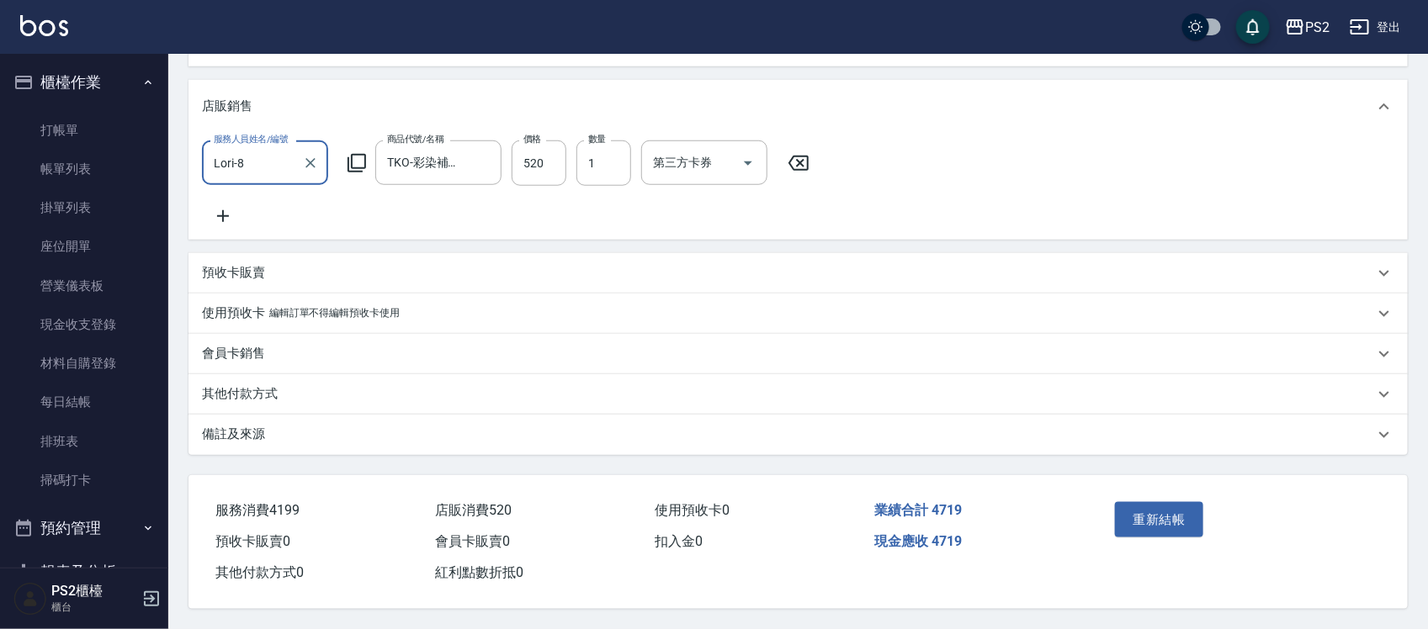
click at [266, 415] on div "備註及來源" at bounding box center [797, 435] width 1219 height 40
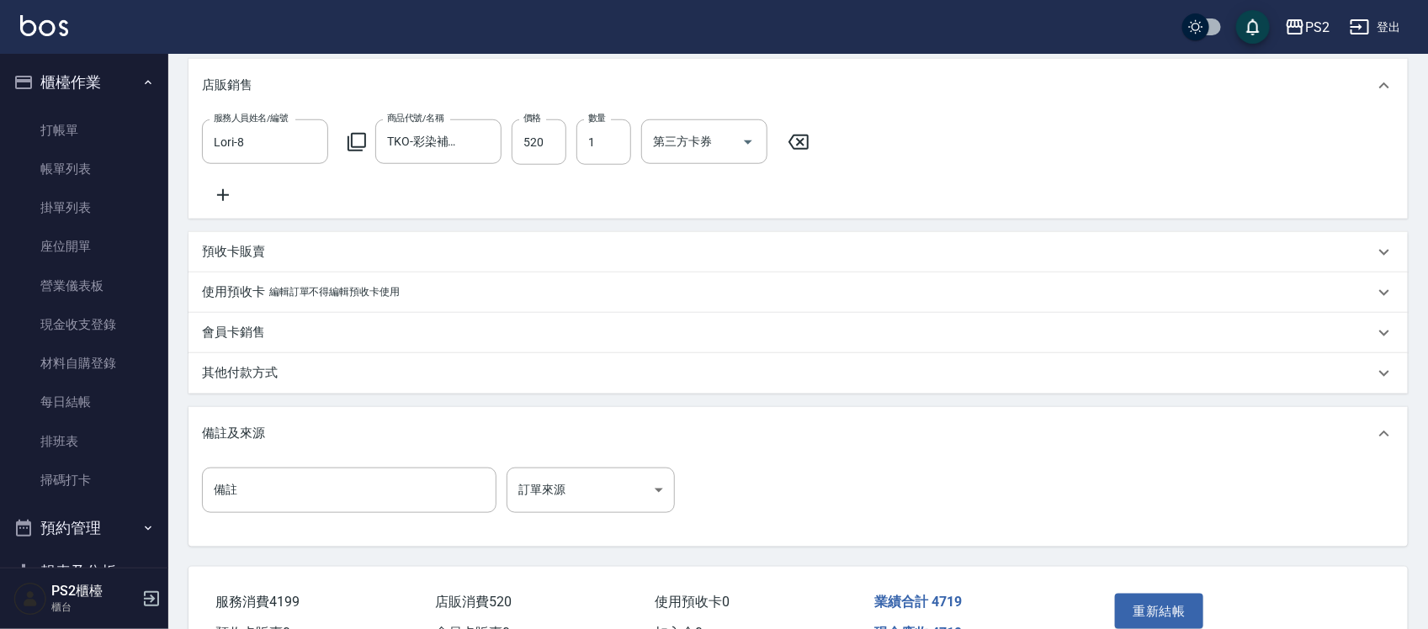
click at [275, 382] on p "其他付款方式" at bounding box center [240, 373] width 76 height 18
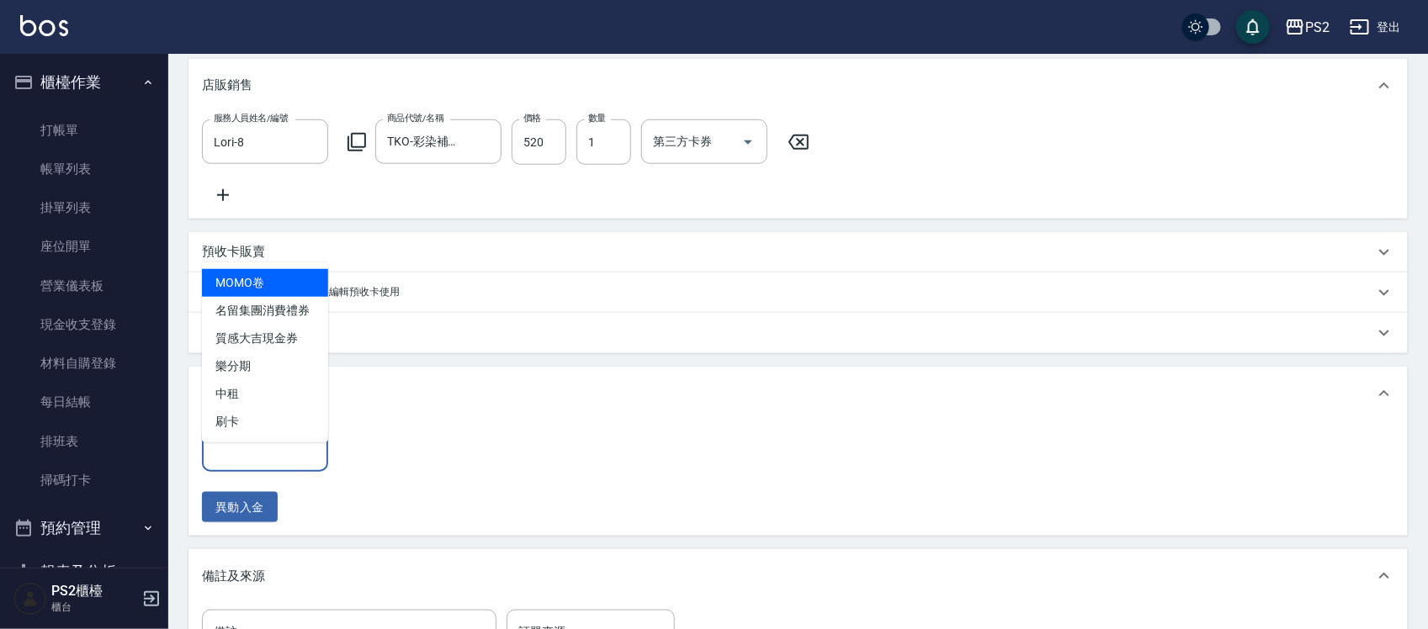
click at [276, 461] on input "其他付款方式" at bounding box center [265, 449] width 111 height 29
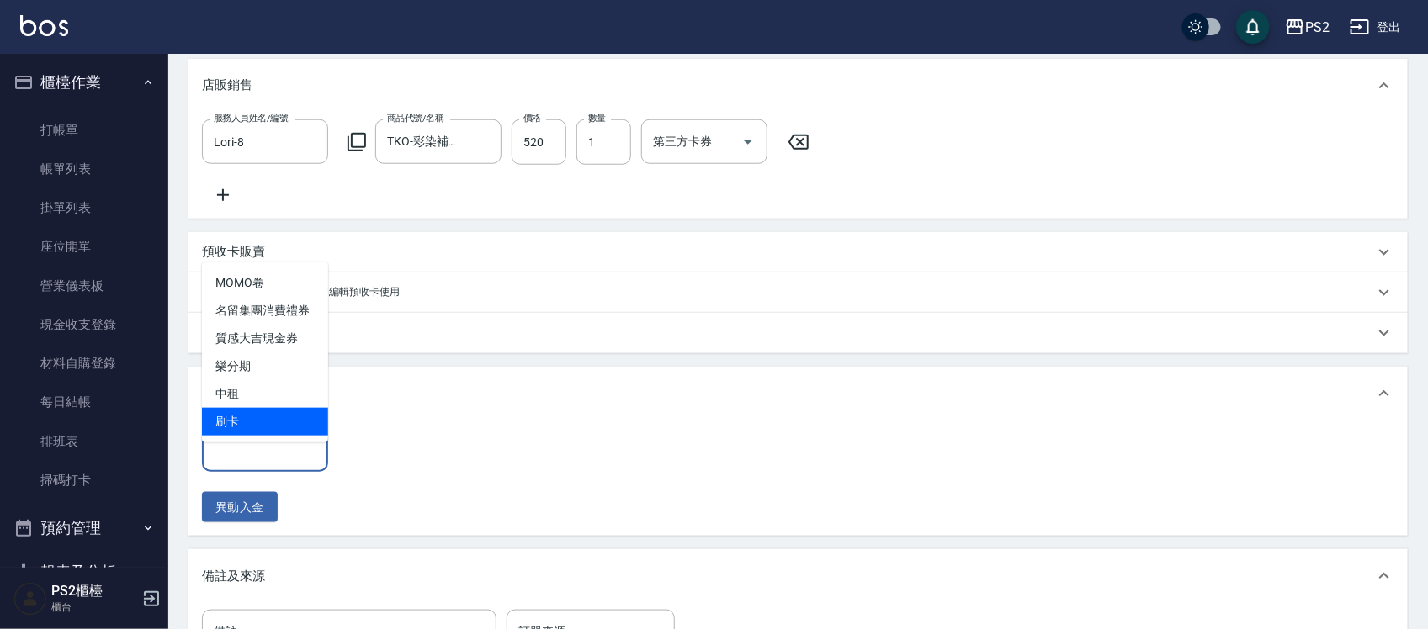
click at [272, 427] on span "刷卡" at bounding box center [265, 422] width 126 height 28
type input "刷卡"
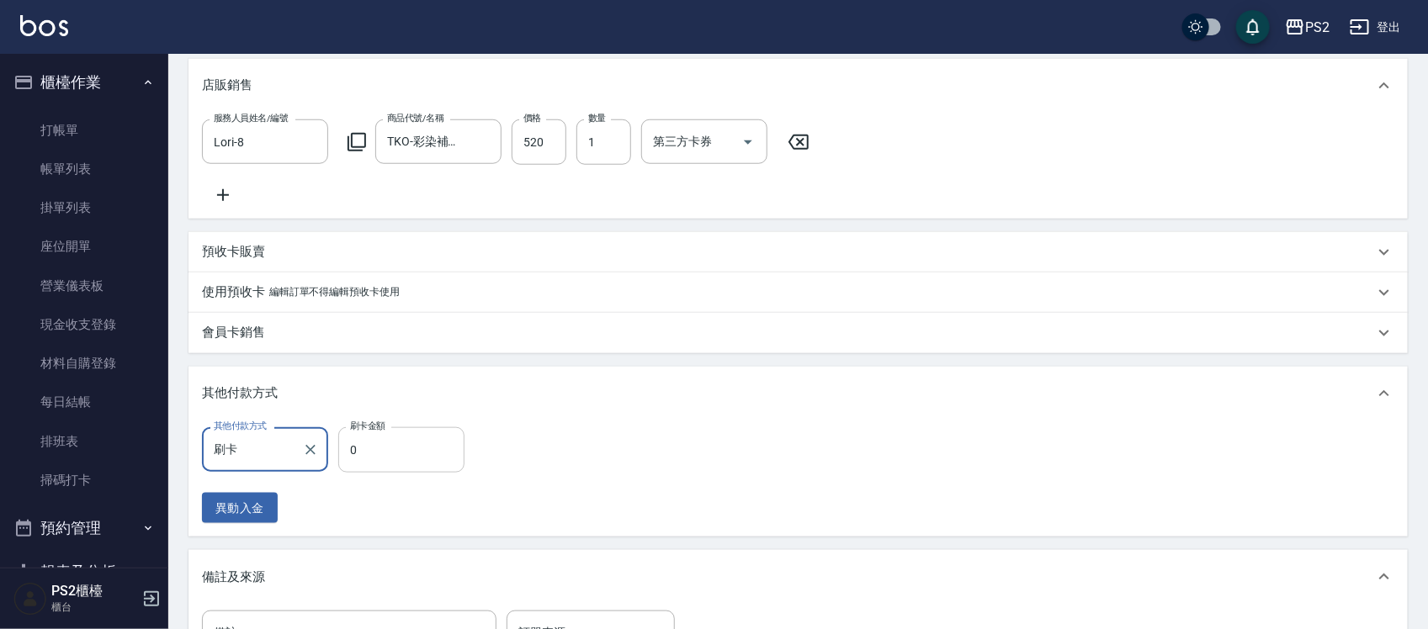
click at [422, 472] on input "0" at bounding box center [401, 449] width 126 height 45
click at [422, 469] on input "0" at bounding box center [401, 449] width 126 height 45
click at [237, 353] on div "會員卡銷售" at bounding box center [797, 333] width 1219 height 40
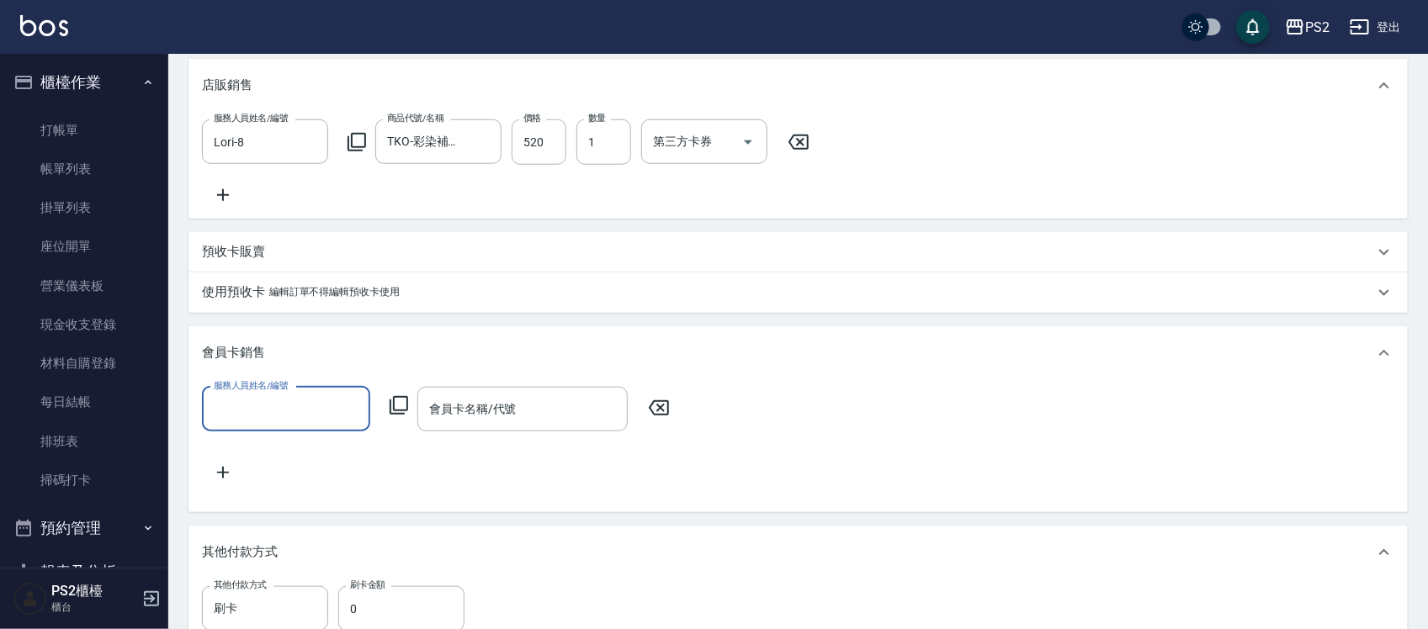
scroll to position [0, 0]
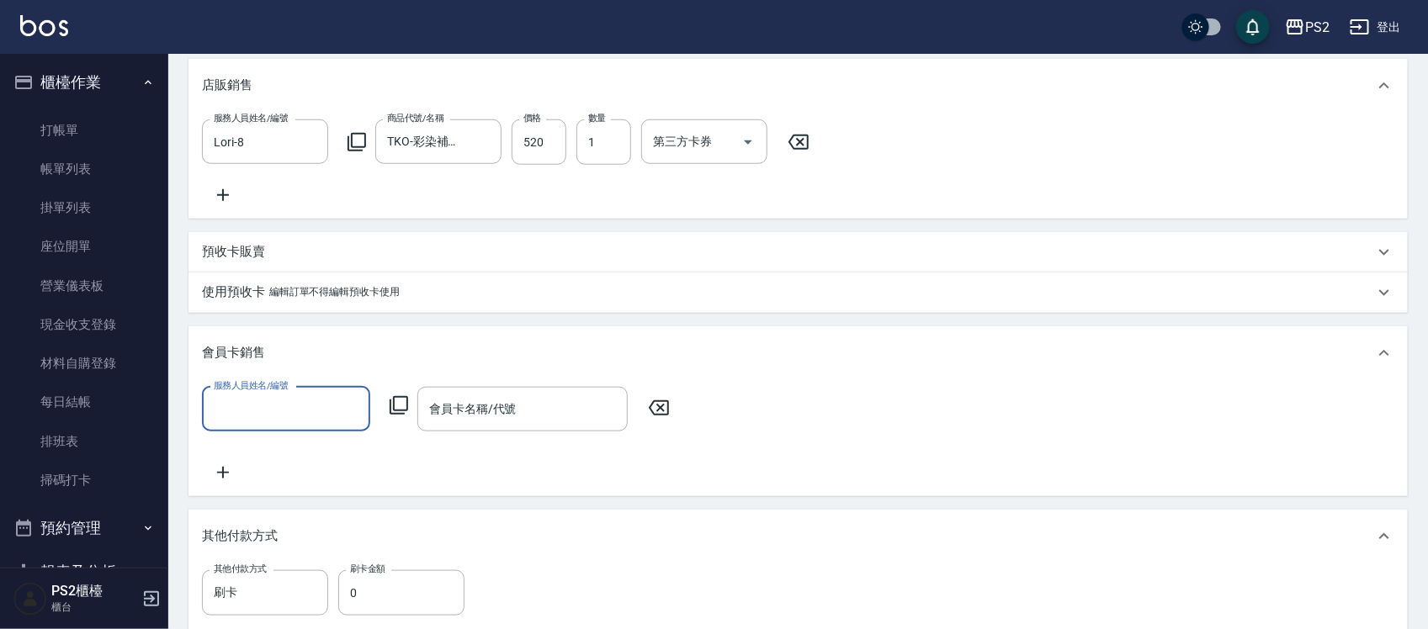
click at [324, 545] on div "其他付款方式" at bounding box center [788, 537] width 1172 height 18
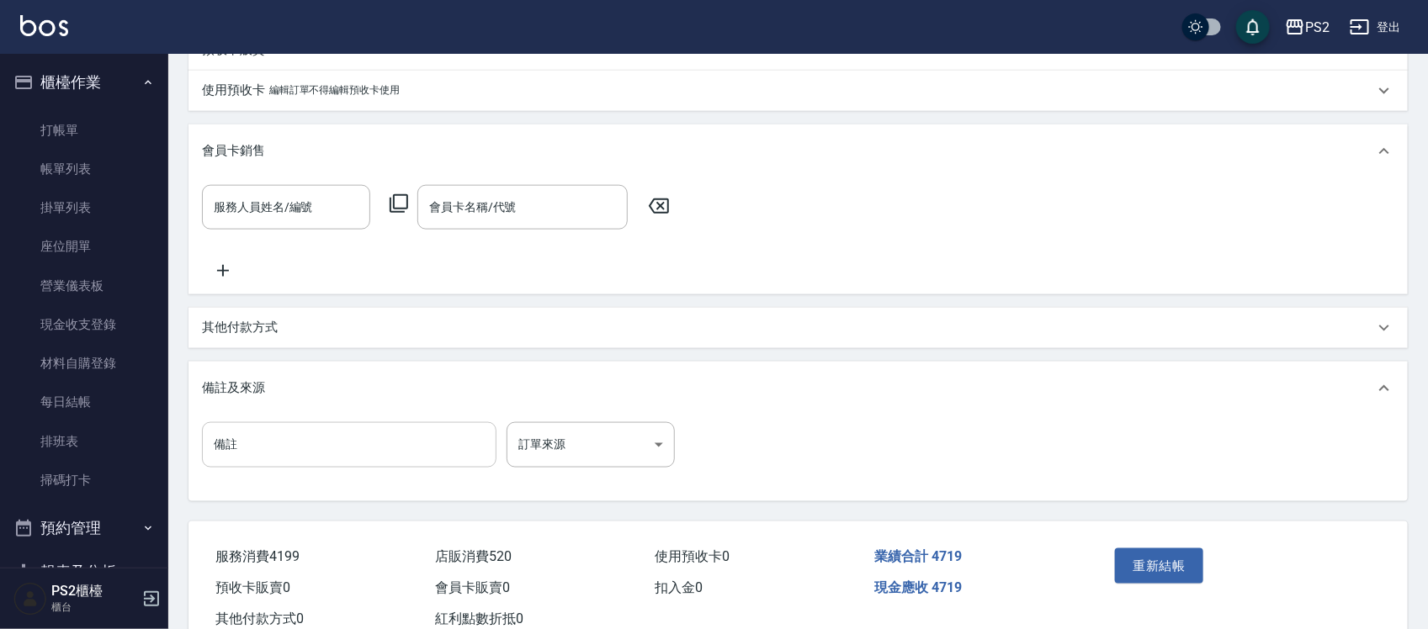
scroll to position [809, 0]
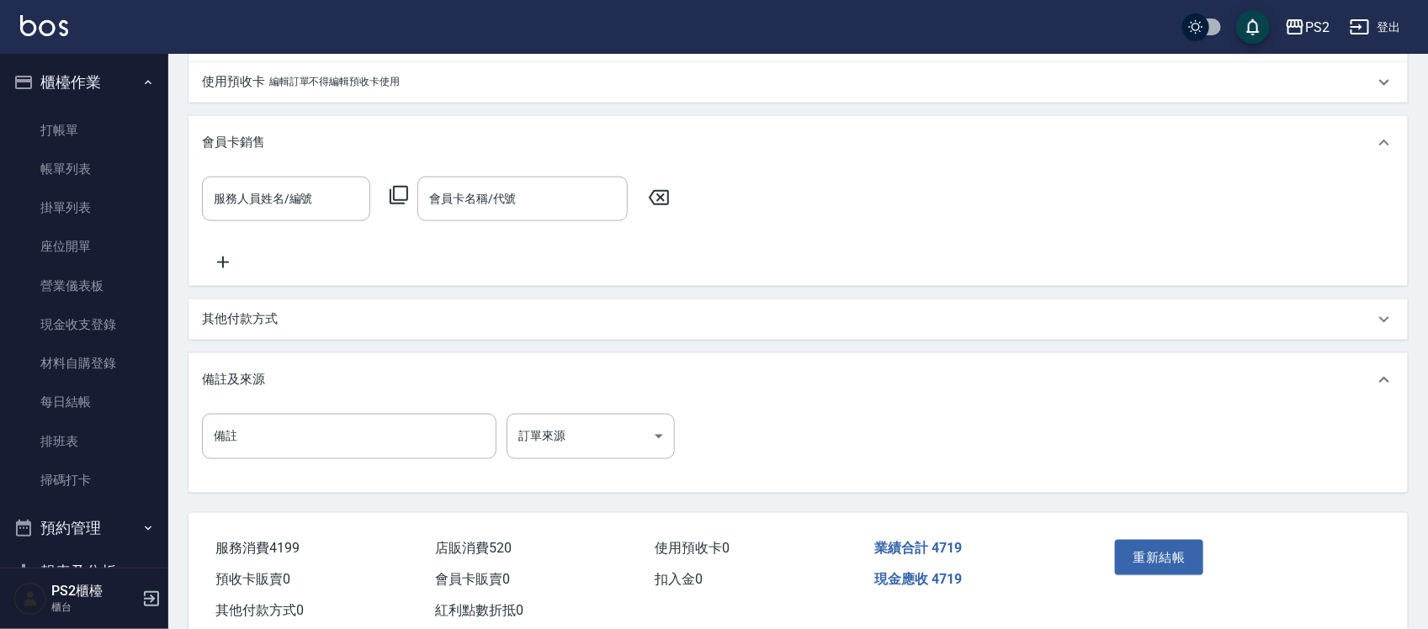
click at [253, 340] on div "其他付款方式" at bounding box center [797, 320] width 1219 height 40
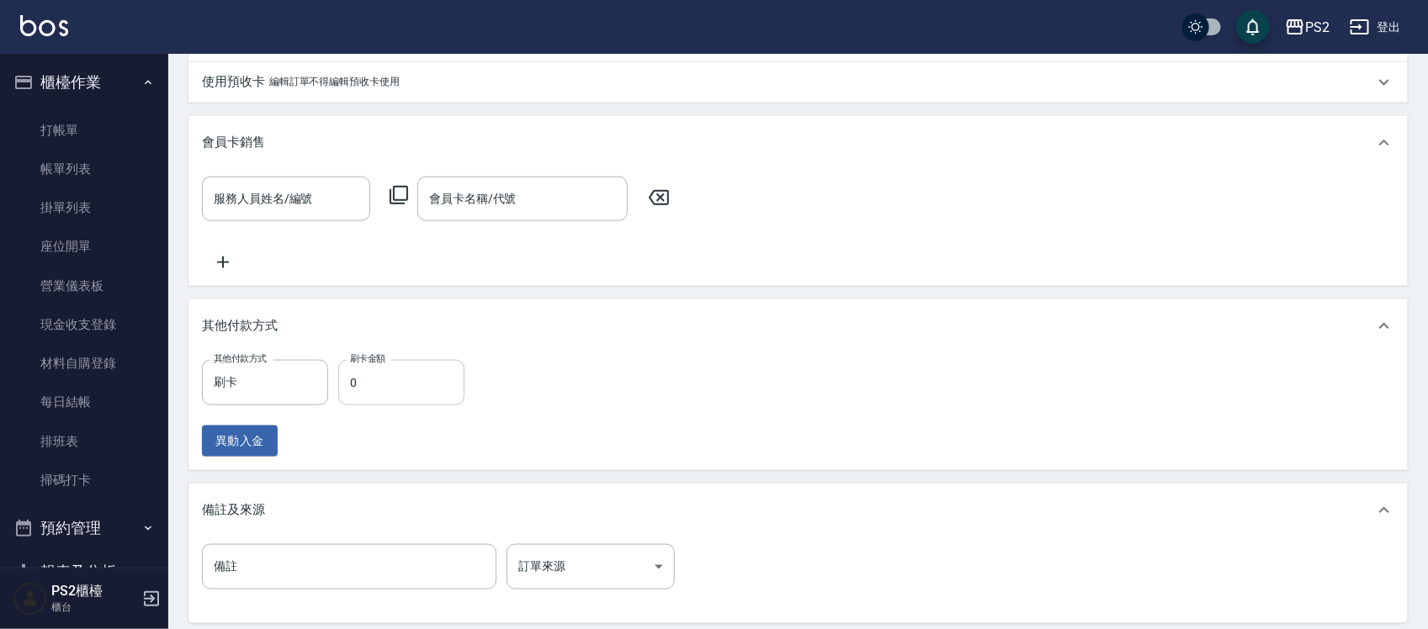
click at [385, 406] on input "0" at bounding box center [401, 382] width 126 height 45
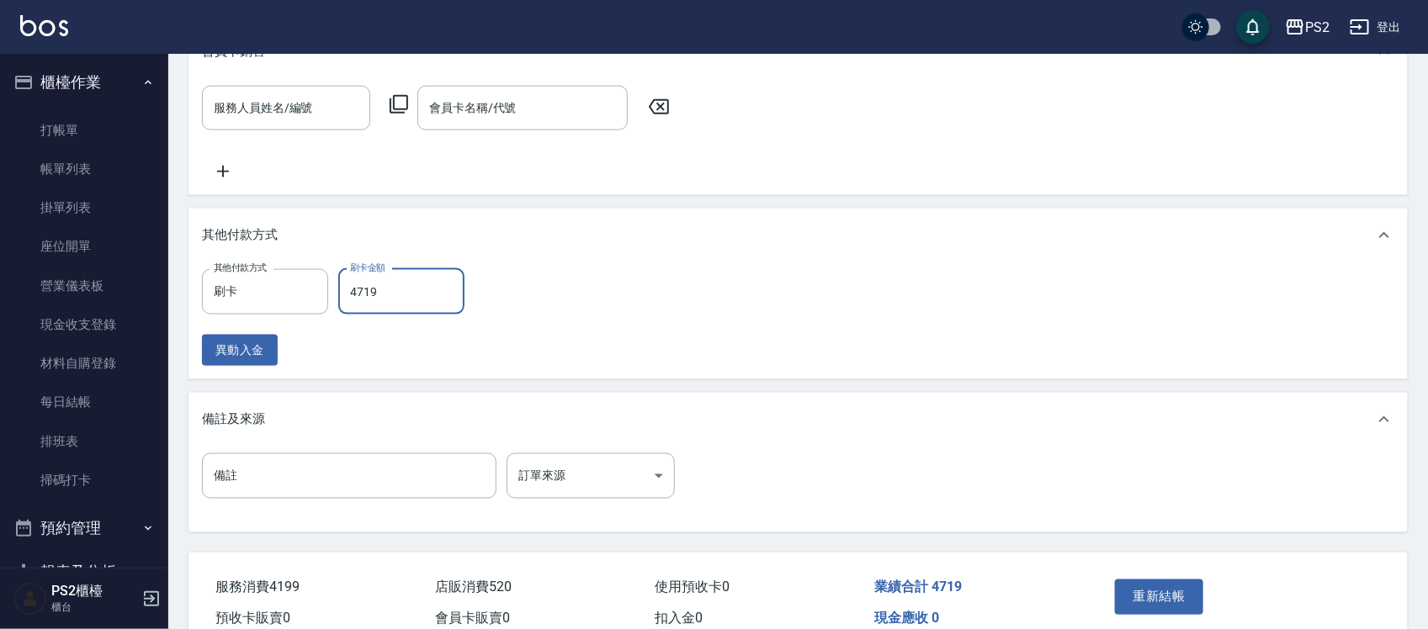
scroll to position [1015, 0]
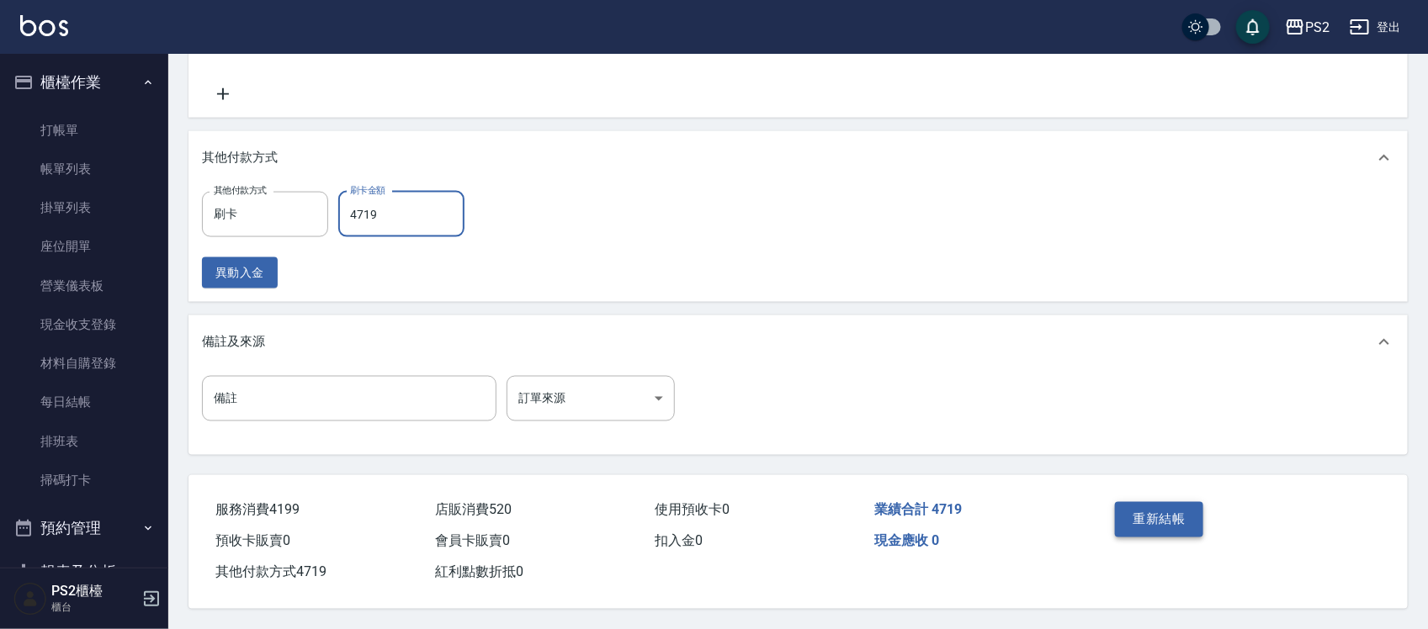
type input "4719"
click at [1172, 514] on button "重新結帳" at bounding box center [1159, 519] width 89 height 35
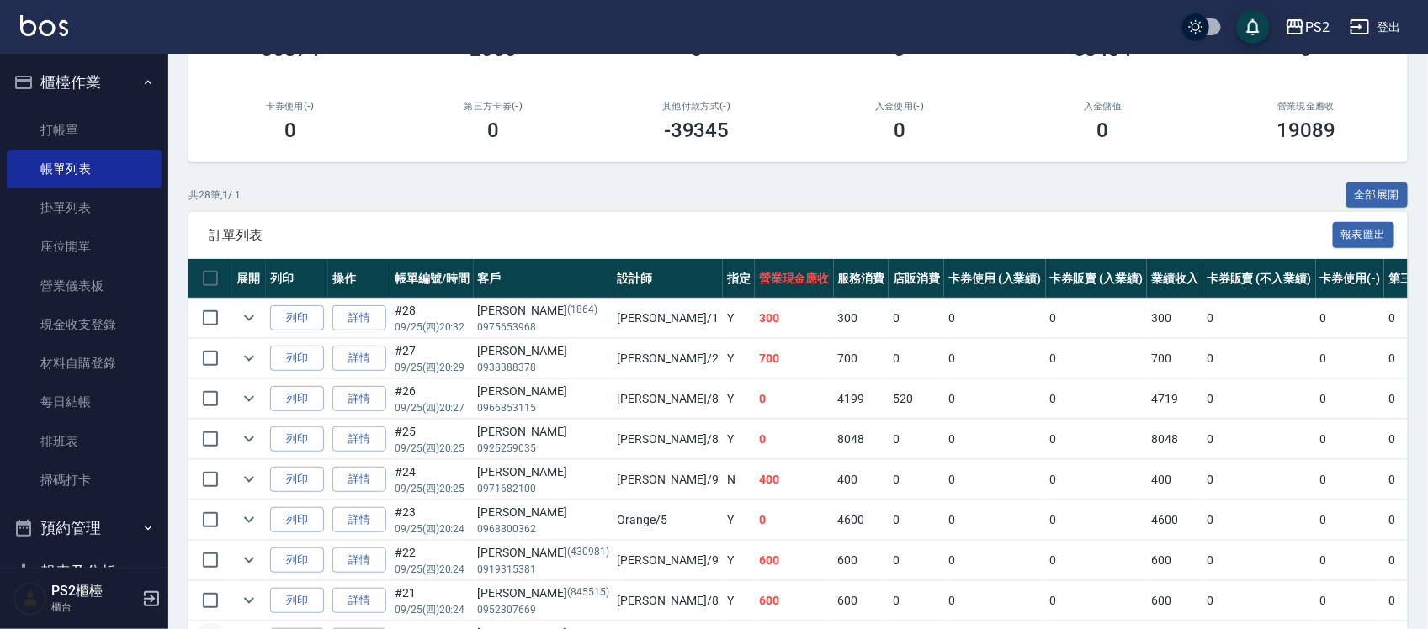
scroll to position [526, 0]
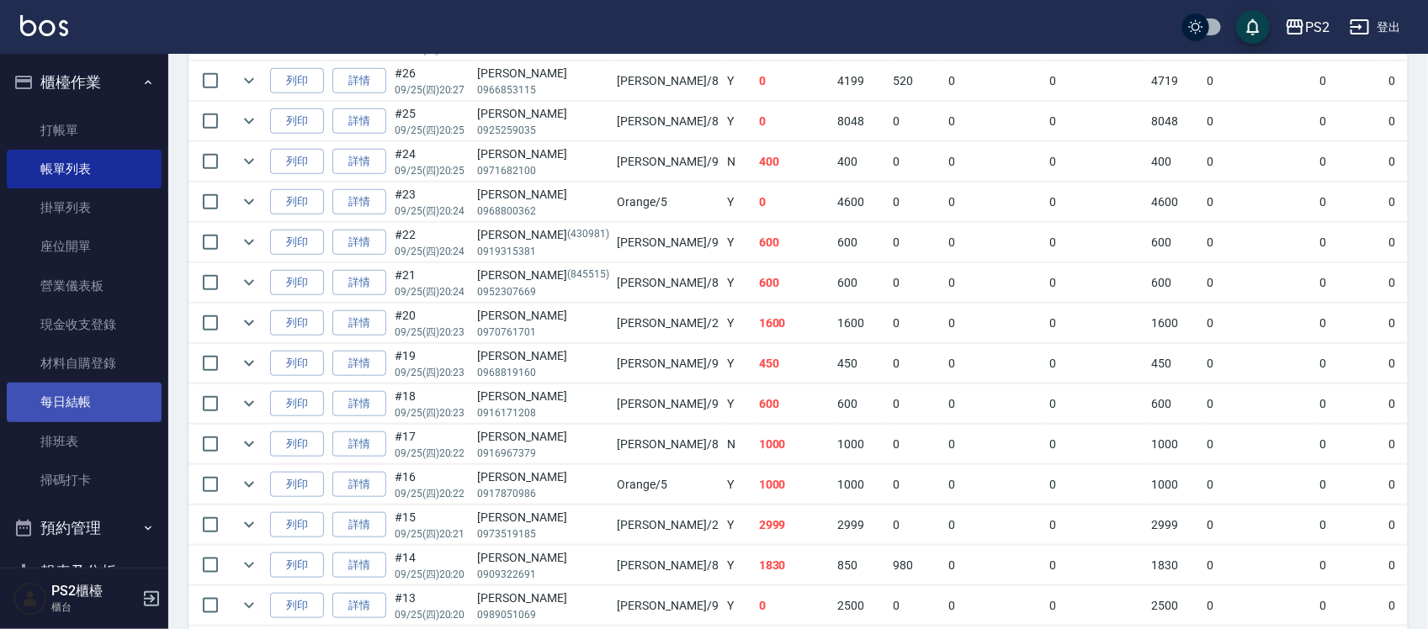
click at [101, 402] on link "每日結帳" at bounding box center [84, 402] width 155 height 39
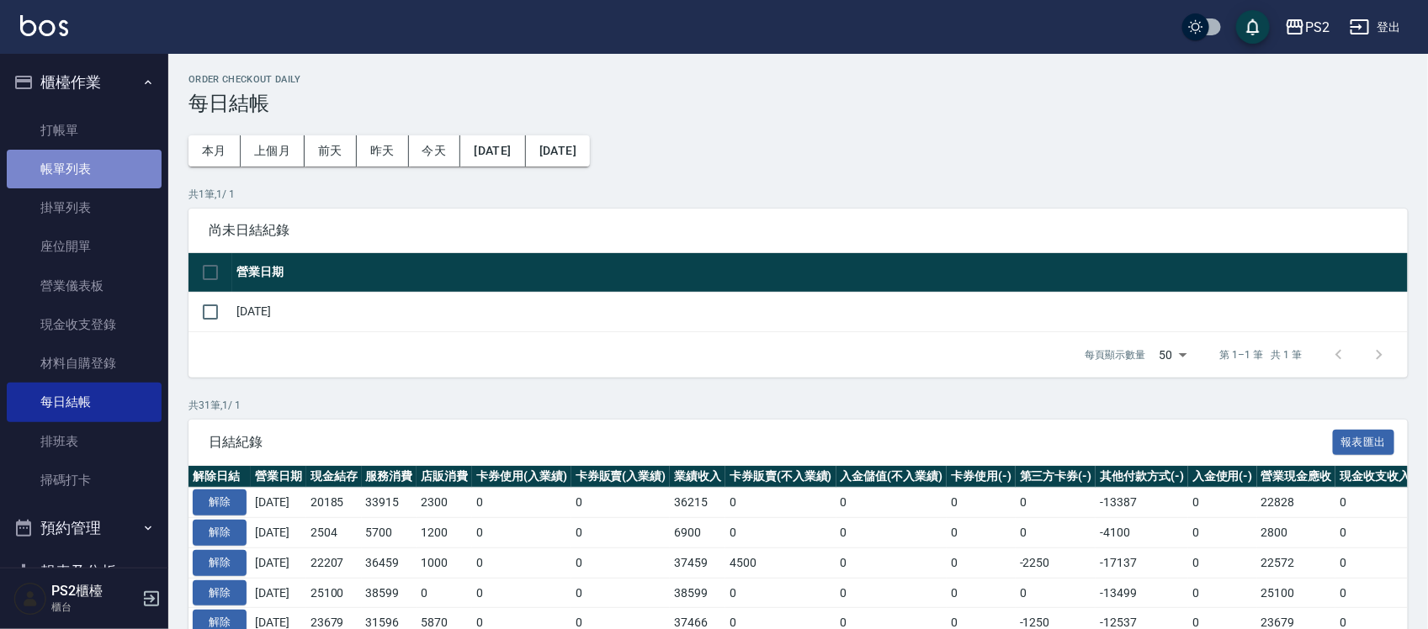
click at [102, 151] on link "帳單列表" at bounding box center [84, 169] width 155 height 39
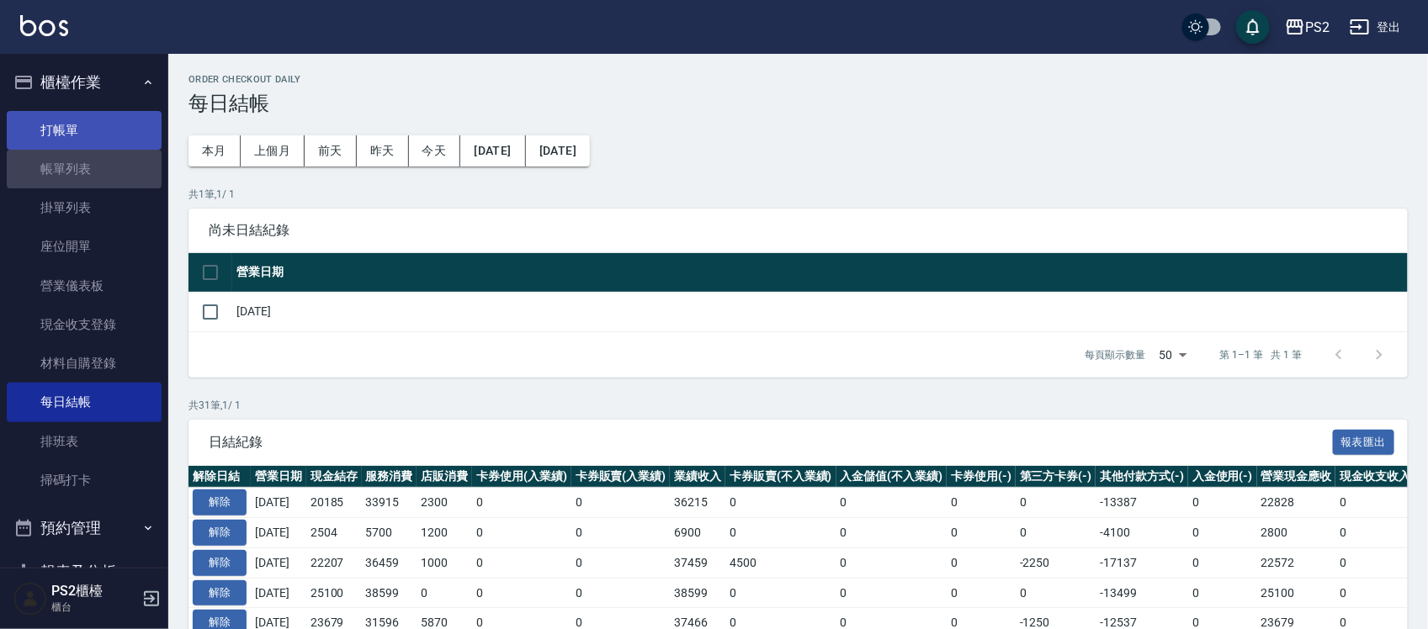
click at [111, 133] on link "打帳單" at bounding box center [84, 130] width 155 height 39
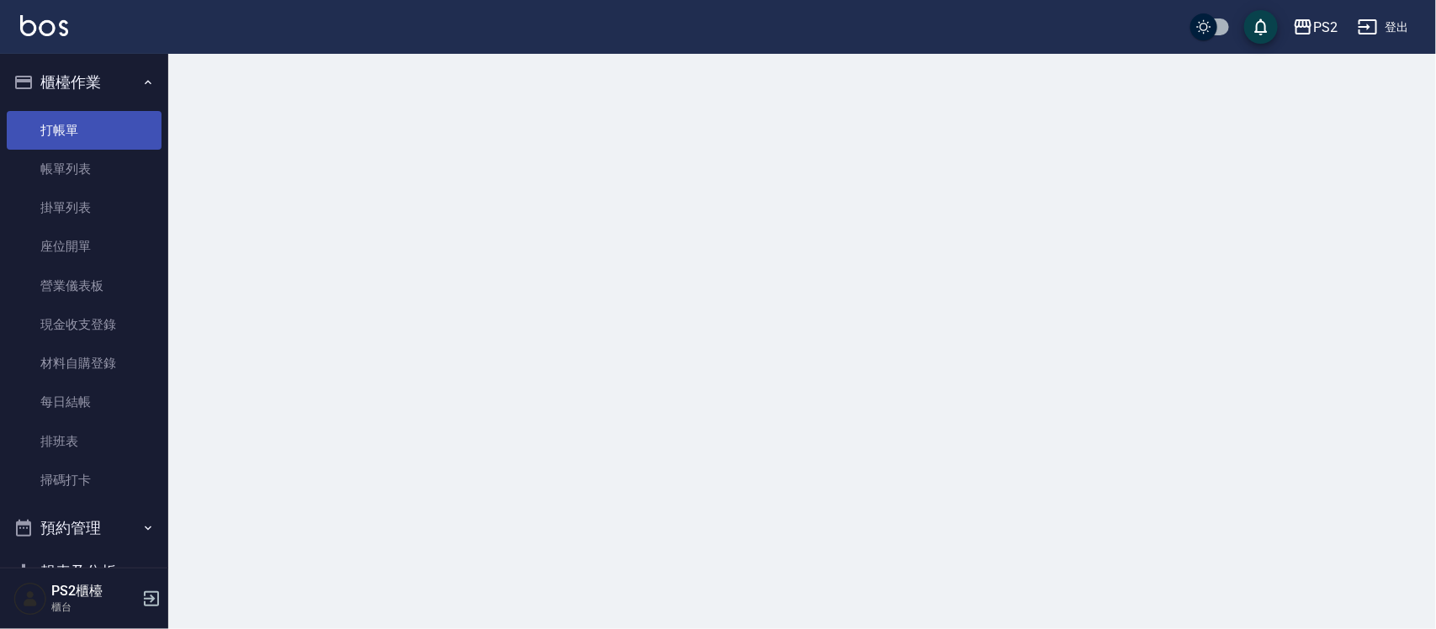
click at [108, 128] on link "打帳單" at bounding box center [84, 130] width 155 height 39
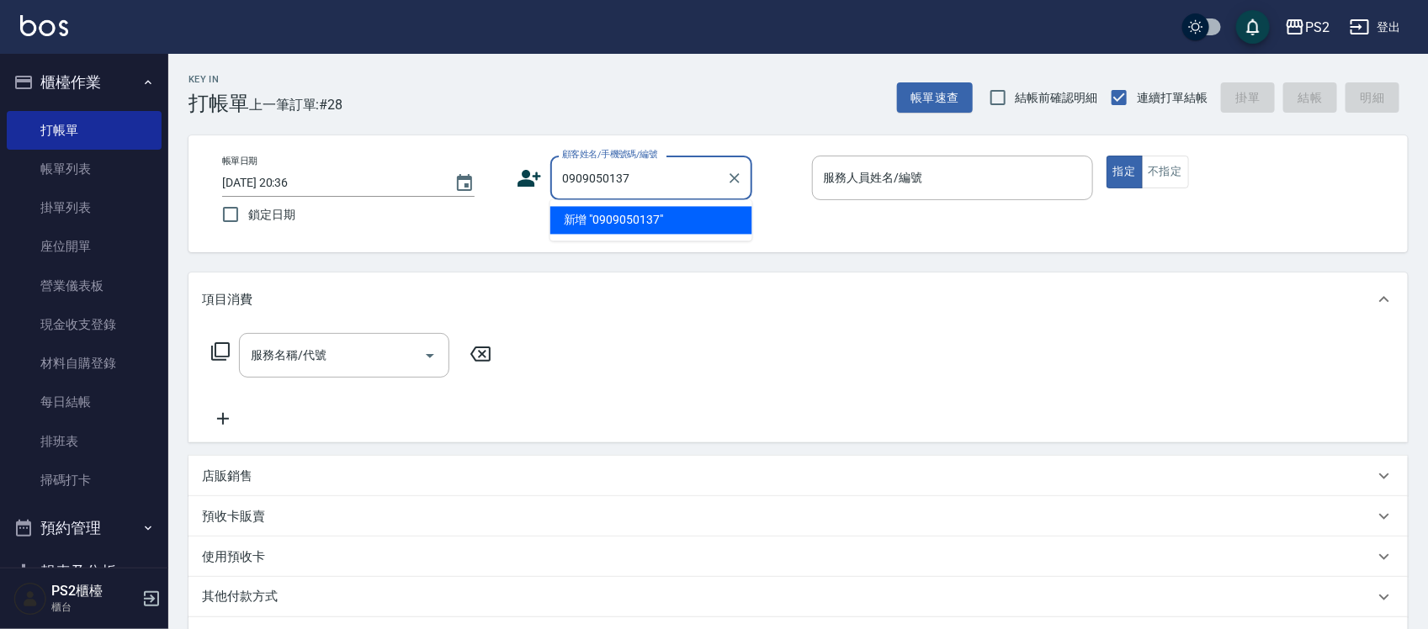
type input "0909050137"
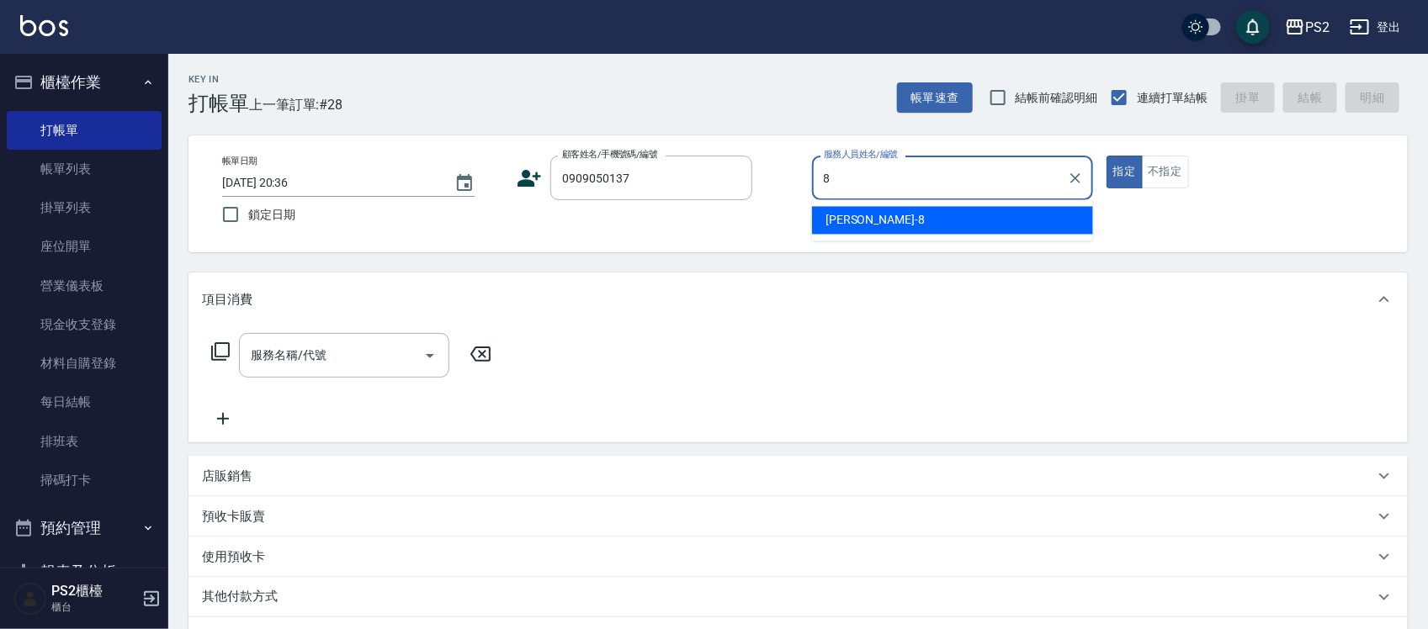
type input "Lori-8"
type button "true"
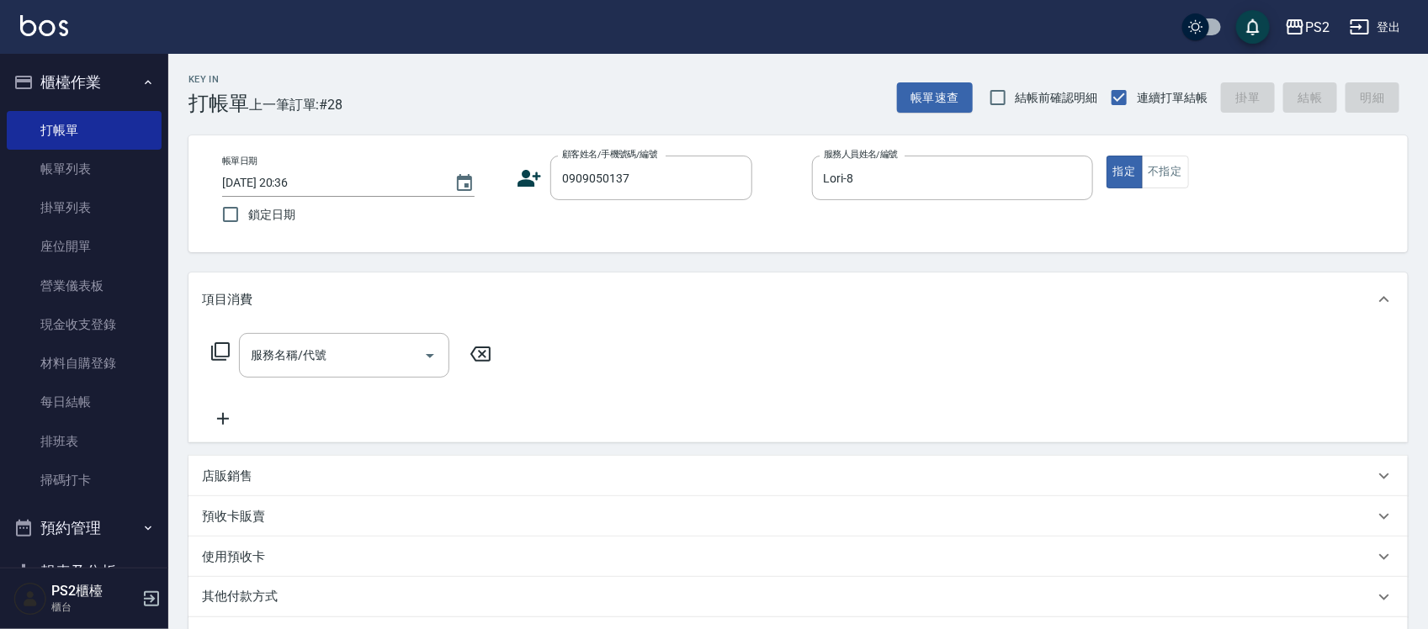
click at [528, 178] on icon at bounding box center [529, 178] width 25 height 25
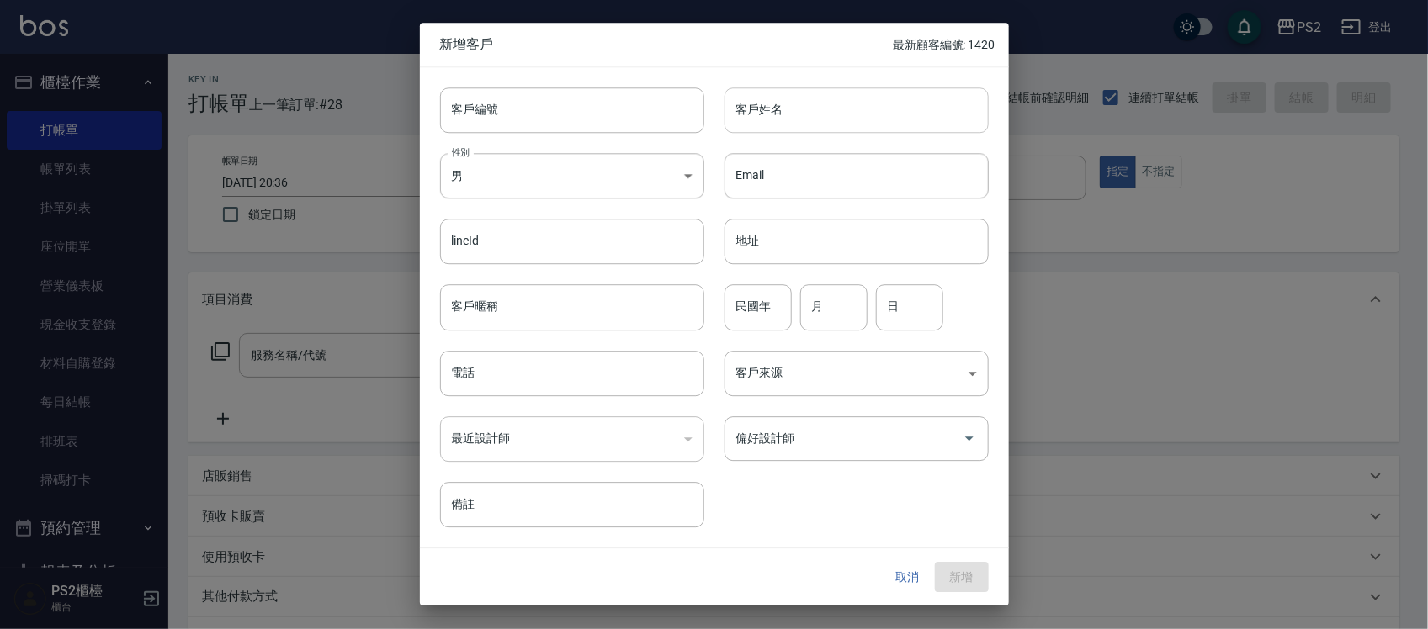
type input "0909050137"
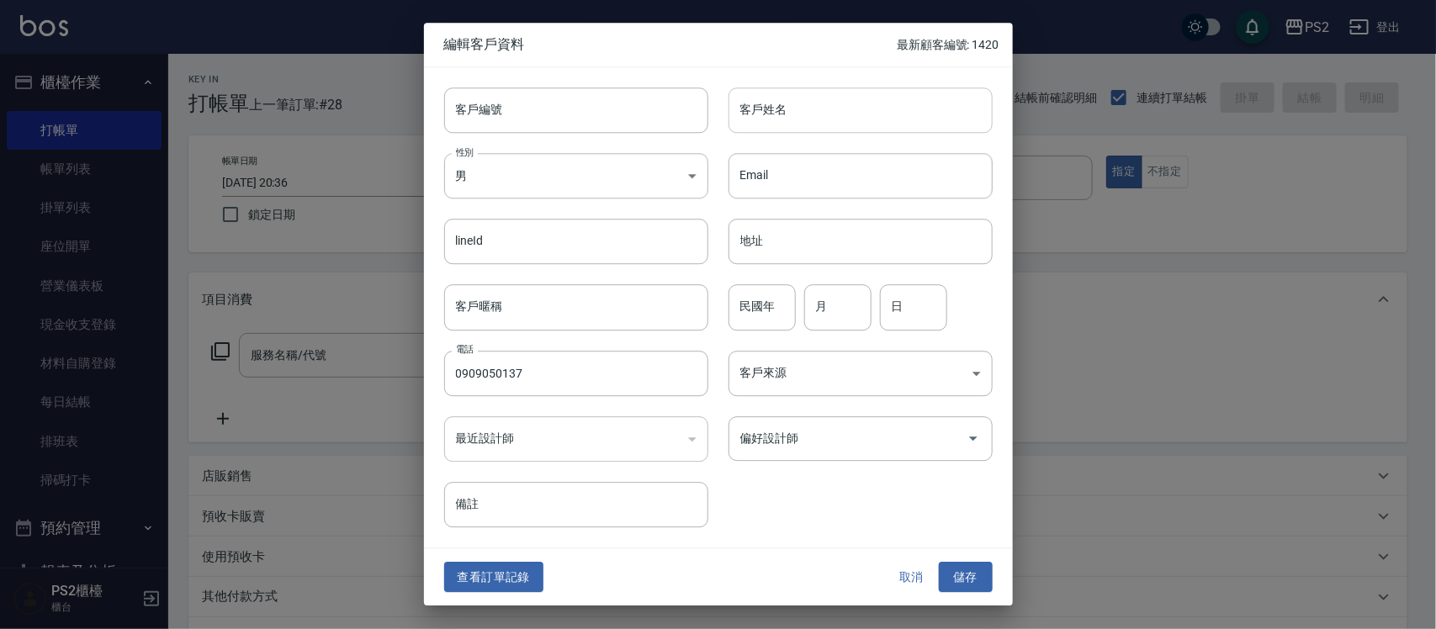
click at [825, 107] on input "客戶姓名" at bounding box center [861, 110] width 264 height 45
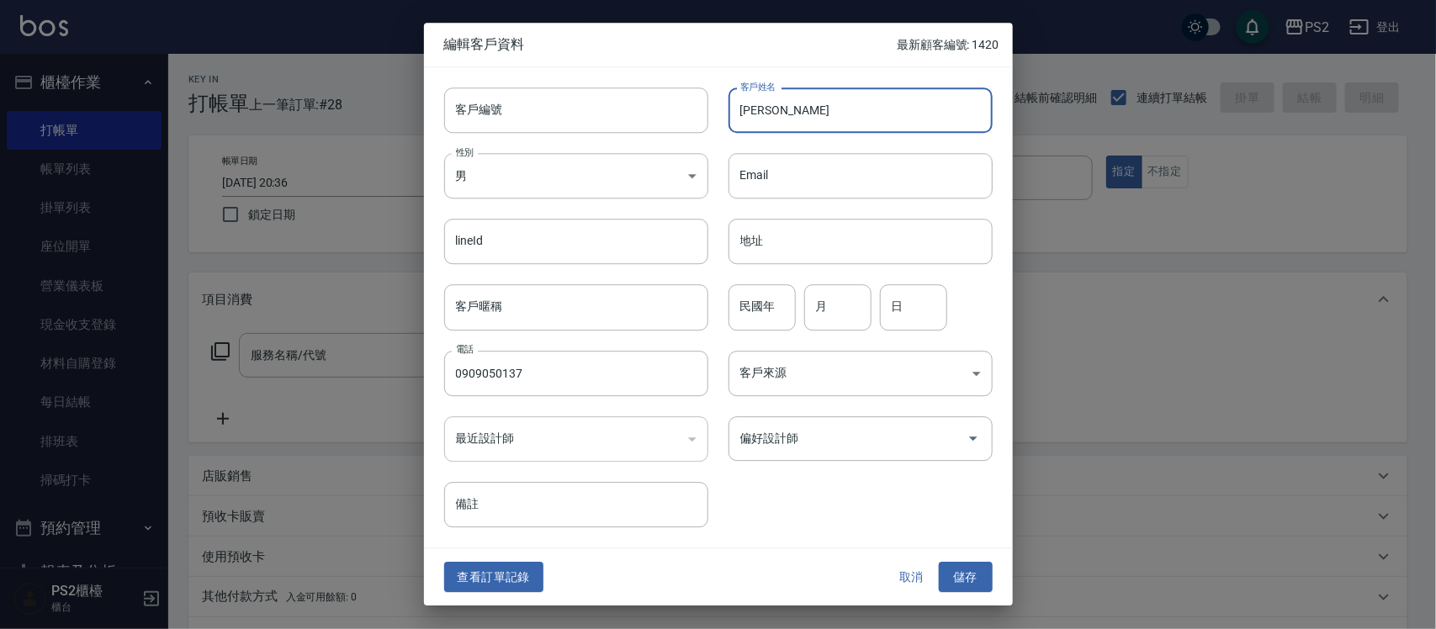
type input "[PERSON_NAME]"
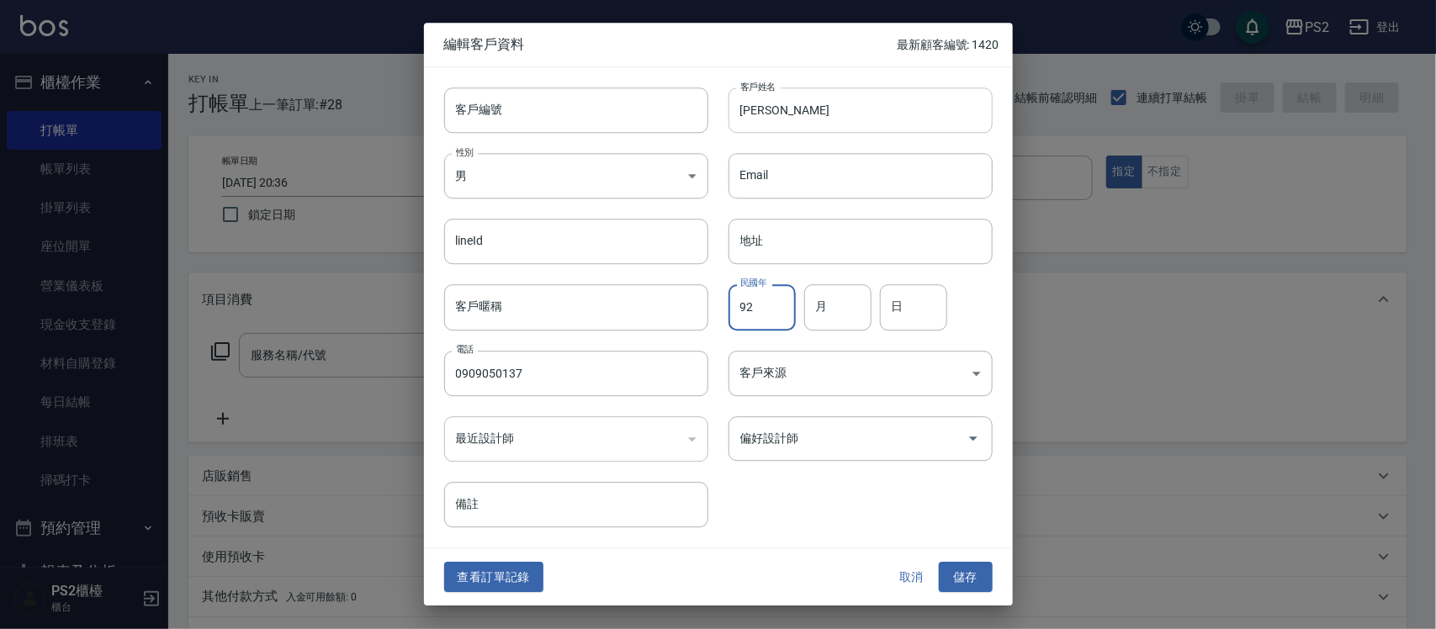
type input "92"
type input "11"
click at [985, 587] on button "儲存" at bounding box center [966, 577] width 54 height 31
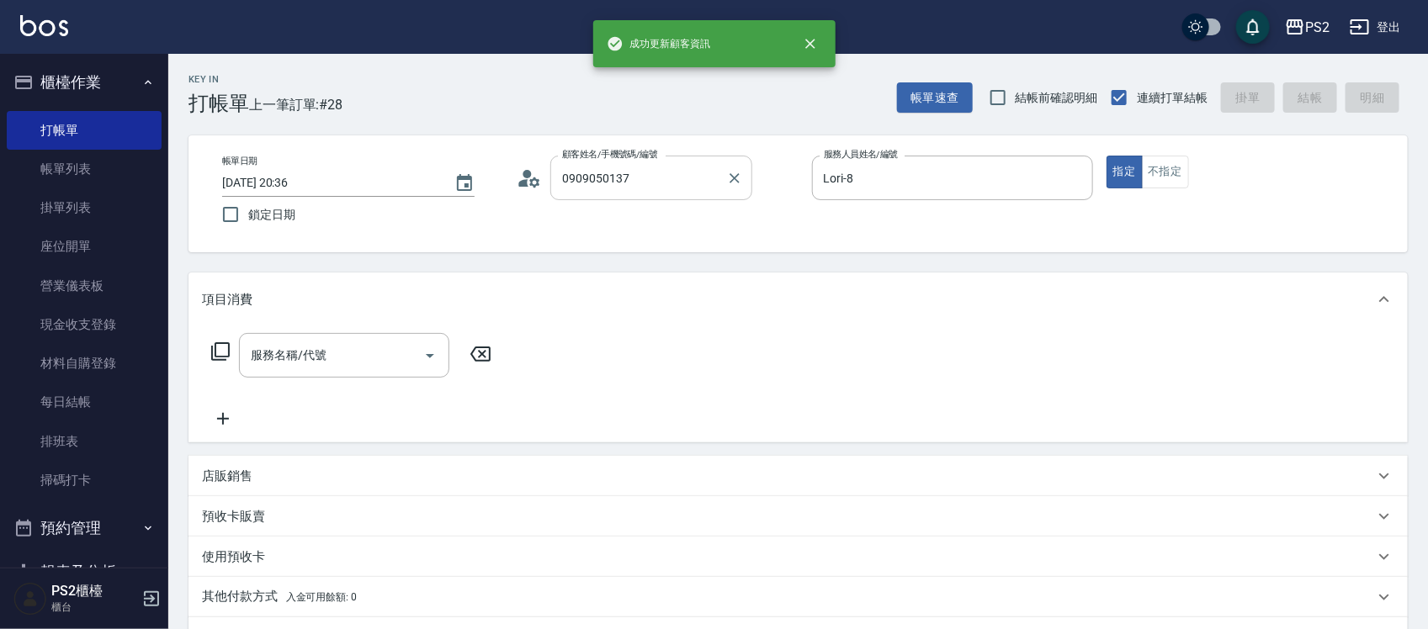
click at [666, 190] on input "0909050137" at bounding box center [639, 177] width 162 height 29
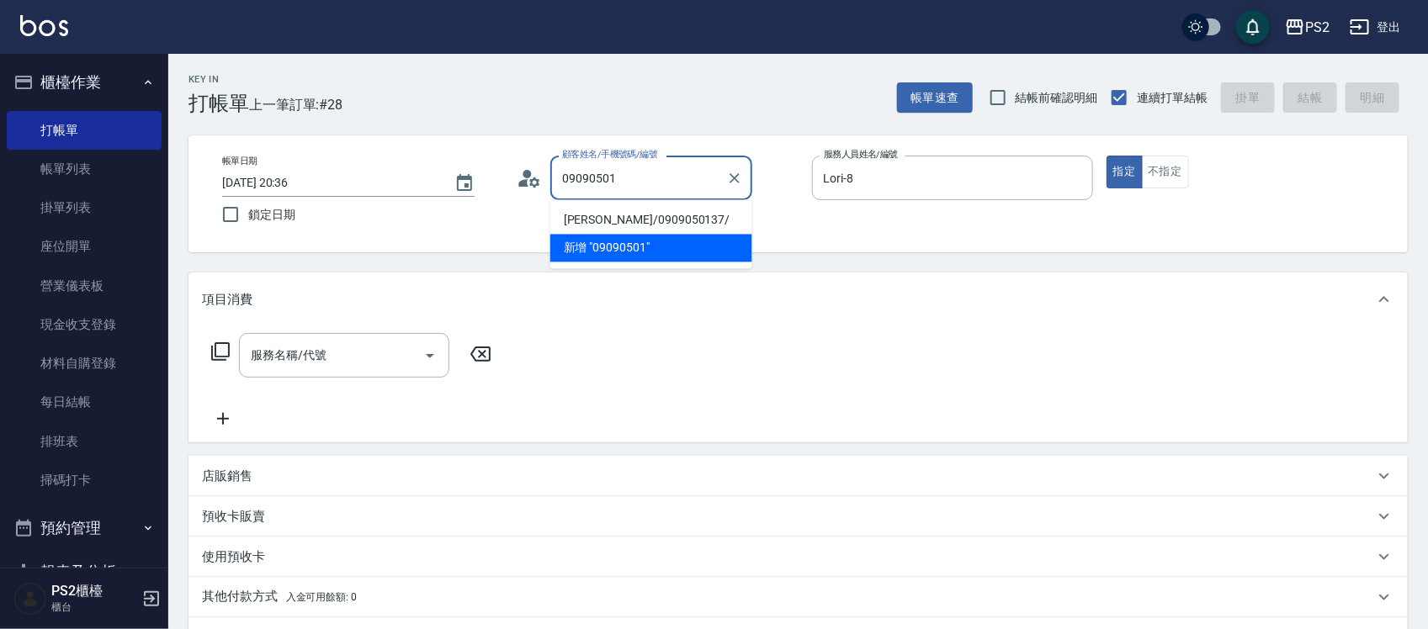
click at [666, 235] on li "新增 "09090501"" at bounding box center [651, 249] width 202 height 28
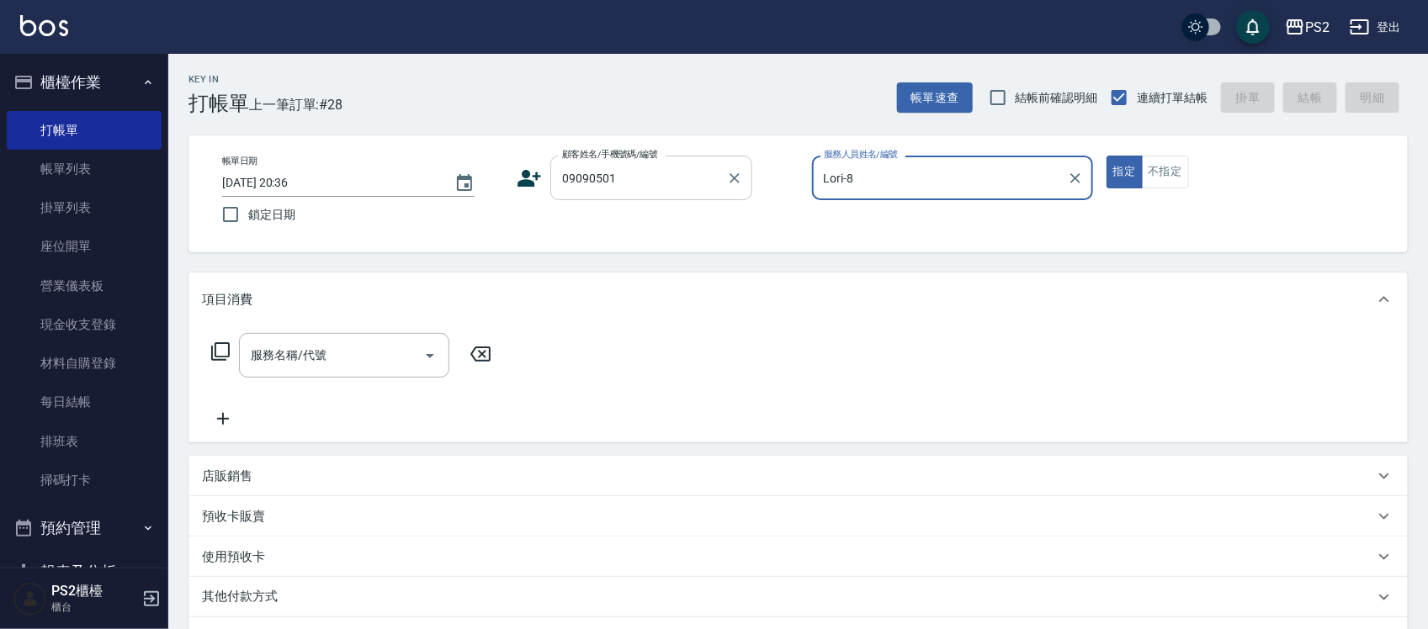
click at [650, 181] on input "09090501" at bounding box center [639, 177] width 162 height 29
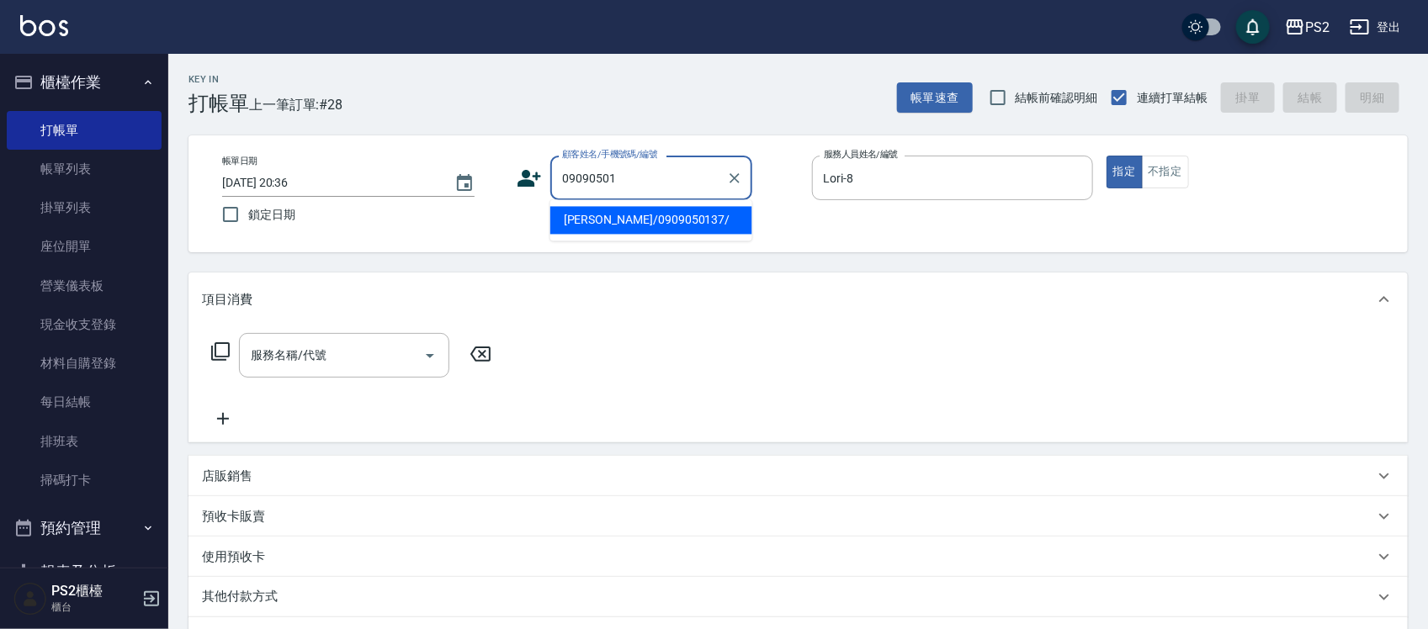
click at [662, 217] on li "許惠婷/0909050137/" at bounding box center [651, 221] width 202 height 28
type input "許惠婷/0909050137/"
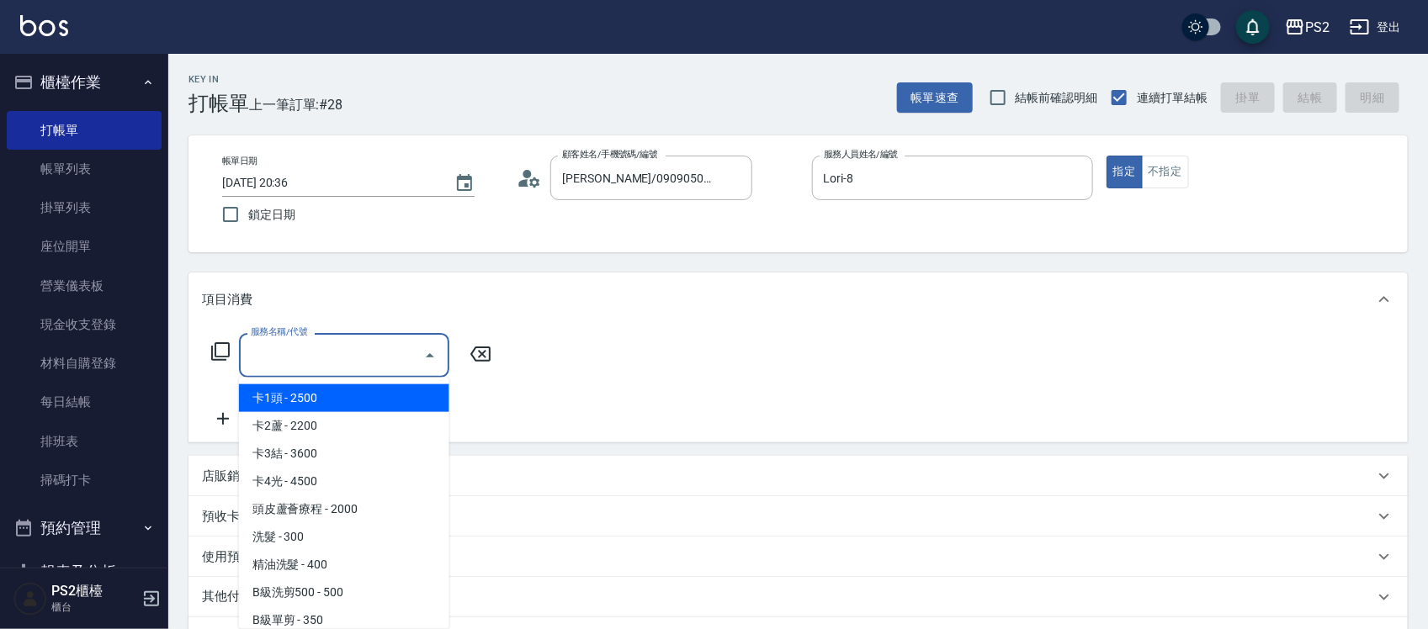
click at [371, 345] on input "服務名稱/代號" at bounding box center [332, 355] width 170 height 29
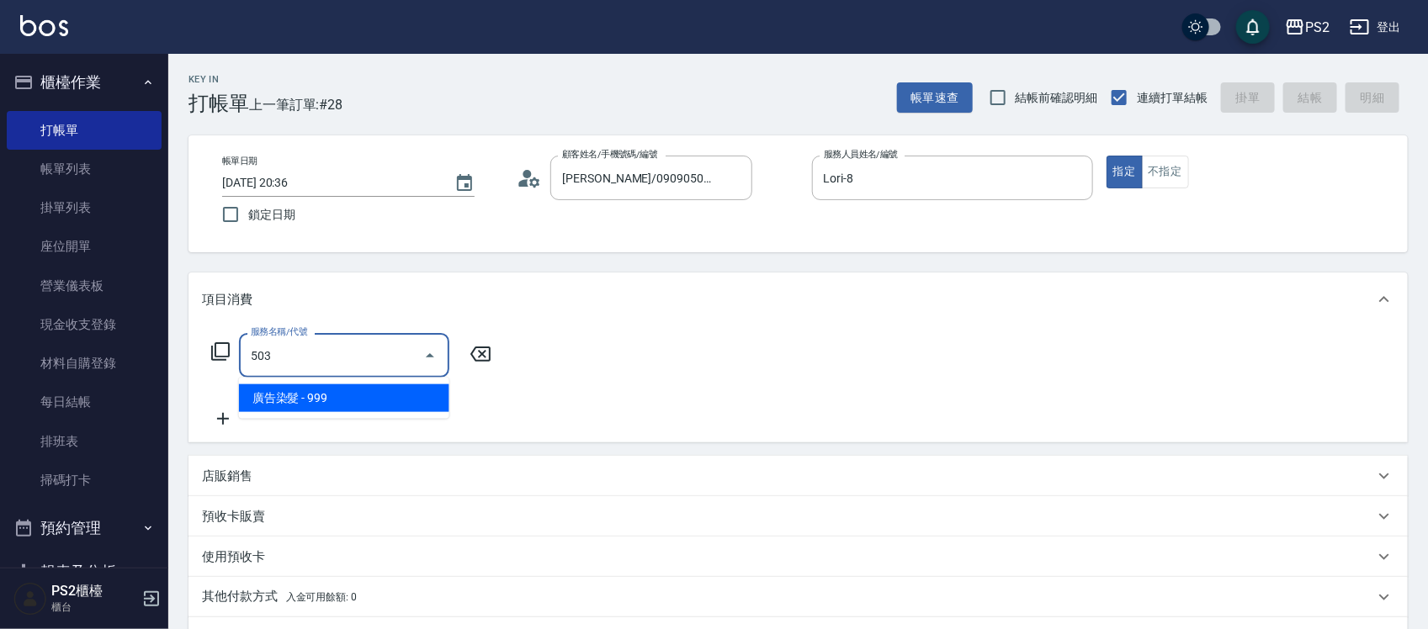
type input "廣告染髮(503)"
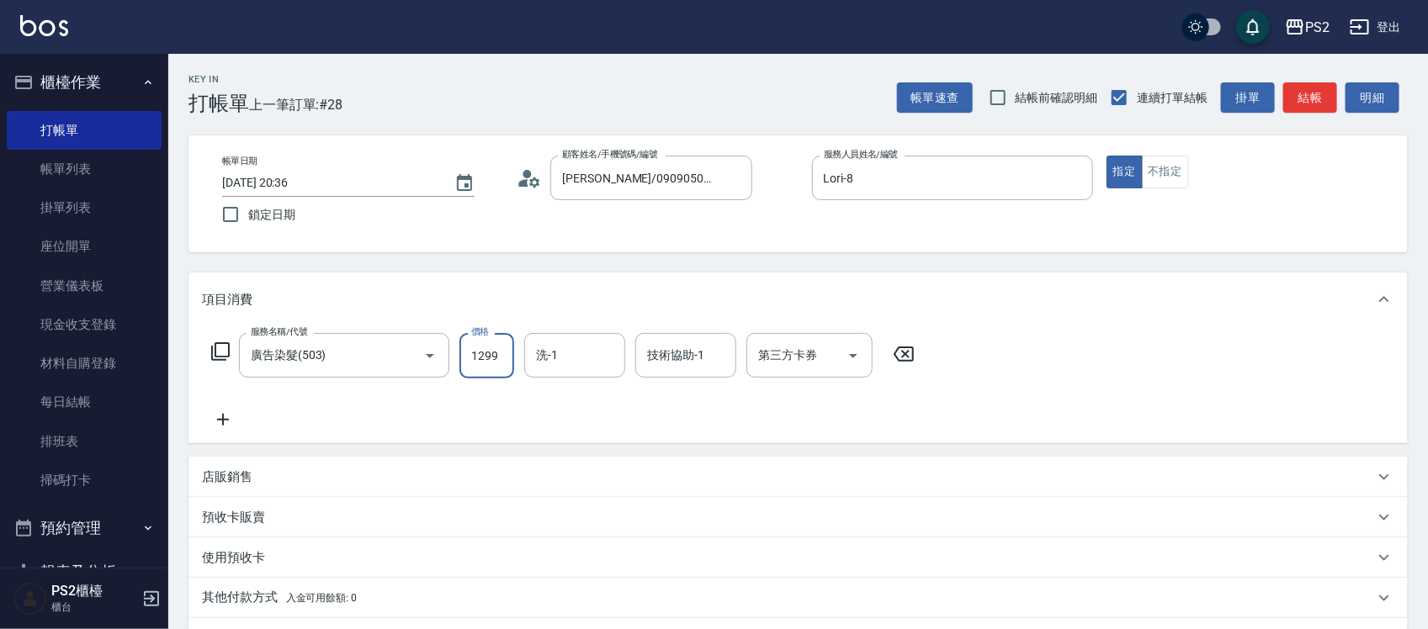
type input "1299"
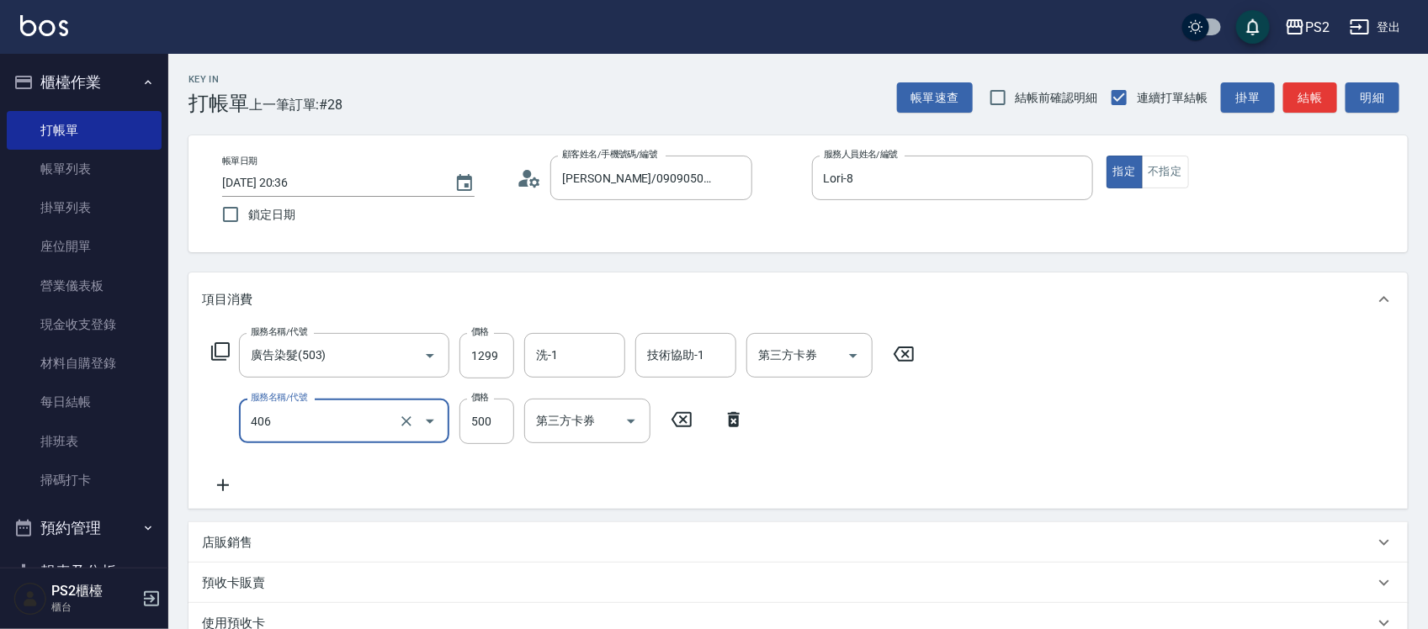
type input "退色肩帶上500(406)"
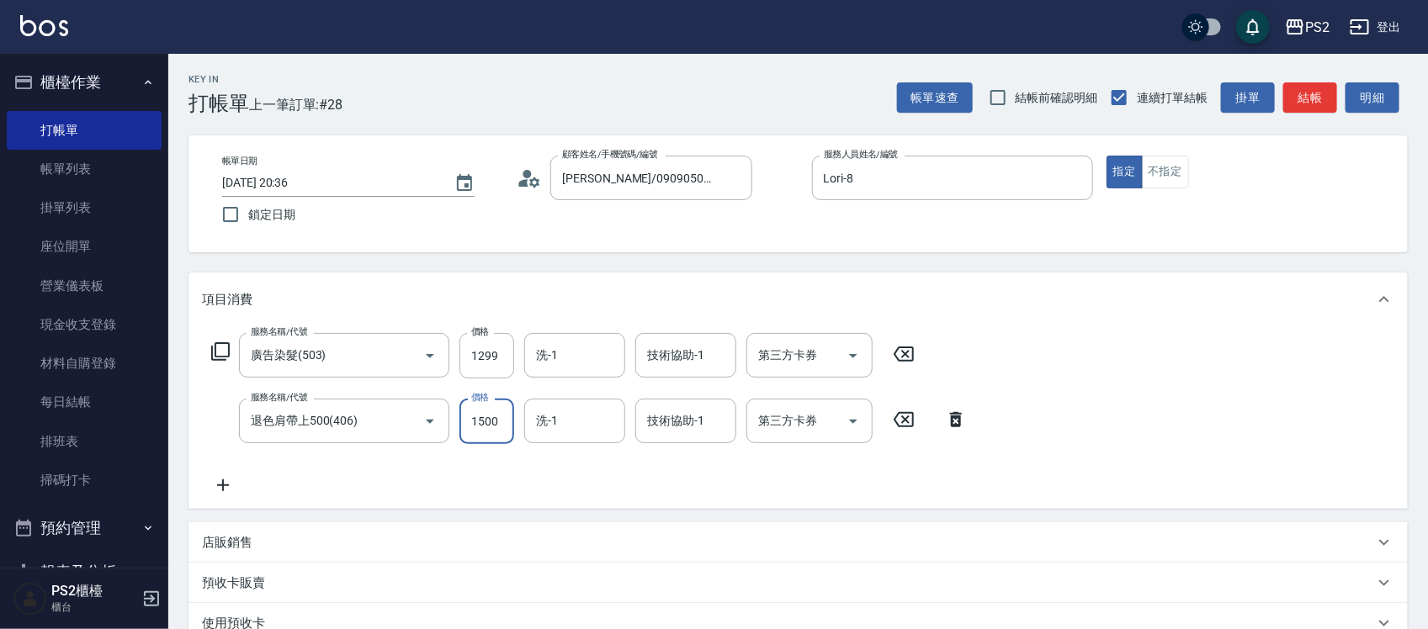
type input "1500"
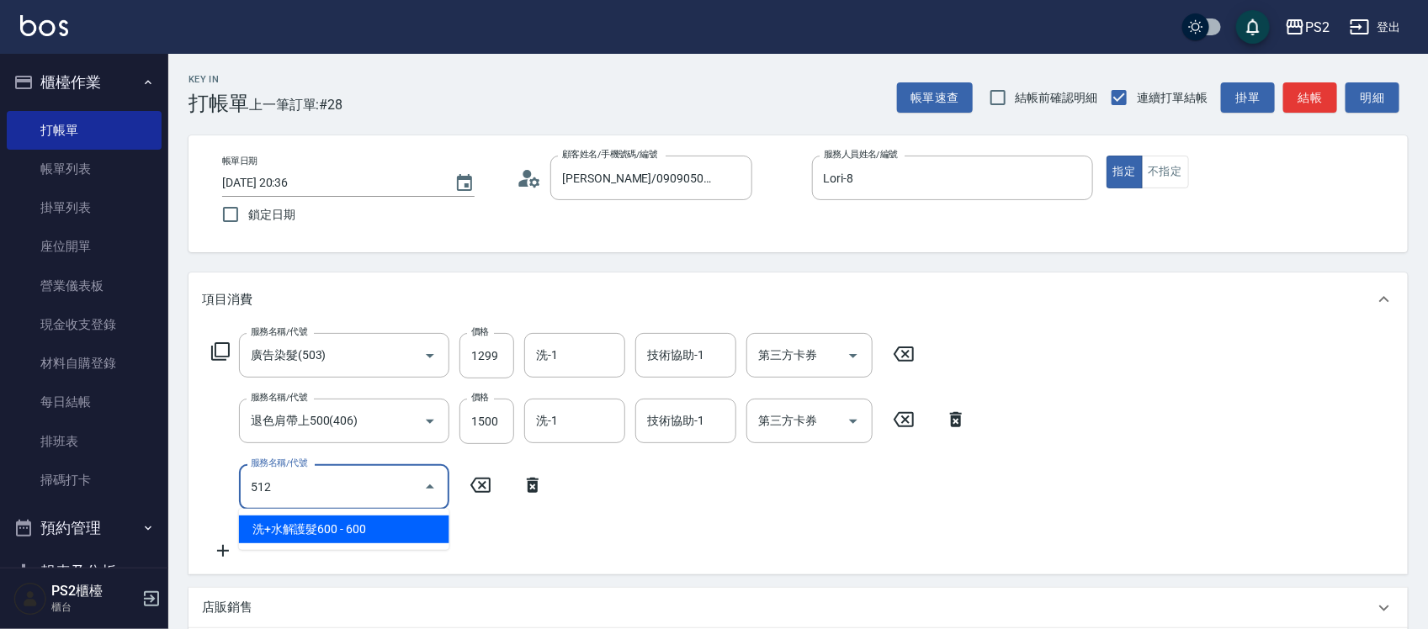
type input "洗+水解護髮600(512)"
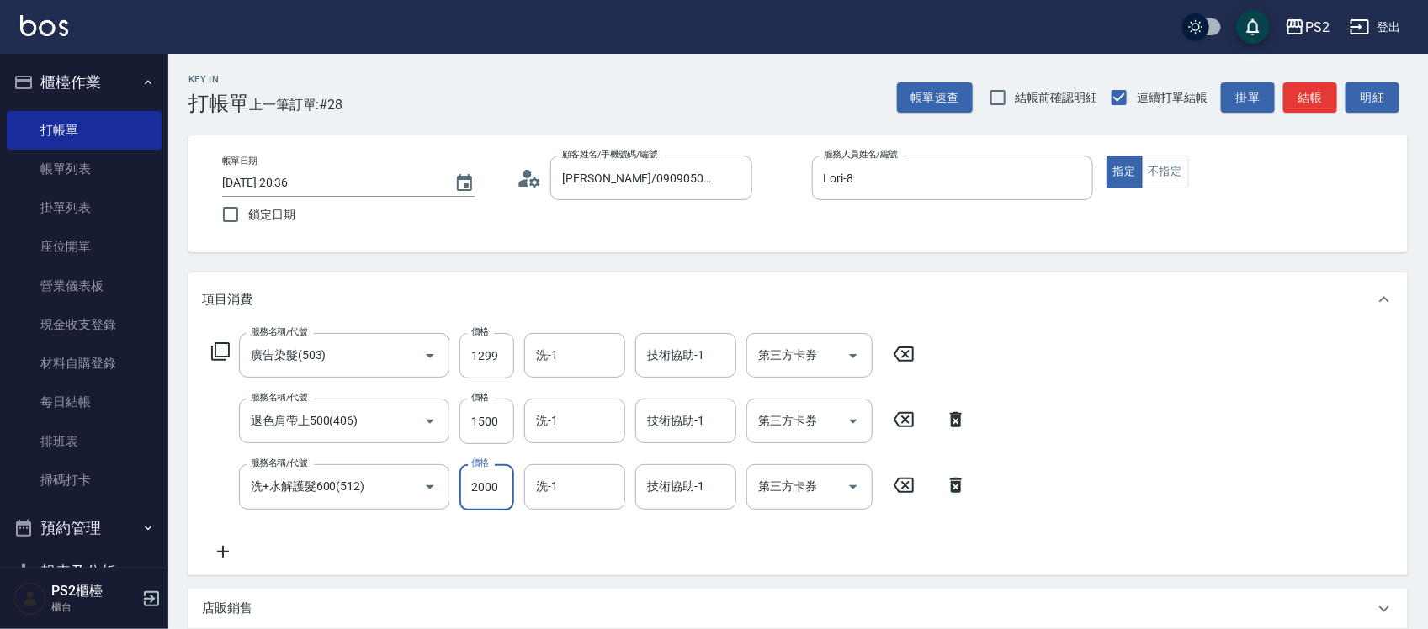
type input "2000"
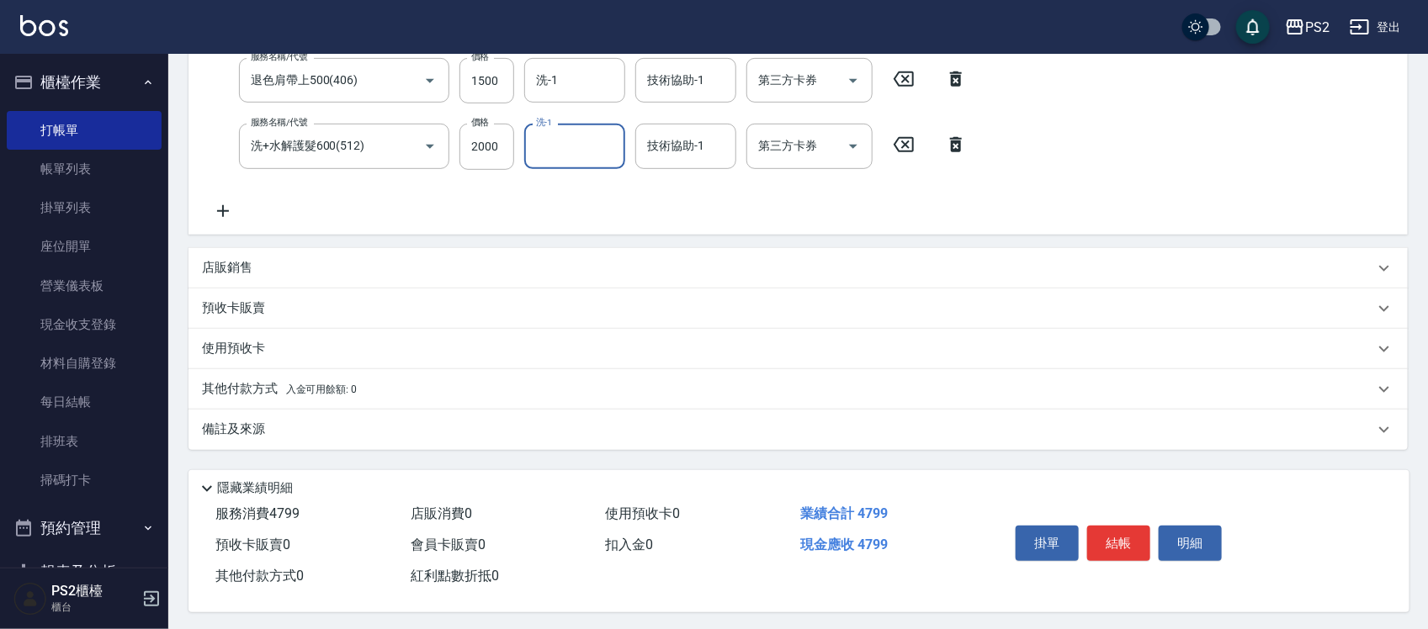
scroll to position [349, 0]
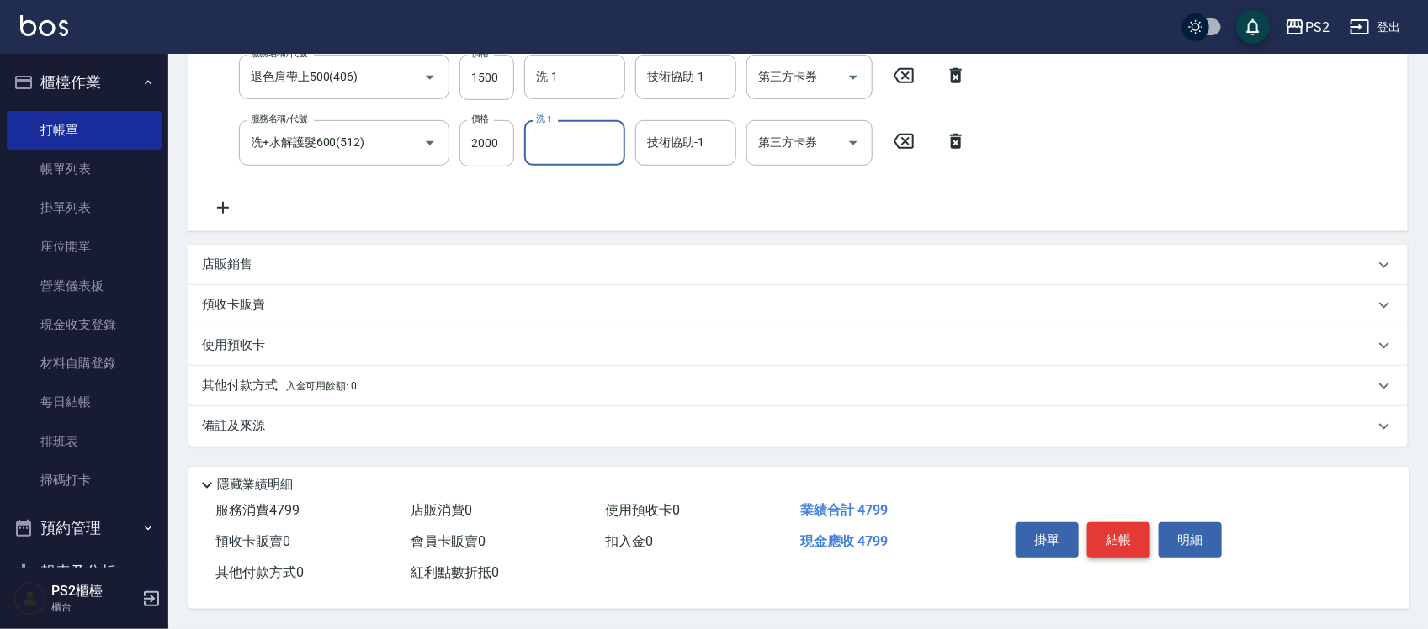
click at [1137, 532] on button "結帳" at bounding box center [1118, 540] width 63 height 35
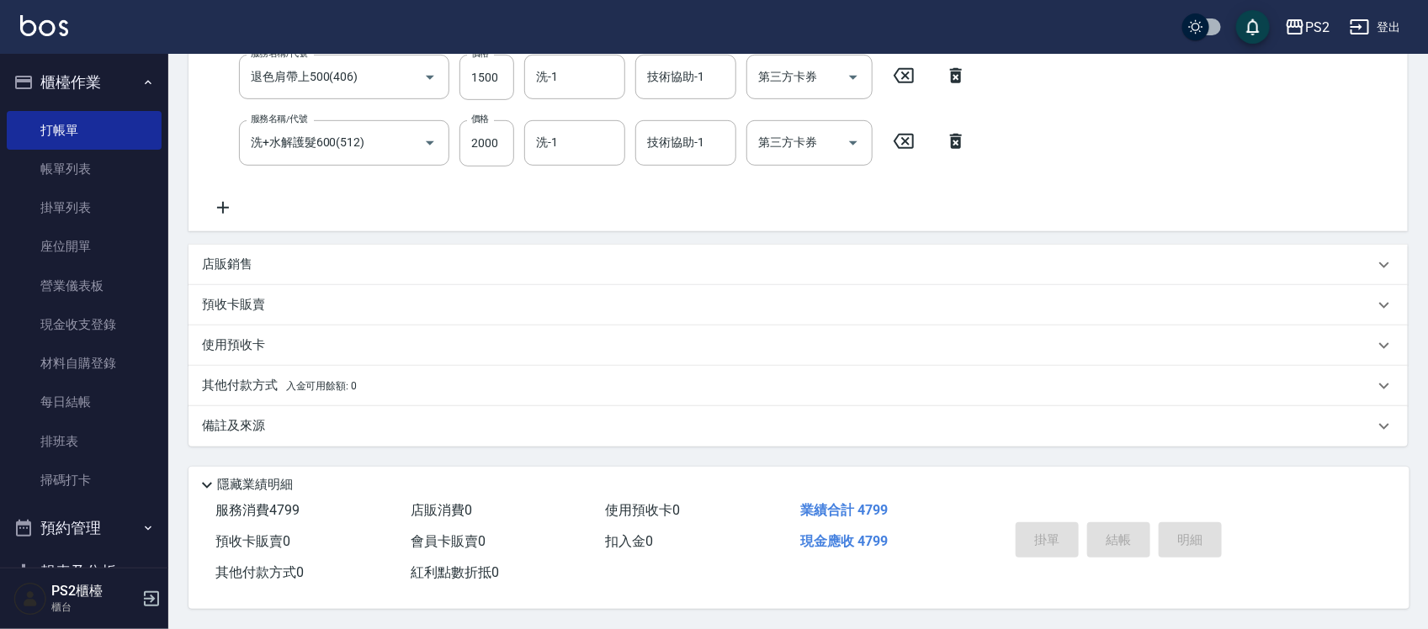
type input "2025/09/25 20:39"
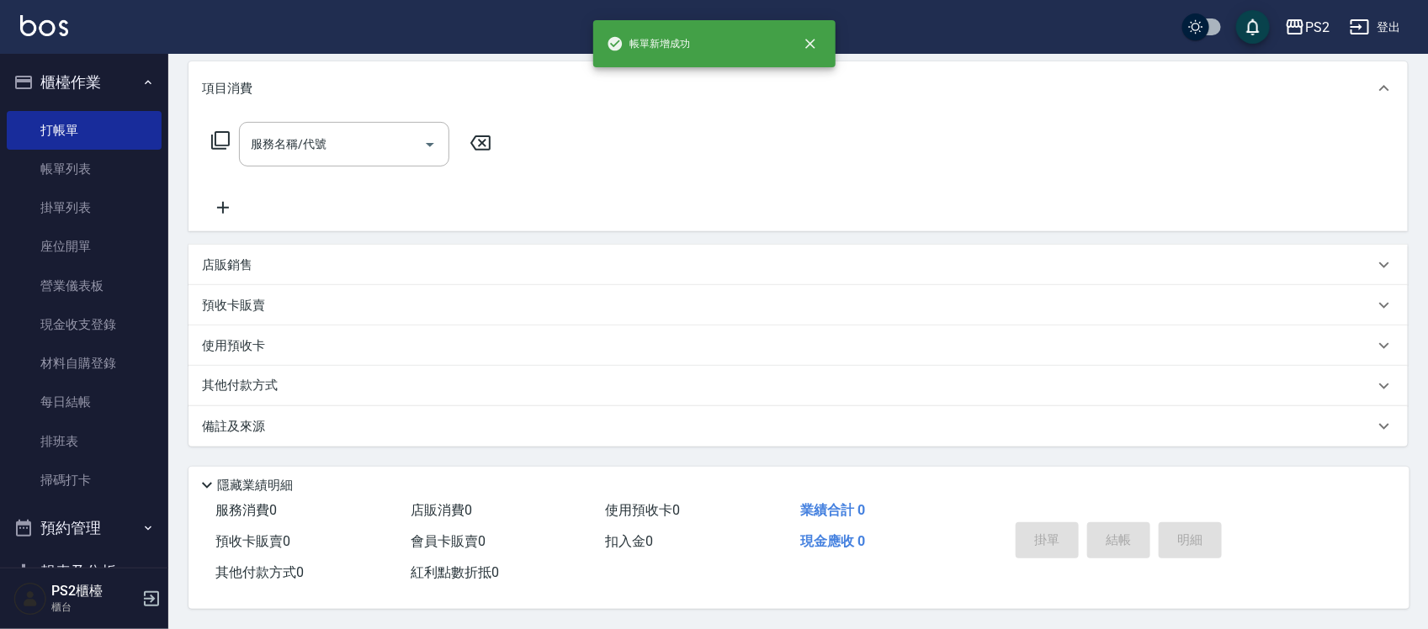
scroll to position [0, 0]
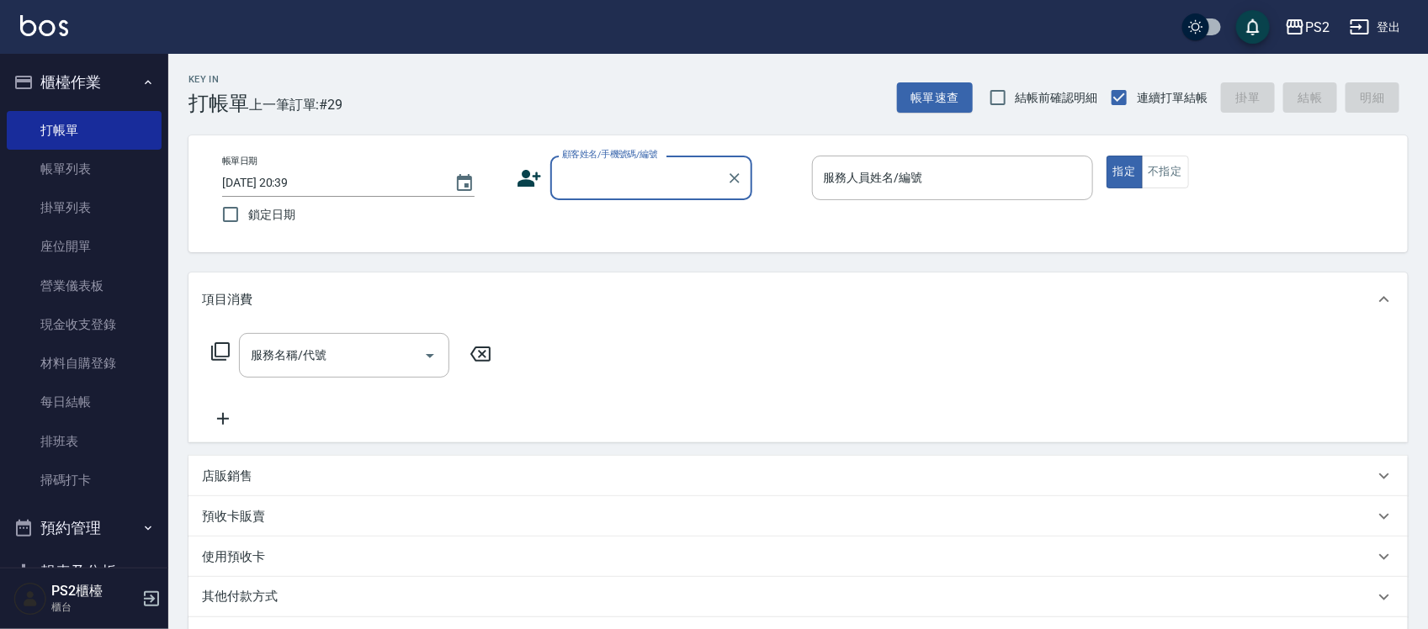
drag, startPoint x: 73, startPoint y: 162, endPoint x: 379, endPoint y: 368, distance: 368.0
click at [73, 162] on link "帳單列表" at bounding box center [84, 169] width 155 height 39
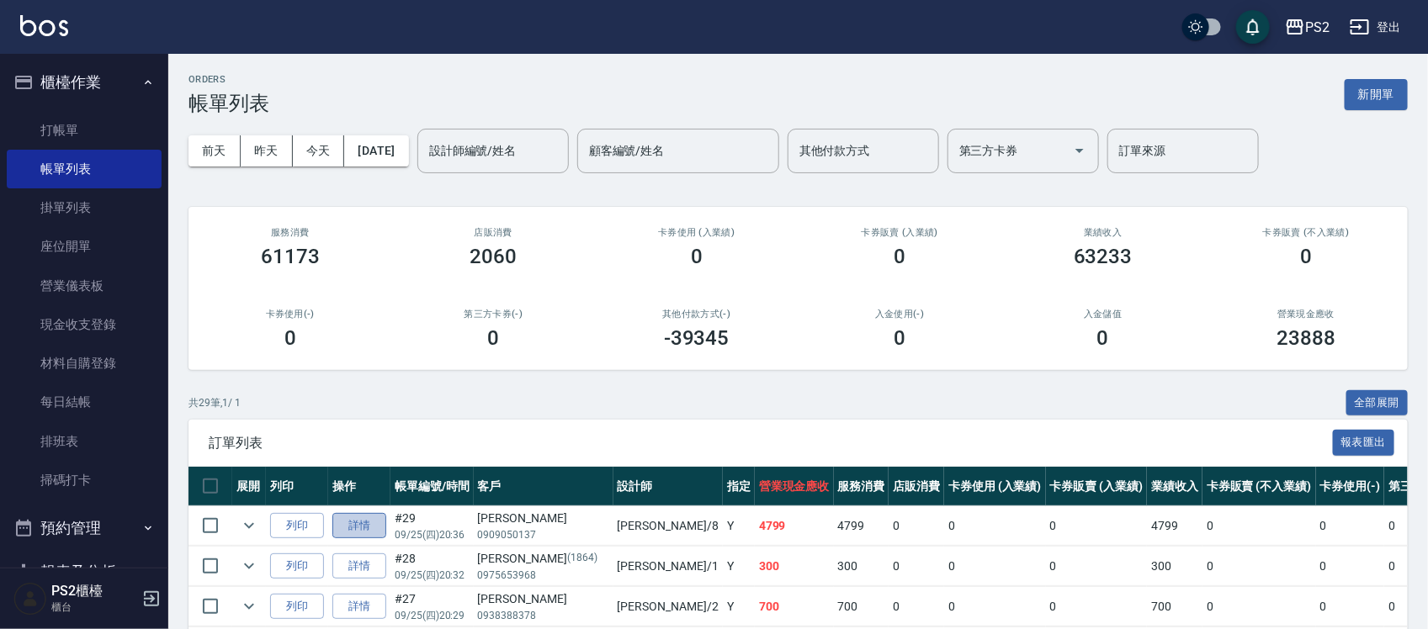
click at [341, 527] on link "詳情" at bounding box center [359, 526] width 54 height 26
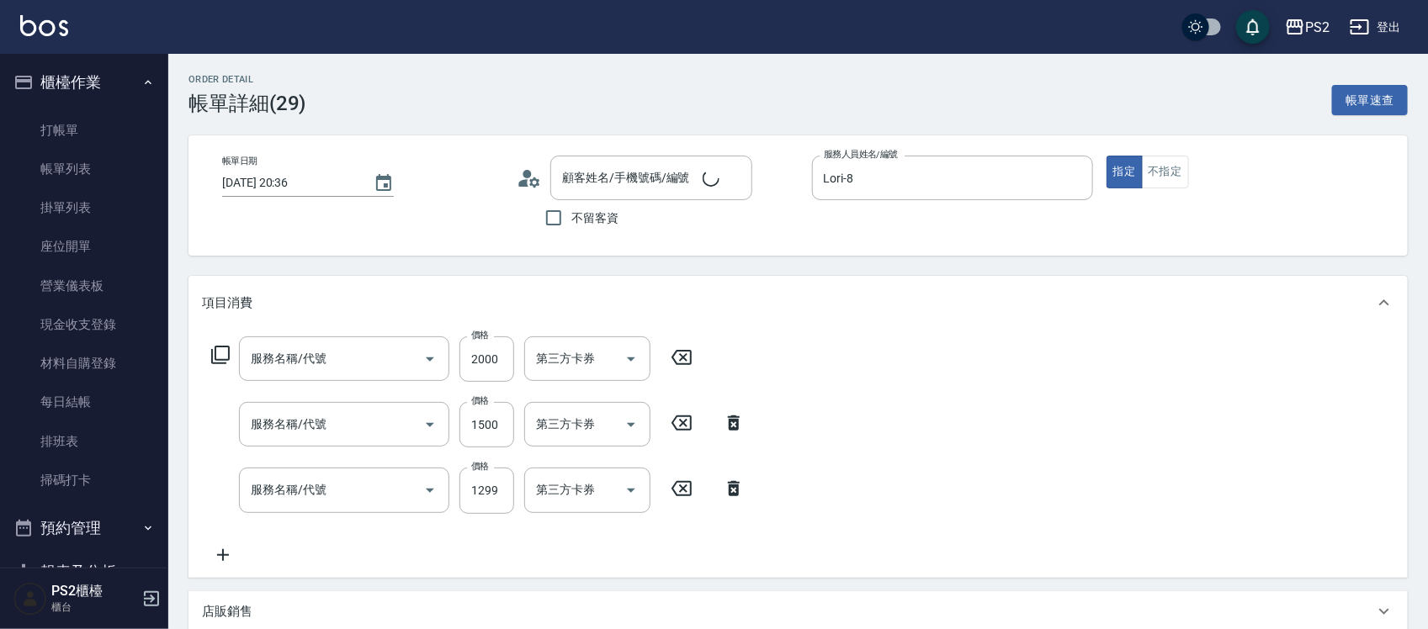
type input "2025/09/25 20:36"
type input "Lori-8"
type input "洗+水解護髮600(512)"
type input "退色肩帶上500(406)"
type input "廣告染髮(503)"
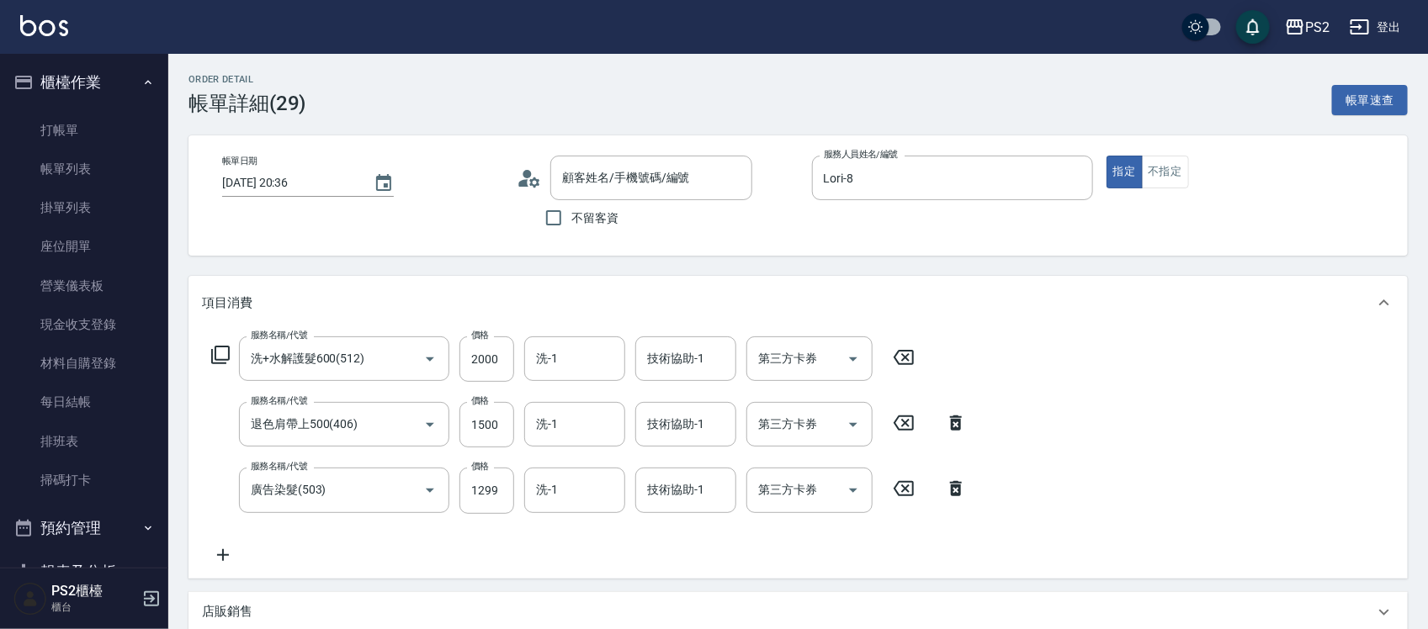
type input "許惠婷/0909050137/"
click at [700, 490] on div "技術協助-1 技術協助-1" at bounding box center [685, 490] width 101 height 45
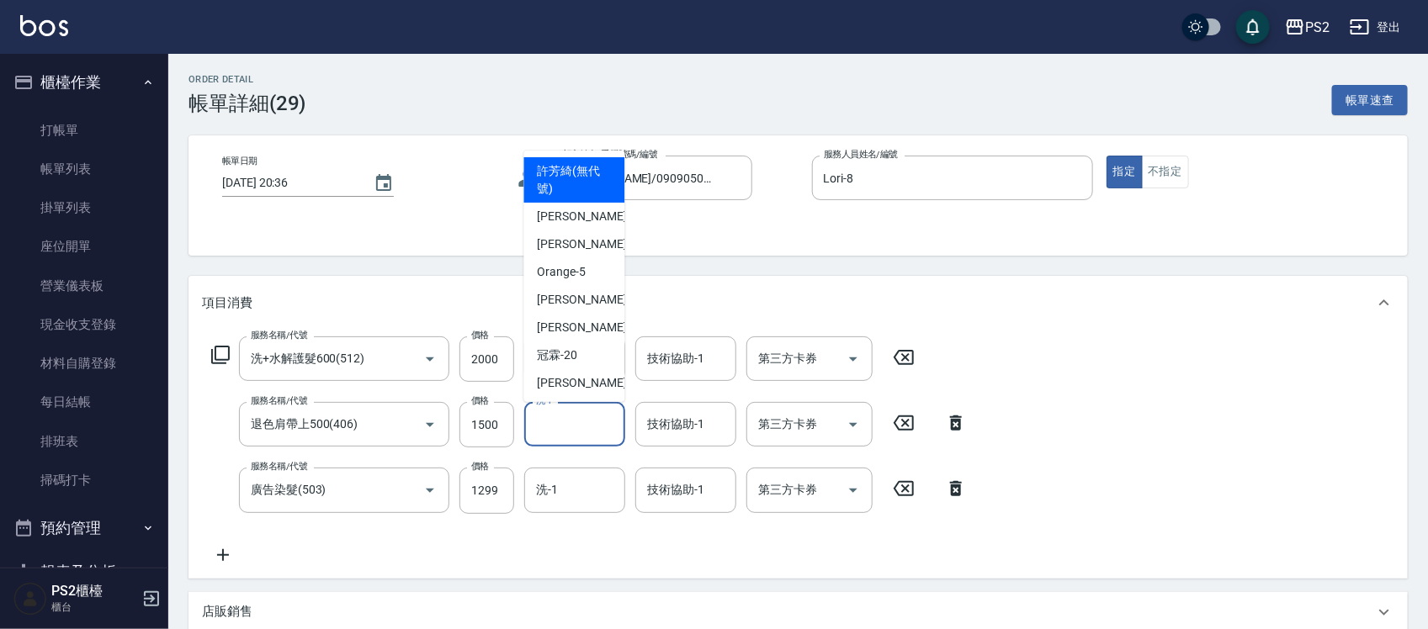
click at [555, 433] on input "洗-1" at bounding box center [575, 424] width 86 height 29
click at [678, 489] on input "技術協助-1" at bounding box center [686, 489] width 86 height 29
click at [539, 417] on input "洗-1" at bounding box center [575, 424] width 86 height 29
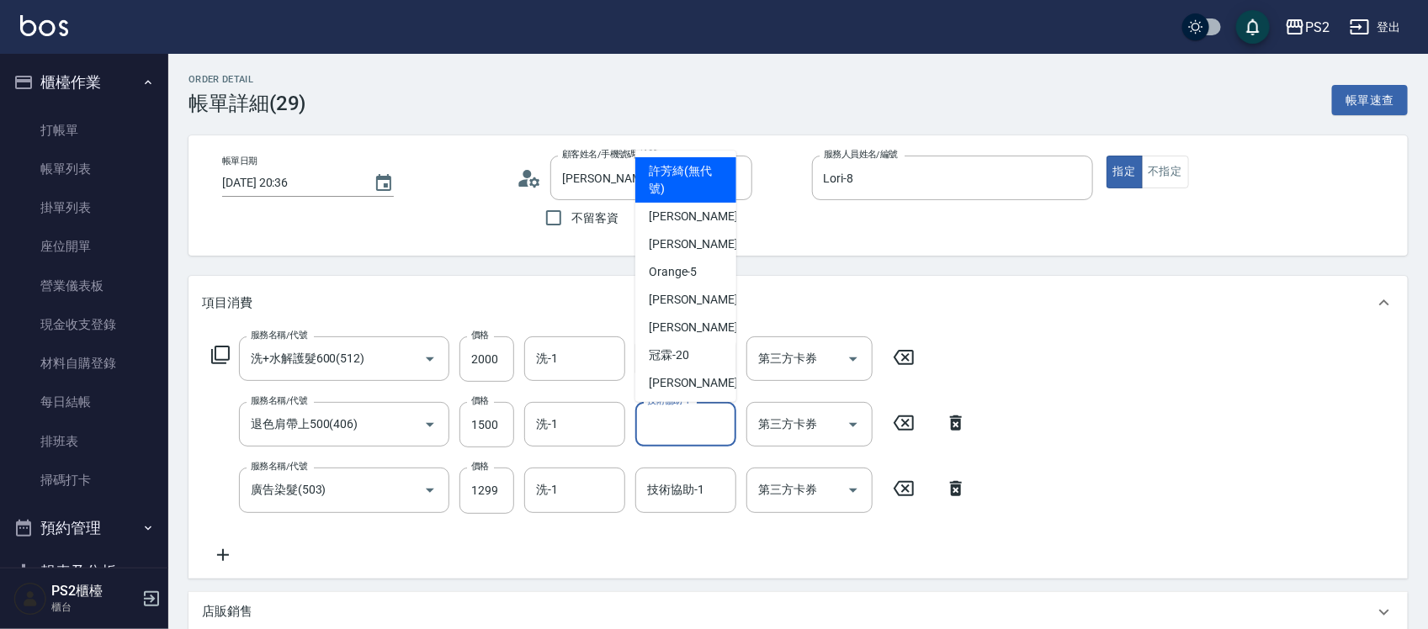
click at [669, 431] on input "技術協助-1" at bounding box center [686, 424] width 86 height 29
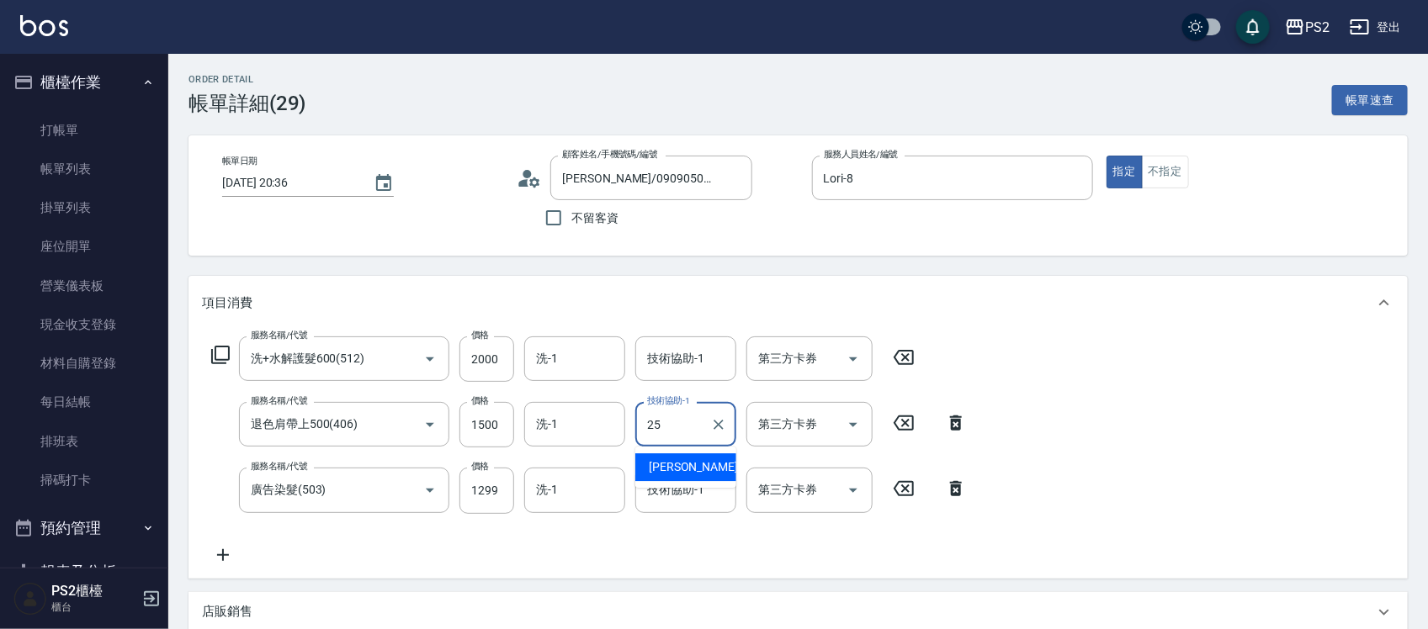
type input "Allan-25"
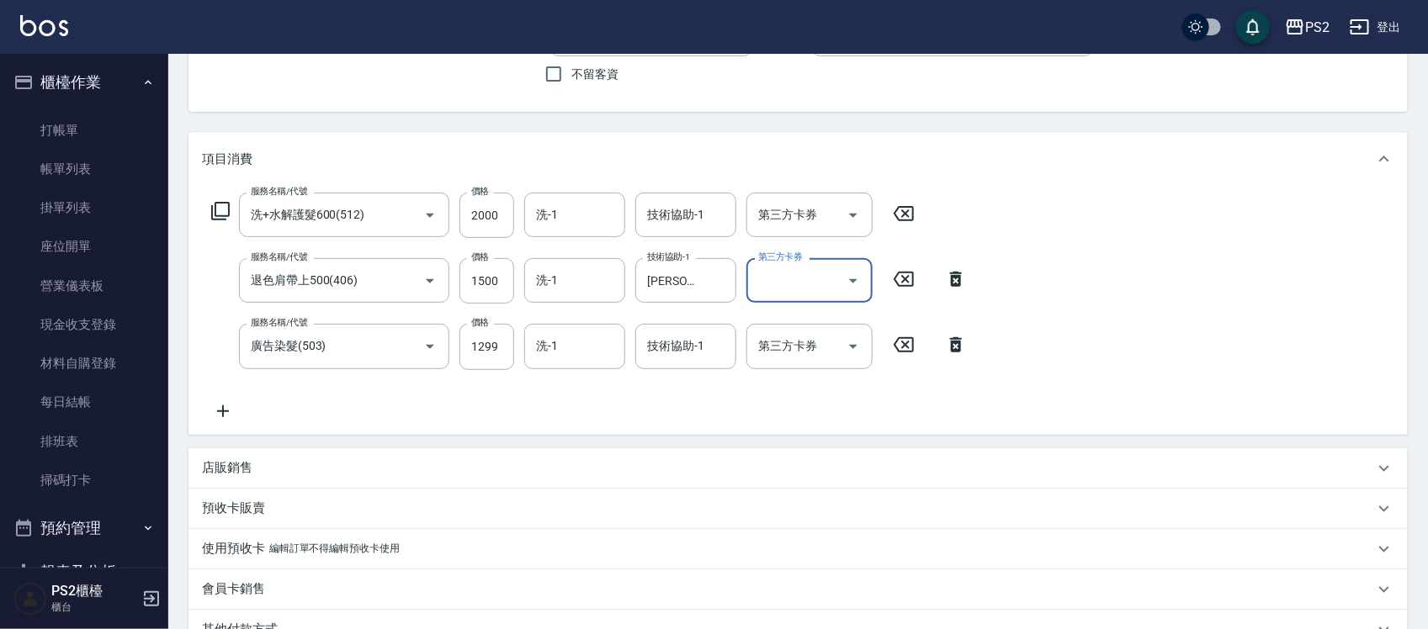
scroll to position [385, 0]
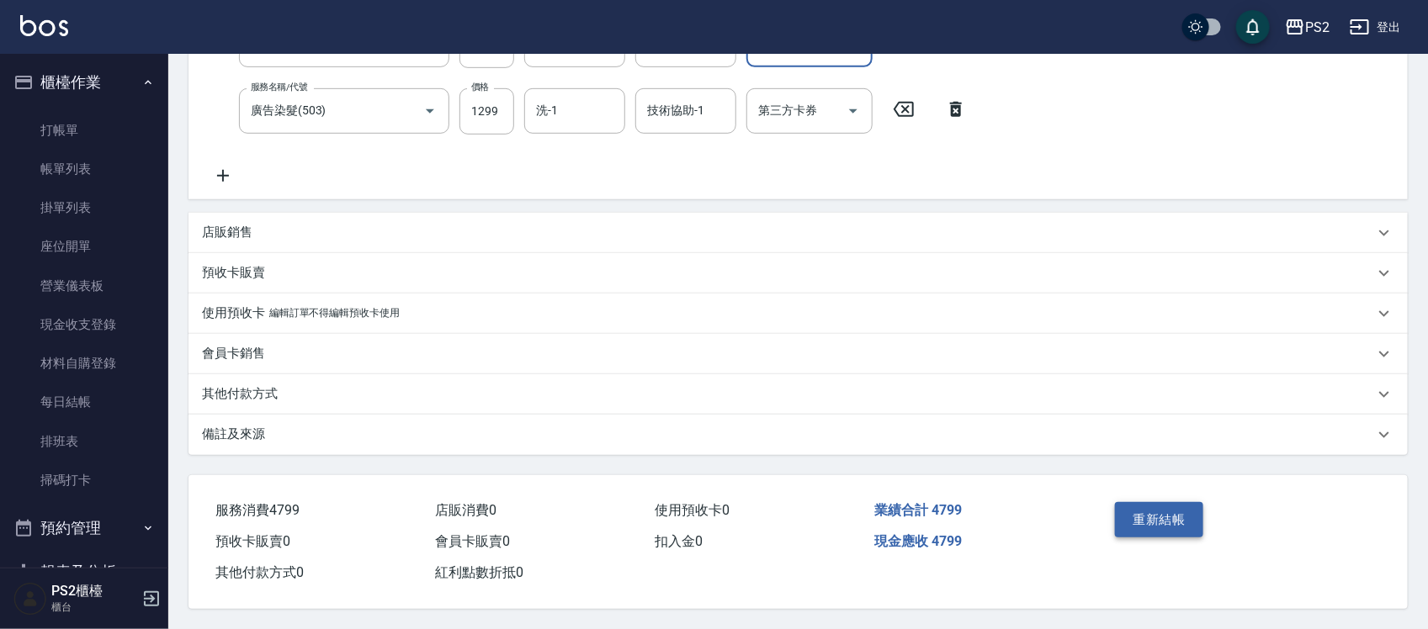
click at [1143, 527] on button "重新結帳" at bounding box center [1159, 519] width 89 height 35
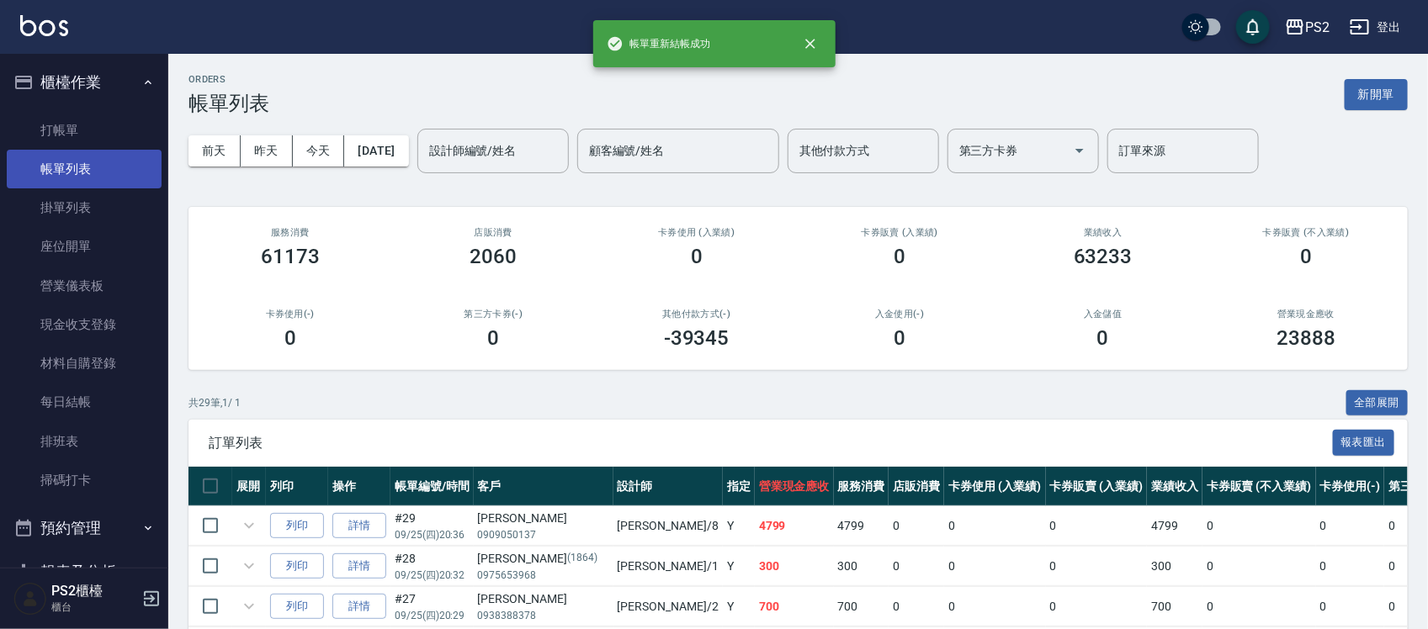
click at [77, 165] on link "帳單列表" at bounding box center [84, 169] width 155 height 39
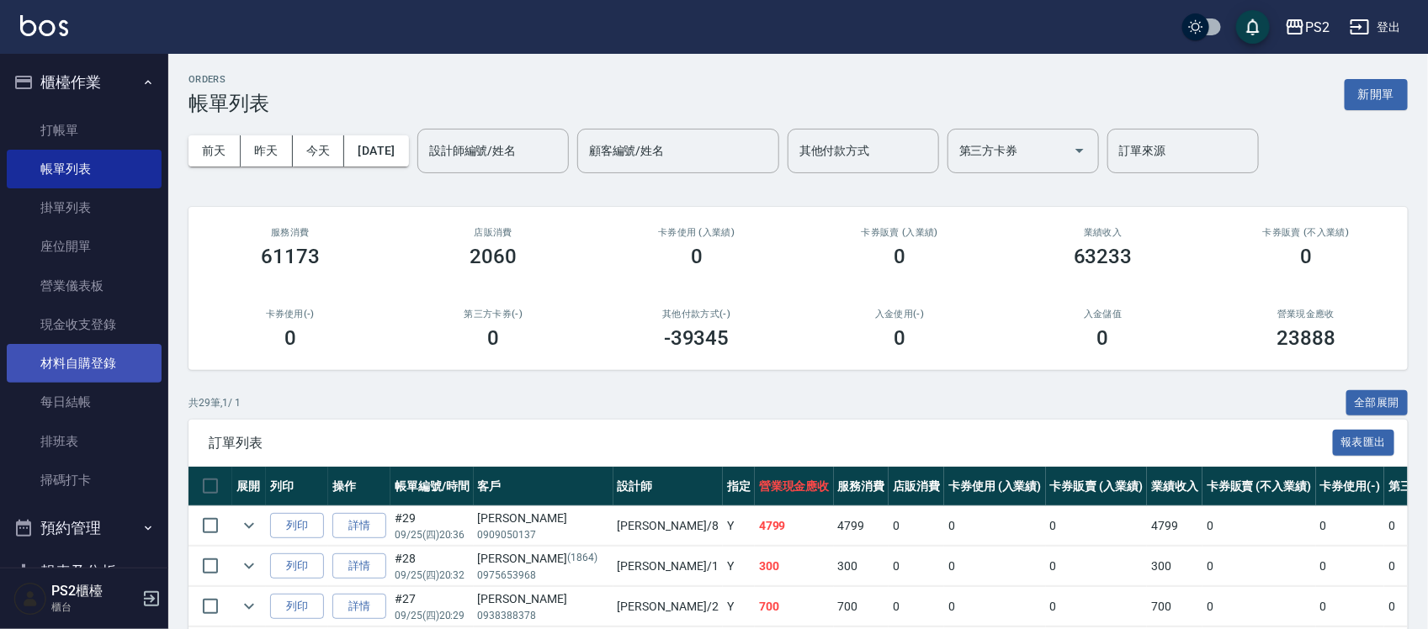
scroll to position [210, 0]
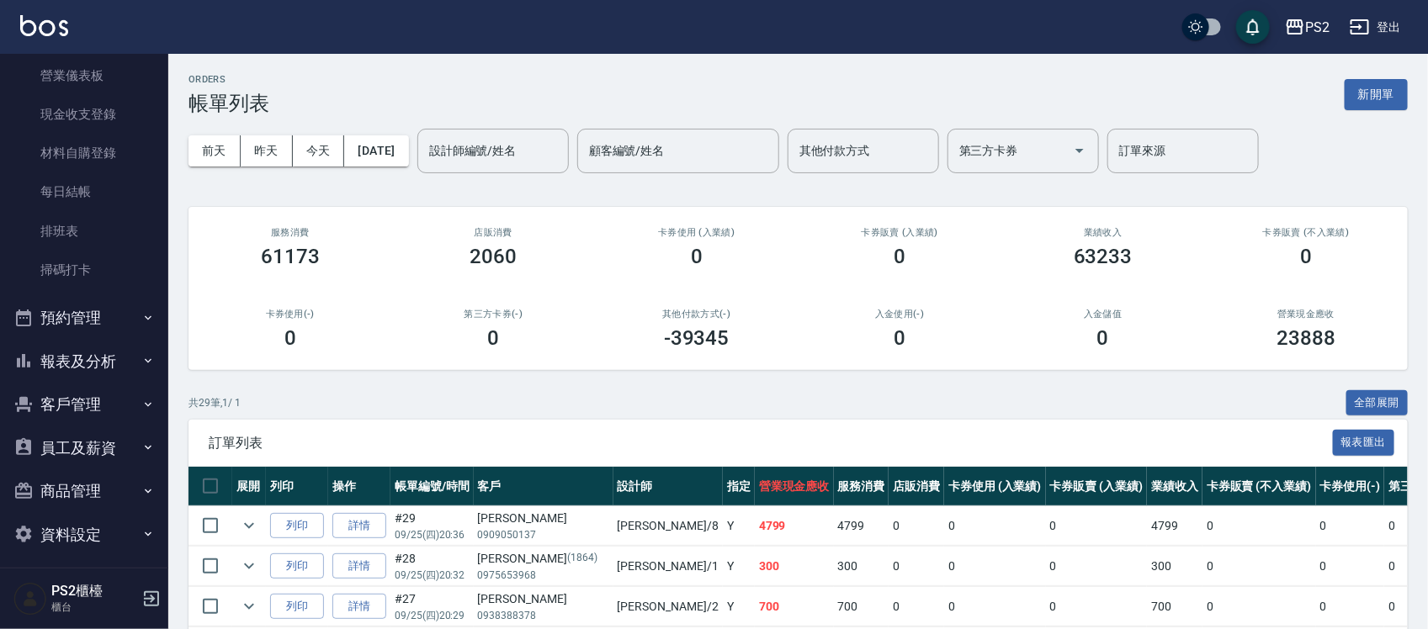
click at [91, 348] on button "報表及分析" at bounding box center [84, 362] width 155 height 44
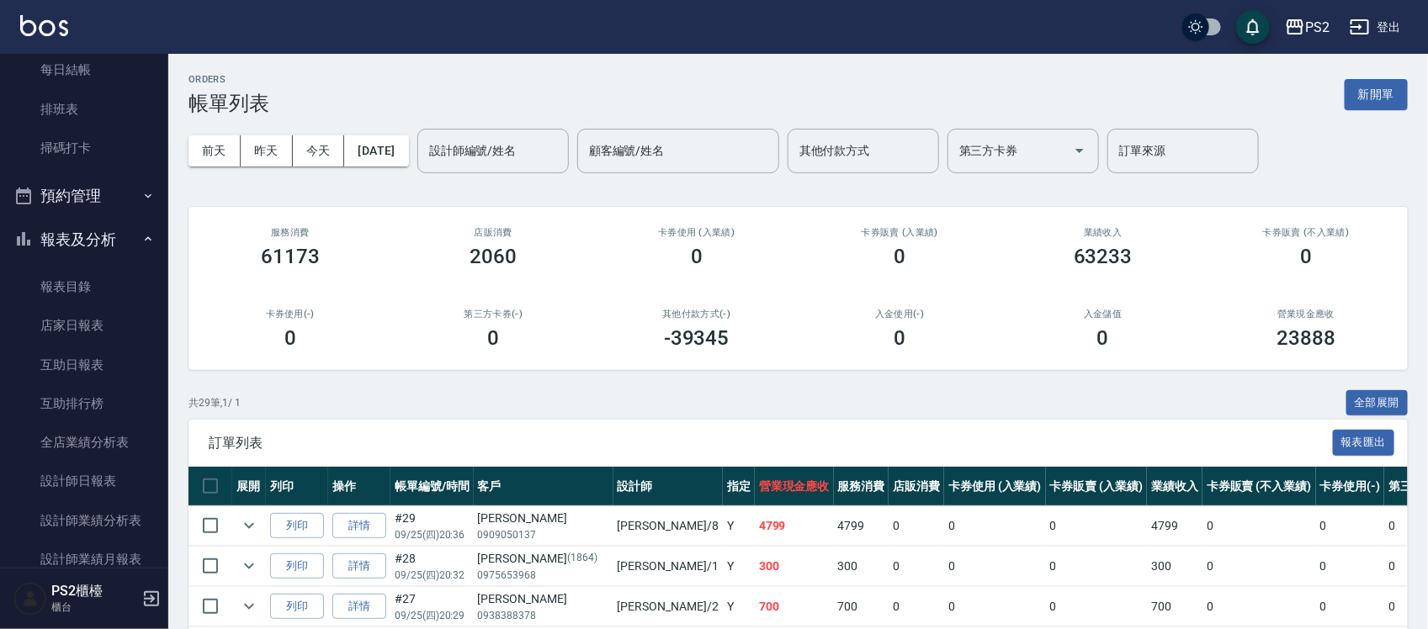
scroll to position [421, 0]
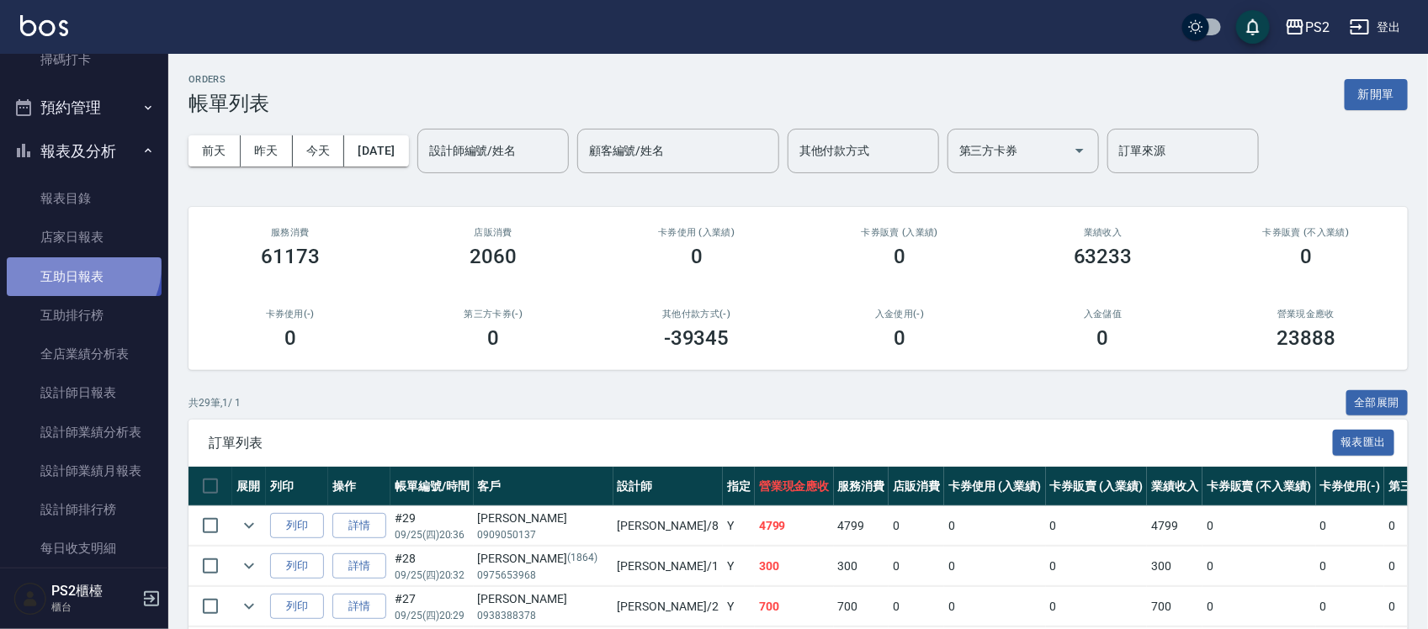
click at [81, 266] on link "互助日報表" at bounding box center [84, 276] width 155 height 39
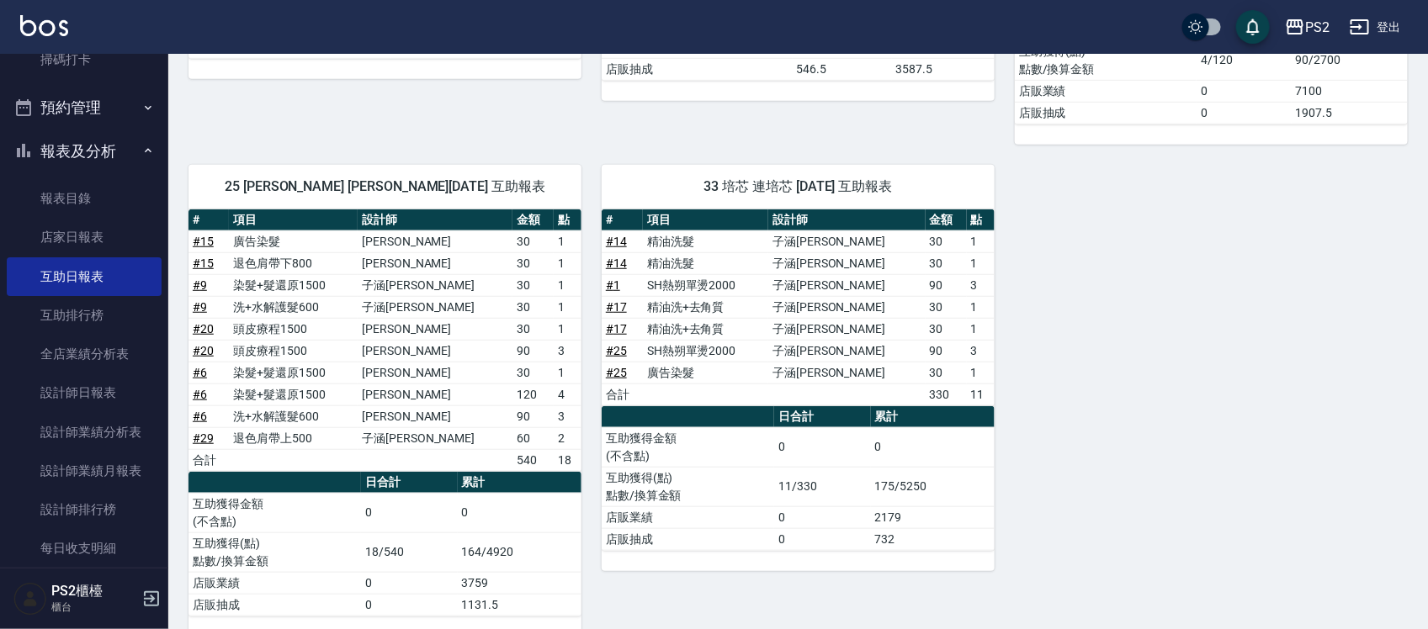
scroll to position [476, 0]
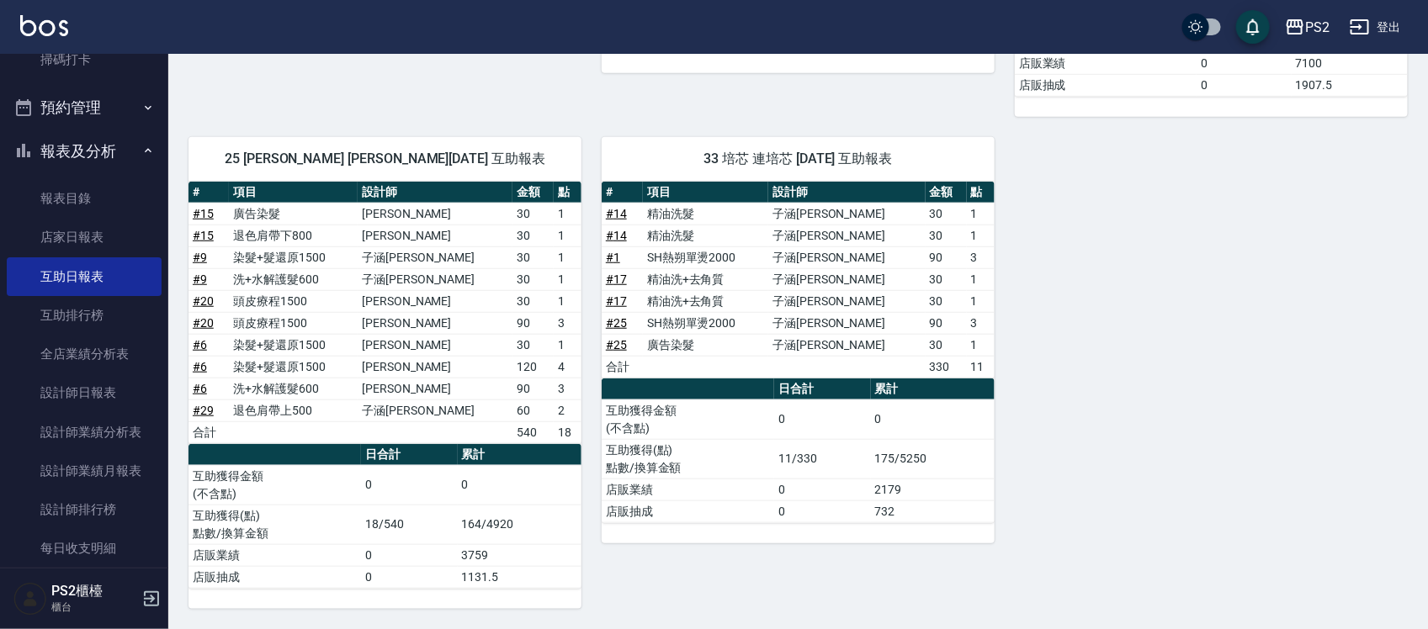
click at [204, 411] on link "# 29" at bounding box center [203, 410] width 21 height 13
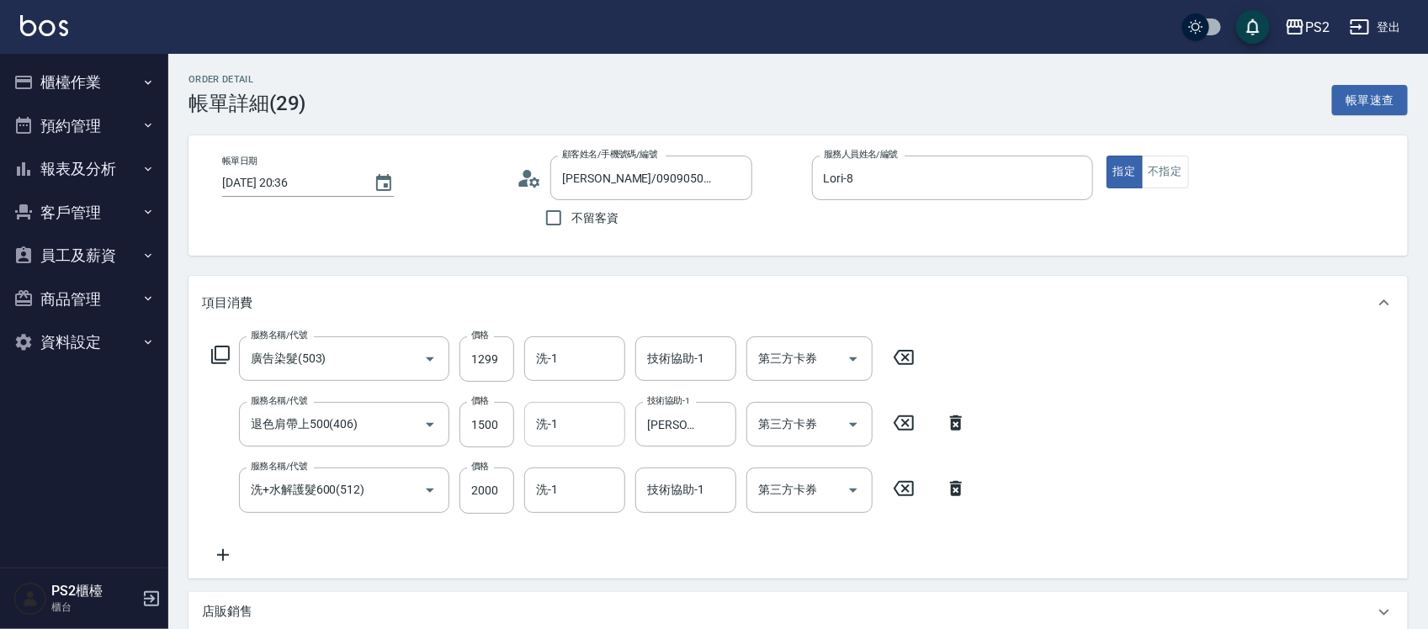
click at [562, 429] on input "洗-1" at bounding box center [575, 424] width 86 height 29
type input "Allan-25"
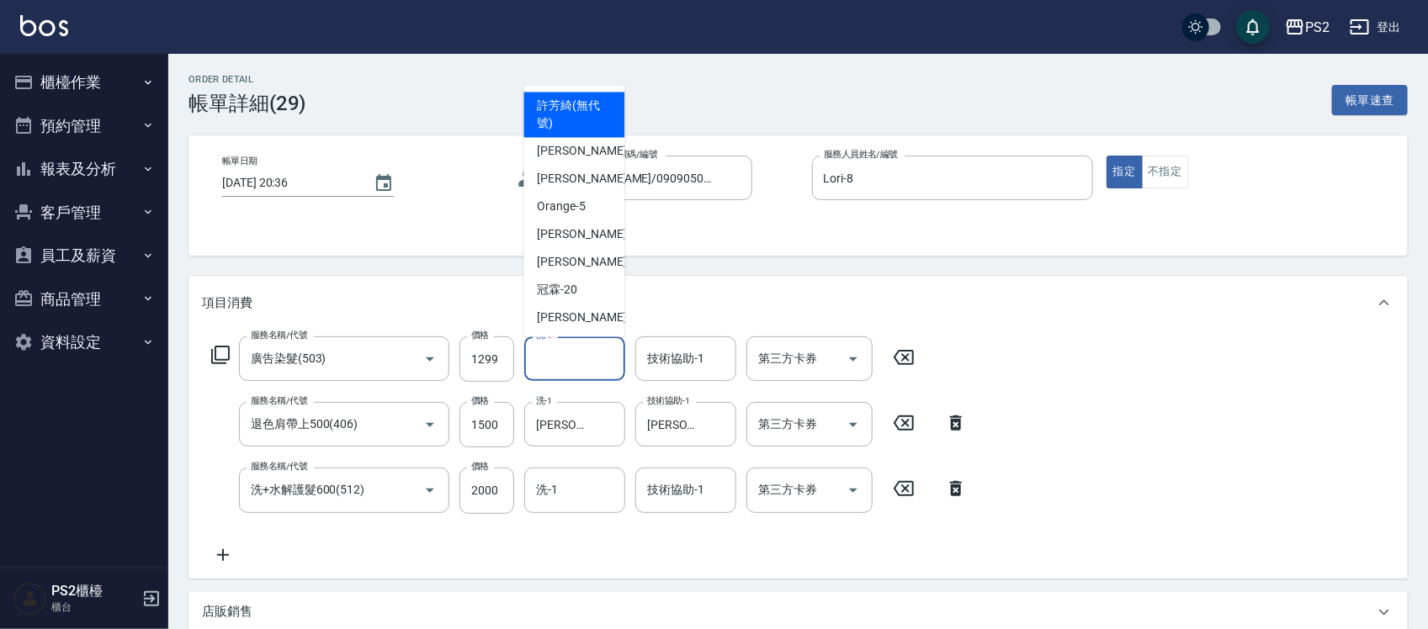
click at [576, 364] on input "洗-1" at bounding box center [575, 358] width 86 height 29
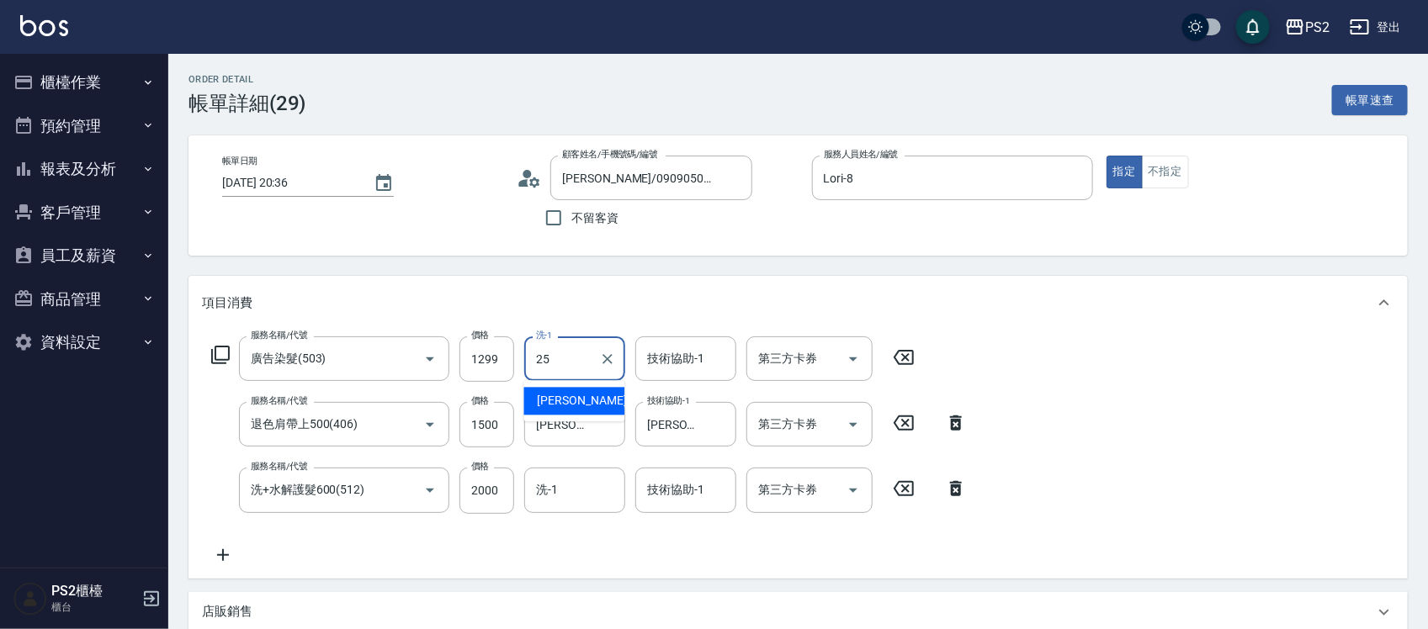
type input "Allan-25"
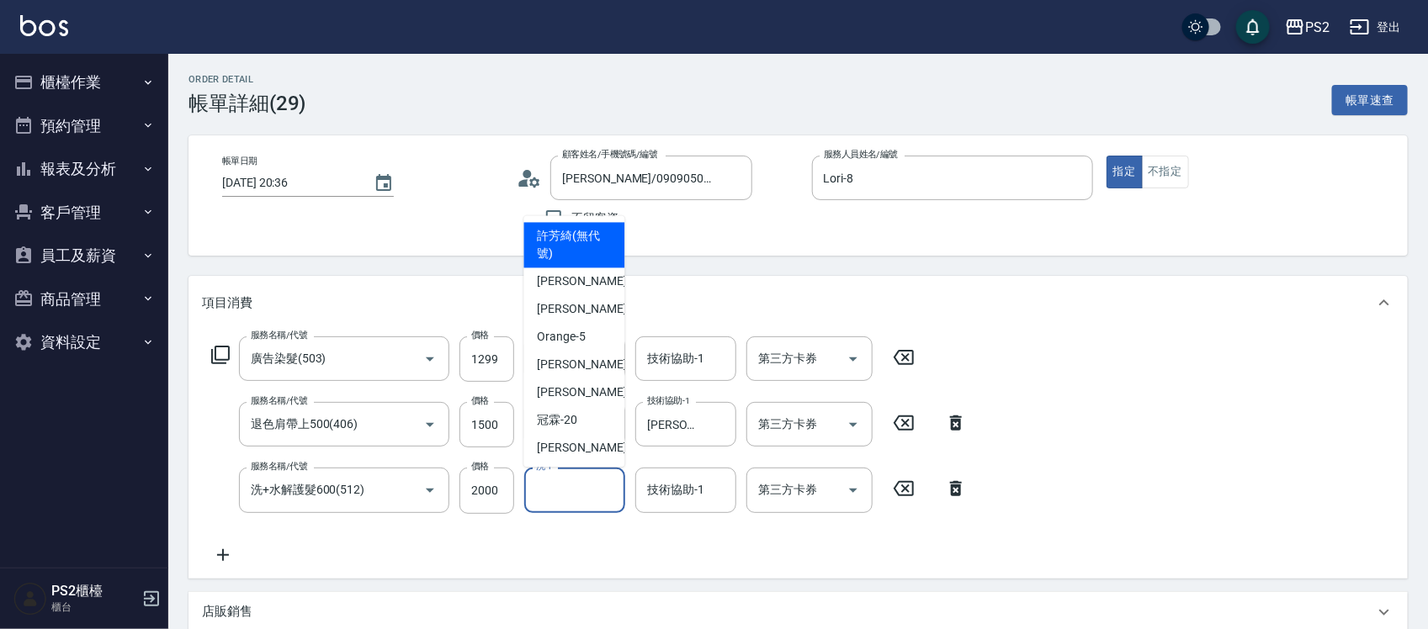
click at [548, 489] on div "洗-1 洗-1" at bounding box center [574, 490] width 101 height 45
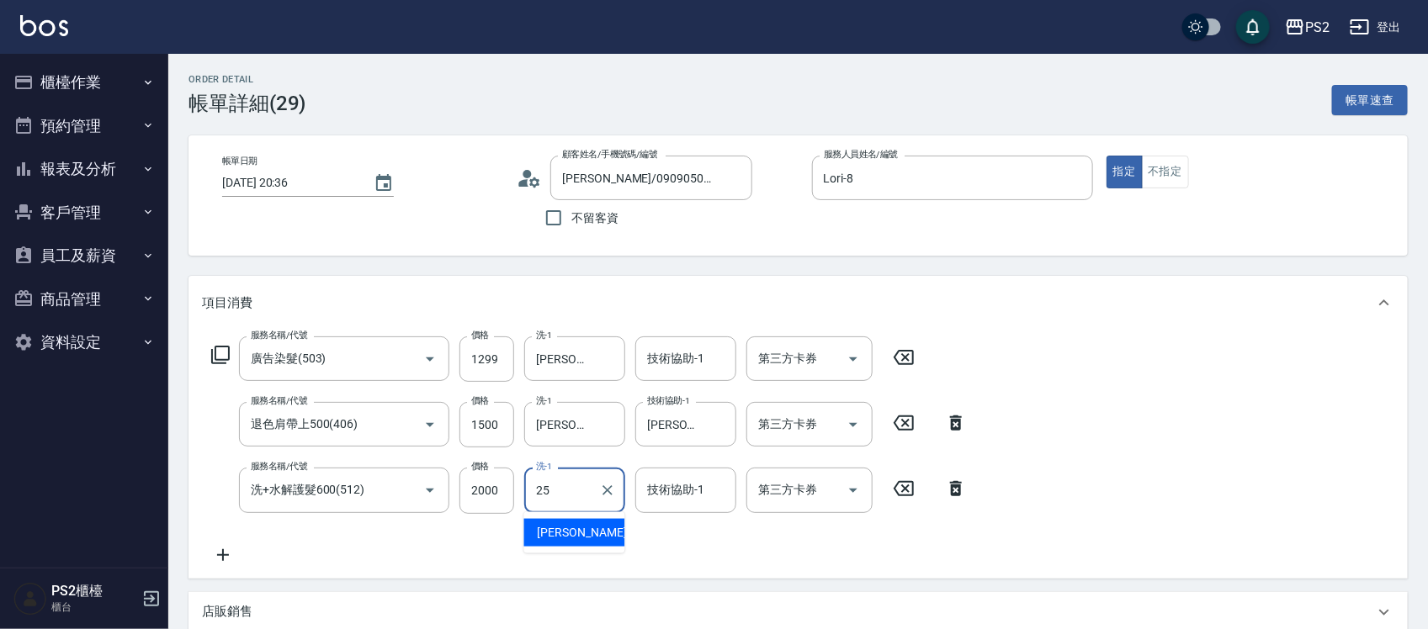
type input "Allan-25"
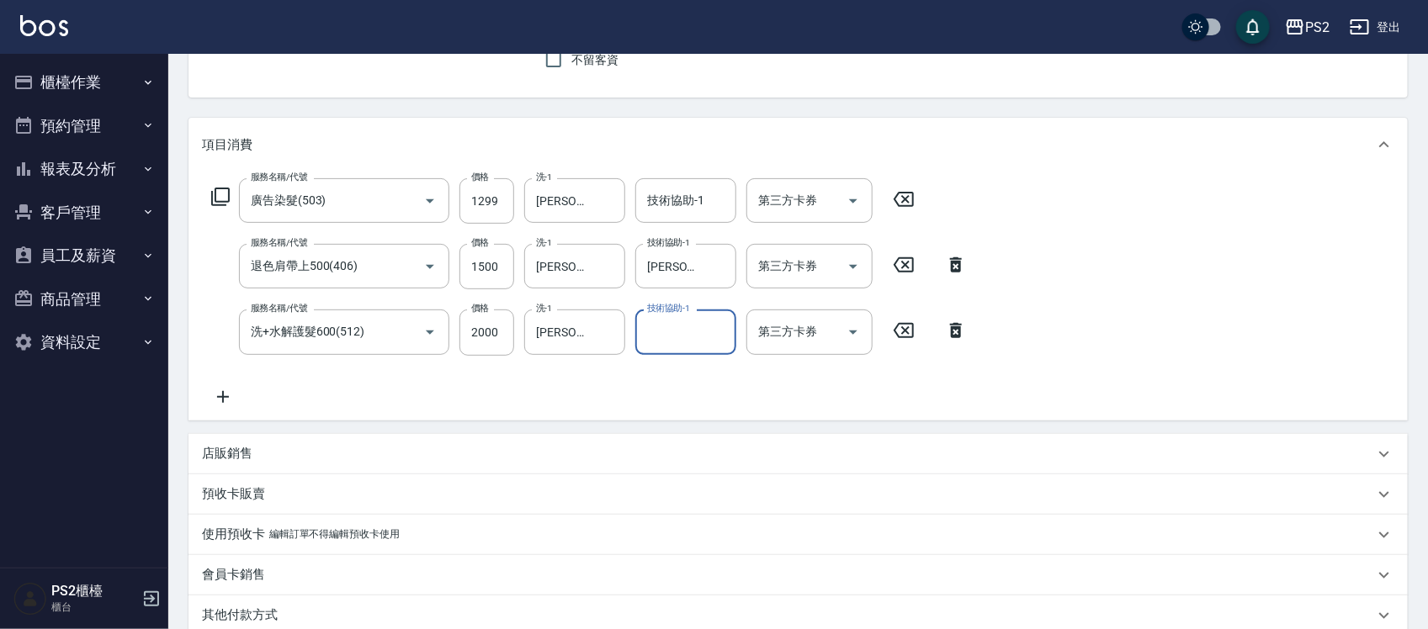
scroll to position [385, 0]
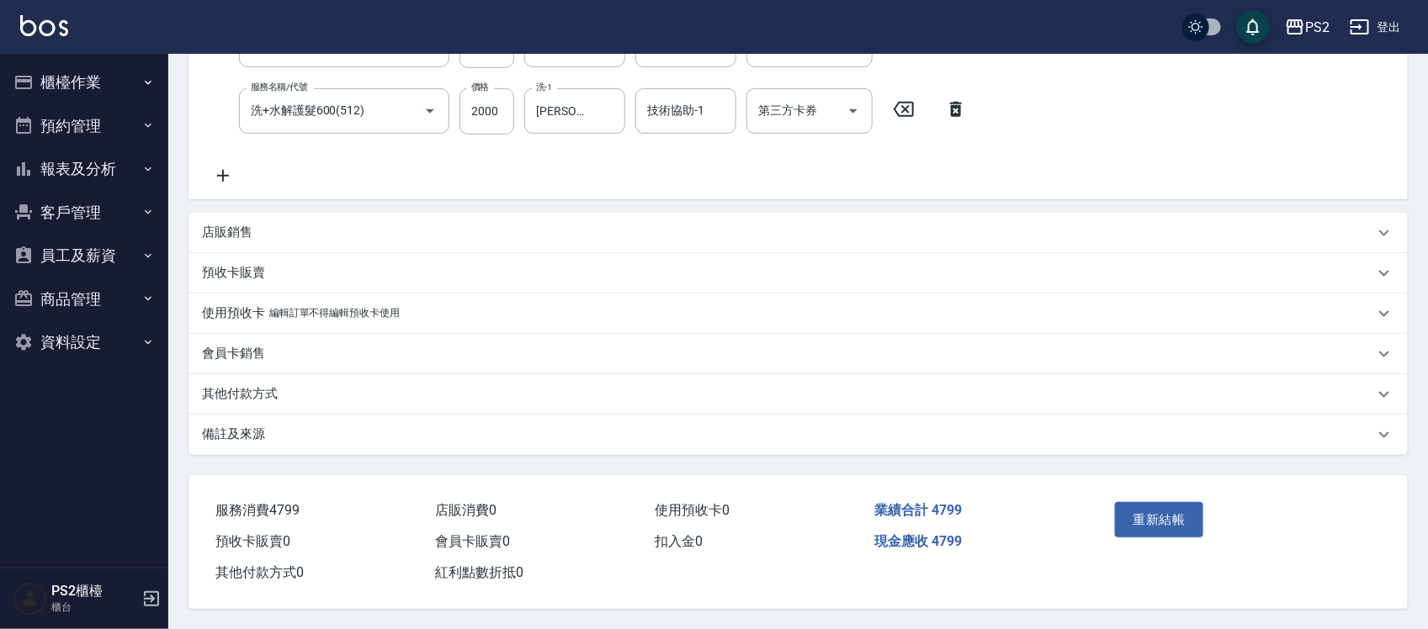
drag, startPoint x: 1158, startPoint y: 511, endPoint x: 417, endPoint y: 343, distance: 760.0
click at [453, 337] on div "Order detail 帳單詳細 (29) 帳單速查 帳單日期 2025/09/25 20:36 顧客姓名/手機號碼/編號 許惠婷/0909050137/ …" at bounding box center [798, 151] width 1260 height 955
click at [295, 388] on div "其他付款方式" at bounding box center [788, 394] width 1172 height 18
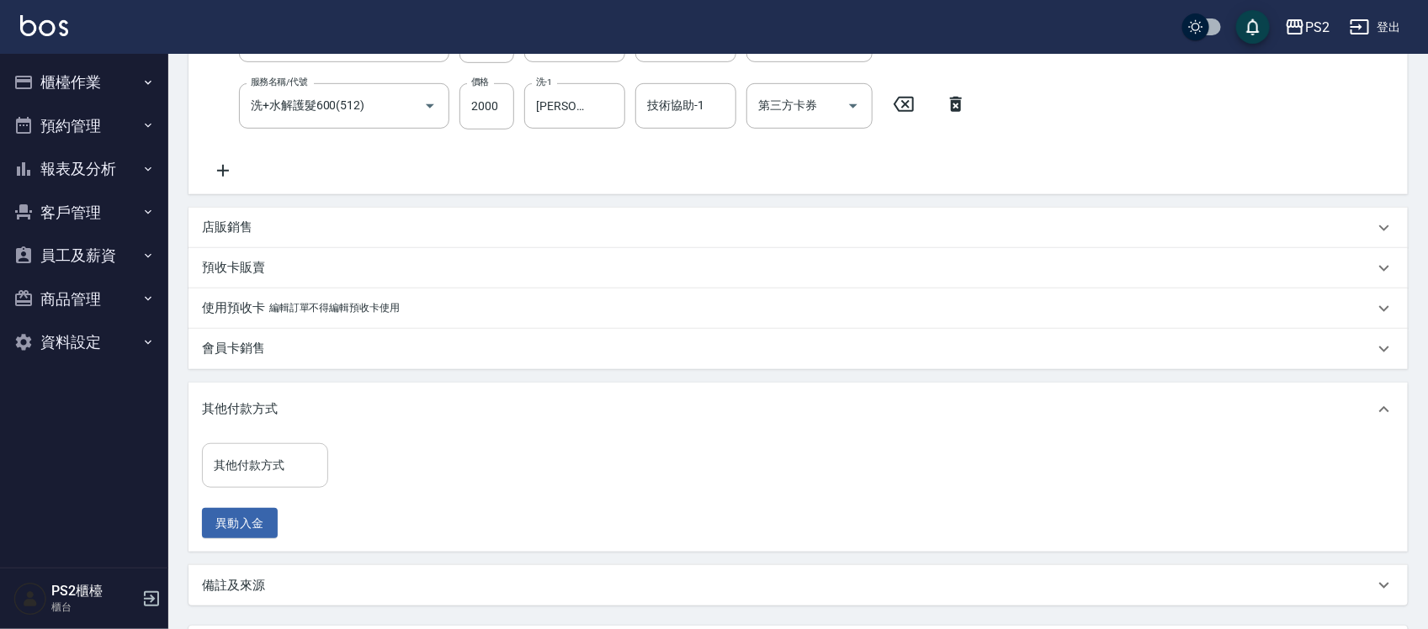
click at [217, 472] on input "其他付款方式" at bounding box center [265, 465] width 111 height 29
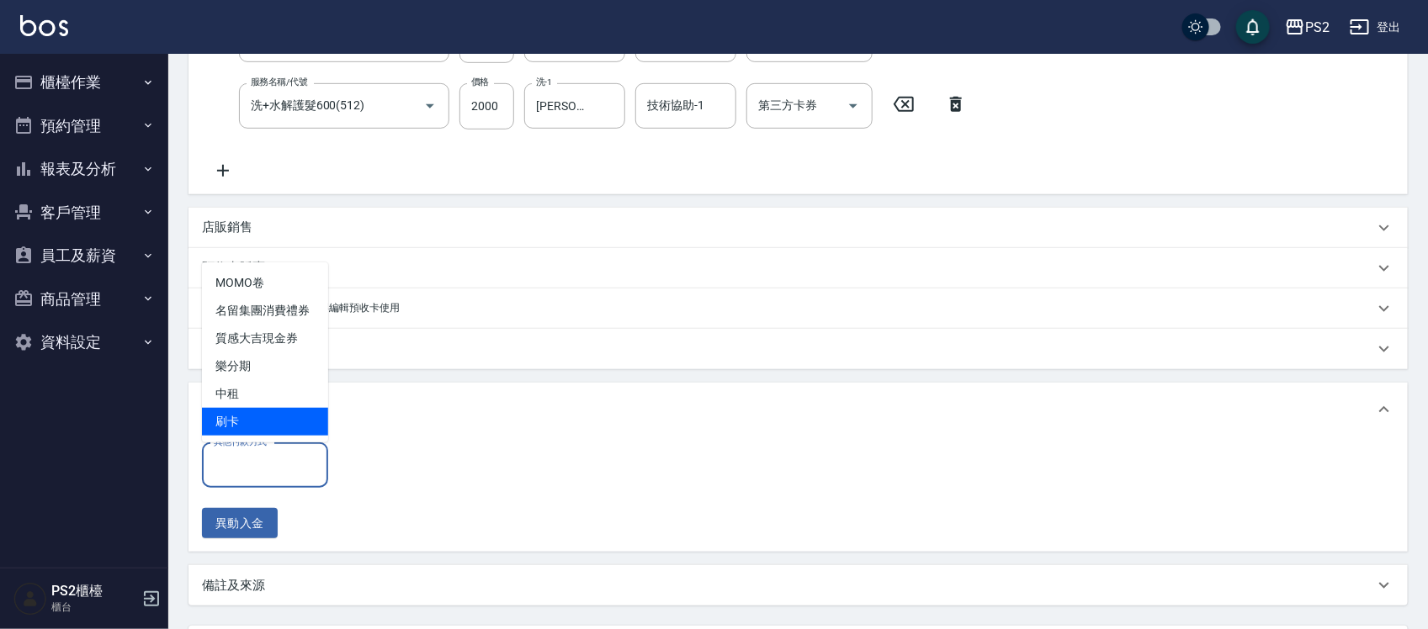
click at [257, 415] on span "刷卡" at bounding box center [265, 422] width 126 height 28
type input "刷卡"
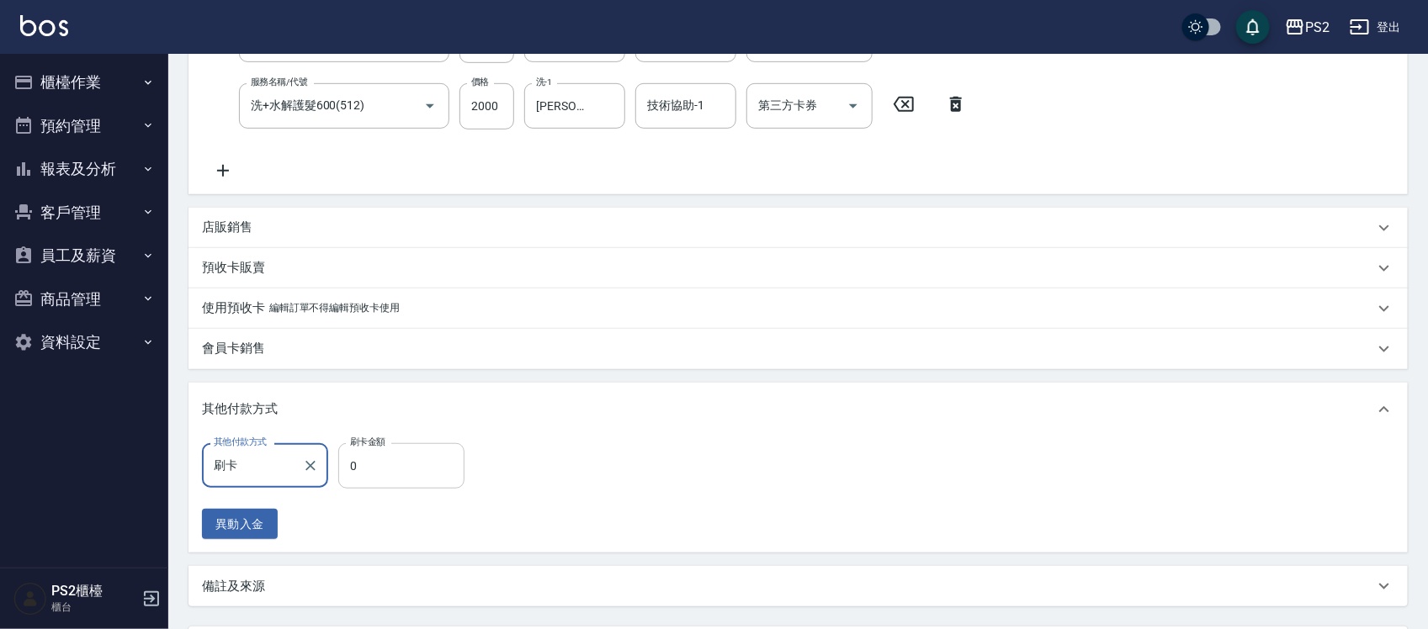
click at [390, 454] on input "0" at bounding box center [401, 465] width 126 height 45
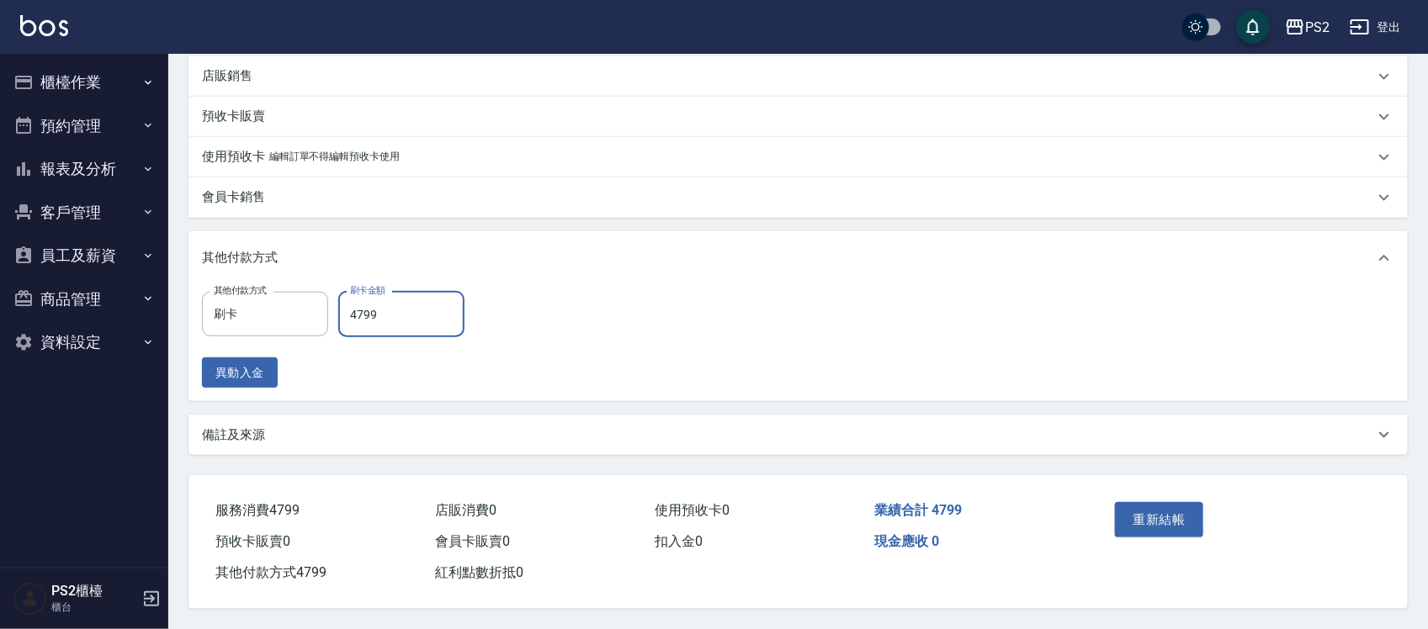
scroll to position [541, 0]
type input "4799"
click at [1149, 522] on button "重新結帳" at bounding box center [1159, 519] width 89 height 35
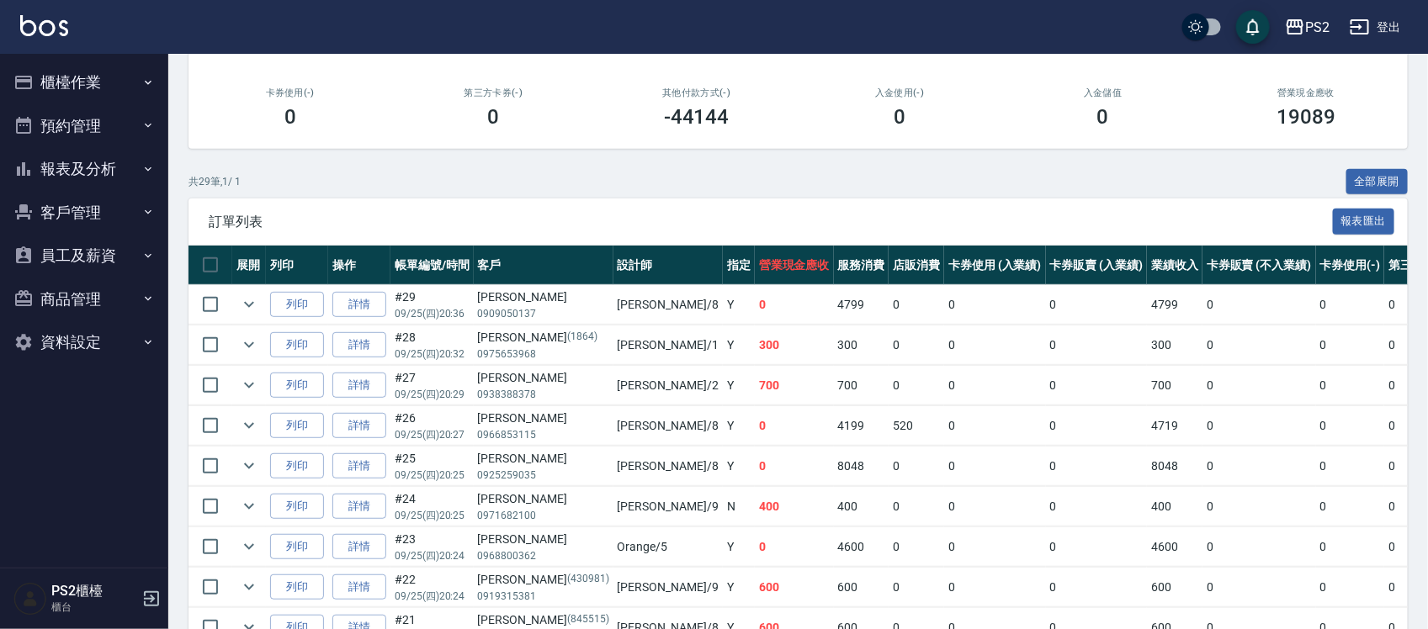
scroll to position [210, 0]
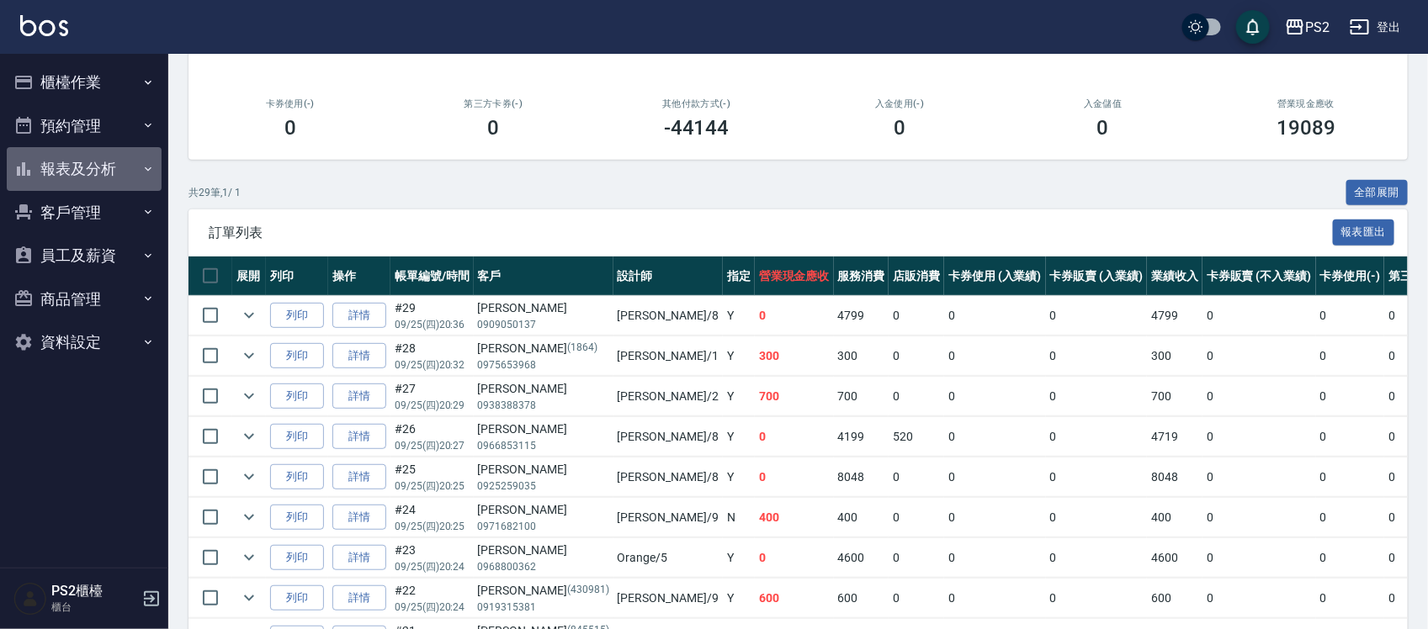
click at [101, 169] on button "報表及分析" at bounding box center [84, 169] width 155 height 44
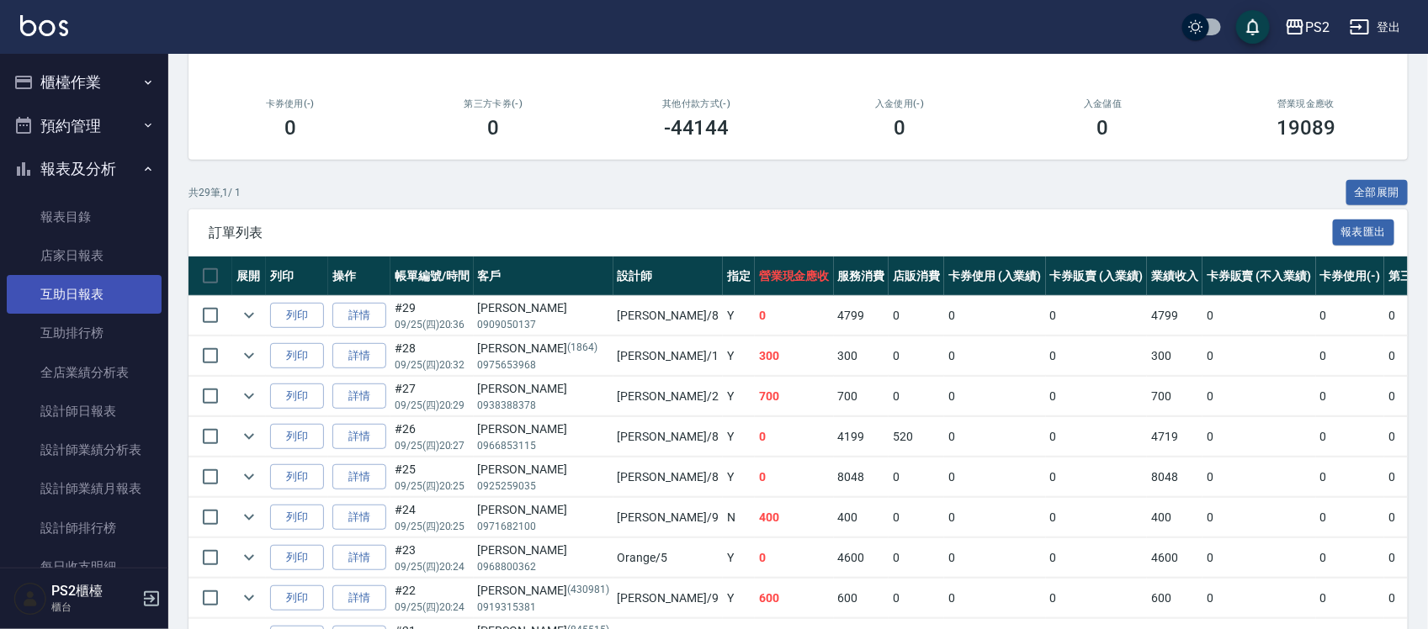
click at [103, 293] on link "互助日報表" at bounding box center [84, 294] width 155 height 39
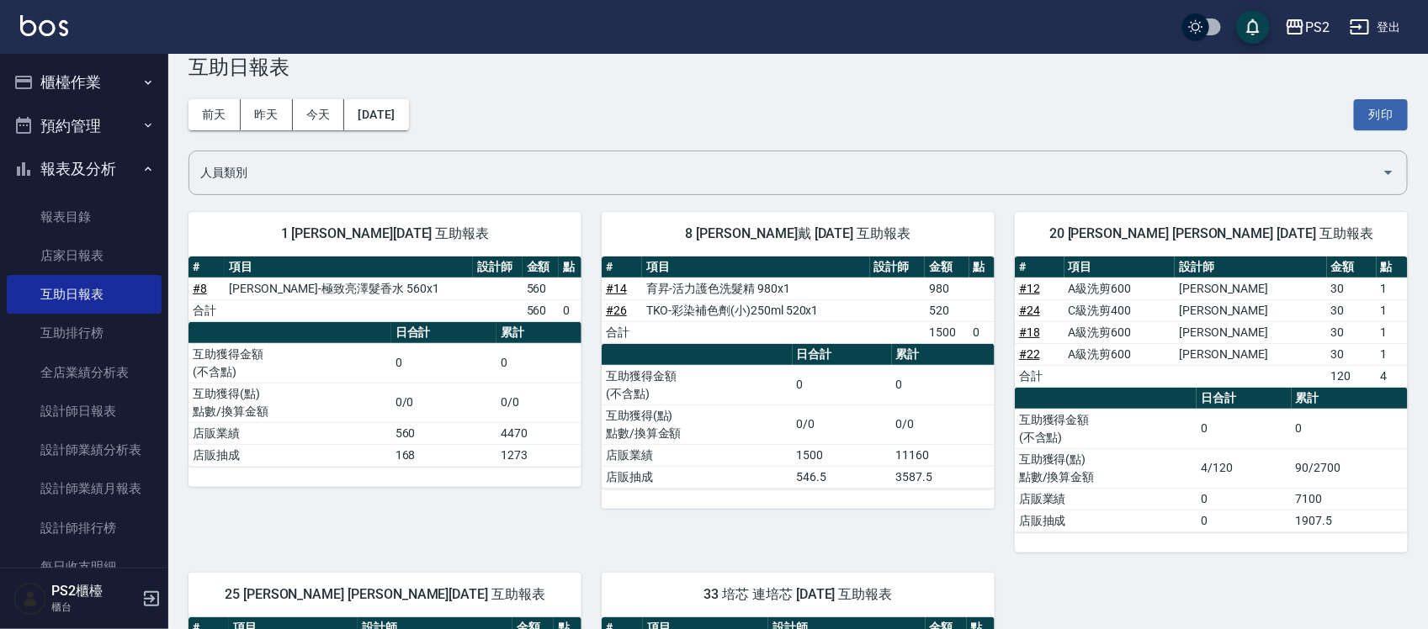
scroll to position [543, 0]
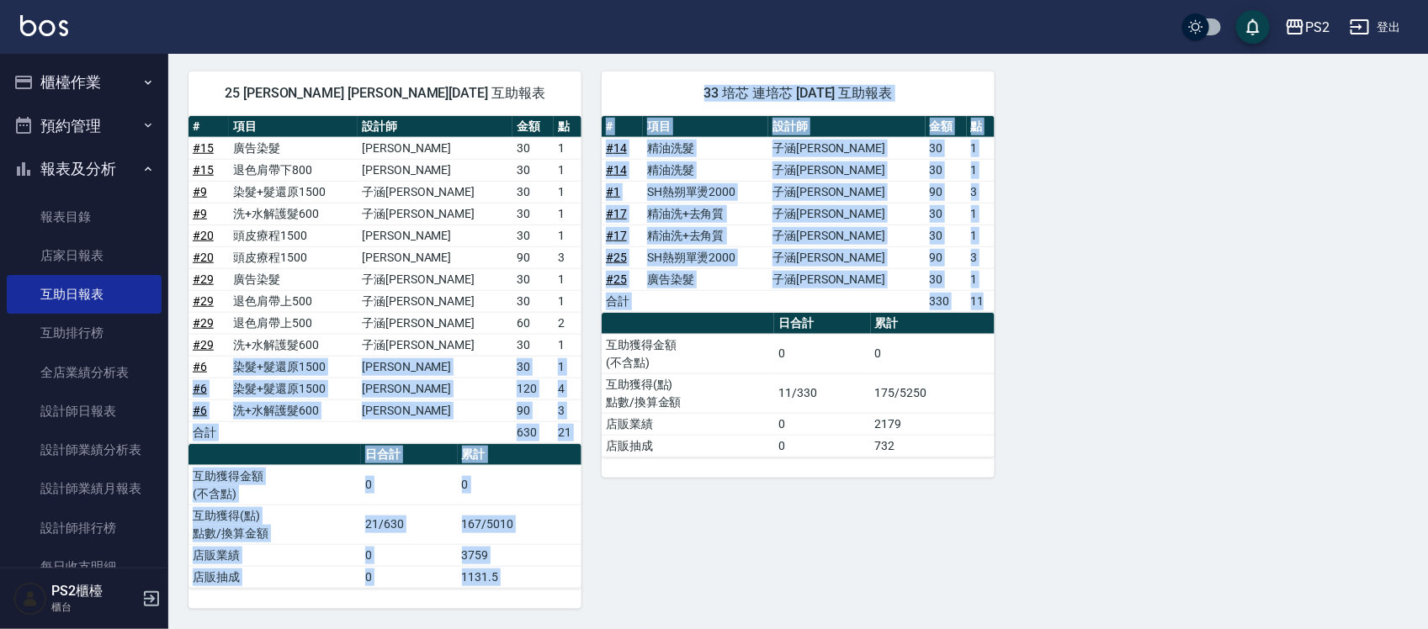
drag, startPoint x: 244, startPoint y: 360, endPoint x: 557, endPoint y: 362, distance: 313.0
click at [585, 362] on div "1 Polly 蔡宜蓉 09/25/2025 互助報表 # 項目 設計師 金額 點 # 8 華旭-極致亮澤髮香水 560x1 560 合計 560 0 日合計…" at bounding box center [787, 149] width 1239 height 919
click at [554, 358] on td "1" at bounding box center [568, 367] width 28 height 22
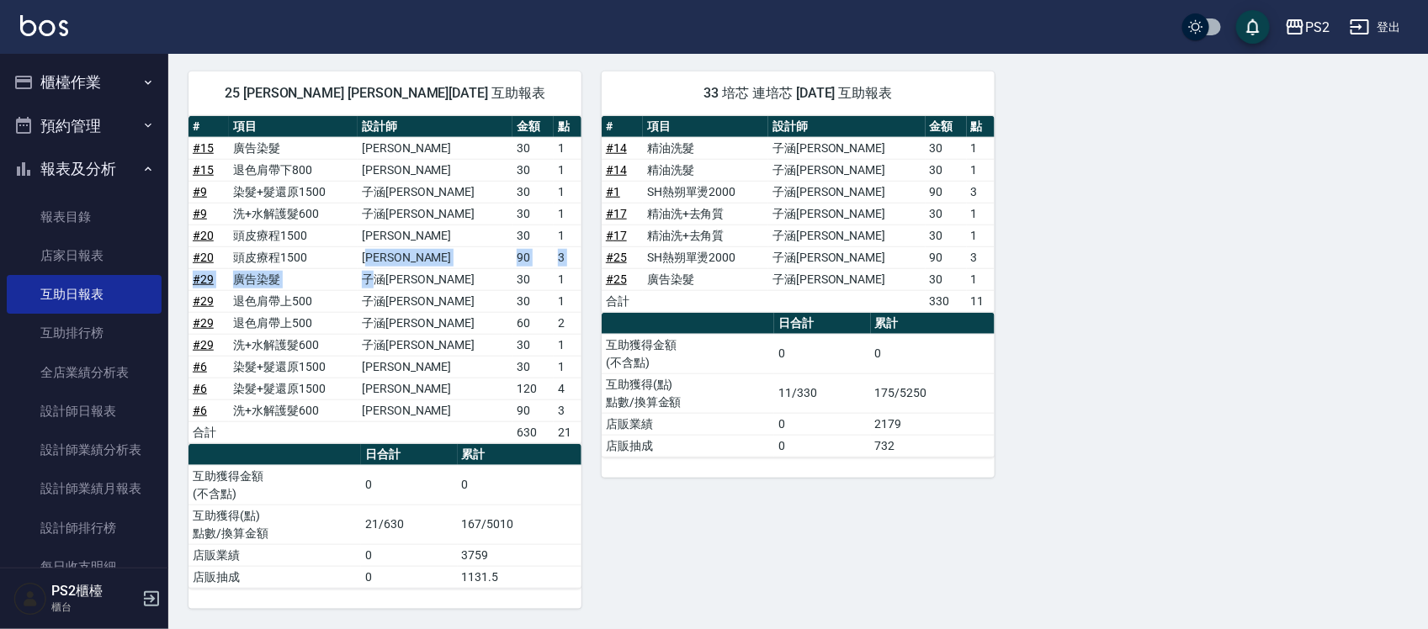
click at [435, 265] on tbody "# 15 廣告染髮 呂哲弘 30 1 # 15 退色肩帶下800 呂哲弘 30 1 # 9 染髮+髮還原1500 子涵戴 30 1 # 9 洗+水解護髮600…" at bounding box center [384, 290] width 393 height 306
click at [422, 230] on td "呂哲弘" at bounding box center [435, 236] width 155 height 22
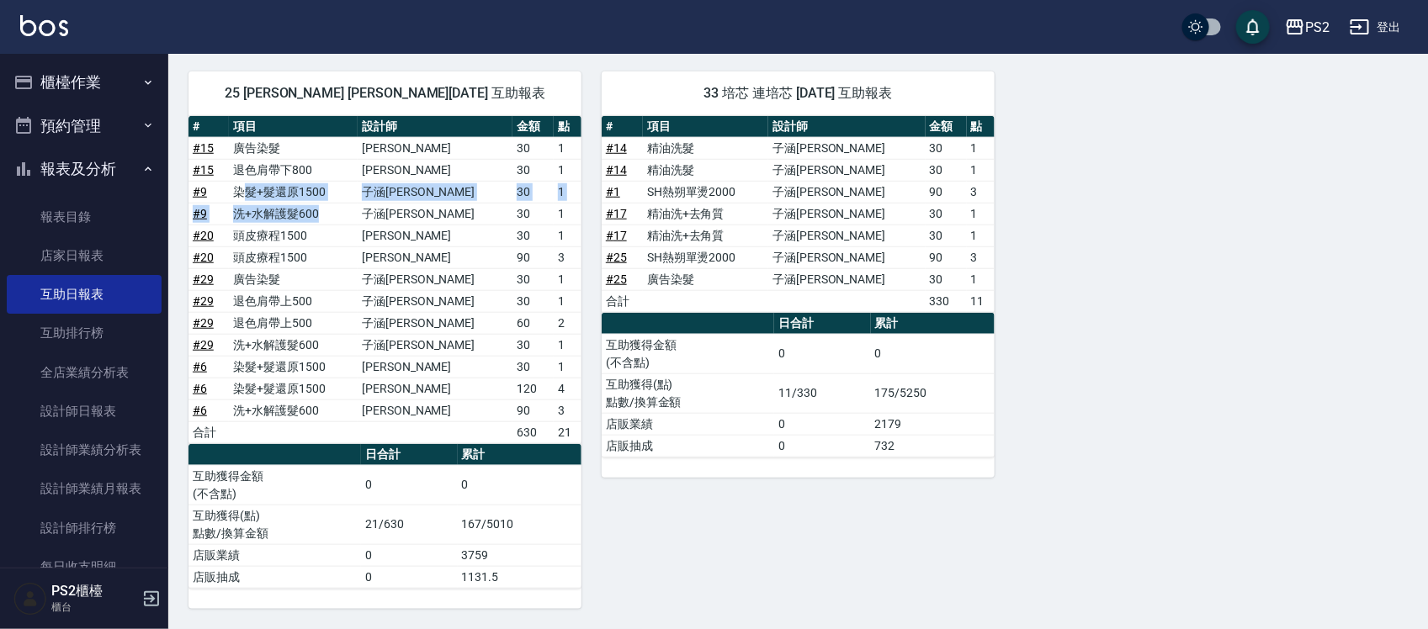
drag, startPoint x: 257, startPoint y: 192, endPoint x: 406, endPoint y: 211, distance: 149.4
click at [406, 211] on tbody "# 15 廣告染髮 呂哲弘 30 1 # 15 退色肩帶下800 呂哲弘 30 1 # 9 染髮+髮還原1500 子涵戴 30 1 # 9 洗+水解護髮600…" at bounding box center [384, 290] width 393 height 306
click at [434, 212] on td "子涵戴" at bounding box center [435, 214] width 155 height 22
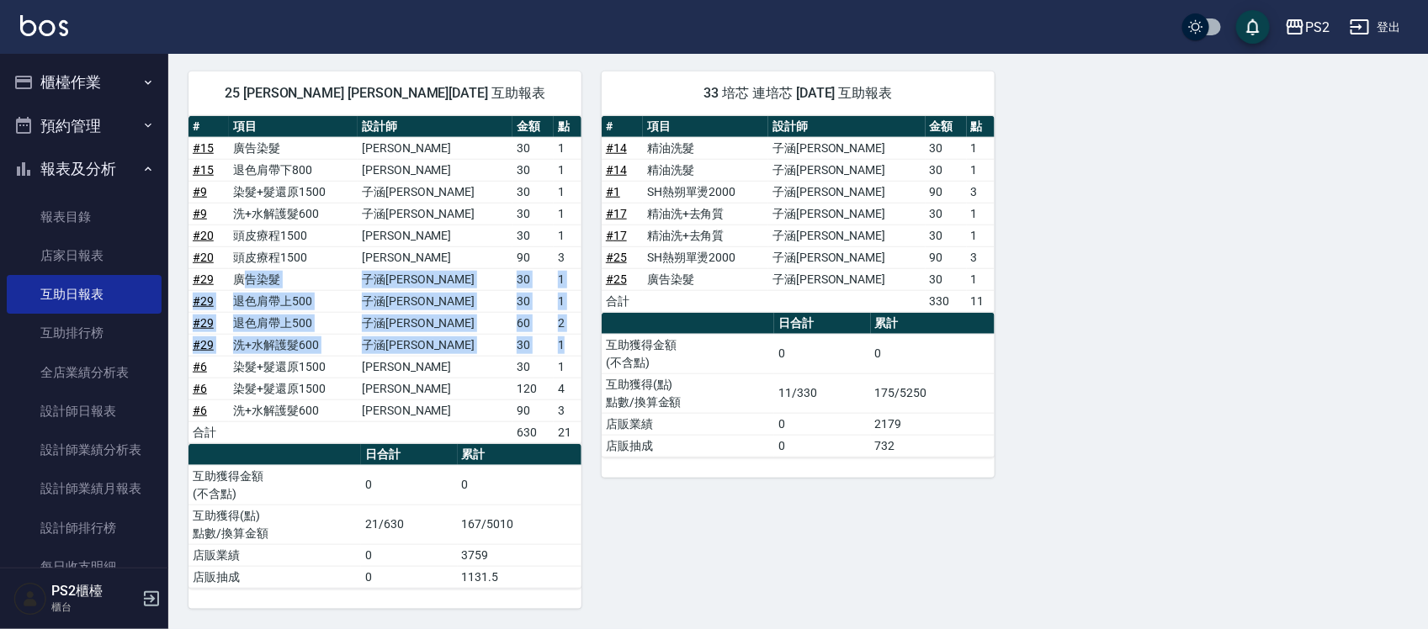
drag, startPoint x: 255, startPoint y: 275, endPoint x: 564, endPoint y: 349, distance: 317.6
click at [564, 349] on tbody "# 15 廣告染髮 呂哲弘 30 1 # 15 退色肩帶下800 呂哲弘 30 1 # 9 染髮+髮還原1500 子涵戴 30 1 # 9 洗+水解護髮600…" at bounding box center [384, 290] width 393 height 306
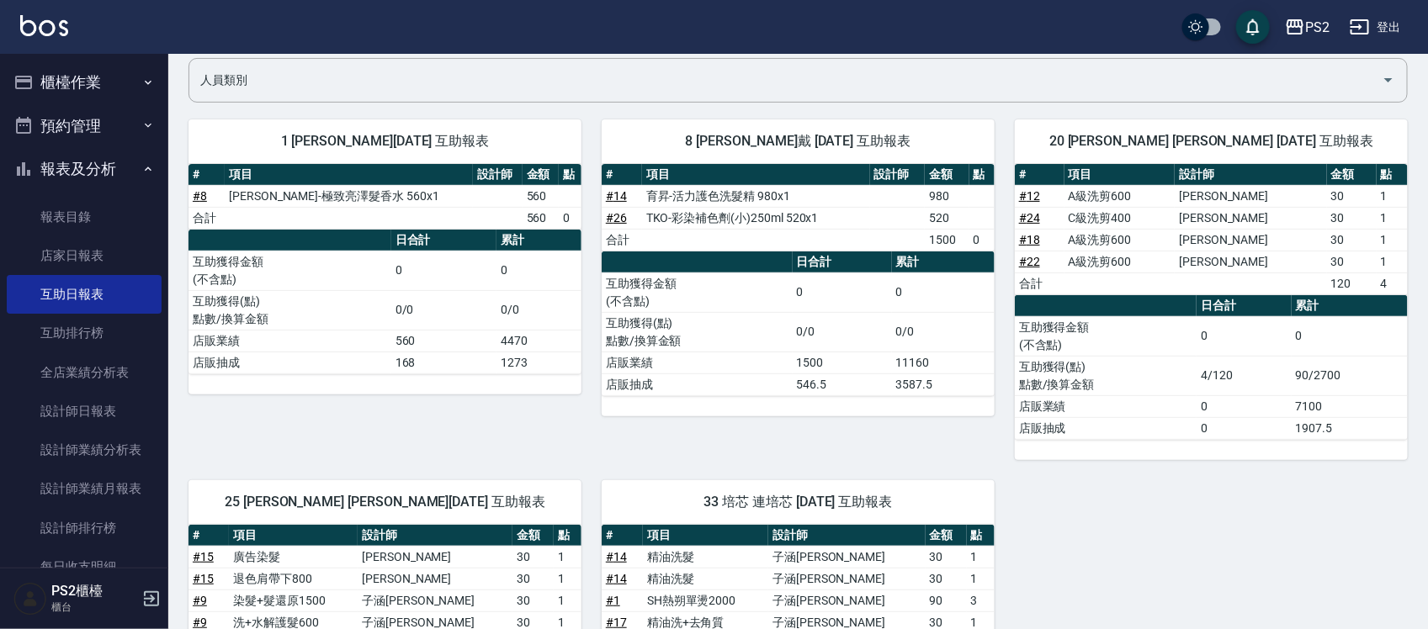
scroll to position [122, 0]
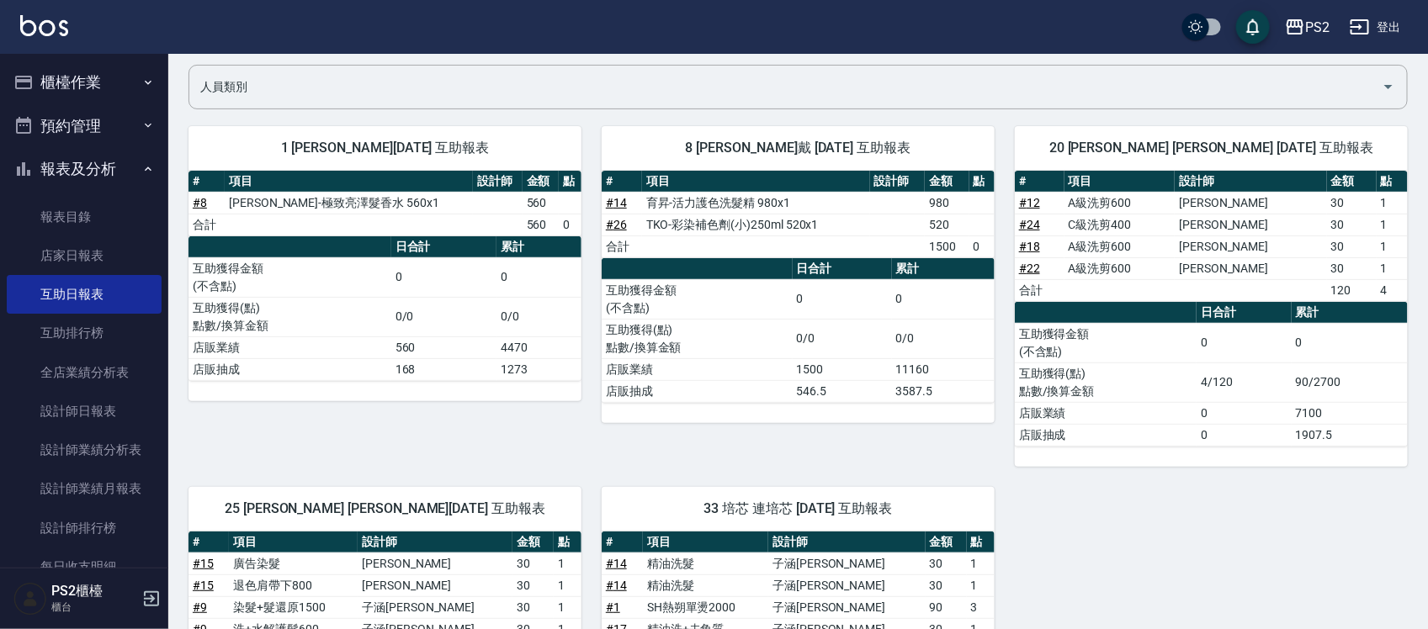
drag, startPoint x: 104, startPoint y: 73, endPoint x: 101, endPoint y: 82, distance: 9.6
click at [104, 73] on button "櫃檯作業" at bounding box center [84, 83] width 155 height 44
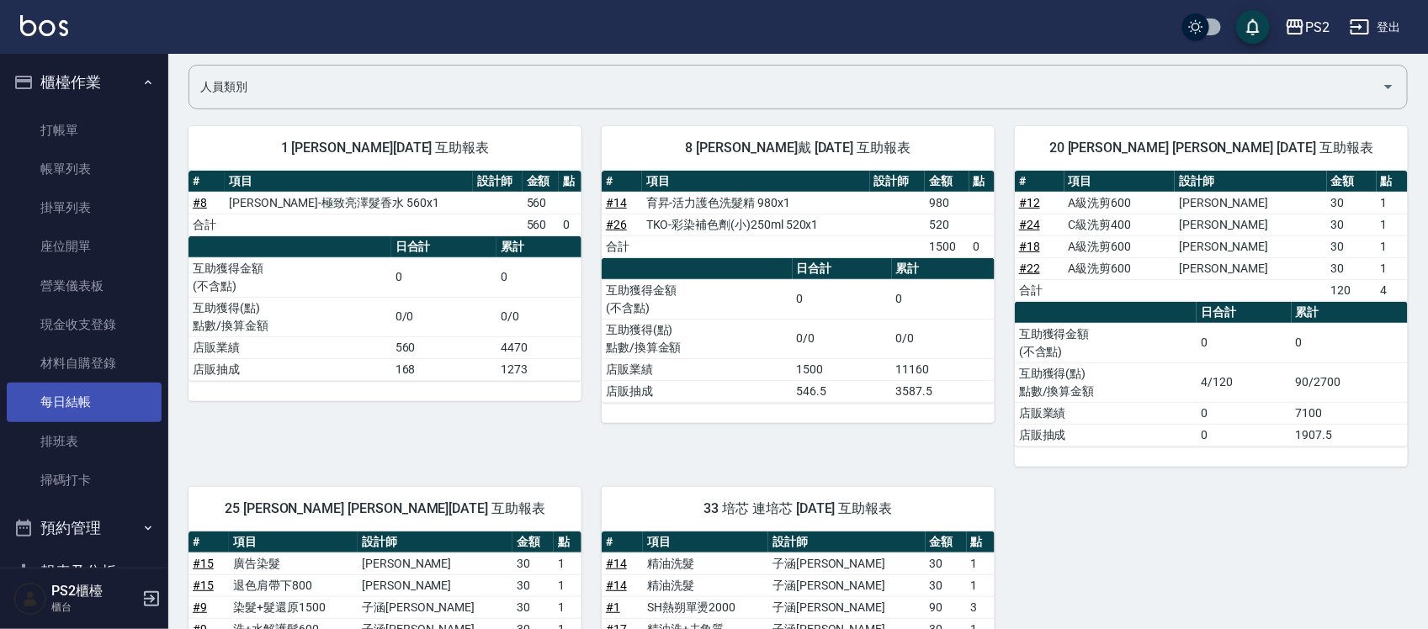
click at [103, 402] on link "每日結帳" at bounding box center [84, 402] width 155 height 39
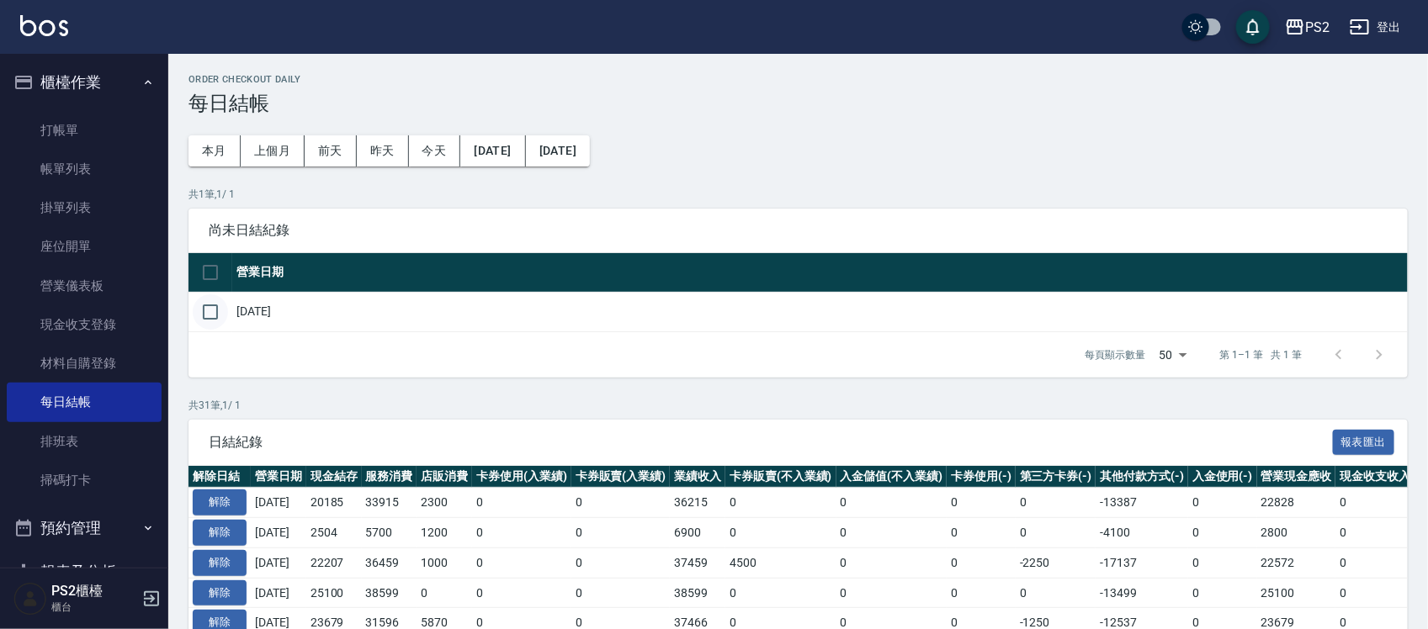
click at [220, 307] on input "checkbox" at bounding box center [210, 312] width 35 height 35
checkbox input "true"
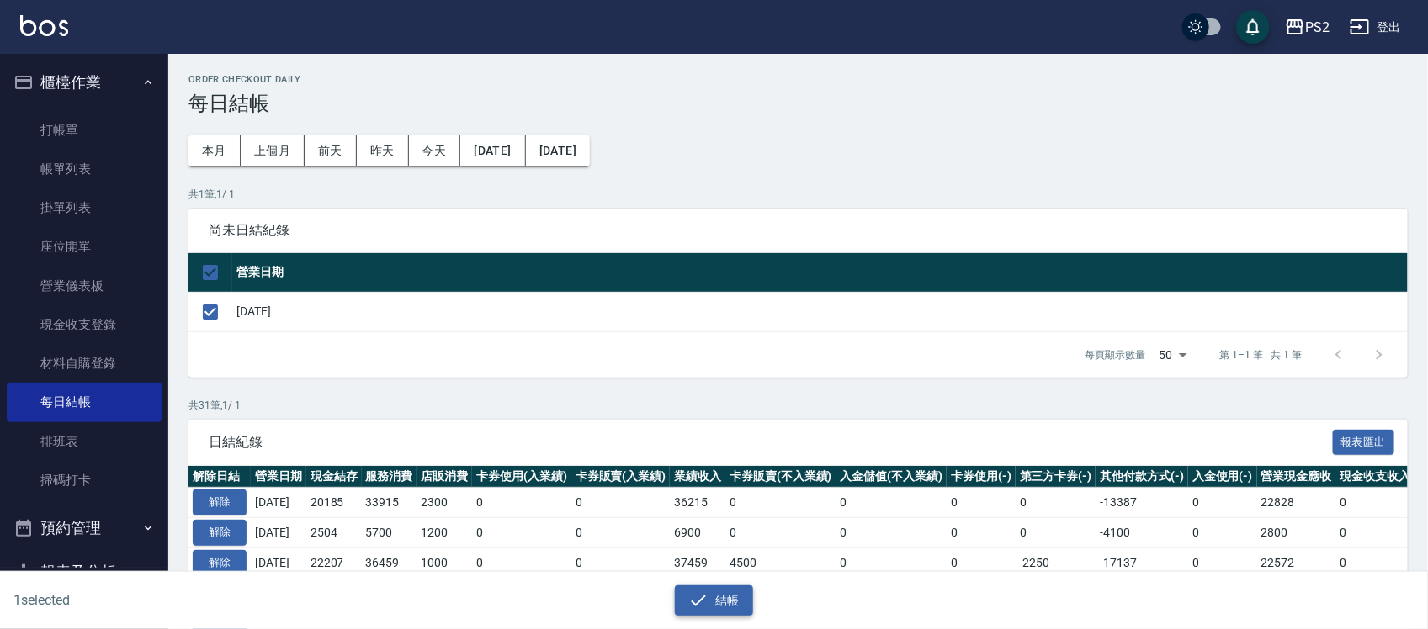
click at [704, 593] on icon "button" at bounding box center [698, 601] width 20 height 20
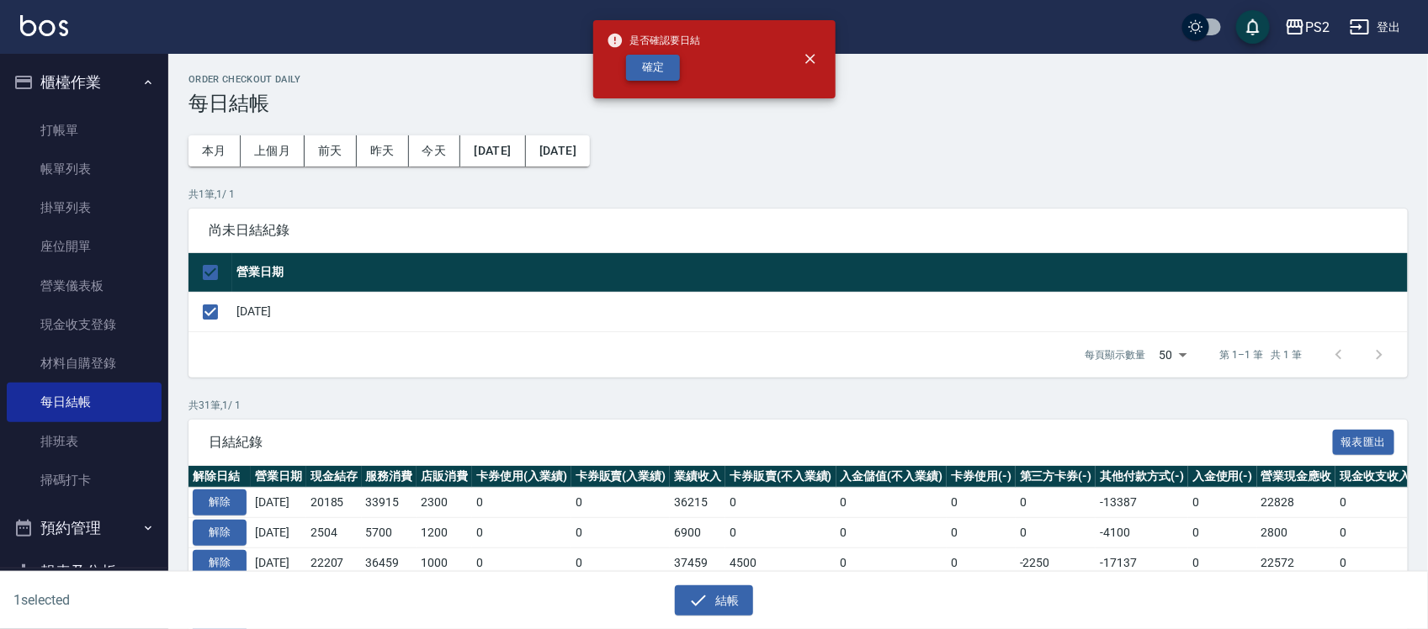
click at [666, 73] on button "確定" at bounding box center [653, 68] width 54 height 26
checkbox input "false"
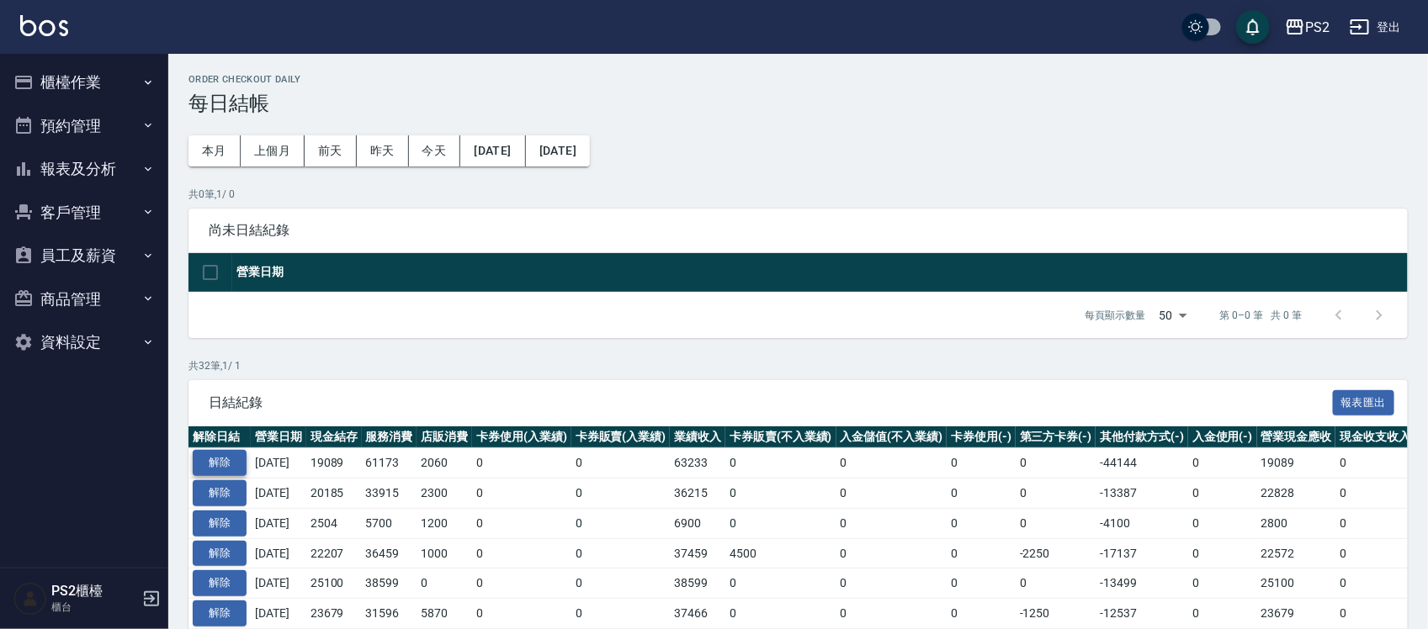
click at [245, 459] on button "解除" at bounding box center [220, 463] width 54 height 26
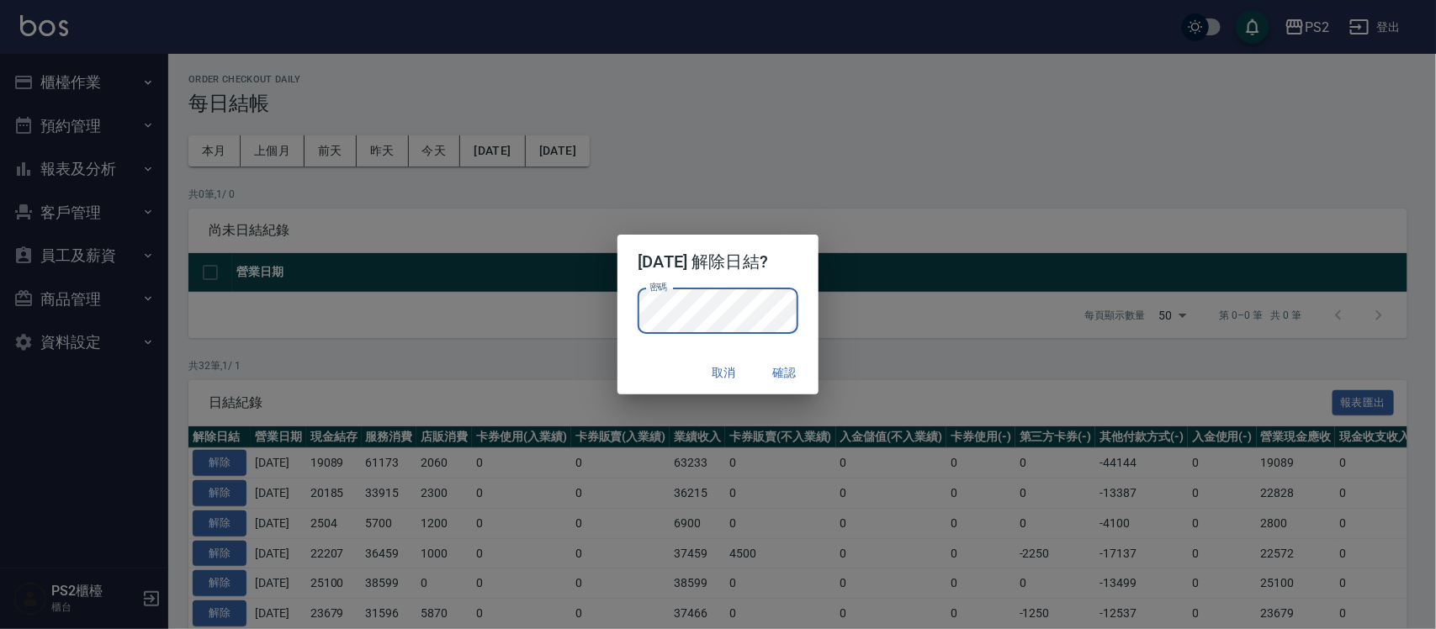
drag, startPoint x: 674, startPoint y: 358, endPoint x: 682, endPoint y: 363, distance: 9.4
click at [674, 358] on div "取消 確認" at bounding box center [718, 373] width 200 height 45
click at [788, 380] on button "確認" at bounding box center [785, 373] width 54 height 31
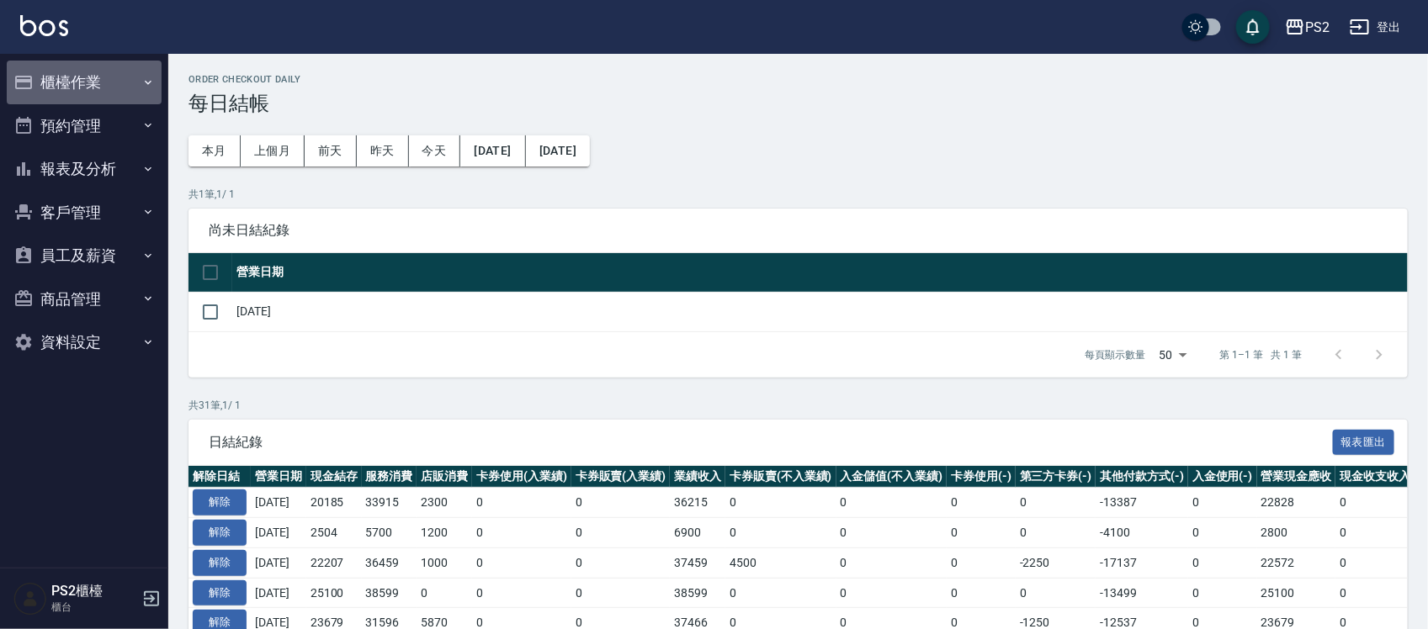
click at [94, 82] on button "櫃檯作業" at bounding box center [84, 83] width 155 height 44
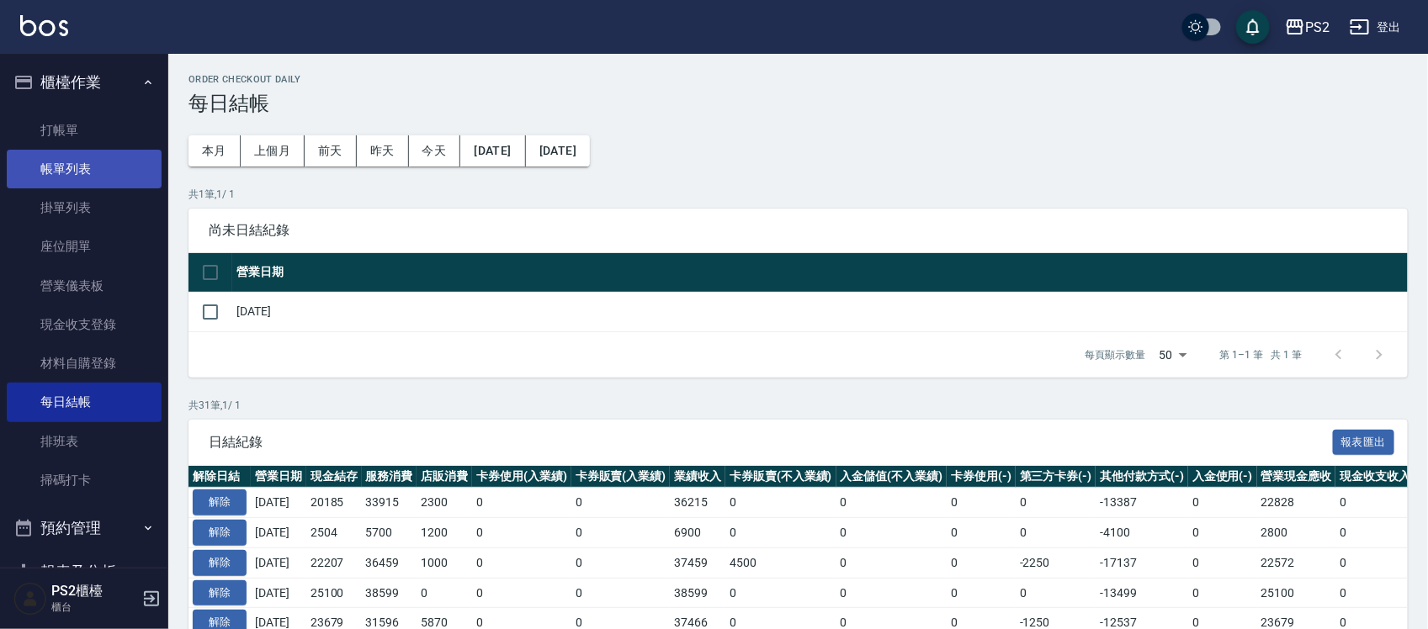
click at [81, 168] on link "帳單列表" at bounding box center [84, 169] width 155 height 39
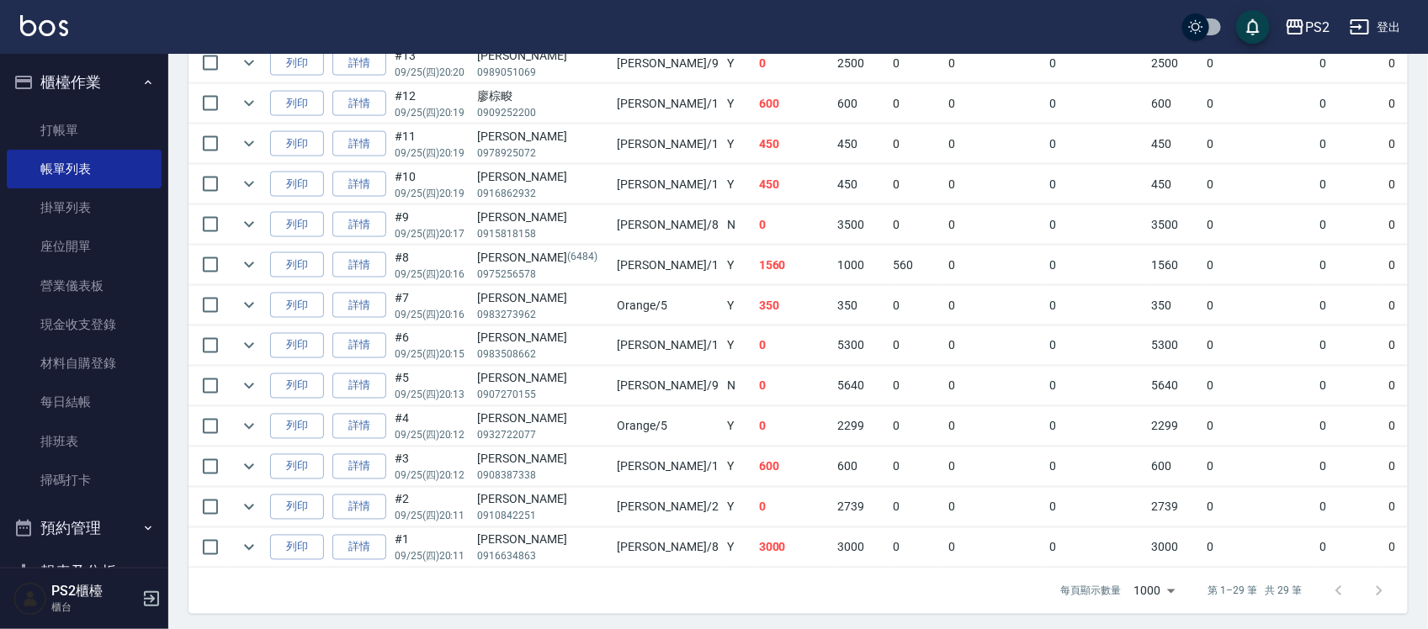
scroll to position [1140, 0]
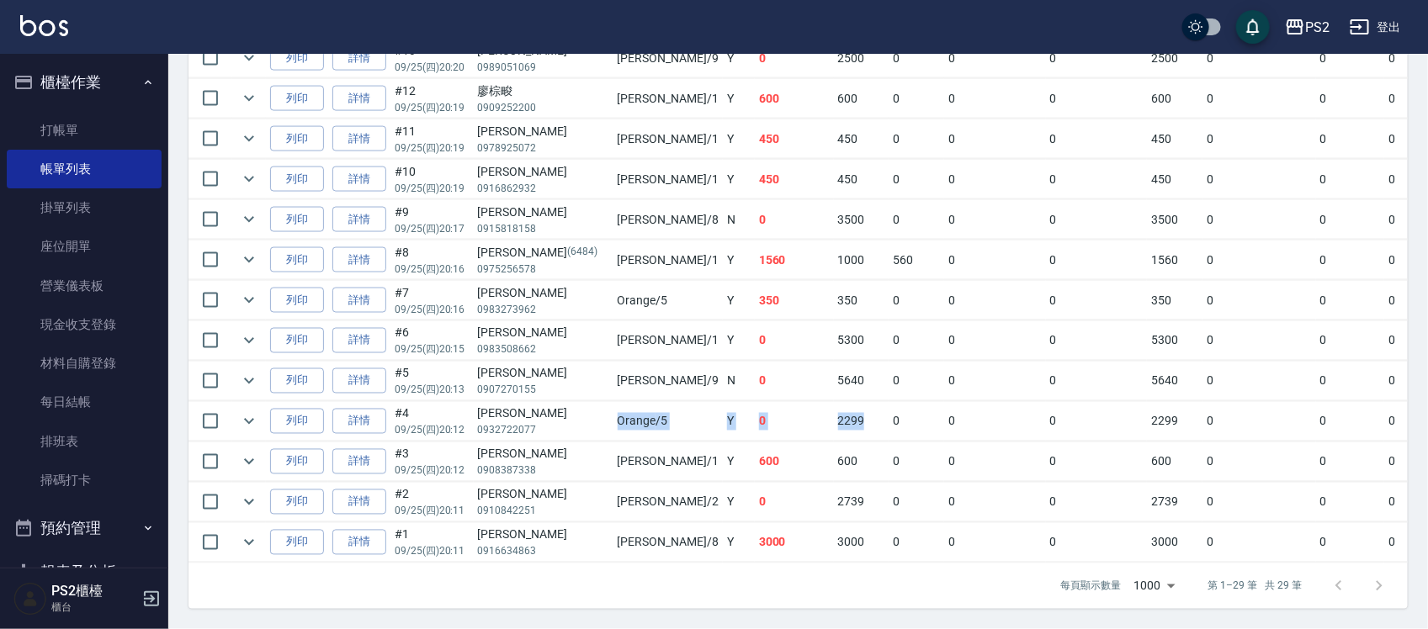
drag, startPoint x: 565, startPoint y: 414, endPoint x: 768, endPoint y: 412, distance: 202.8
click at [768, 412] on tr "列印 詳情 #4 09/25 (四) 20:12 [PERSON_NAME] 0932722077 Orange /5 Y 0 2299 0 0 0 2299…" at bounding box center [950, 422] width 1525 height 40
drag, startPoint x: 688, startPoint y: 348, endPoint x: 812, endPoint y: 359, distance: 124.3
click at [812, 362] on tr "列印 詳情 #5 09/25 (四) 20:13 [PERSON_NAME]0907270155 [PERSON_NAME] /9 N 0 5640 0 0 …" at bounding box center [950, 382] width 1525 height 40
click at [889, 362] on td "0" at bounding box center [917, 382] width 56 height 40
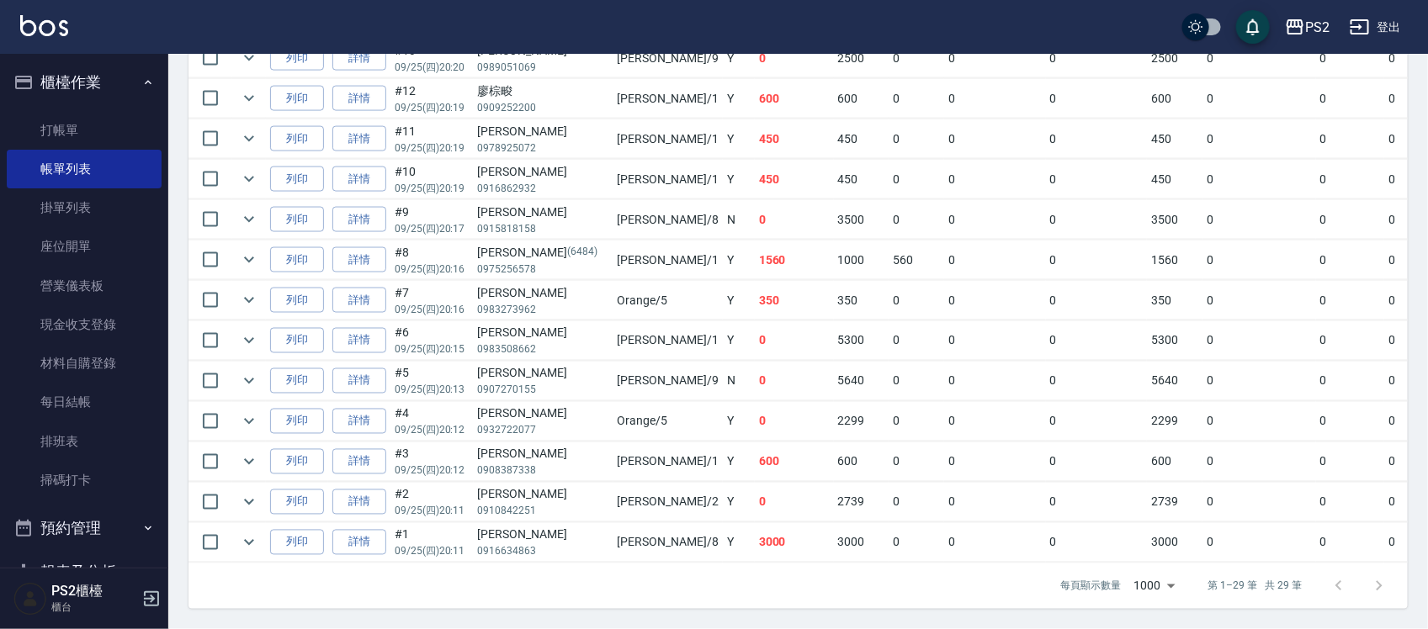
drag, startPoint x: 972, startPoint y: 300, endPoint x: 986, endPoint y: 300, distance: 14.3
click at [1046, 300] on td "0" at bounding box center [1097, 301] width 102 height 40
click at [889, 324] on td "0" at bounding box center [917, 341] width 56 height 40
drag, startPoint x: 809, startPoint y: 324, endPoint x: 642, endPoint y: 333, distance: 167.7
click at [642, 333] on tr "列印 詳情 #6 09/25 (四) 20:15 [PERSON_NAME]0983508662 [PERSON_NAME] /1 Y 0 5300 0 0 …" at bounding box center [950, 341] width 1525 height 40
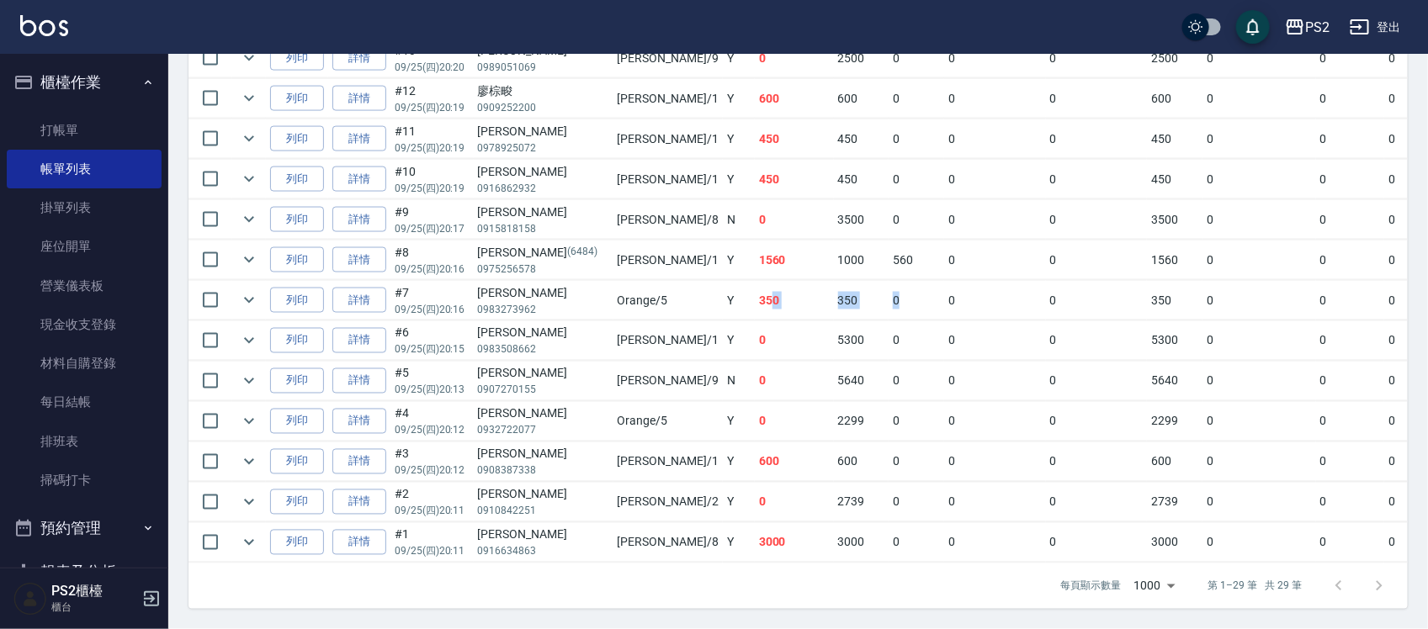
drag, startPoint x: 662, startPoint y: 279, endPoint x: 789, endPoint y: 278, distance: 127.1
click at [789, 281] on tr "列印 詳情 #7 09/25 (四) 20:16 [PERSON_NAME] 0983273962 Orange /5 Y 350 350 0 0 0 350…" at bounding box center [950, 301] width 1525 height 40
click at [613, 241] on td "Polly /1" at bounding box center [667, 261] width 109 height 40
drag, startPoint x: 592, startPoint y: 241, endPoint x: 812, endPoint y: 241, distance: 220.5
click at [634, 241] on tr "列印 詳情 #8 09/25 (四) 20:16 [PERSON_NAME][PHONE_NUMBER] [PERSON_NAME] /1 Y 1560 10…" at bounding box center [950, 261] width 1525 height 40
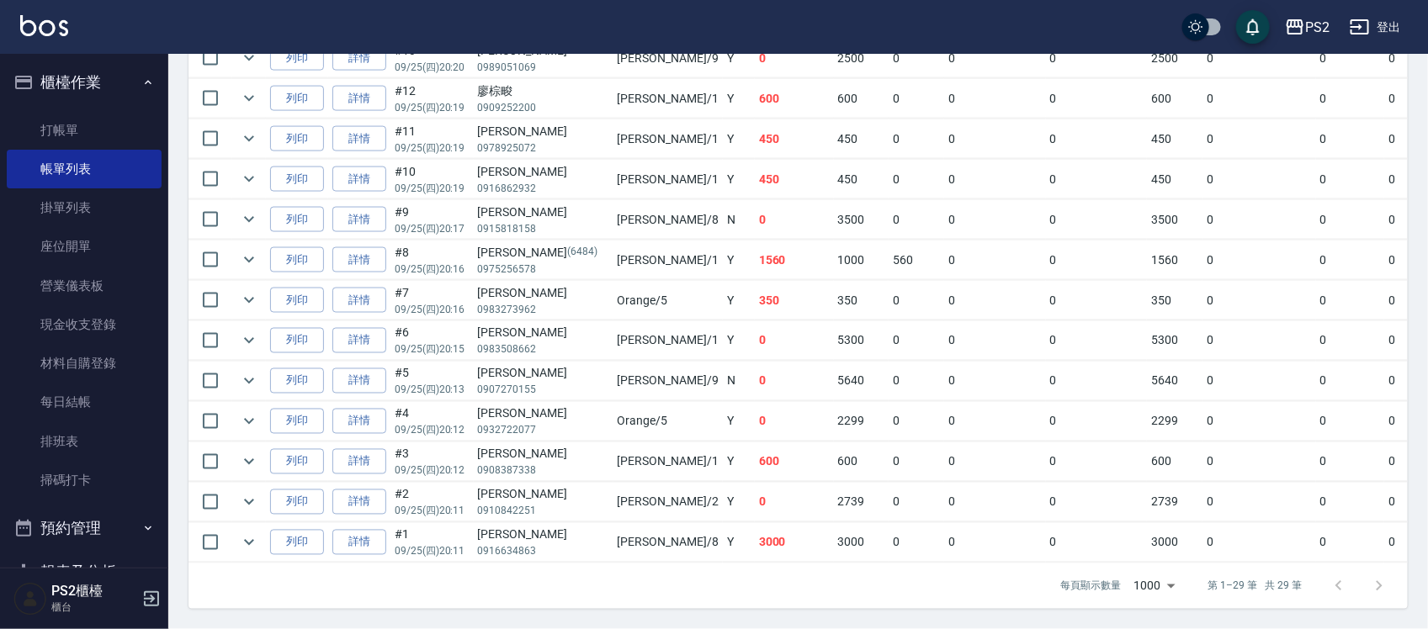
click at [889, 241] on td "560" at bounding box center [917, 261] width 56 height 40
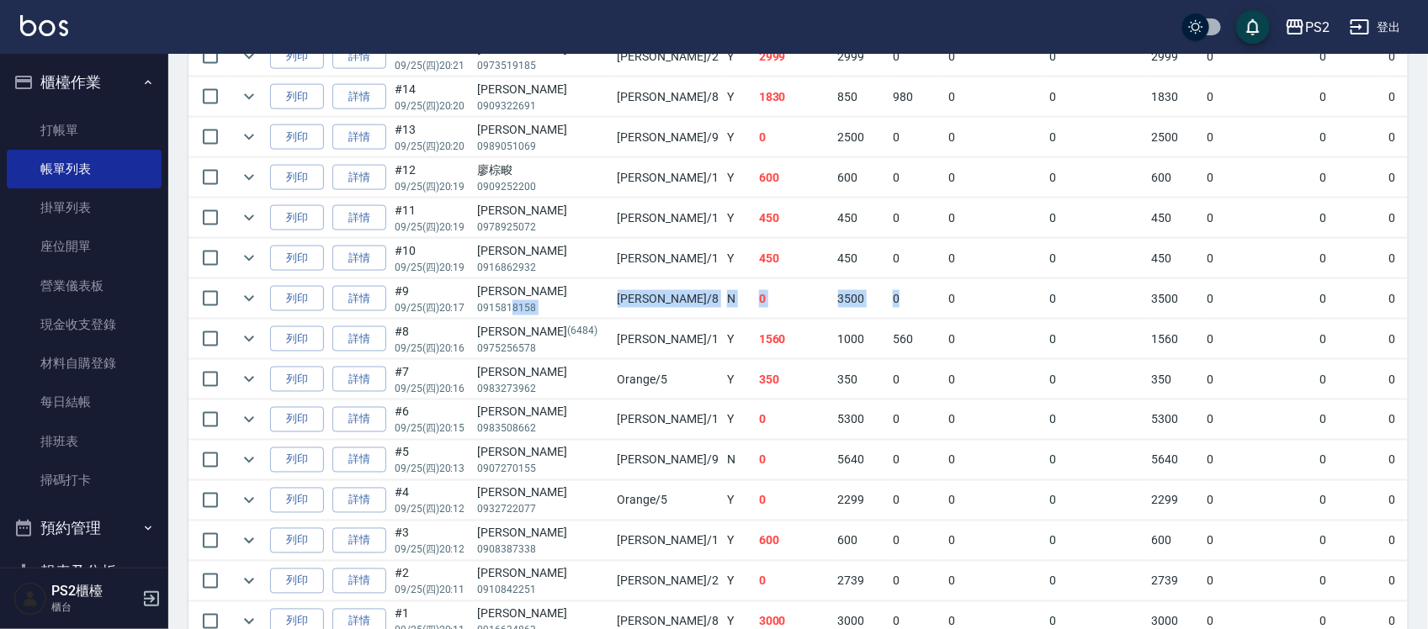
drag, startPoint x: 788, startPoint y: 308, endPoint x: 510, endPoint y: 313, distance: 278.6
click at [510, 313] on tr "列印 詳情 #9 09/25 (四) 20:17 [PERSON_NAME]0915818158 Lori /8 N 0 3500 0 0 0 3500 0 …" at bounding box center [950, 299] width 1525 height 40
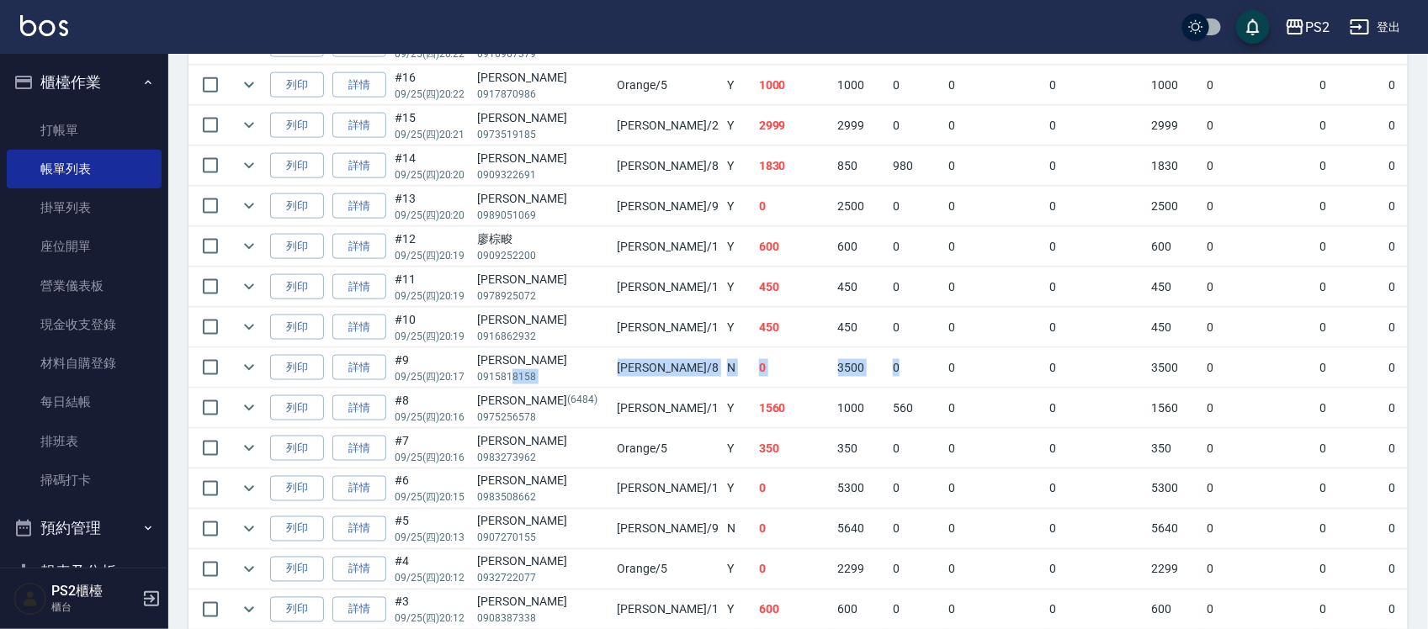
scroll to position [930, 0]
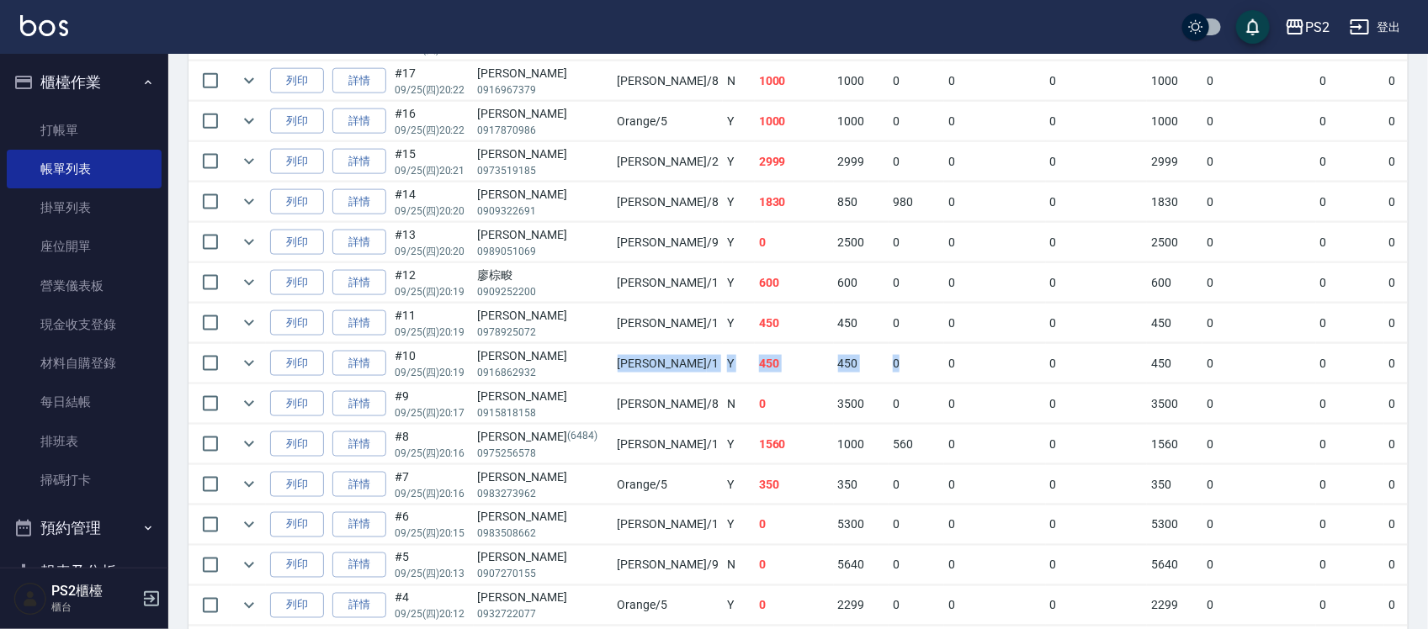
drag, startPoint x: 539, startPoint y: 376, endPoint x: 795, endPoint y: 355, distance: 256.7
click at [795, 355] on tr "列印 詳情 #10 09/25 (四) 20:19 [PERSON_NAME]0916862932 [PERSON_NAME] /1 Y 450 450 0 …" at bounding box center [950, 364] width 1525 height 40
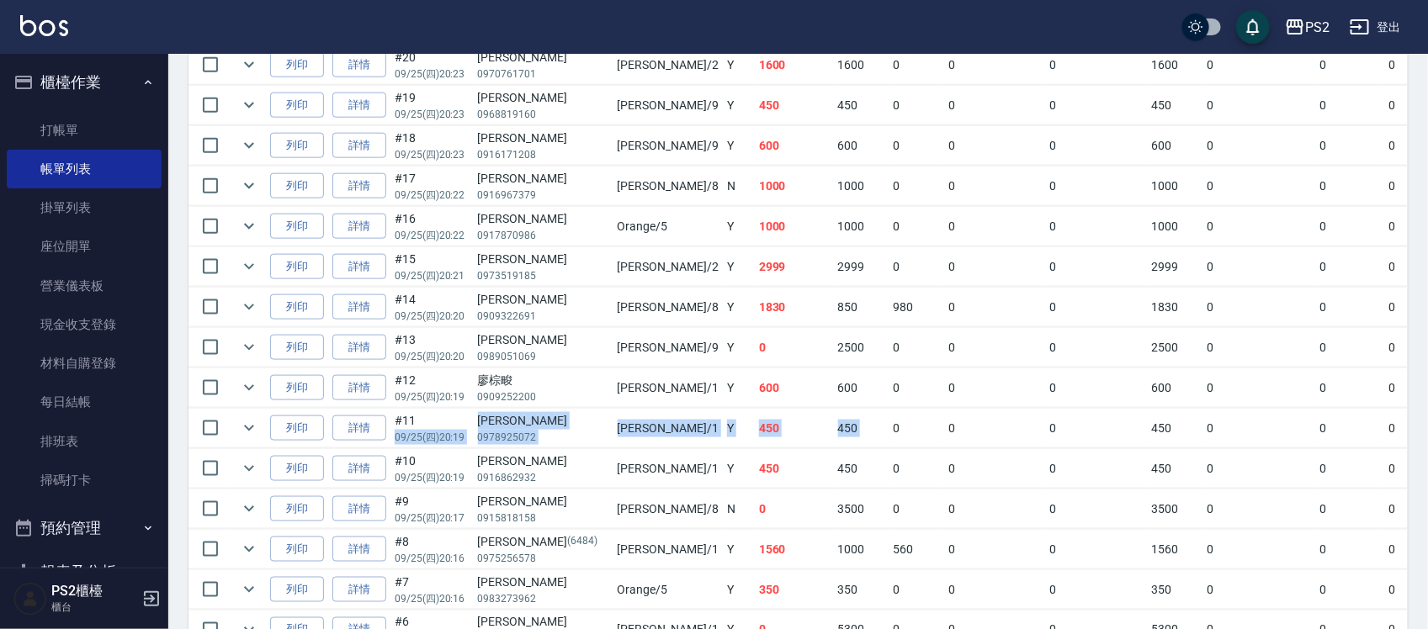
drag, startPoint x: 785, startPoint y: 427, endPoint x: 471, endPoint y: 423, distance: 313.9
click at [471, 423] on tr "列印 詳情 #11 09/25 (四) 20:19 [PERSON_NAME]0978925072 Polly /1 Y 450 450 0 0 0 450 …" at bounding box center [950, 429] width 1525 height 40
click at [486, 419] on div "[PERSON_NAME]" at bounding box center [543, 421] width 131 height 18
click at [514, 377] on div "廖棕畯" at bounding box center [543, 381] width 131 height 18
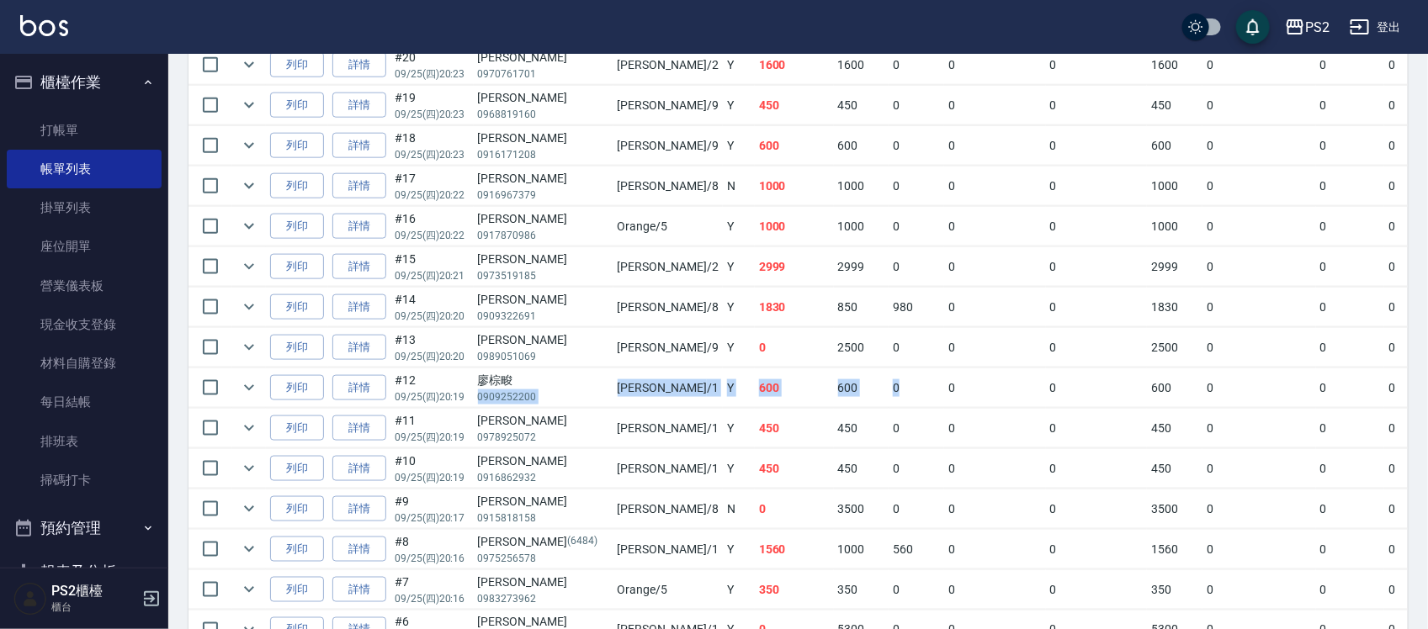
drag, startPoint x: 679, startPoint y: 390, endPoint x: 829, endPoint y: 390, distance: 149.8
click at [829, 390] on tr "列印 詳情 #12 09/25 (四) 20:19 廖棕畯 0909252200 Polly /1 Y 600 600 0 0 0 600 0 0 0 0 0" at bounding box center [950, 389] width 1525 height 40
click at [889, 390] on td "0" at bounding box center [917, 389] width 56 height 40
drag, startPoint x: 682, startPoint y: 363, endPoint x: 590, endPoint y: 364, distance: 91.7
click at [590, 364] on tr "列印 詳情 #13 09/25 (四) 20:20 [PERSON_NAME]0989051069 [PERSON_NAME] /9 Y 0 2500 0 0…" at bounding box center [950, 348] width 1525 height 40
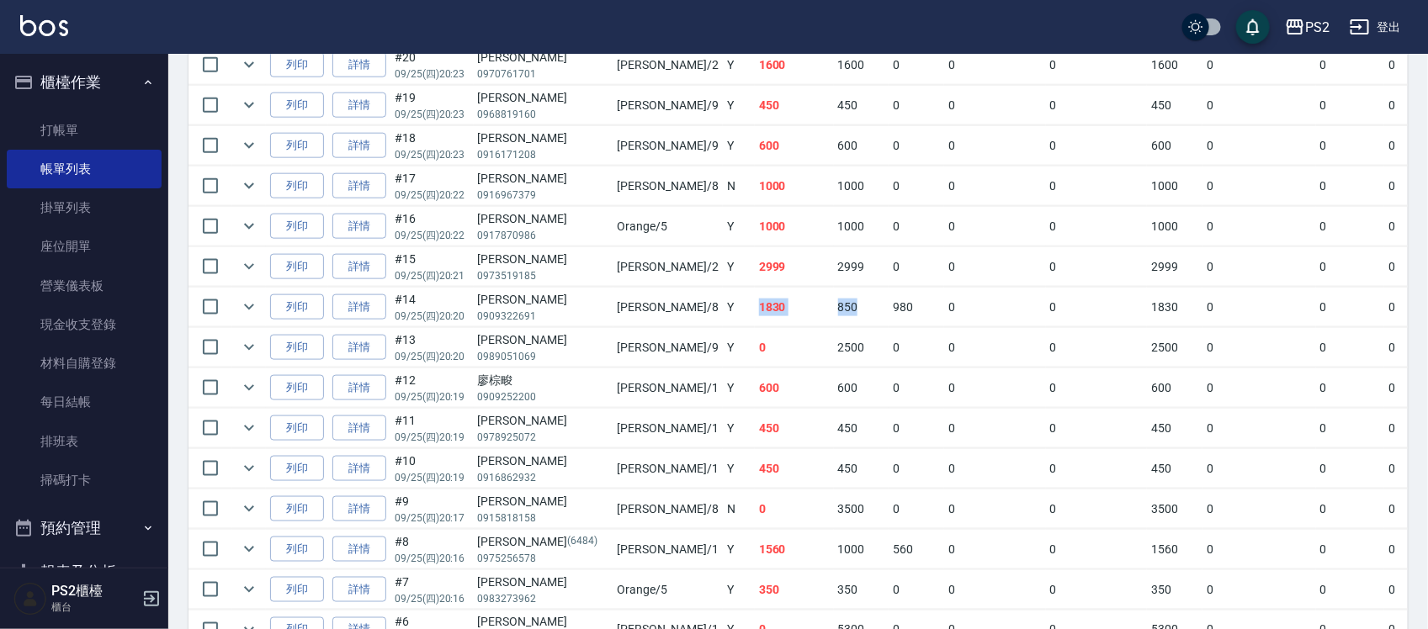
drag, startPoint x: 730, startPoint y: 305, endPoint x: 771, endPoint y: 305, distance: 41.2
click at [771, 305] on tr "列印 詳情 #14 09/25 (四) 20:20 [PERSON_NAME]0909322691 Lori /8 Y 1830 850 980 0 0 18…" at bounding box center [950, 308] width 1525 height 40
click at [834, 263] on td "2999" at bounding box center [862, 267] width 56 height 40
drag, startPoint x: 766, startPoint y: 234, endPoint x: 581, endPoint y: 234, distance: 184.3
click at [581, 234] on tr "列印 詳情 #16 09/25 (四) 20:22 [PERSON_NAME]0917870986 Orange /5 Y 1000 1000 0 0 0 1…" at bounding box center [950, 227] width 1525 height 40
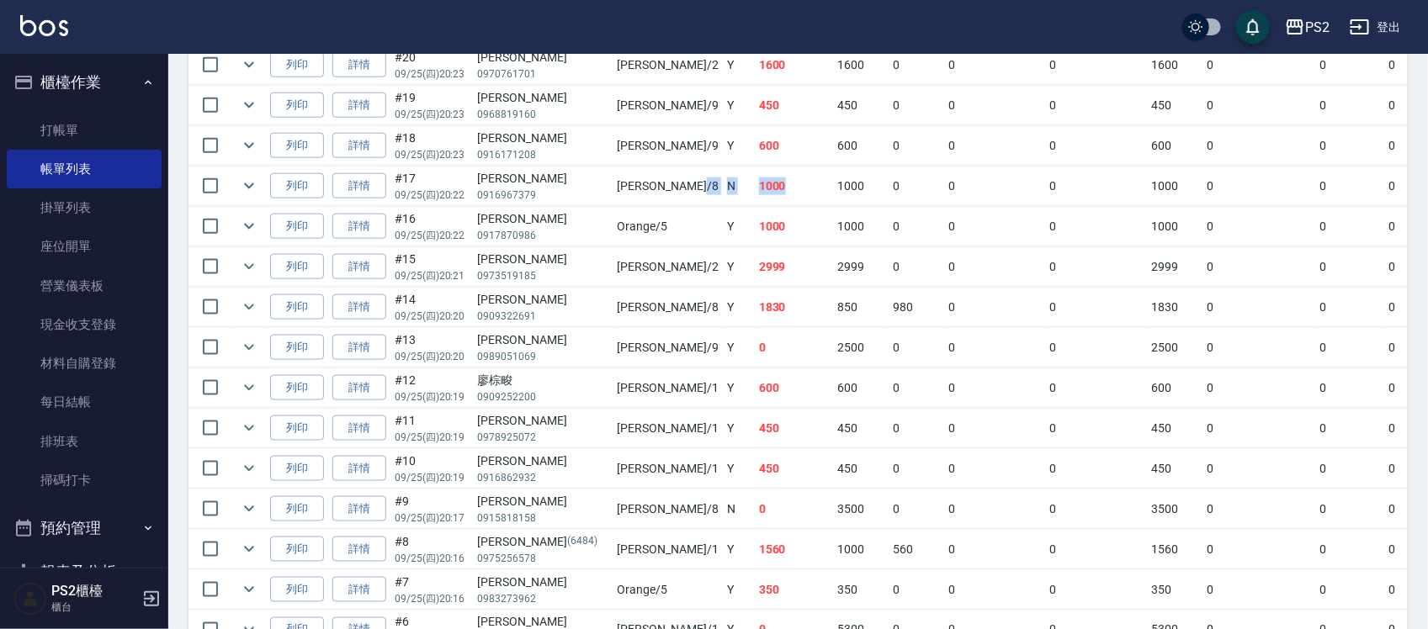
drag, startPoint x: 581, startPoint y: 186, endPoint x: 709, endPoint y: 186, distance: 127.9
click at [709, 186] on tr "列印 詳情 #17 09/25 (四) 20:22 [PERSON_NAME]0916967379 [PERSON_NAME] /8 N 1000 1000 …" at bounding box center [950, 187] width 1525 height 40
drag, startPoint x: 625, startPoint y: 147, endPoint x: 558, endPoint y: 150, distance: 67.4
click at [558, 150] on tr "列印 詳情 #18 09/25 (四) 20:23 [PERSON_NAME]0916171208 [PERSON_NAME] /9 Y 600 600 0 …" at bounding box center [950, 146] width 1525 height 40
click at [613, 150] on td "[PERSON_NAME] /9" at bounding box center [667, 146] width 109 height 40
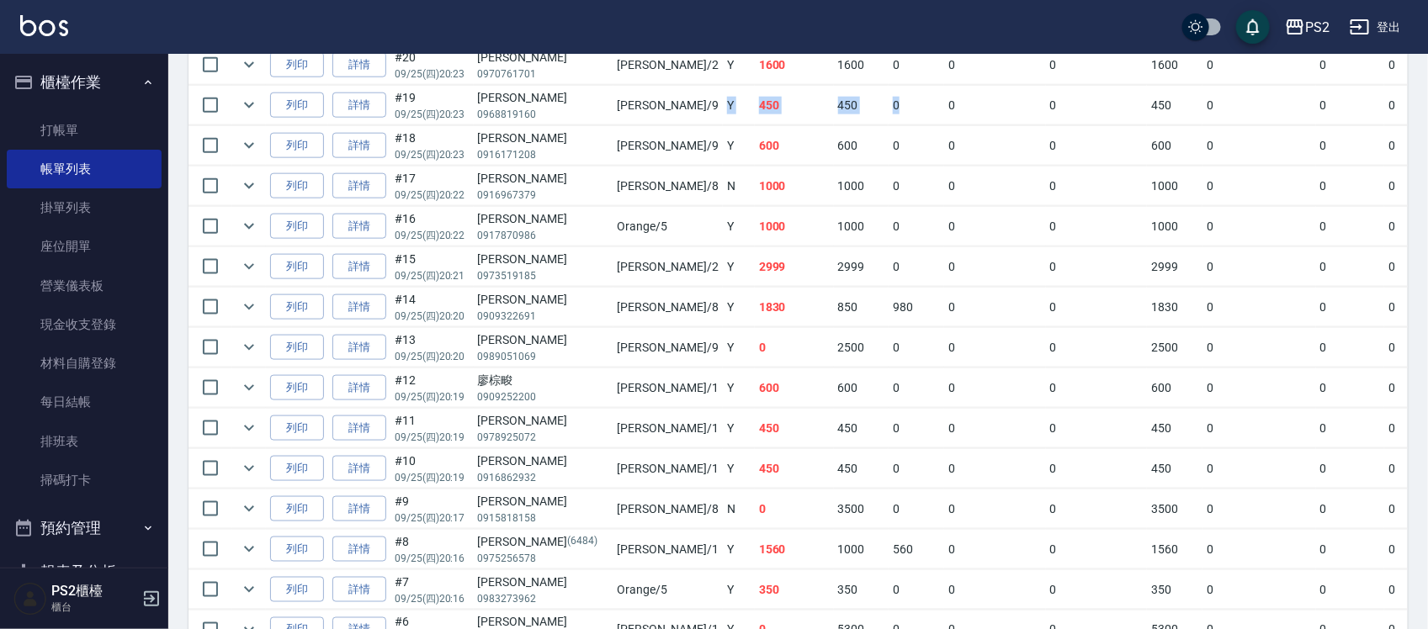
drag, startPoint x: 596, startPoint y: 114, endPoint x: 825, endPoint y: 102, distance: 230.1
click at [825, 102] on tr "列印 詳情 #19 09/25 (四) 20:23 [PERSON_NAME] 0968819160 [PERSON_NAME] /9 Y 450 450 0…" at bounding box center [950, 106] width 1525 height 40
drag, startPoint x: 810, startPoint y: 65, endPoint x: 618, endPoint y: 65, distance: 191.9
click at [618, 65] on tr "列印 詳情 #20 09/25 (四) 20:23 [PERSON_NAME] 0970761701 [PERSON_NAME] /2 Y 1600 1600…" at bounding box center [950, 65] width 1525 height 40
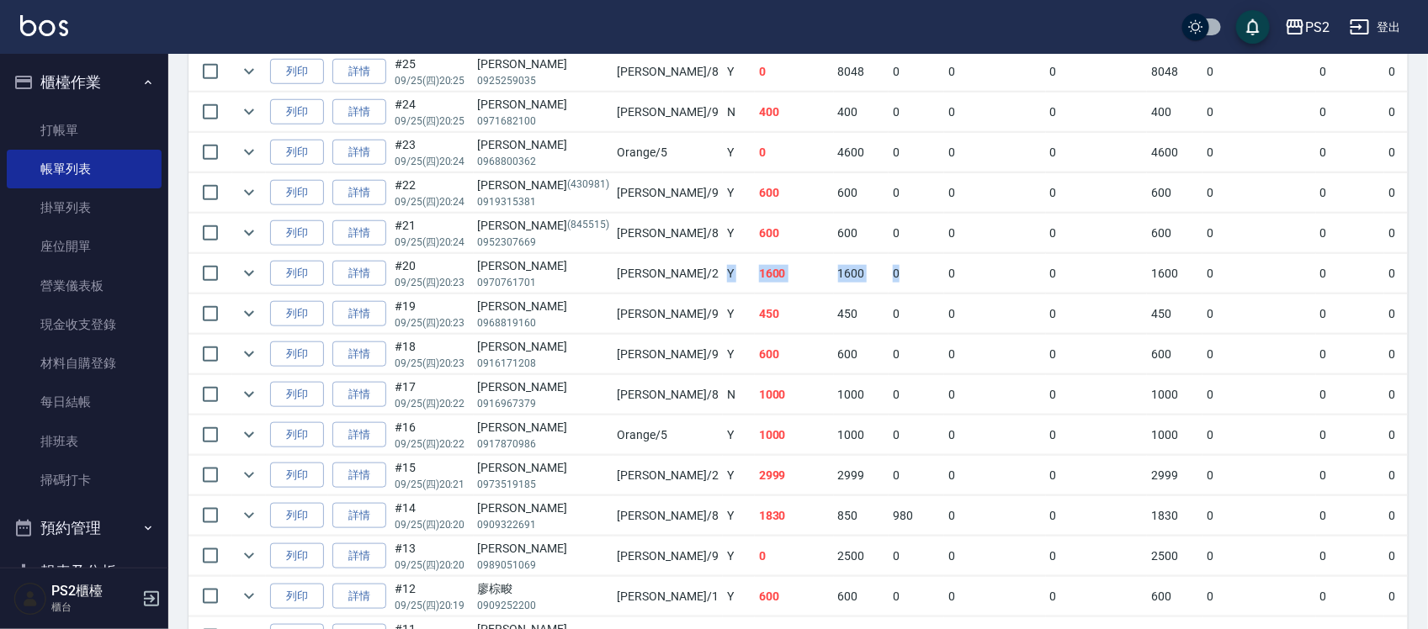
scroll to position [614, 0]
drag, startPoint x: 615, startPoint y: 144, endPoint x: 779, endPoint y: 149, distance: 164.2
click at [779, 149] on tr "列印 詳情 #23 09/25 (四) 20:24 [PERSON_NAME]0968800362 Orange /5 Y 0 4600 0 0 0 4600…" at bounding box center [950, 155] width 1525 height 40
click at [889, 80] on td "0" at bounding box center [917, 74] width 56 height 40
drag, startPoint x: 825, startPoint y: 80, endPoint x: 820, endPoint y: 93, distance: 13.3
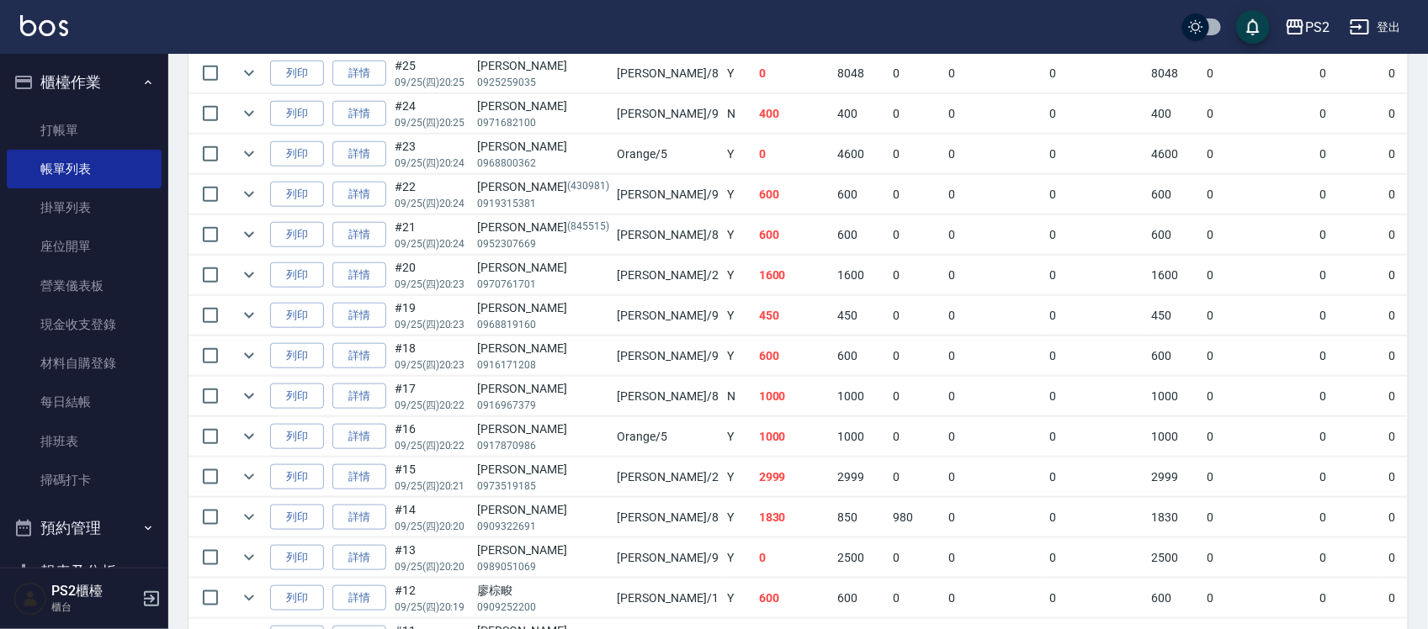
click at [889, 81] on td "0" at bounding box center [917, 74] width 56 height 40
drag, startPoint x: 812, startPoint y: 114, endPoint x: 612, endPoint y: 122, distance: 200.4
click at [658, 122] on tr "列印 詳情 #24 09/25 (四) 20:25 [PERSON_NAME]0971682100 [PERSON_NAME] /9 [DEMOGRAPHIC…" at bounding box center [950, 114] width 1525 height 40
click at [613, 122] on td "[PERSON_NAME] /9" at bounding box center [667, 114] width 109 height 40
drag, startPoint x: 579, startPoint y: 77, endPoint x: 771, endPoint y: 72, distance: 191.9
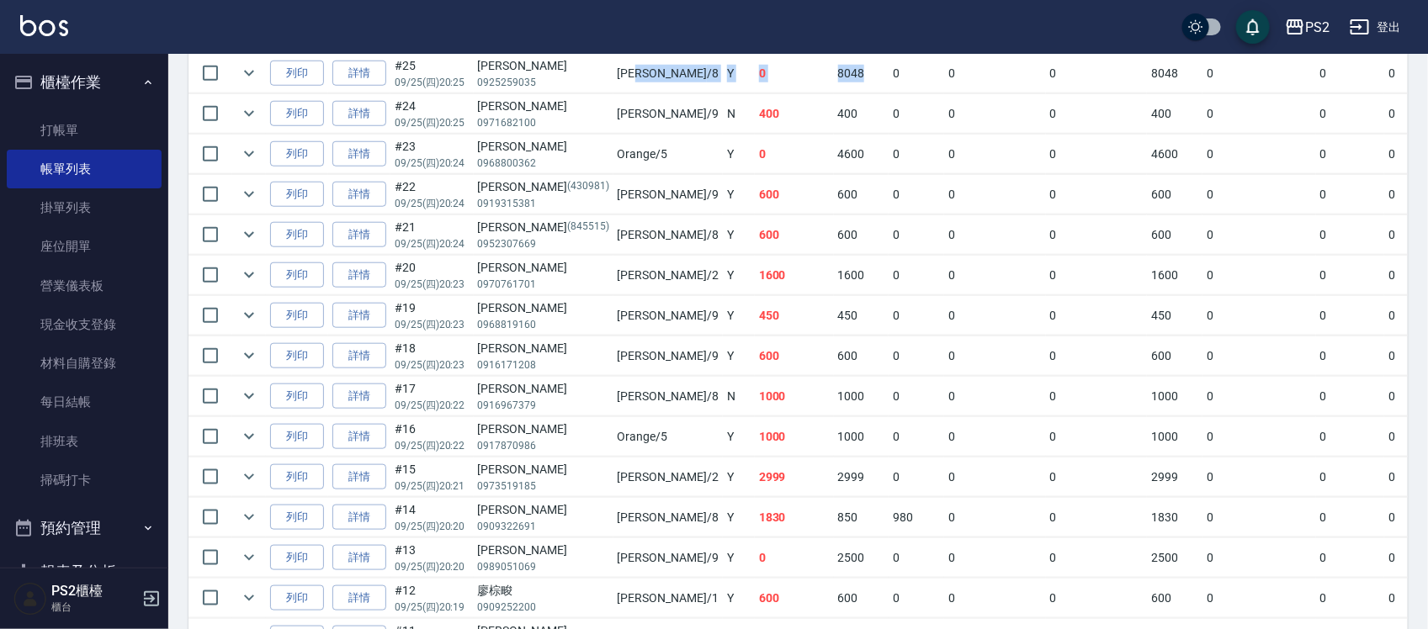
click at [771, 72] on tr "列印 詳情 #25 09/25 (四) 20:25 [PERSON_NAME]0925259035 [PERSON_NAME] /8 Y 0 8048 0 0…" at bounding box center [950, 74] width 1525 height 40
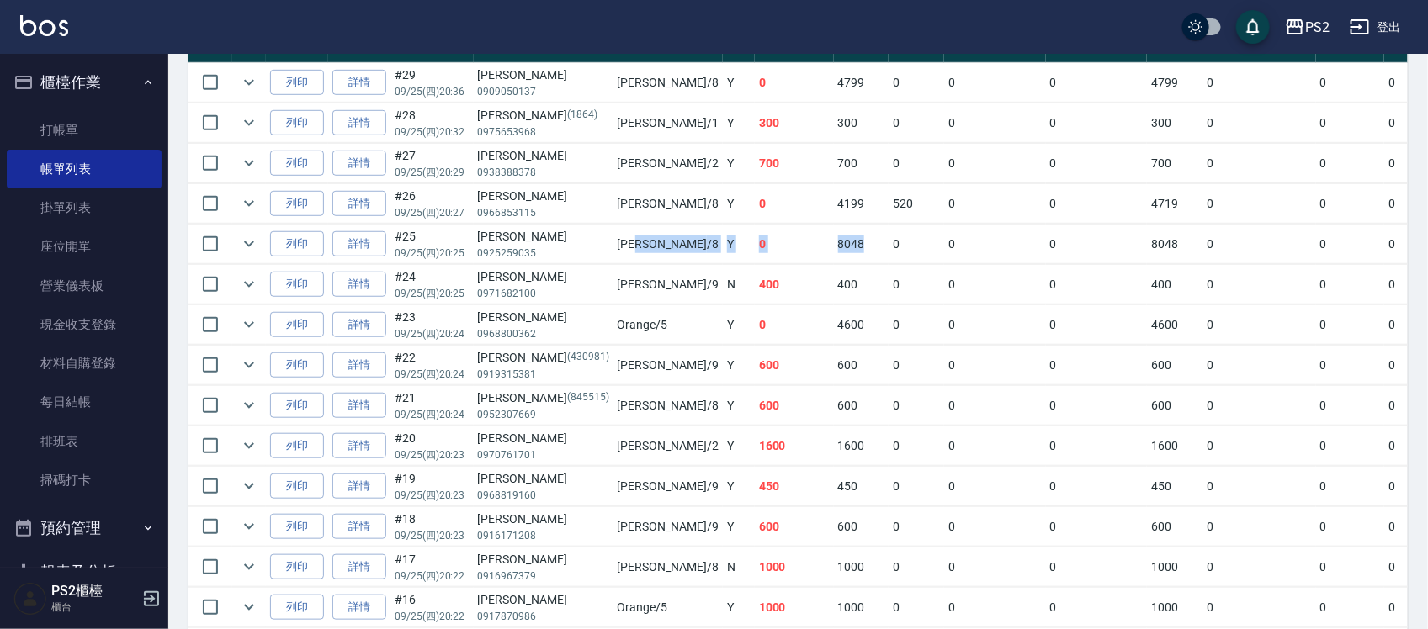
scroll to position [404, 0]
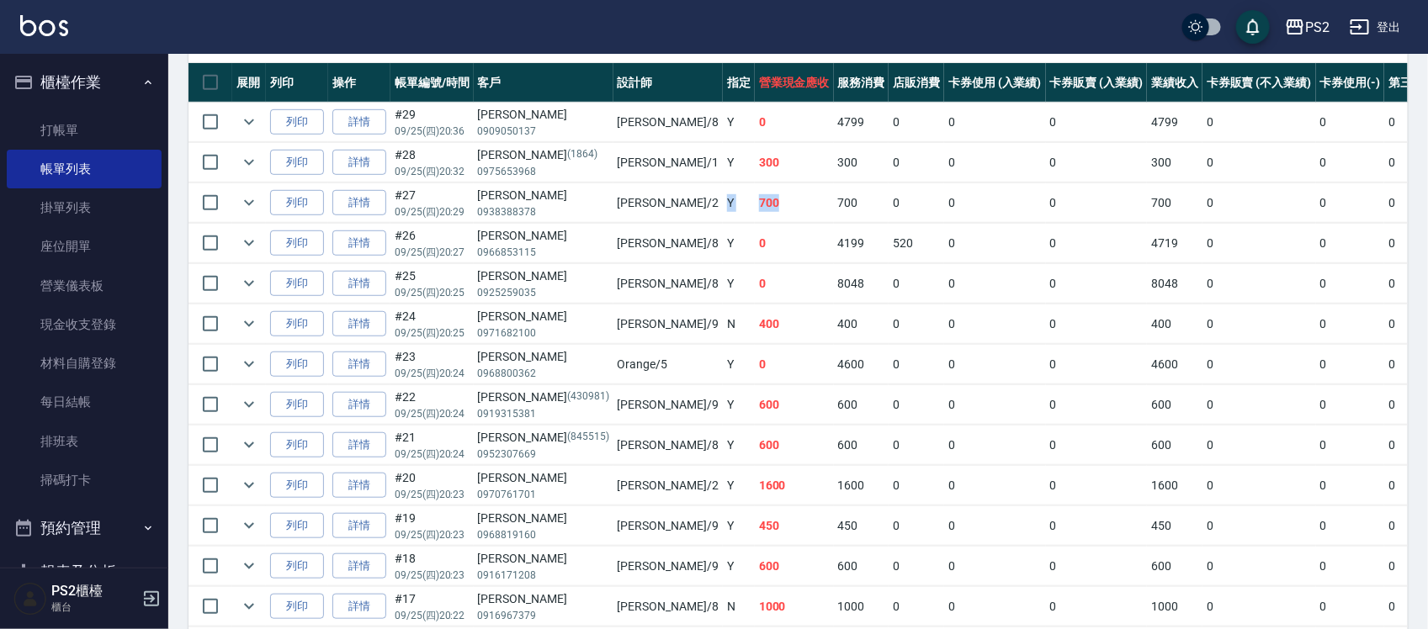
drag, startPoint x: 693, startPoint y: 198, endPoint x: 595, endPoint y: 198, distance: 97.6
click at [595, 198] on tr "列印 詳情 #27 09/25 (四) 20:29 [PERSON_NAME]0938388378 [PERSON_NAME] /2 Y 700 700 0 …" at bounding box center [950, 203] width 1525 height 40
click at [613, 198] on td "[PERSON_NAME] /2" at bounding box center [667, 203] width 109 height 40
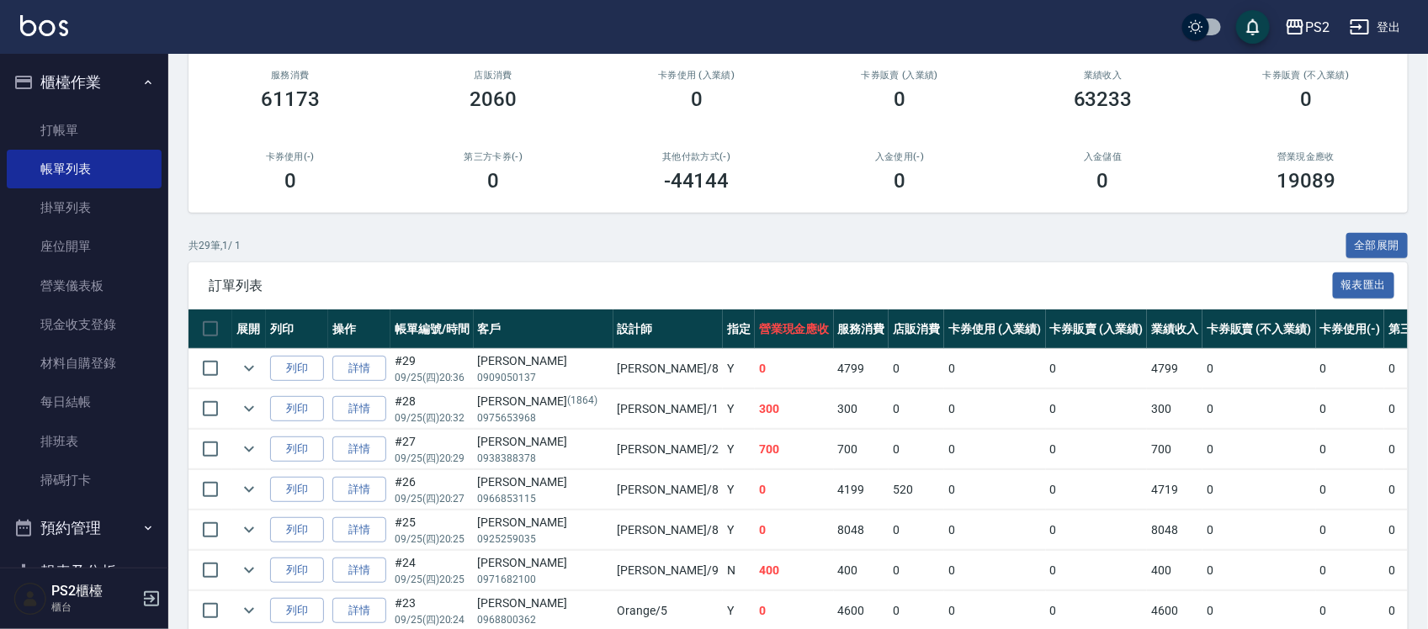
scroll to position [194, 0]
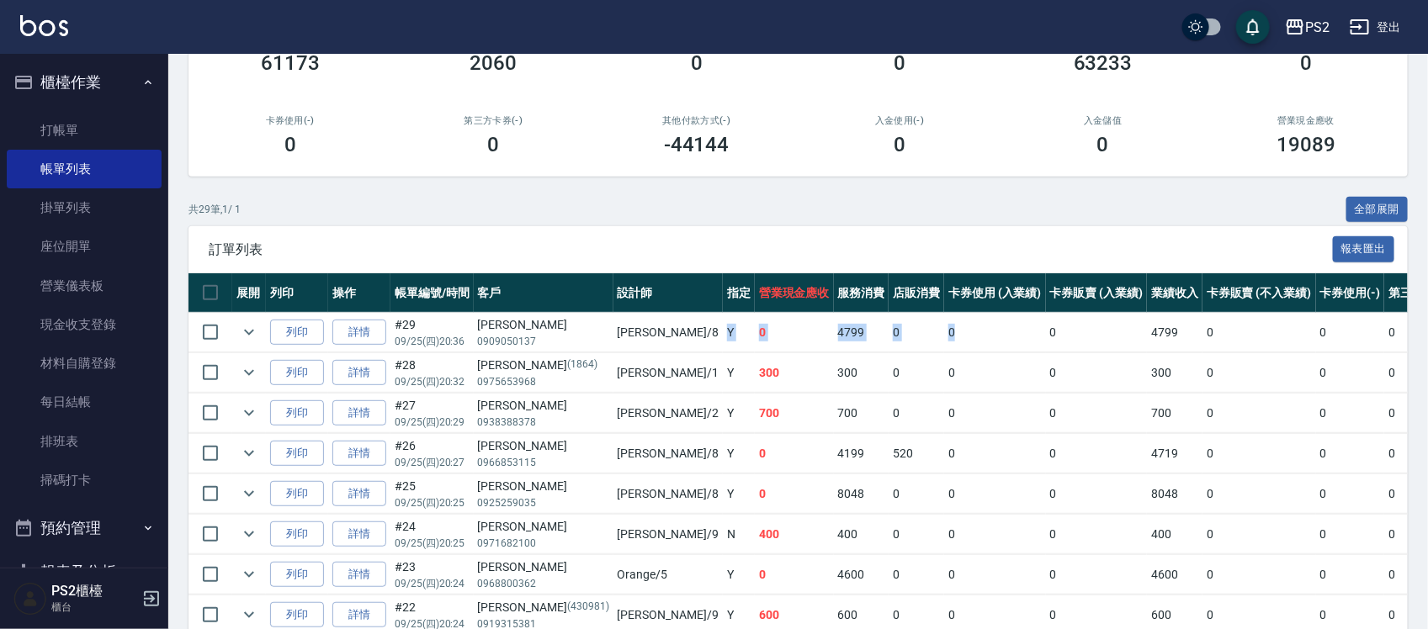
drag, startPoint x: 674, startPoint y: 326, endPoint x: 966, endPoint y: 326, distance: 292.0
click at [966, 326] on tr "列印 詳情 #29 09/25 (四) 20:36 [PERSON_NAME]0909050137 [PERSON_NAME] /8 Y 0 4799 0 0…" at bounding box center [950, 333] width 1525 height 40
click at [1046, 328] on td "0" at bounding box center [1097, 333] width 102 height 40
click at [86, 394] on link "每日結帳" at bounding box center [84, 402] width 155 height 39
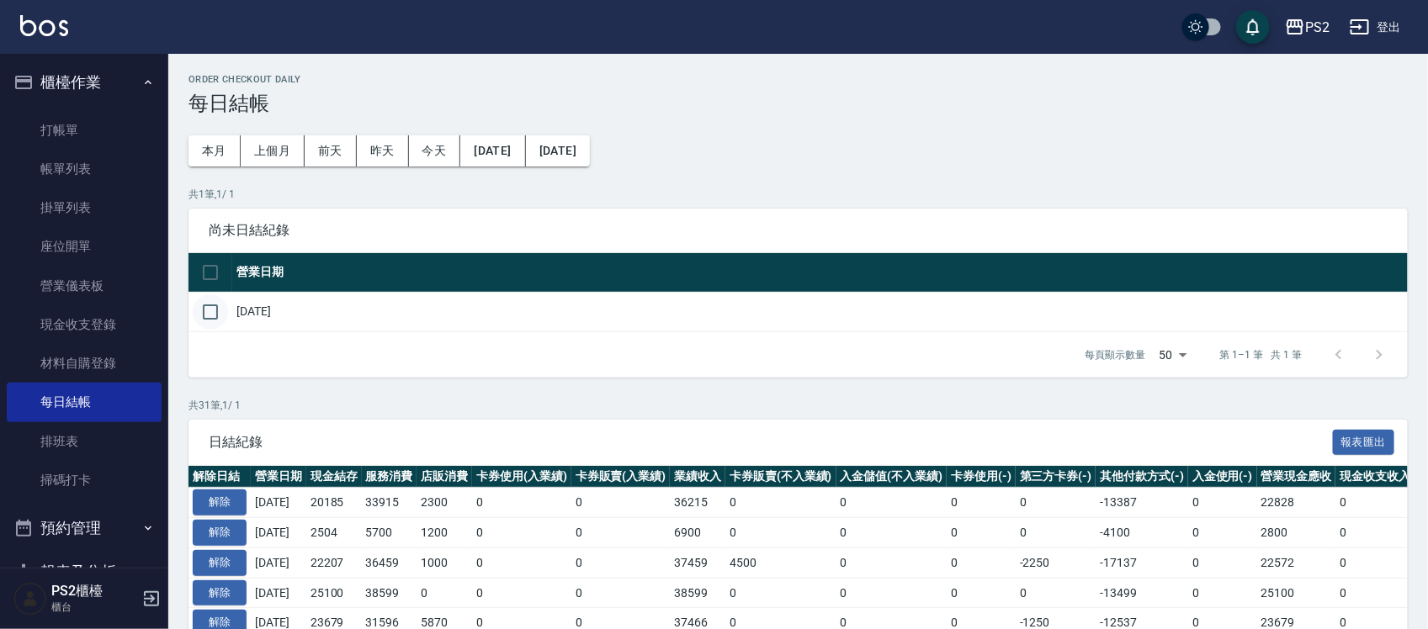
click at [216, 307] on input "checkbox" at bounding box center [210, 312] width 35 height 35
checkbox input "true"
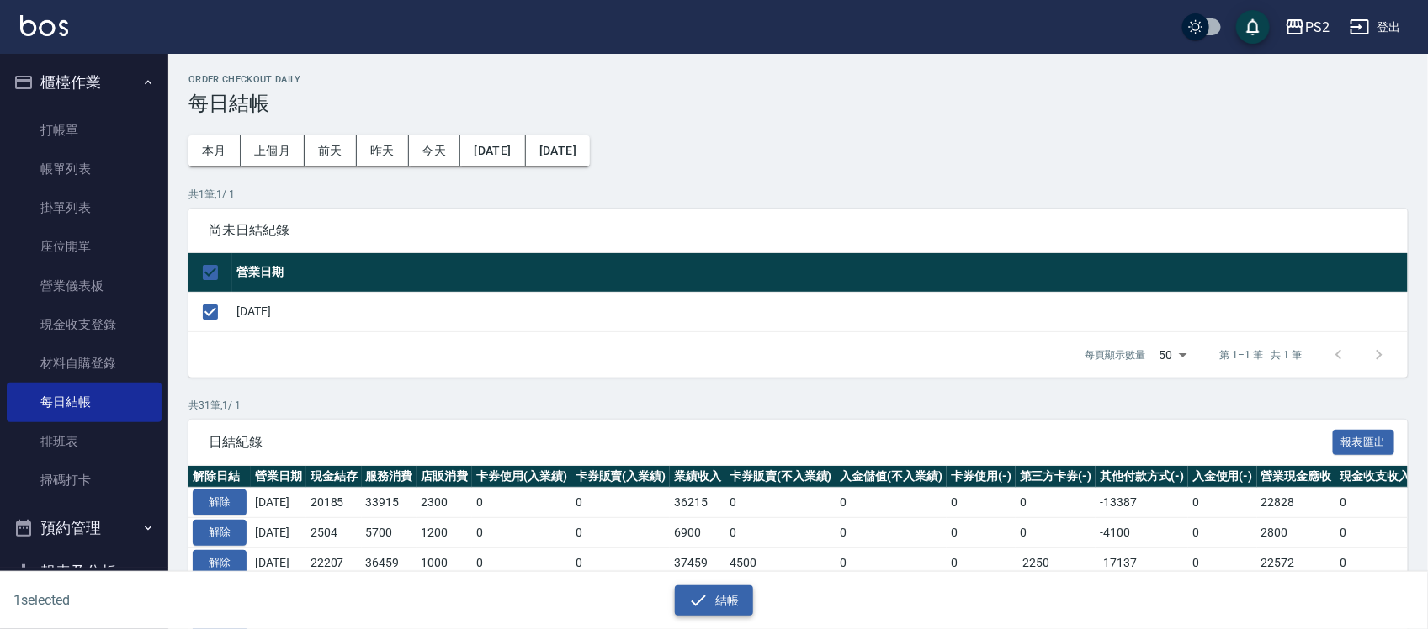
click at [711, 594] on button "結帳" at bounding box center [714, 601] width 78 height 31
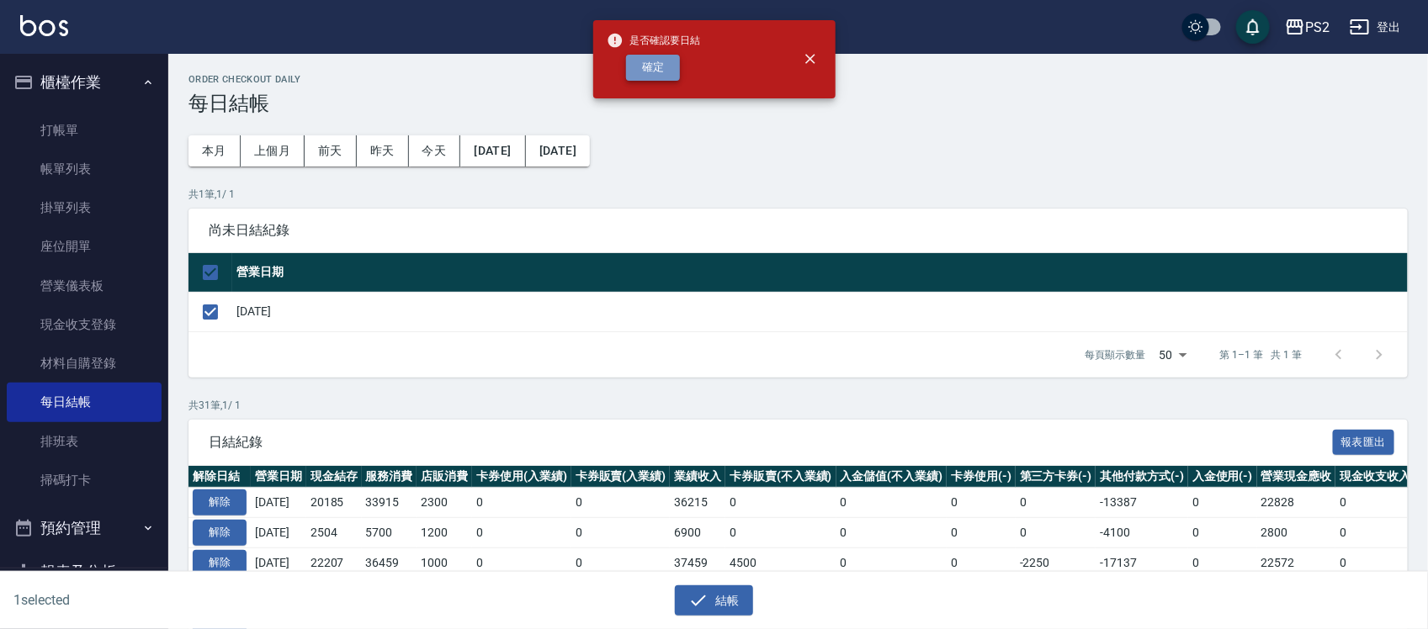
click at [649, 61] on button "確定" at bounding box center [653, 68] width 54 height 26
checkbox input "false"
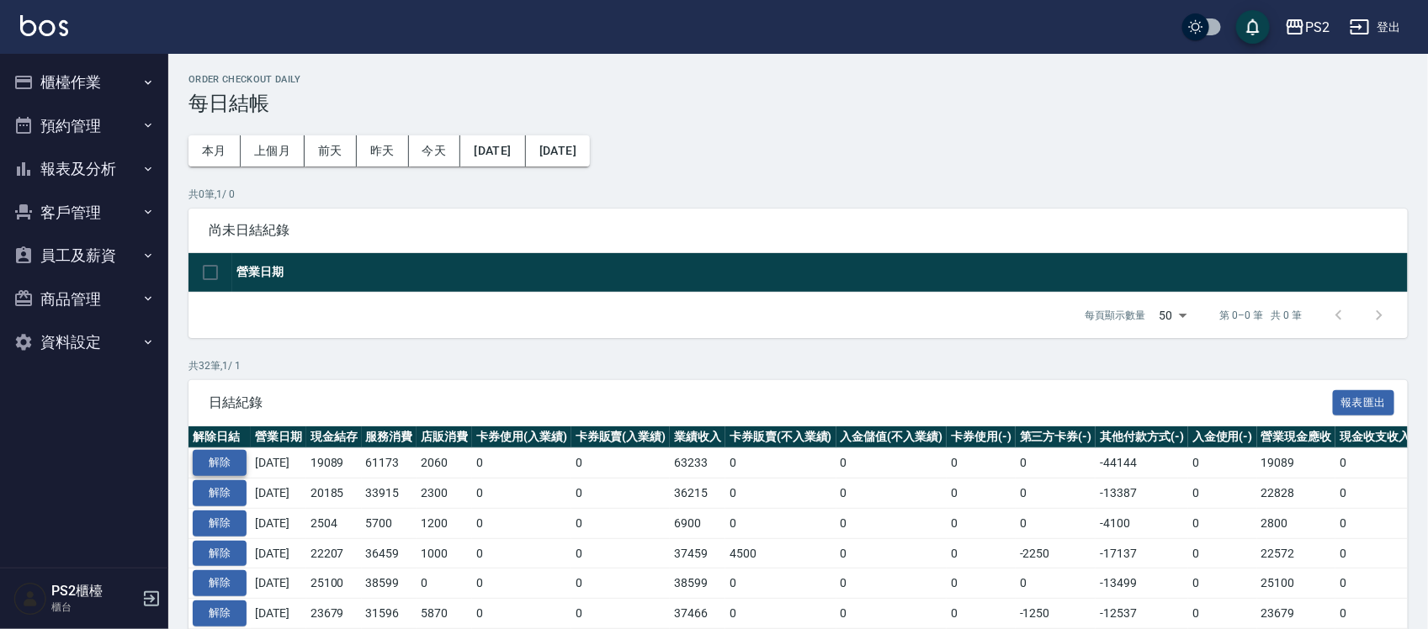
click at [236, 460] on button "解除" at bounding box center [220, 463] width 54 height 26
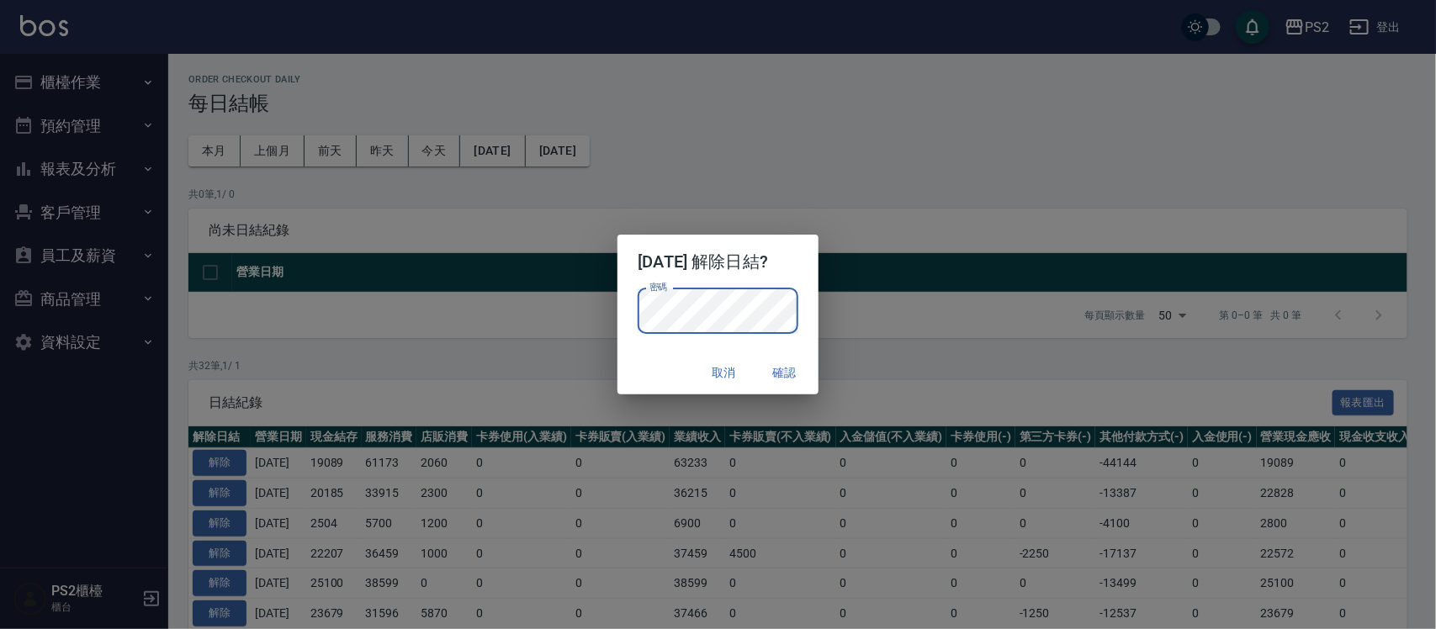
drag, startPoint x: 675, startPoint y: 360, endPoint x: 683, endPoint y: 358, distance: 8.6
click at [675, 360] on div "取消 確認" at bounding box center [718, 373] width 200 height 45
click at [789, 364] on button "確認" at bounding box center [785, 373] width 54 height 31
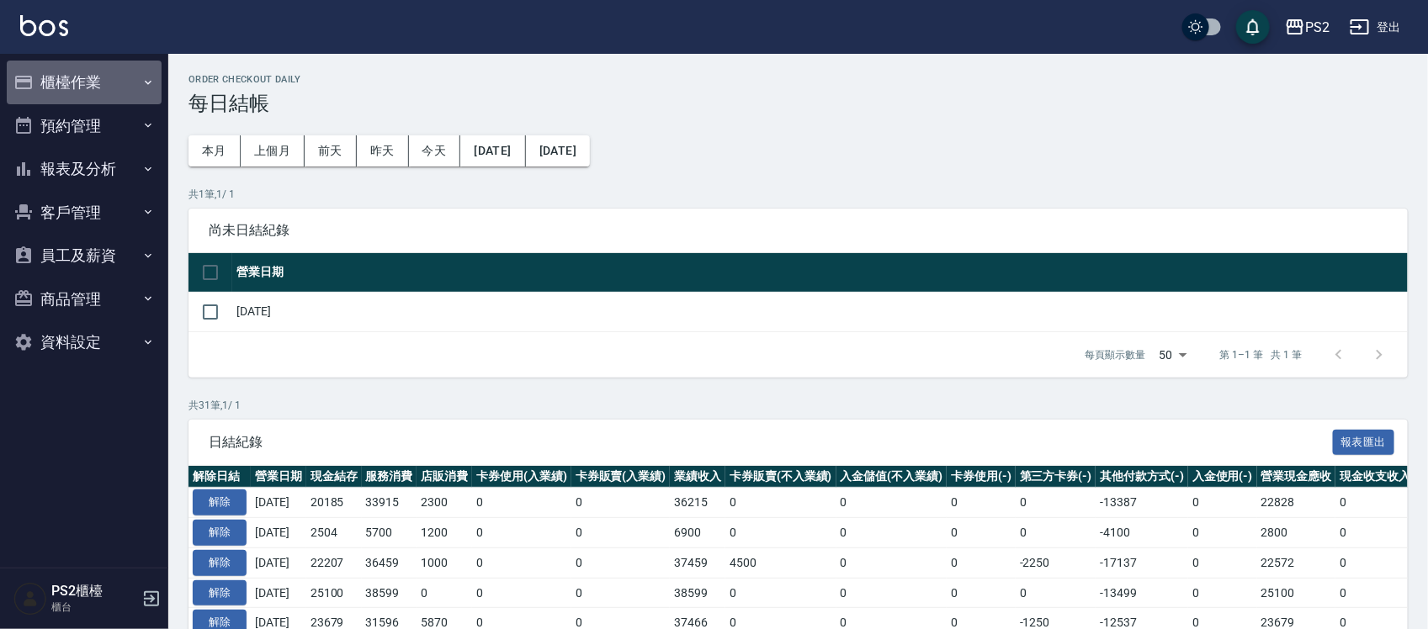
click at [78, 80] on button "櫃檯作業" at bounding box center [84, 83] width 155 height 44
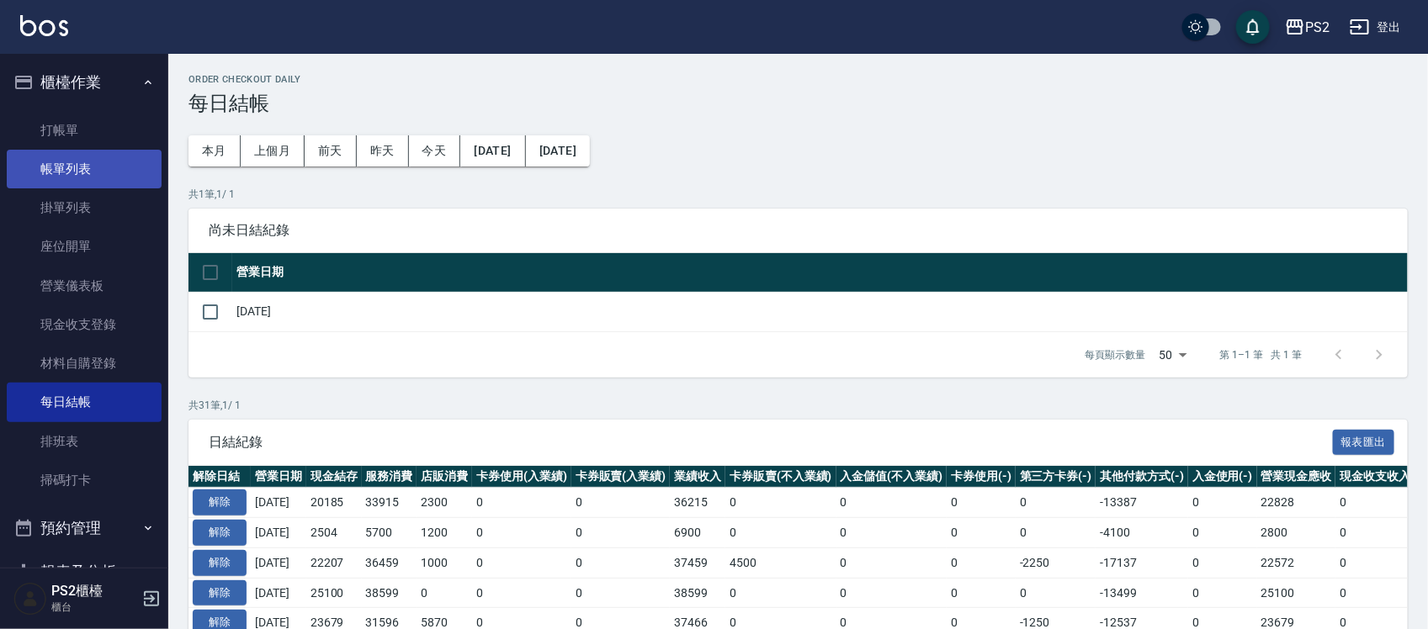
click at [80, 167] on link "帳單列表" at bounding box center [84, 169] width 155 height 39
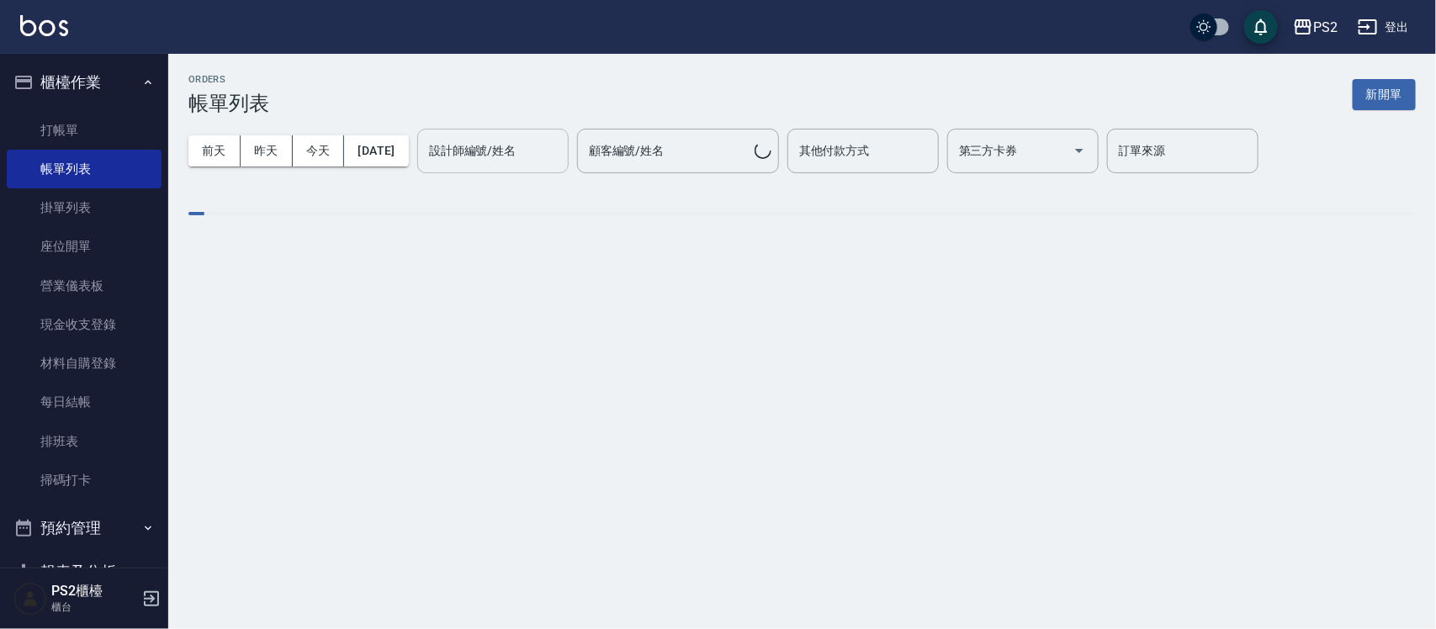
click at [498, 147] on input "設計師編號/姓名" at bounding box center [493, 150] width 136 height 29
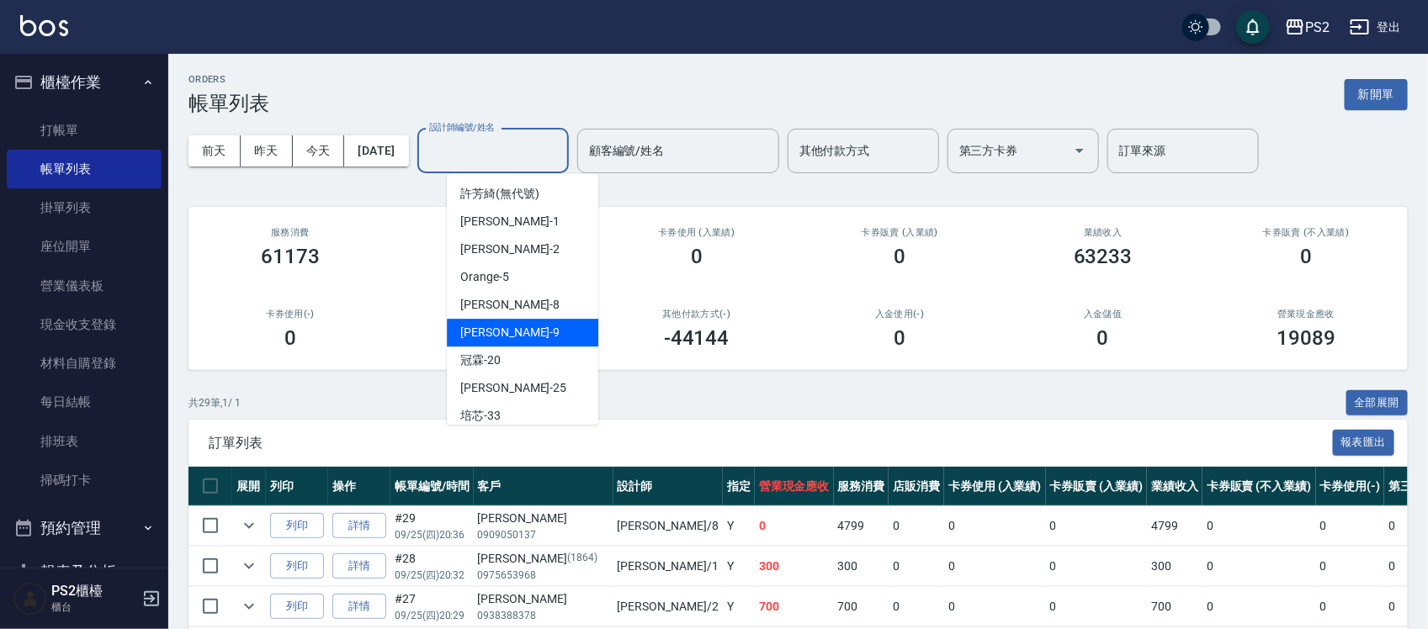
click at [513, 326] on div "[PERSON_NAME] -9" at bounding box center [522, 333] width 151 height 28
type input "[PERSON_NAME]-9"
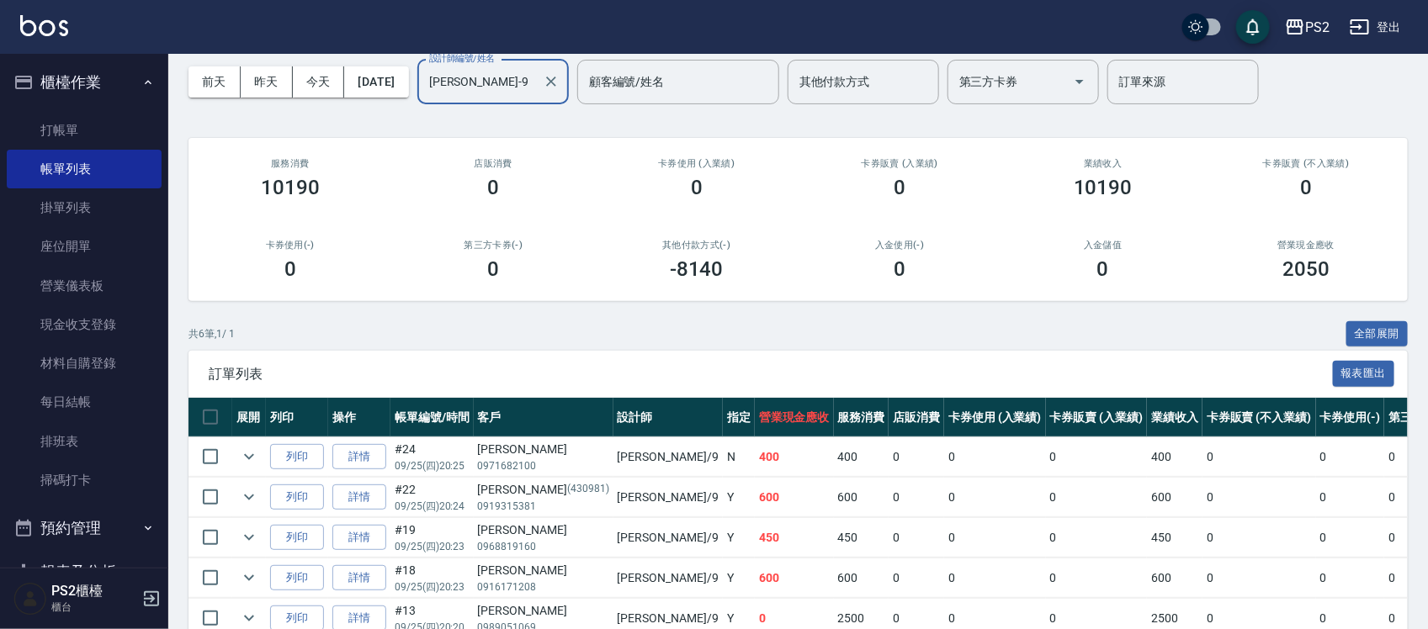
scroll to position [203, 0]
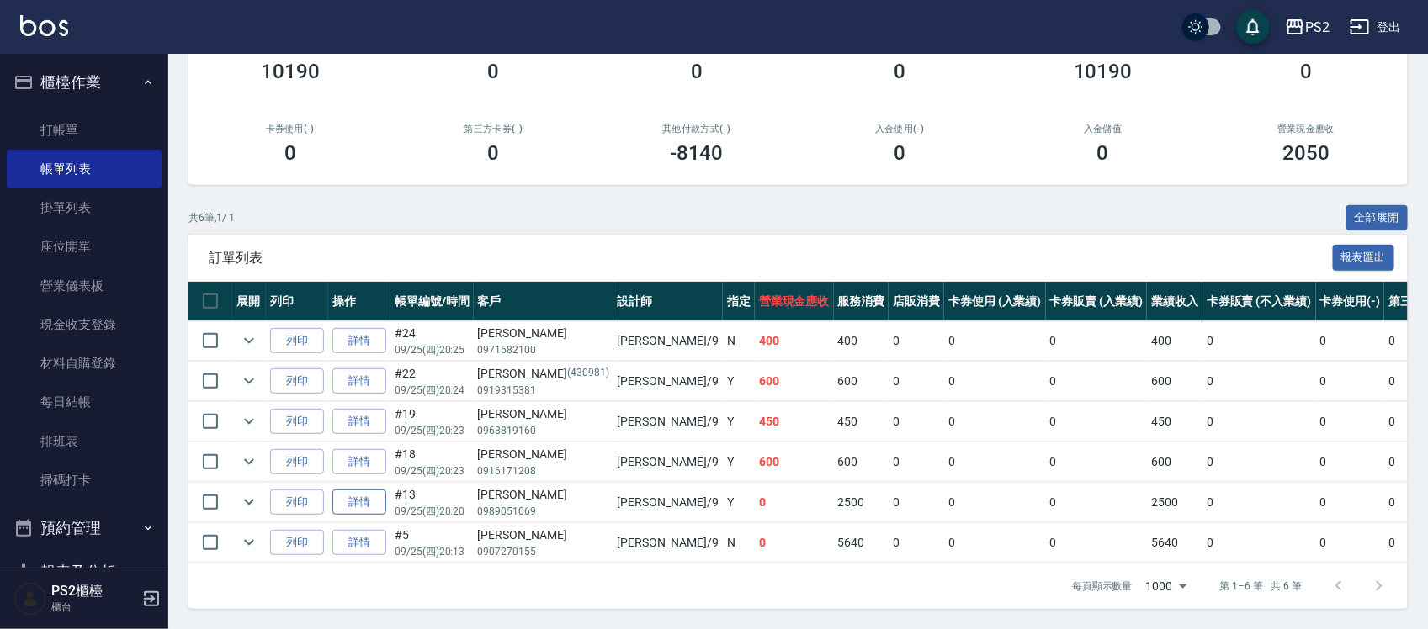
click at [374, 490] on link "詳情" at bounding box center [359, 503] width 54 height 26
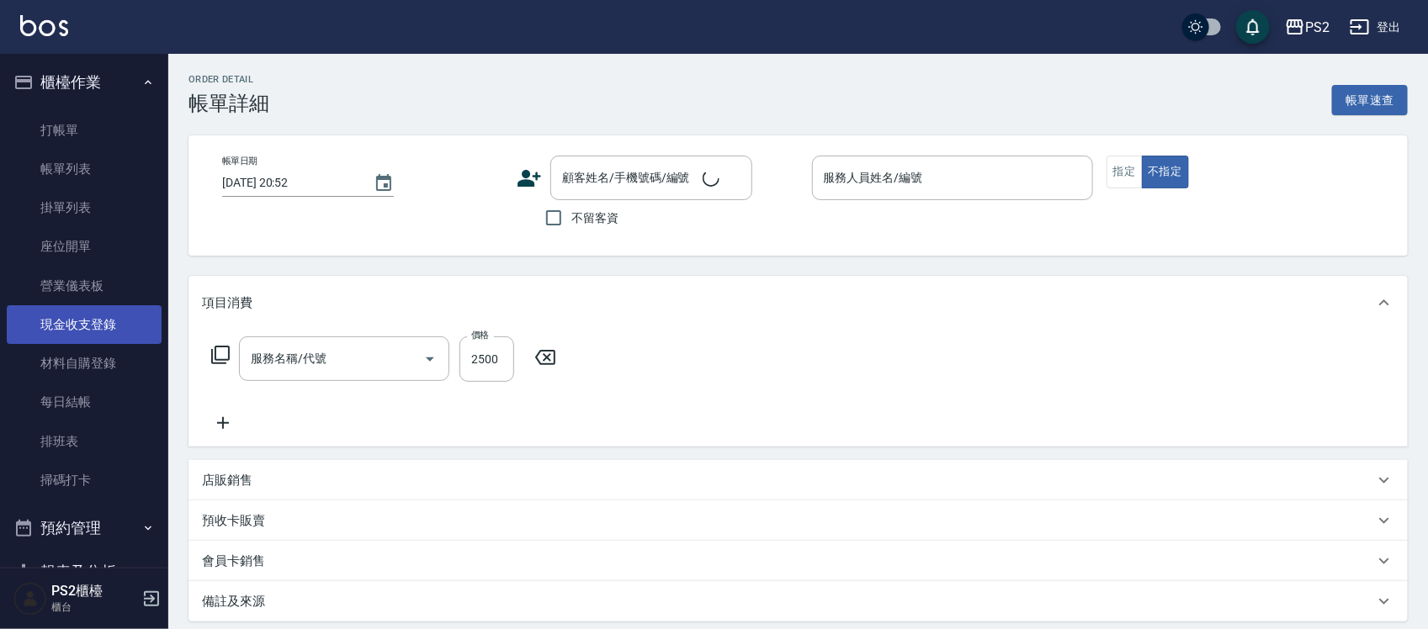
type input "[DATE] 20:20"
type input "[PERSON_NAME]-9"
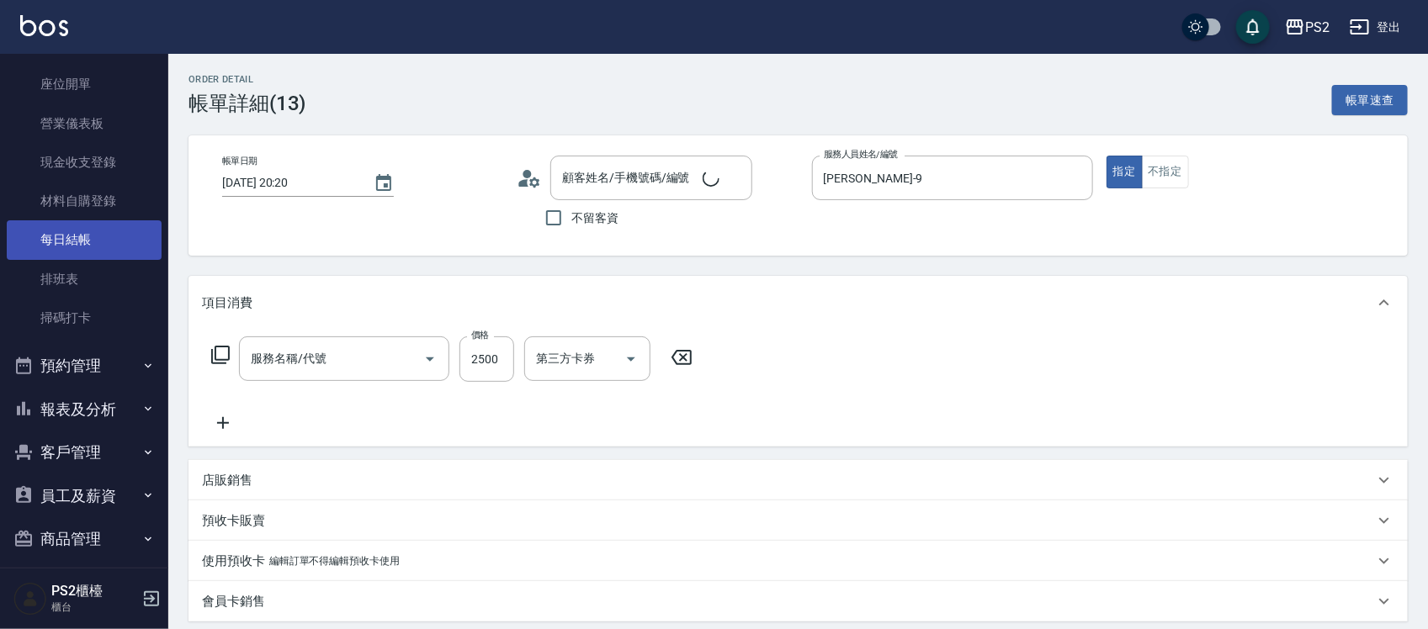
type input "[PERSON_NAME]/0989051069/"
type input "染髮+髮還原1500(402)"
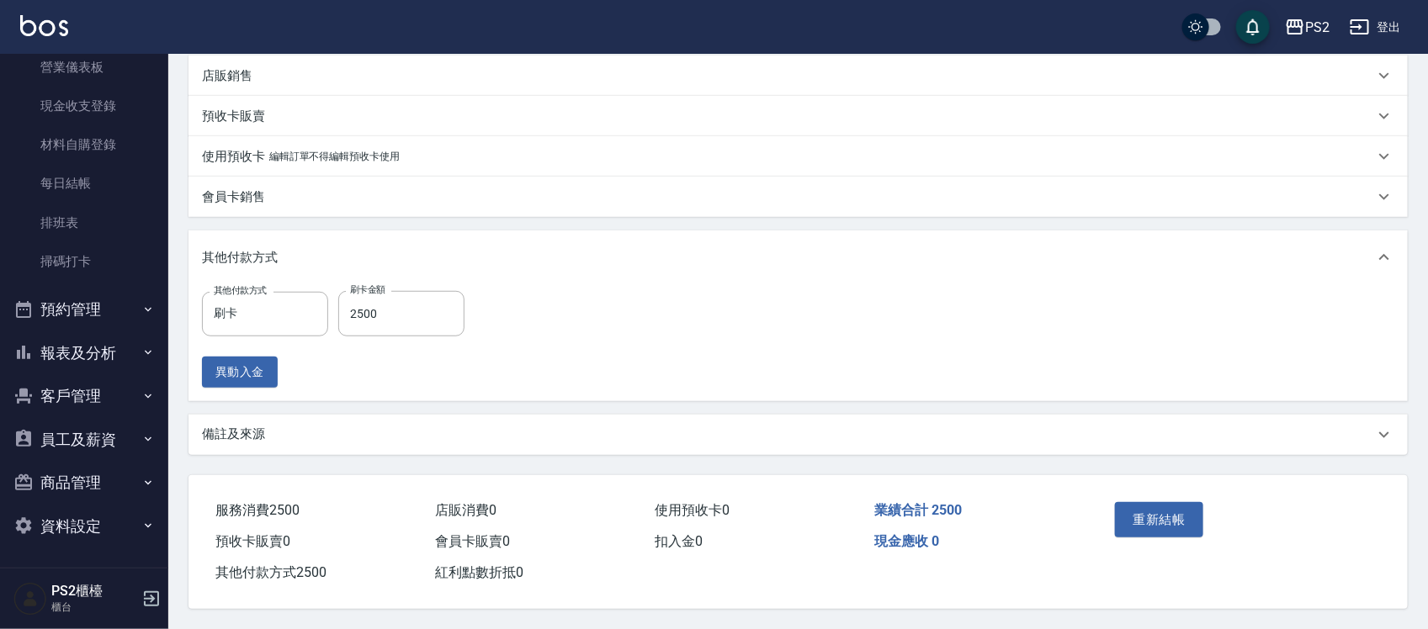
scroll to position [305, 0]
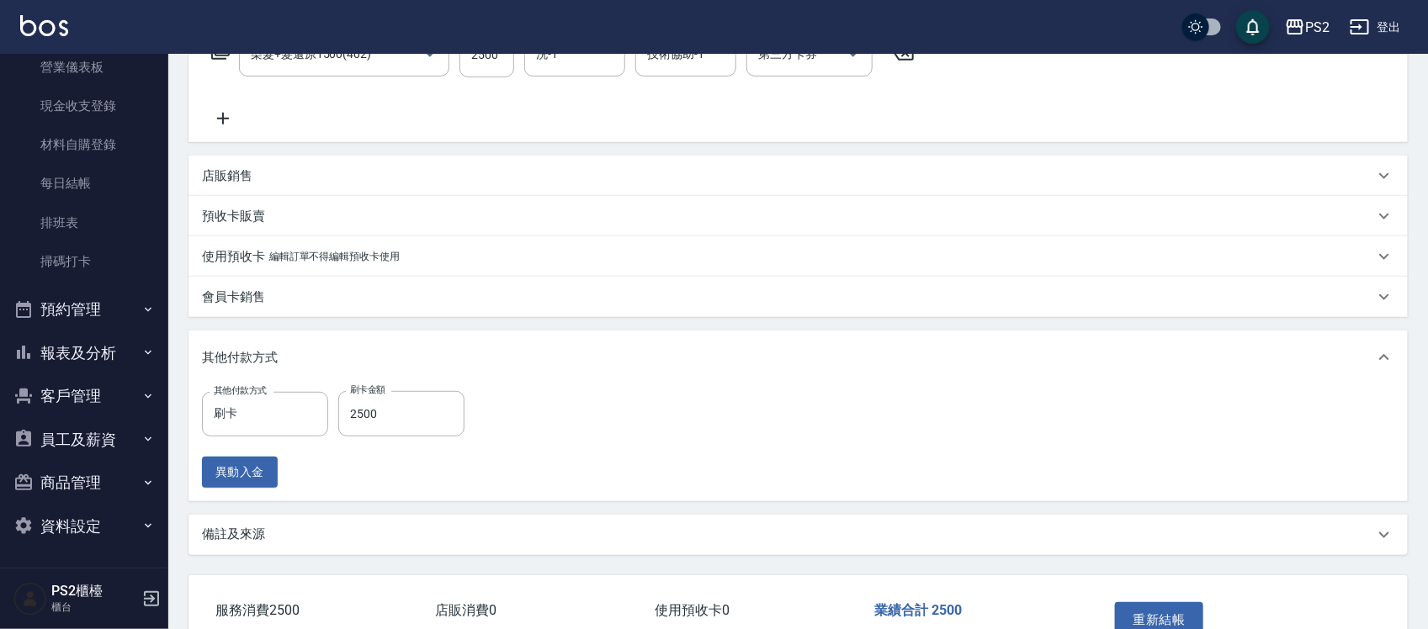
click at [248, 182] on p "店販銷售" at bounding box center [227, 176] width 50 height 18
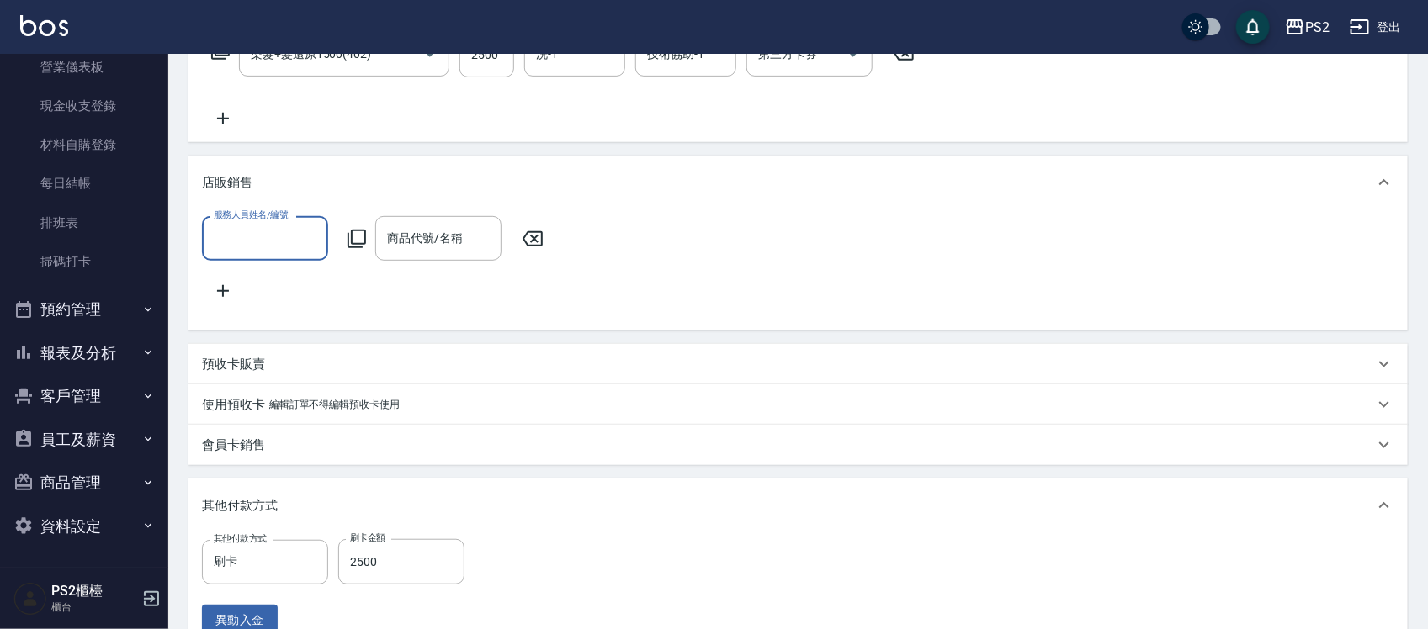
scroll to position [0, 0]
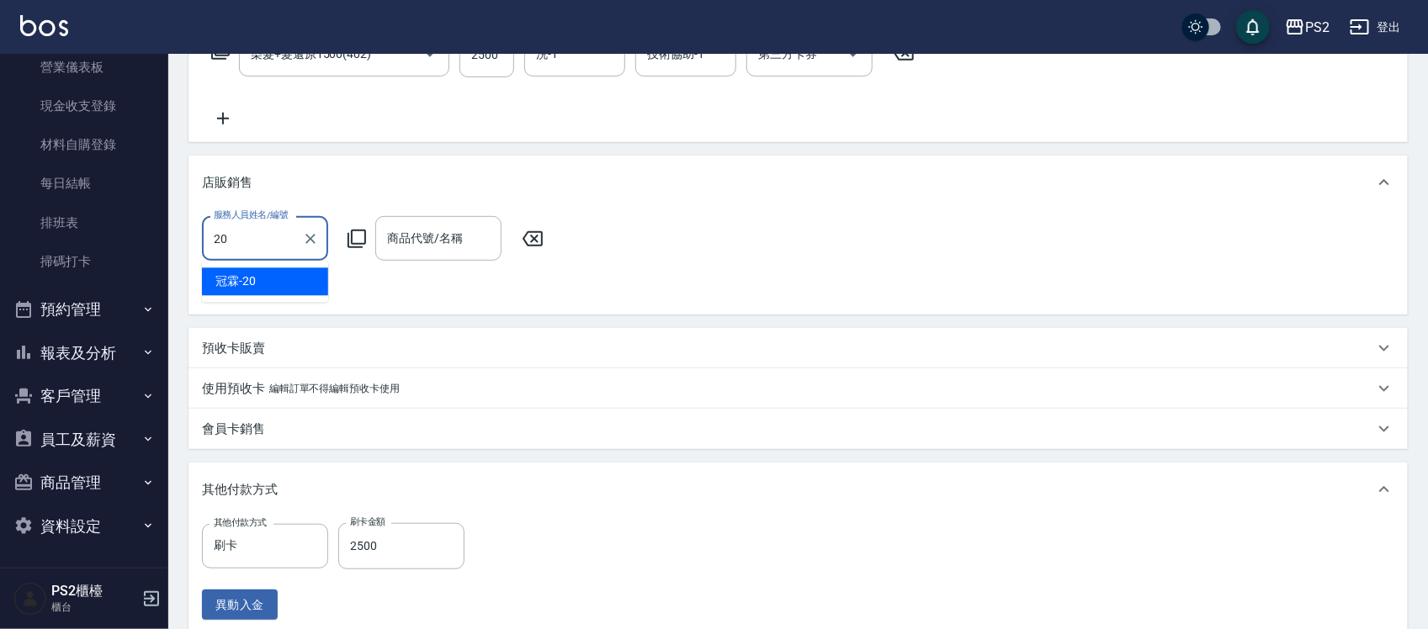
type input "冠霖-20"
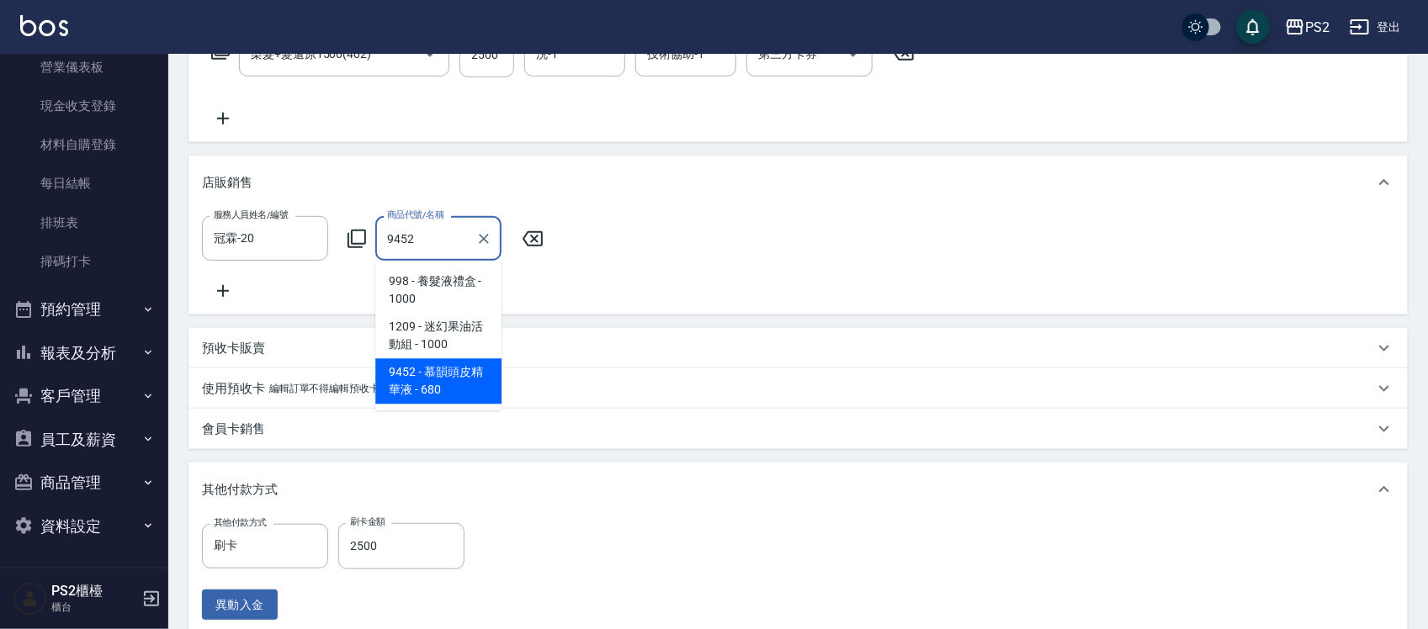
type input "慕韻頭皮精華液"
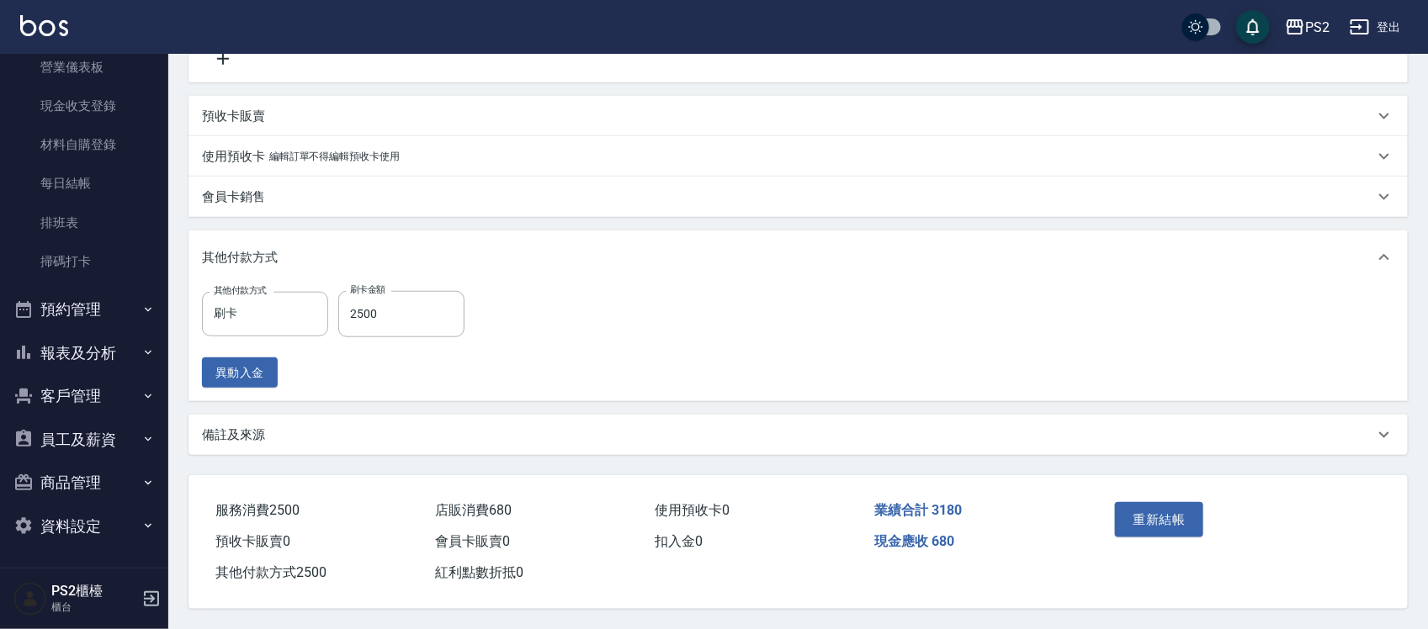
scroll to position [560, 0]
click at [1144, 496] on div "重新結帳" at bounding box center [1173, 532] width 130 height 73
click at [1157, 515] on button "重新結帳" at bounding box center [1159, 519] width 89 height 35
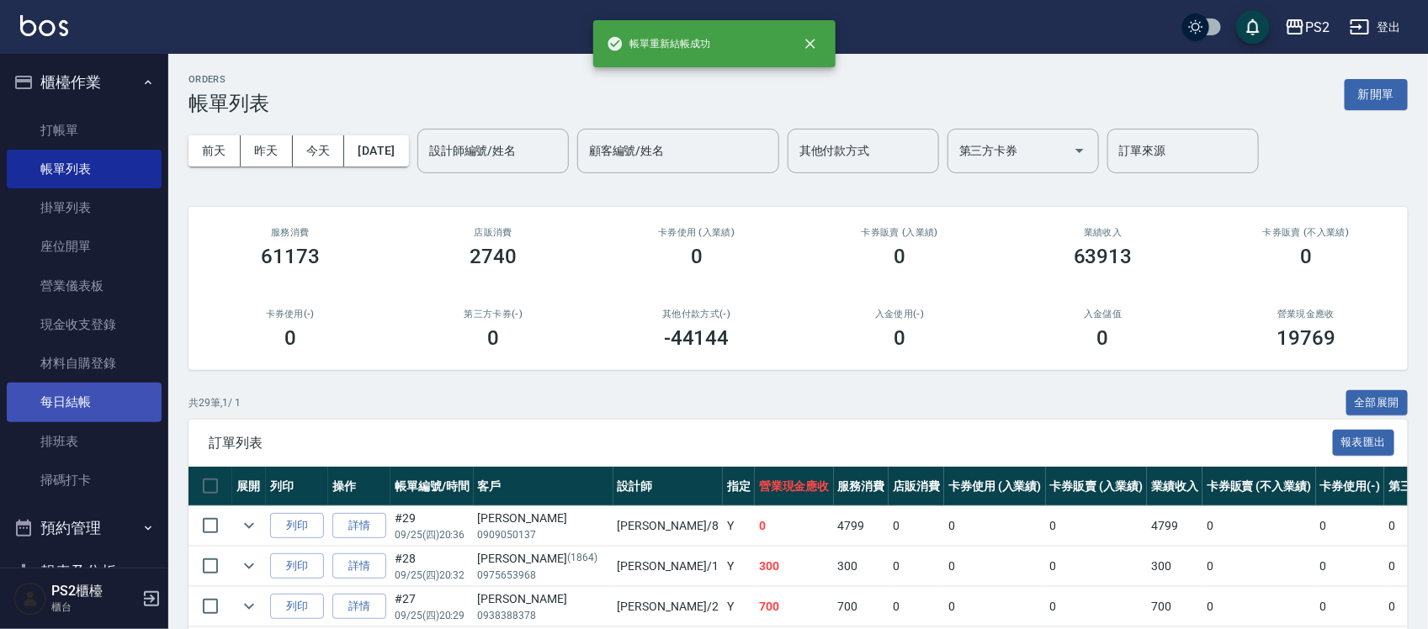
click at [81, 393] on link "每日結帳" at bounding box center [84, 402] width 155 height 39
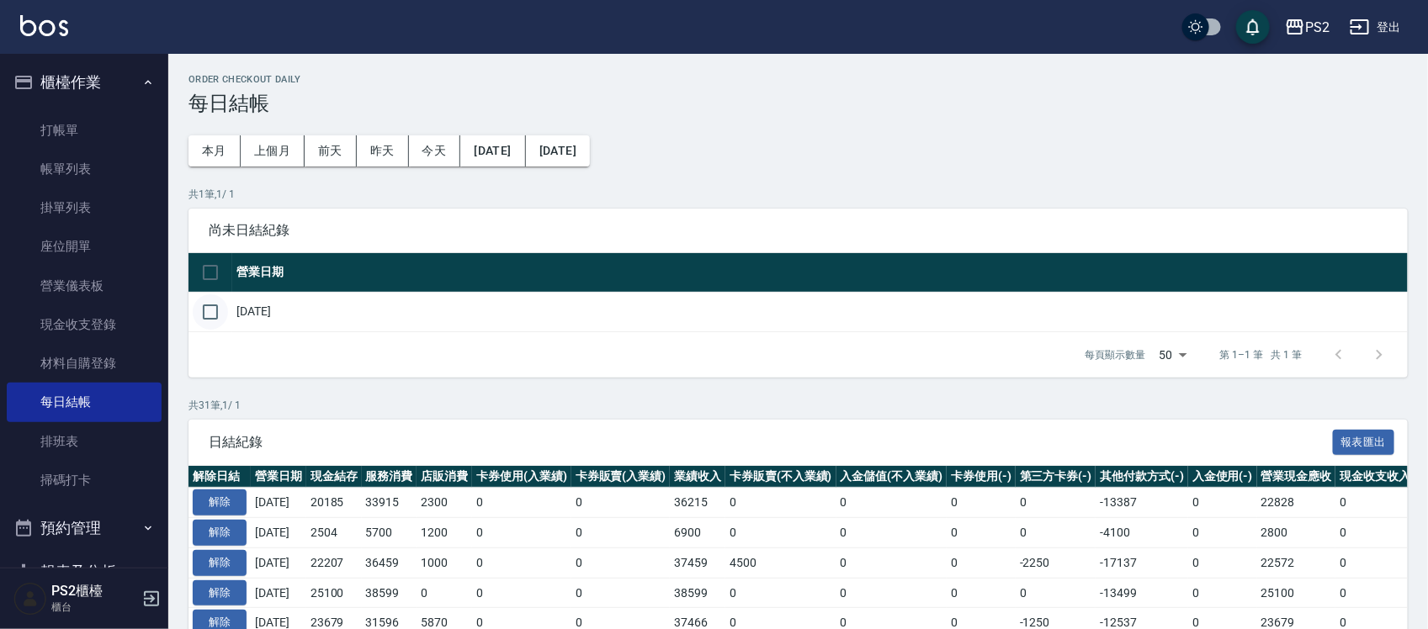
click at [210, 316] on input "checkbox" at bounding box center [210, 312] width 35 height 35
checkbox input "true"
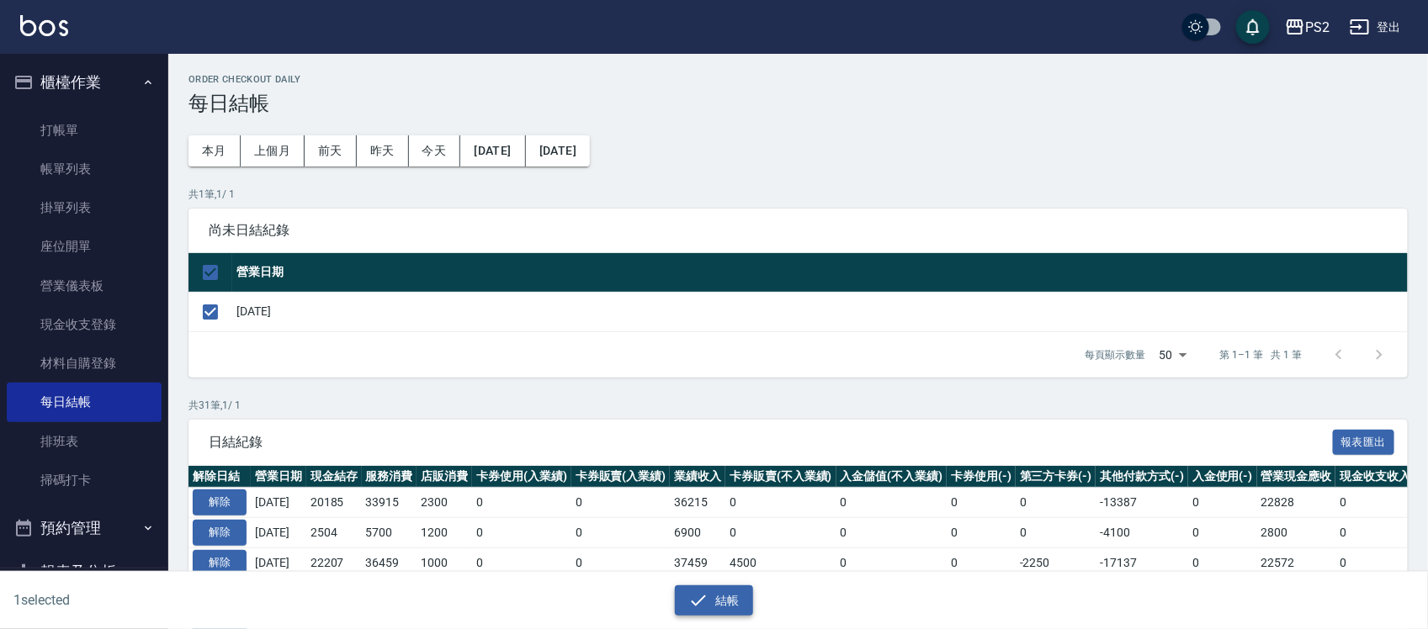
click at [724, 602] on button "結帳" at bounding box center [714, 601] width 78 height 31
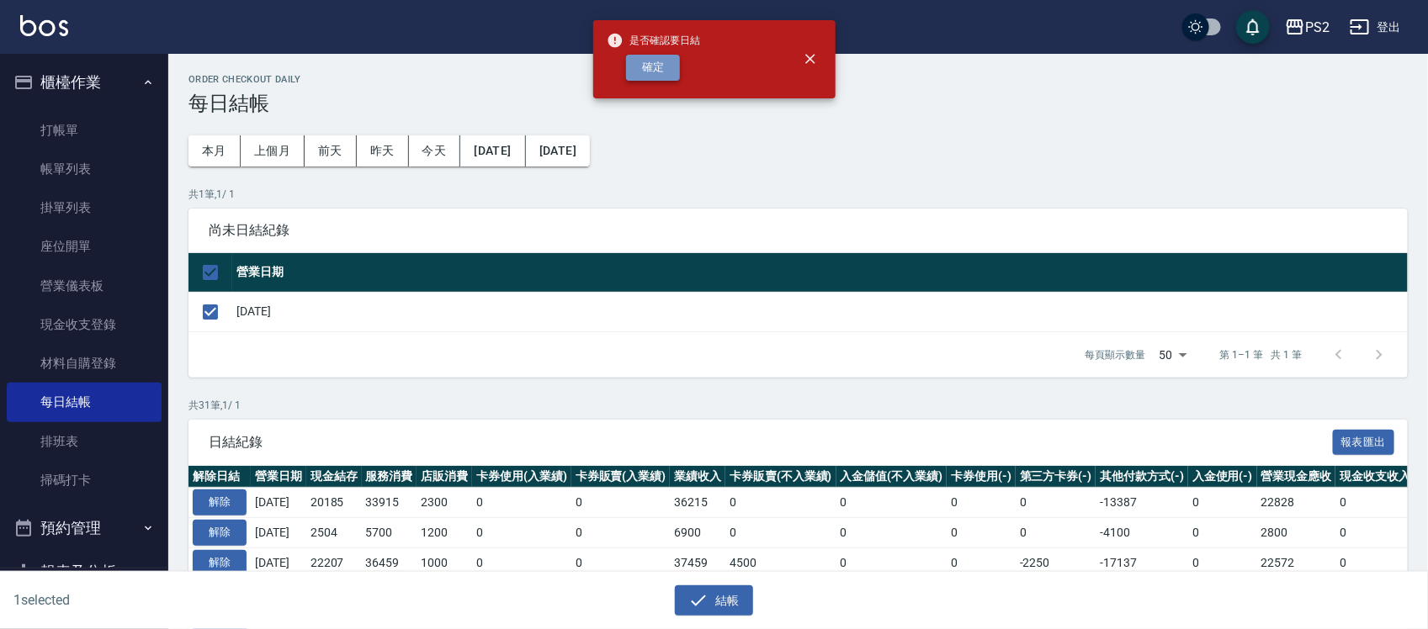
click at [642, 74] on button "確定" at bounding box center [653, 68] width 54 height 26
checkbox input "false"
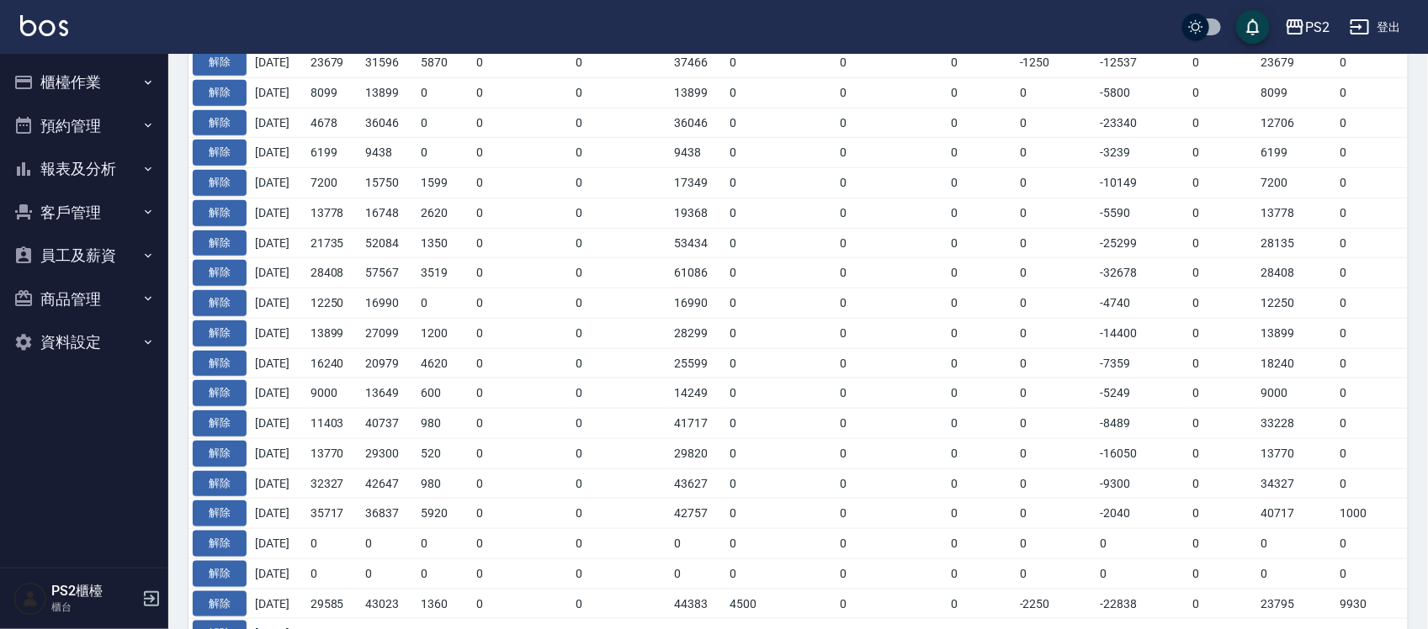
scroll to position [130, 0]
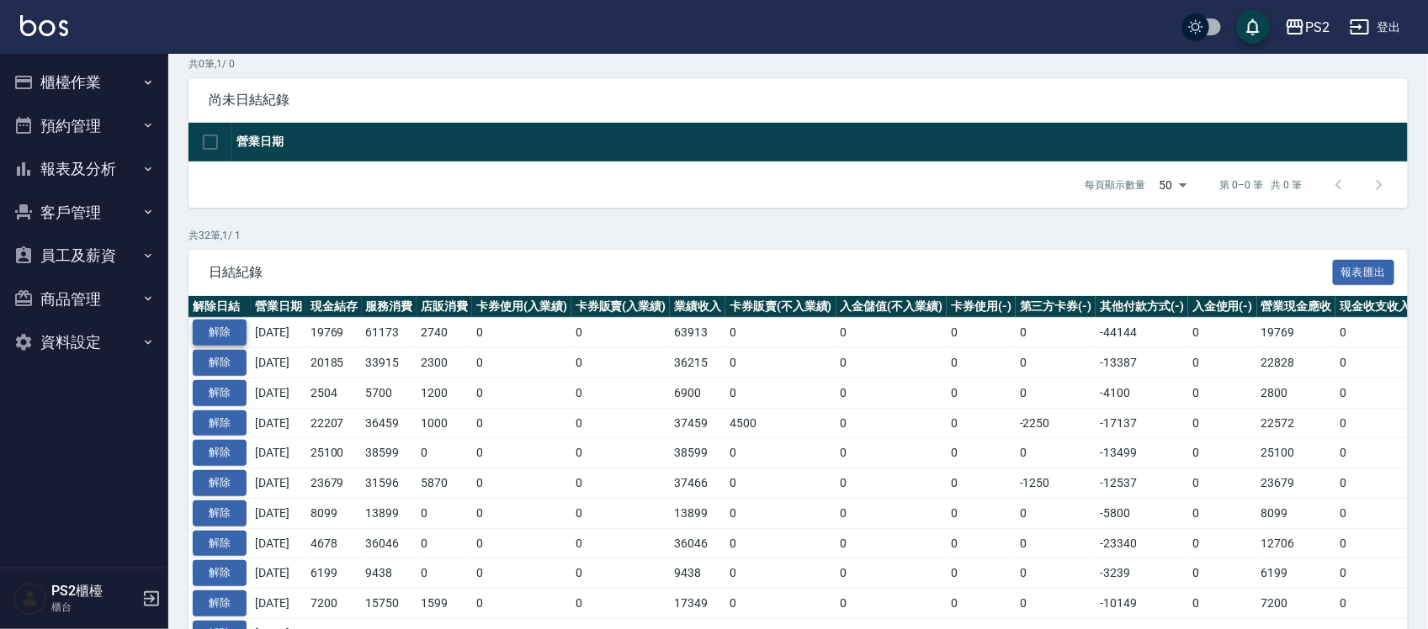
click at [213, 331] on button "解除" at bounding box center [220, 333] width 54 height 26
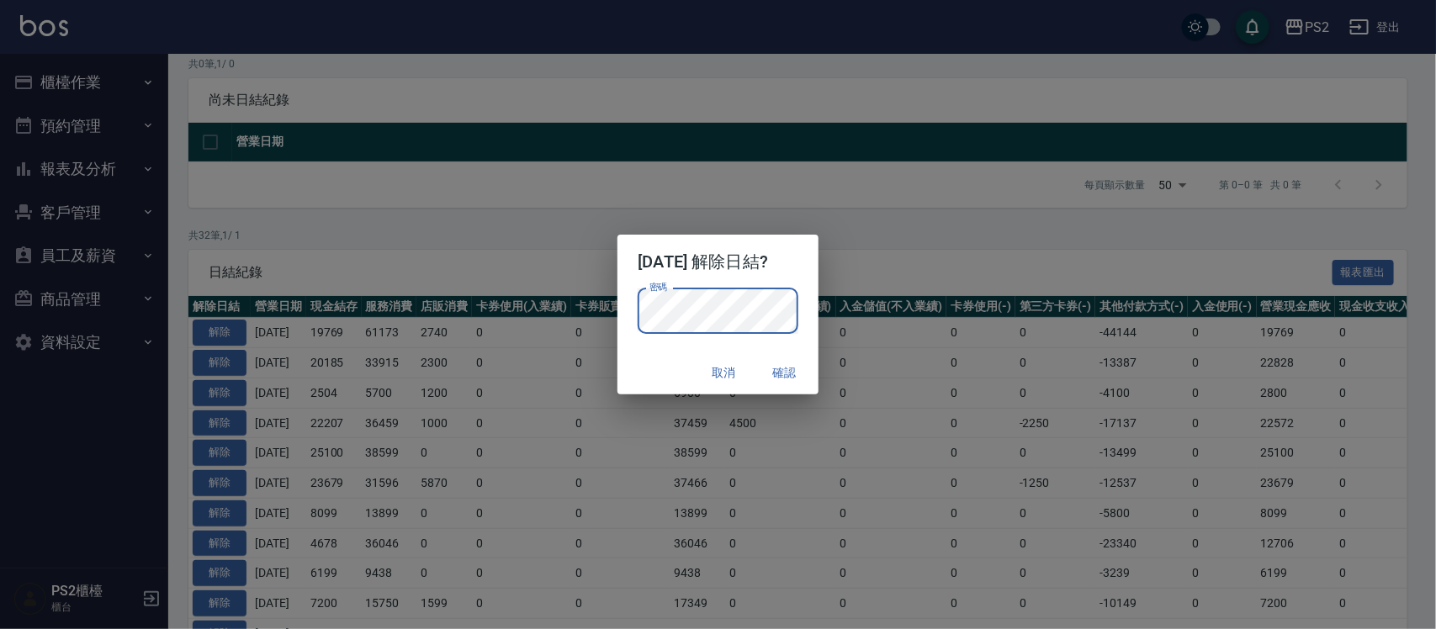
click at [657, 353] on div "取消 確認" at bounding box center [718, 373] width 200 height 45
click at [798, 368] on button "確認" at bounding box center [785, 373] width 54 height 31
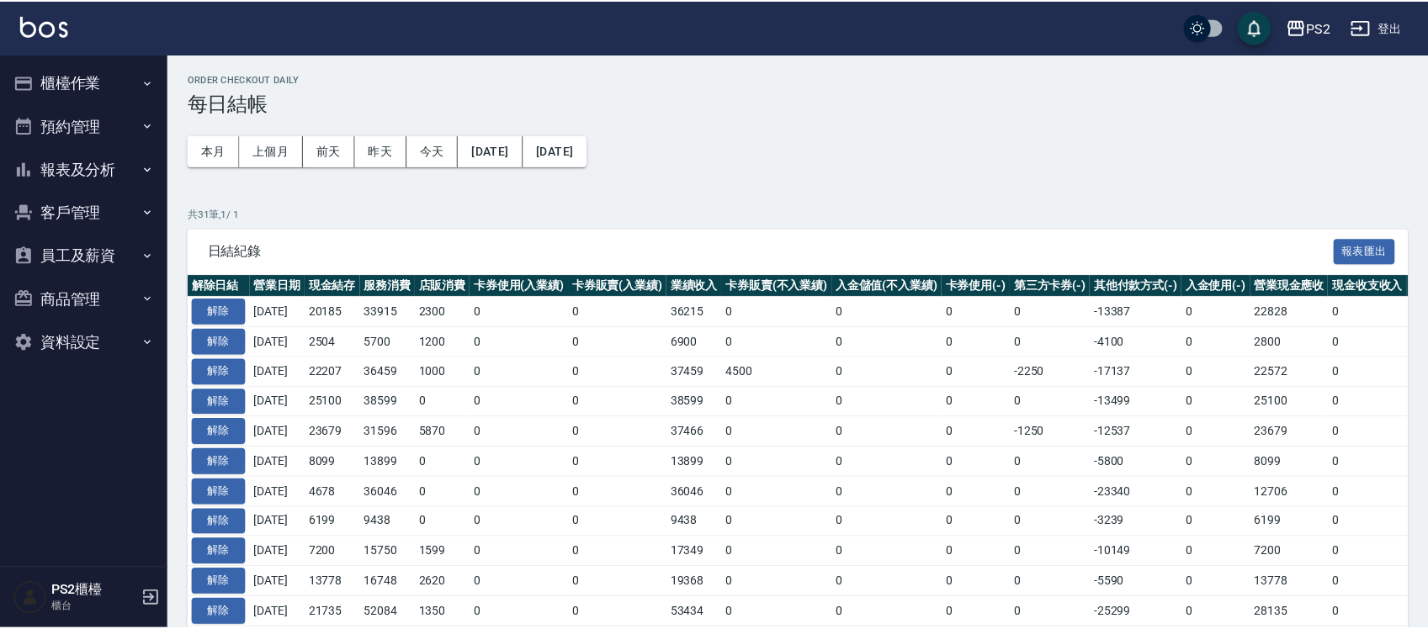
scroll to position [130, 0]
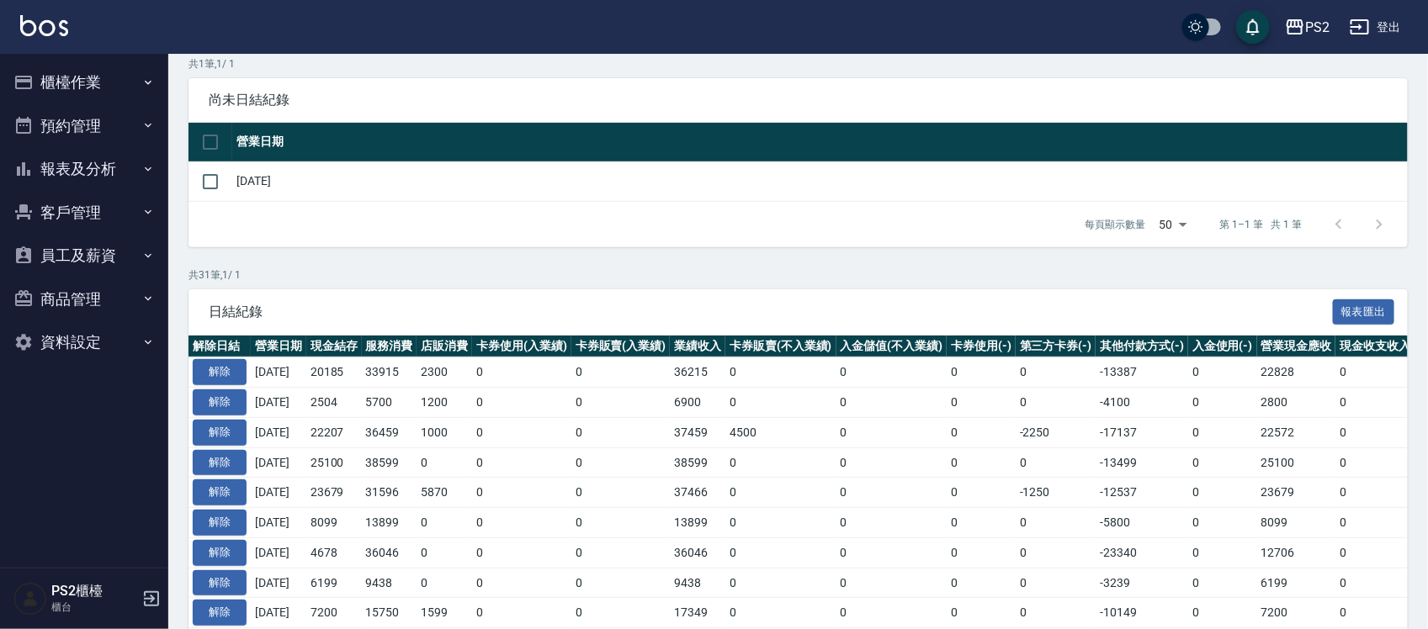
click at [85, 88] on button "櫃檯作業" at bounding box center [84, 83] width 155 height 44
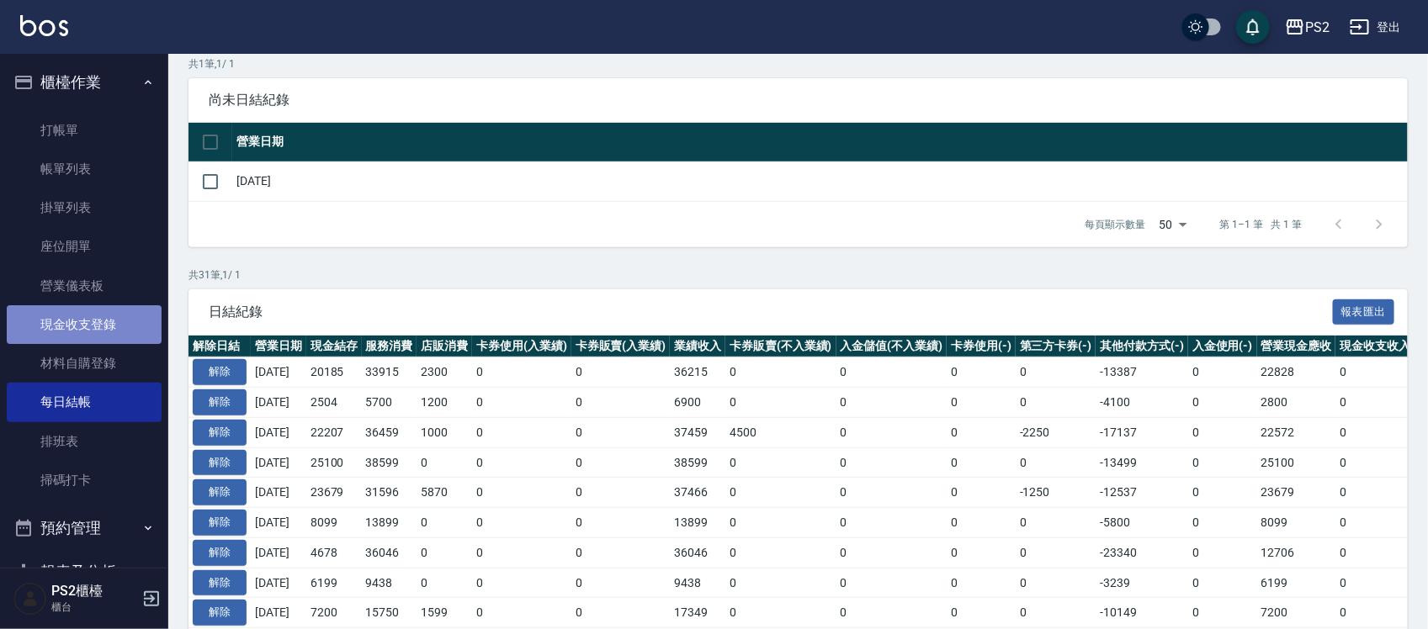
click at [87, 317] on link "現金收支登錄" at bounding box center [84, 324] width 155 height 39
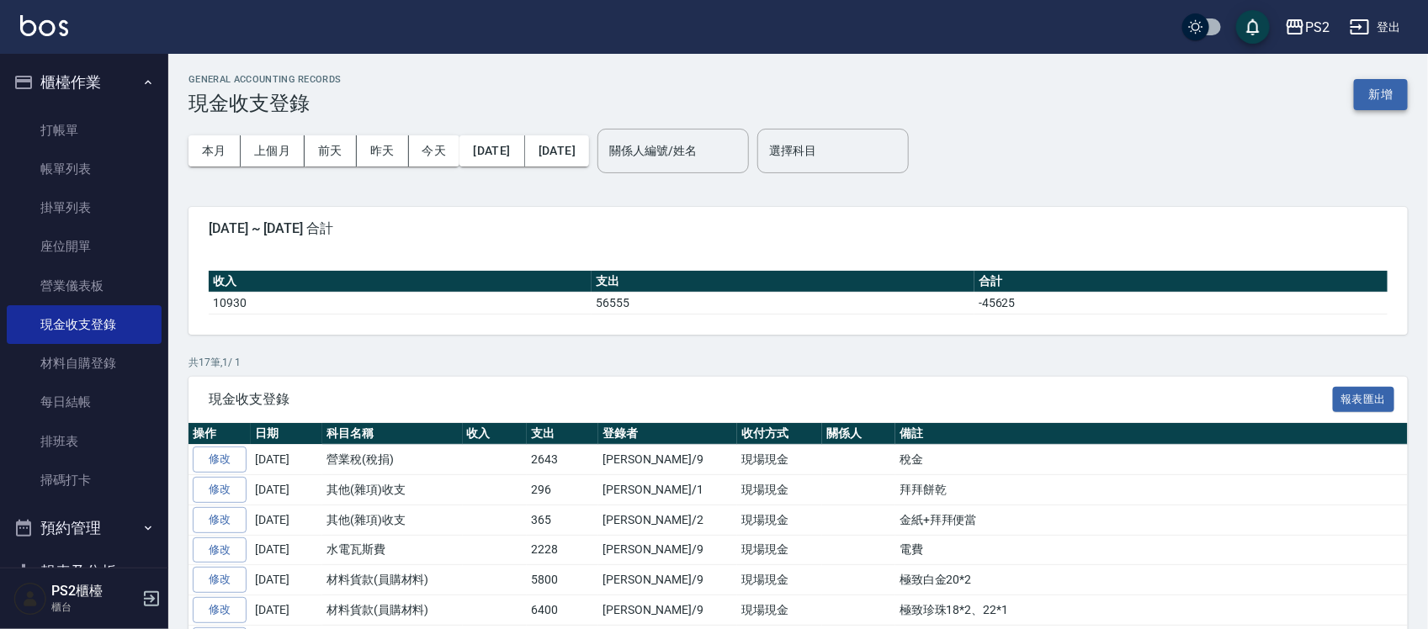
click at [1374, 95] on button "新增" at bounding box center [1381, 94] width 54 height 31
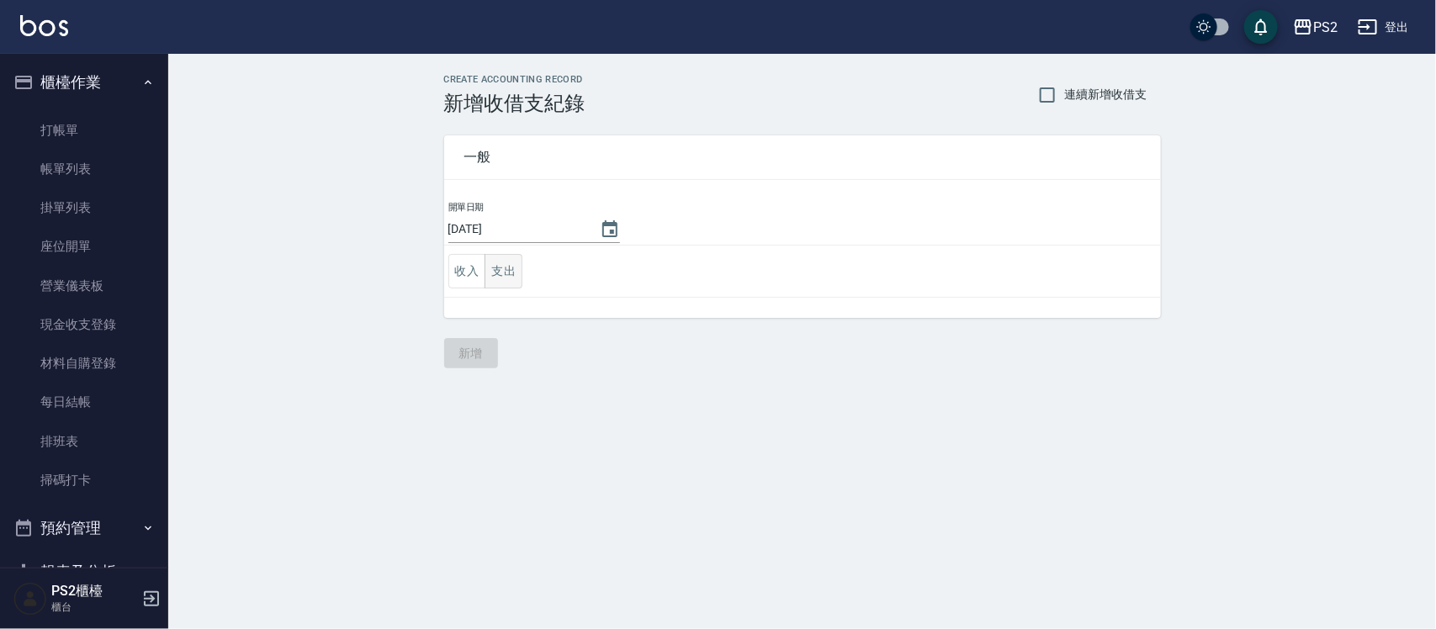
click at [502, 275] on button "支出" at bounding box center [504, 271] width 38 height 35
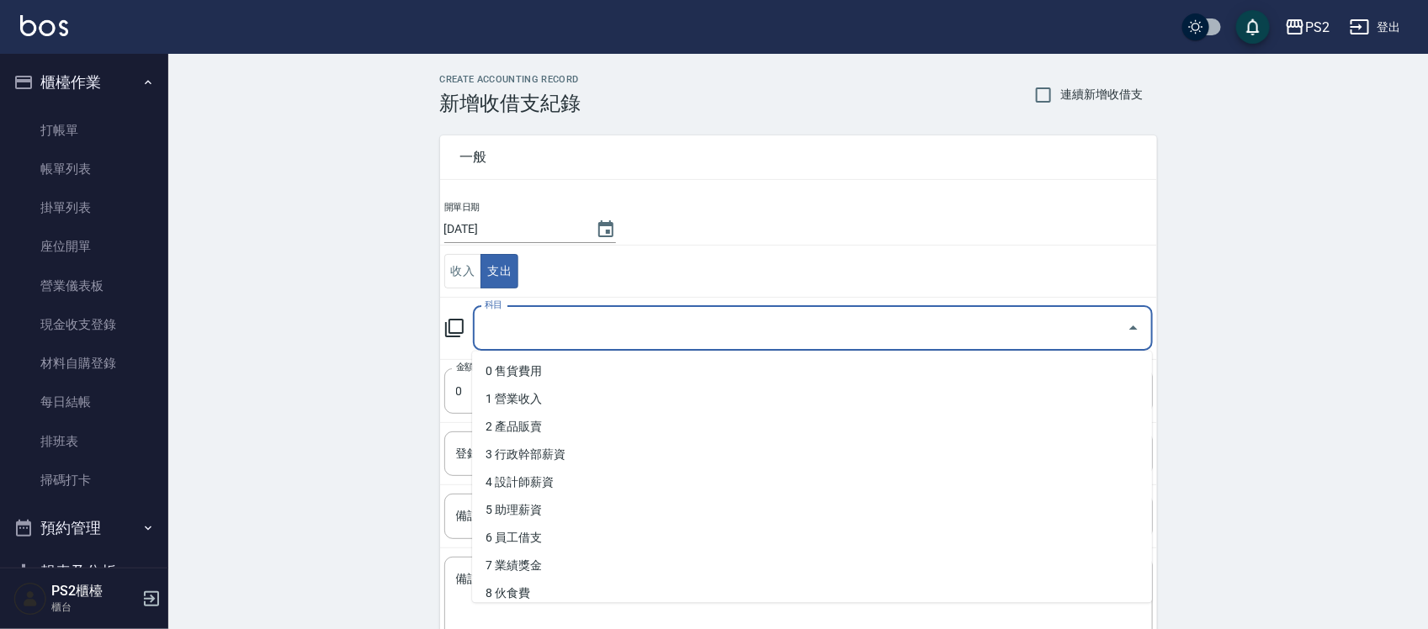
click at [568, 332] on input "科目" at bounding box center [800, 328] width 640 height 29
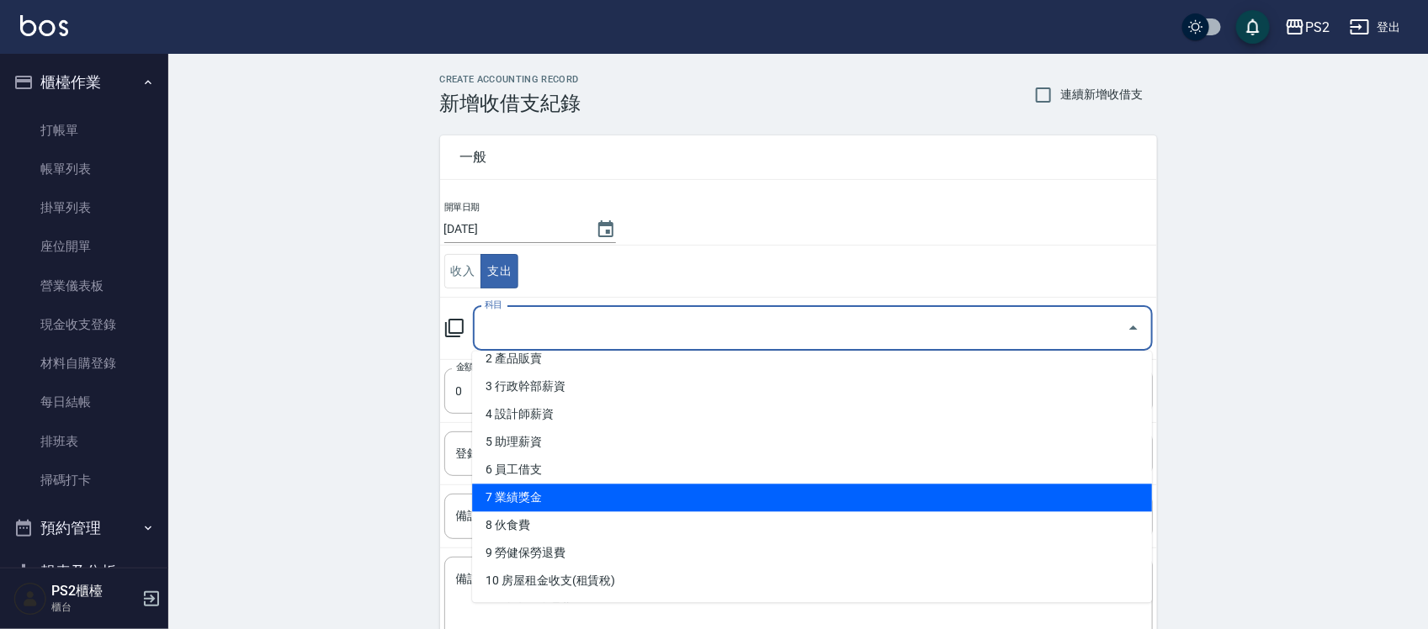
scroll to position [105, 0]
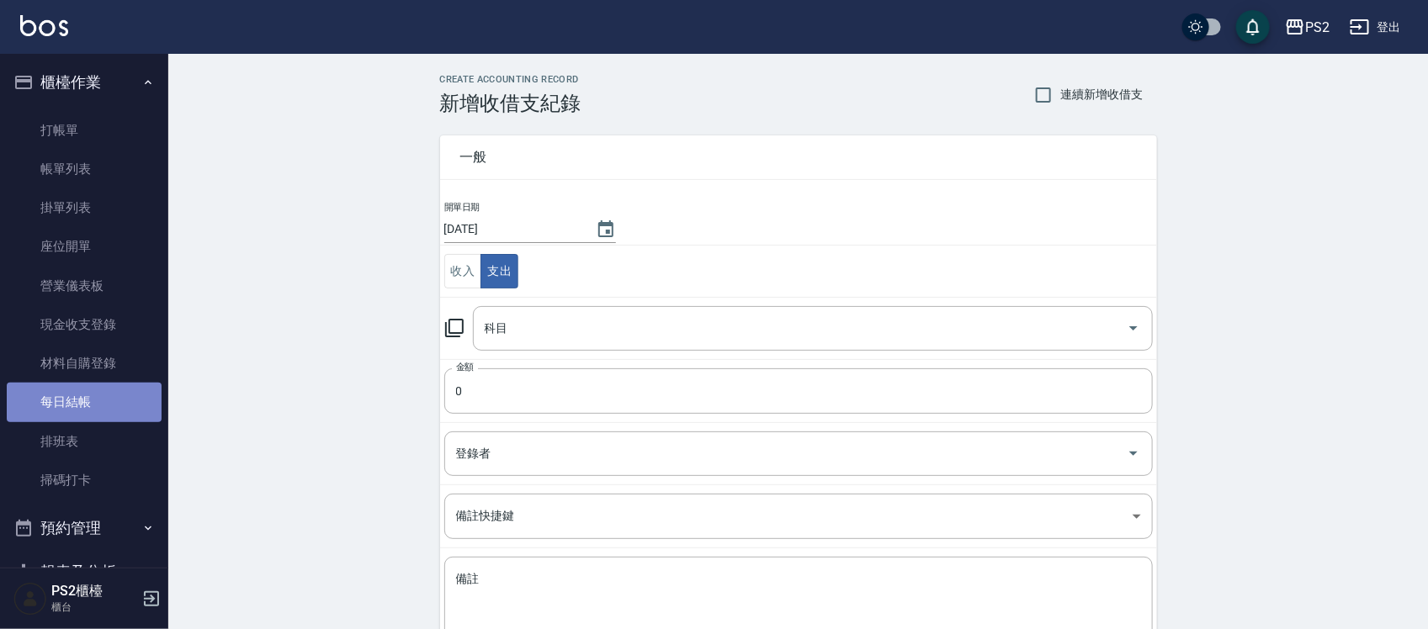
click at [110, 388] on link "每日結帳" at bounding box center [84, 402] width 155 height 39
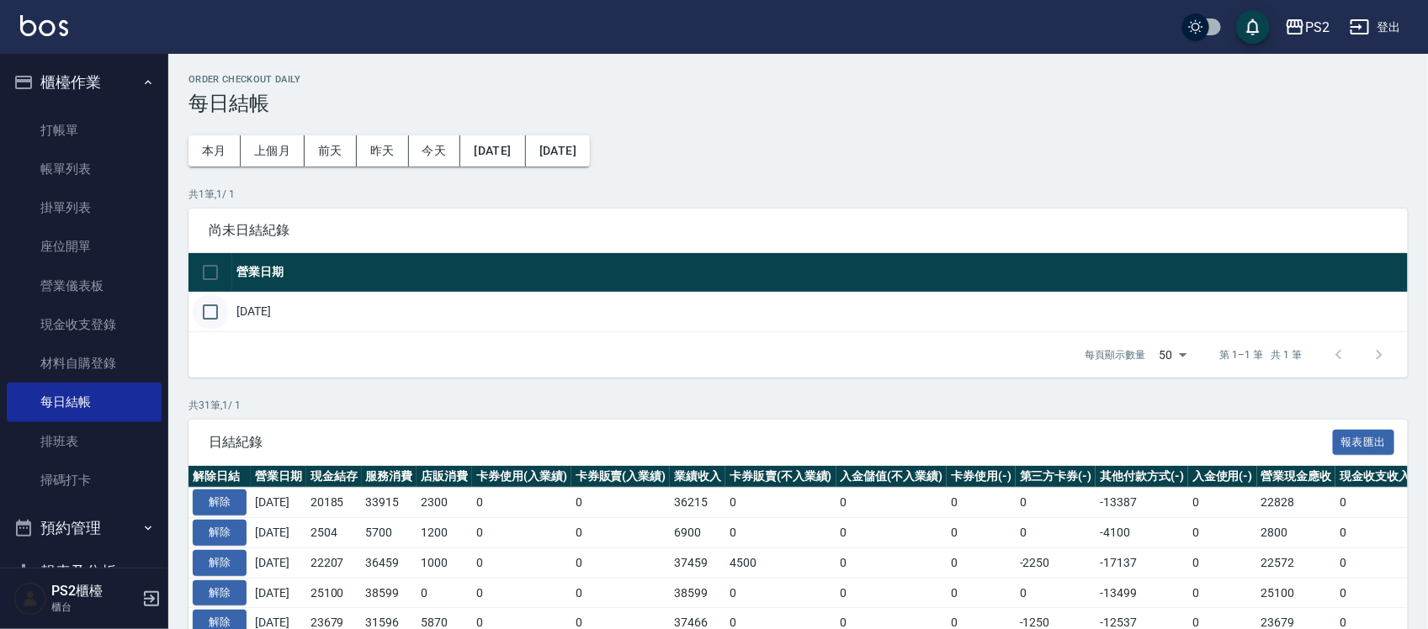
click at [213, 310] on input "checkbox" at bounding box center [210, 312] width 35 height 35
checkbox input "true"
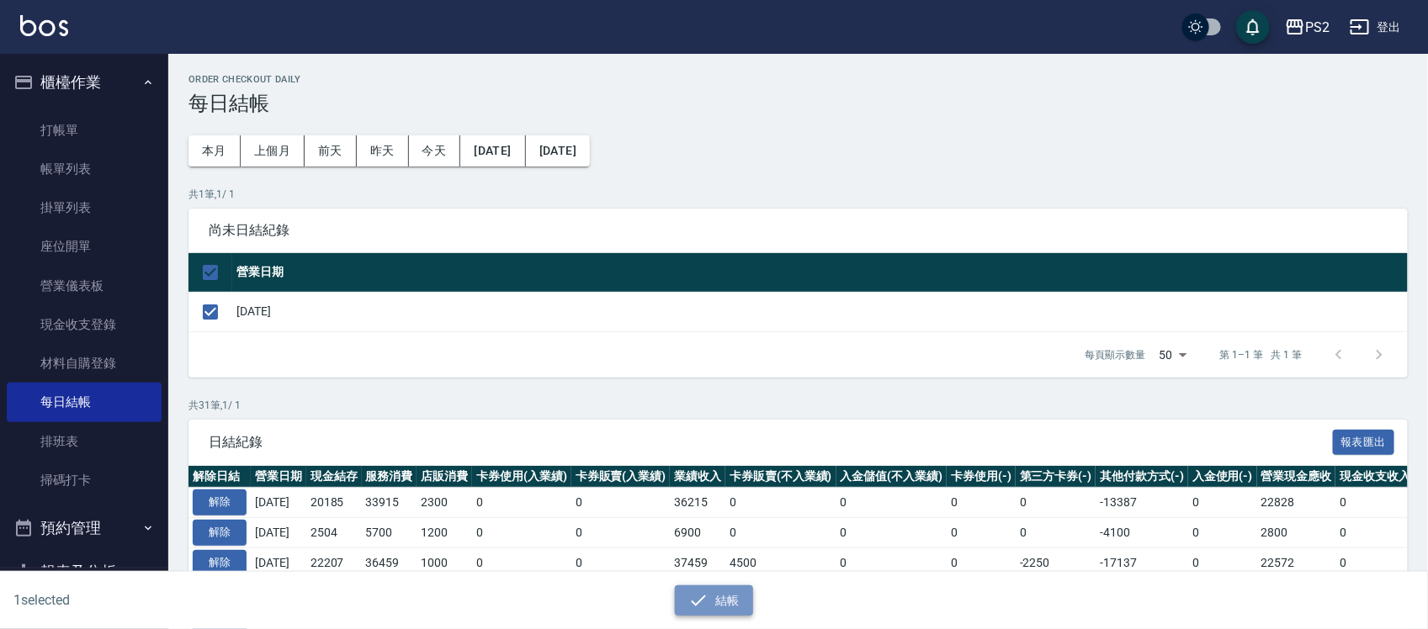
click at [717, 602] on button "結帳" at bounding box center [714, 601] width 78 height 31
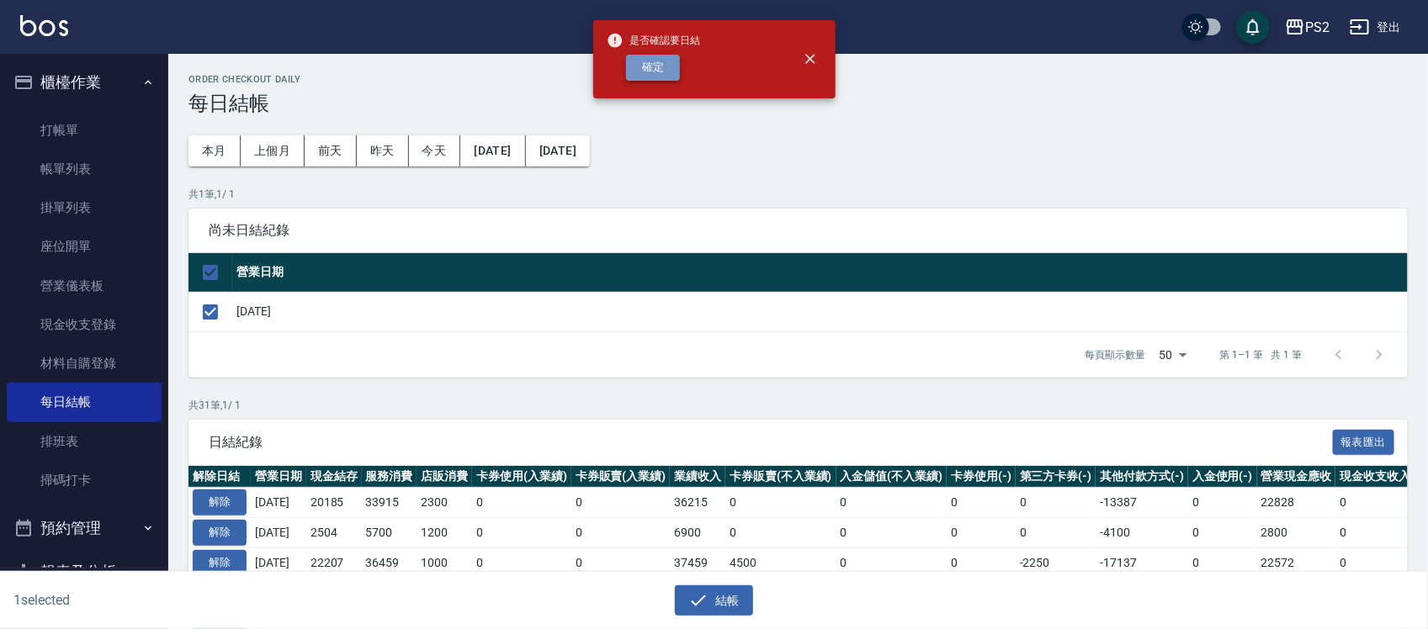
click at [667, 77] on button "確定" at bounding box center [653, 68] width 54 height 26
checkbox input "false"
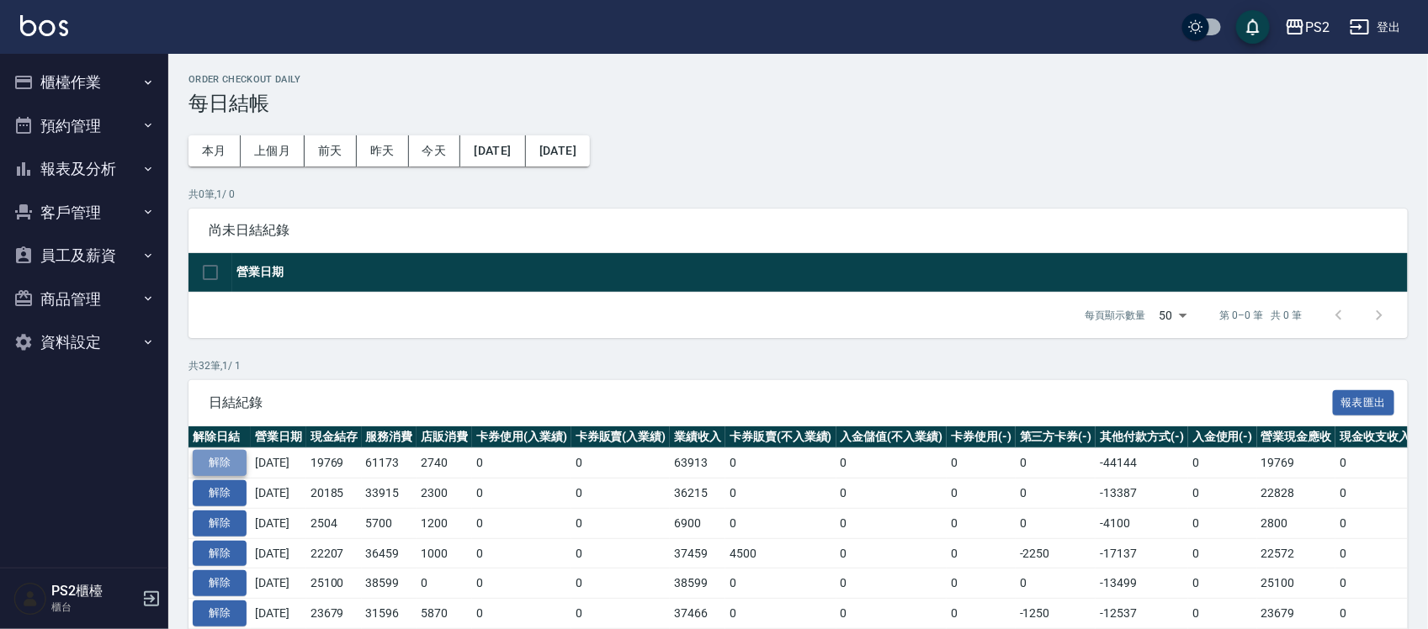
click at [204, 460] on button "解除" at bounding box center [220, 463] width 54 height 26
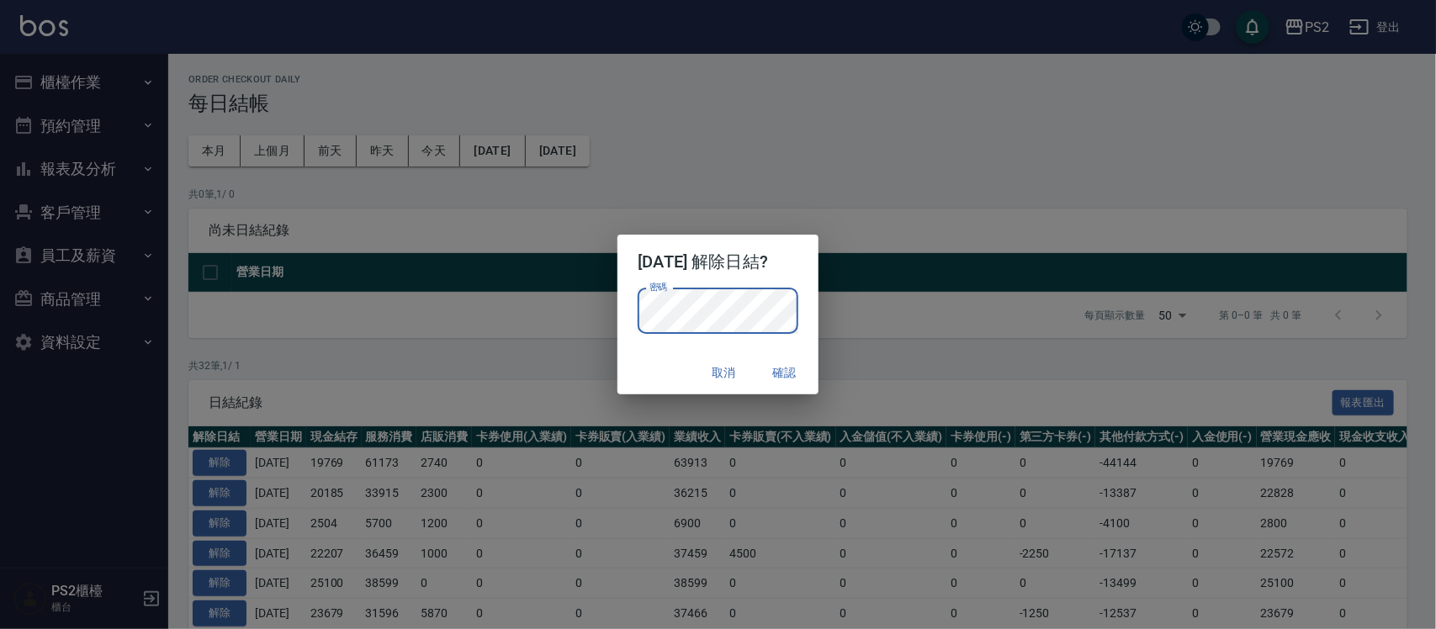
click at [645, 368] on div "取消 確認" at bounding box center [718, 373] width 200 height 45
click at [809, 372] on button "確認" at bounding box center [785, 373] width 54 height 31
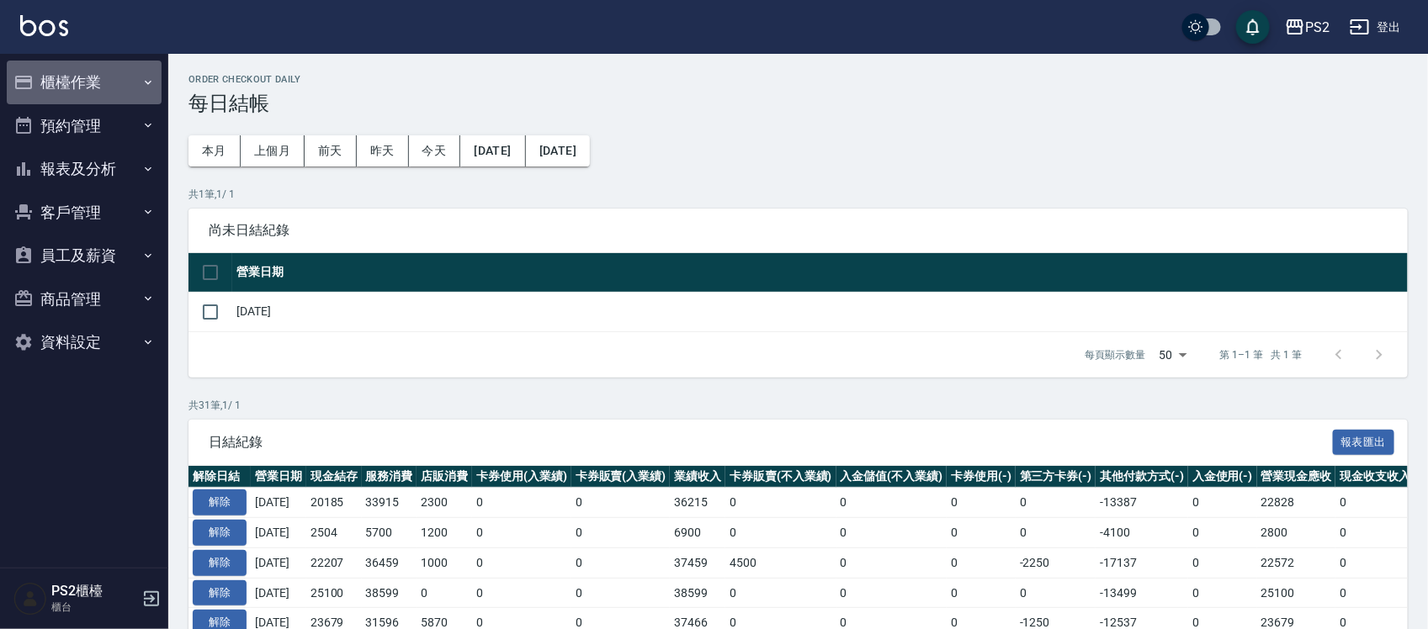
drag, startPoint x: 90, startPoint y: 77, endPoint x: 89, endPoint y: 93, distance: 15.2
click at [89, 77] on button "櫃檯作業" at bounding box center [84, 83] width 155 height 44
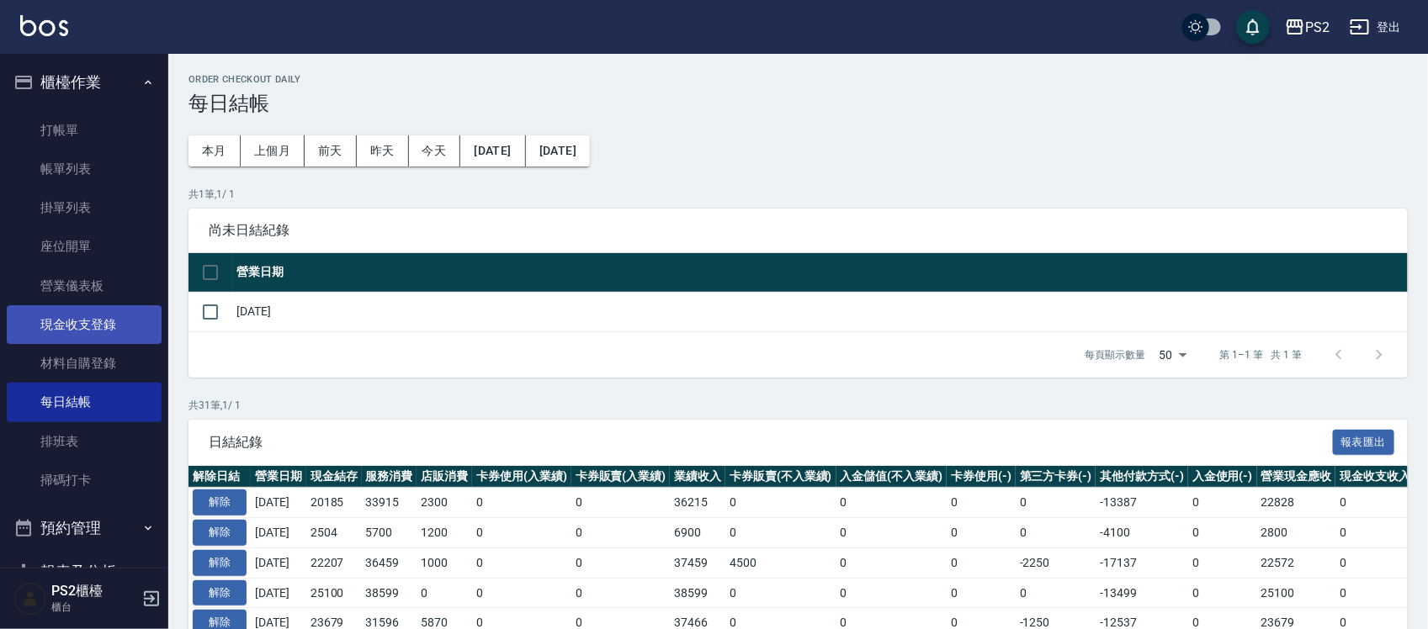
click at [86, 332] on link "現金收支登錄" at bounding box center [84, 324] width 155 height 39
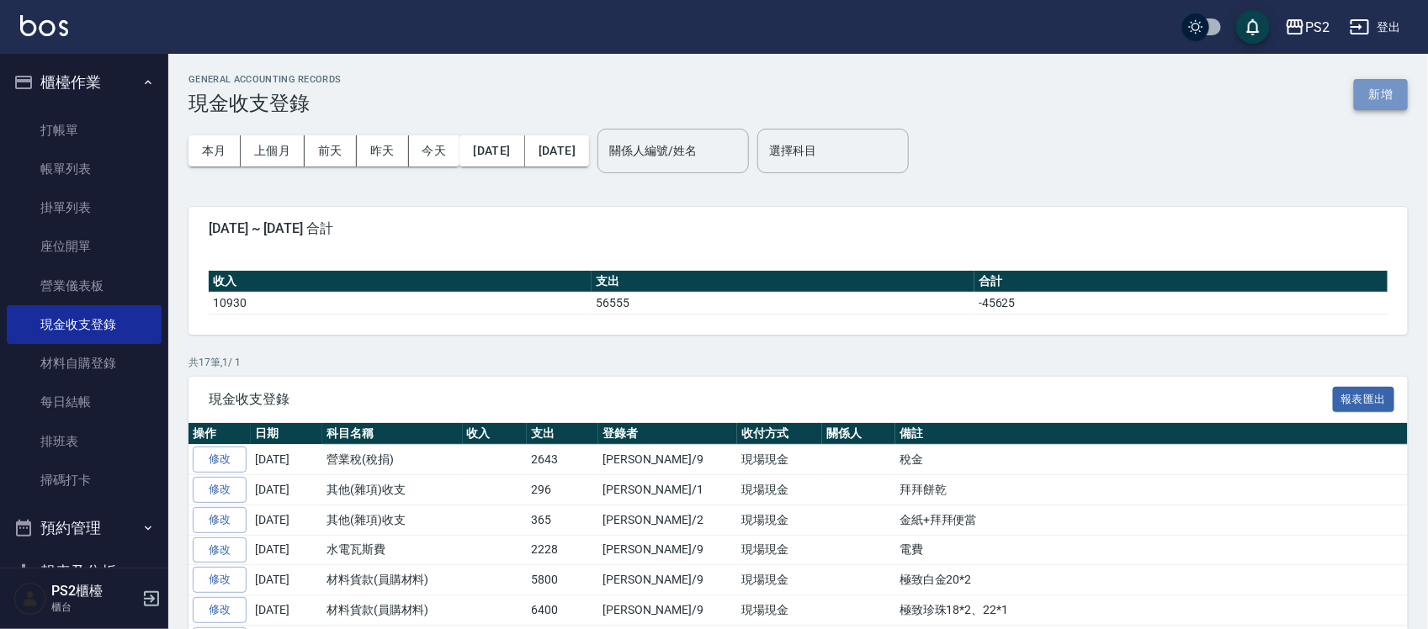
click at [1367, 85] on button "新增" at bounding box center [1381, 94] width 54 height 31
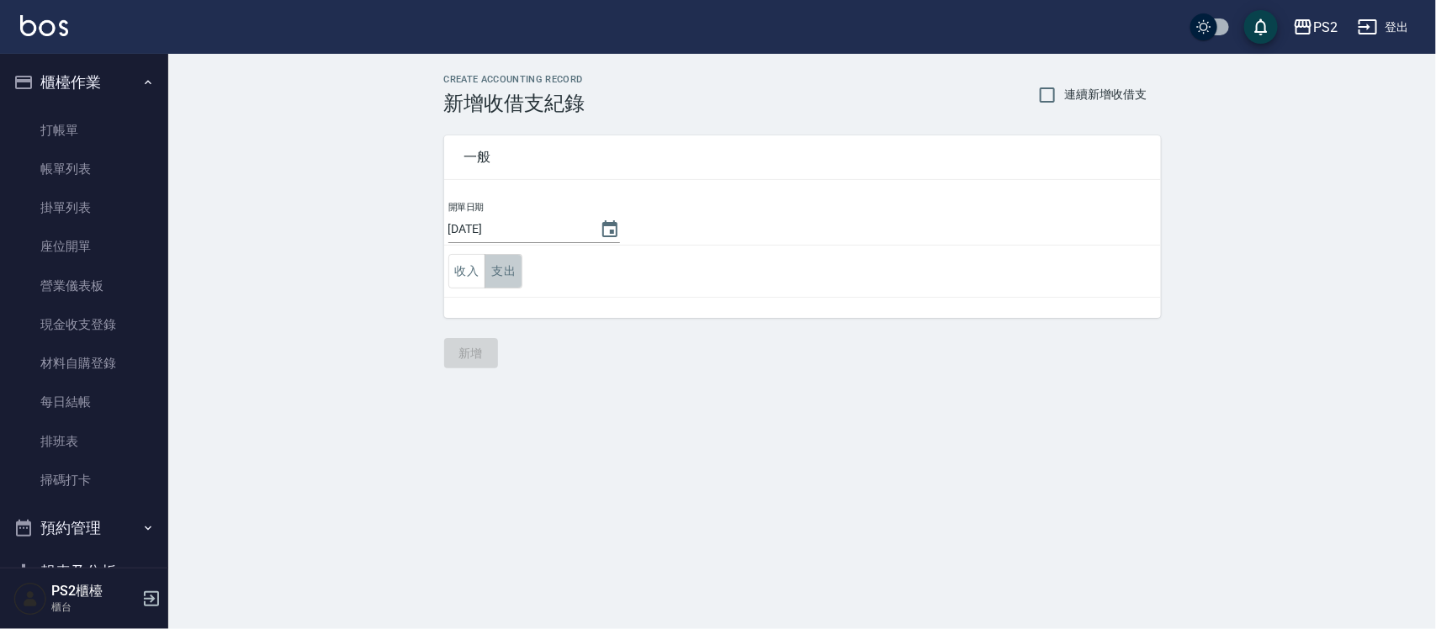
click at [513, 270] on button "支出" at bounding box center [504, 271] width 38 height 35
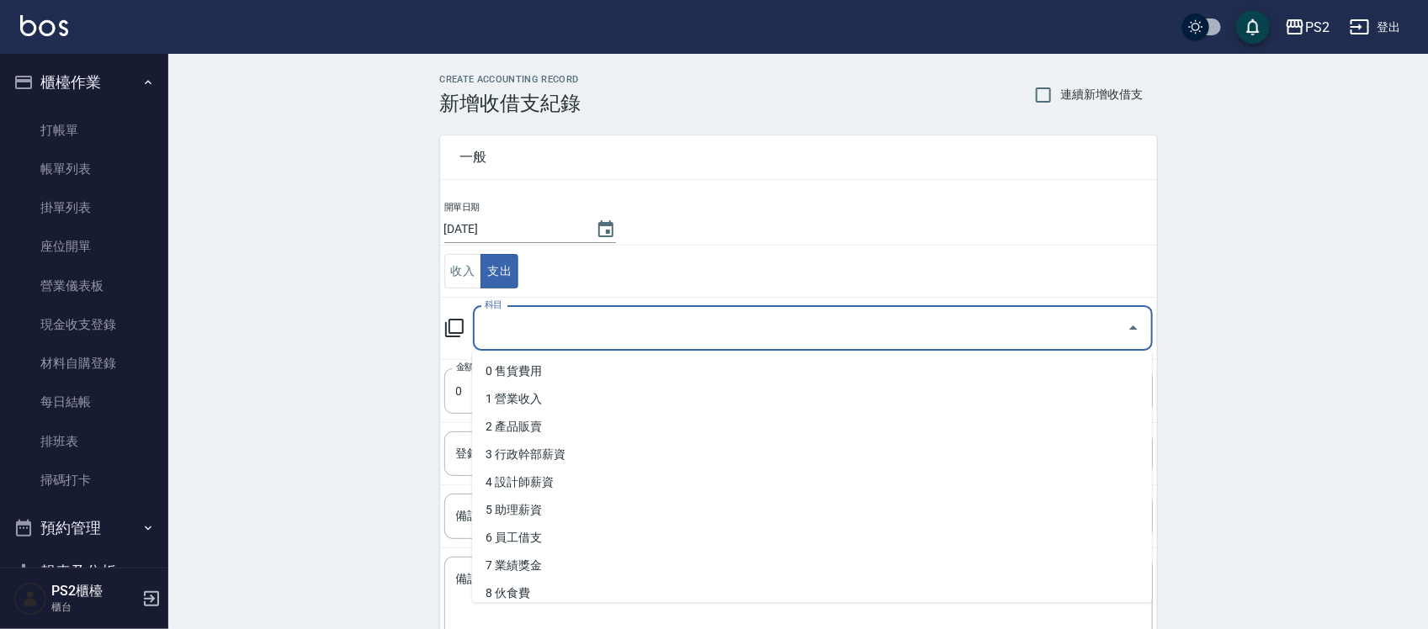
click at [637, 331] on input "科目" at bounding box center [800, 328] width 640 height 29
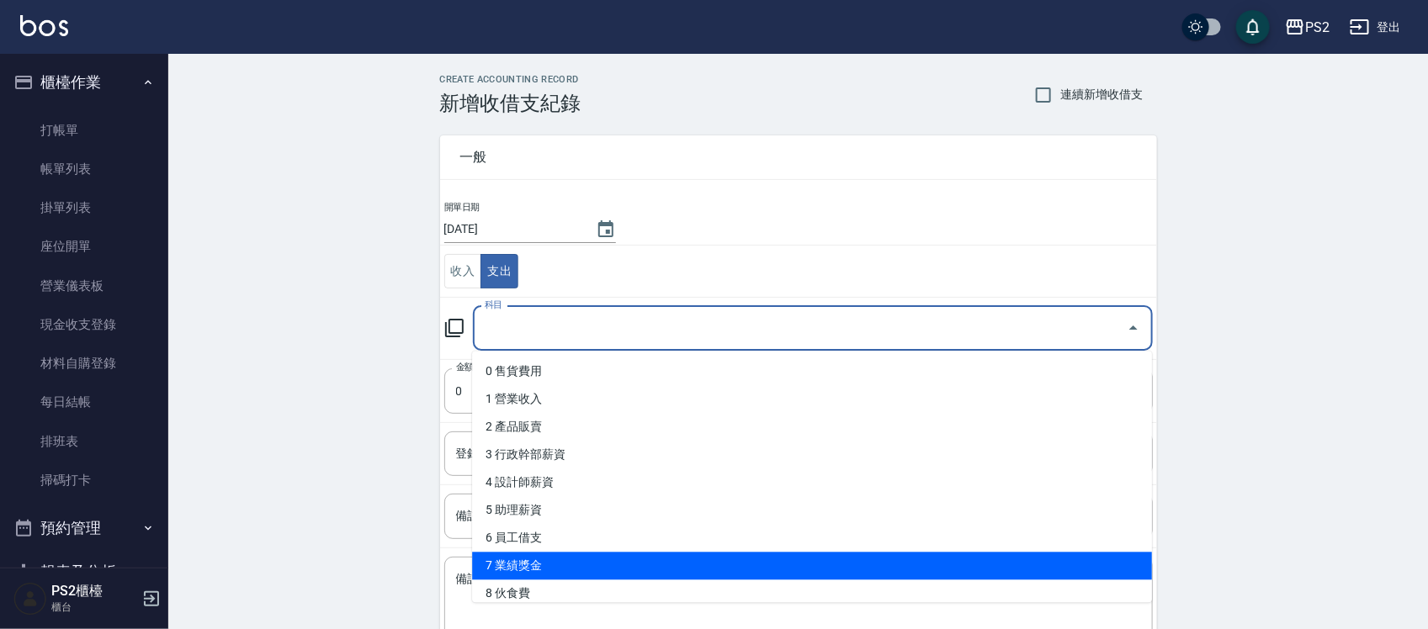
click at [553, 562] on li "7 業績獎金" at bounding box center [812, 567] width 680 height 28
type input "7 業績獎金"
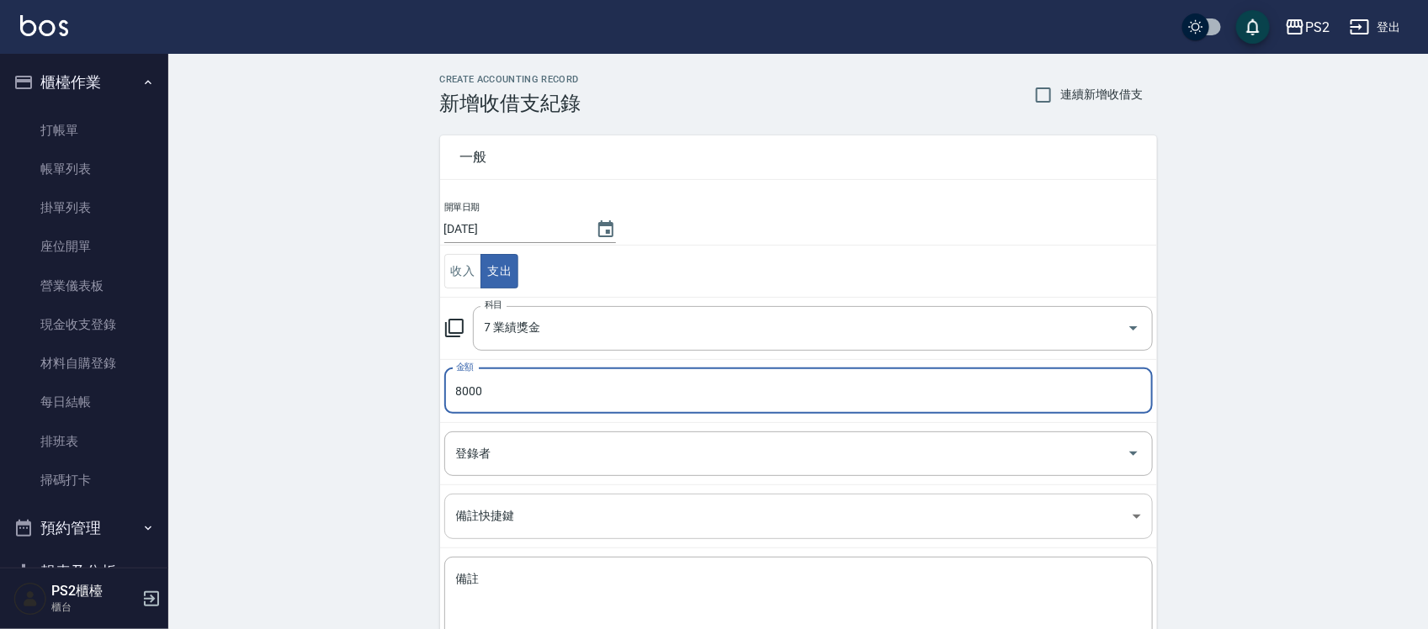
type input "8000"
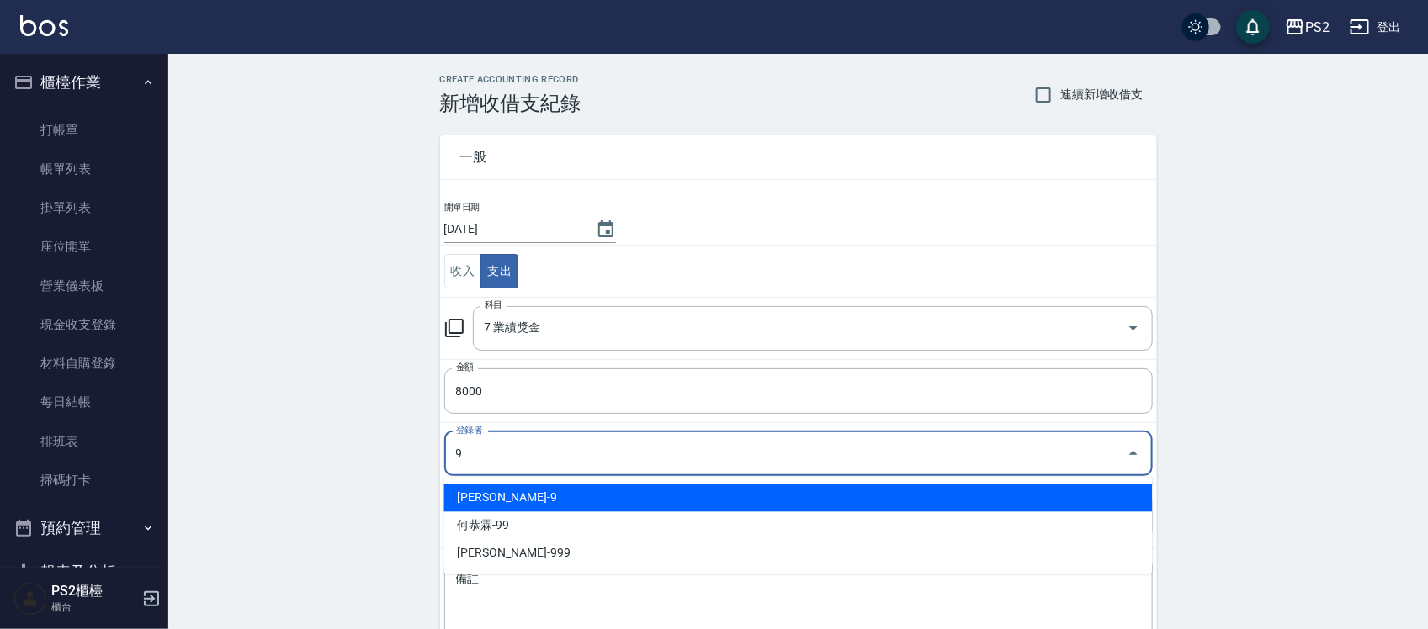
type input "[PERSON_NAME]-9"
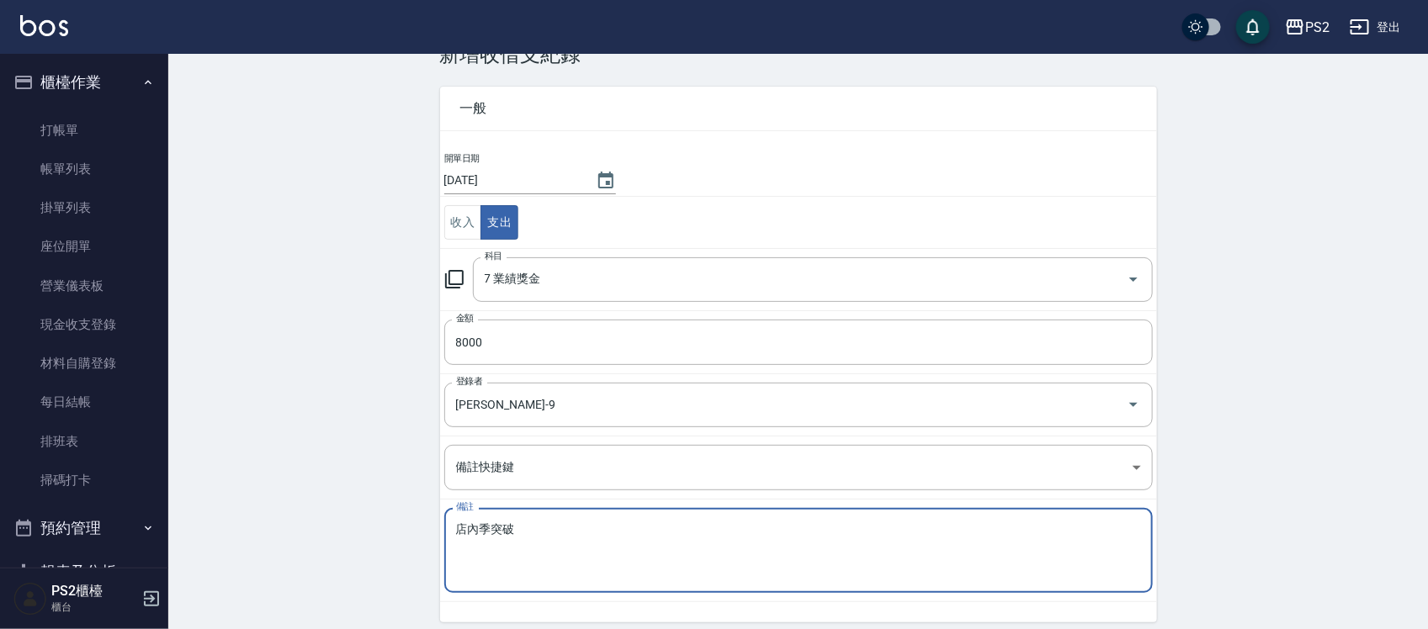
scroll to position [114, 0]
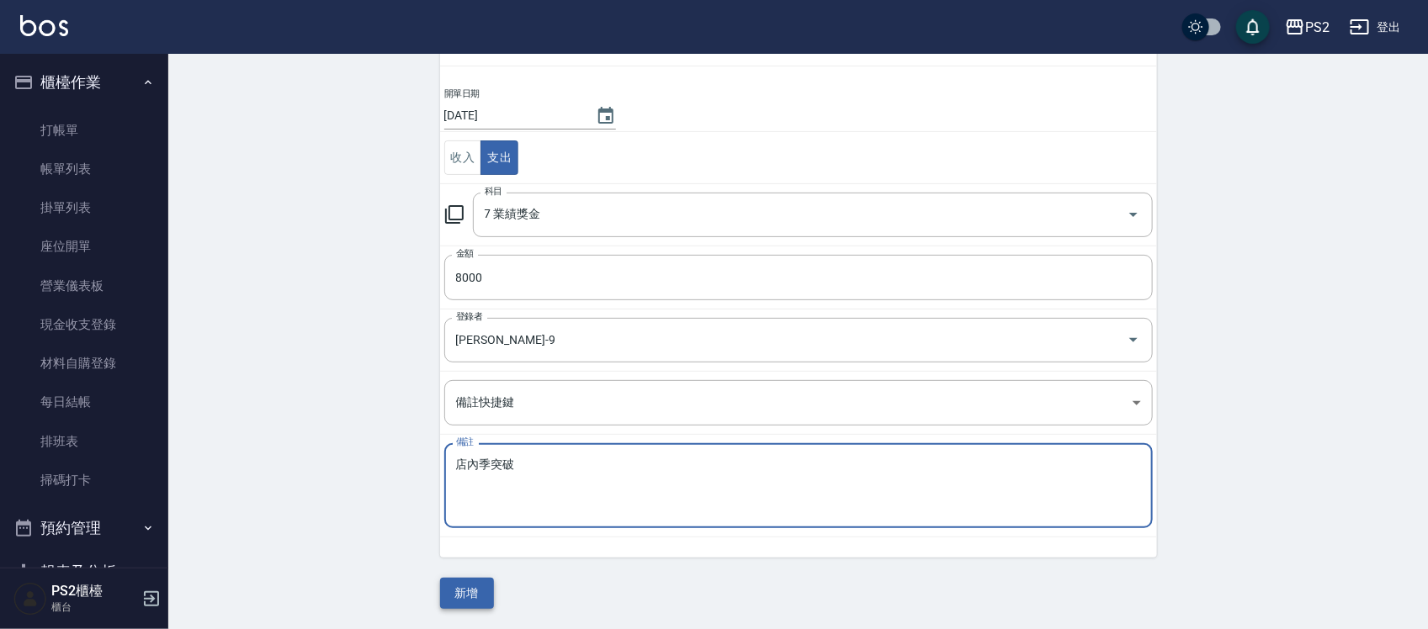
type textarea "店內季突破"
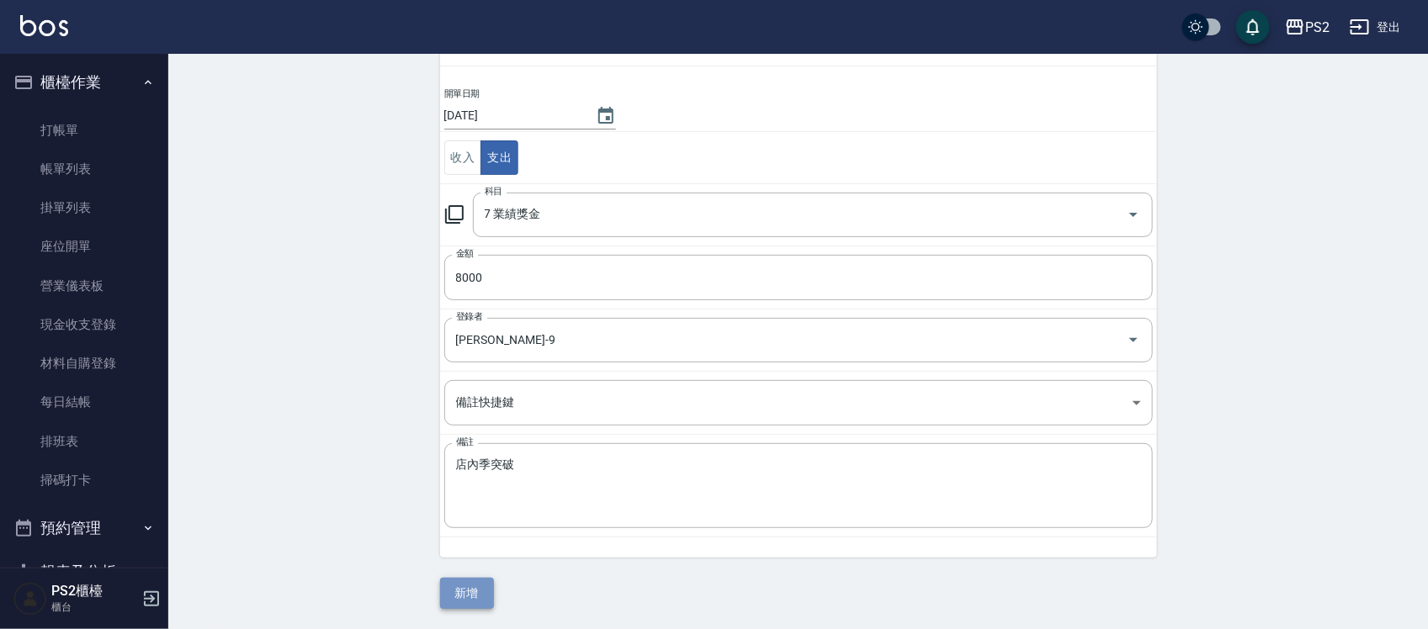
click at [488, 590] on button "新增" at bounding box center [467, 593] width 54 height 31
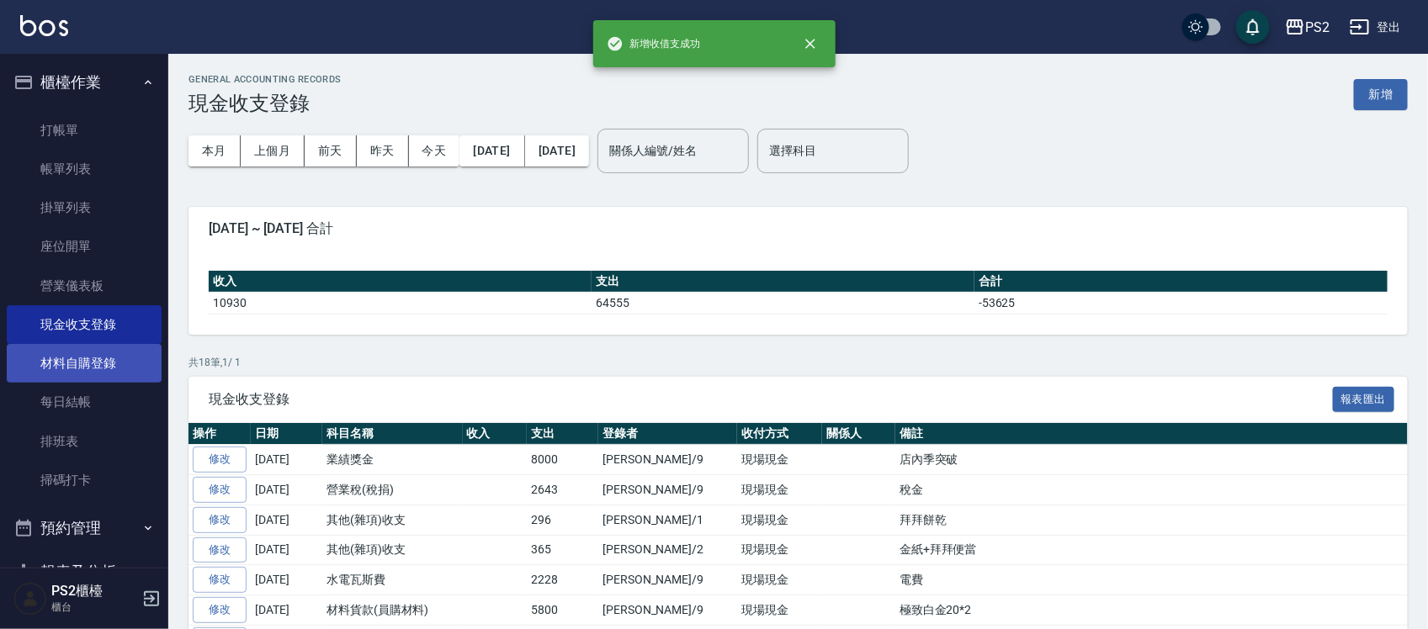
click at [80, 374] on link "材料自購登錄" at bounding box center [84, 363] width 155 height 39
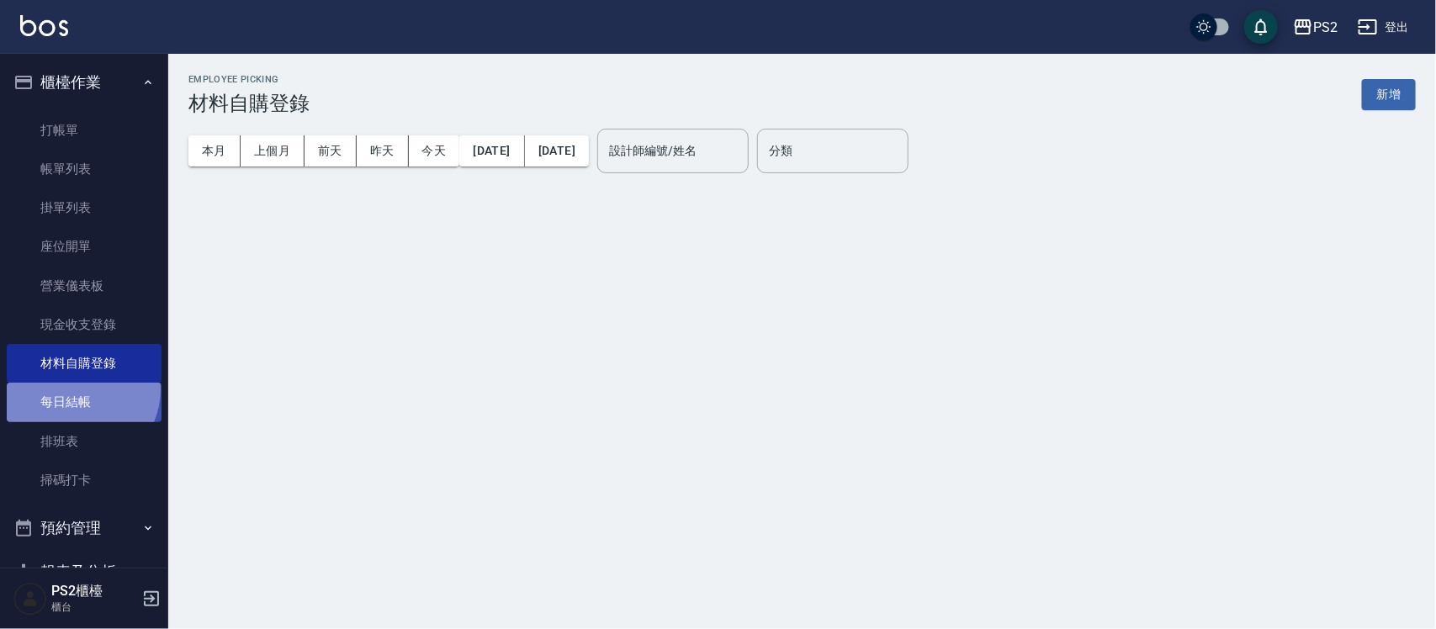
click at [77, 390] on link "每日結帳" at bounding box center [84, 402] width 155 height 39
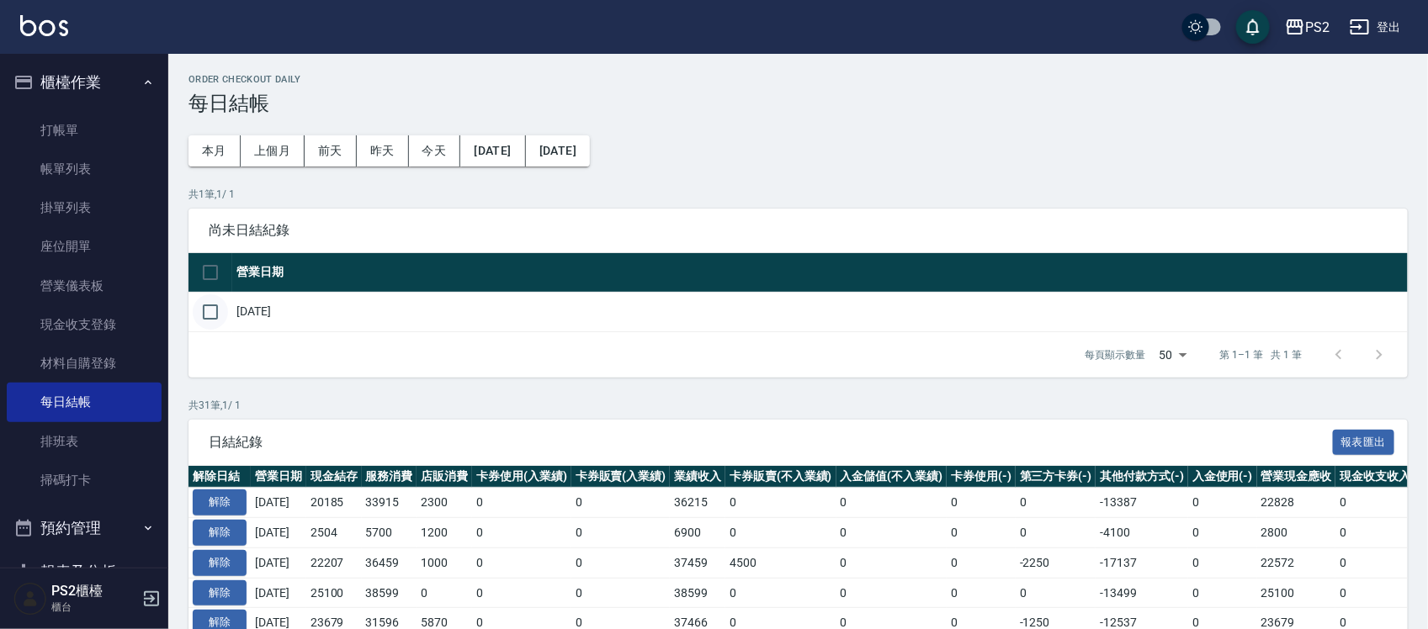
click at [204, 300] on input "checkbox" at bounding box center [210, 312] width 35 height 35
checkbox input "true"
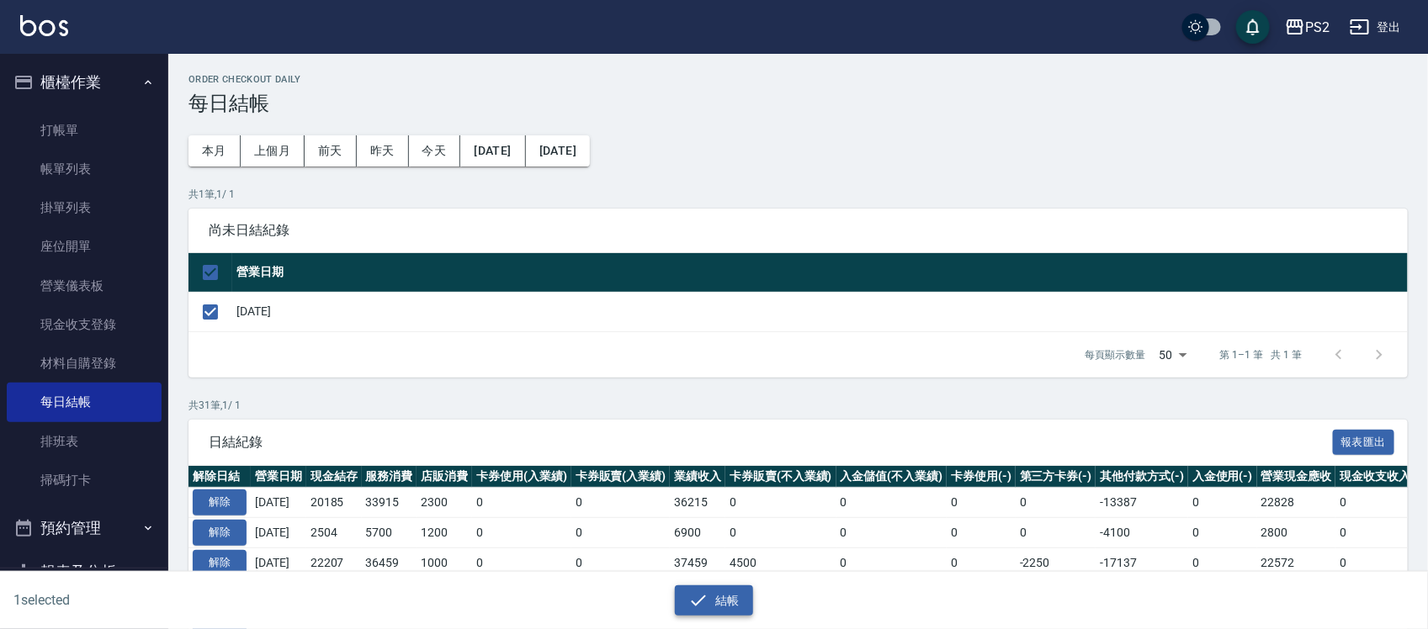
click at [724, 597] on button "結帳" at bounding box center [714, 601] width 78 height 31
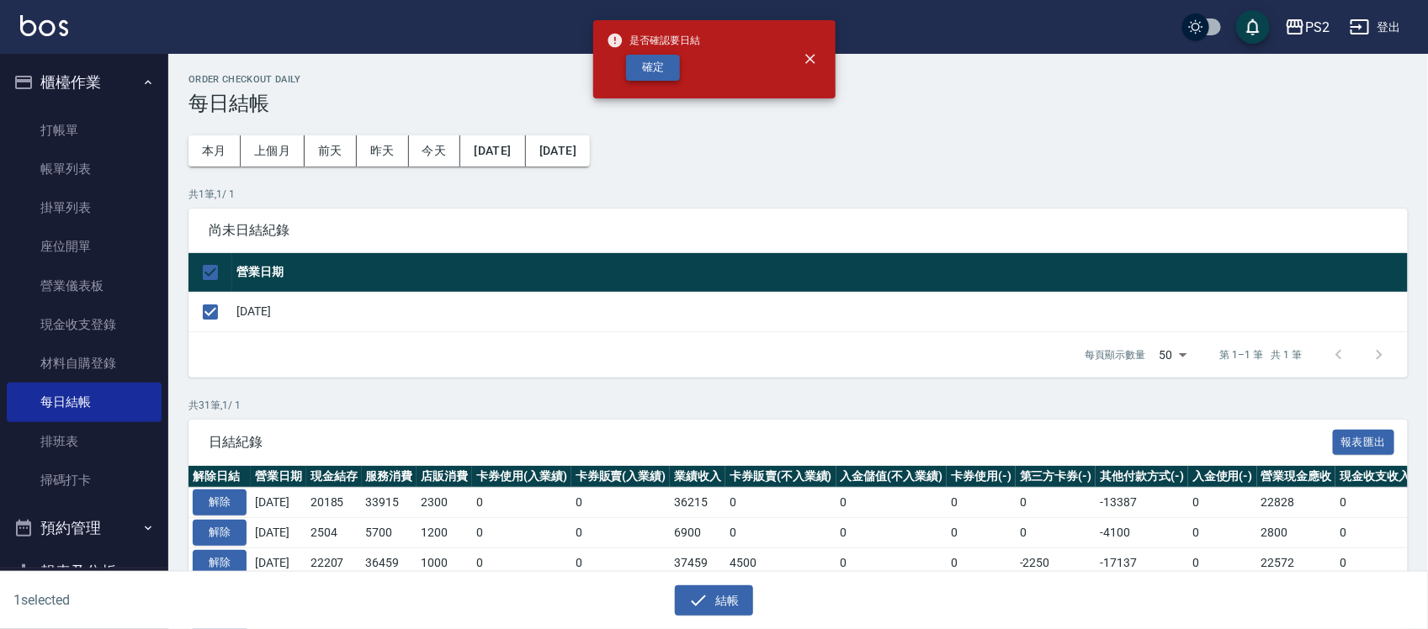
click at [655, 61] on button "確定" at bounding box center [653, 68] width 54 height 26
checkbox input "false"
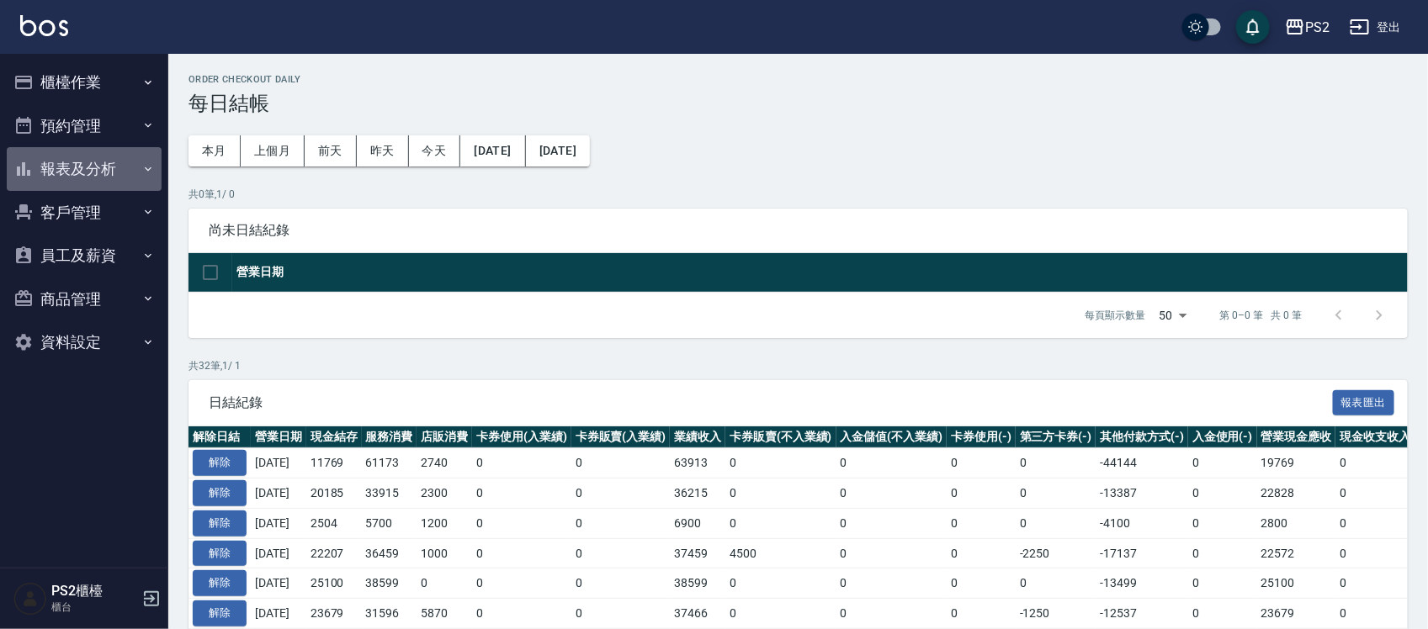
click at [74, 158] on button "報表及分析" at bounding box center [84, 169] width 155 height 44
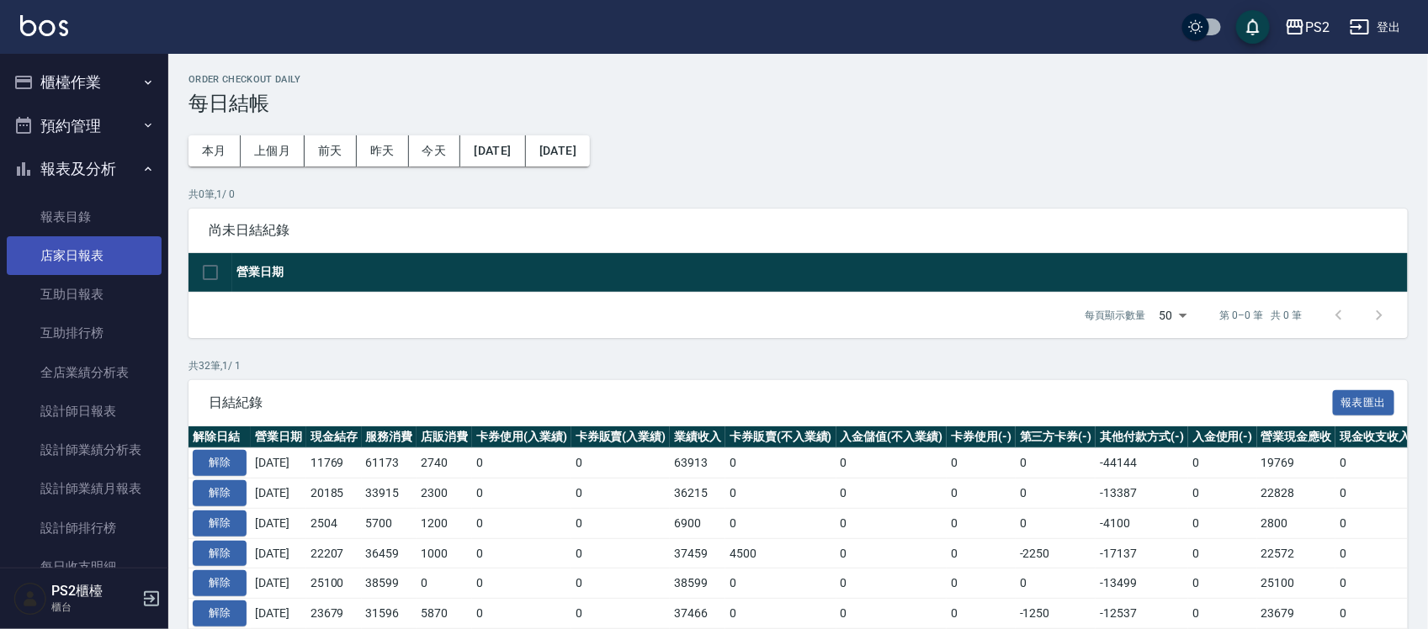
click at [88, 257] on link "店家日報表" at bounding box center [84, 255] width 155 height 39
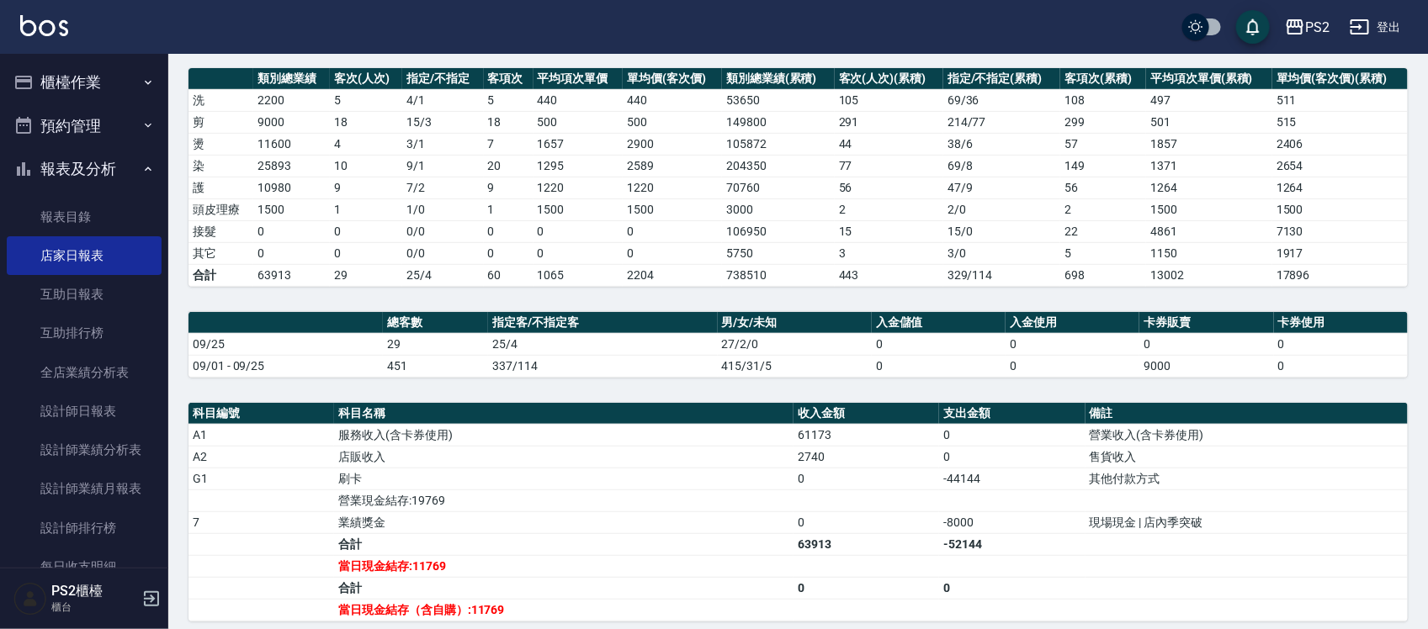
scroll to position [316, 0]
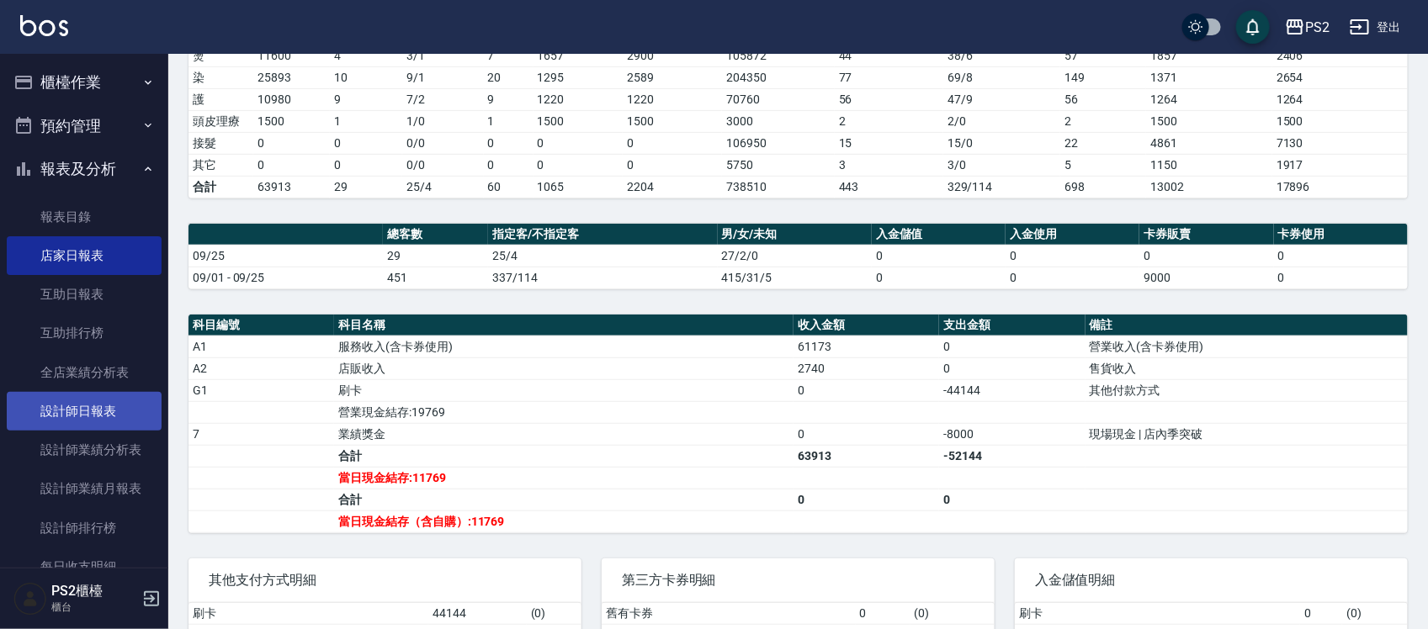
click at [99, 412] on link "設計師日報表" at bounding box center [84, 411] width 155 height 39
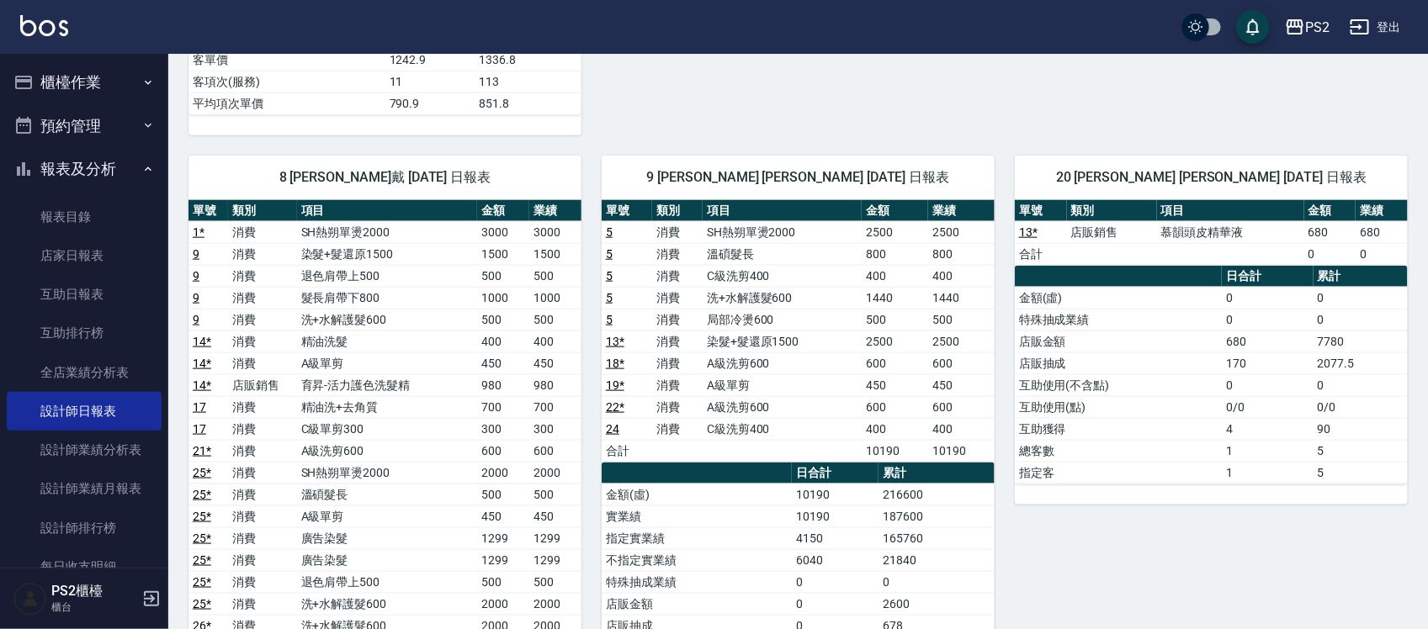
scroll to position [736, 0]
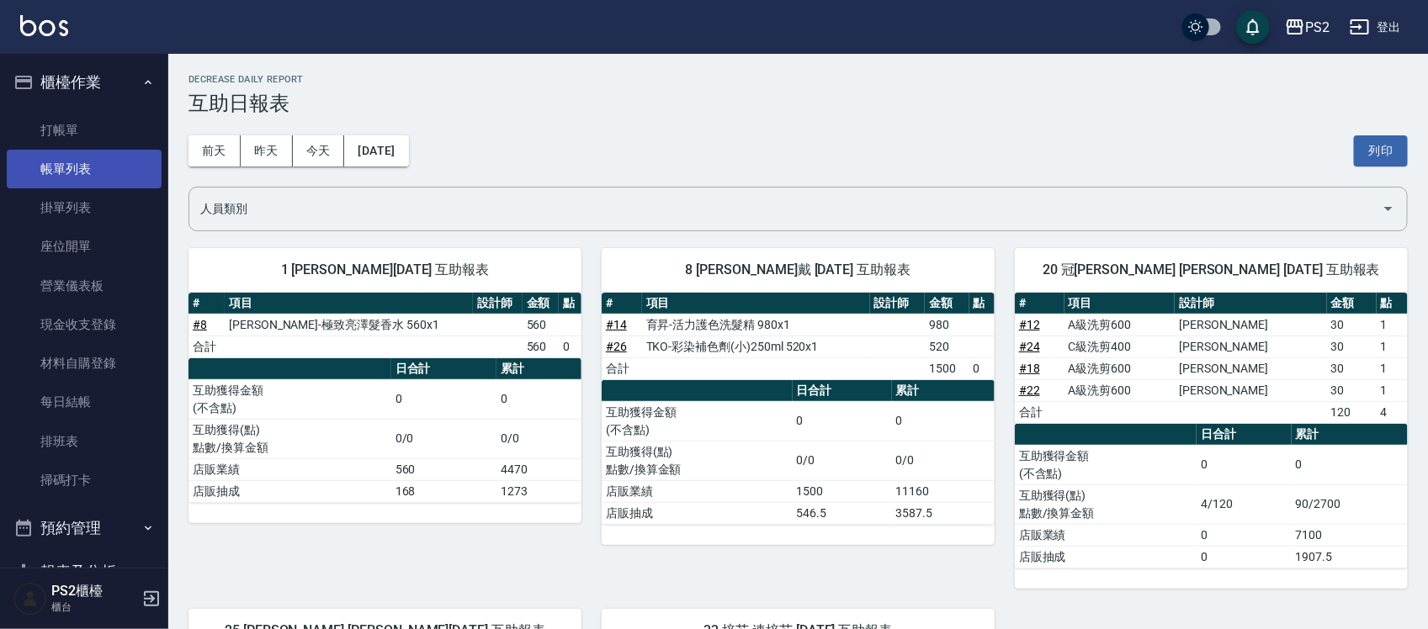
click at [93, 173] on link "帳單列表" at bounding box center [84, 169] width 155 height 39
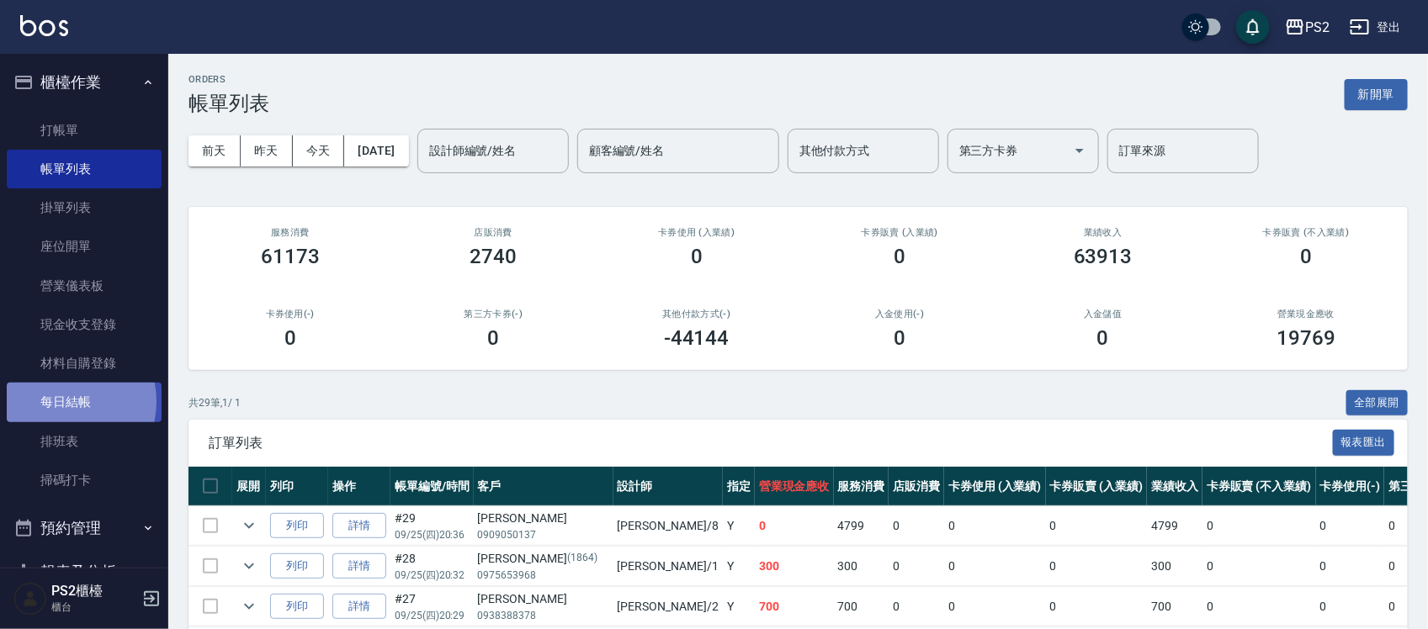
click at [57, 401] on link "每日結帳" at bounding box center [84, 402] width 155 height 39
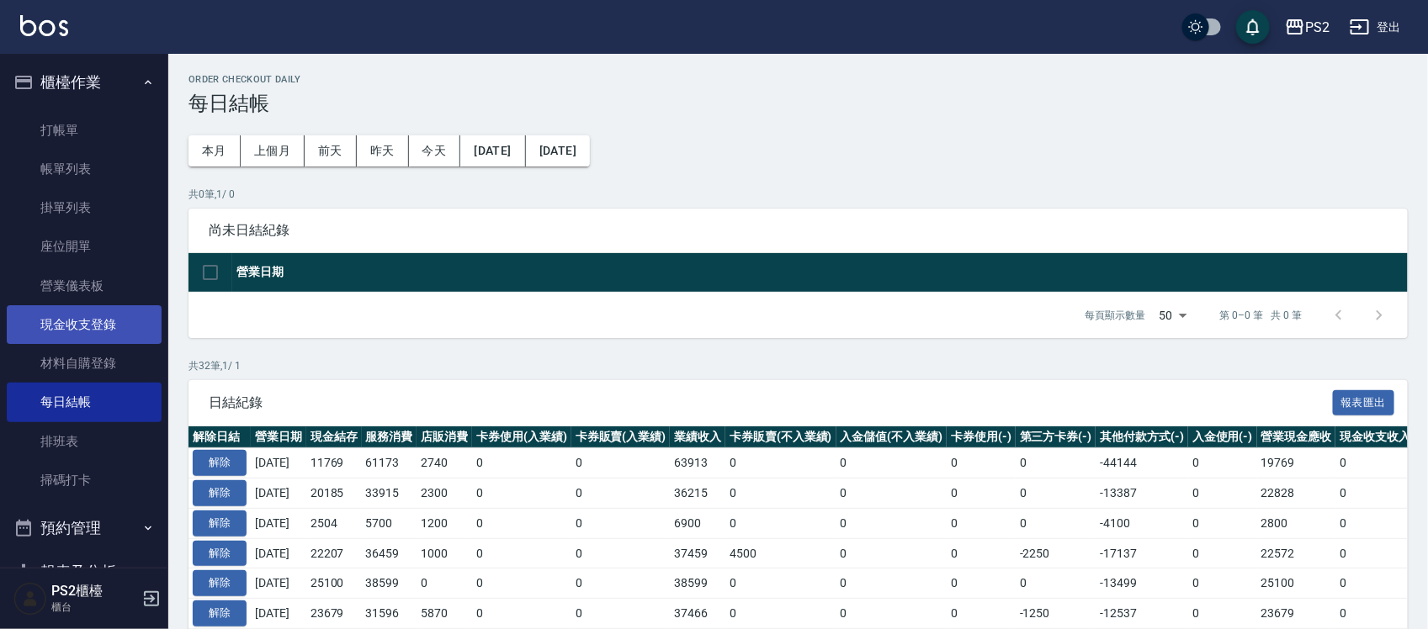
click at [97, 322] on link "現金收支登錄" at bounding box center [84, 324] width 155 height 39
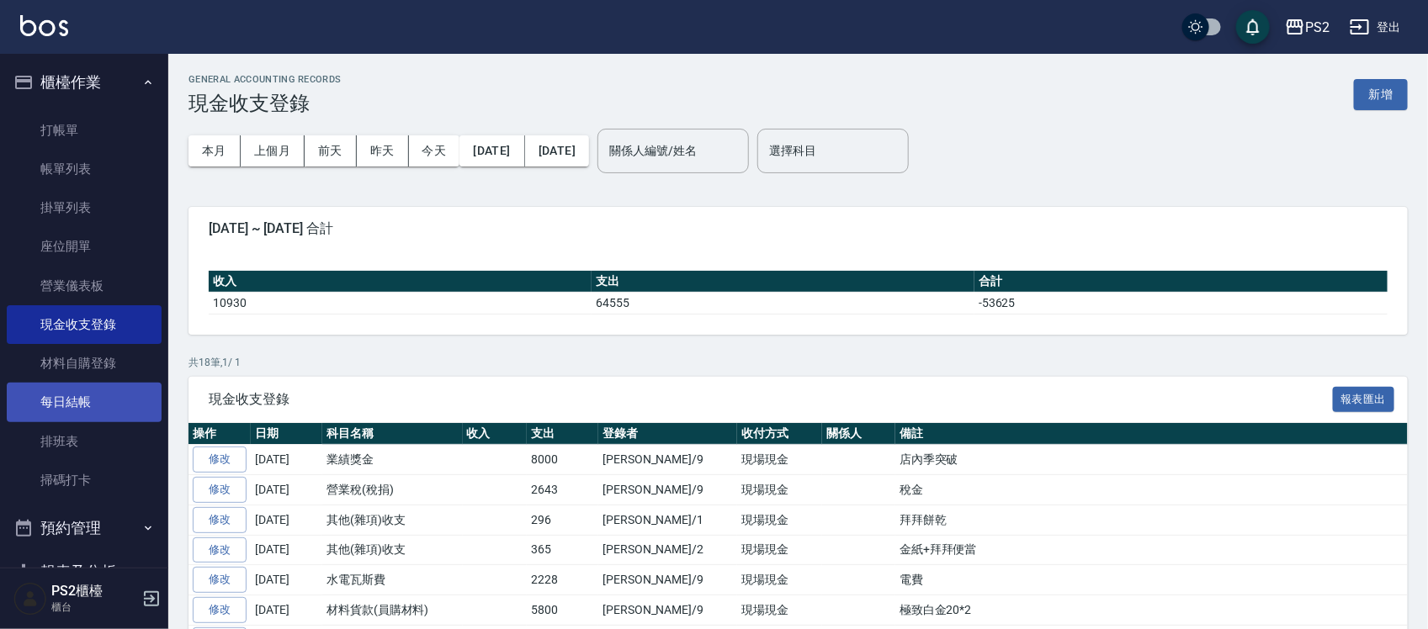
click at [94, 387] on link "每日結帳" at bounding box center [84, 402] width 155 height 39
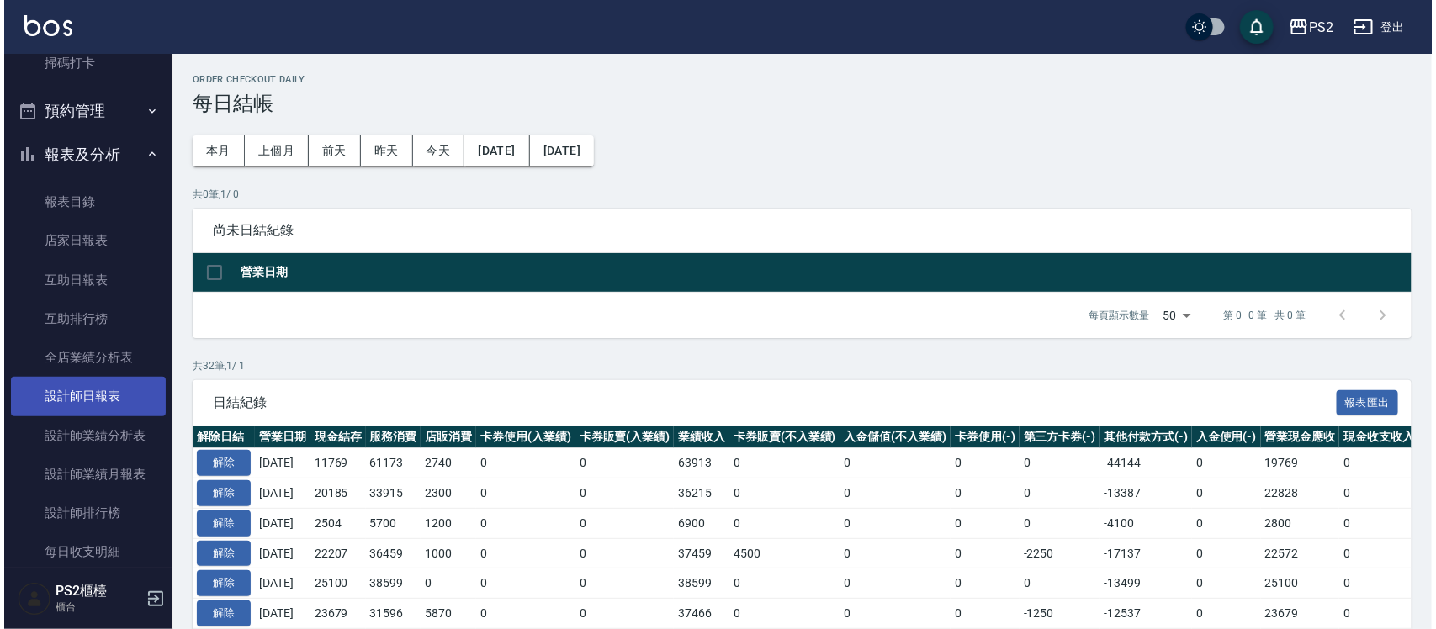
scroll to position [421, 0]
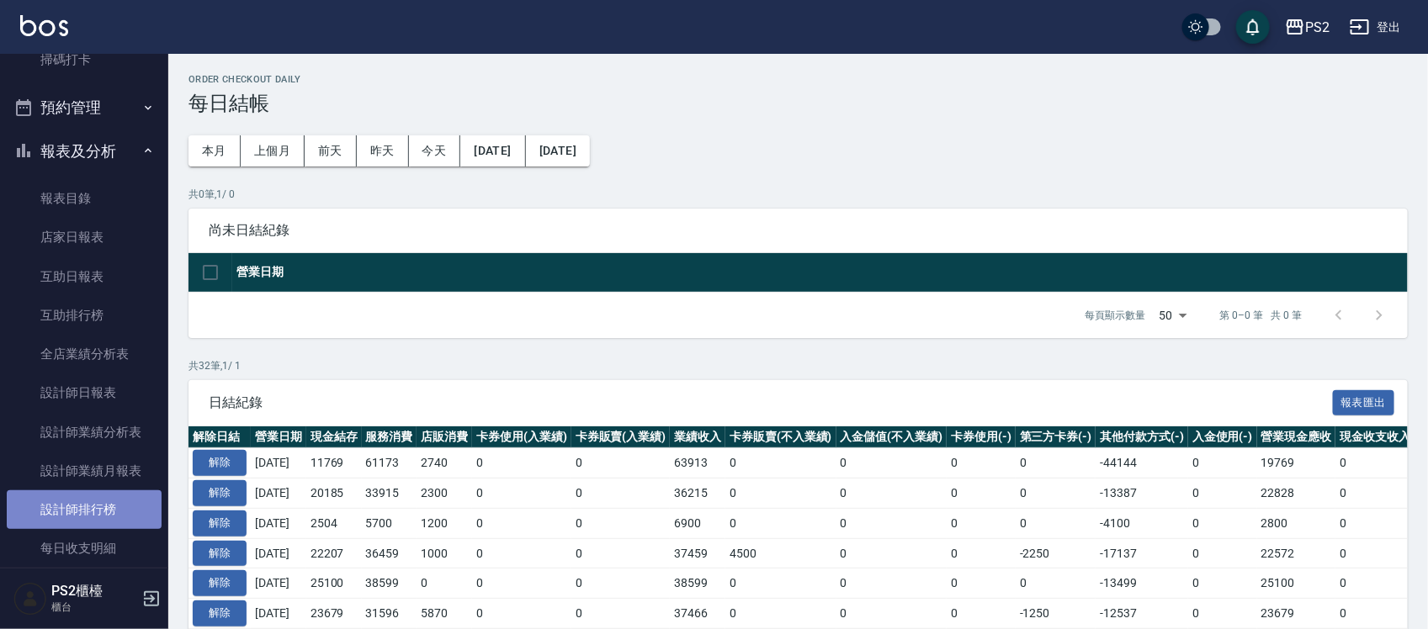
click at [119, 516] on link "設計師排行榜" at bounding box center [84, 510] width 155 height 39
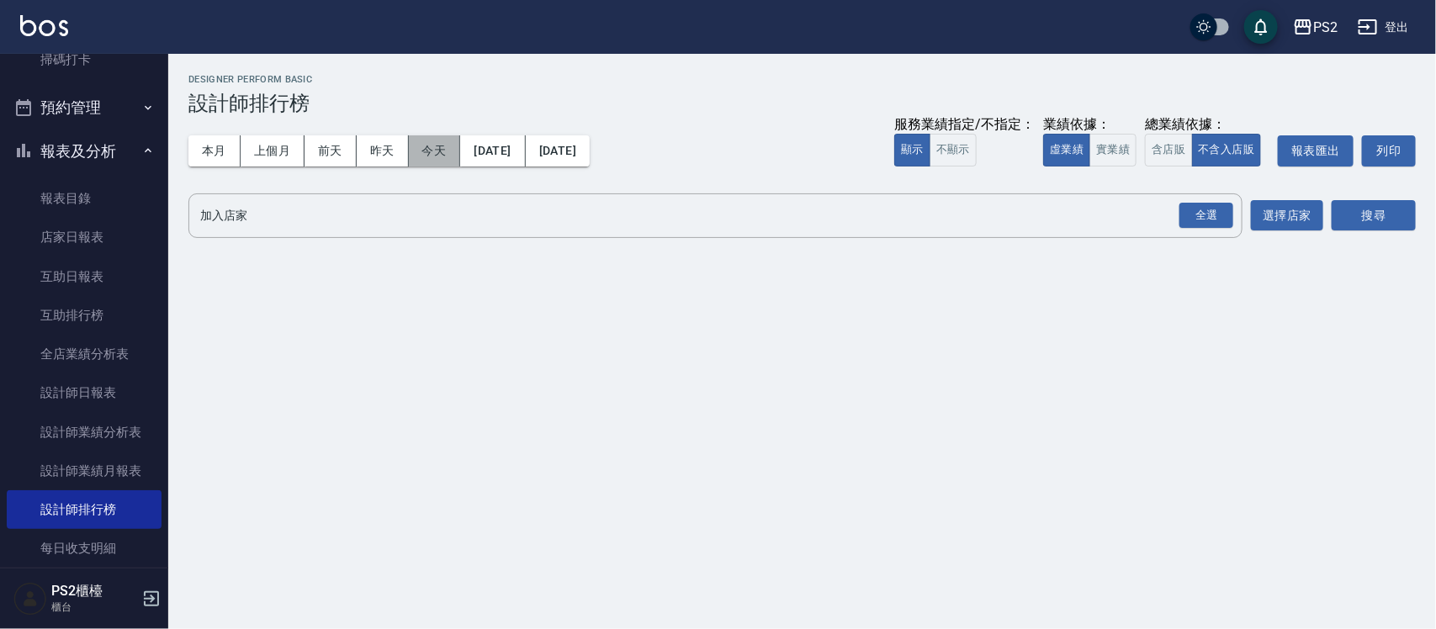
click at [427, 150] on button "今天" at bounding box center [435, 150] width 52 height 31
click at [1133, 146] on button "實業績" at bounding box center [1113, 150] width 47 height 33
click at [1234, 225] on div "全選" at bounding box center [1207, 216] width 54 height 26
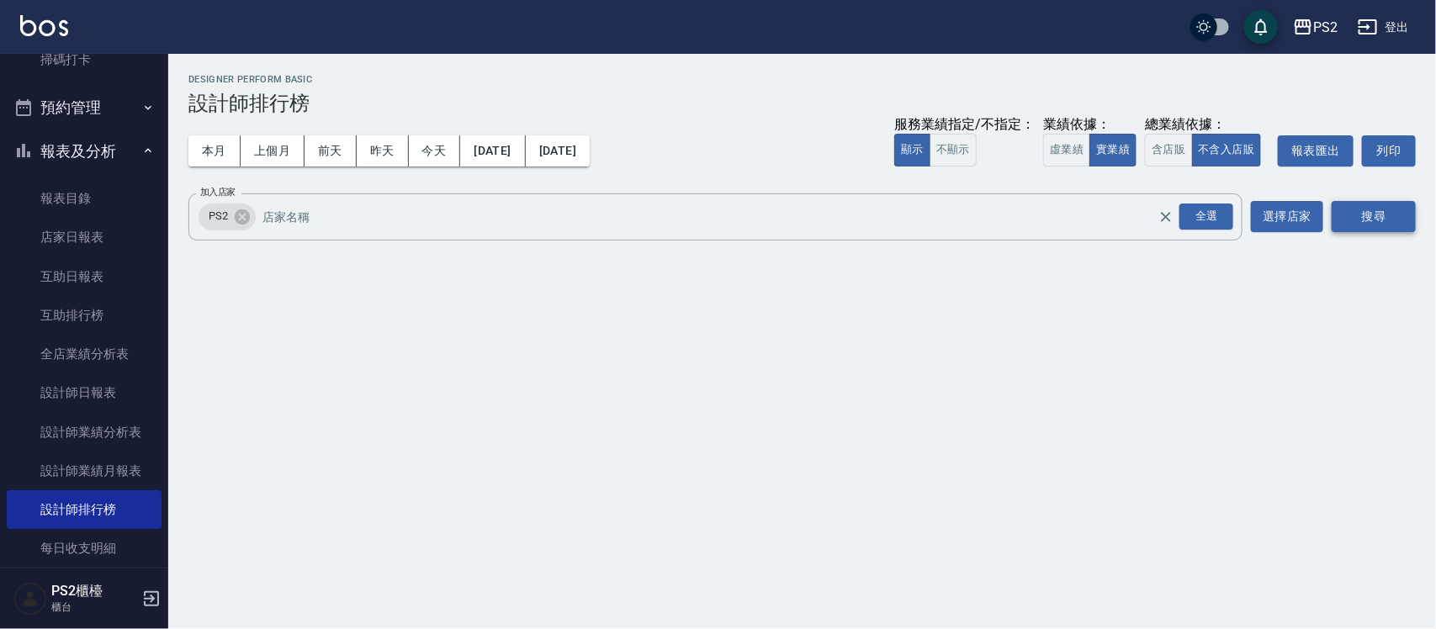
click at [1356, 219] on button "搜尋" at bounding box center [1374, 216] width 84 height 31
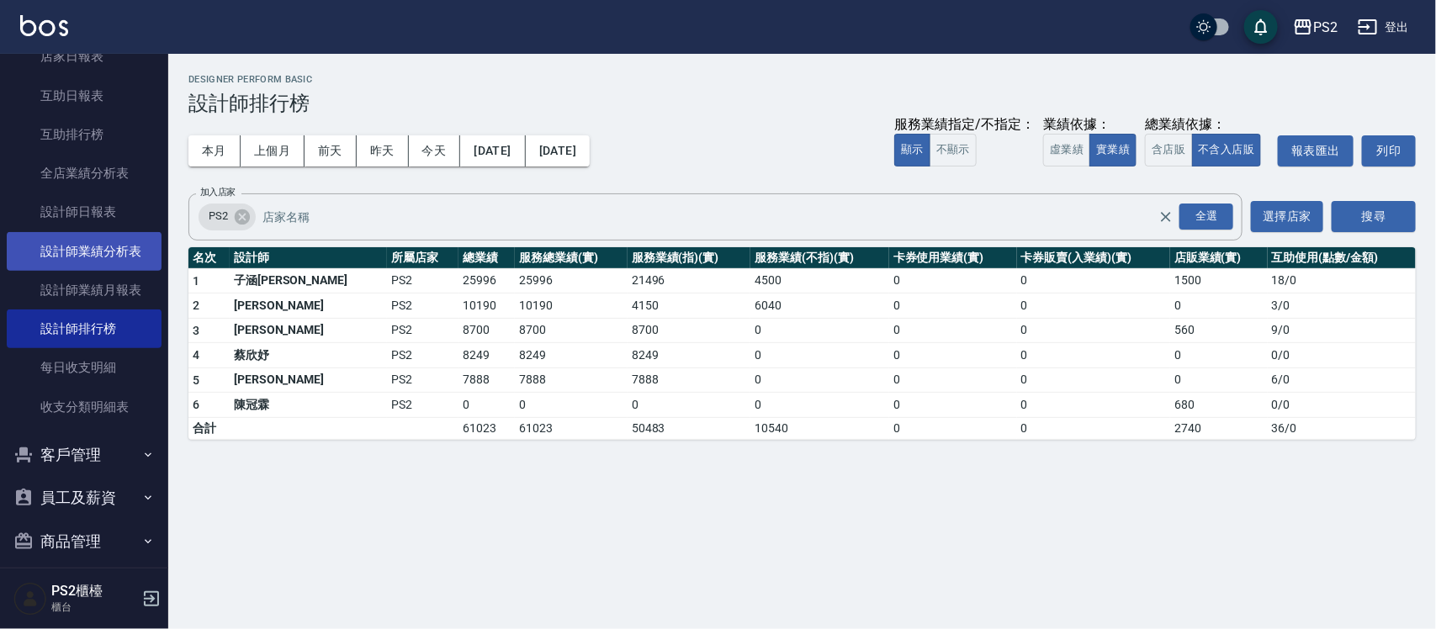
scroll to position [631, 0]
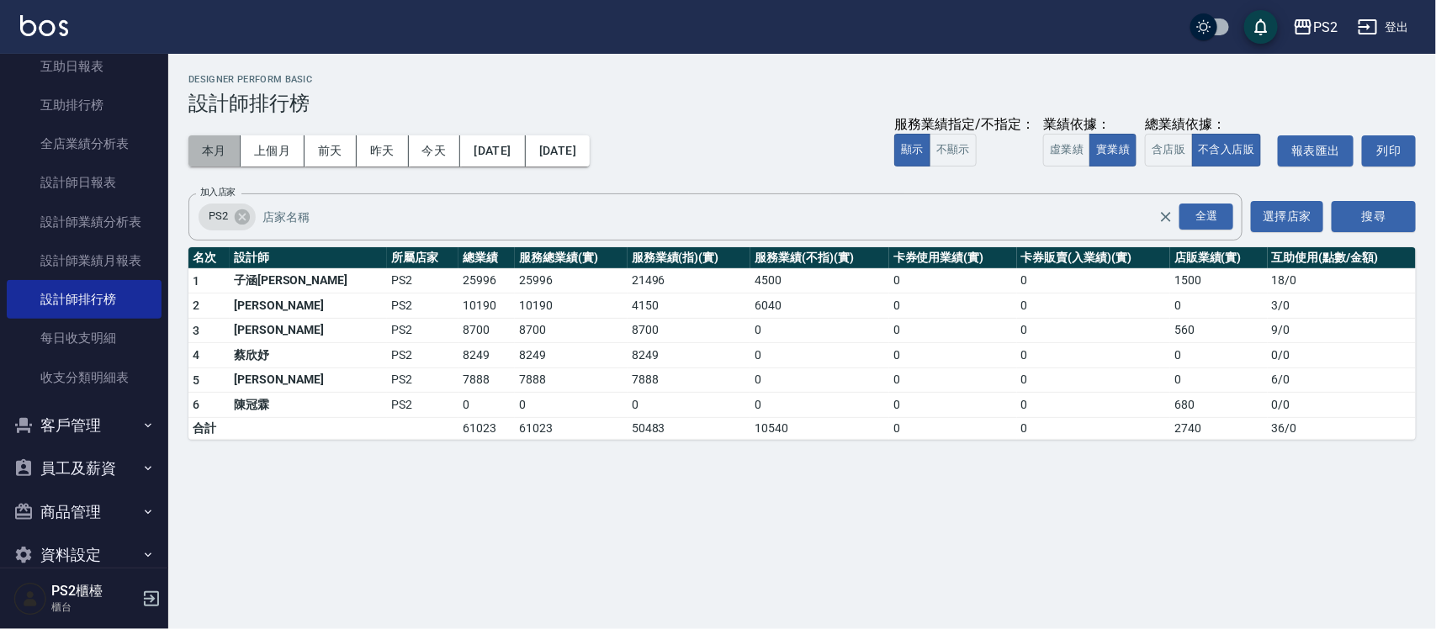
click at [219, 165] on button "本月" at bounding box center [214, 150] width 52 height 31
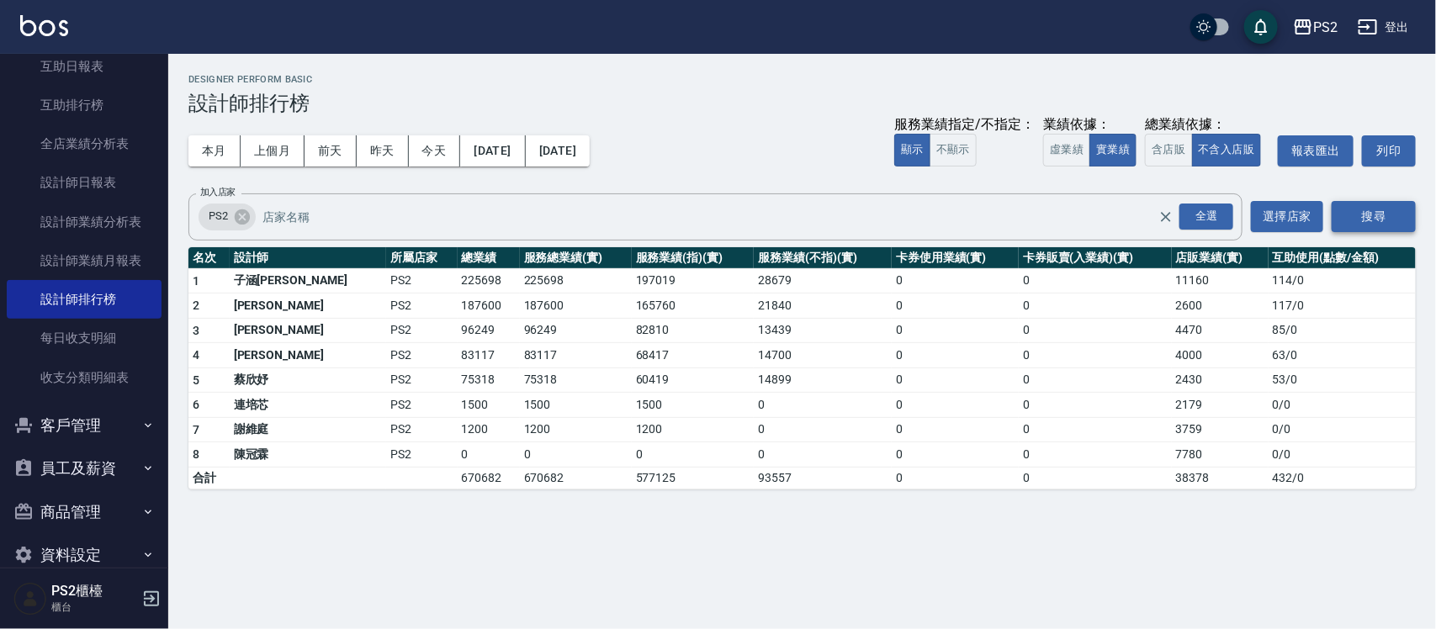
click at [1369, 225] on button "搜尋" at bounding box center [1374, 216] width 84 height 31
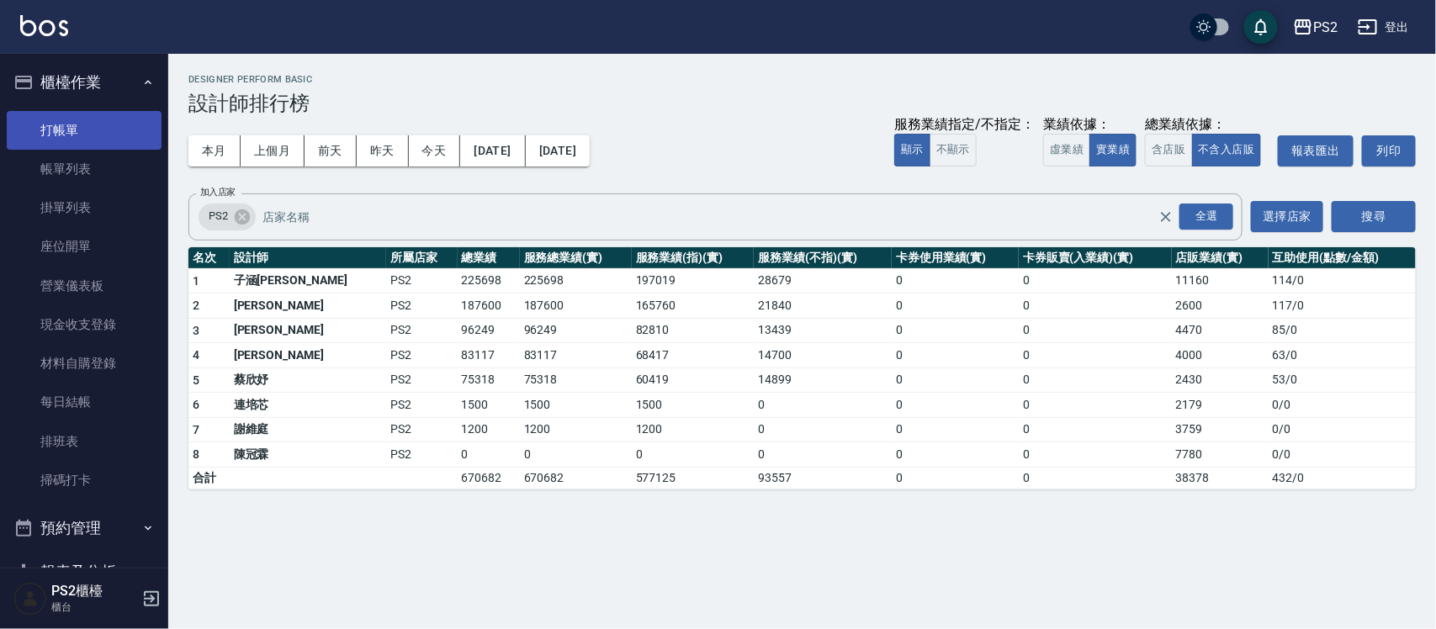
click at [66, 126] on link "打帳單" at bounding box center [84, 130] width 155 height 39
